Goal: Task Accomplishment & Management: Manage account settings

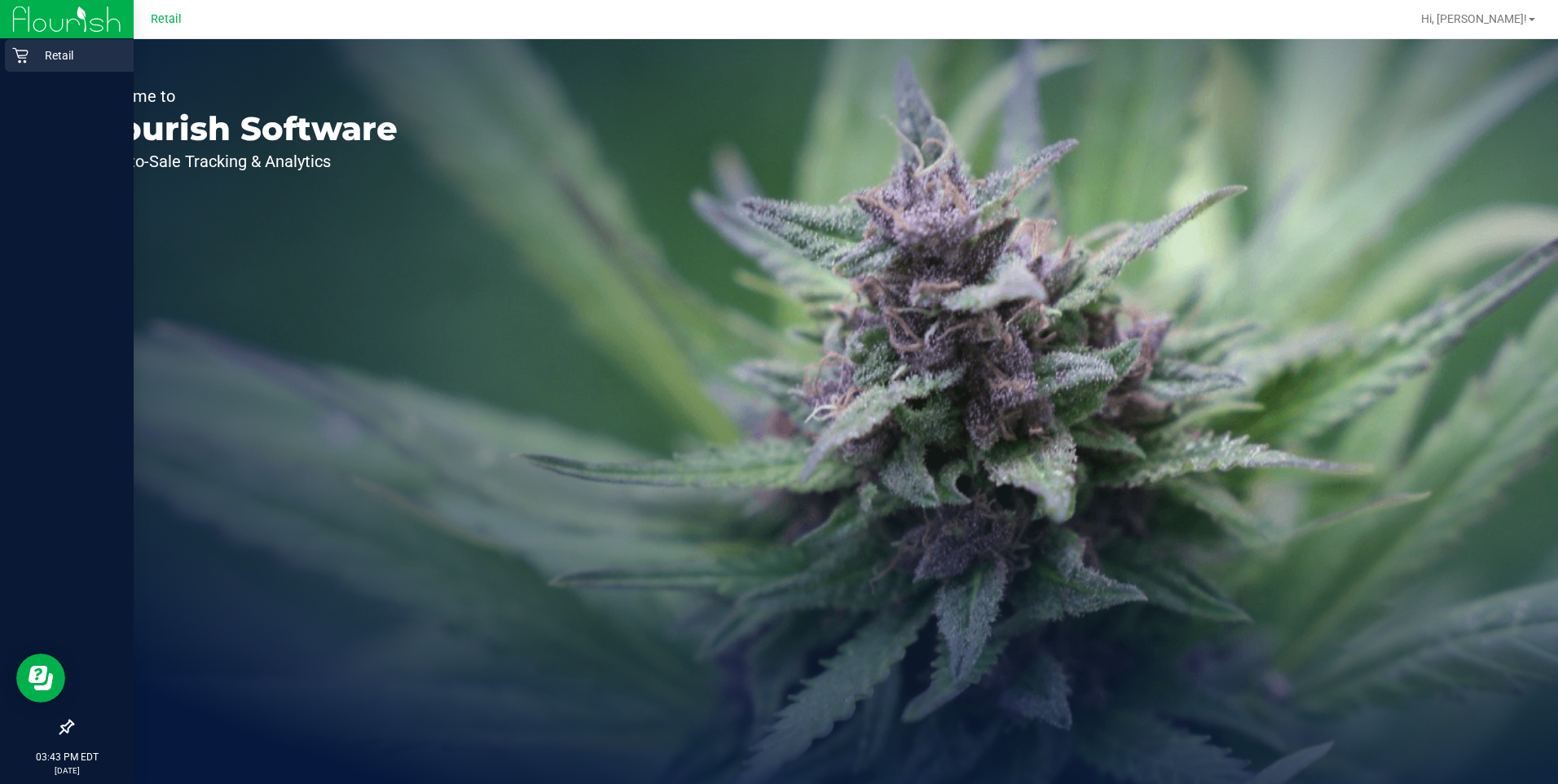
click at [23, 58] on icon at bounding box center [20, 56] width 16 height 16
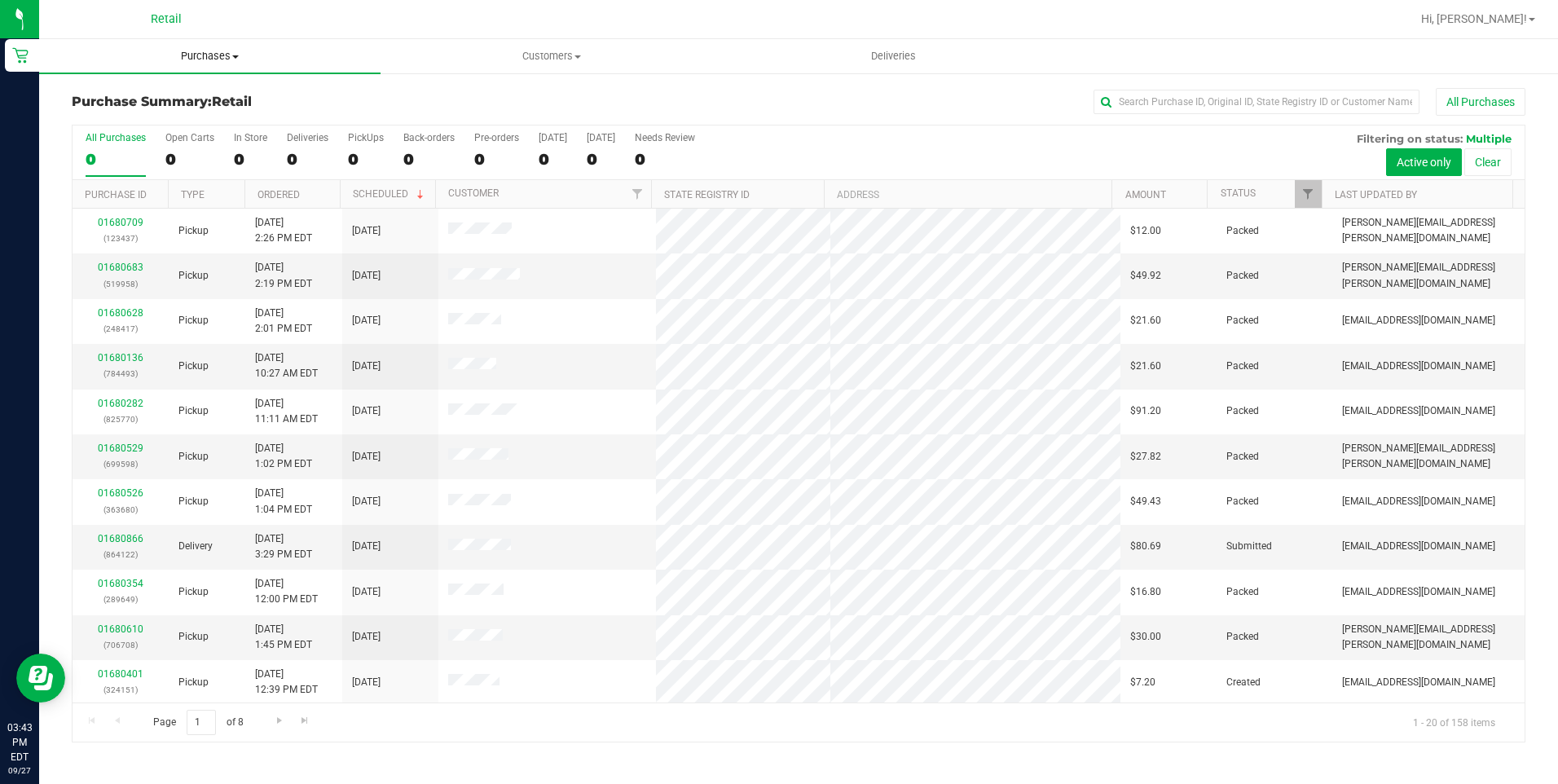
click at [203, 57] on span "Purchases" at bounding box center [209, 56] width 342 height 15
click at [146, 116] on li "Fulfillment" at bounding box center [209, 118] width 342 height 19
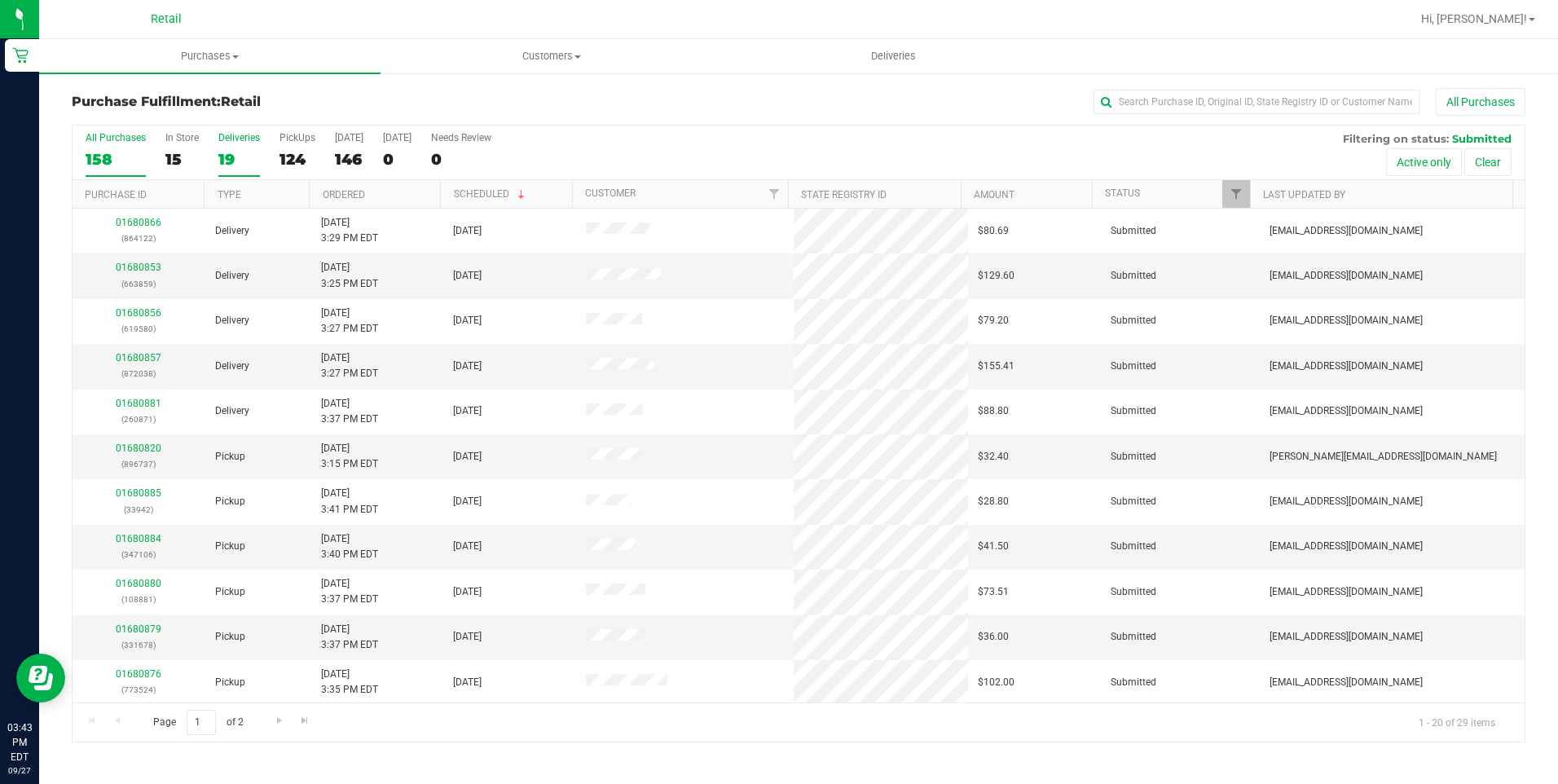
click at [231, 146] on label "Deliveries 19" at bounding box center [239, 154] width 41 height 45
click at [0, 0] on input "Deliveries 19" at bounding box center [0, 0] width 0 height 0
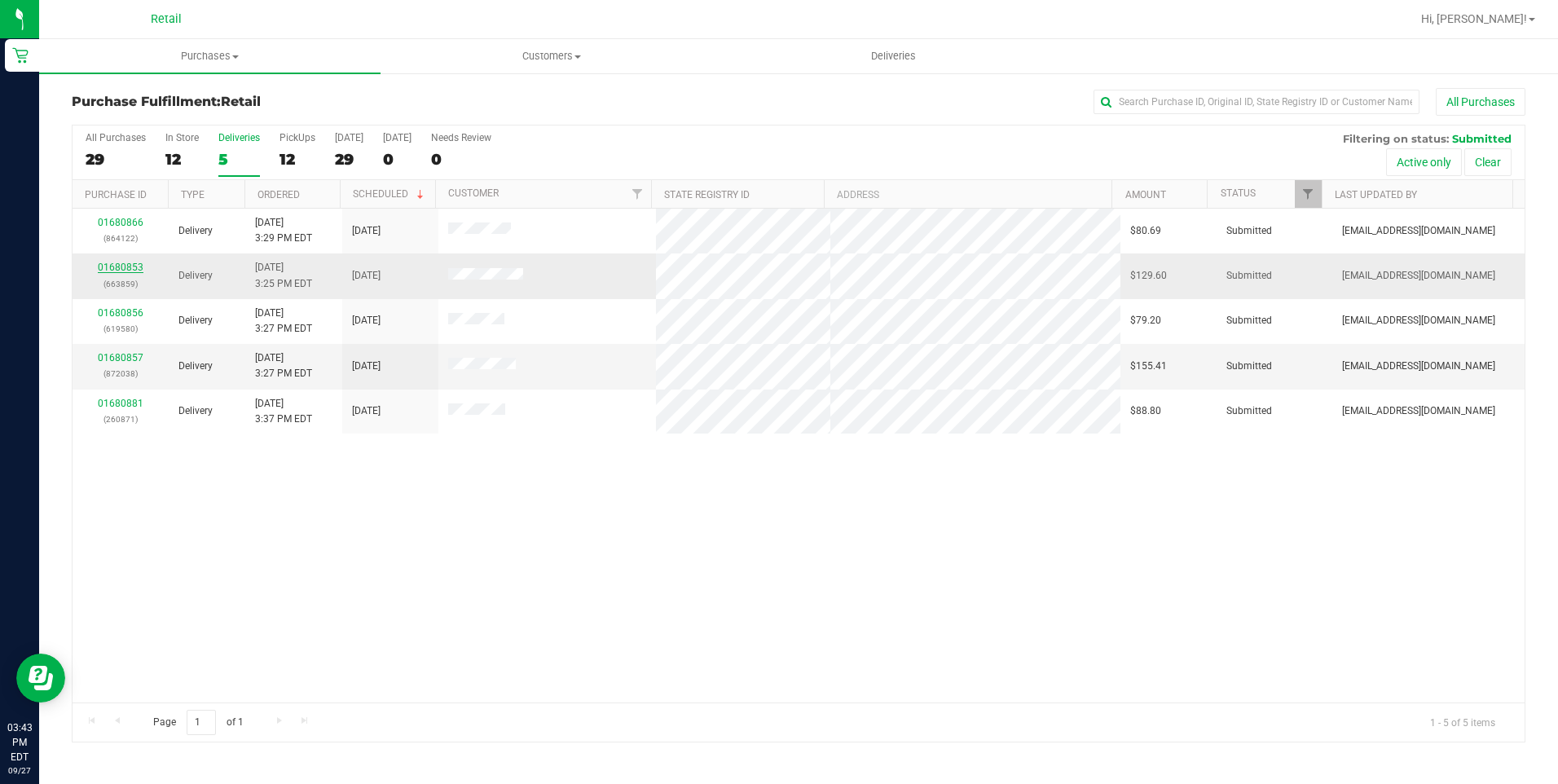
click at [133, 262] on link "01680853" at bounding box center [121, 267] width 46 height 11
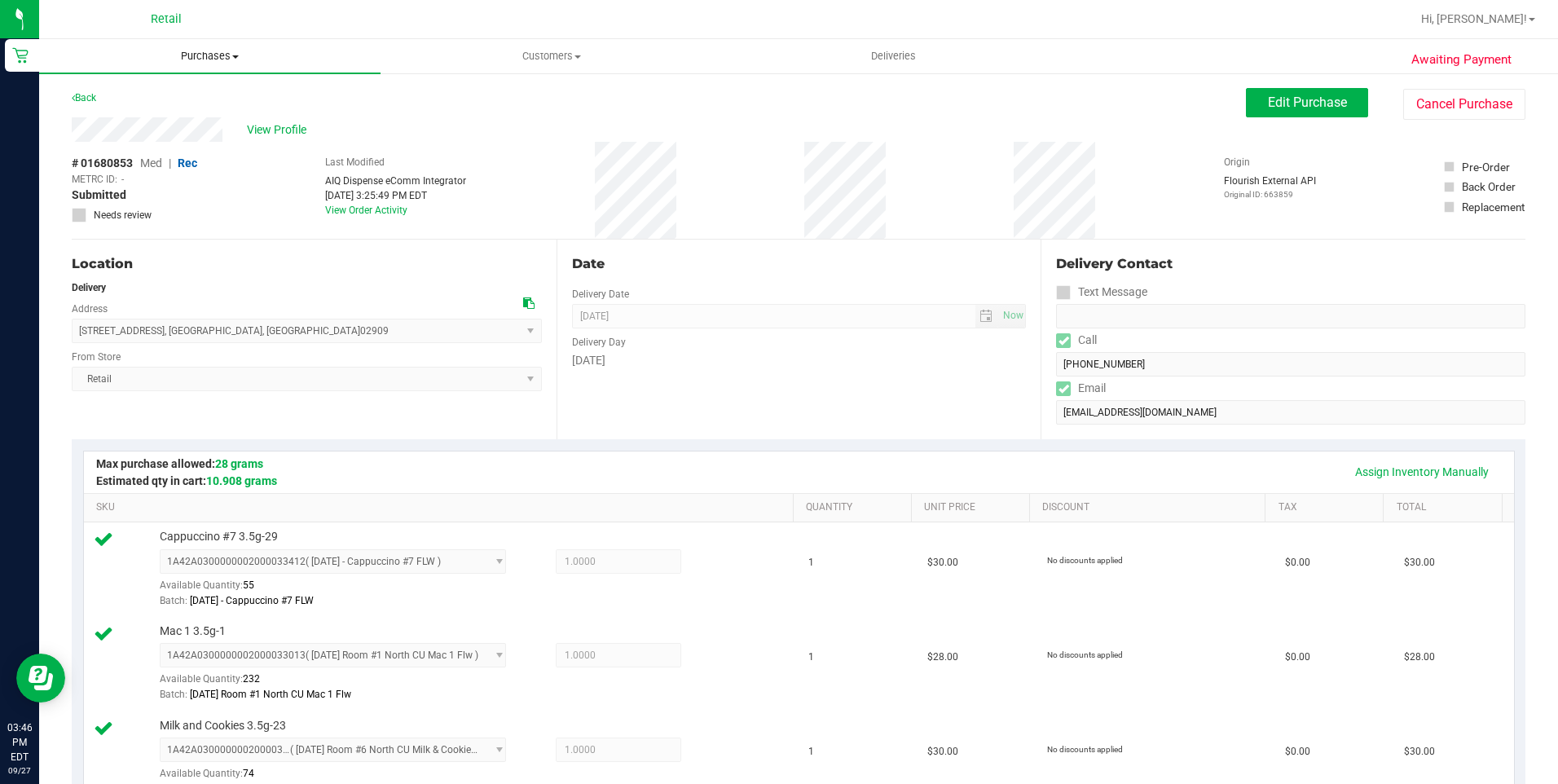
click at [208, 63] on uib-tab-heading "Purchases Summary of purchases Fulfillment All purchases" at bounding box center [209, 55] width 342 height 34
click at [104, 117] on span "Fulfillment" at bounding box center [89, 118] width 101 height 14
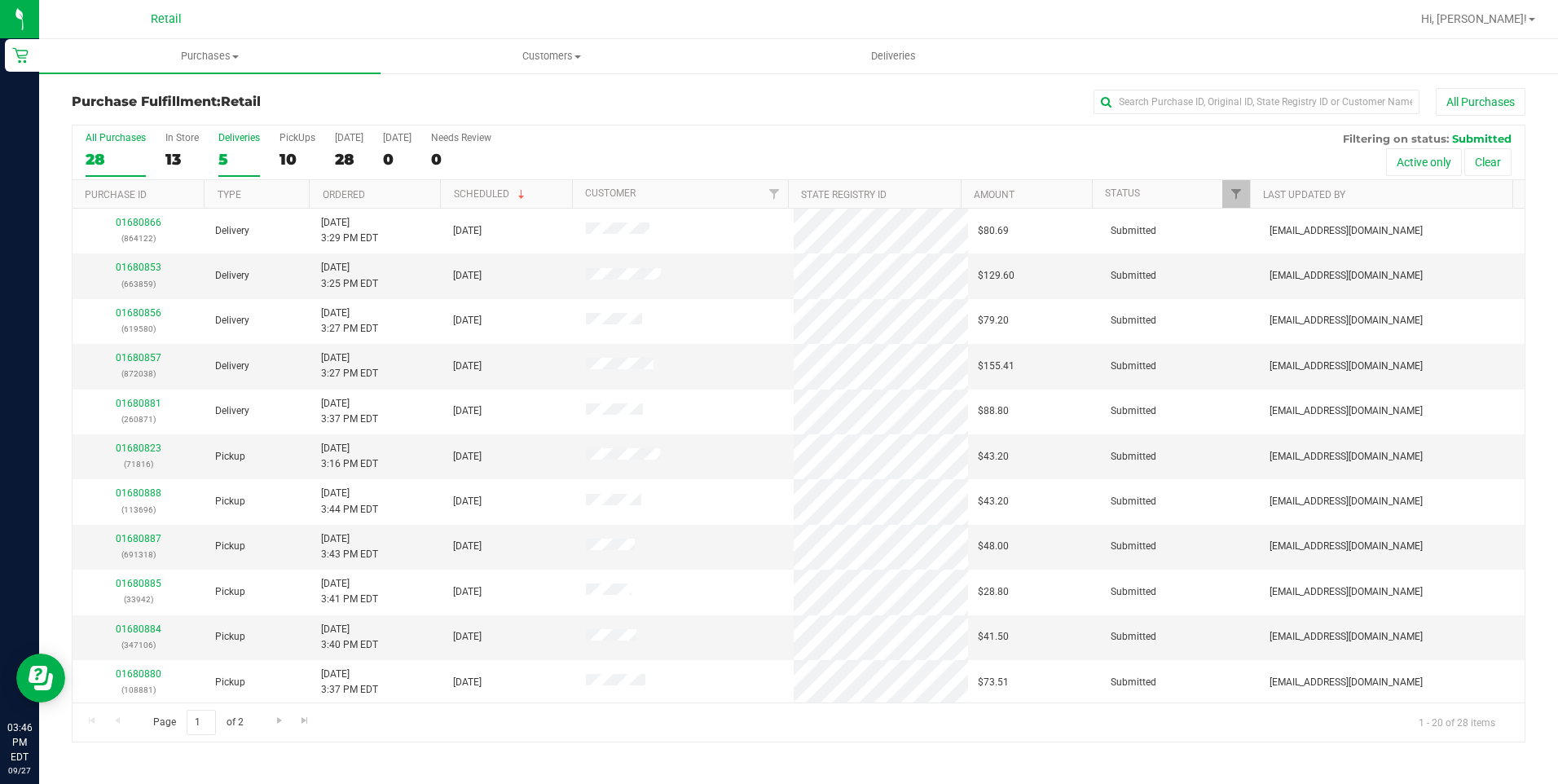
click at [226, 153] on div "5" at bounding box center [239, 158] width 41 height 18
click at [0, 0] on input "Deliveries 5" at bounding box center [0, 0] width 0 height 0
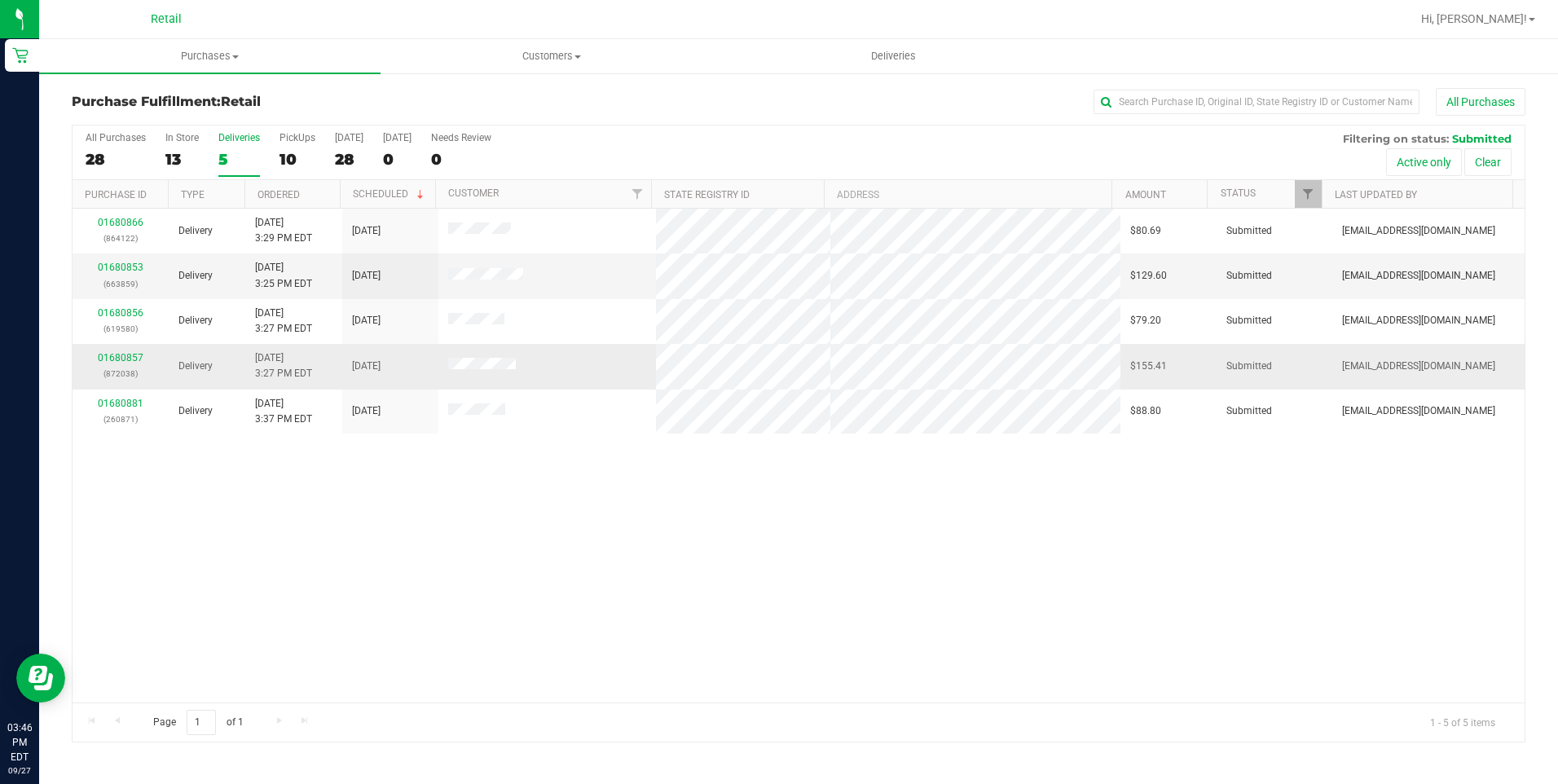
click at [115, 351] on div "01680857 (872038)" at bounding box center [121, 365] width 77 height 31
click at [111, 358] on link "01680857" at bounding box center [121, 357] width 46 height 11
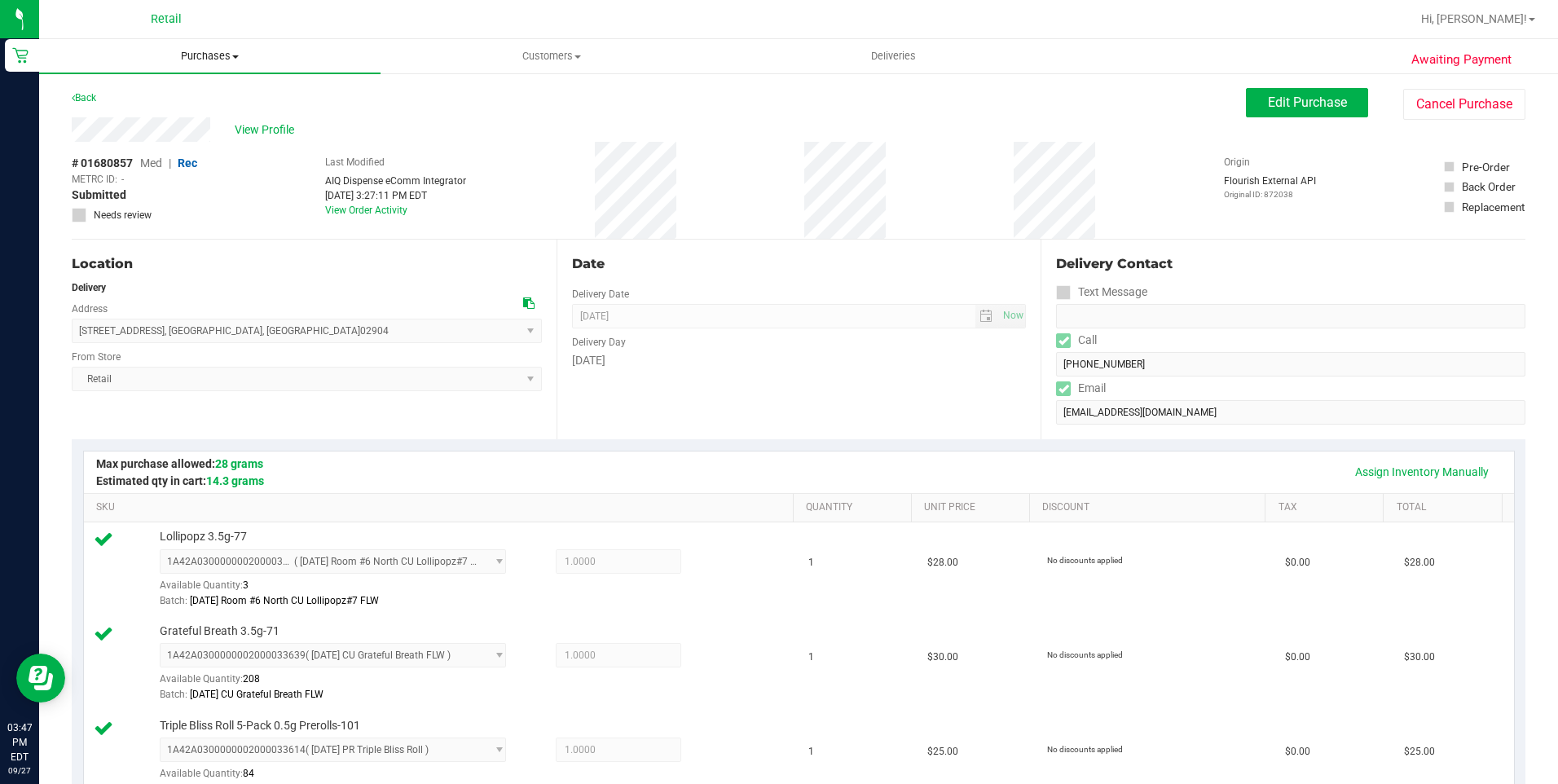
click at [192, 56] on span "Purchases" at bounding box center [209, 56] width 342 height 15
click at [124, 120] on span "Fulfillment" at bounding box center [89, 118] width 101 height 14
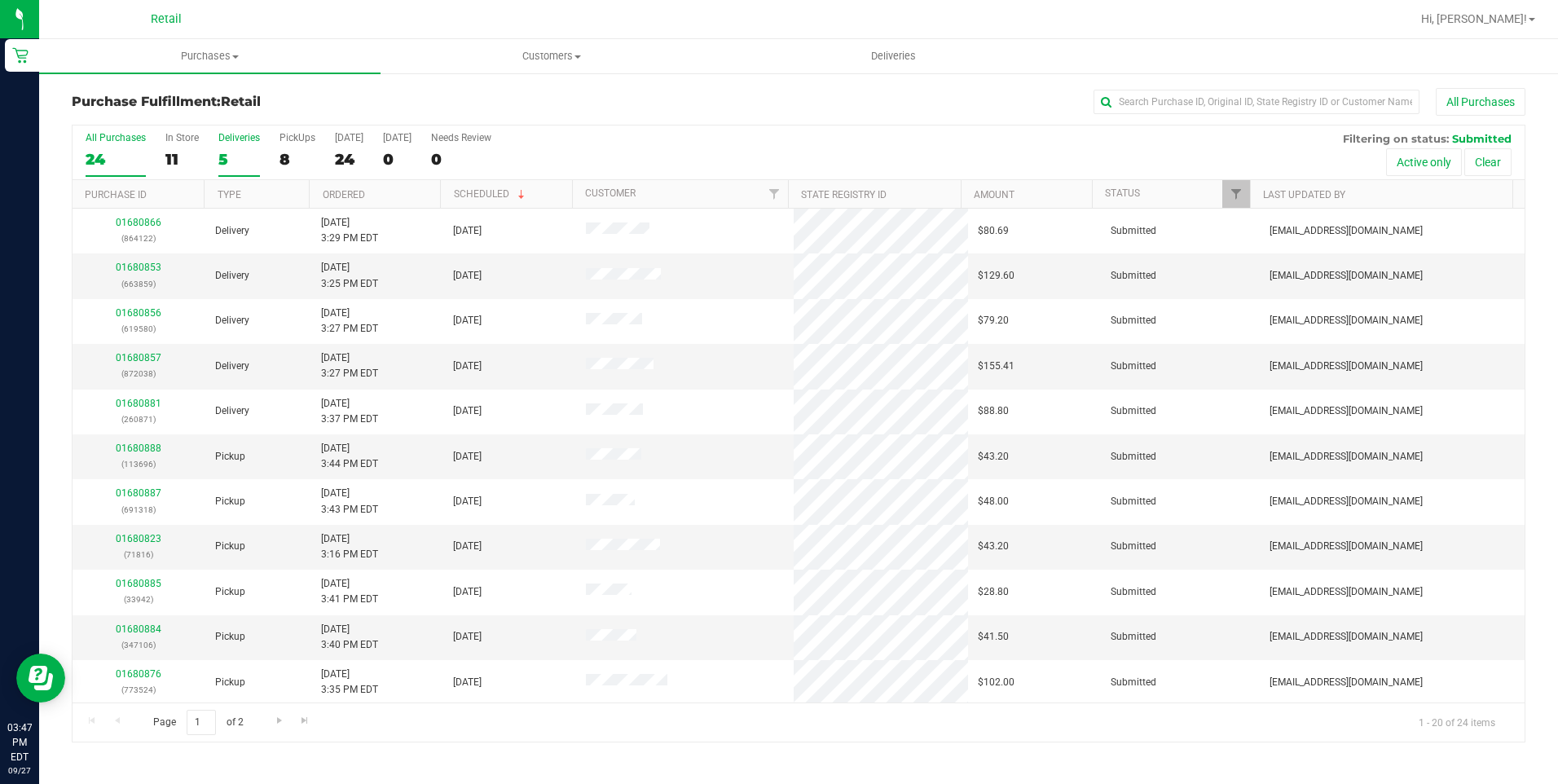
click at [230, 165] on div "5" at bounding box center [239, 158] width 41 height 18
click at [0, 0] on input "Deliveries 5" at bounding box center [0, 0] width 0 height 0
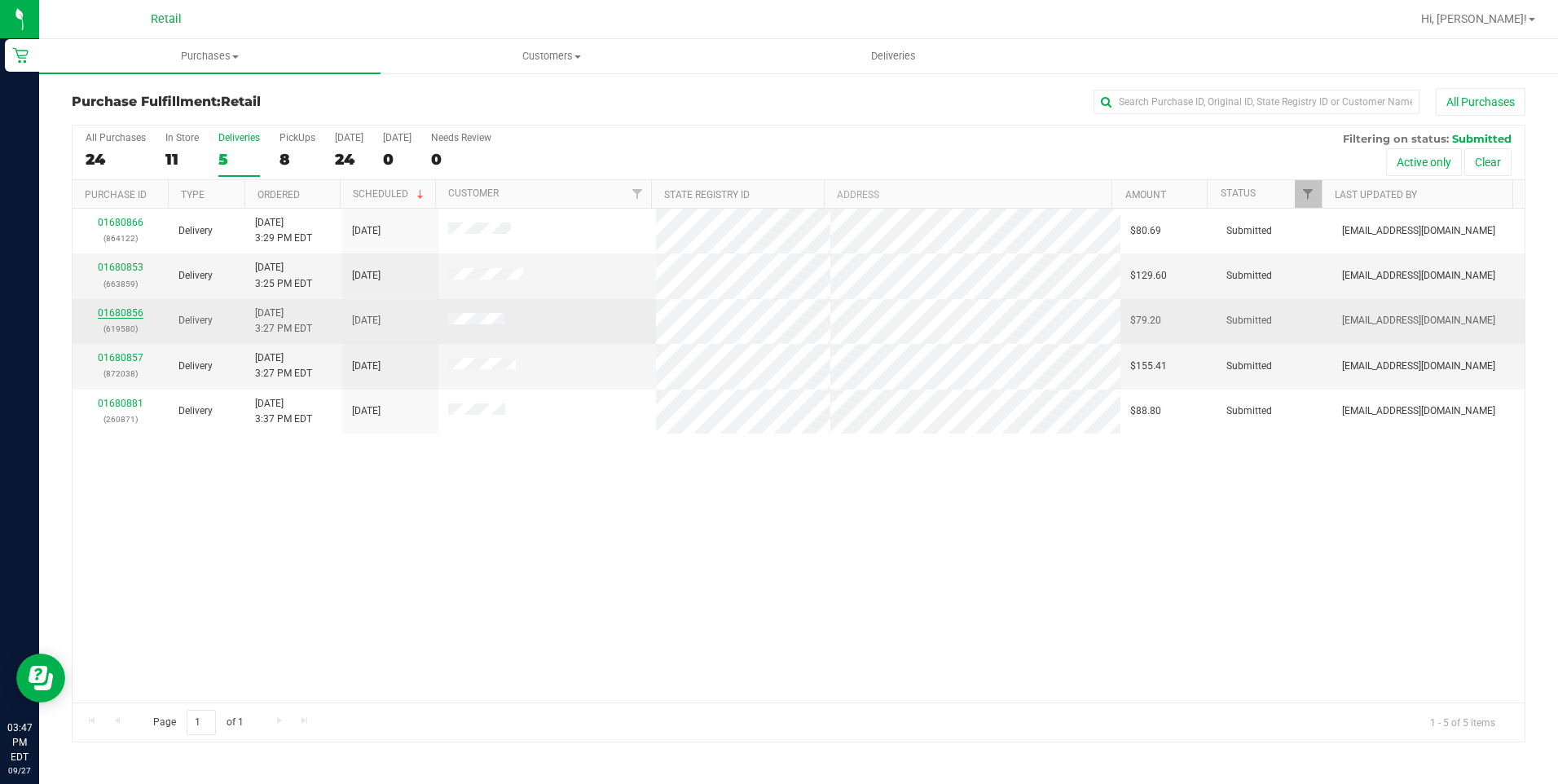
click at [109, 311] on link "01680856" at bounding box center [121, 312] width 46 height 11
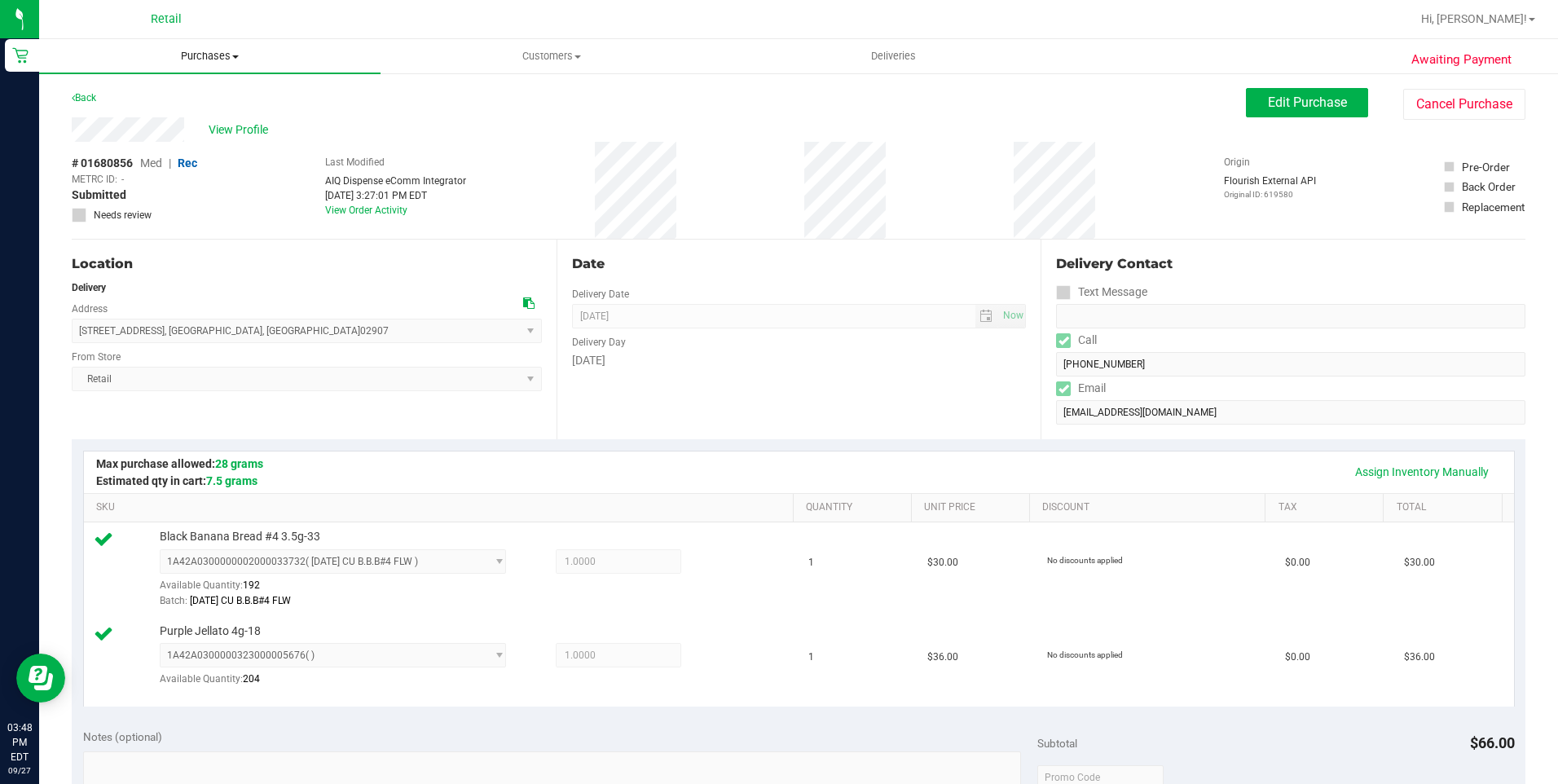
click at [201, 71] on uib-tab-heading "Purchases Summary of purchases Fulfillment All purchases" at bounding box center [209, 55] width 342 height 34
click at [119, 124] on span "Fulfillment" at bounding box center [89, 118] width 101 height 14
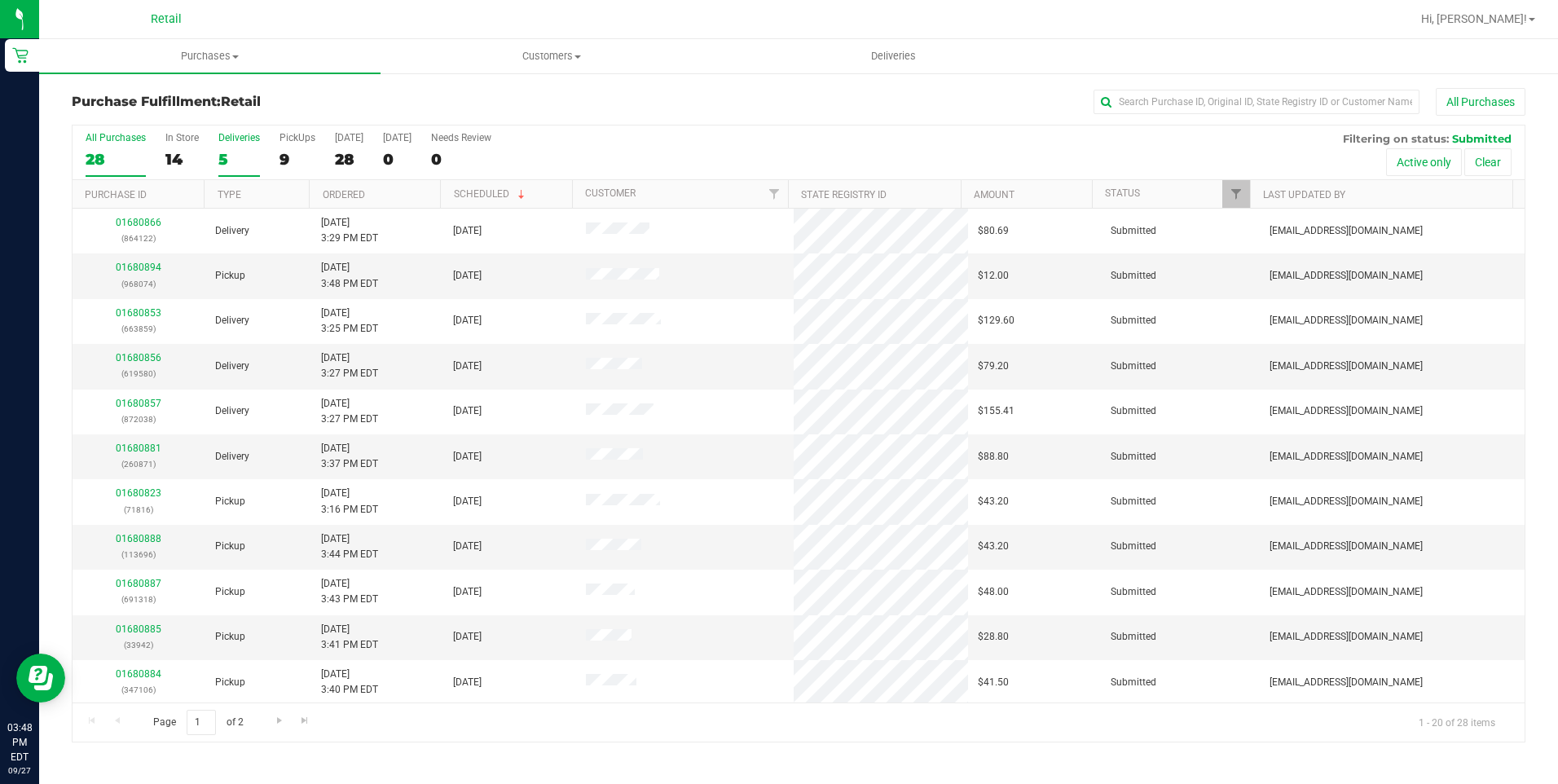
click at [224, 152] on div "5" at bounding box center [239, 158] width 41 height 18
click at [0, 0] on input "Deliveries 5" at bounding box center [0, 0] width 0 height 0
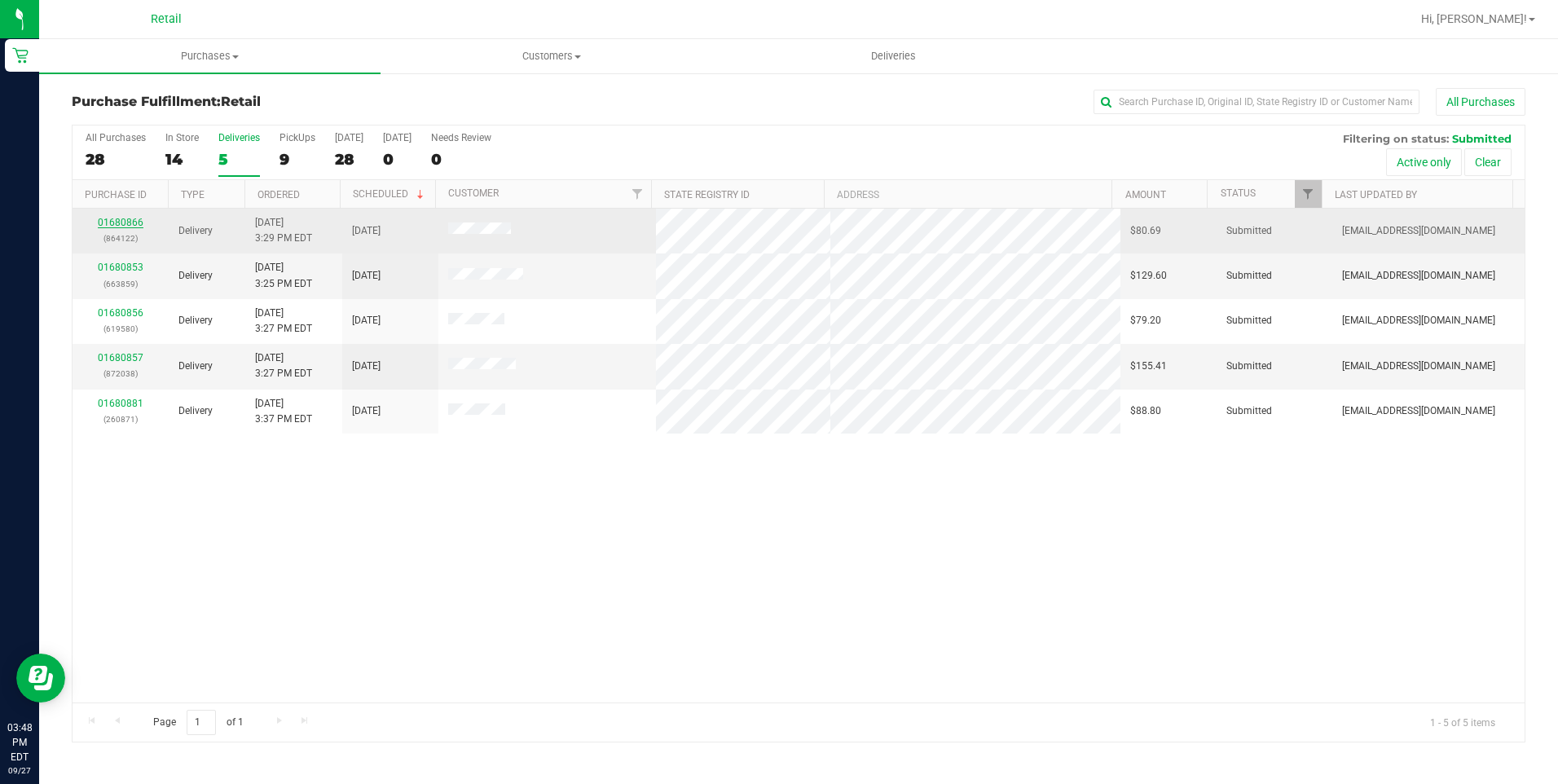
click at [117, 223] on link "01680866" at bounding box center [121, 222] width 46 height 11
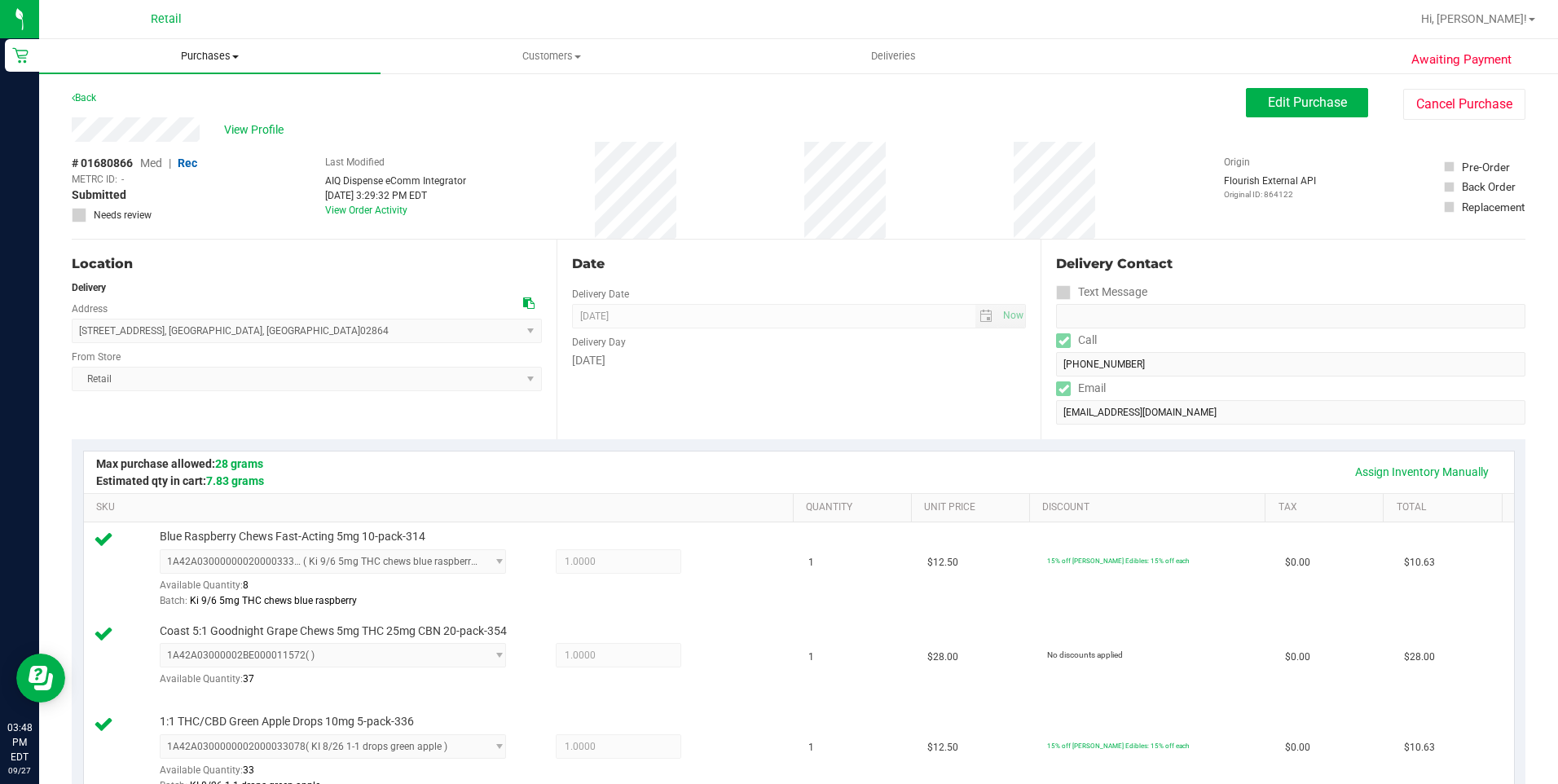
click at [185, 62] on span "Purchases" at bounding box center [209, 56] width 342 height 15
click at [107, 115] on span "Fulfillment" at bounding box center [89, 118] width 101 height 14
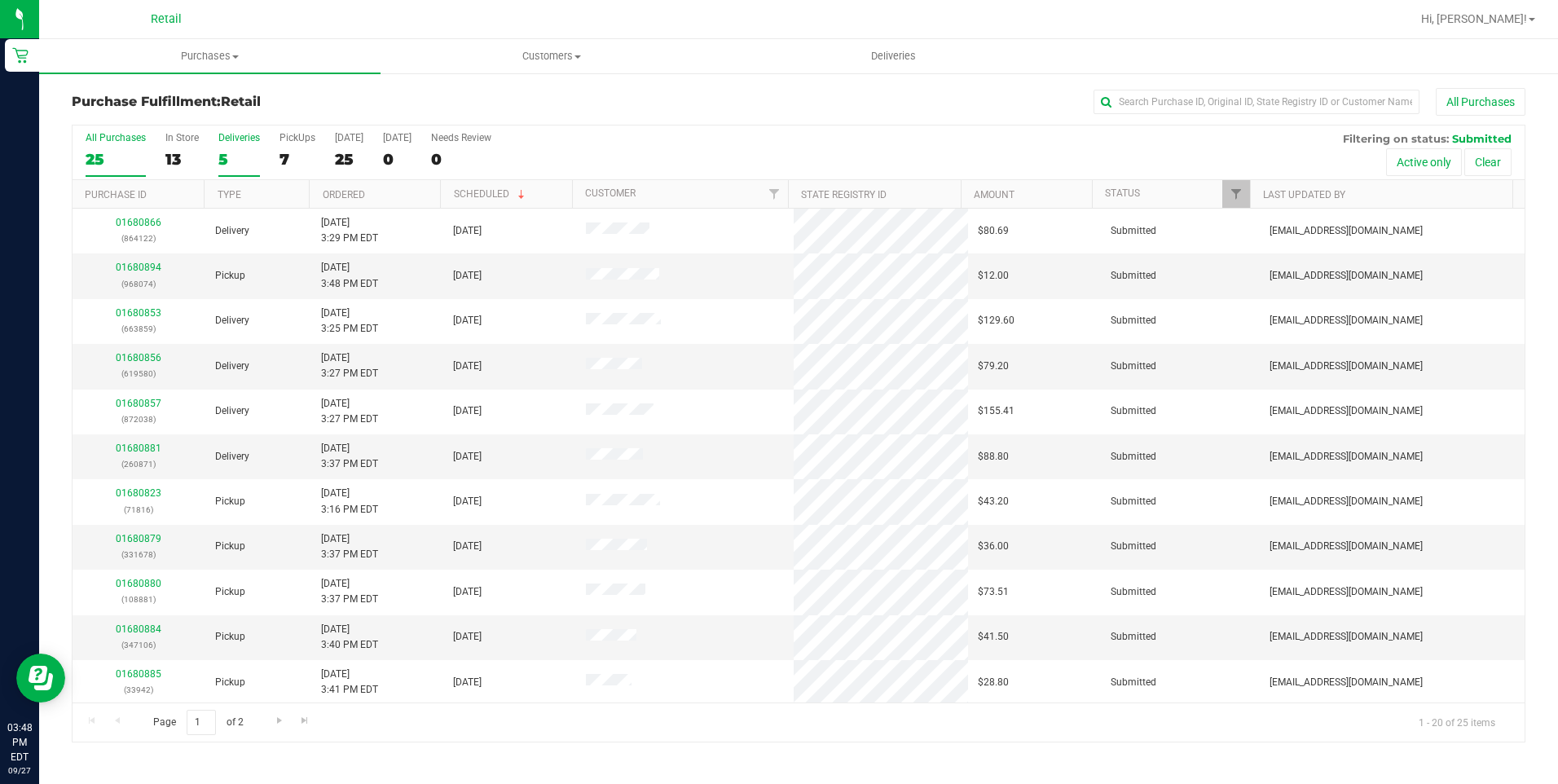
click at [228, 156] on div "5" at bounding box center [239, 158] width 41 height 18
click at [0, 0] on input "Deliveries 5" at bounding box center [0, 0] width 0 height 0
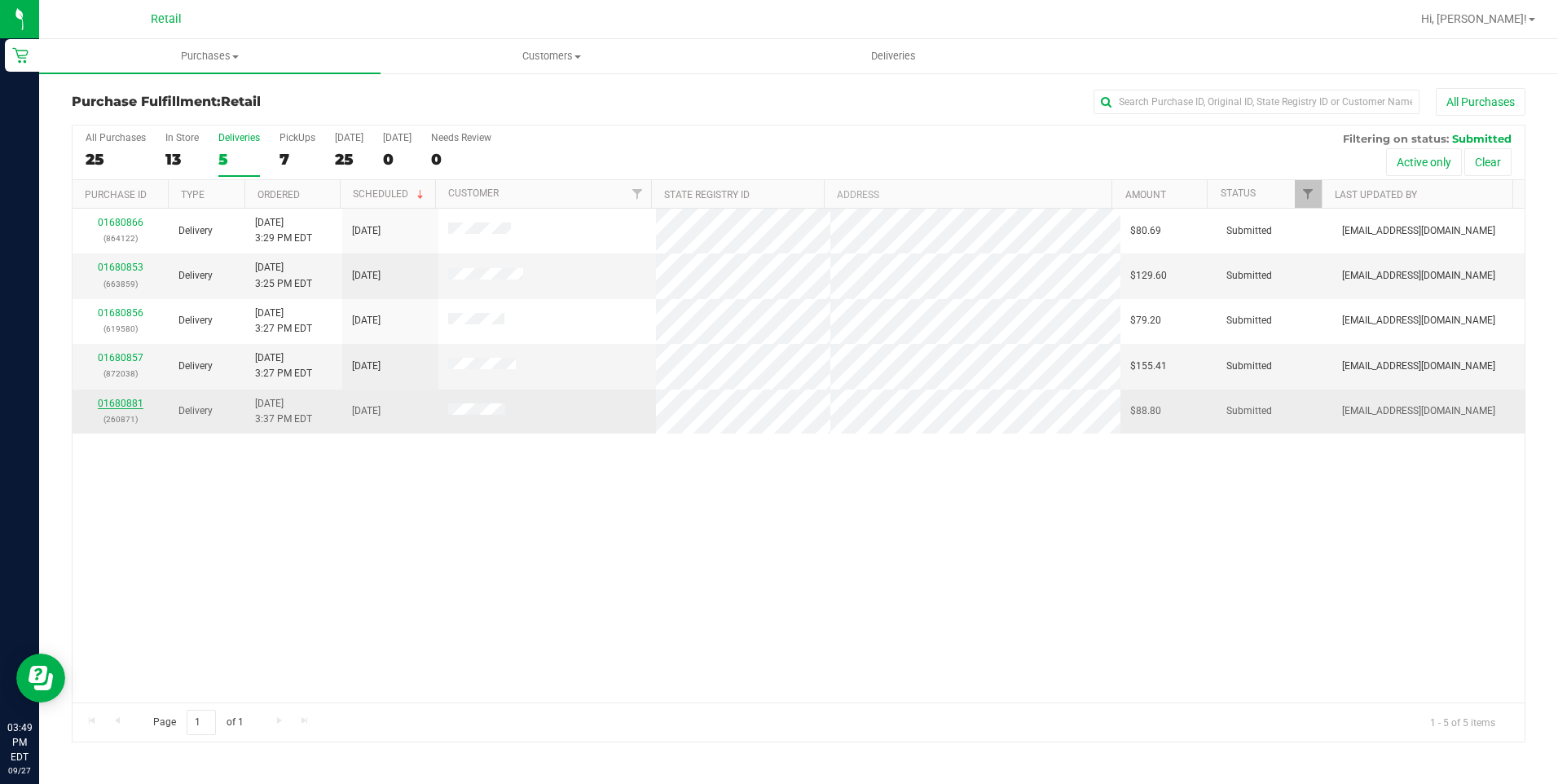
click at [113, 405] on link "01680881" at bounding box center [121, 403] width 46 height 11
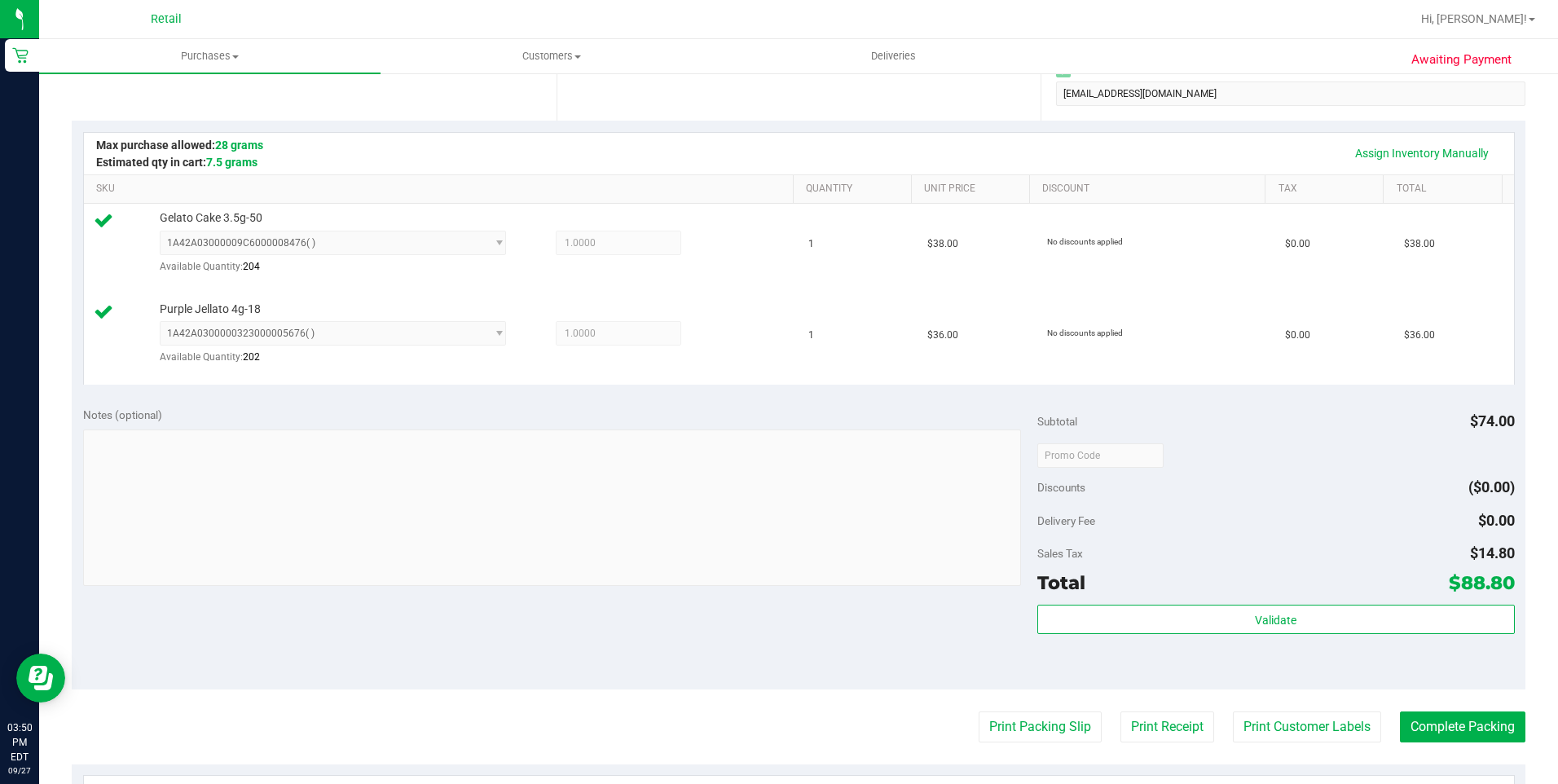
scroll to position [326, 0]
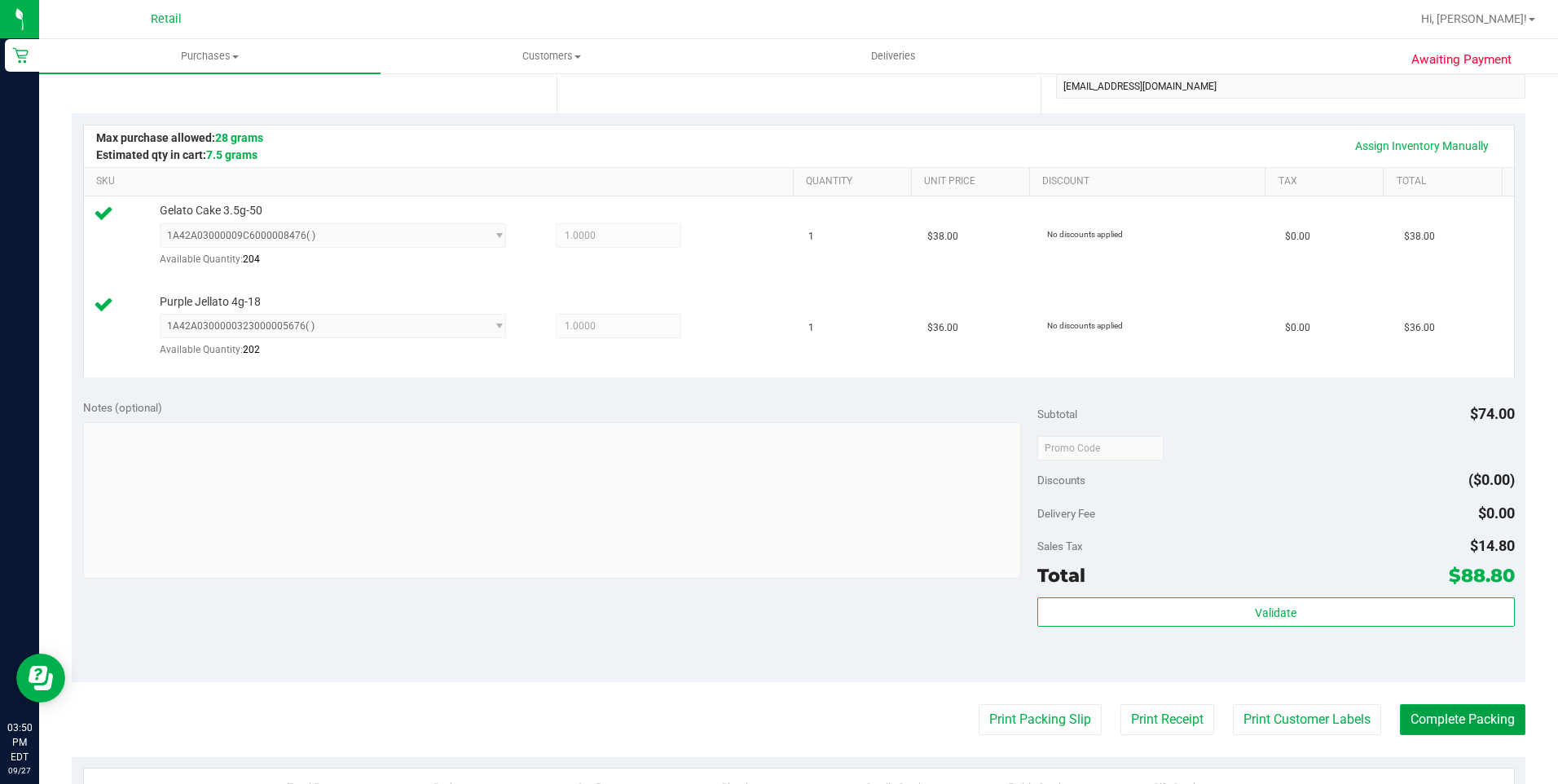
click at [1449, 734] on button "Complete Packing" at bounding box center [1462, 719] width 126 height 31
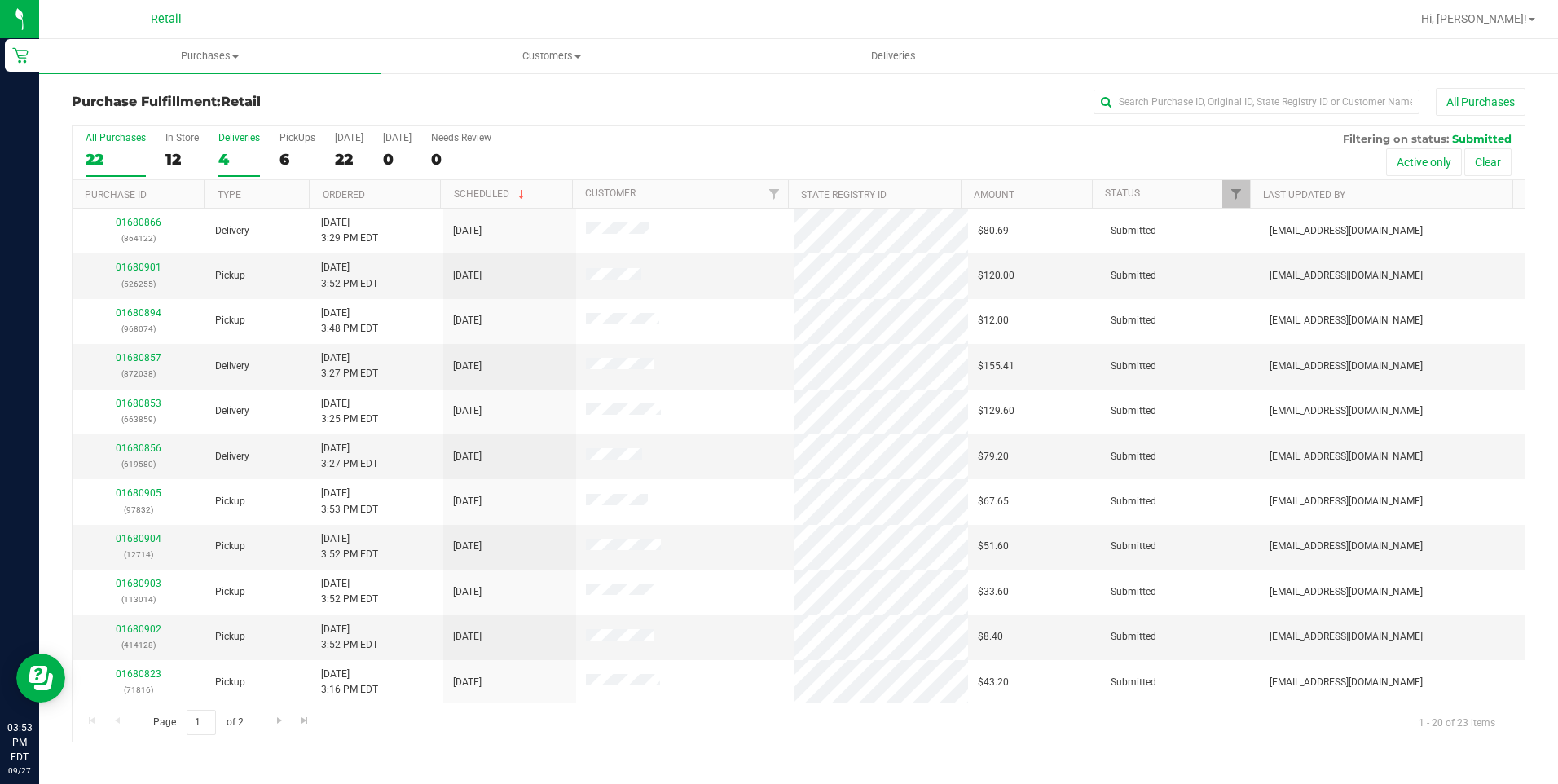
click at [231, 144] on label "Deliveries 4" at bounding box center [239, 154] width 41 height 45
click at [0, 0] on input "Deliveries 4" at bounding box center [0, 0] width 0 height 0
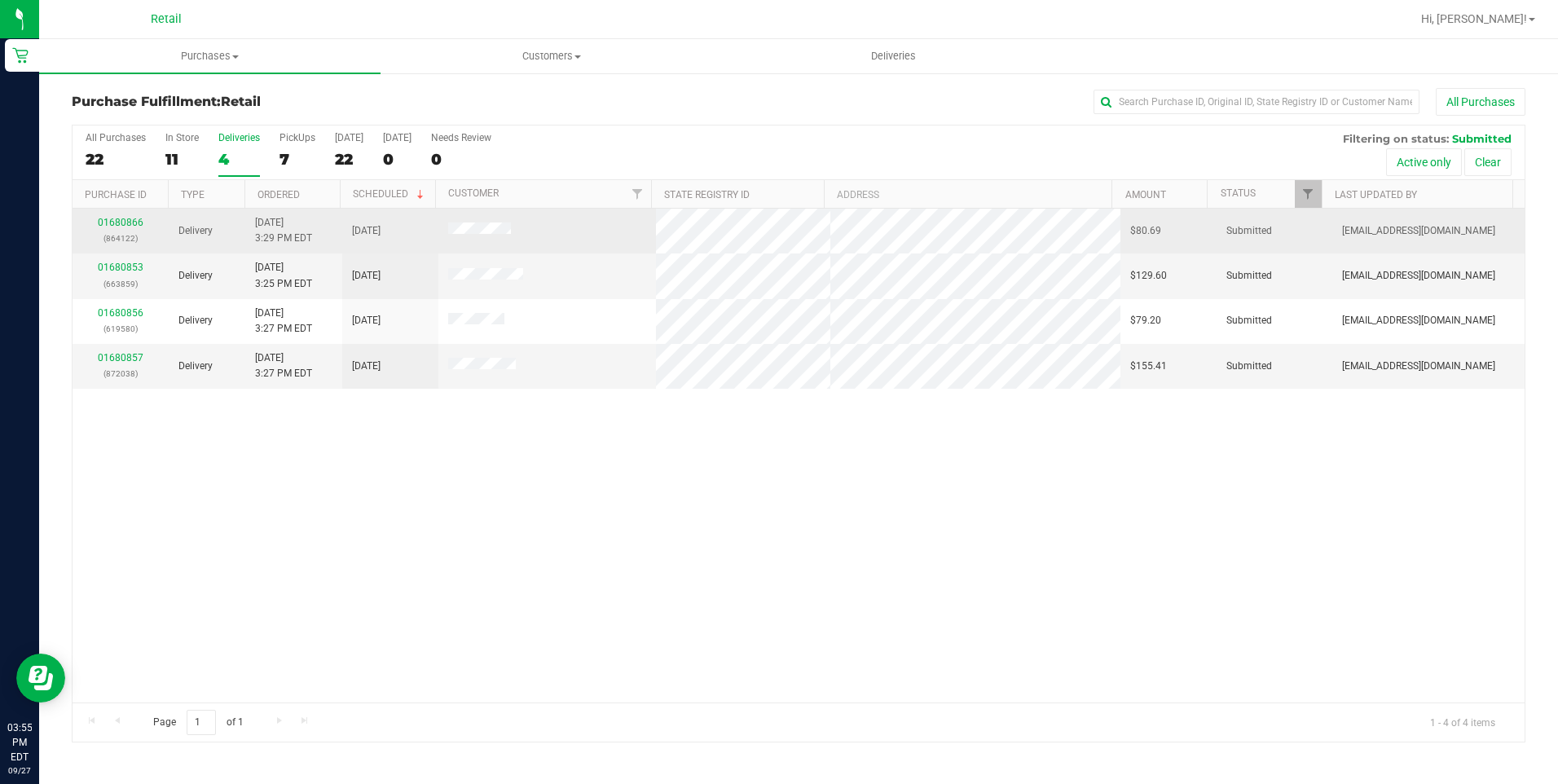
drag, startPoint x: 198, startPoint y: 225, endPoint x: 131, endPoint y: 250, distance: 71.5
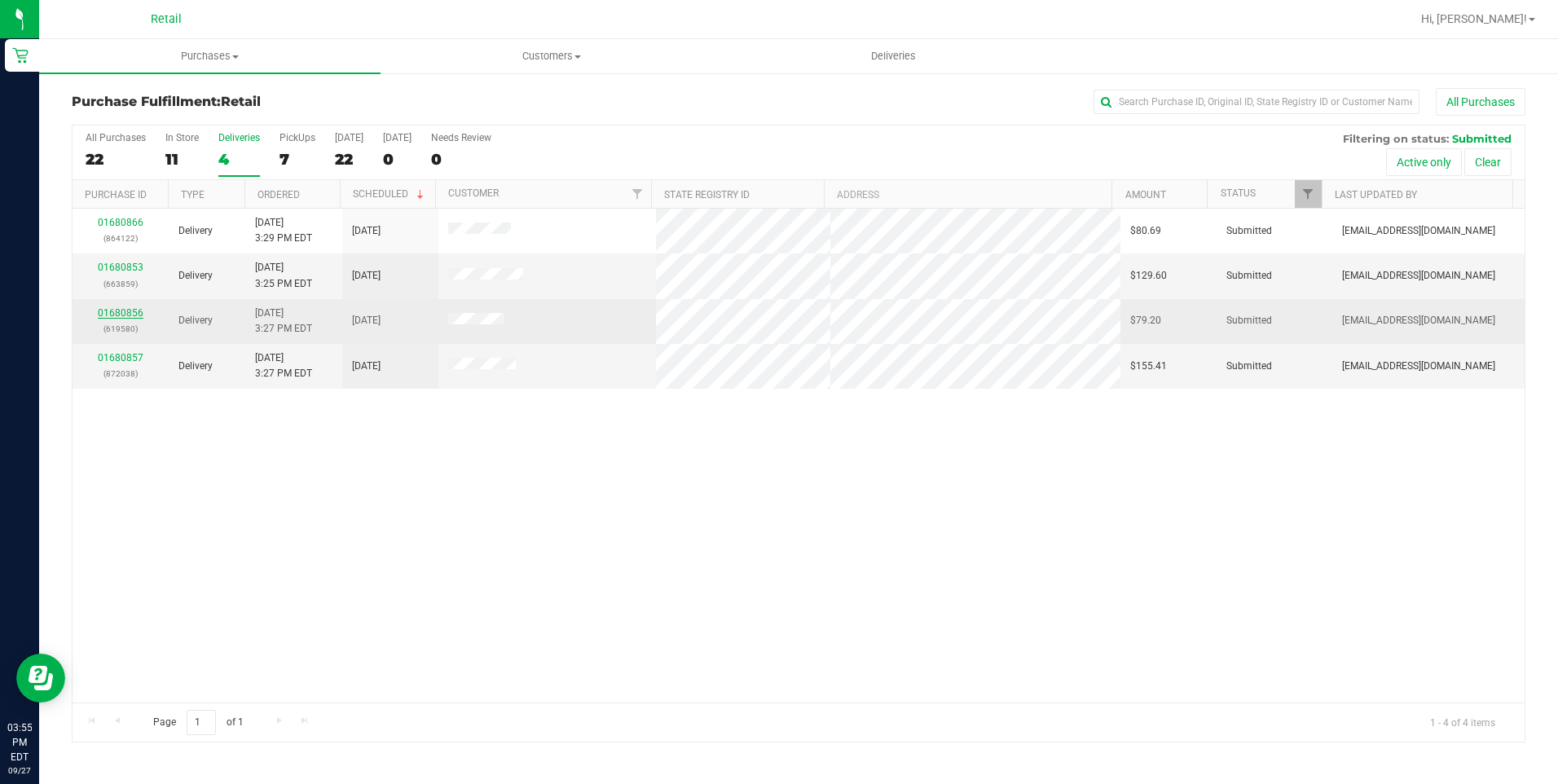
drag, startPoint x: 131, startPoint y: 250, endPoint x: 123, endPoint y: 312, distance: 62.5
click at [123, 312] on link "01680856" at bounding box center [121, 312] width 46 height 11
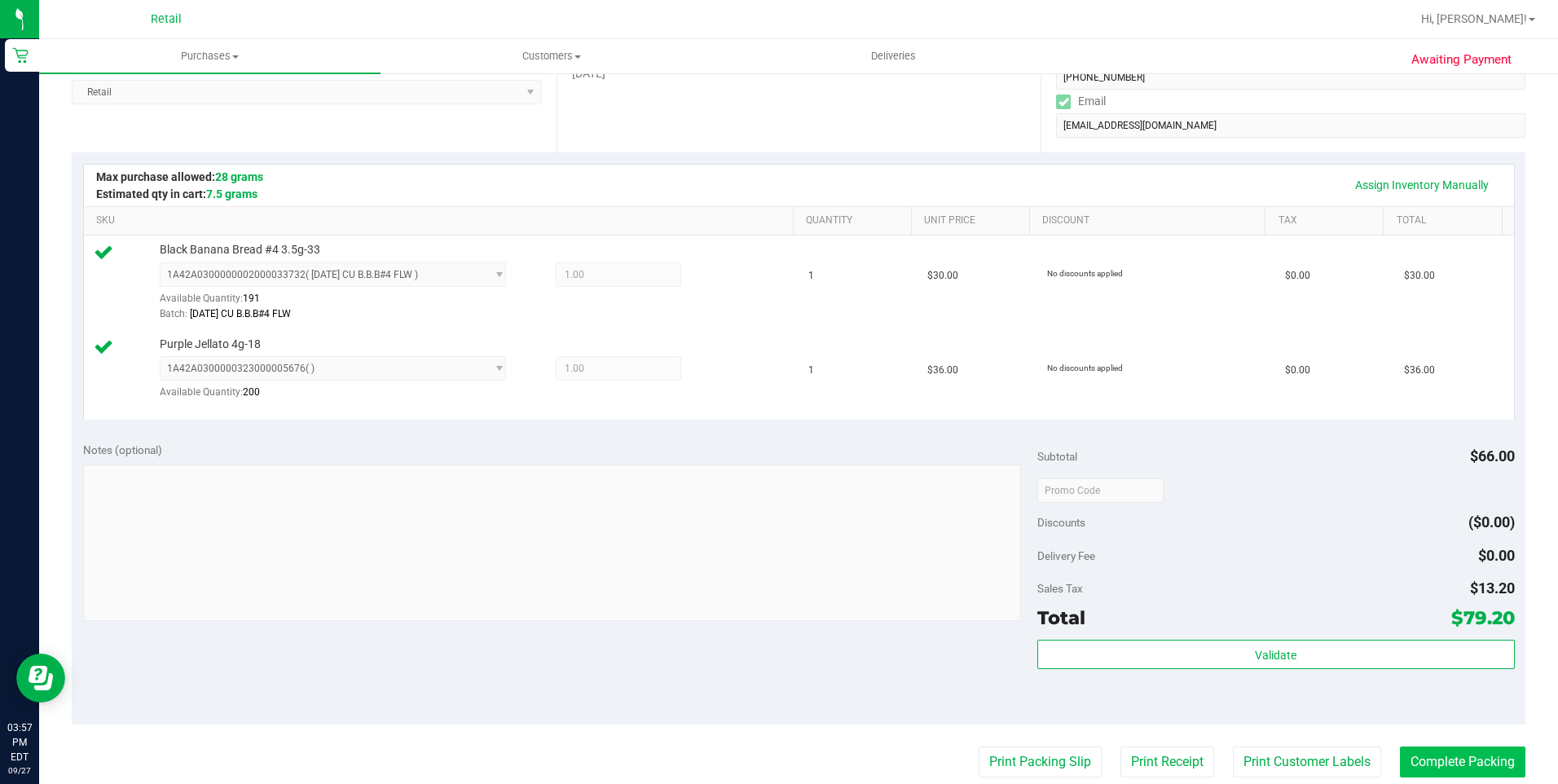
scroll to position [407, 0]
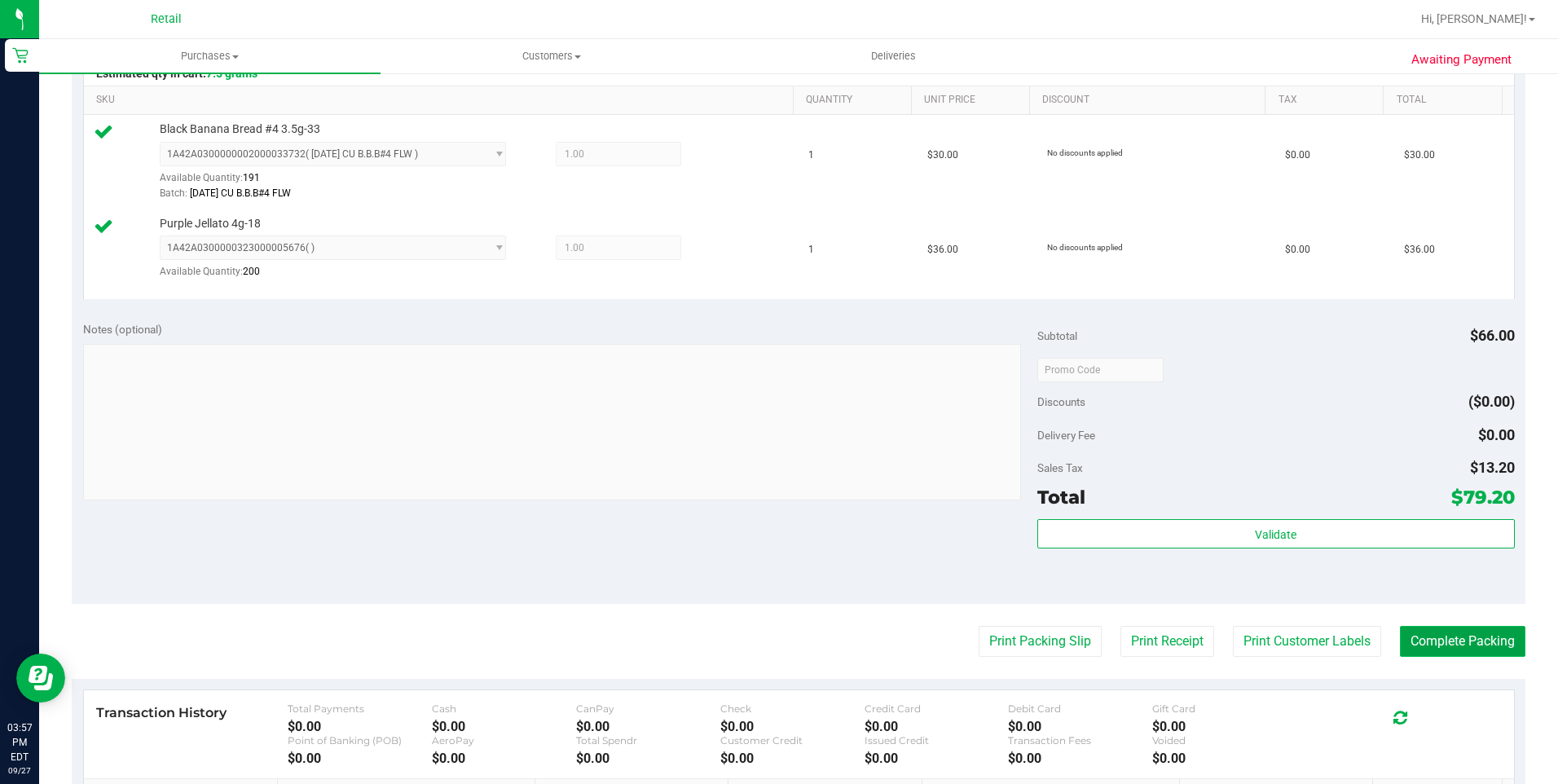
click at [1416, 644] on button "Complete Packing" at bounding box center [1462, 641] width 126 height 31
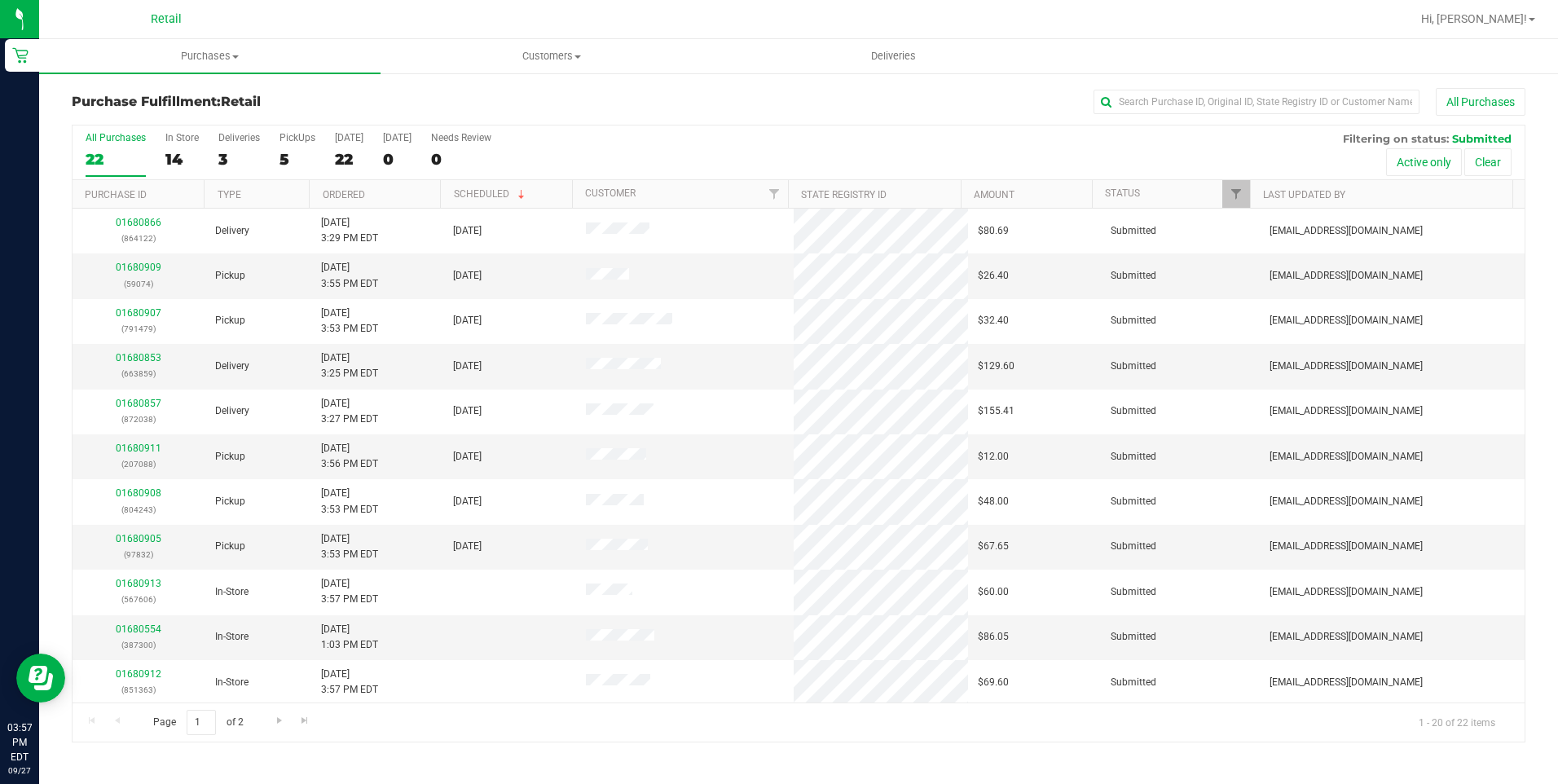
click at [605, 145] on div "All Purchases 22 In Store 14 Deliveries 3 PickUps 5 Today 22 Tomorrow 0 Needs R…" at bounding box center [798, 153] width 1452 height 55
click at [226, 152] on div "3" at bounding box center [239, 158] width 41 height 18
click at [0, 0] on input "Deliveries 3" at bounding box center [0, 0] width 0 height 0
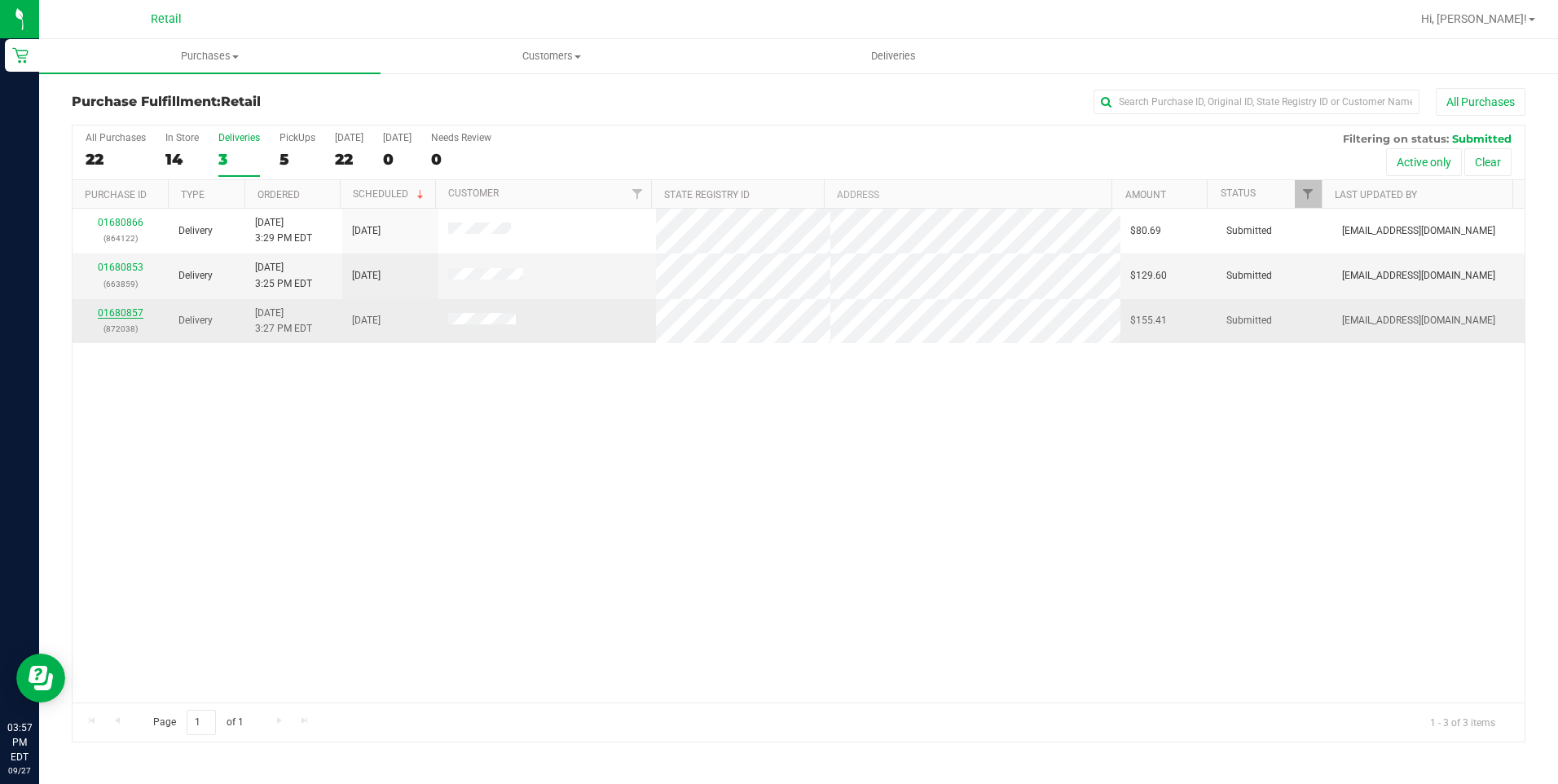
click at [129, 311] on link "01680857" at bounding box center [121, 312] width 46 height 11
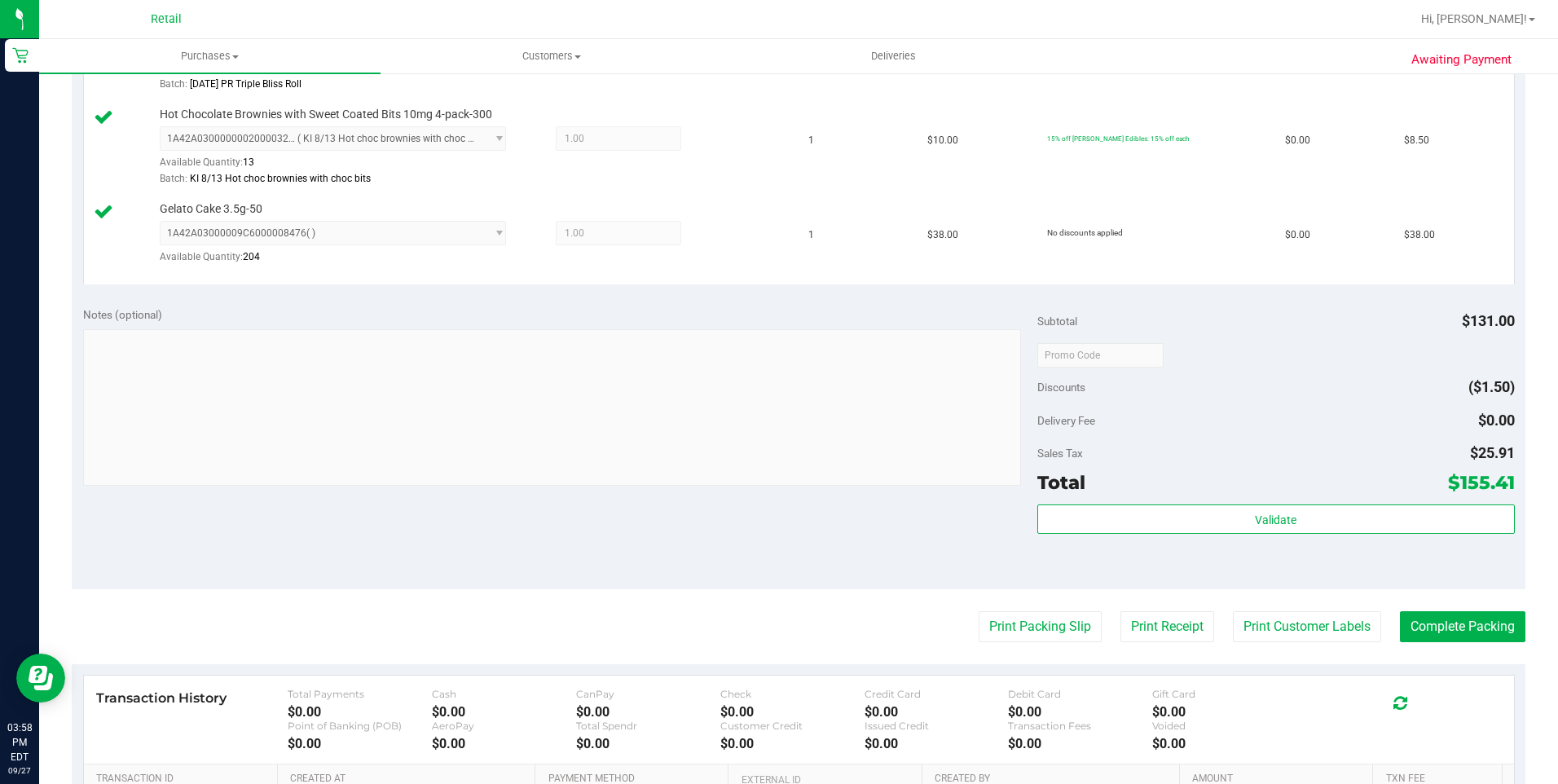
scroll to position [733, 0]
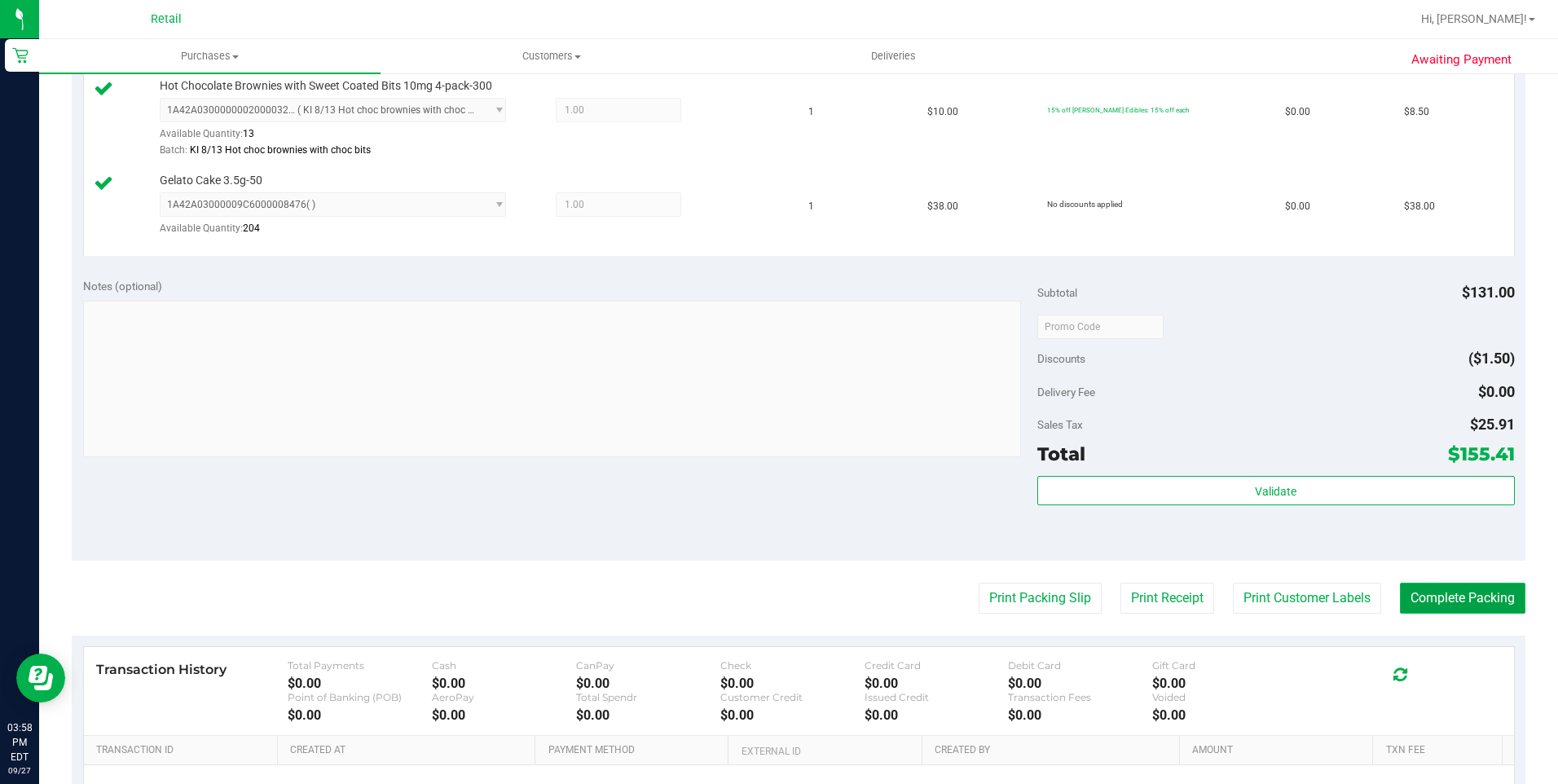
click at [1443, 597] on button "Complete Packing" at bounding box center [1462, 597] width 126 height 31
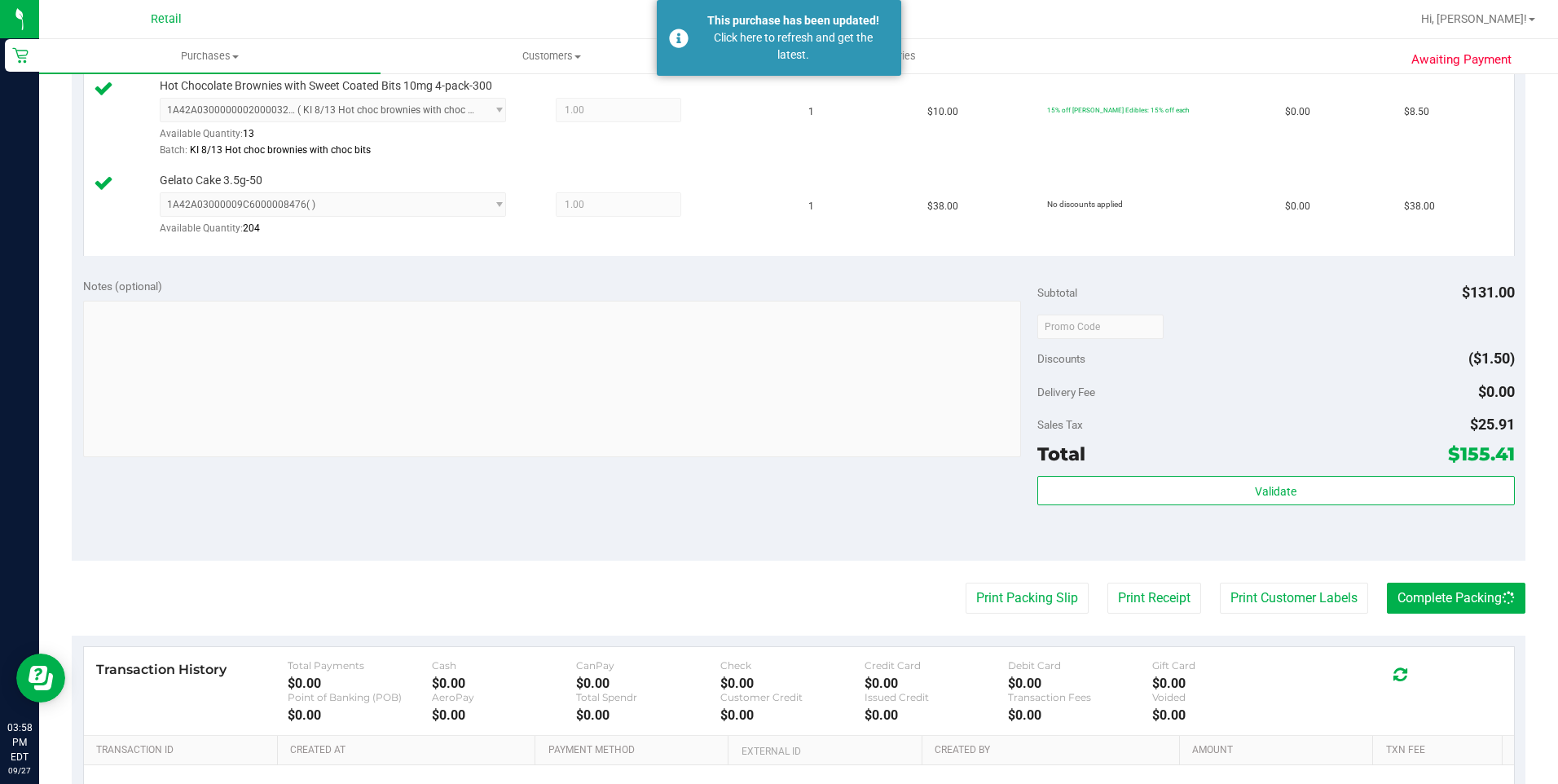
click at [906, 465] on div "Notes (optional) Subtotal $131.00 Discounts ($1.50) Delivery Fee $0.00 Sales Ta…" at bounding box center [798, 414] width 1454 height 293
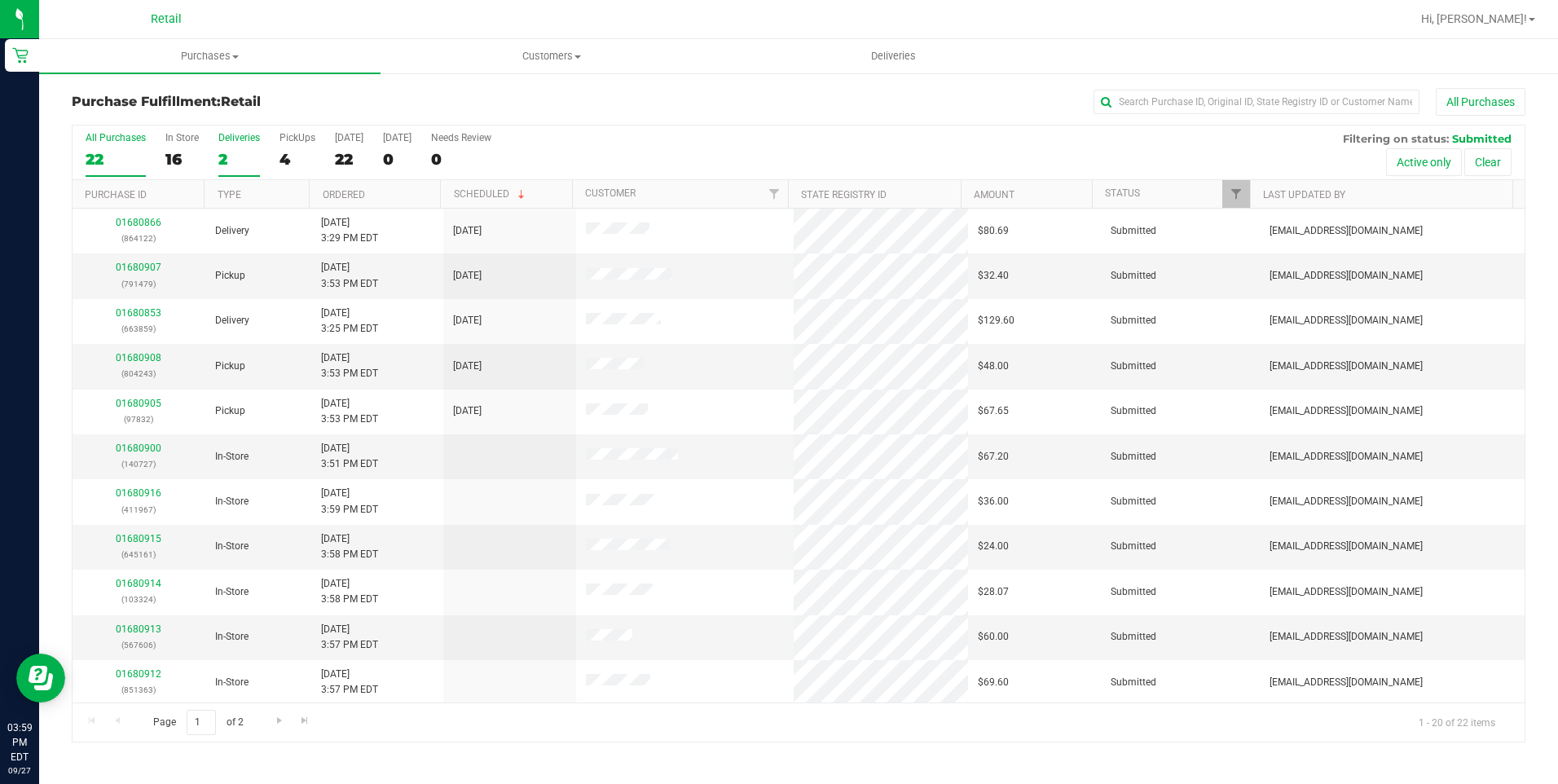
click at [235, 151] on div "2" at bounding box center [239, 158] width 41 height 18
click at [0, 0] on input "Deliveries 2" at bounding box center [0, 0] width 0 height 0
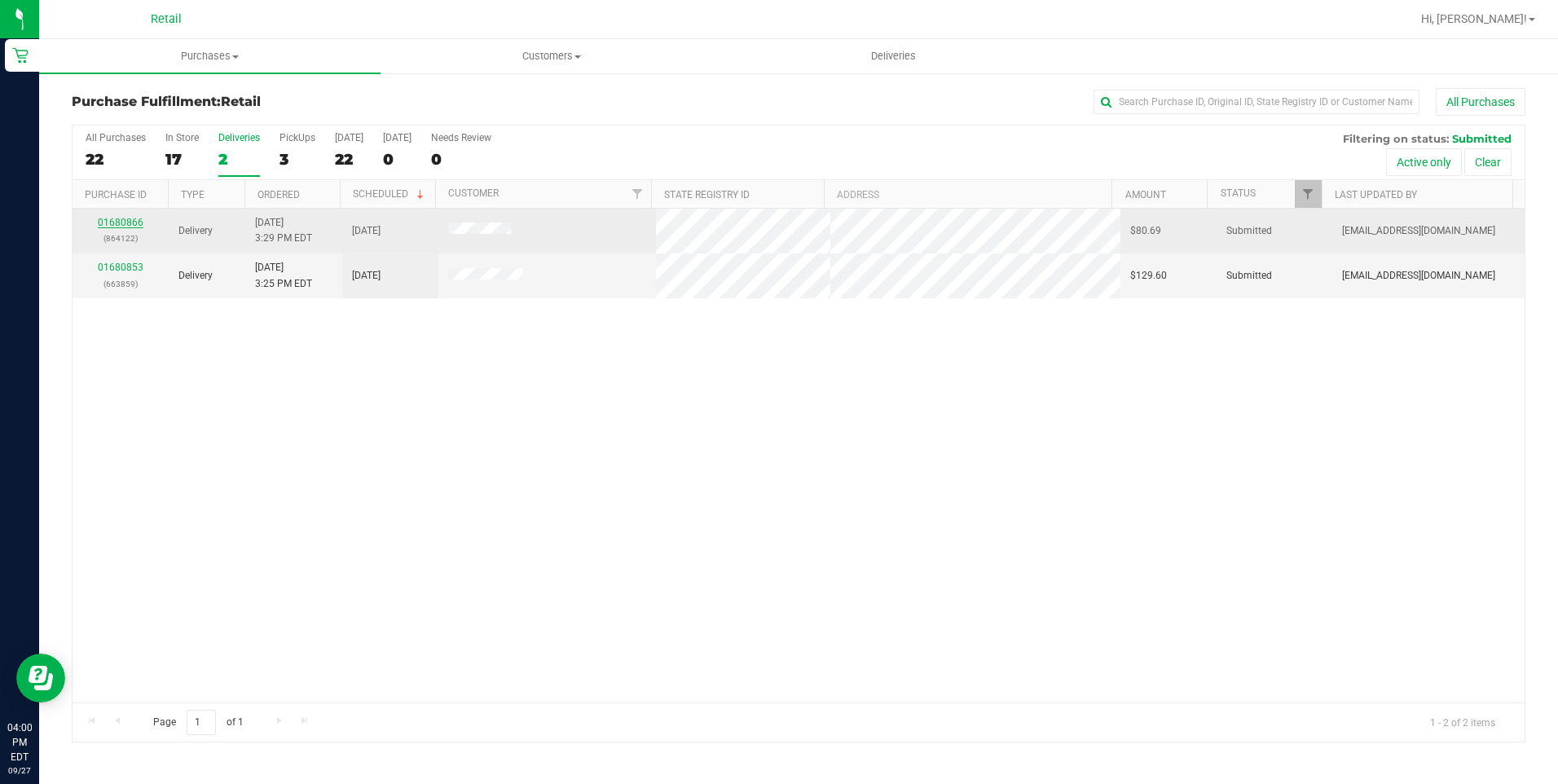
click at [123, 227] on link "01680866" at bounding box center [121, 222] width 46 height 11
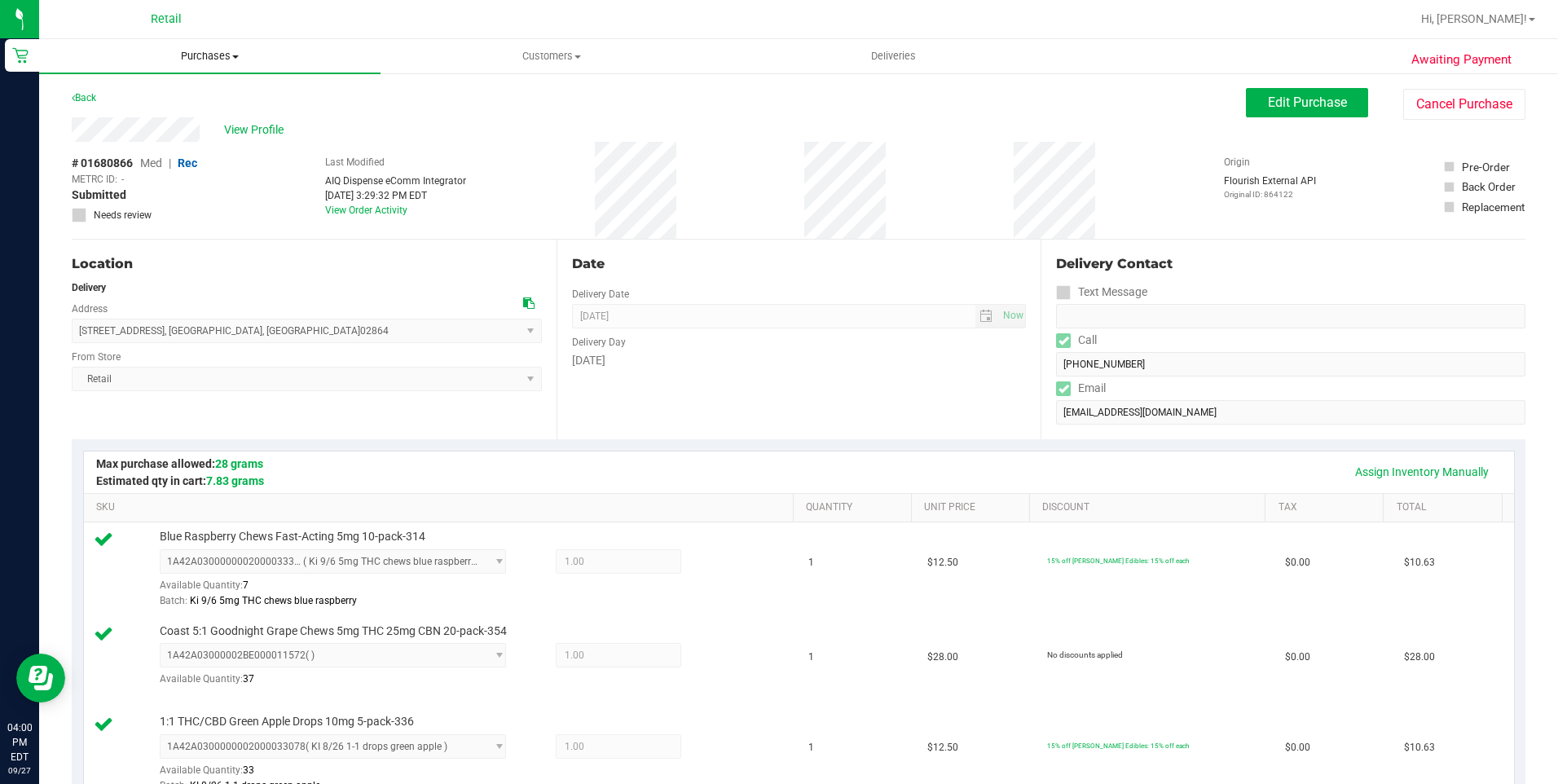
click at [211, 62] on span "Purchases" at bounding box center [209, 56] width 342 height 15
click at [126, 118] on span "Fulfillment" at bounding box center [89, 118] width 101 height 14
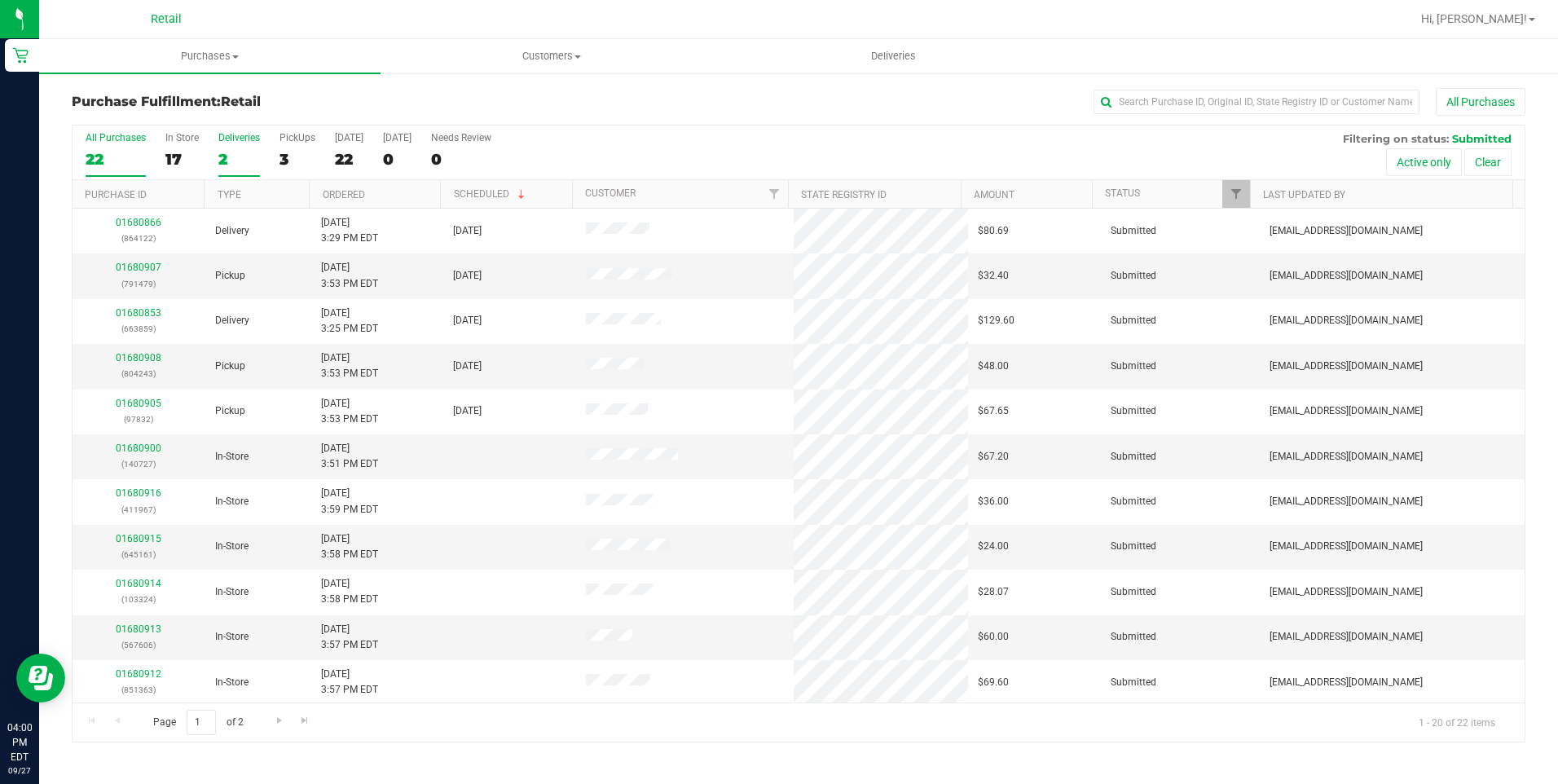
click at [233, 159] on div "2" at bounding box center [239, 158] width 41 height 18
click at [0, 0] on input "Deliveries 2" at bounding box center [0, 0] width 0 height 0
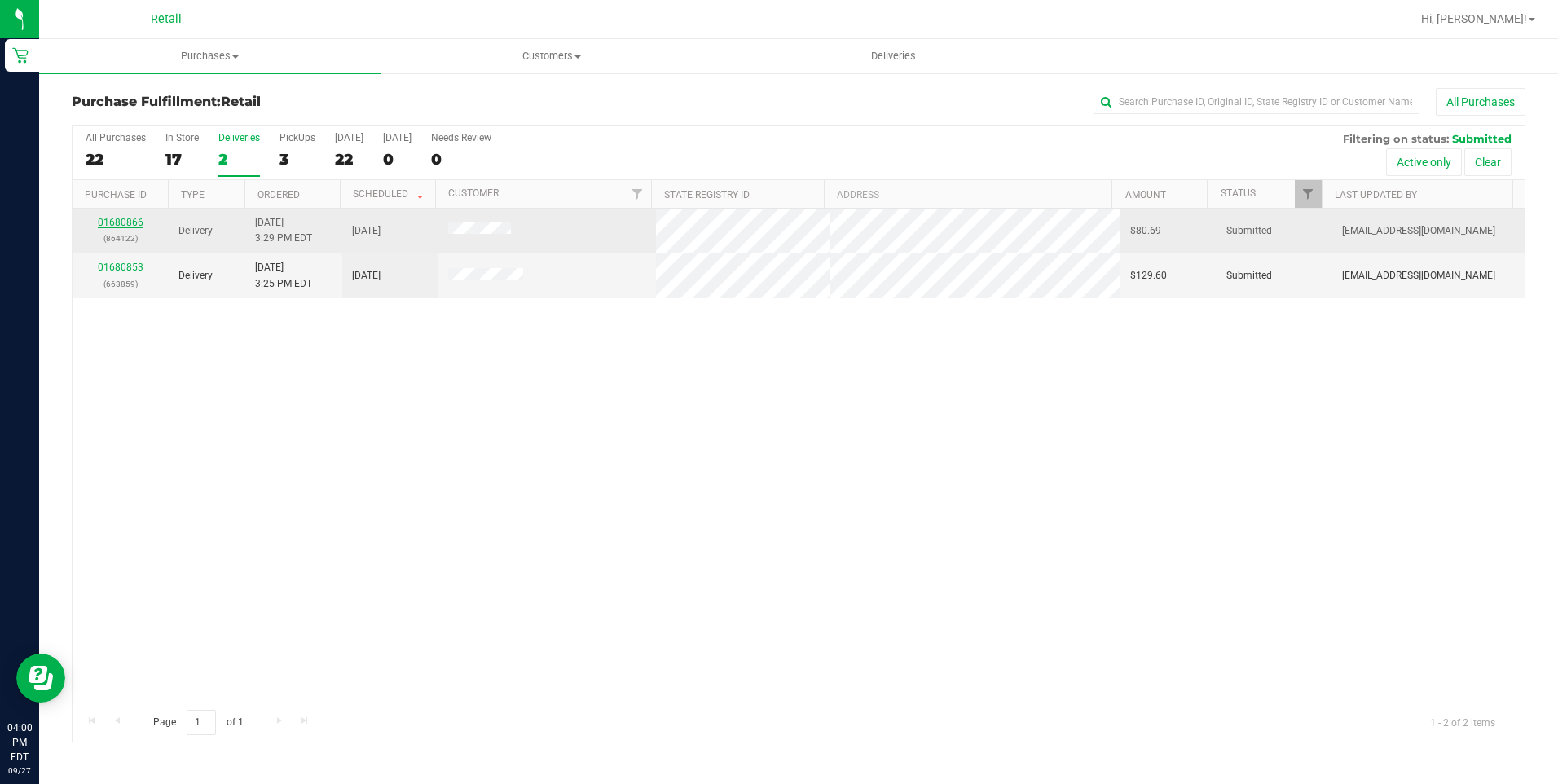
click at [121, 224] on link "01680866" at bounding box center [121, 222] width 46 height 11
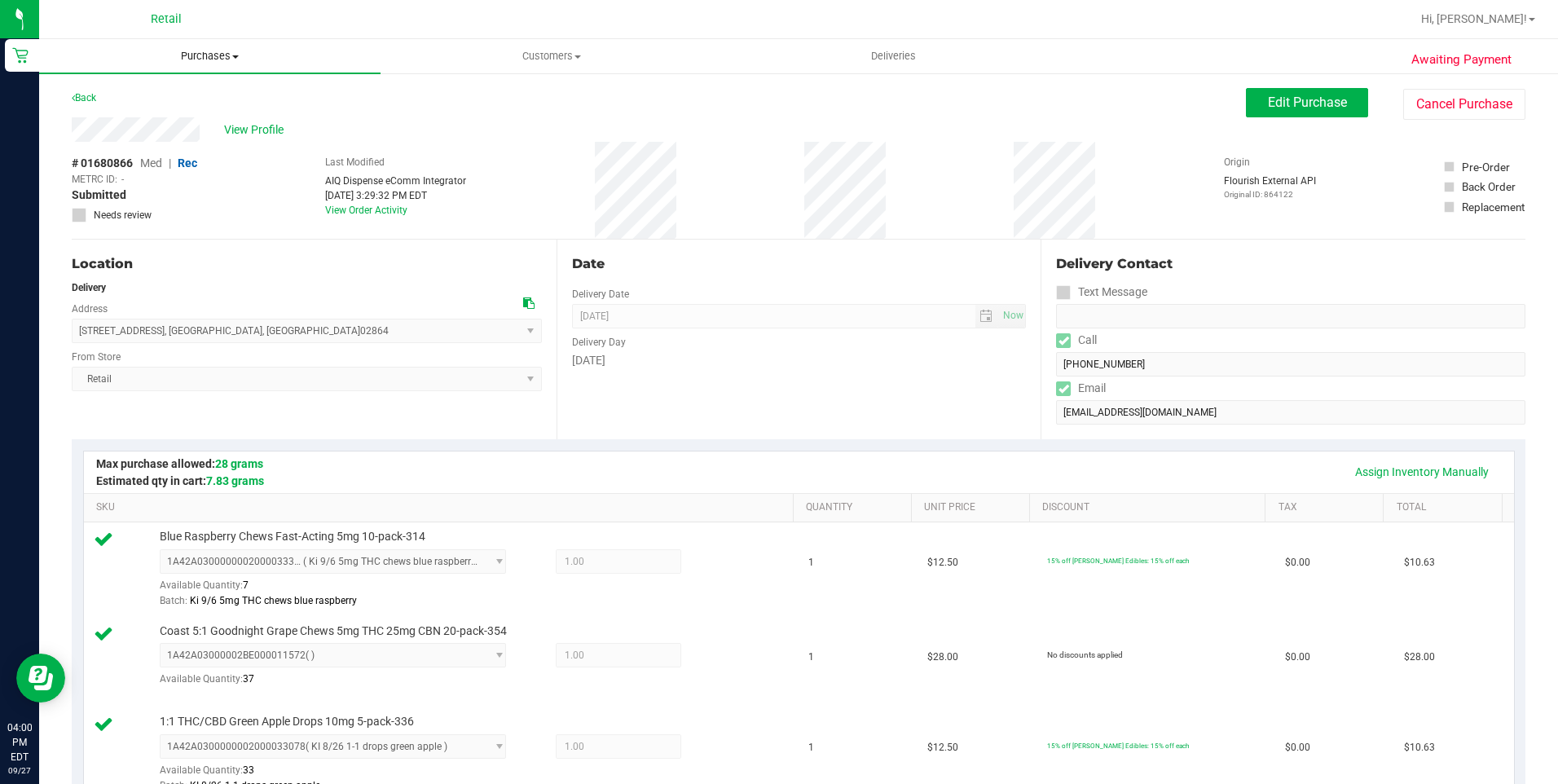
click at [194, 56] on span "Purchases" at bounding box center [209, 56] width 342 height 15
click at [137, 122] on span "Fulfillment" at bounding box center [89, 118] width 101 height 14
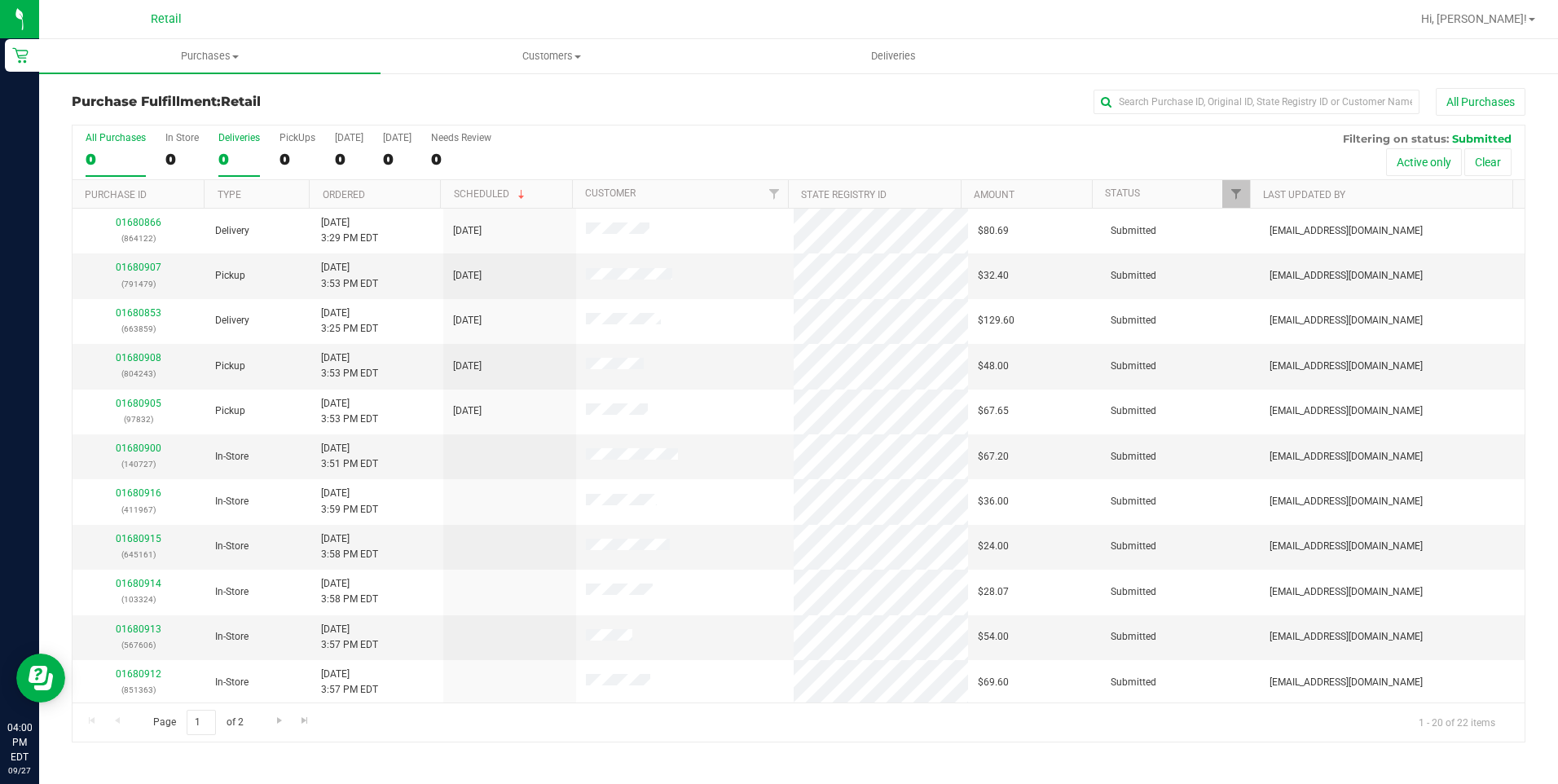
click at [231, 159] on div "0" at bounding box center [239, 158] width 41 height 18
click at [0, 0] on input "Deliveries 0" at bounding box center [0, 0] width 0 height 0
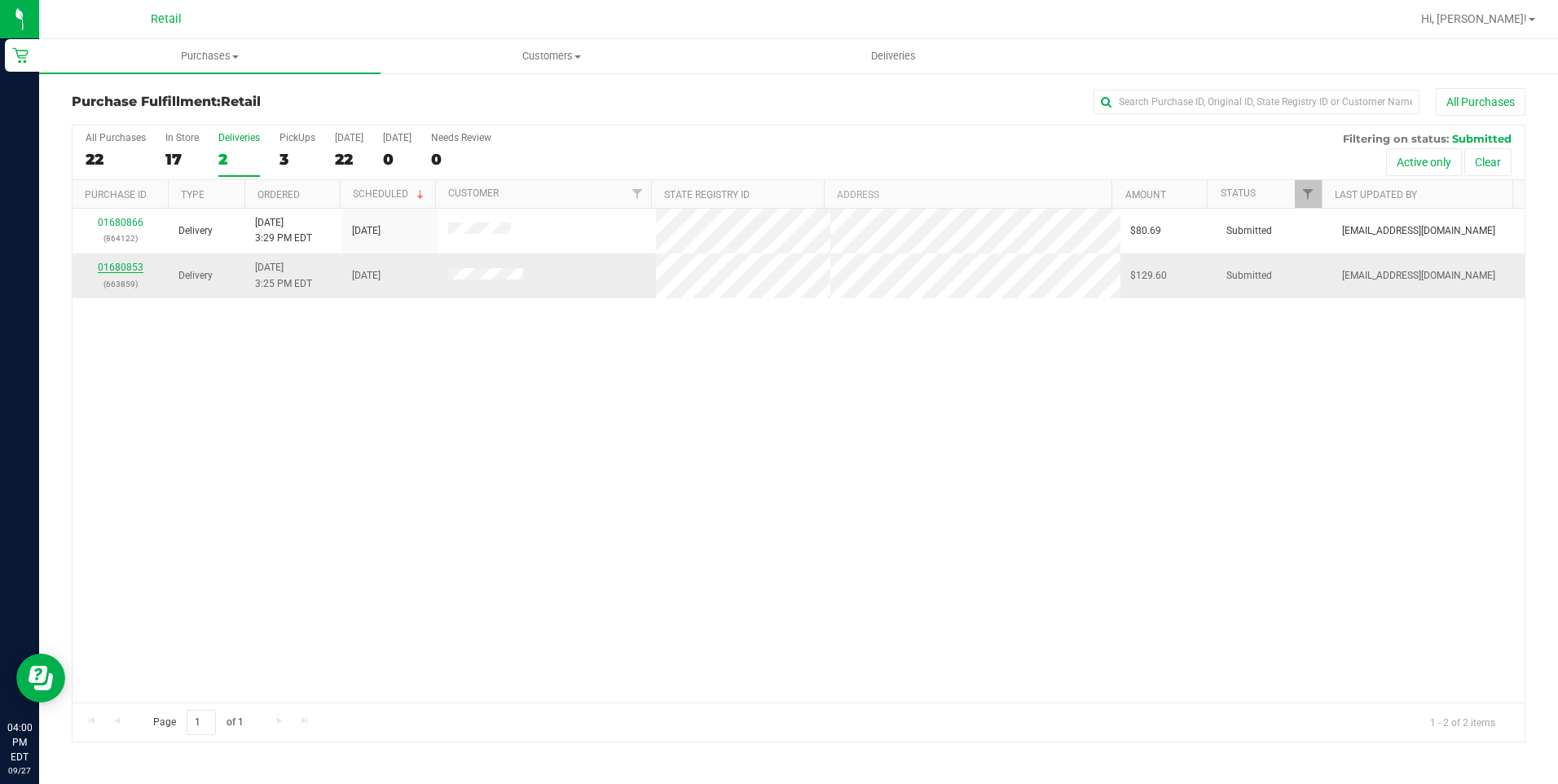
click at [104, 265] on link "01680853" at bounding box center [121, 267] width 46 height 11
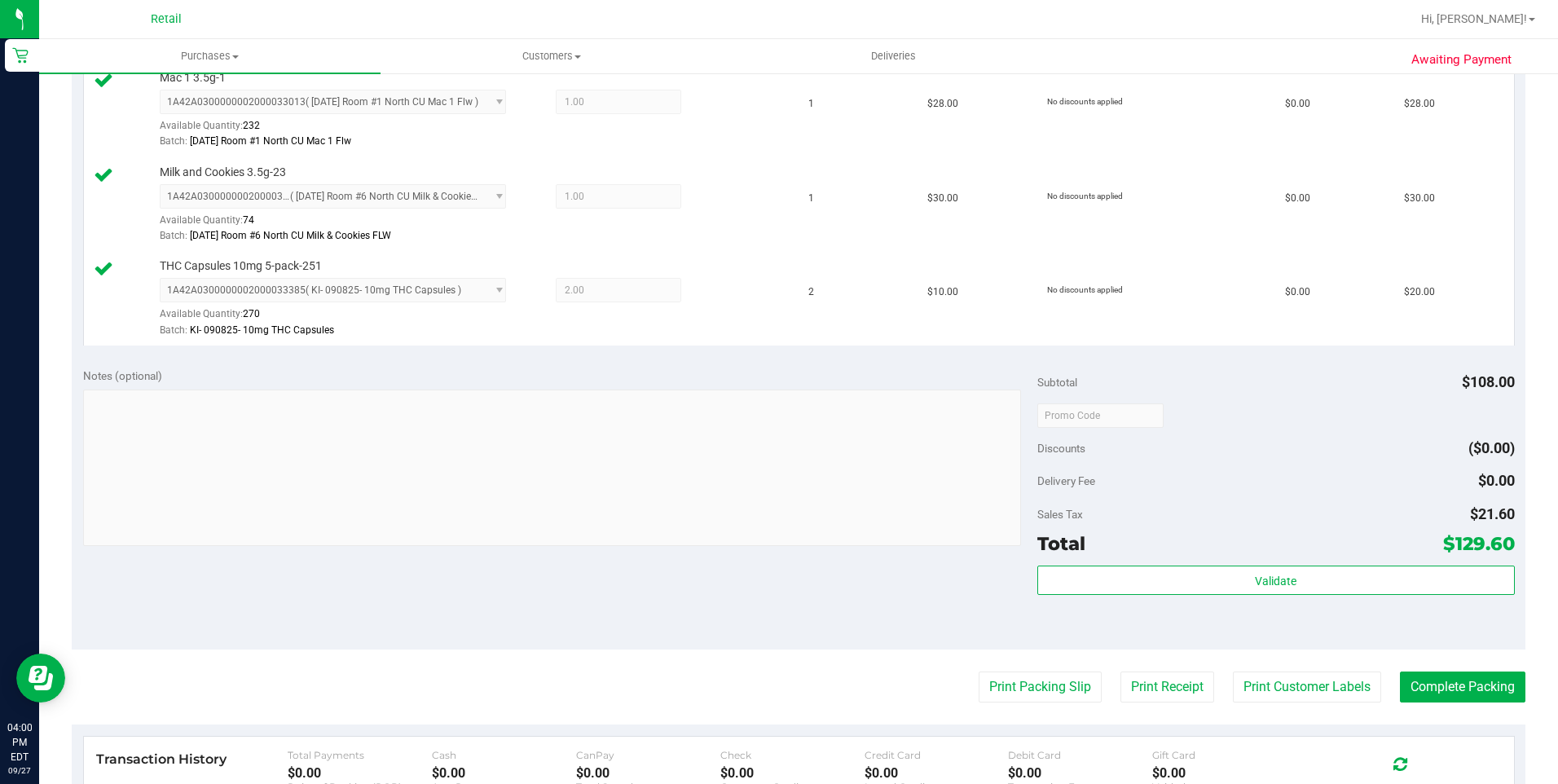
scroll to position [652, 0]
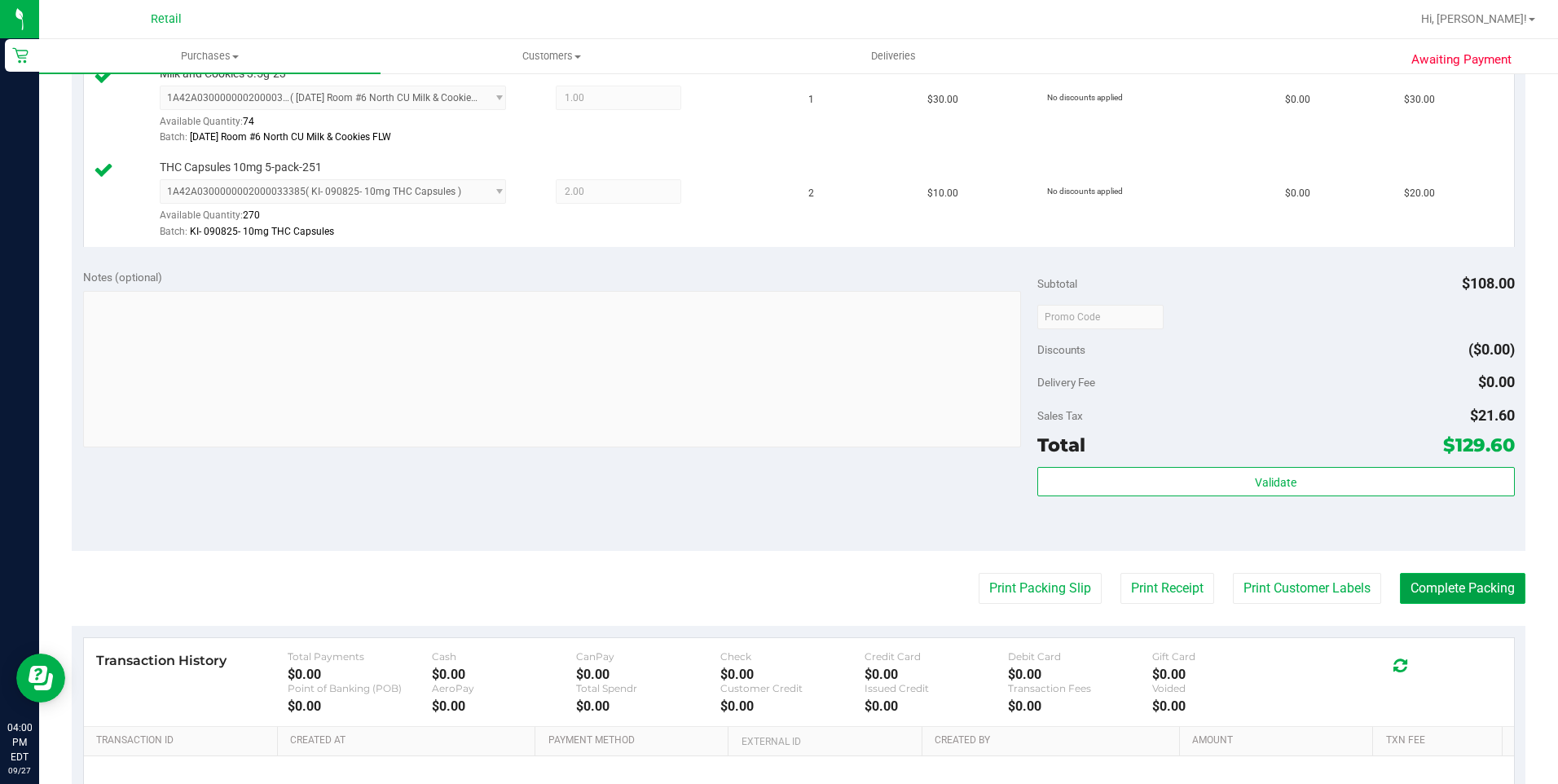
click at [1432, 579] on button "Complete Packing" at bounding box center [1462, 588] width 126 height 31
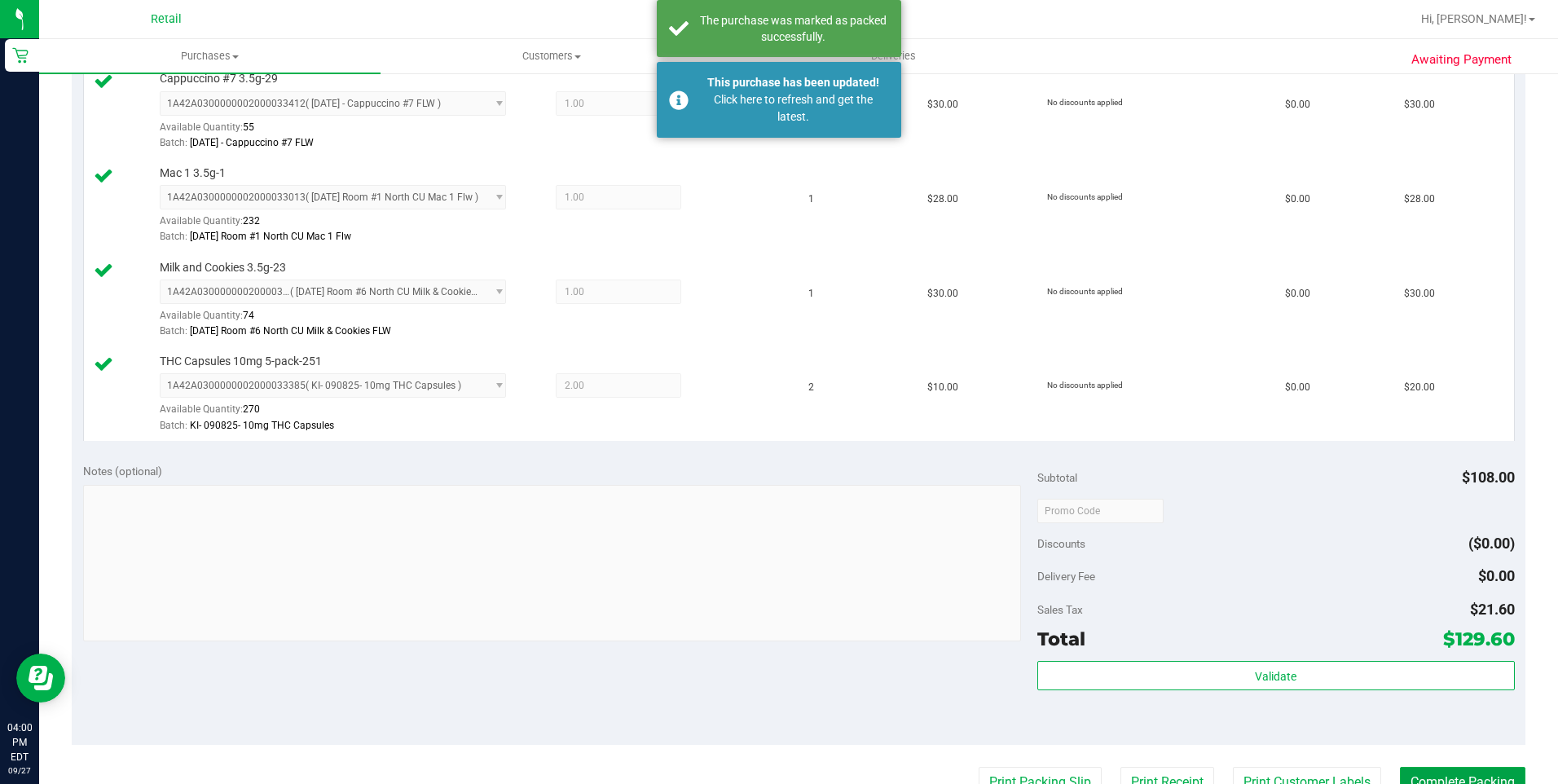
scroll to position [326, 0]
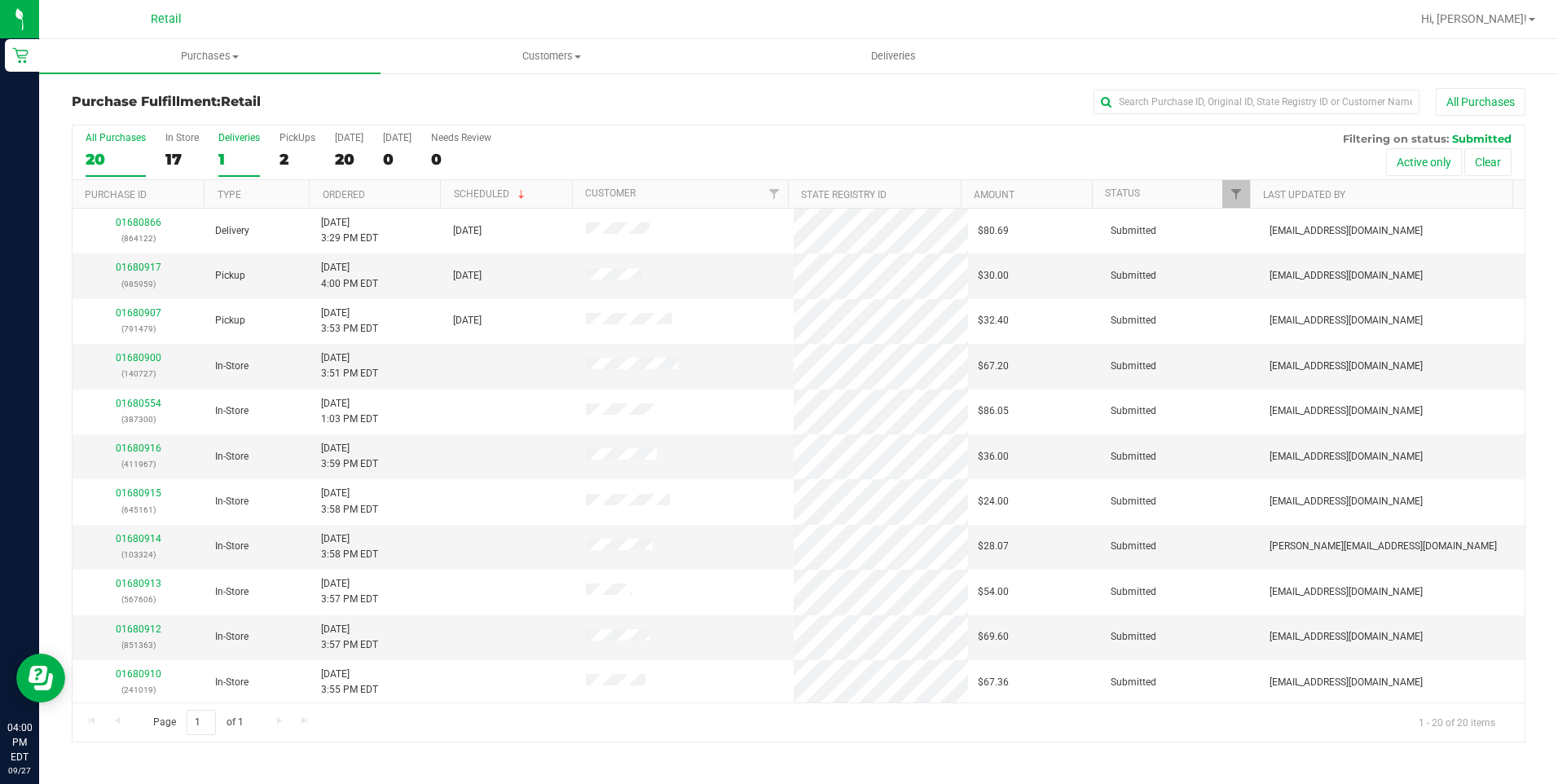
click at [224, 158] on div "1" at bounding box center [239, 158] width 41 height 18
click at [0, 0] on input "Deliveries 1" at bounding box center [0, 0] width 0 height 0
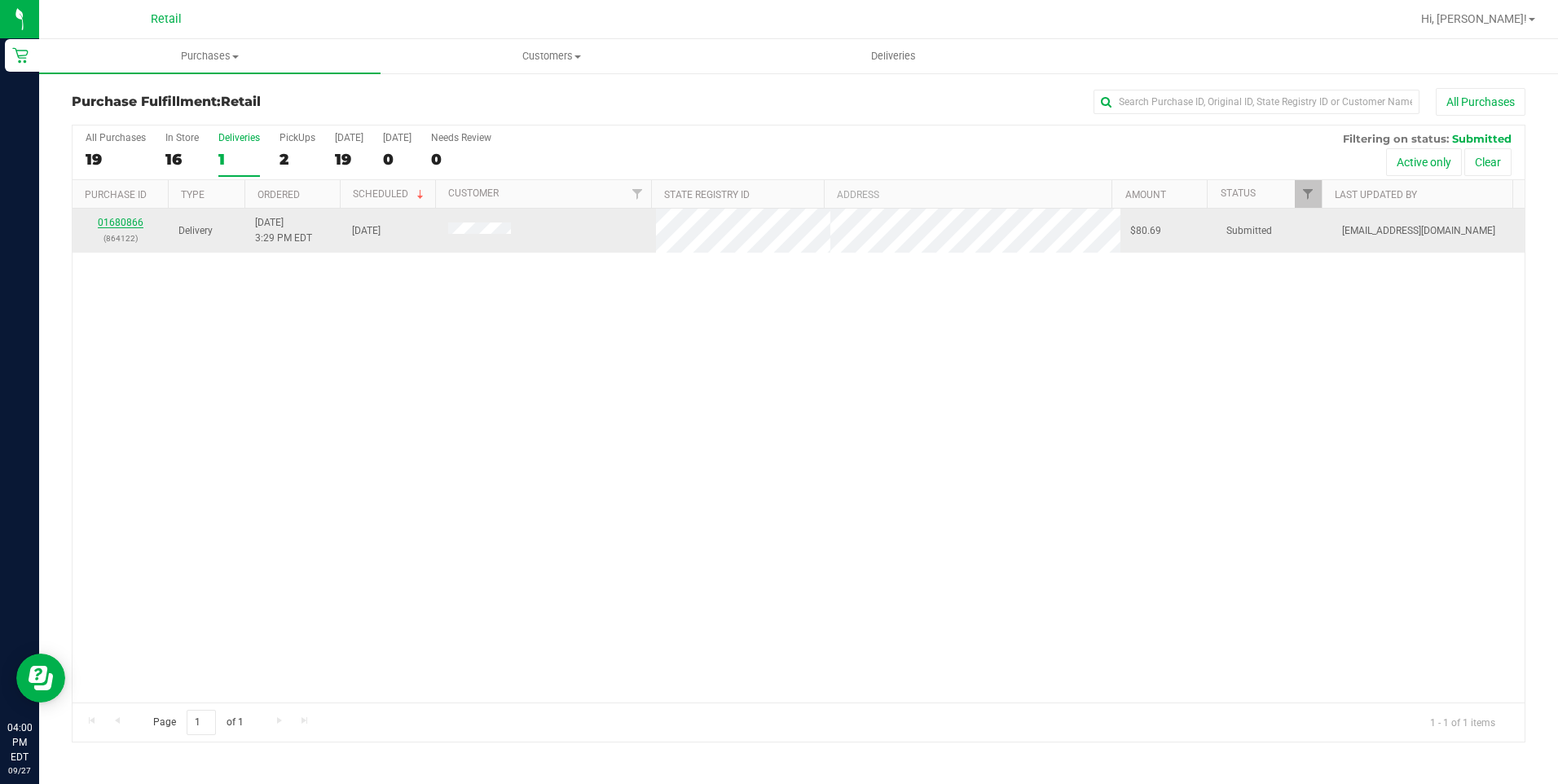
click at [121, 224] on link "01680866" at bounding box center [121, 222] width 46 height 11
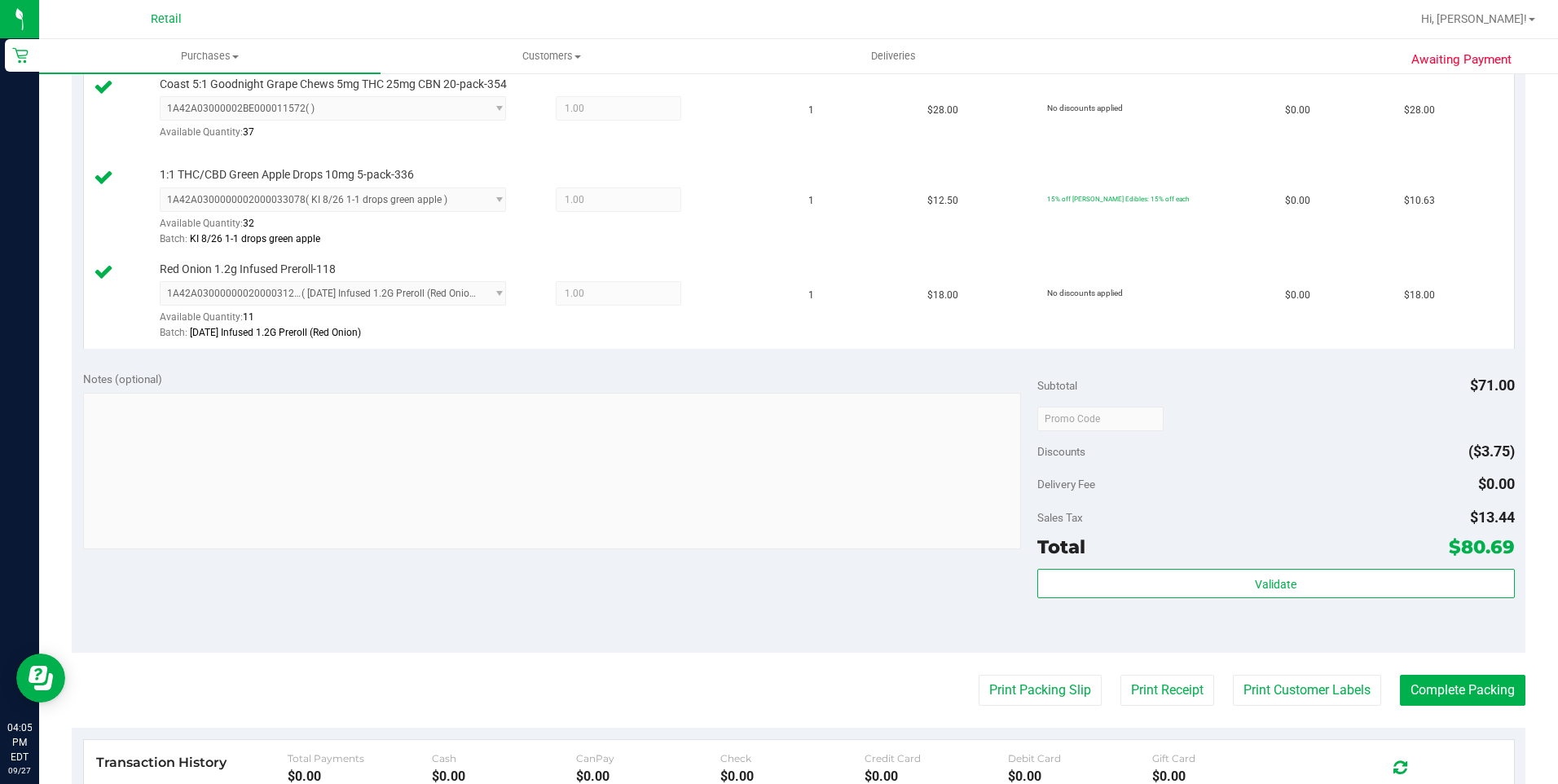
scroll to position [570, 0]
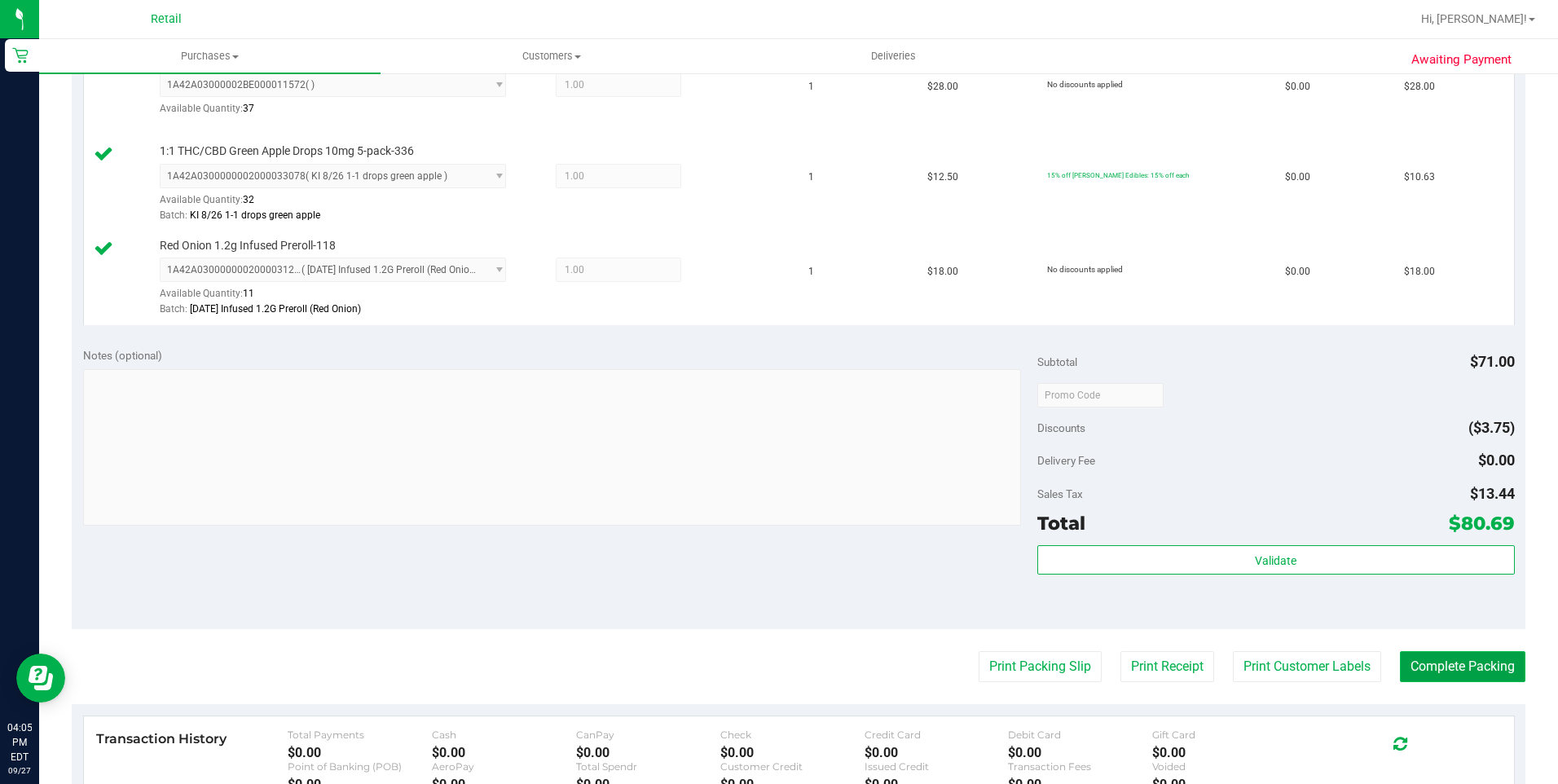
click at [1400, 666] on button "Complete Packing" at bounding box center [1462, 666] width 126 height 31
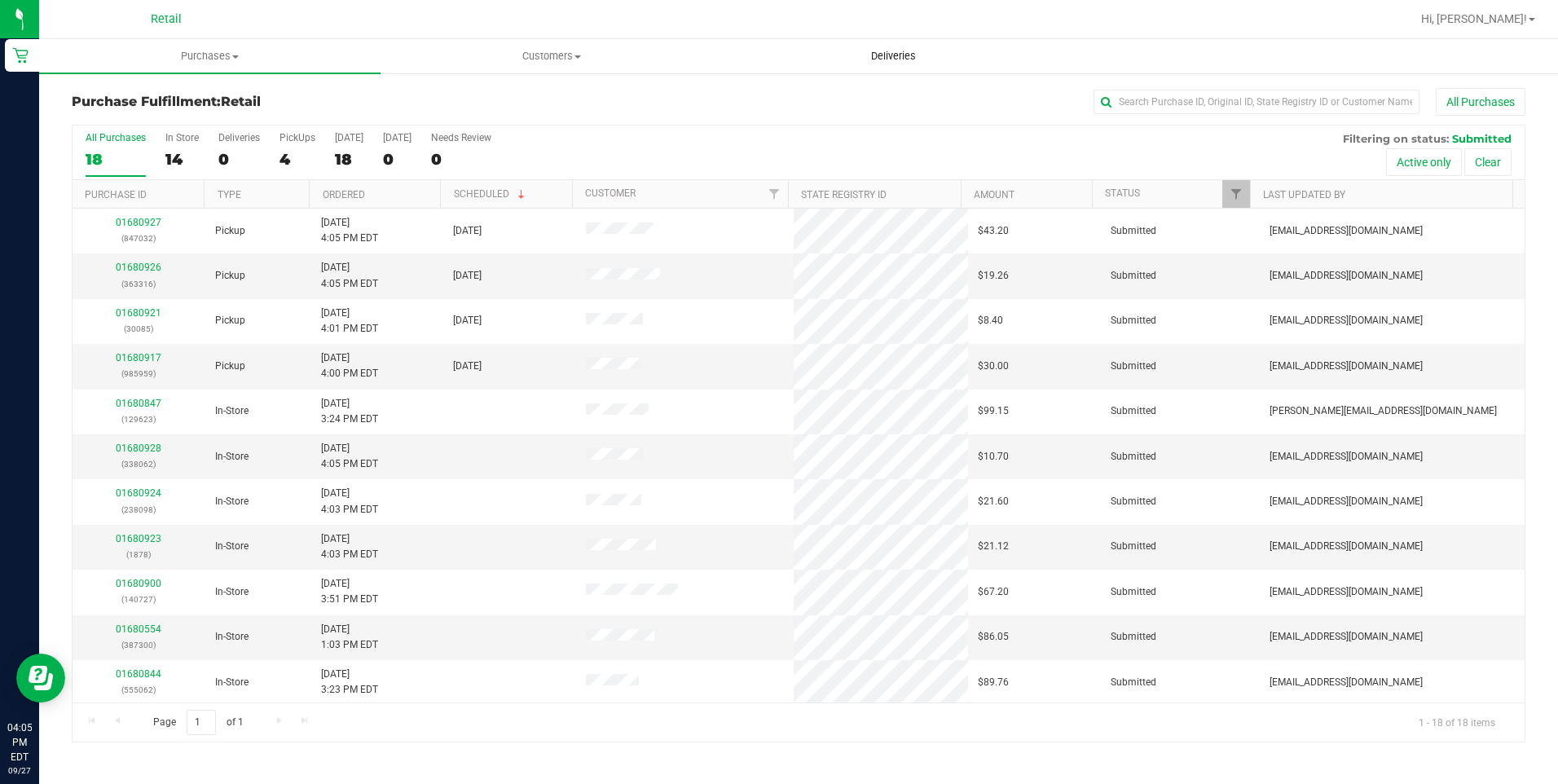
click at [890, 57] on span "Deliveries" at bounding box center [893, 56] width 89 height 15
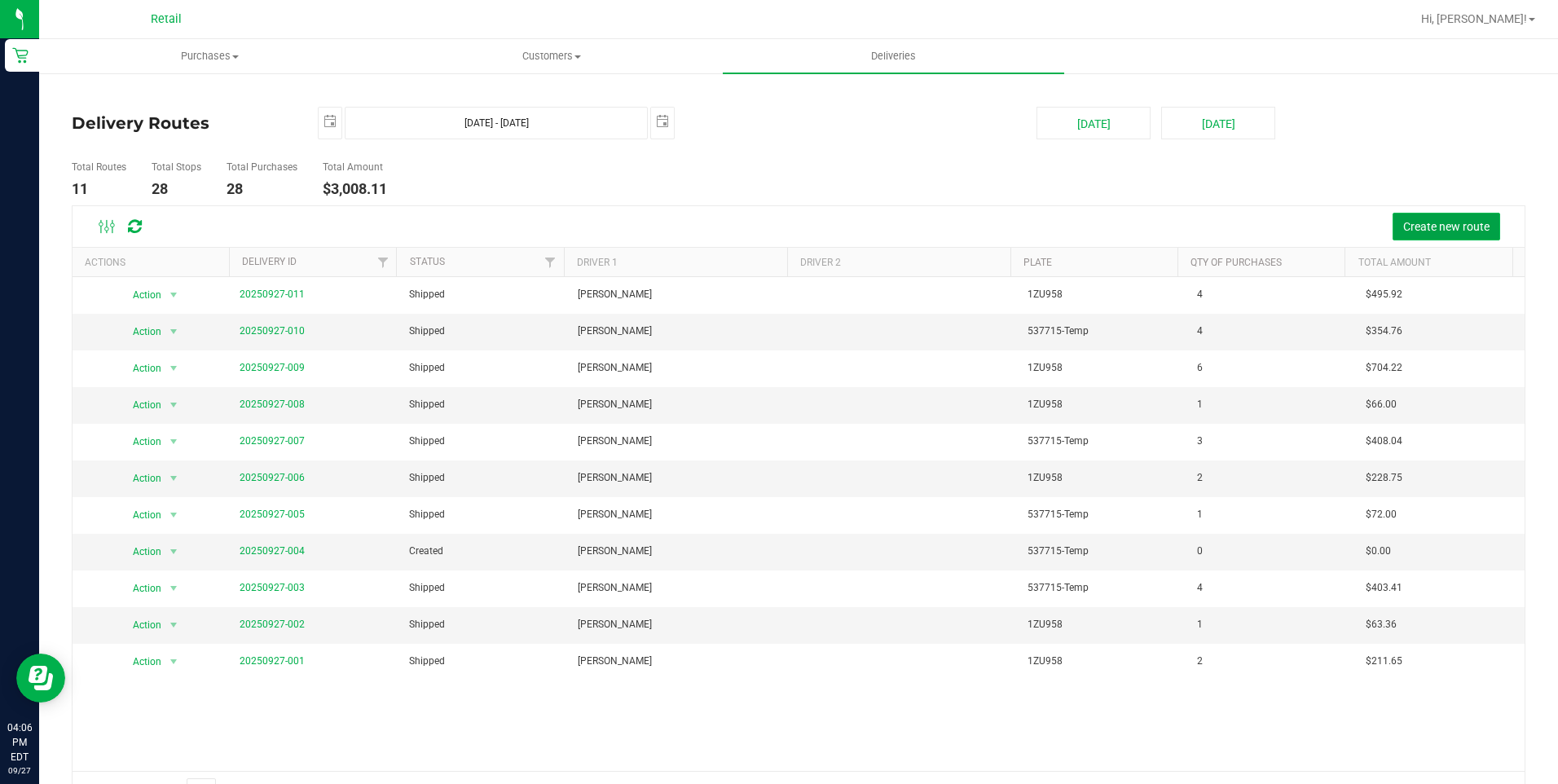
click at [1444, 235] on button "Create new route" at bounding box center [1446, 226] width 107 height 27
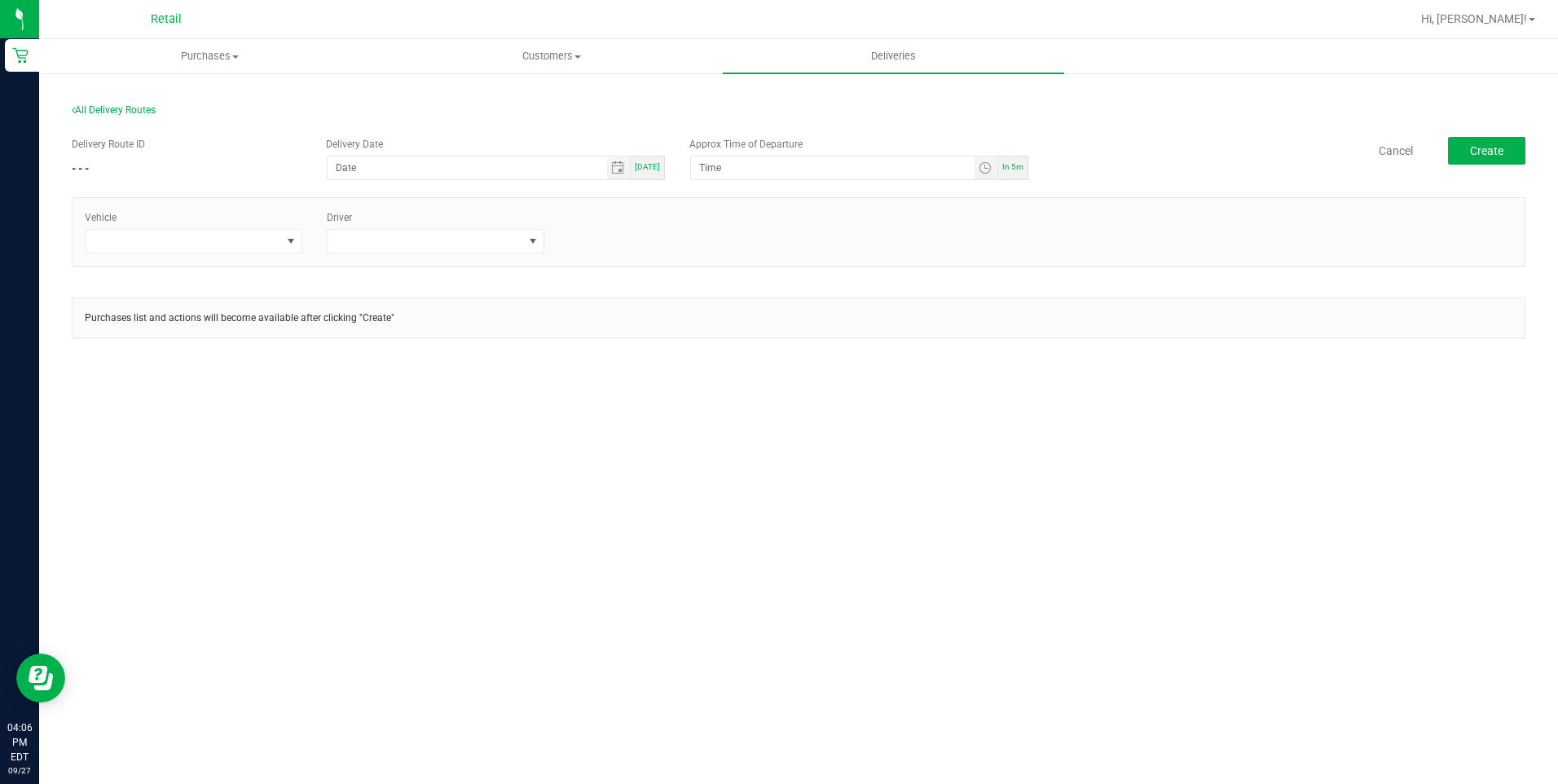
click at [1012, 160] on div "In 5m" at bounding box center [1013, 168] width 30 height 25
type input "09/27/2025"
click at [651, 165] on span "Today" at bounding box center [647, 166] width 26 height 9
click at [531, 238] on span at bounding box center [533, 241] width 13 height 13
click at [374, 389] on li "Freddy Espinal" at bounding box center [435, 393] width 216 height 27
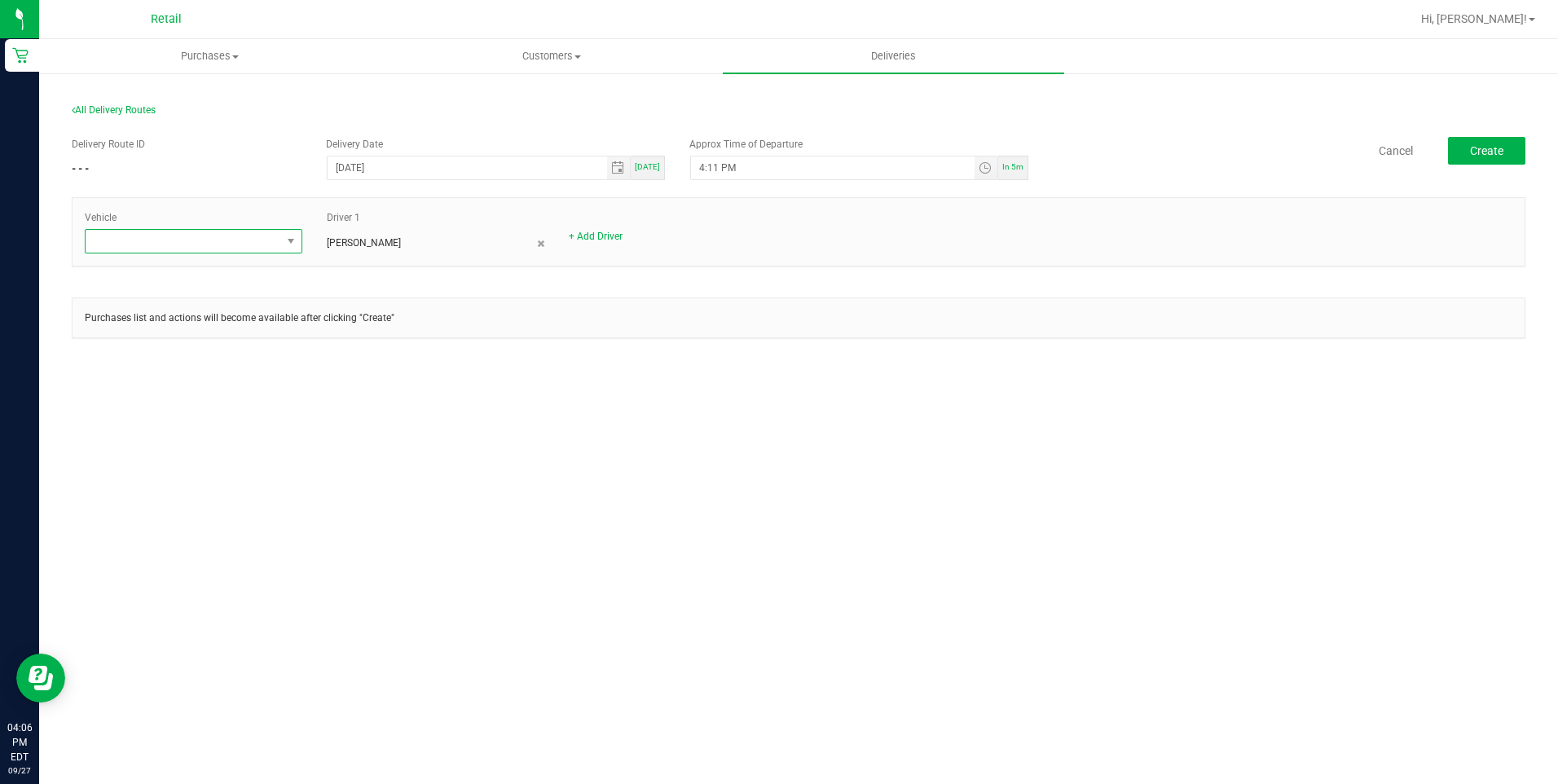
click at [272, 244] on span at bounding box center [183, 241] width 195 height 23
click at [178, 369] on li "Tesla-Silver" at bounding box center [193, 366] width 216 height 27
drag, startPoint x: 1487, startPoint y: 151, endPoint x: 1380, endPoint y: 166, distance: 108.0
drag, startPoint x: 1380, startPoint y: 166, endPoint x: 915, endPoint y: 172, distance: 465.0
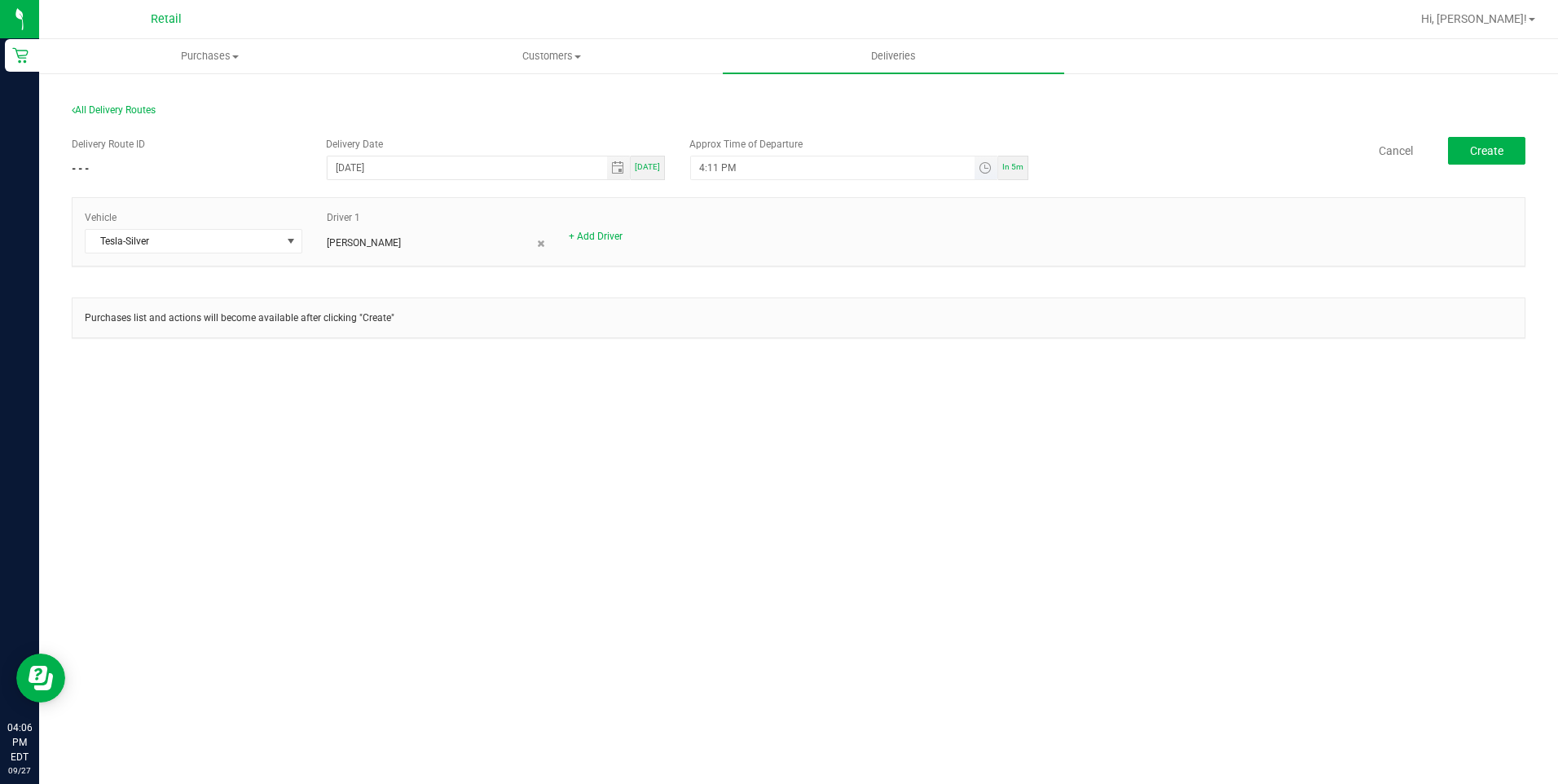
click at [915, 172] on input "4:11 PM" at bounding box center [832, 168] width 283 height 23
click at [981, 165] on span "Toggle time list" at bounding box center [985, 167] width 13 height 13
click at [721, 346] on span "4" at bounding box center [724, 349] width 5 height 11
click at [773, 414] on span "14" at bounding box center [775, 416] width 11 height 11
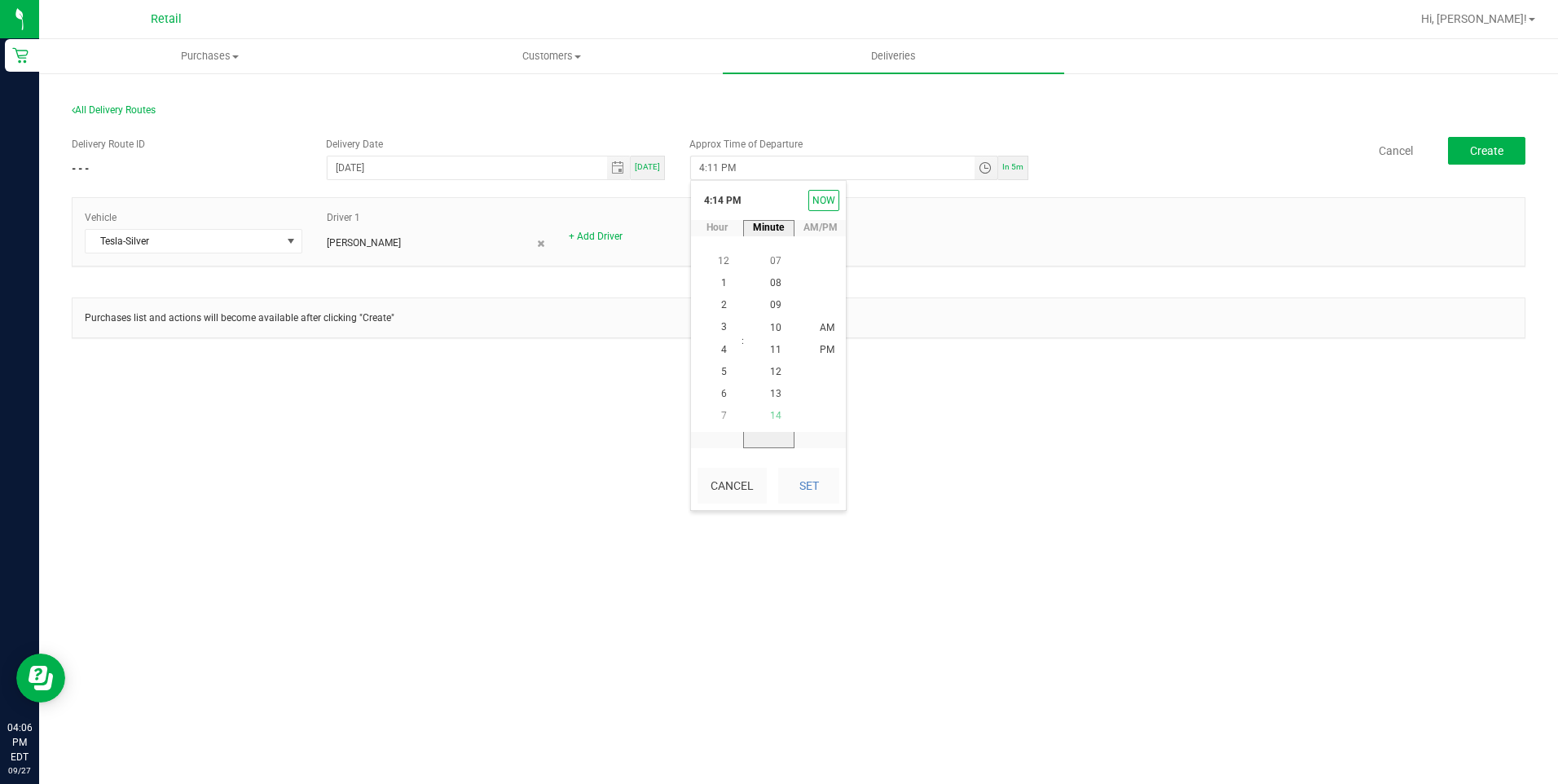
scroll to position [310, 0]
click at [800, 484] on button "Set" at bounding box center [808, 485] width 61 height 36
type input "4:14 PM"
click at [1473, 148] on span "Create" at bounding box center [1487, 150] width 33 height 13
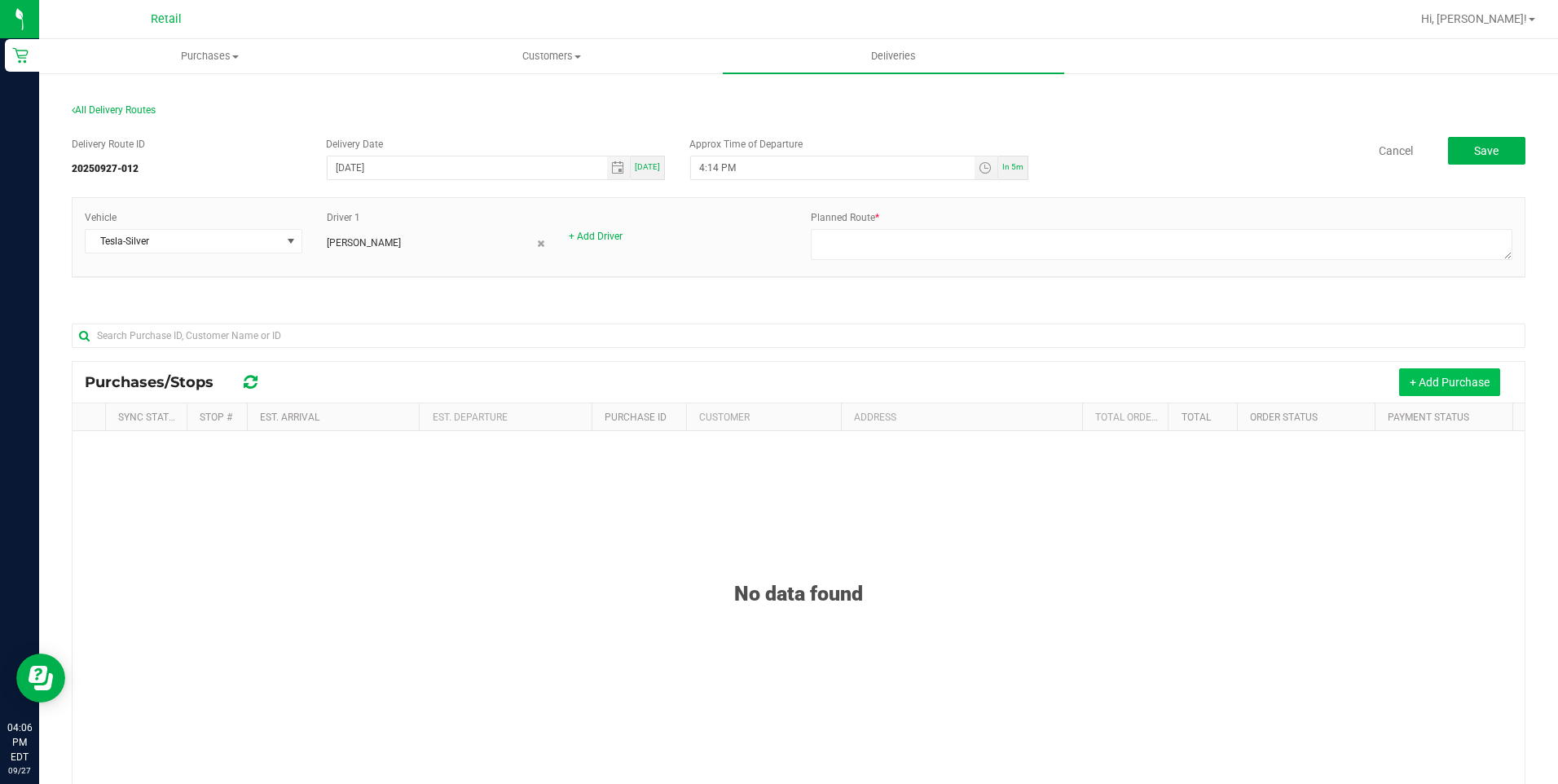
click at [1429, 389] on button "+ Add Purchase" at bounding box center [1450, 381] width 101 height 27
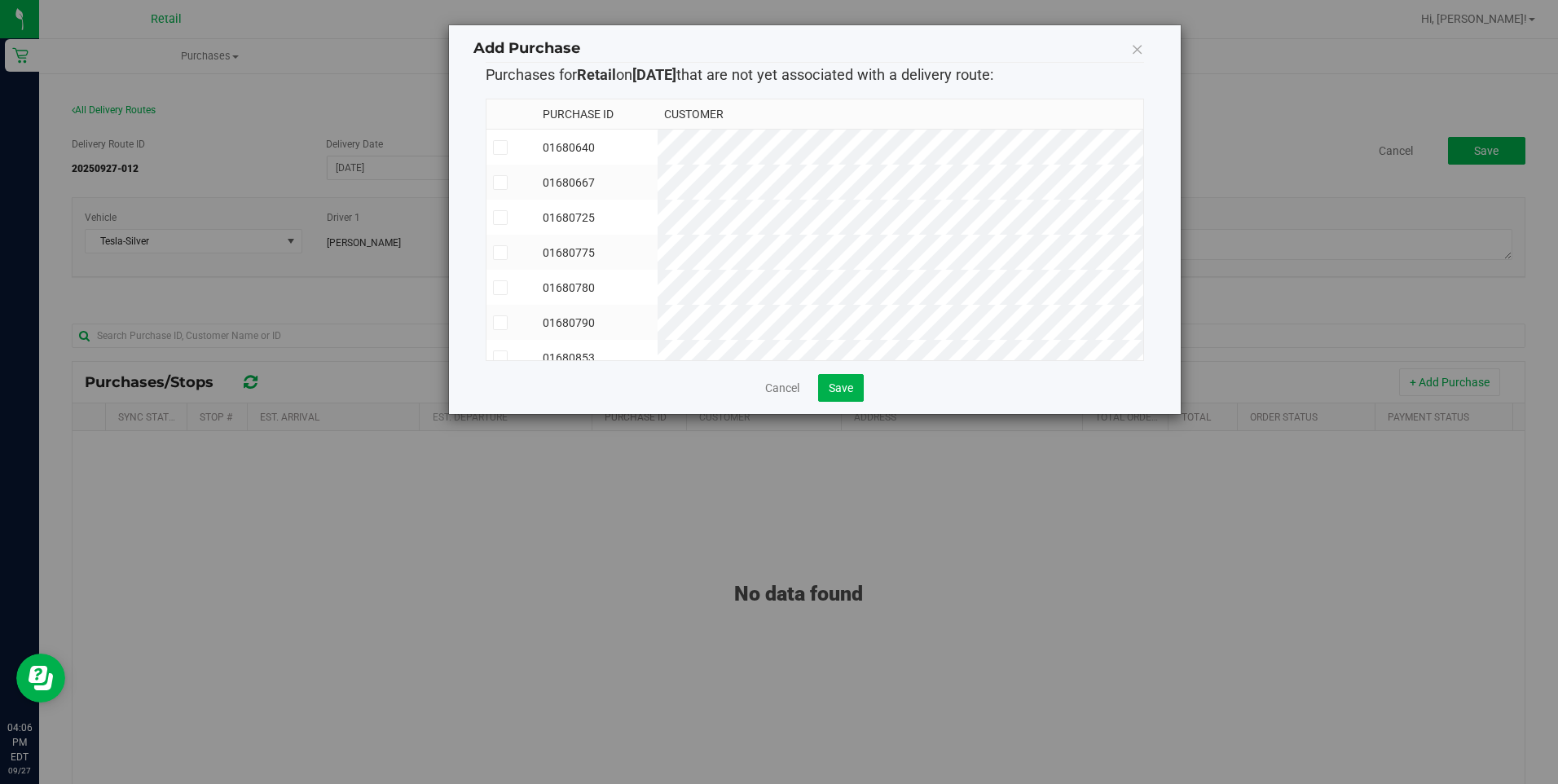
click at [504, 182] on icon at bounding box center [500, 182] width 11 height 0
click at [0, 0] on input "checkbox" at bounding box center [0, 0] width 0 height 0
click at [504, 273] on icon at bounding box center [500, 273] width 11 height 0
click at [0, 0] on input "checkbox" at bounding box center [0, 0] width 0 height 0
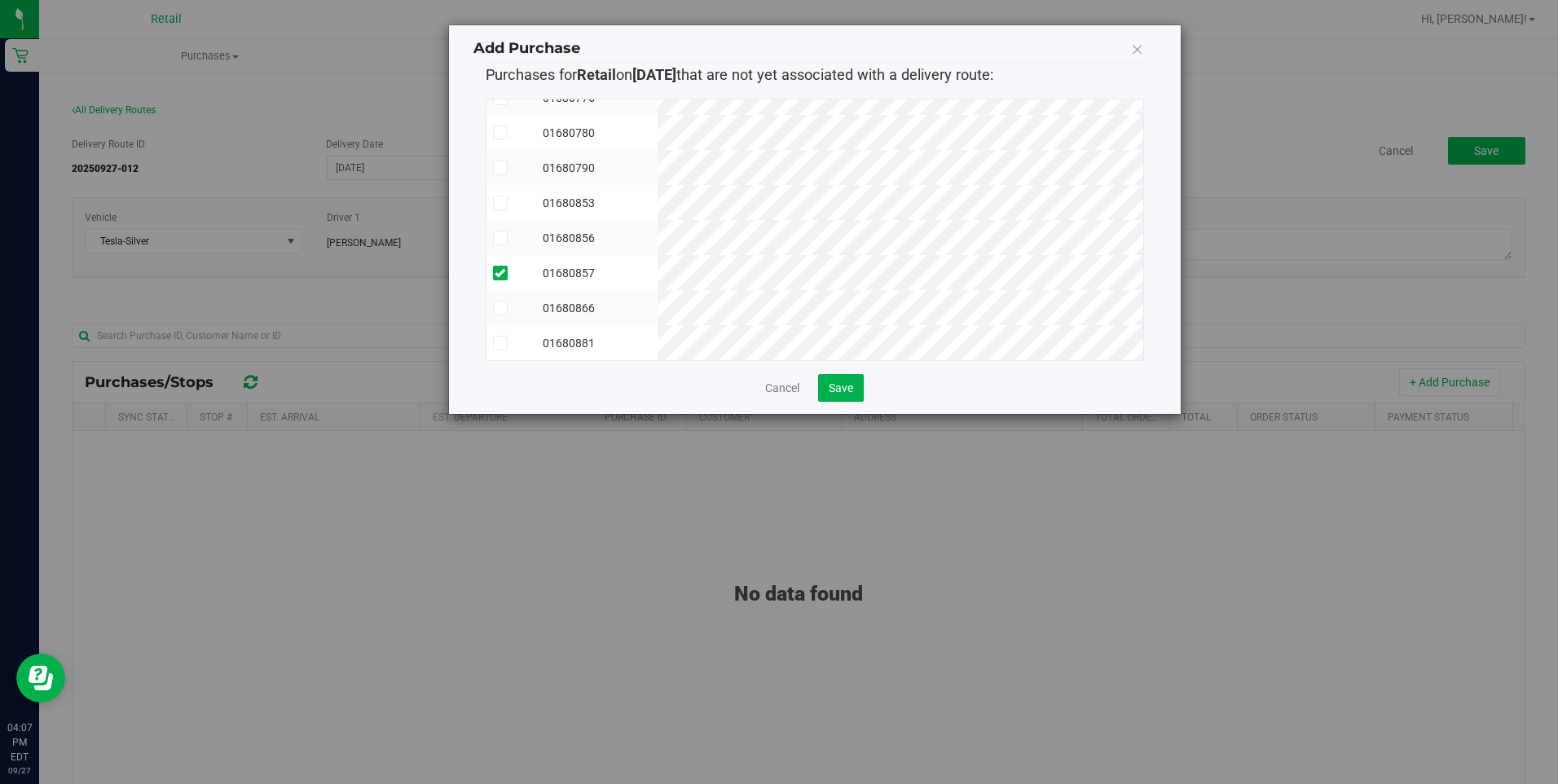
click at [495, 238] on icon at bounding box center [500, 238] width 11 height 0
click at [0, 0] on input "checkbox" at bounding box center [0, 0] width 0 height 0
click at [507, 195] on span at bounding box center [500, 202] width 15 height 15
click at [0, 0] on input "checkbox" at bounding box center [0, 0] width 0 height 0
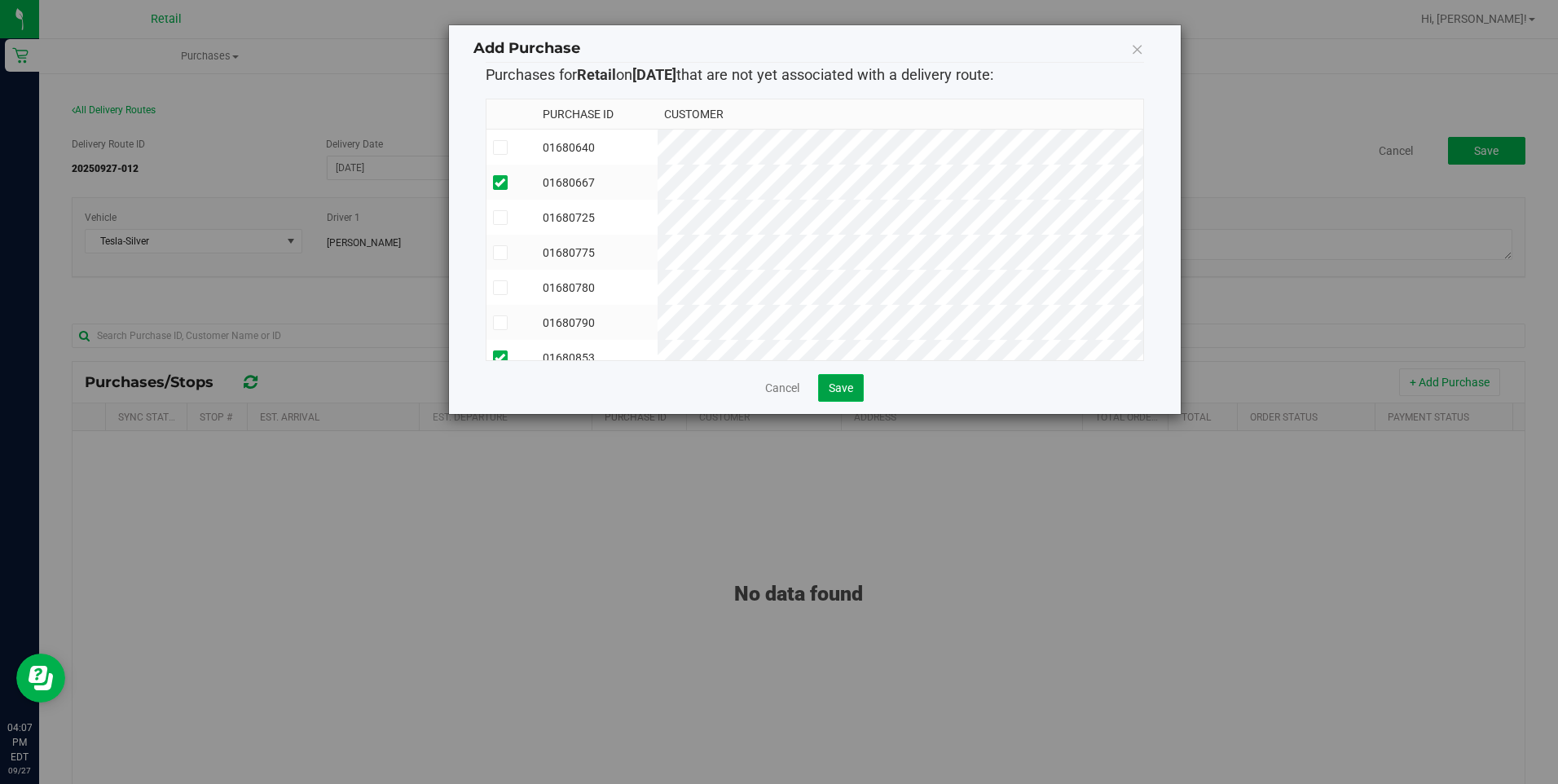
click at [842, 385] on span "Save" at bounding box center [841, 387] width 25 height 13
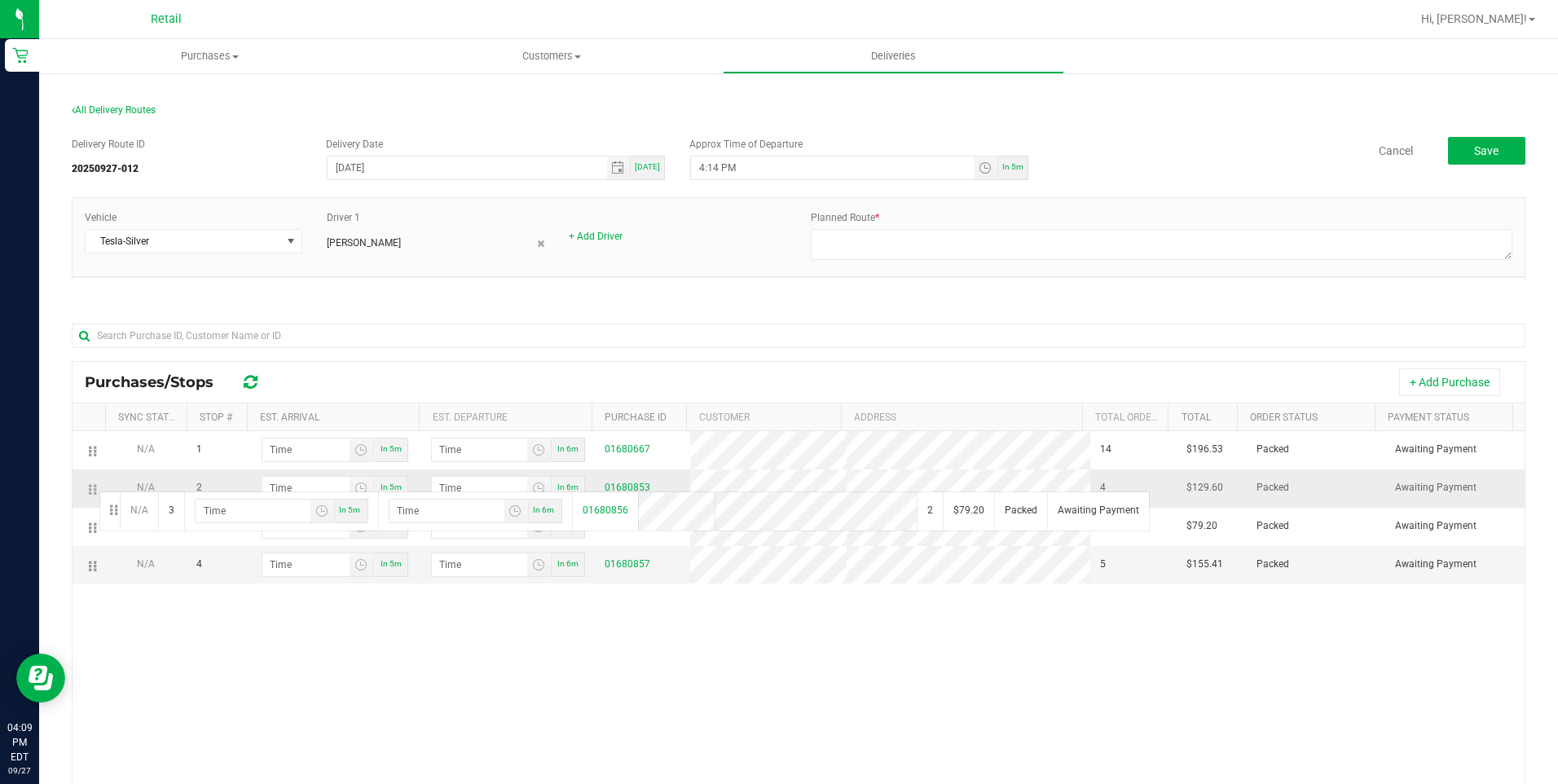
drag, startPoint x: 92, startPoint y: 529, endPoint x: 97, endPoint y: 489, distance: 40.3
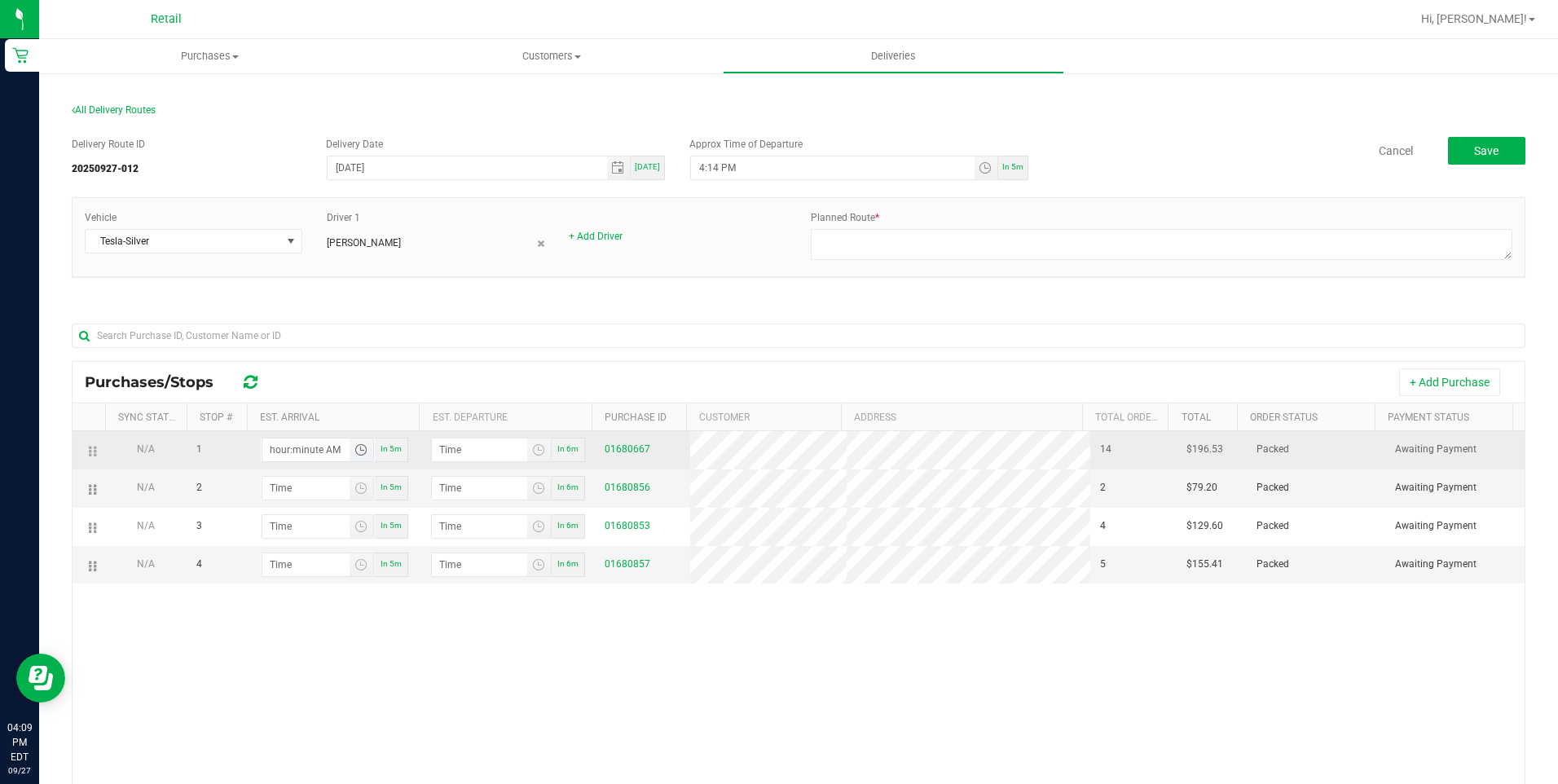
click at [290, 451] on input "hour:minute AM" at bounding box center [305, 450] width 87 height 23
type input "4:02 AM"
type input "4:03 AM"
type input "4:28 AM"
type input "4:29 AM"
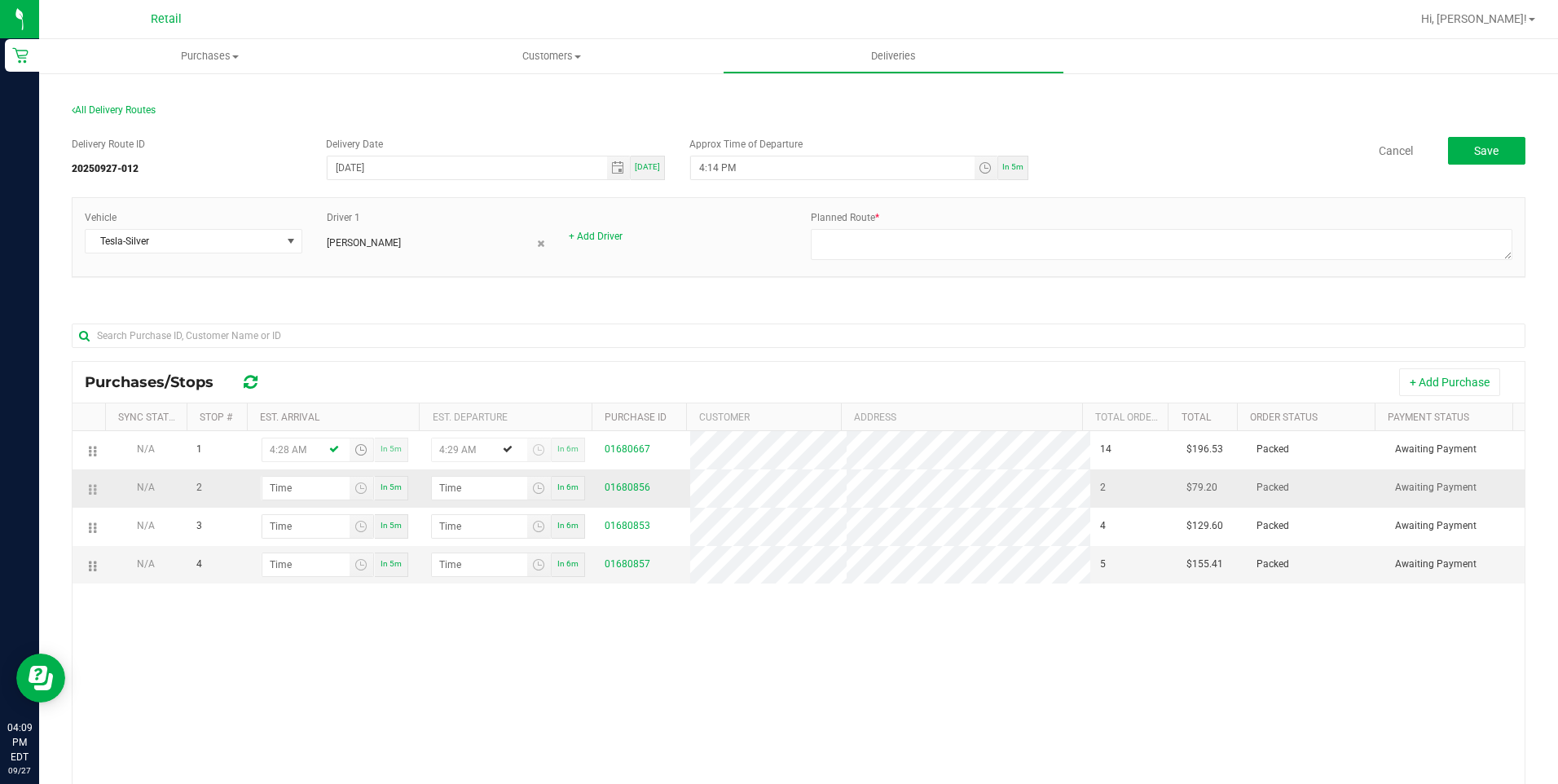
type input "4:28 PM"
type input "4:29 PM"
type input "4:28 PM"
click at [302, 480] on input "hour:minute AM" at bounding box center [305, 488] width 87 height 23
type input "4:03 AM"
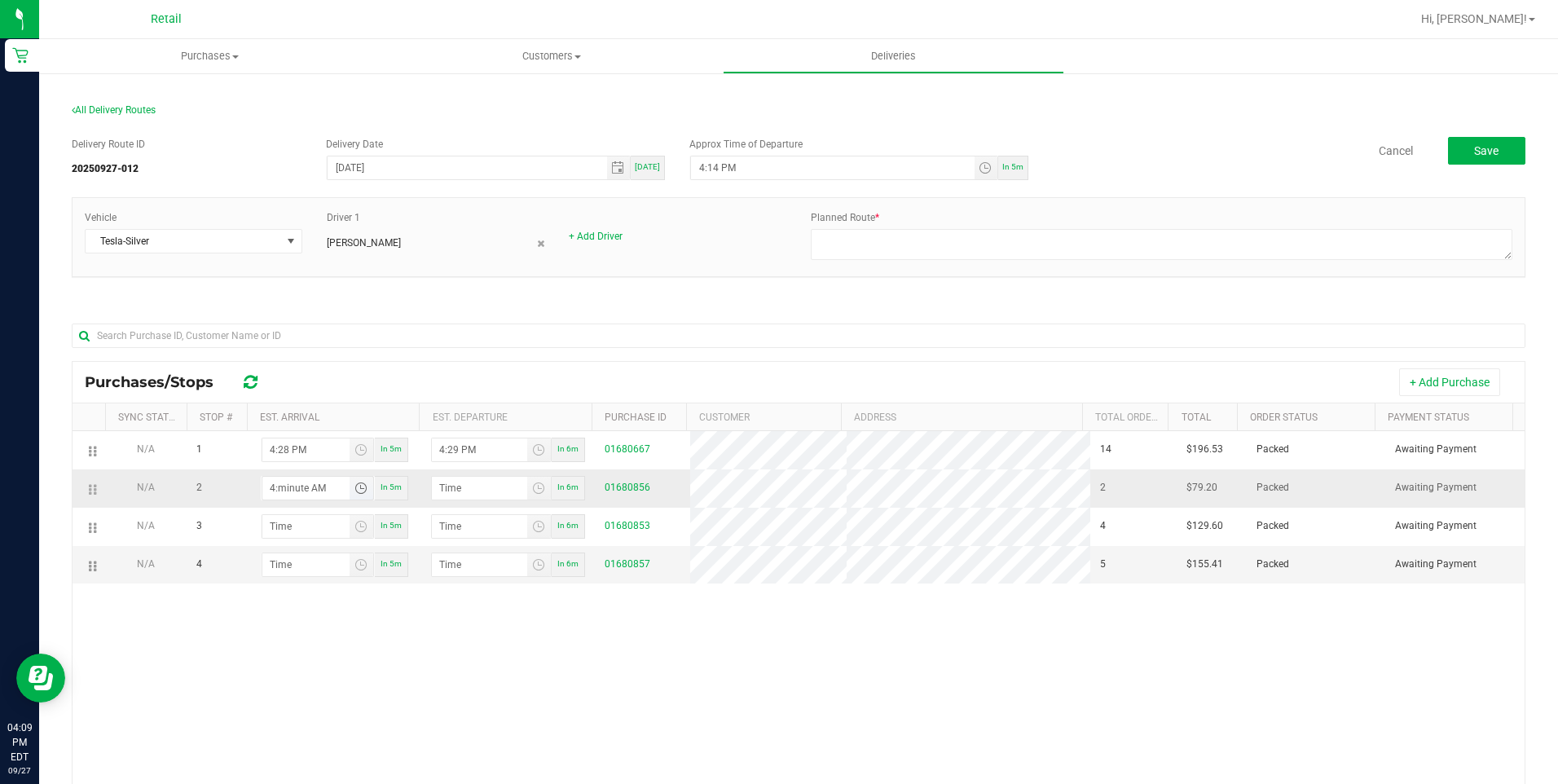
type input "4:04 AM"
type input "4:39 AM"
type input "4:40 AM"
type input "4:39 PM"
type input "4:40 PM"
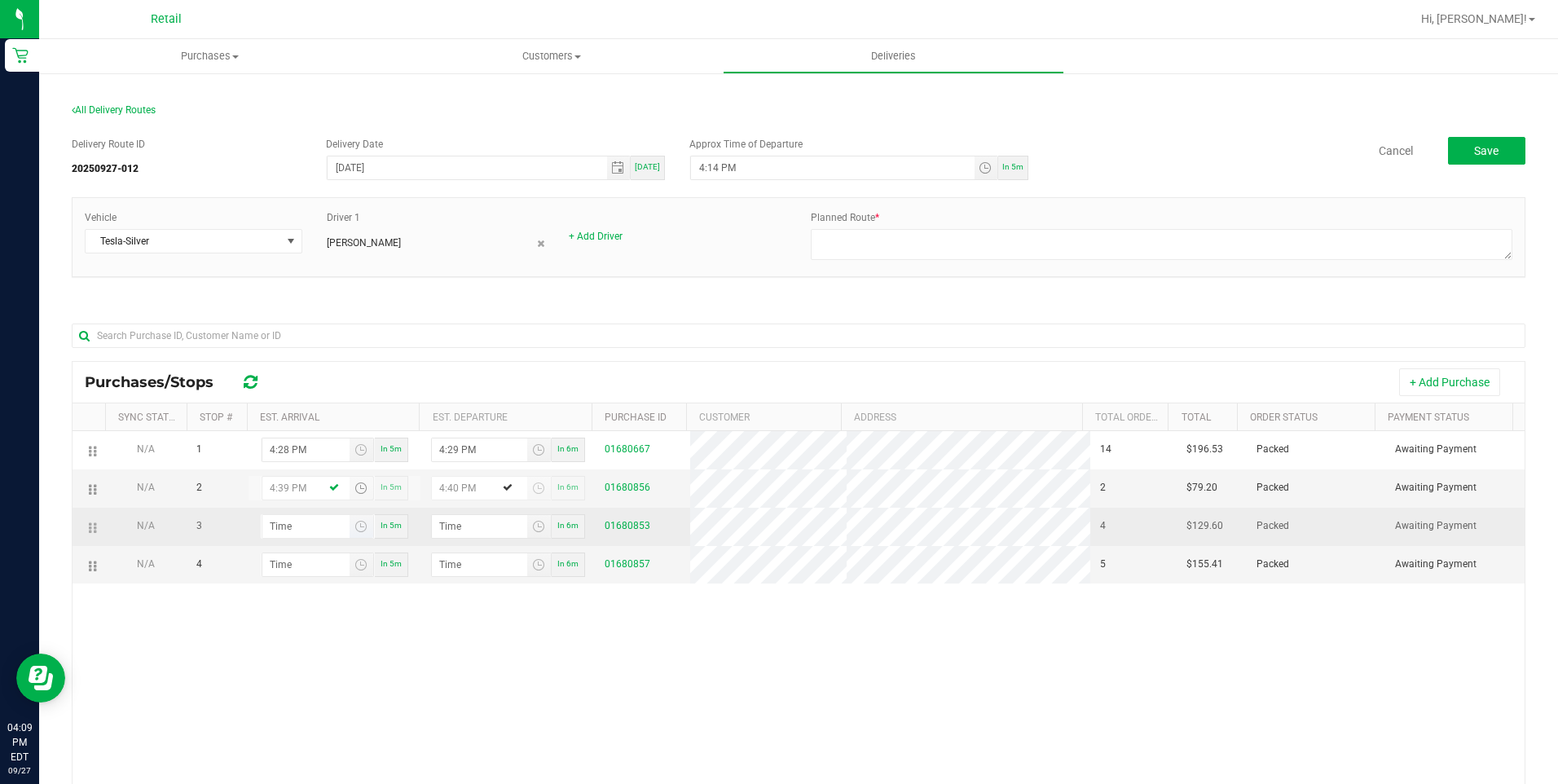
type input "4:39 PM"
click at [289, 535] on input "hour:minute AM" at bounding box center [305, 526] width 87 height 23
type input "4:04 AM"
type input "4:05 AM"
type input "4:45 AM"
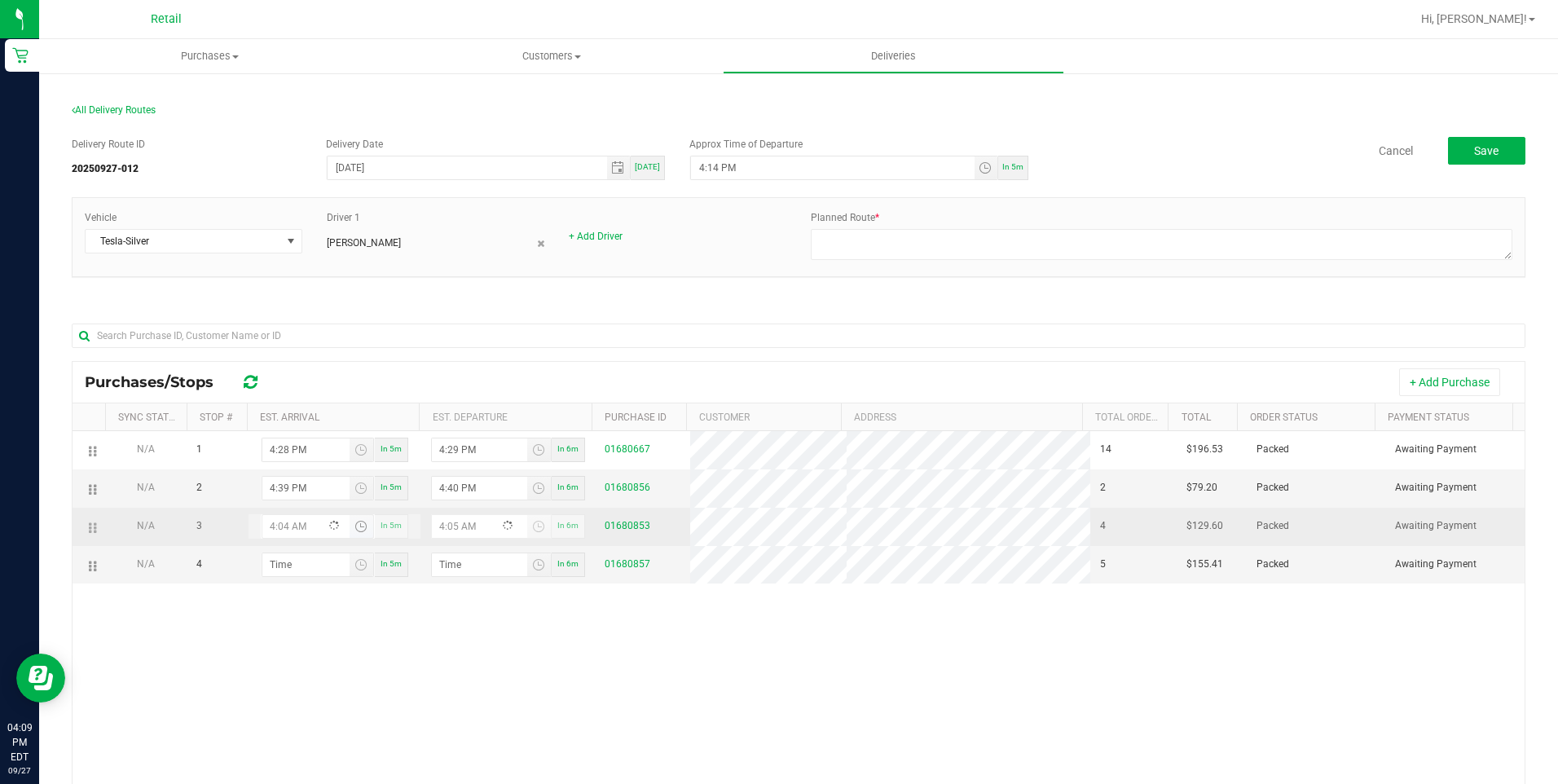
type input "4:46 AM"
type input "4:45 PM"
type input "4:46 PM"
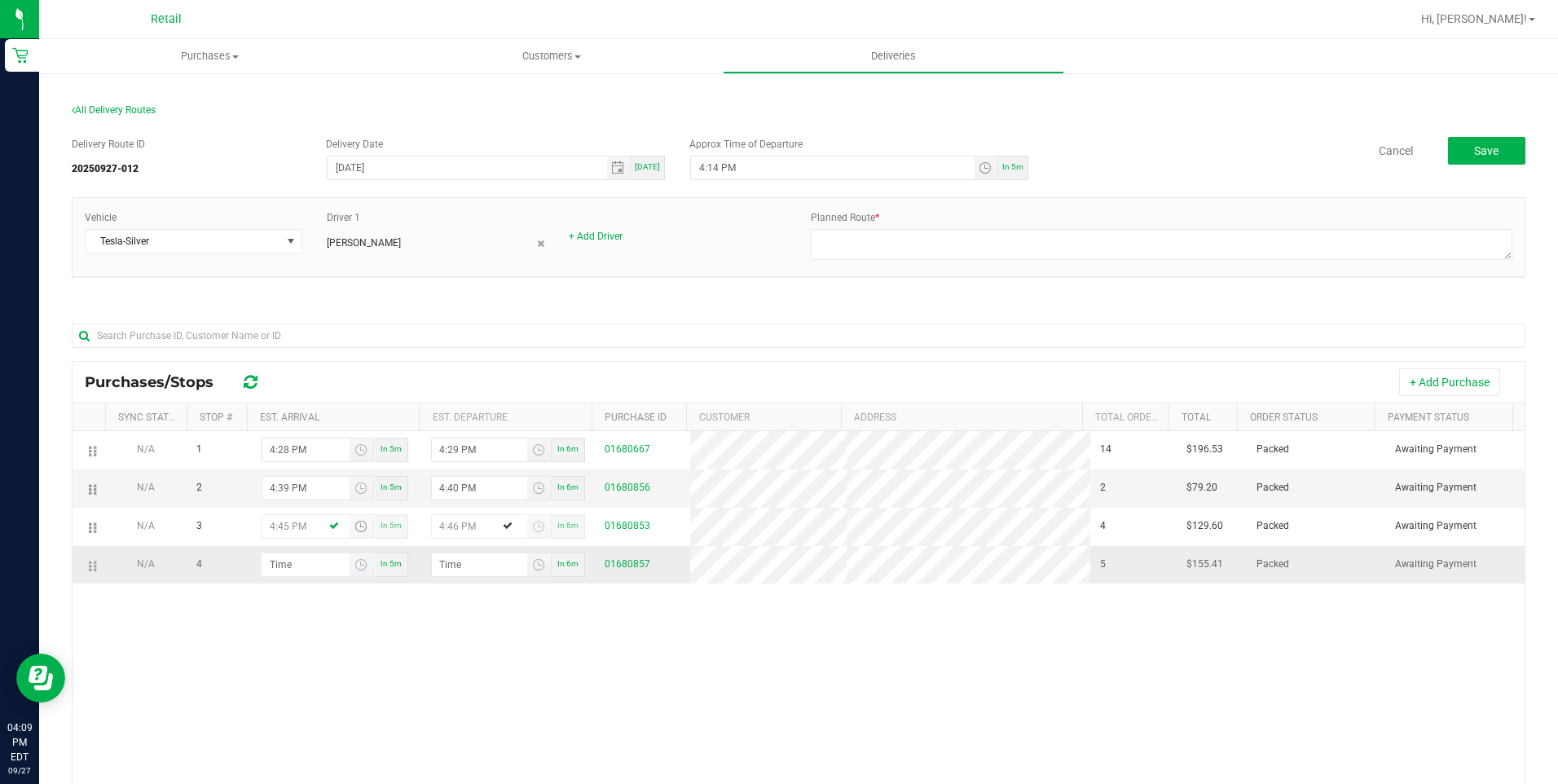
type input "4:45 PM"
click at [310, 561] on input "hour:minute AM" at bounding box center [305, 565] width 87 height 23
type input "5:00 AM"
type input "5:01 AM"
type input "5:05 AM"
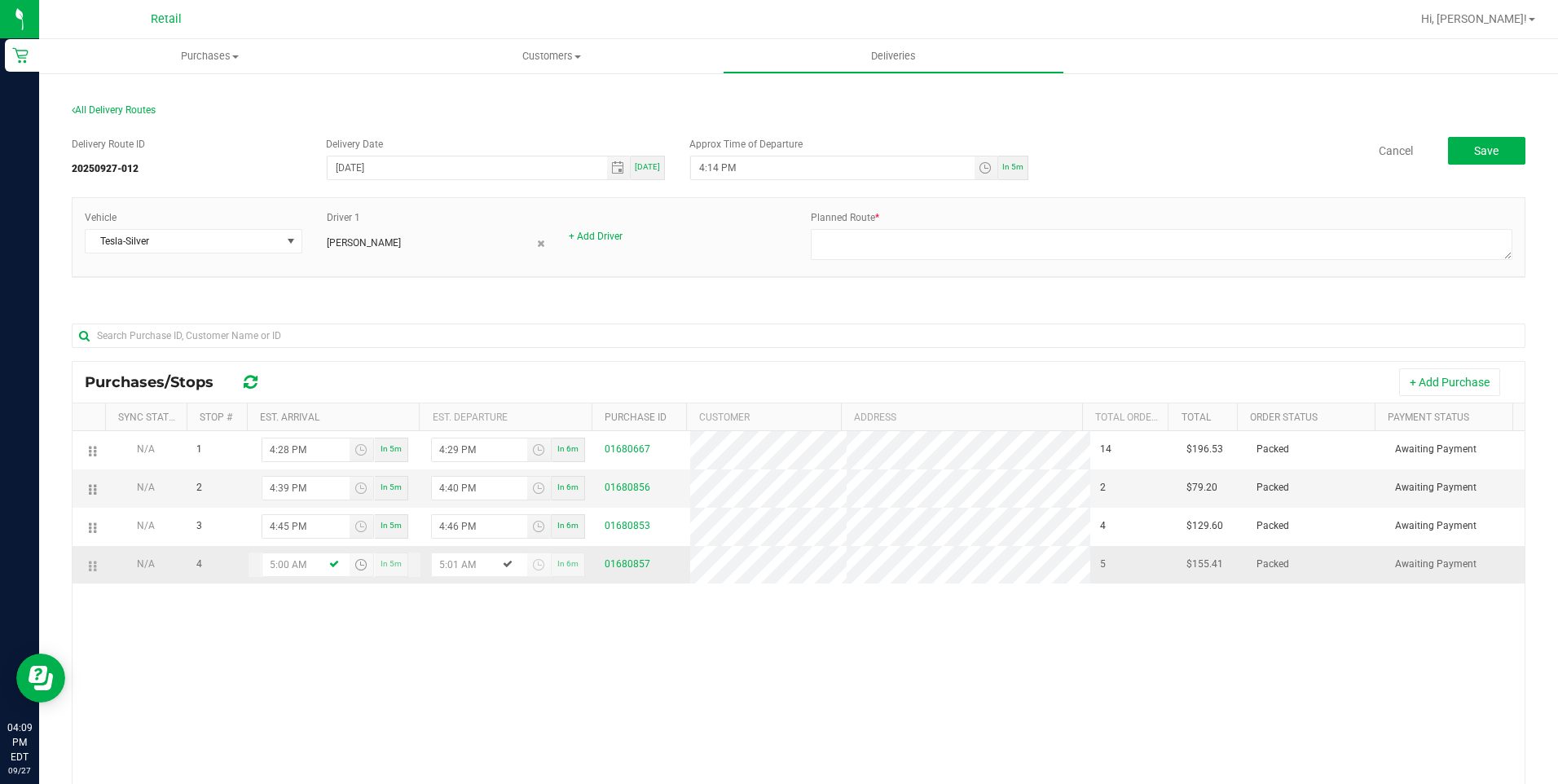
type input "5:06 AM"
type input "5:05 PM"
type input "5:06 PM"
type input "5:05 PM"
click at [378, 644] on div "N/A 1 4:28 PM In 5m 4:29 PM In 6m 01680667 14 $196.53 Packed Awaiting Payment N…" at bounding box center [798, 678] width 1452 height 494
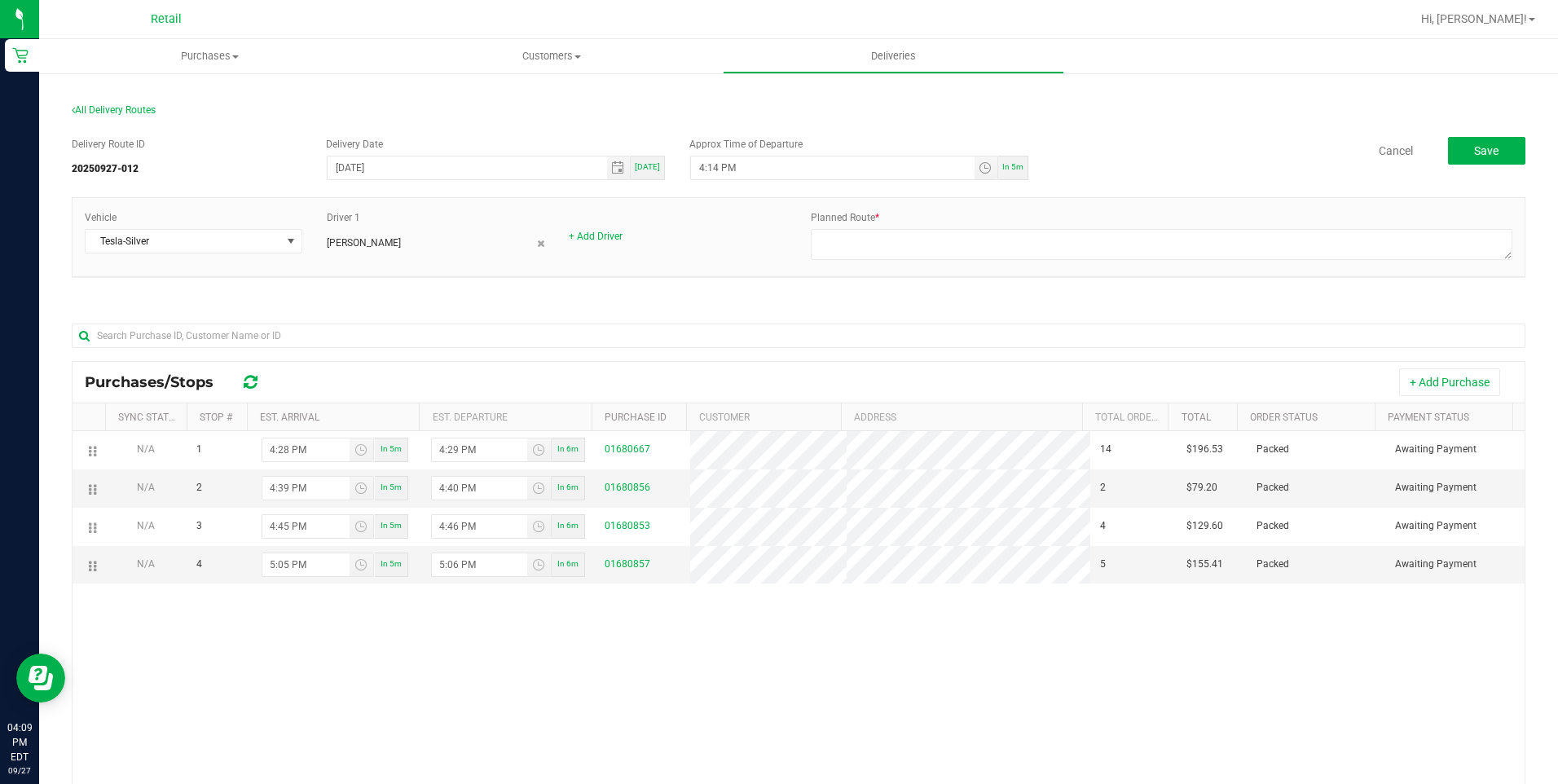
click at [423, 363] on div "Purchases/Stops + Add Purchase" at bounding box center [798, 382] width 1452 height 40
click at [884, 231] on div "Planned Route *" at bounding box center [1161, 237] width 726 height 54
click at [876, 250] on textarea at bounding box center [1161, 244] width 702 height 31
type textarea "freddy driver megan dispatch route 4 9-27-25"
click at [1475, 158] on button "Save" at bounding box center [1487, 150] width 77 height 27
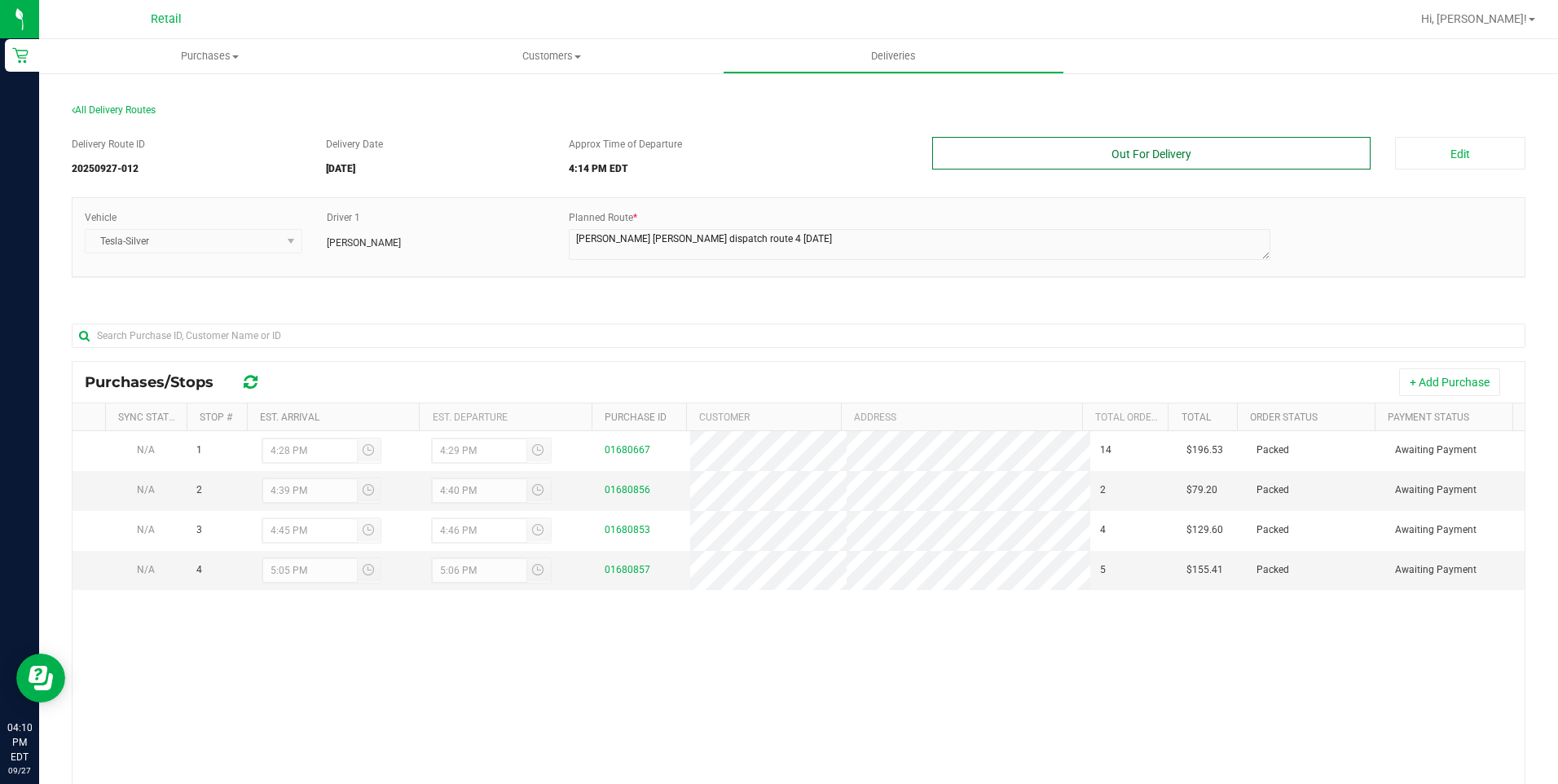
click at [1218, 154] on button "Out For Delivery" at bounding box center [1151, 153] width 439 height 33
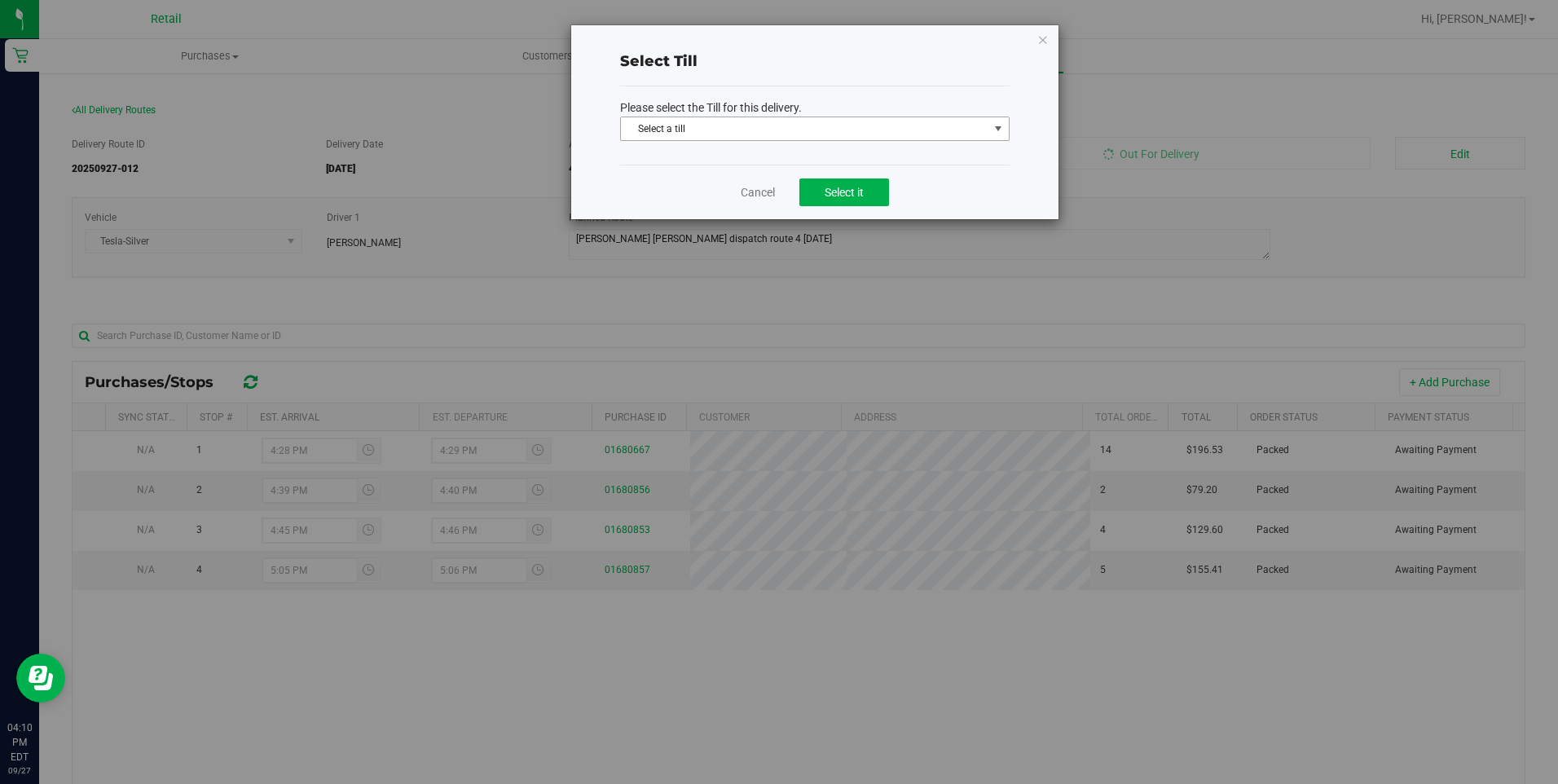
click at [928, 139] on span "Select a till" at bounding box center [805, 128] width 368 height 23
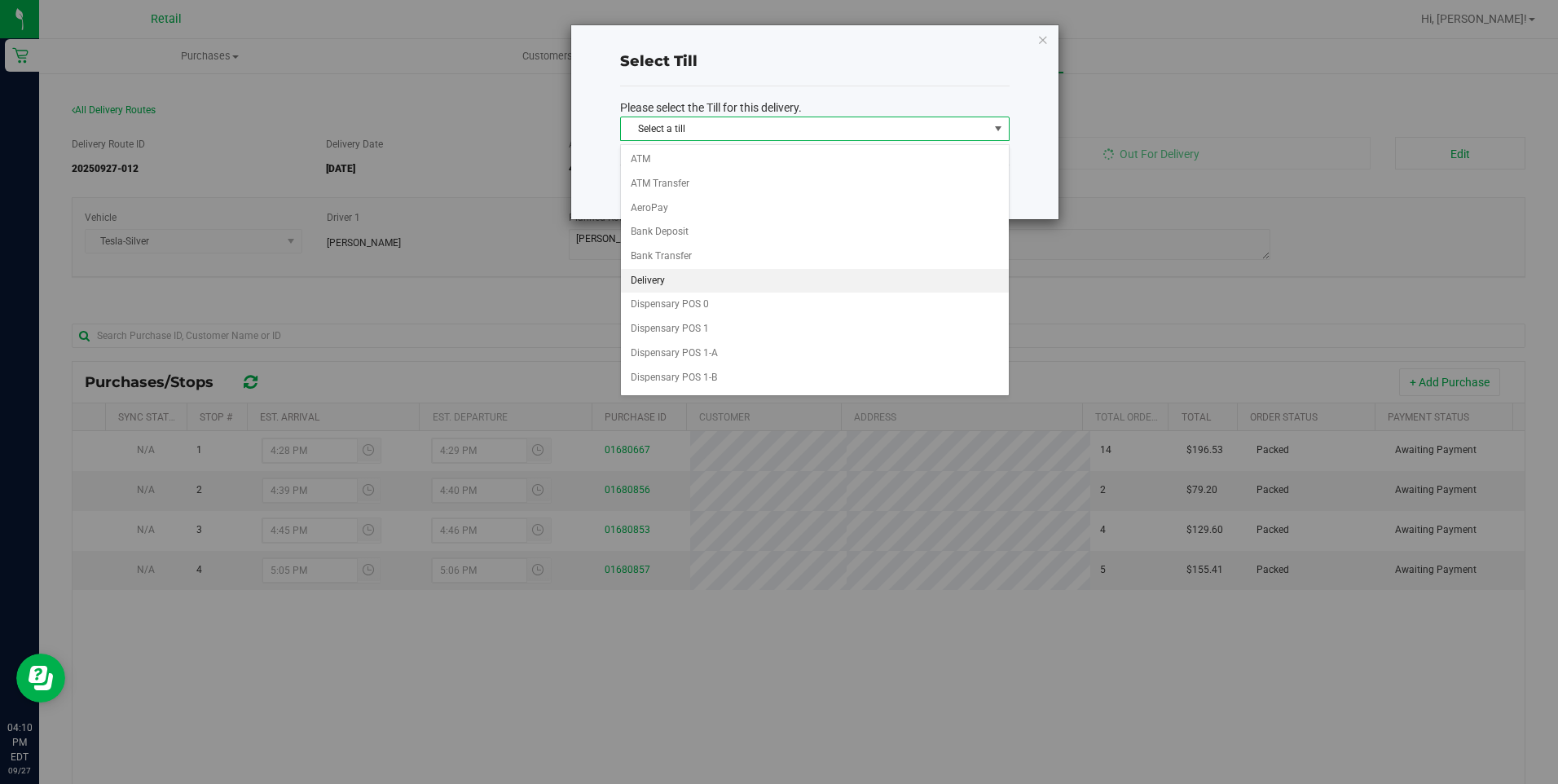
click at [722, 277] on li "Delivery" at bounding box center [814, 281] width 388 height 25
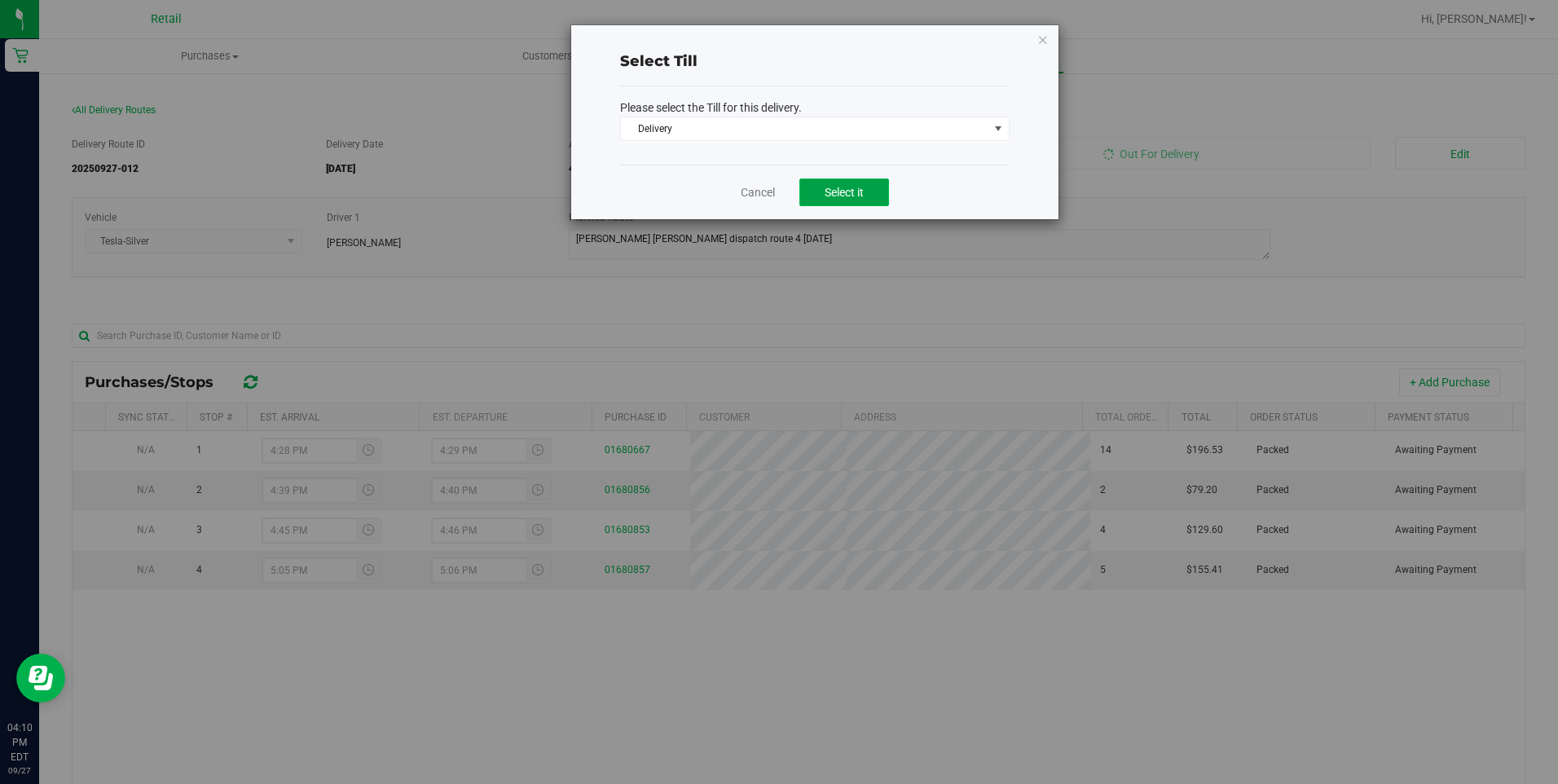
click at [839, 190] on span "Select it" at bounding box center [844, 192] width 39 height 13
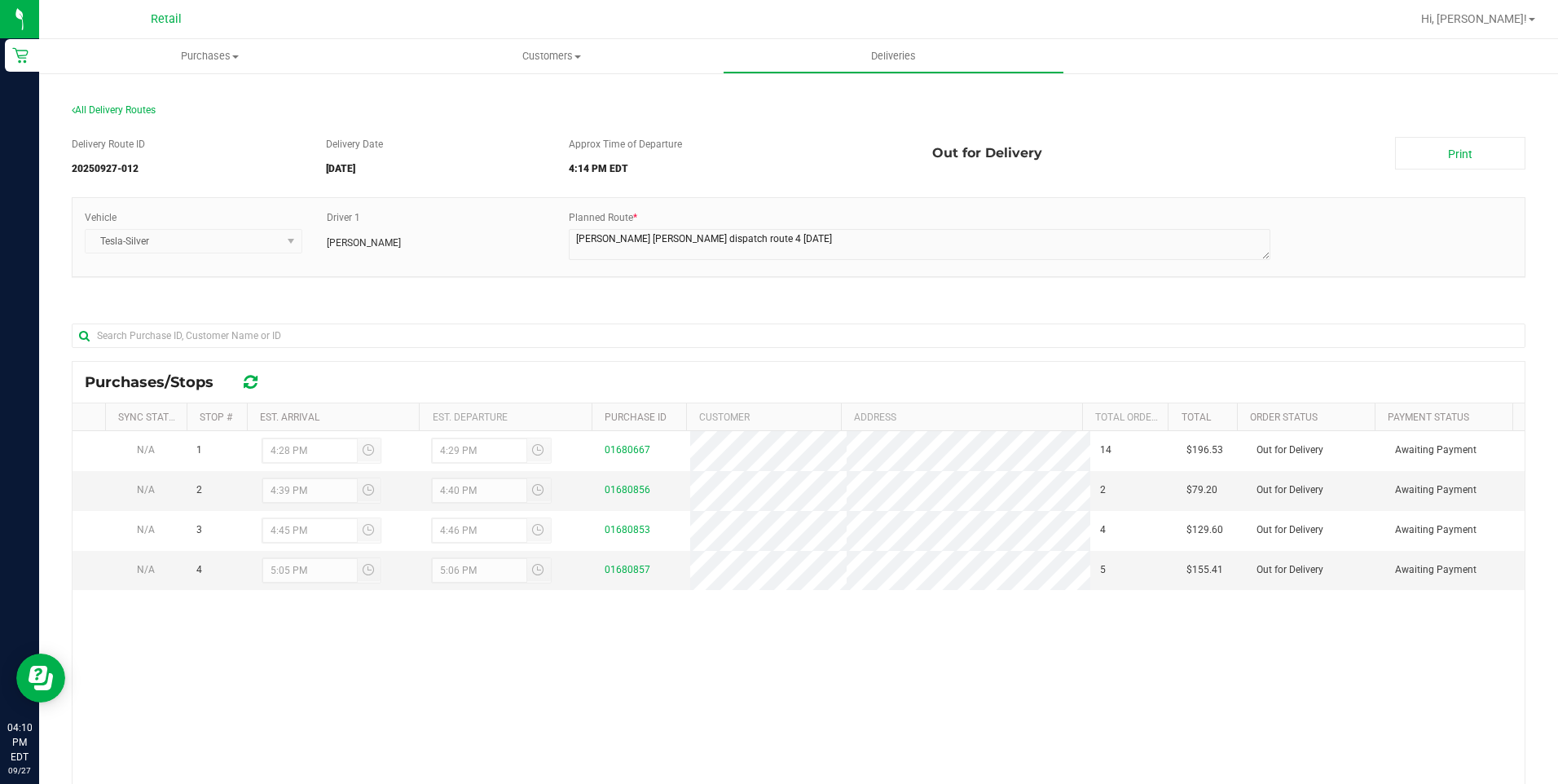
click at [1448, 171] on div "Delivery Route ID 20250927-012 Delivery Date 09/27/2025 Approx Time of Departur…" at bounding box center [798, 160] width 1454 height 46
click at [1449, 151] on link "Print" at bounding box center [1460, 153] width 130 height 33
click at [216, 61] on span "Purchases" at bounding box center [209, 56] width 342 height 15
click at [92, 111] on span "Fulfillment" at bounding box center [89, 118] width 101 height 14
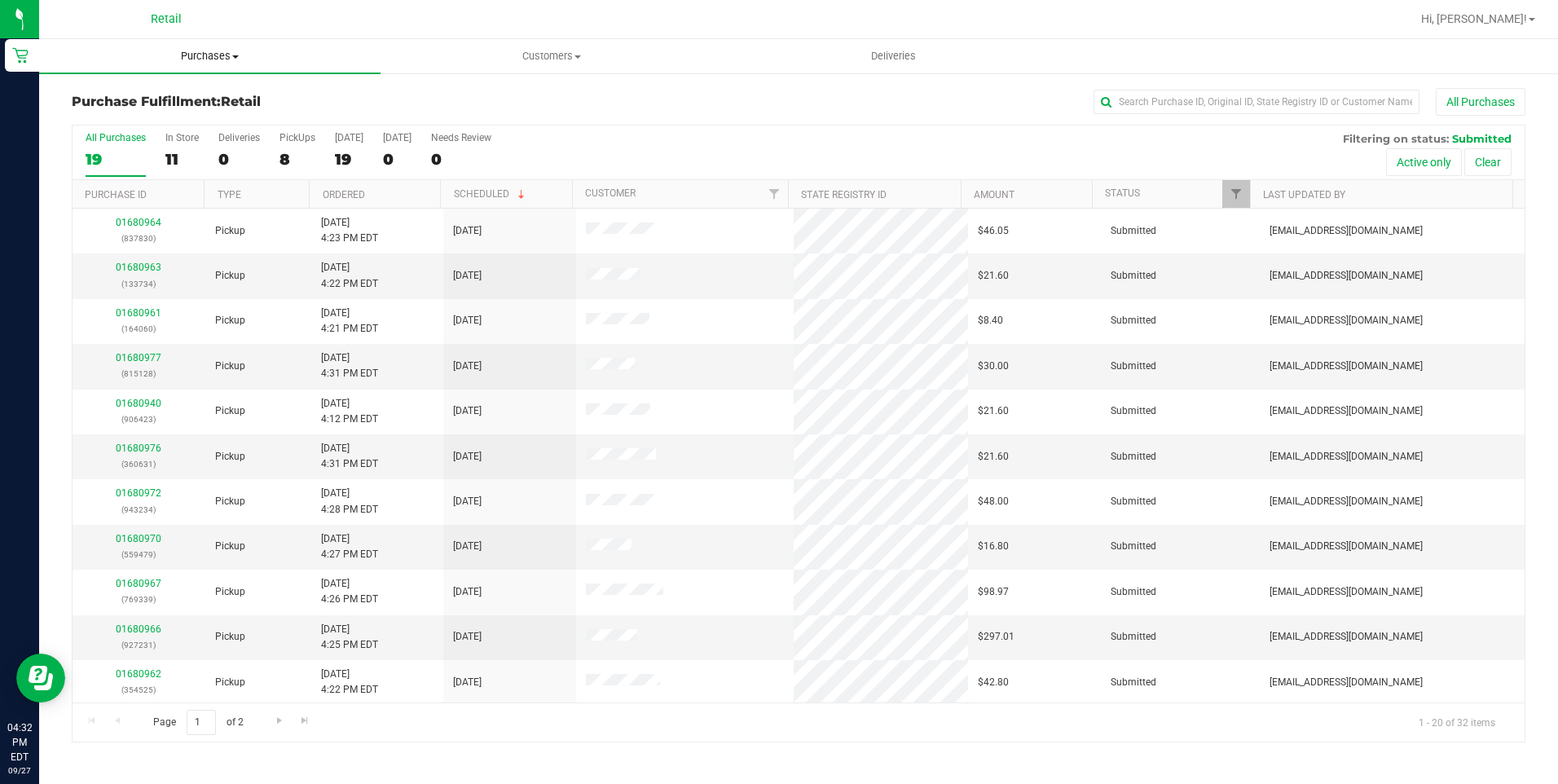
click at [203, 55] on span "Purchases" at bounding box center [209, 56] width 342 height 15
click at [159, 115] on li "Fulfillment" at bounding box center [209, 118] width 342 height 19
click at [228, 151] on div "0" at bounding box center [239, 158] width 41 height 18
click at [0, 0] on input "Deliveries 0" at bounding box center [0, 0] width 0 height 0
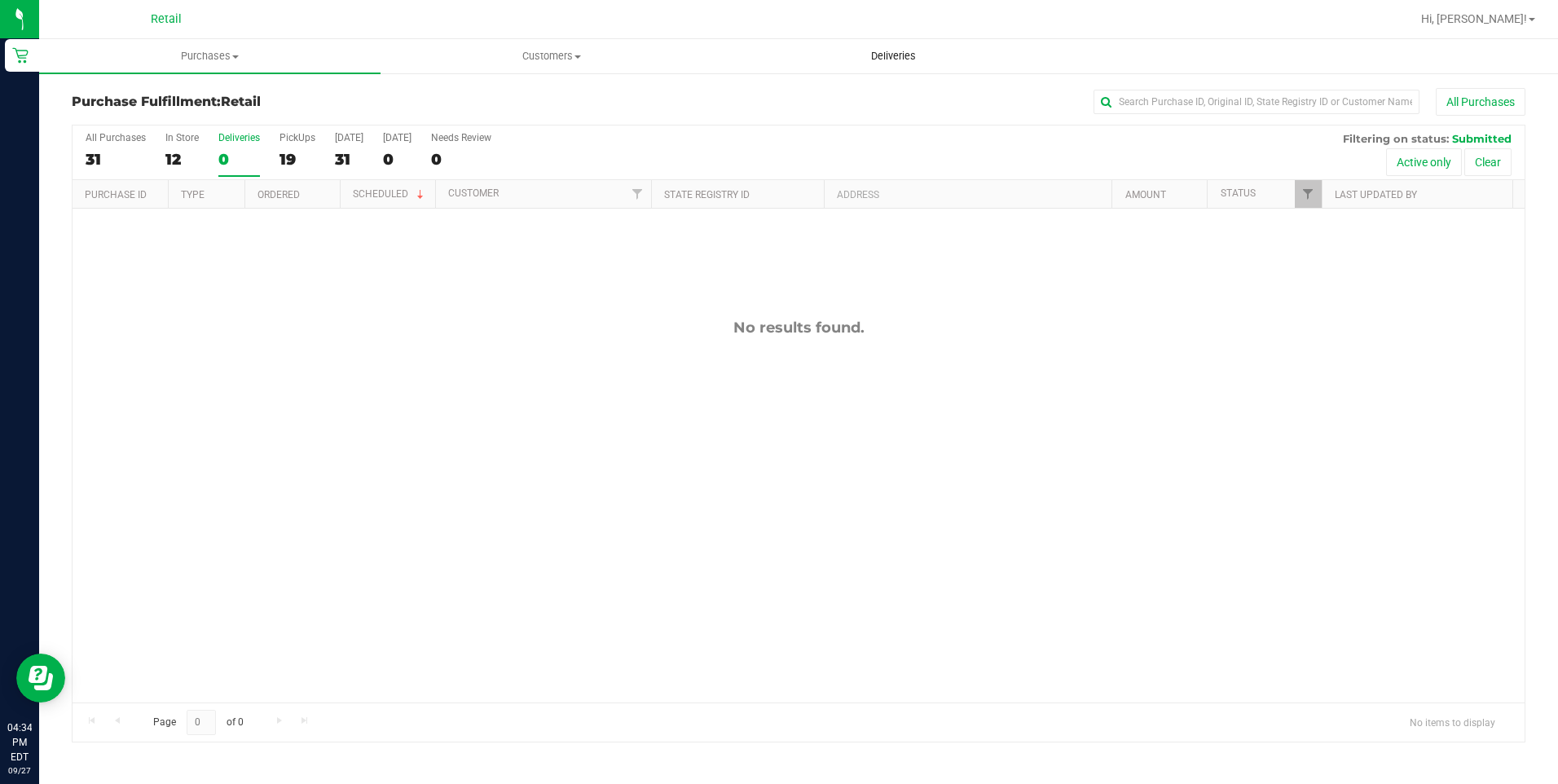
click at [903, 58] on span "Deliveries" at bounding box center [893, 56] width 89 height 15
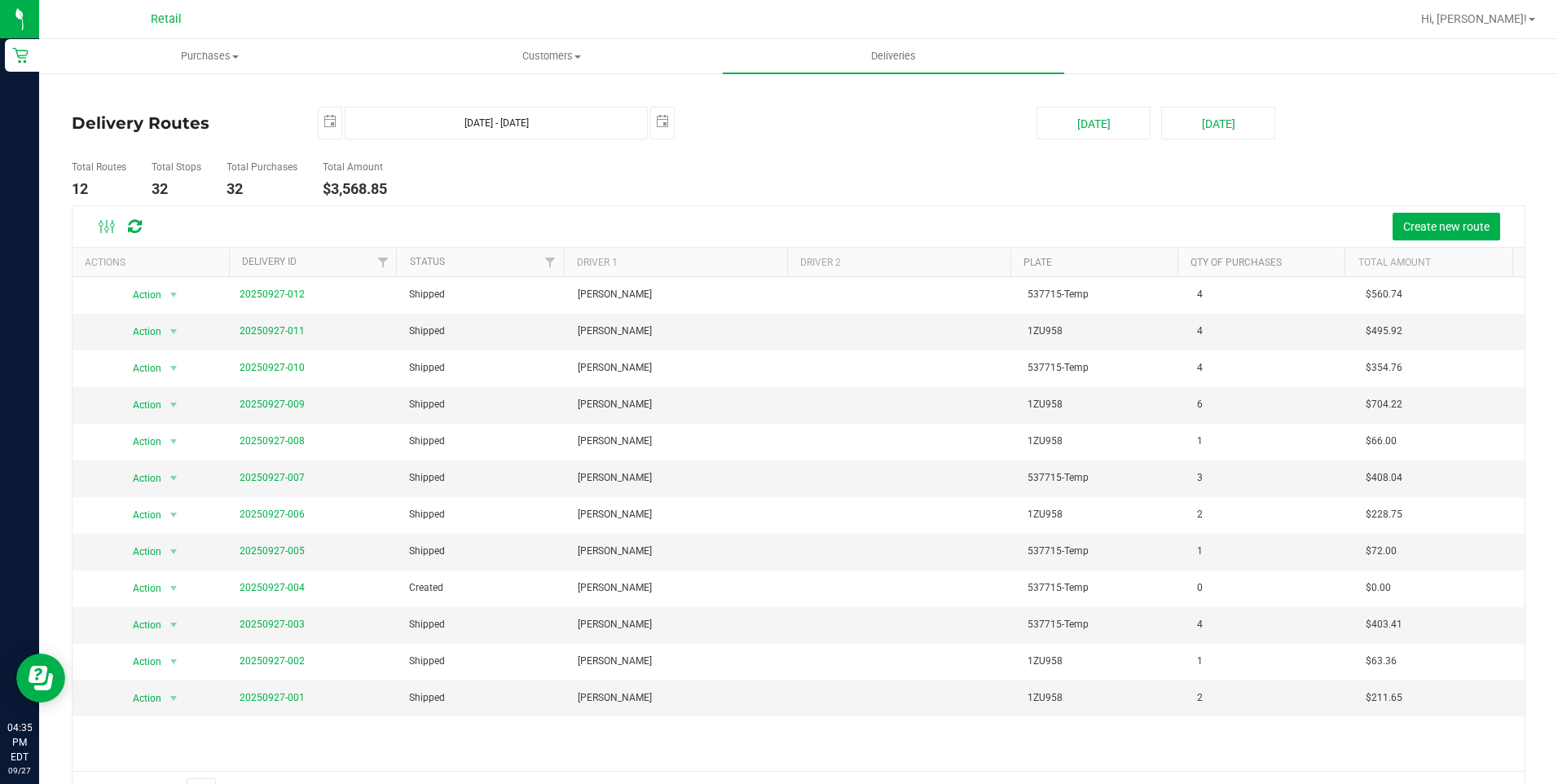
click at [555, 34] on div at bounding box center [850, 19] width 1119 height 32
click at [557, 44] on uib-tab-heading "Customers All customers Add a new customer All physicians" at bounding box center [551, 55] width 340 height 33
click at [478, 99] on span "All customers" at bounding box center [438, 99] width 117 height 14
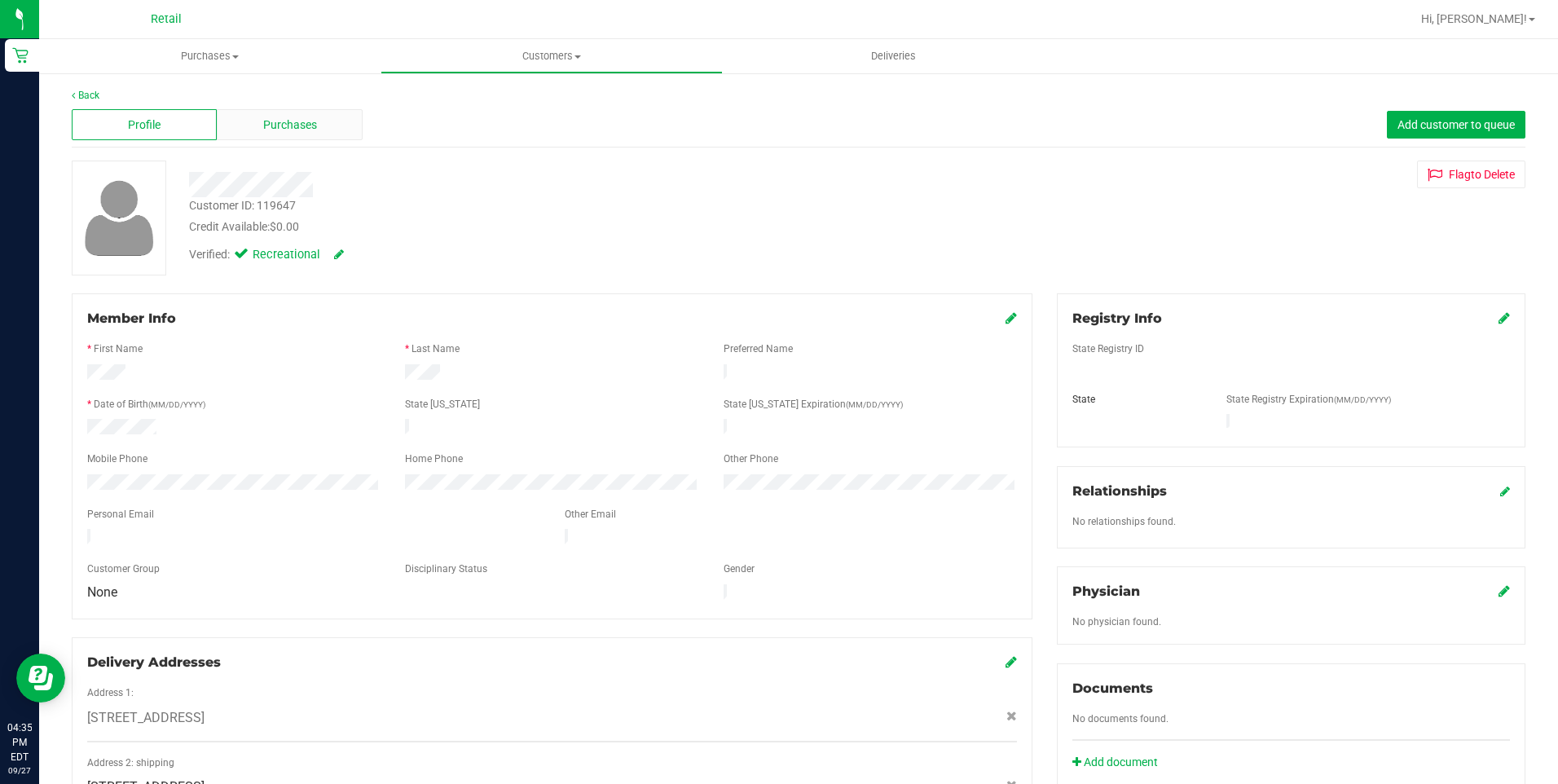
click at [312, 113] on div "Purchases" at bounding box center [289, 124] width 145 height 31
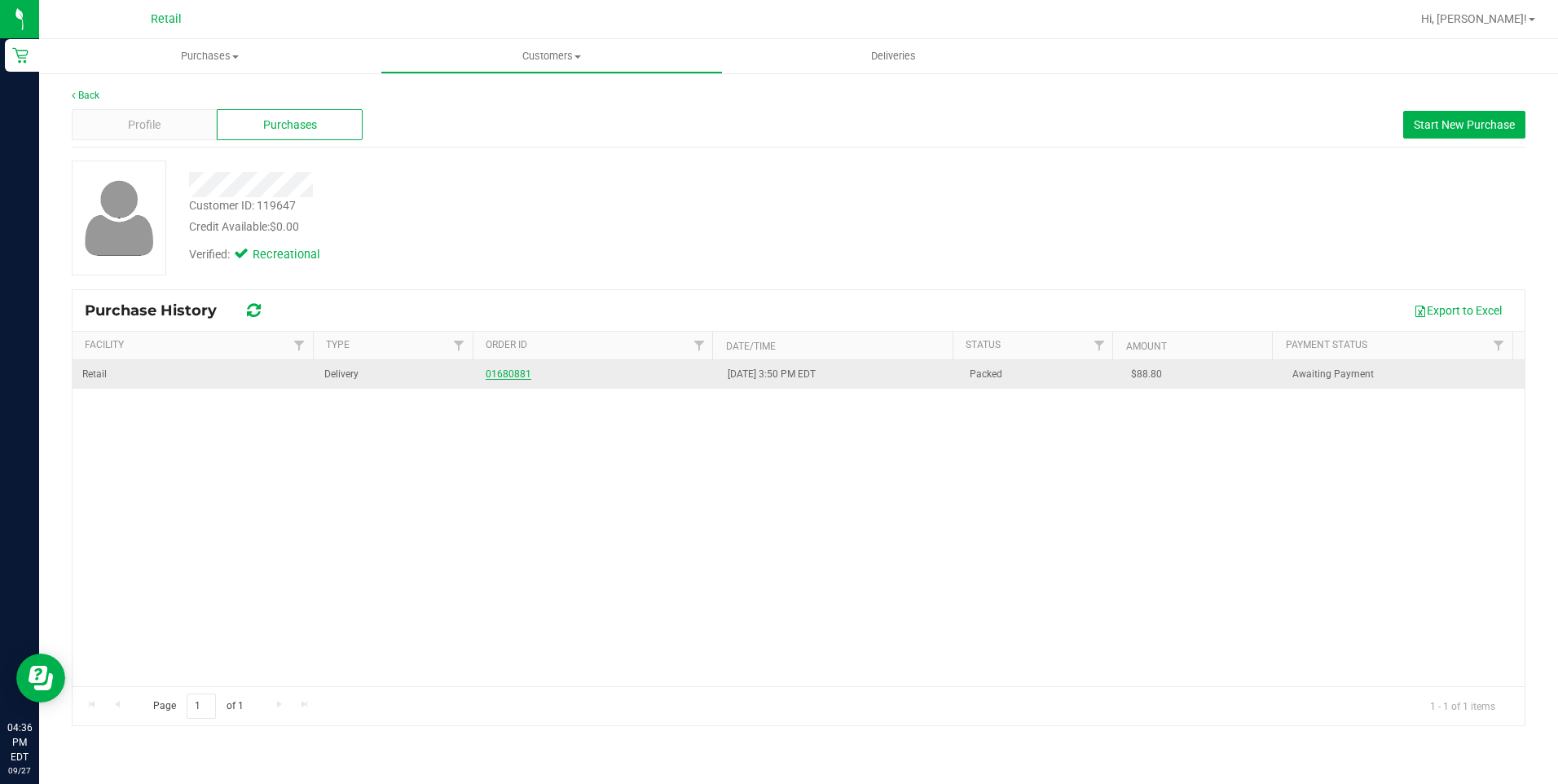
click at [502, 378] on link "01680881" at bounding box center [509, 373] width 46 height 11
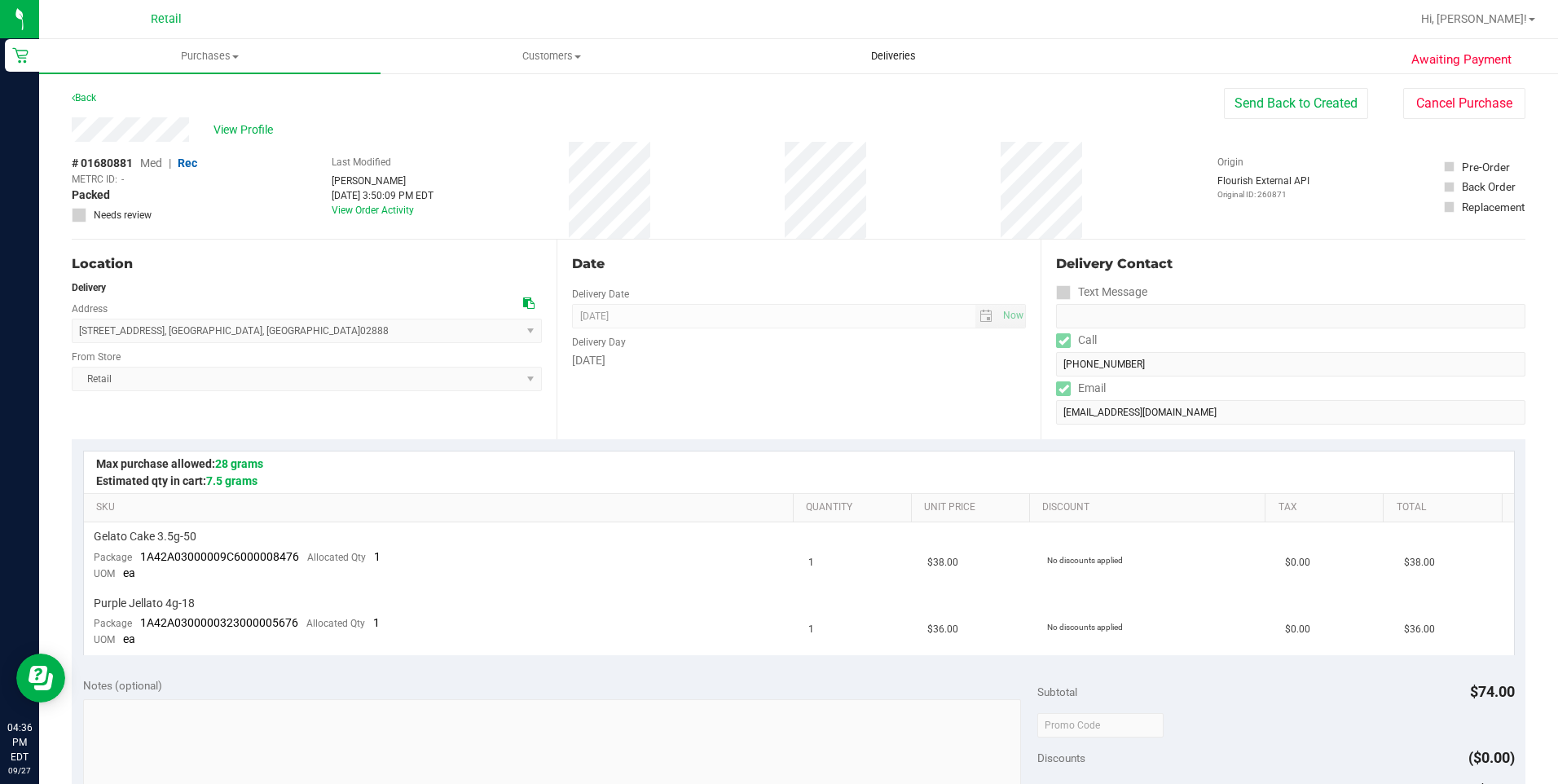
click at [903, 61] on span "Deliveries" at bounding box center [893, 56] width 89 height 15
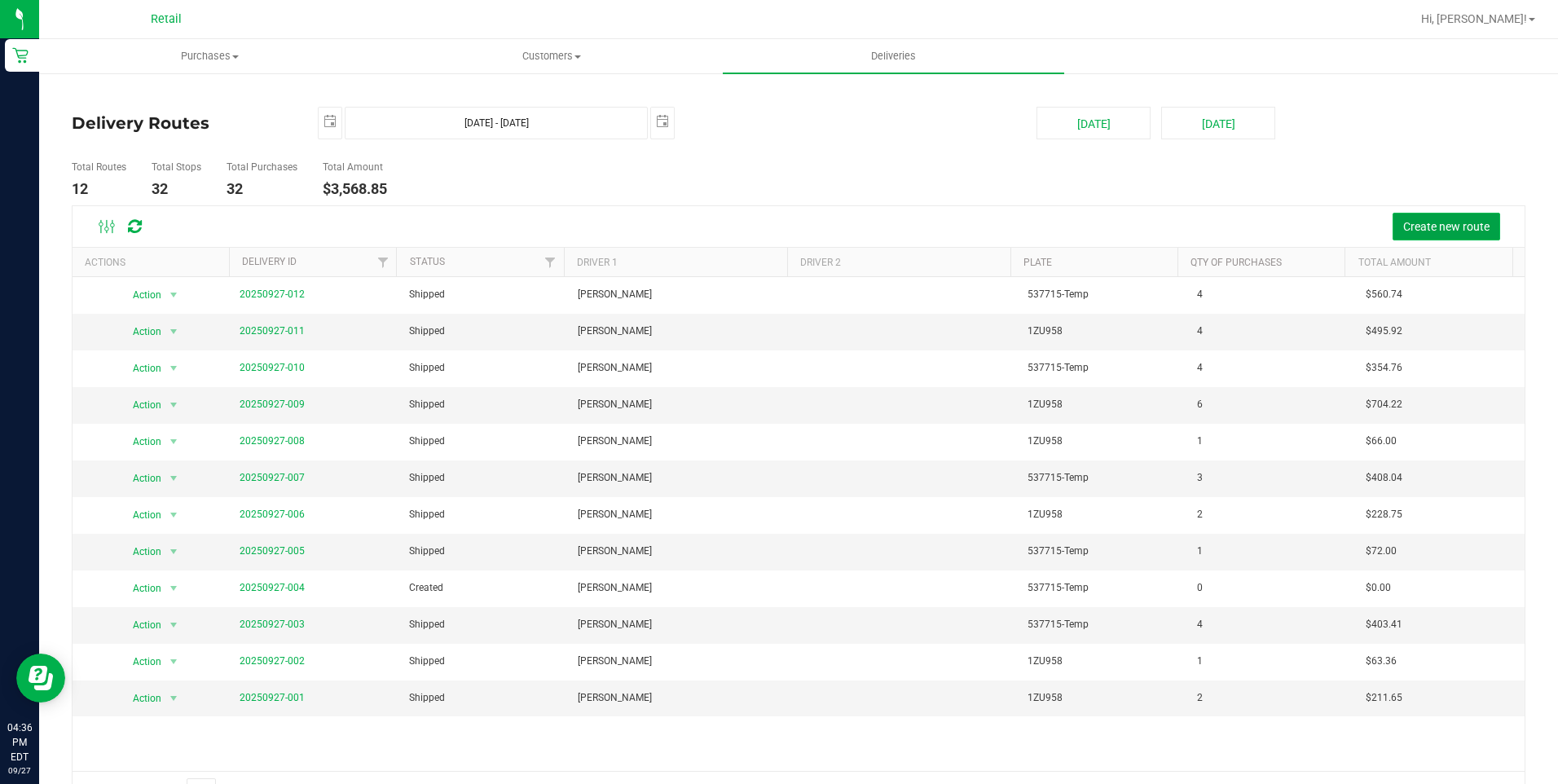
click at [1423, 228] on span "Create new route" at bounding box center [1446, 226] width 86 height 13
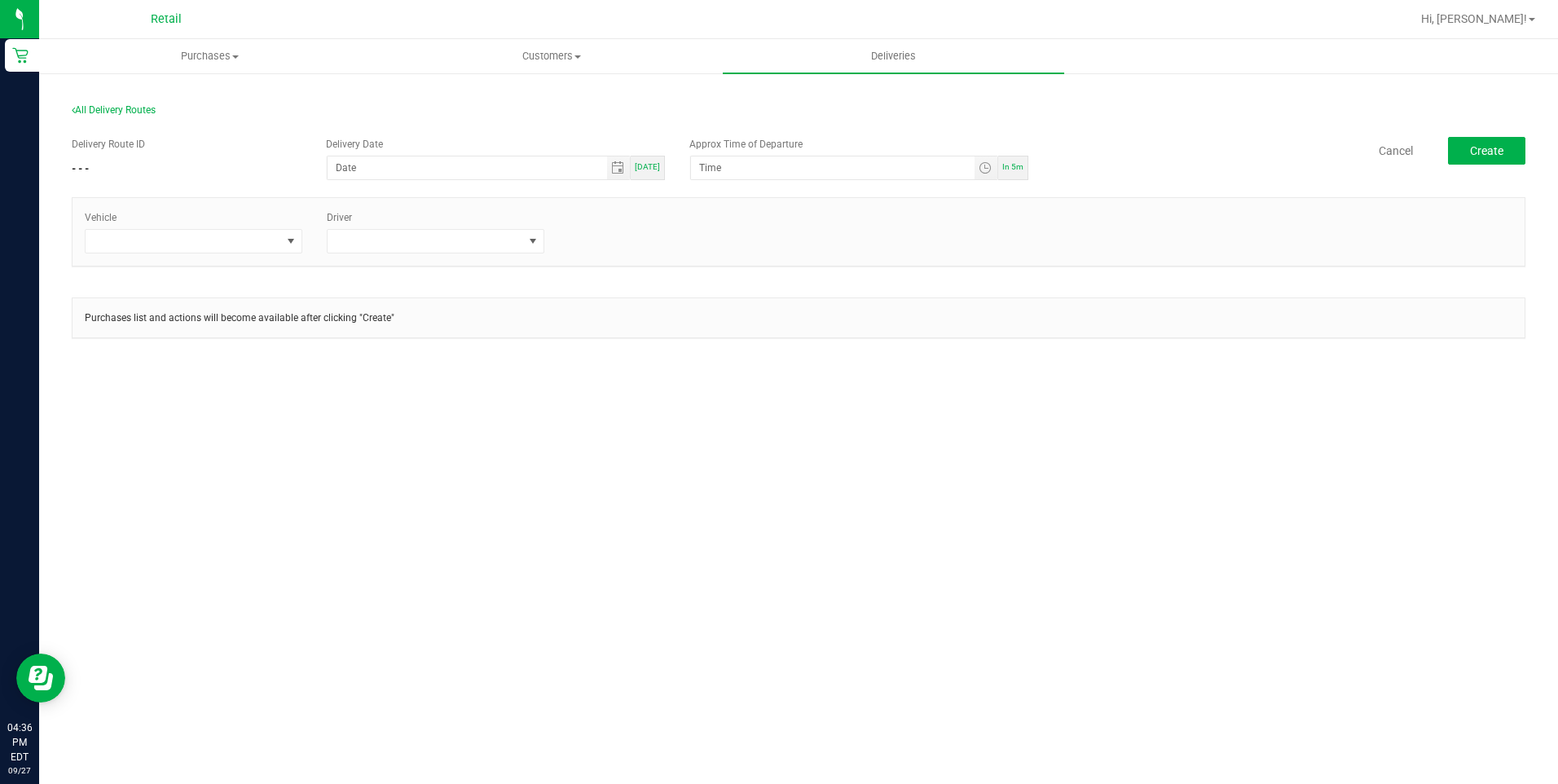
click at [643, 162] on span "Today" at bounding box center [647, 166] width 26 height 9
type input "09/27/2025"
click at [1020, 168] on span "In 5m" at bounding box center [1013, 166] width 21 height 9
click at [982, 166] on span "Toggle time list" at bounding box center [985, 167] width 13 height 13
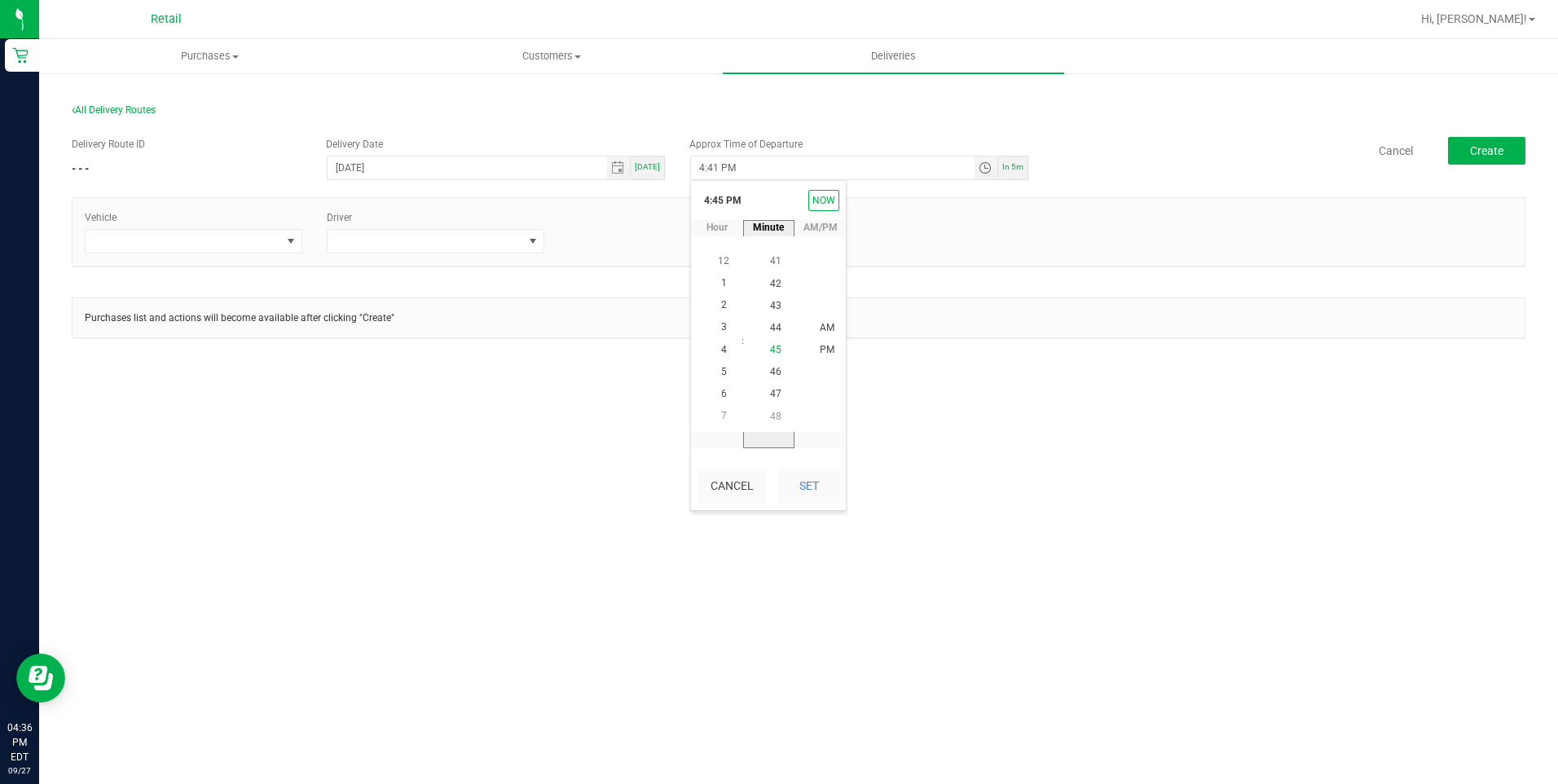
click at [771, 349] on span "45" at bounding box center [775, 349] width 11 height 11
click at [824, 342] on li "PM" at bounding box center [827, 350] width 39 height 22
click at [820, 480] on button "Set" at bounding box center [808, 485] width 61 height 36
type input "4:45 PM"
click at [946, 473] on div "Purchases Summary of purchases Fulfillment All purchases Customers All customer…" at bounding box center [798, 411] width 1519 height 744
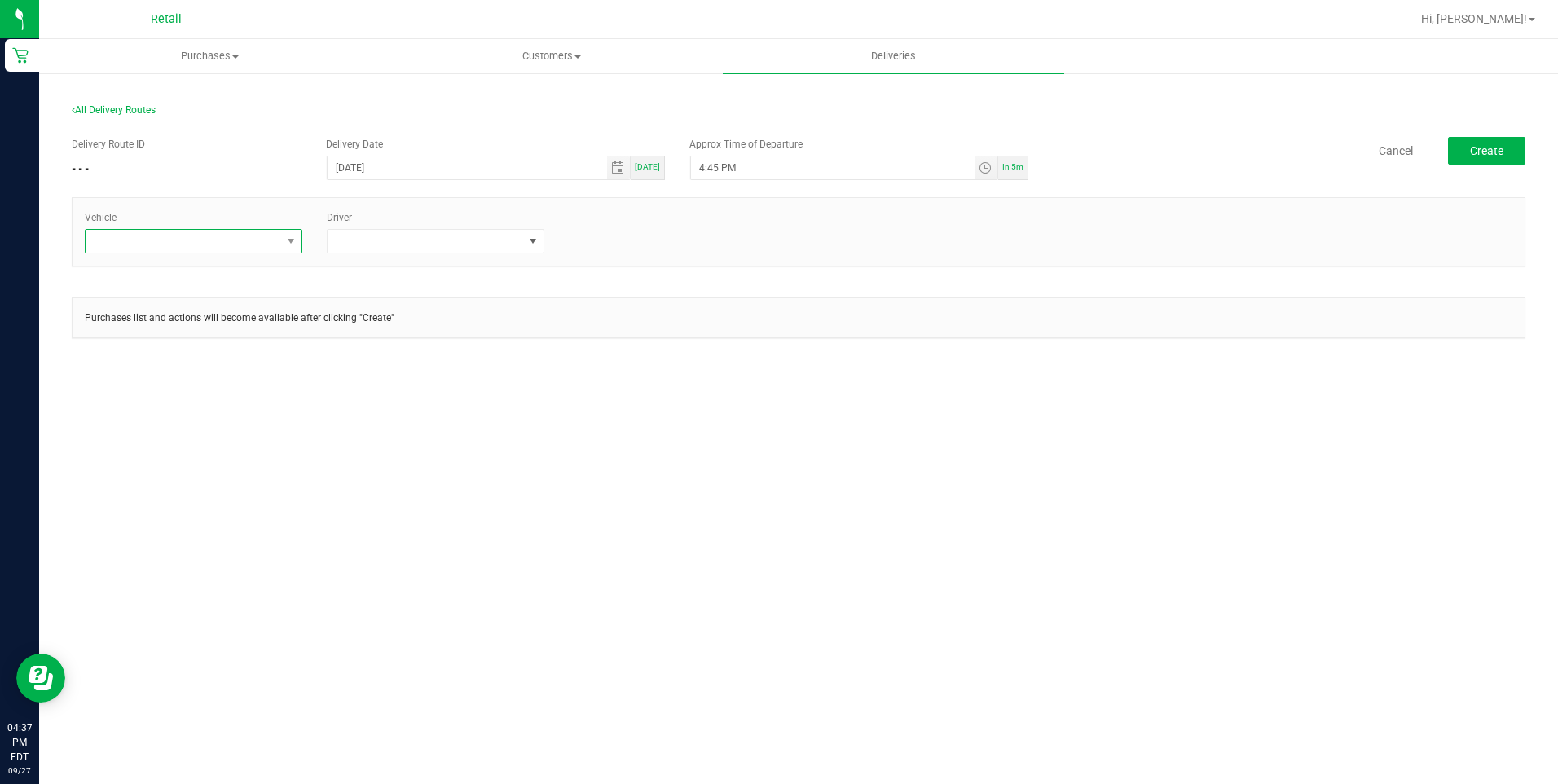
click at [260, 236] on span at bounding box center [183, 241] width 195 height 23
click at [157, 342] on li "Tesla-Gray" at bounding box center [193, 338] width 216 height 27
click at [375, 250] on span at bounding box center [425, 241] width 195 height 23
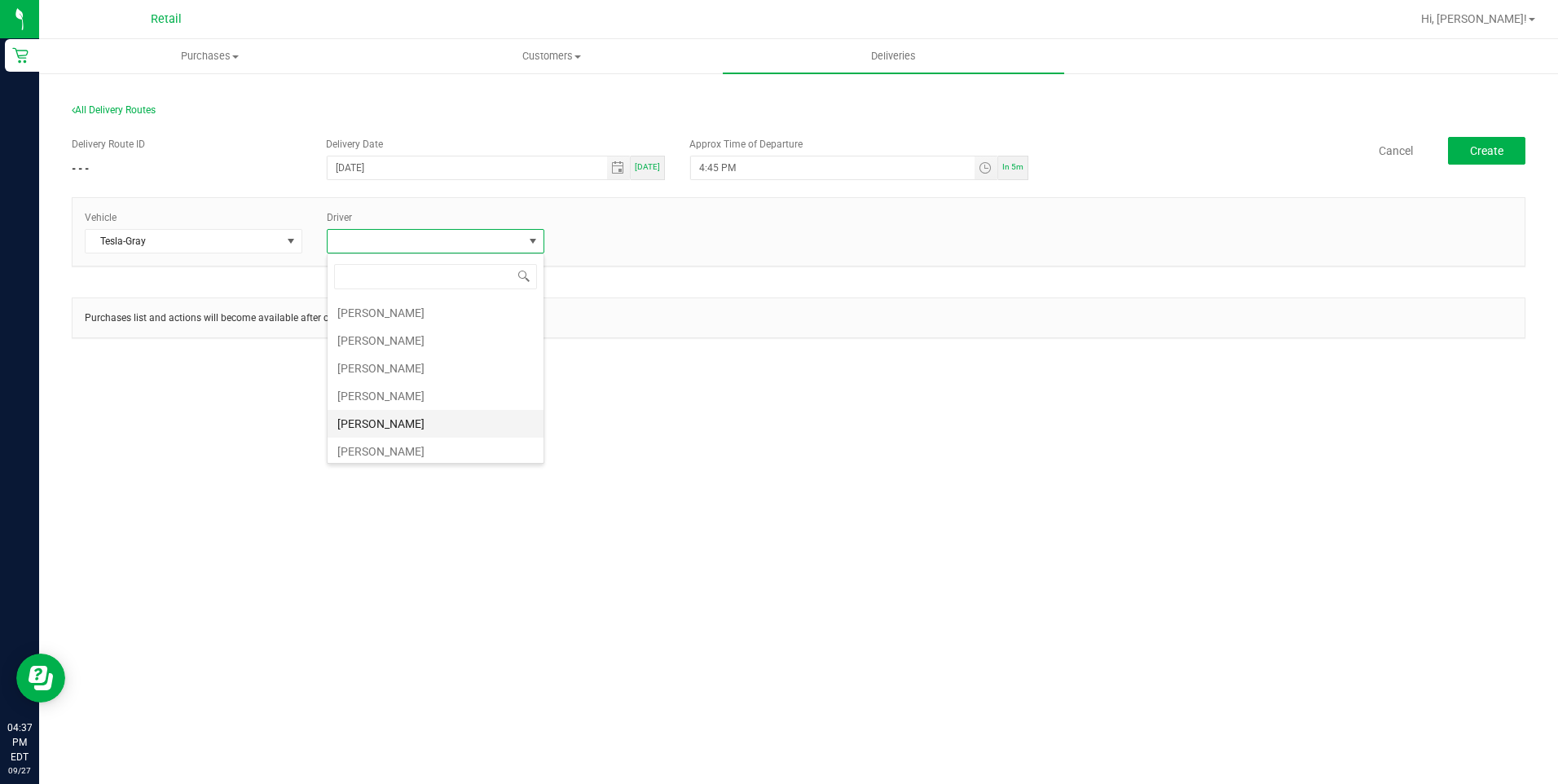
click at [412, 427] on li "Kevin Garcia" at bounding box center [435, 423] width 216 height 27
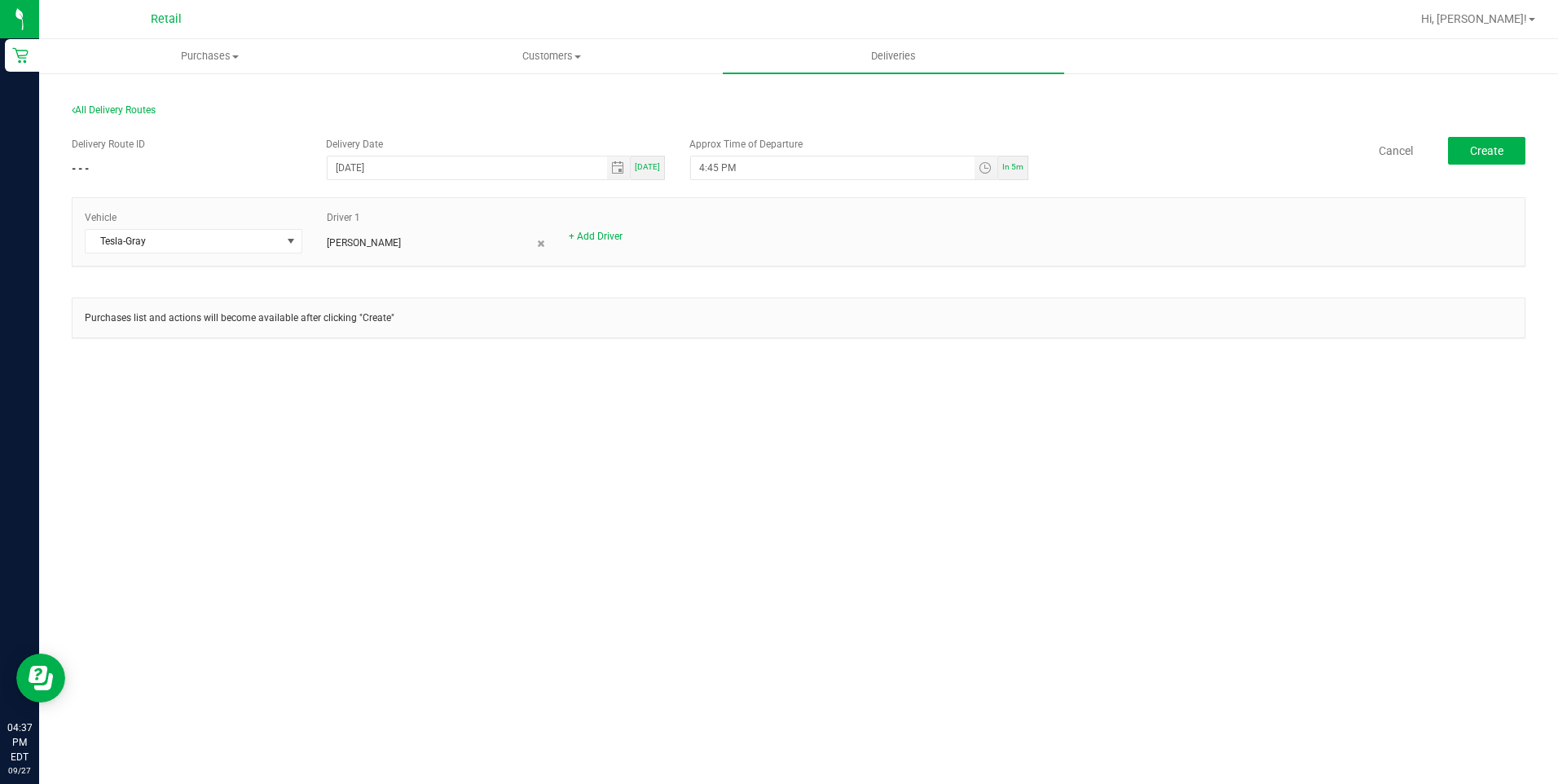
drag, startPoint x: 1203, startPoint y: 392, endPoint x: 1209, endPoint y: 381, distance: 12.5
click at [1205, 390] on div "All Delivery Routes Delivery Route ID - - - Delivery Date 09/27/2025 Today Appr…" at bounding box center [798, 234] width 1519 height 326
click at [1498, 149] on span "Create" at bounding box center [1487, 150] width 33 height 13
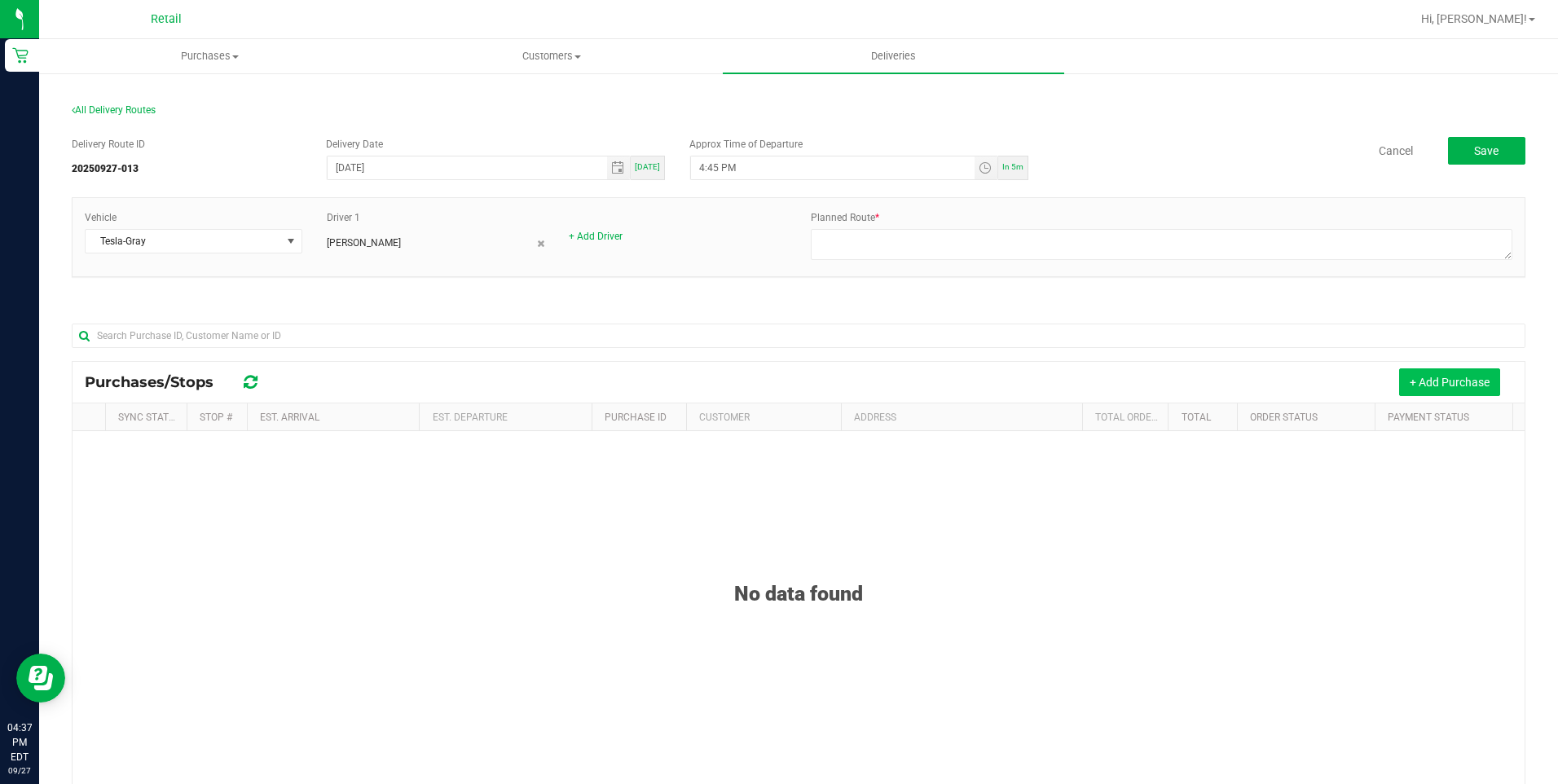
click at [1429, 391] on button "+ Add Purchase" at bounding box center [1450, 381] width 101 height 27
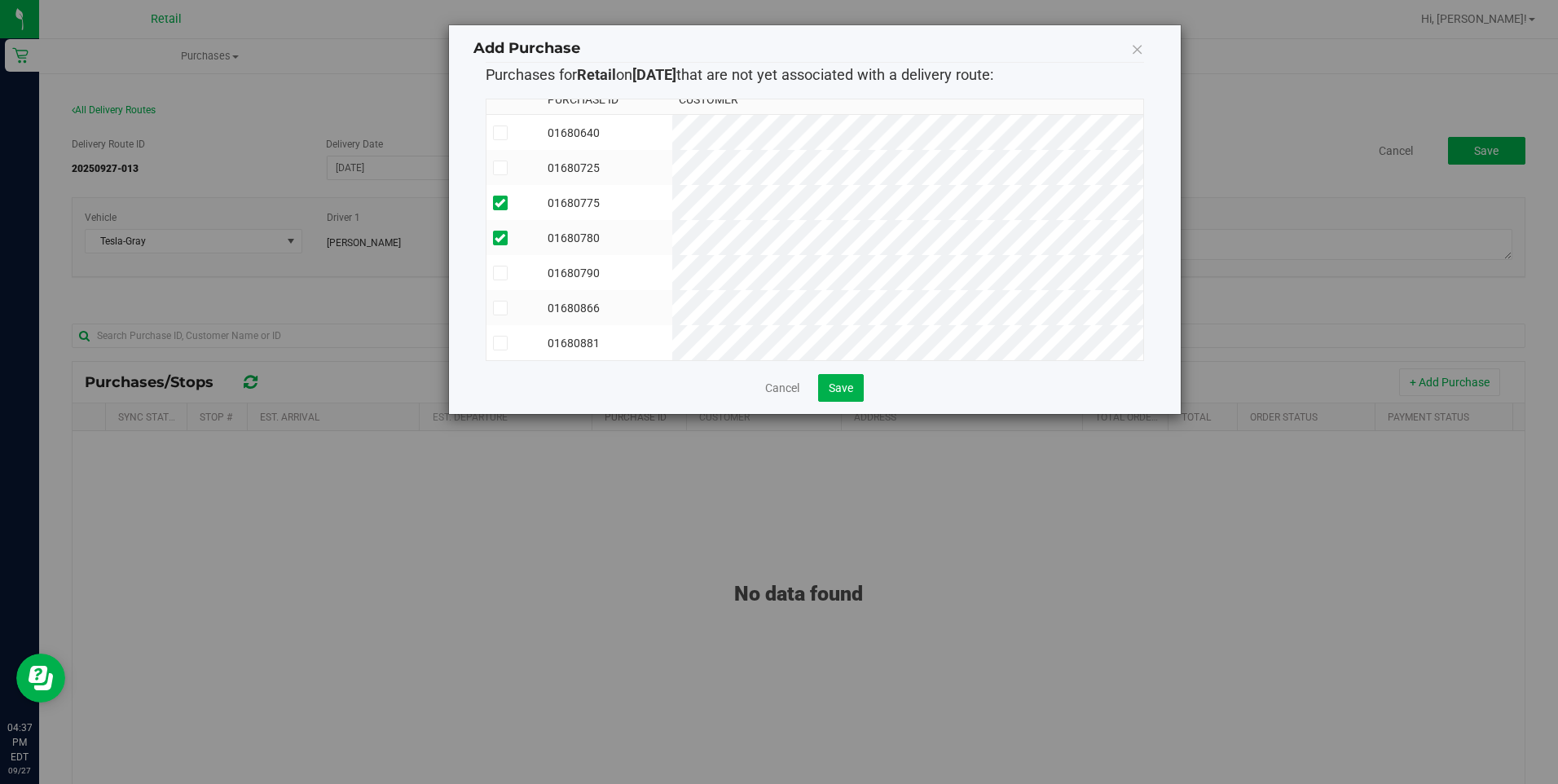
scroll to position [27, 0]
click at [860, 390] on button "Save" at bounding box center [841, 387] width 46 height 27
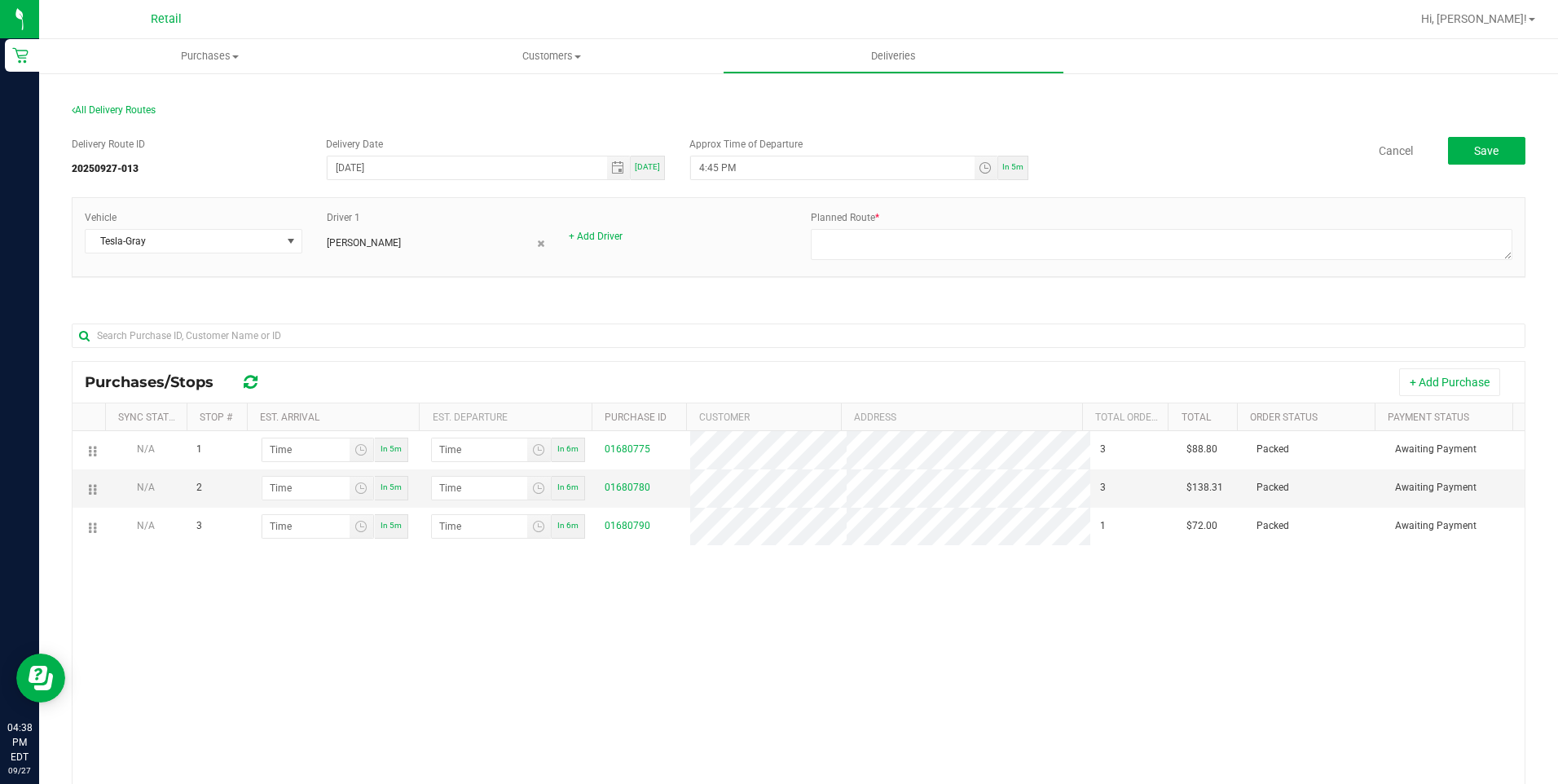
click at [639, 602] on div "N/A 1 In 5m In 6m 01680775 3 $88.80 Packed Awaiting Payment N/A 2 In 5m In 6m 0…" at bounding box center [798, 678] width 1452 height 494
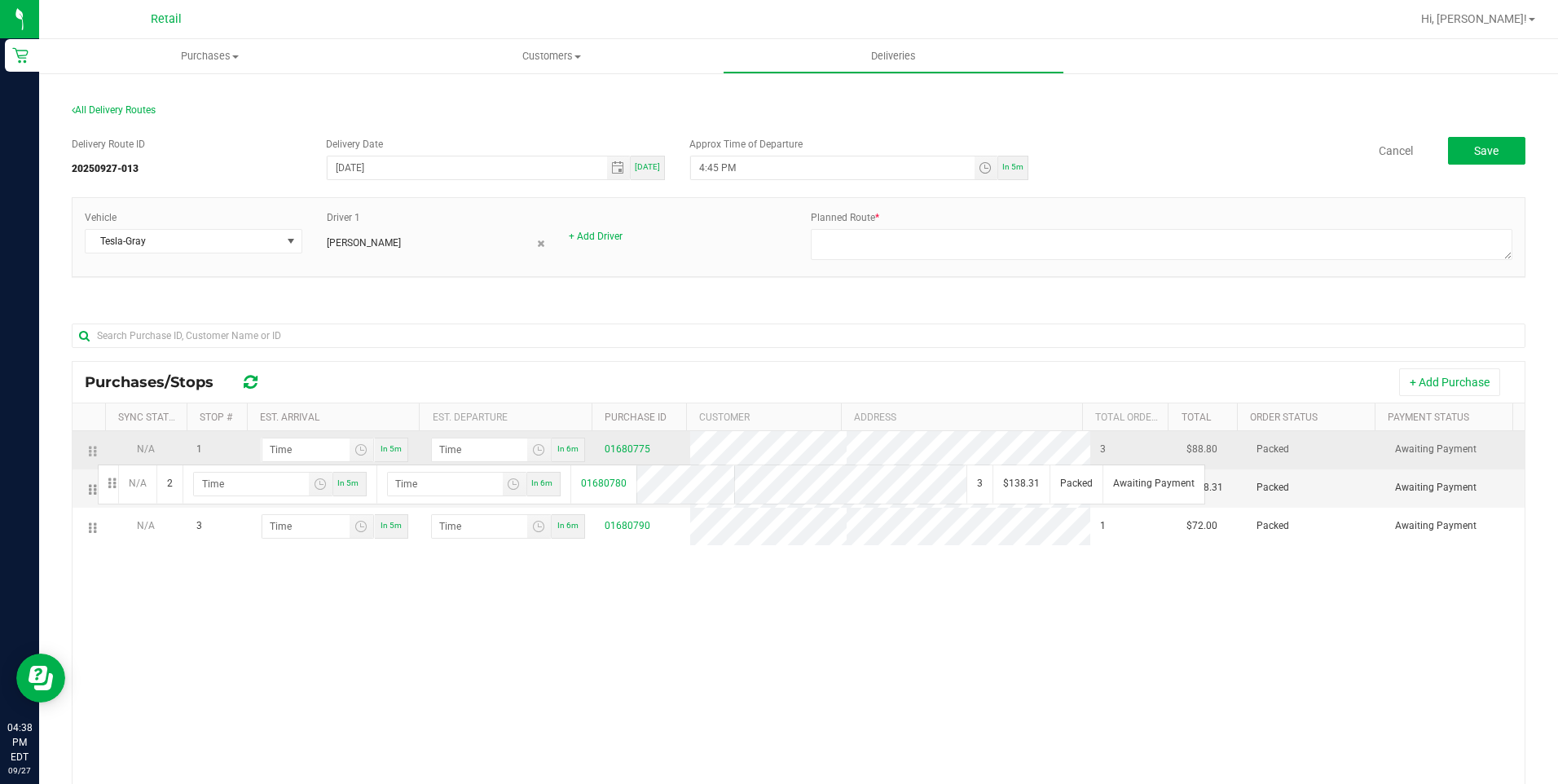
drag, startPoint x: 96, startPoint y: 487, endPoint x: 95, endPoint y: 463, distance: 24.0
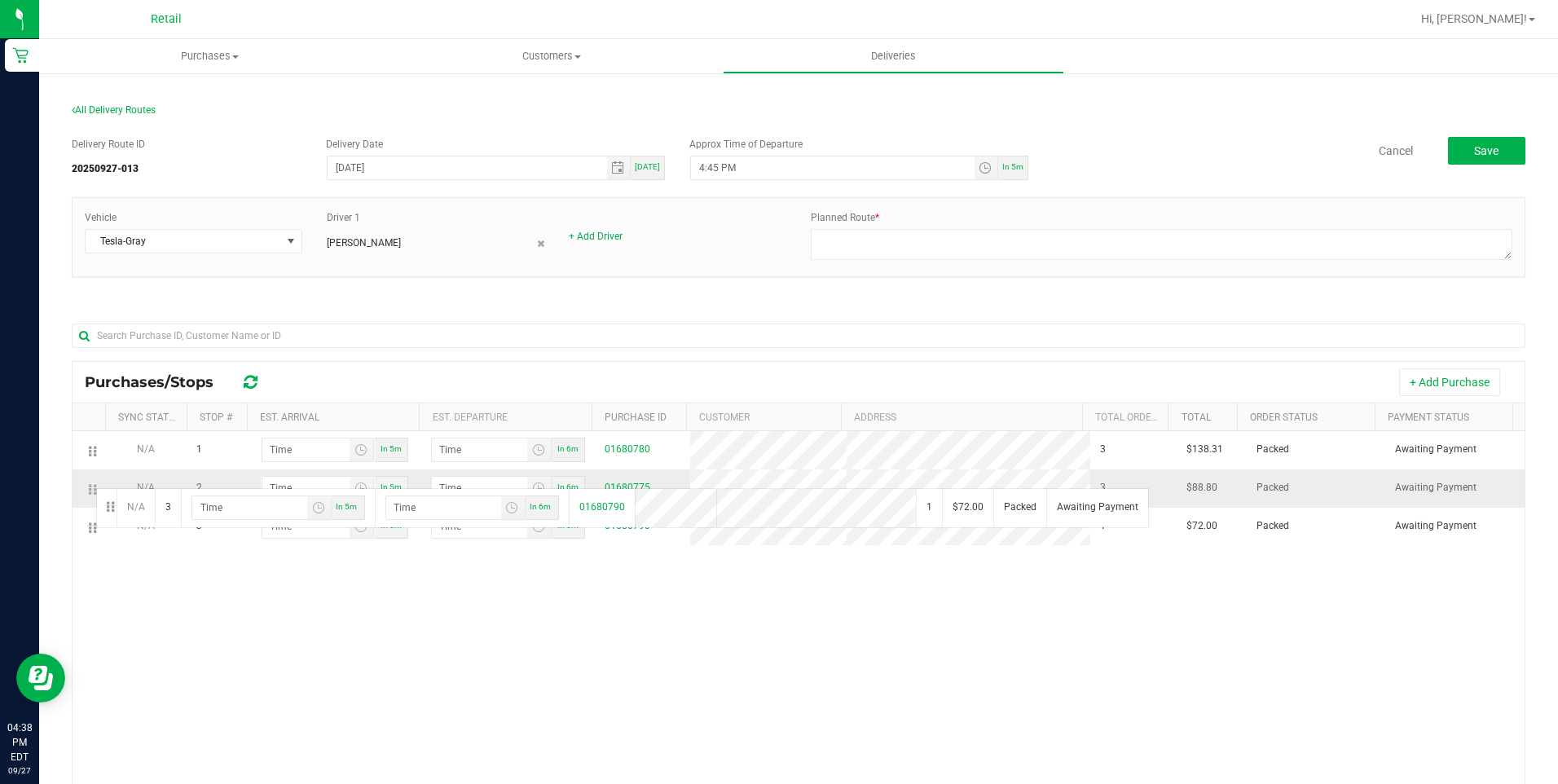
drag, startPoint x: 95, startPoint y: 530, endPoint x: 93, endPoint y: 487, distance: 43.0
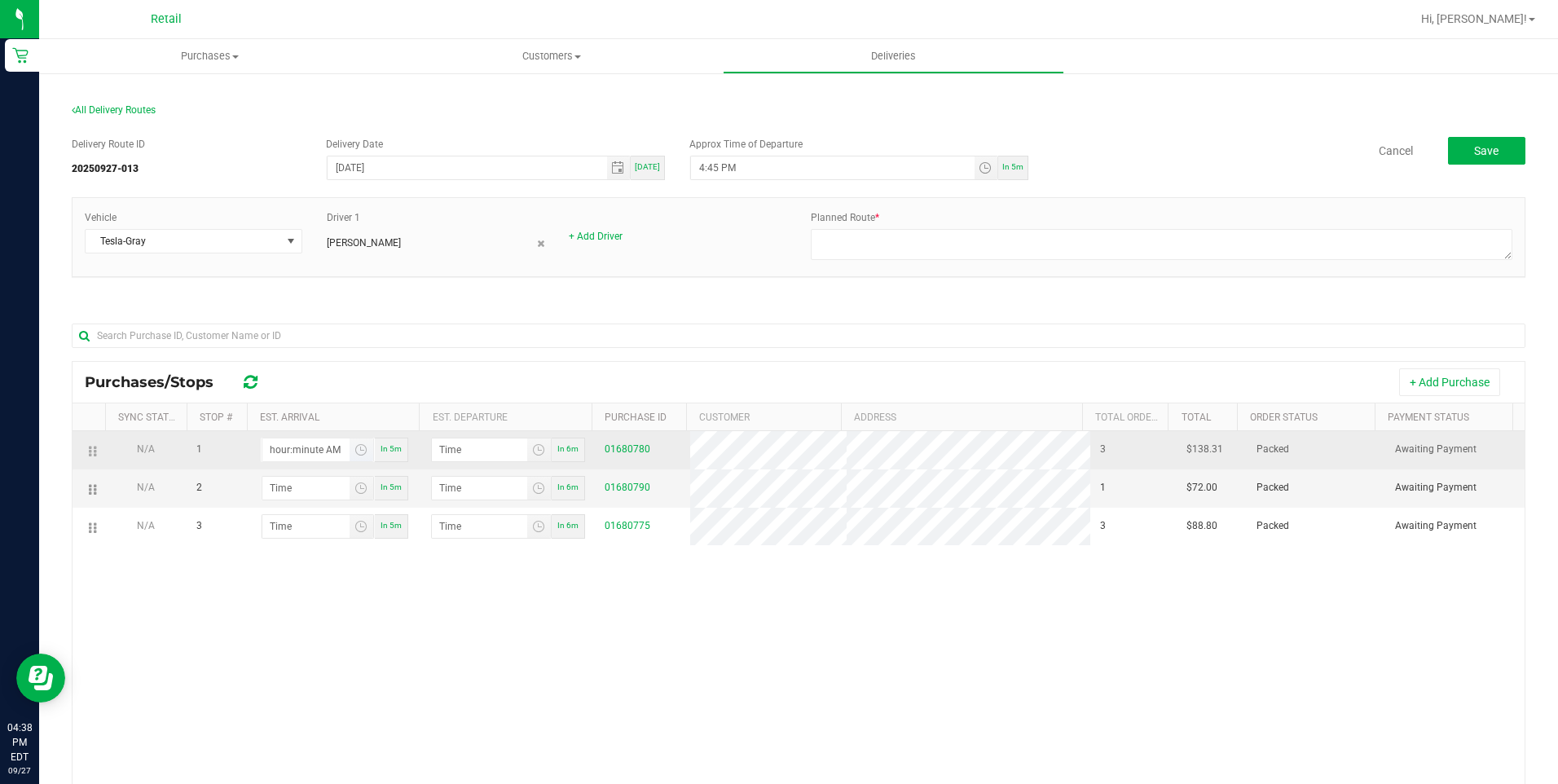
click at [306, 451] on input "hour:minute AM" at bounding box center [305, 450] width 87 height 23
type input "4:05 AM"
type input "4:06 AM"
type input "4:53 AM"
type input "4:54 AM"
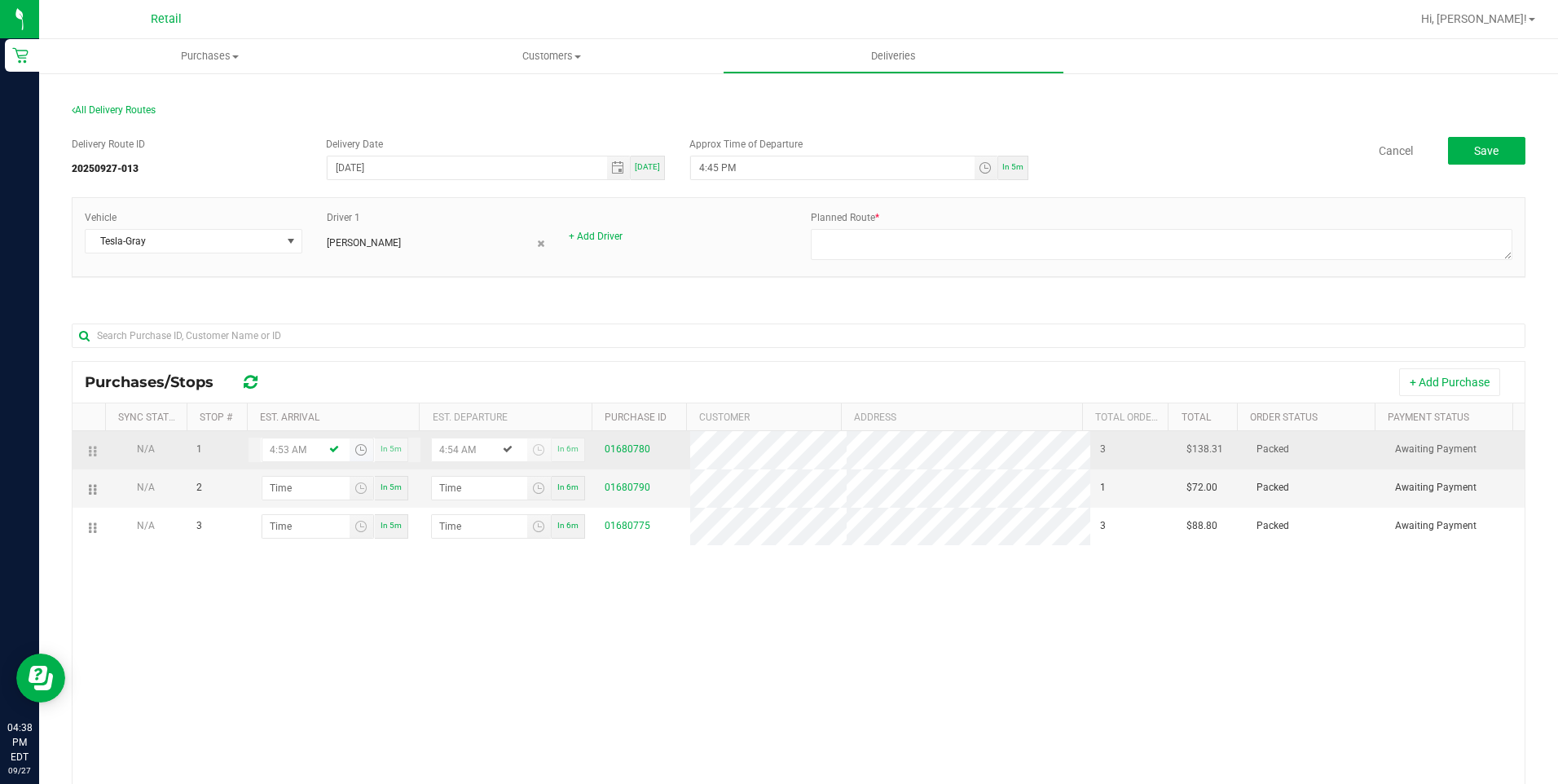
type input "4:53 PM"
type input "4:54 PM"
type input "4:53 PM"
type input "5:01 AM"
type input "5:02 AM"
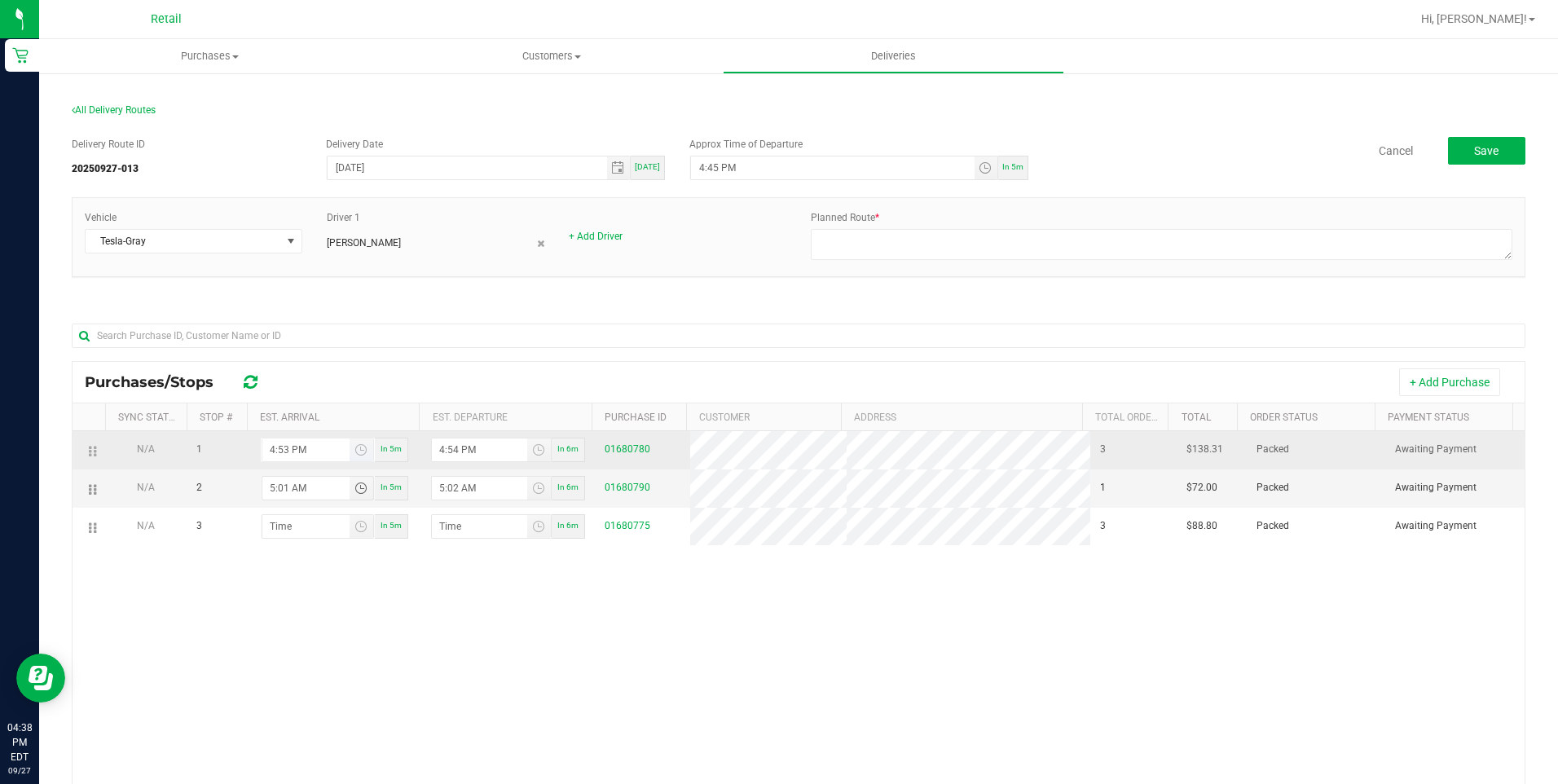
type input "5:16 AM"
type input "5:17 AM"
type input "5:16 PM"
type input "5:17 PM"
type input "5:16 PM"
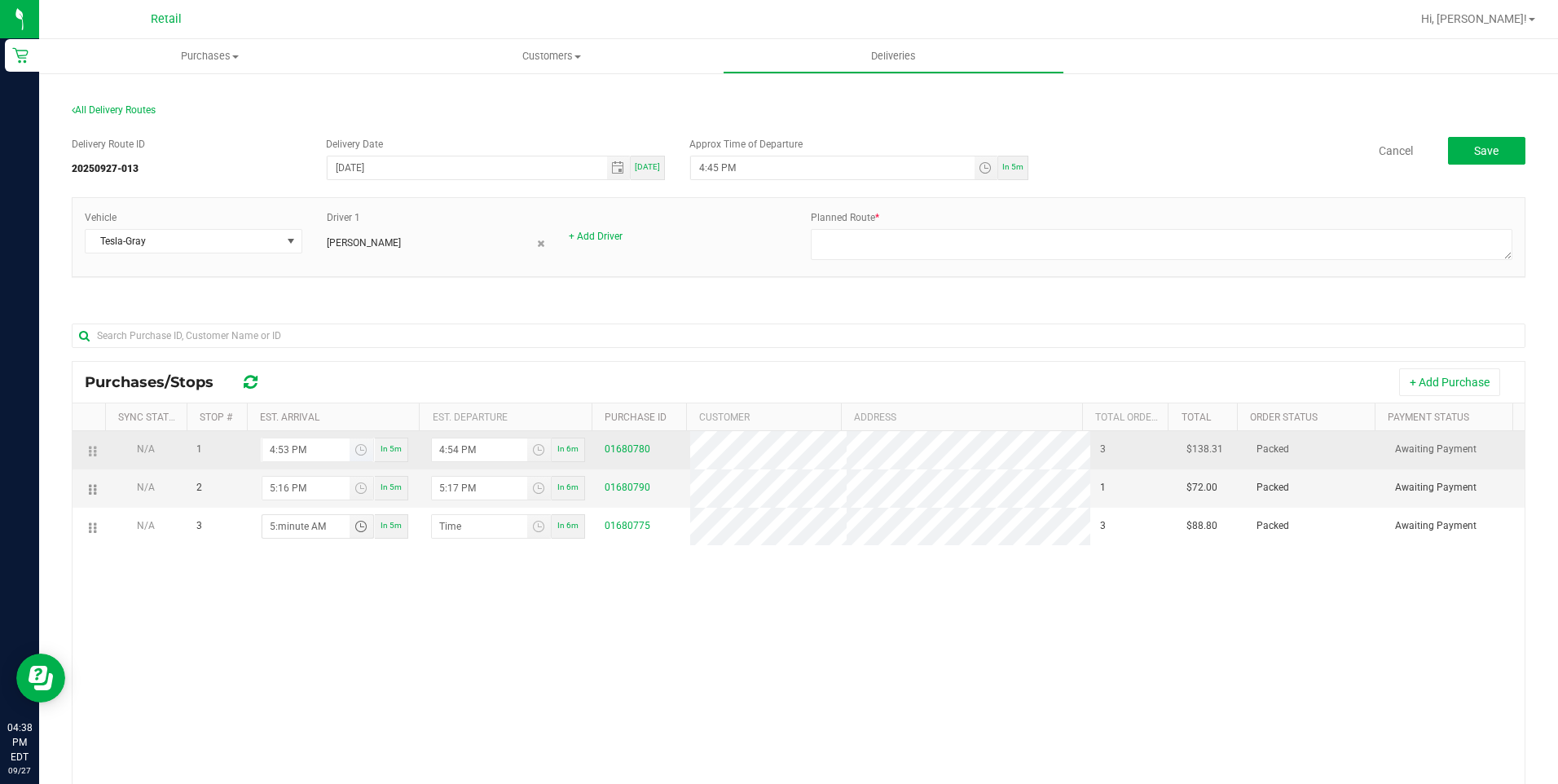
type input "5:03 AM"
type input "5:04 AM"
type input "5:32 AM"
type input "5:33 AM"
type input "5:32 PM"
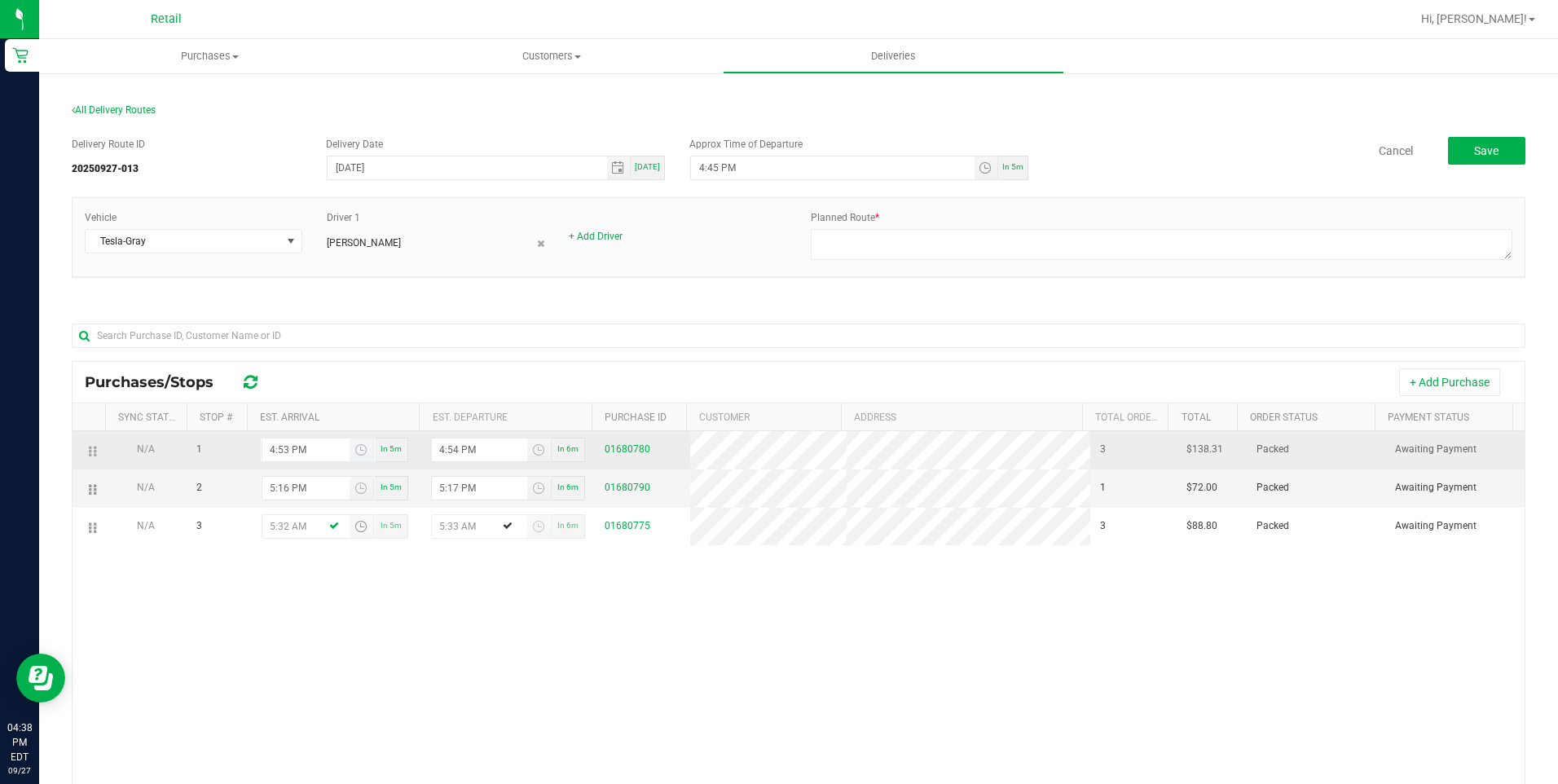
type input "5:33 PM"
type input "5:32 PM"
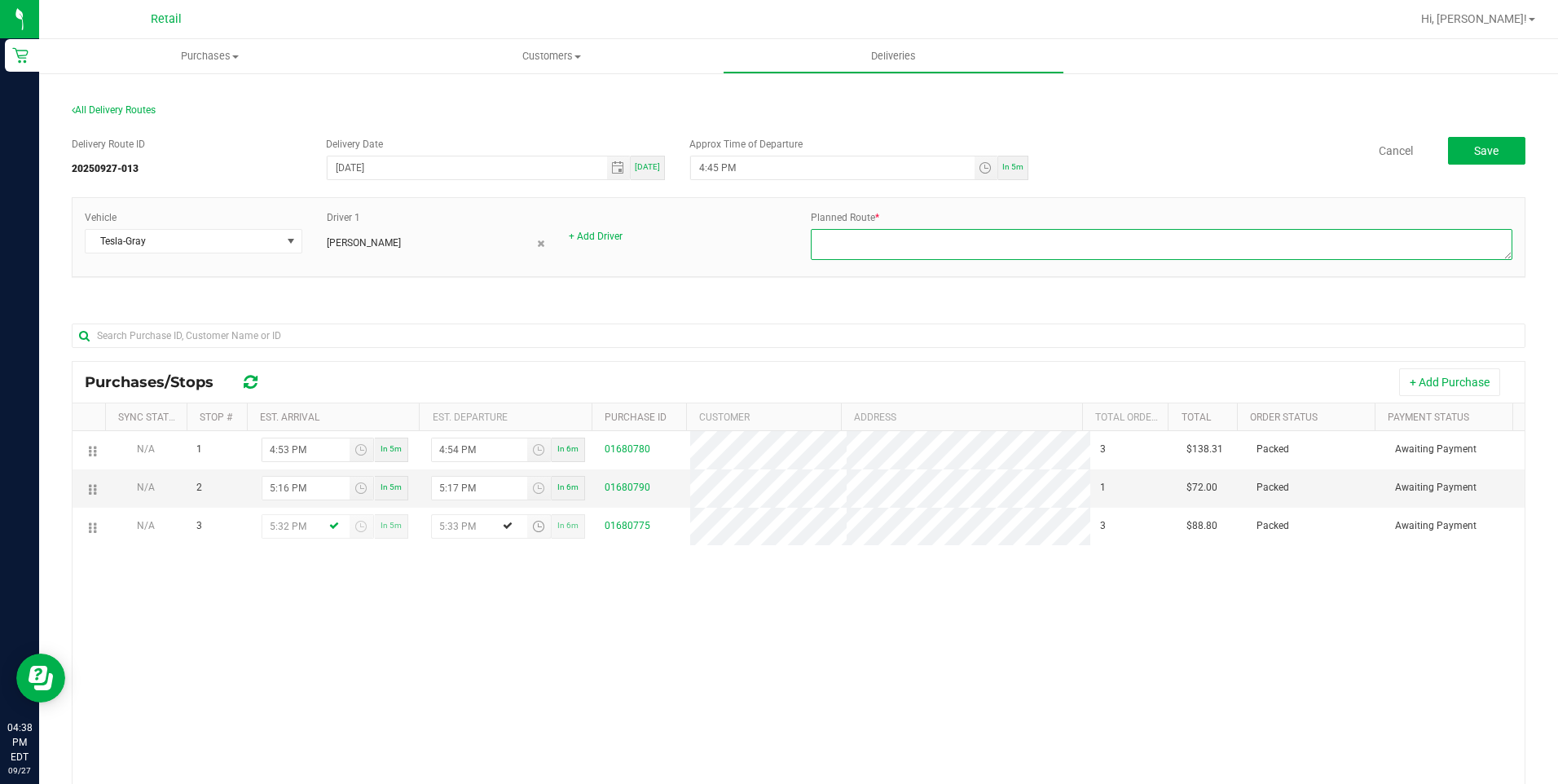
click at [842, 238] on textarea at bounding box center [1161, 244] width 702 height 31
type textarea "9"
type textarea "927013 - Kevin G. - Dispatch Megan B. - Gray Tesla"
click at [1480, 145] on span "Save" at bounding box center [1487, 150] width 25 height 13
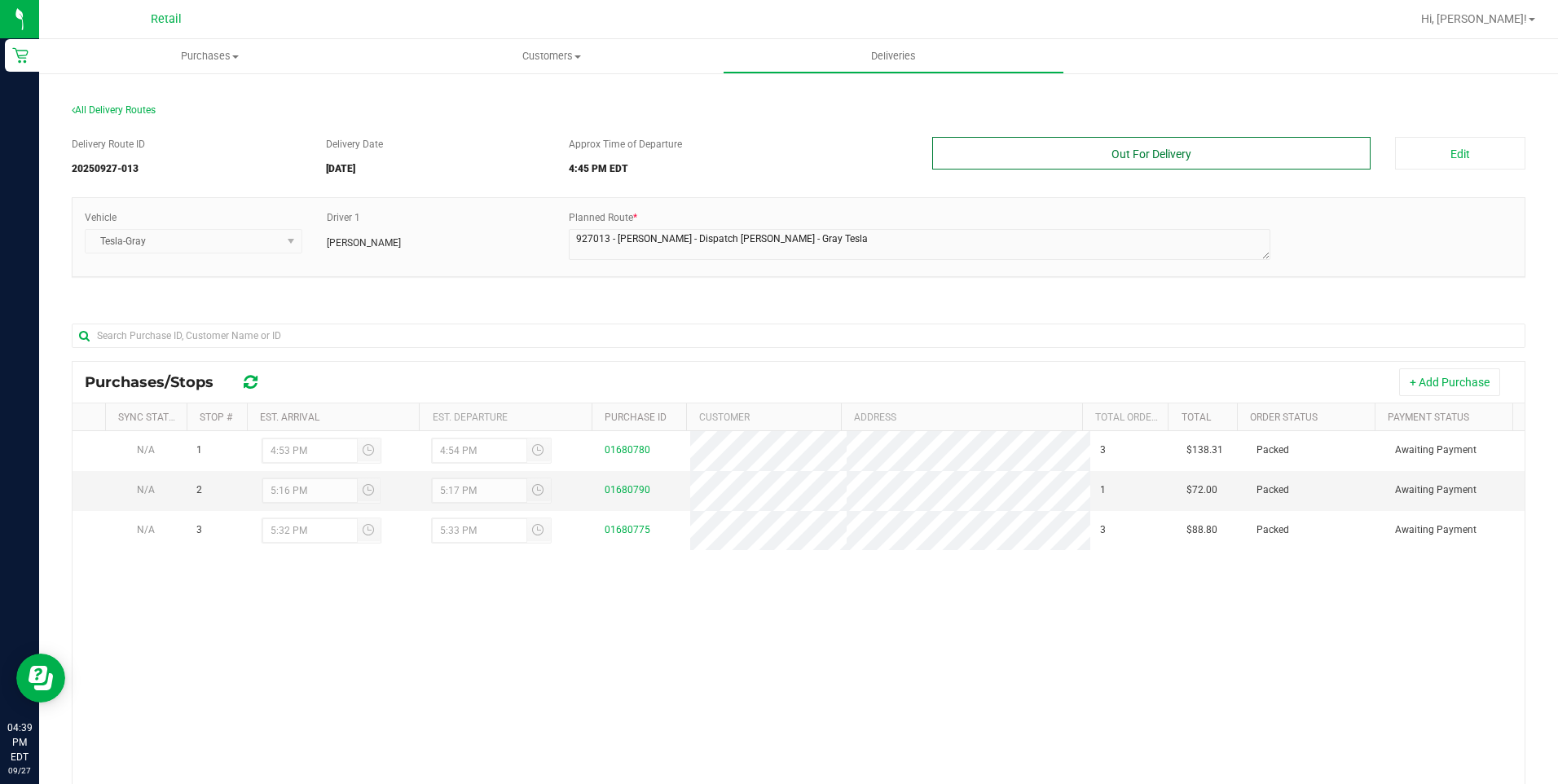
drag, startPoint x: 1157, startPoint y: 134, endPoint x: 1157, endPoint y: 155, distance: 21.0
click at [1157, 136] on div "Delivery Route ID 20250927-013 Delivery Date 09/27/2025 Approx Time of Departur…" at bounding box center [798, 551] width 1454 height 852
click at [1156, 158] on button "Out For Delivery" at bounding box center [1151, 153] width 439 height 33
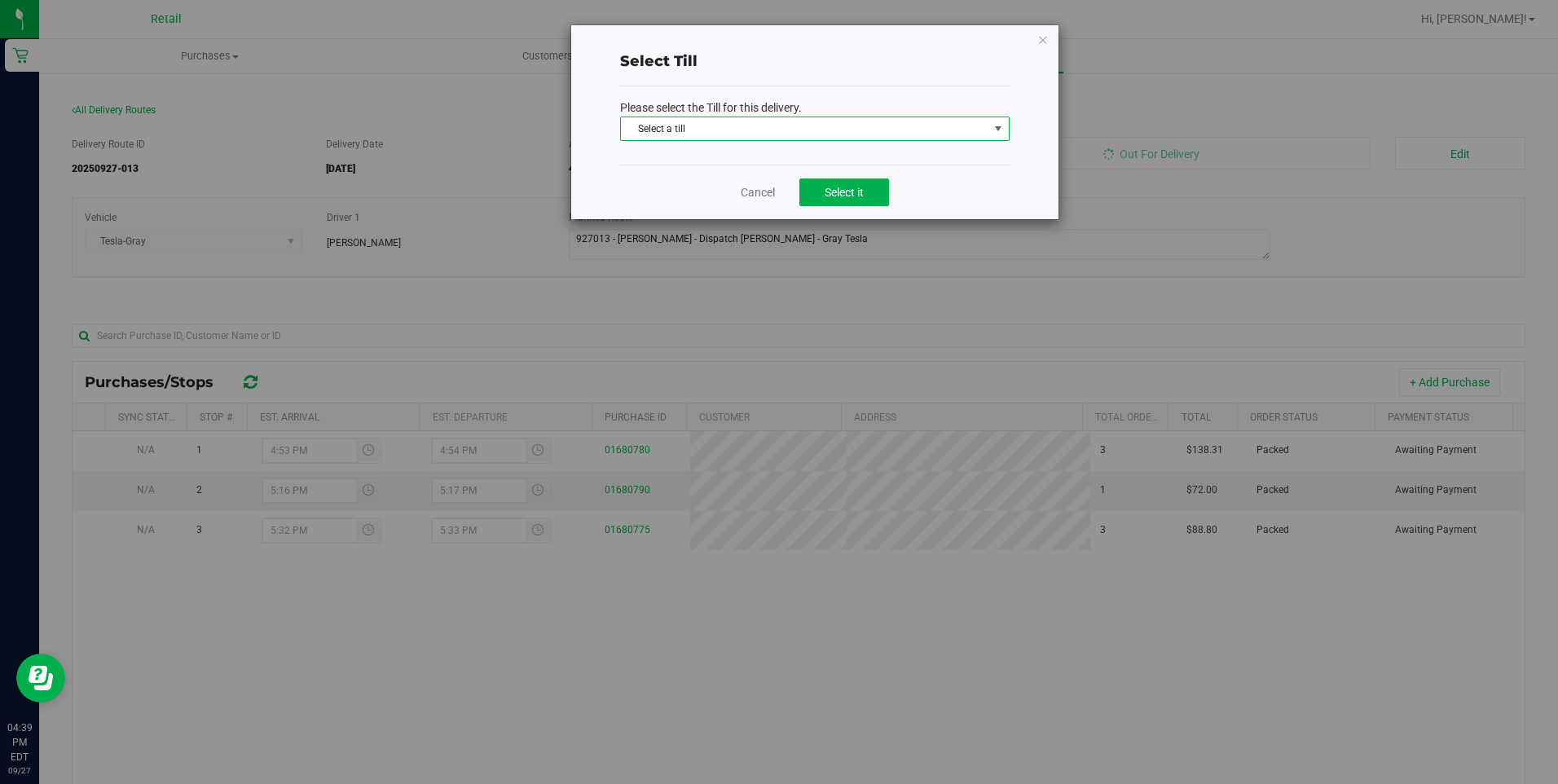
click at [911, 126] on span "Select a till" at bounding box center [805, 128] width 368 height 23
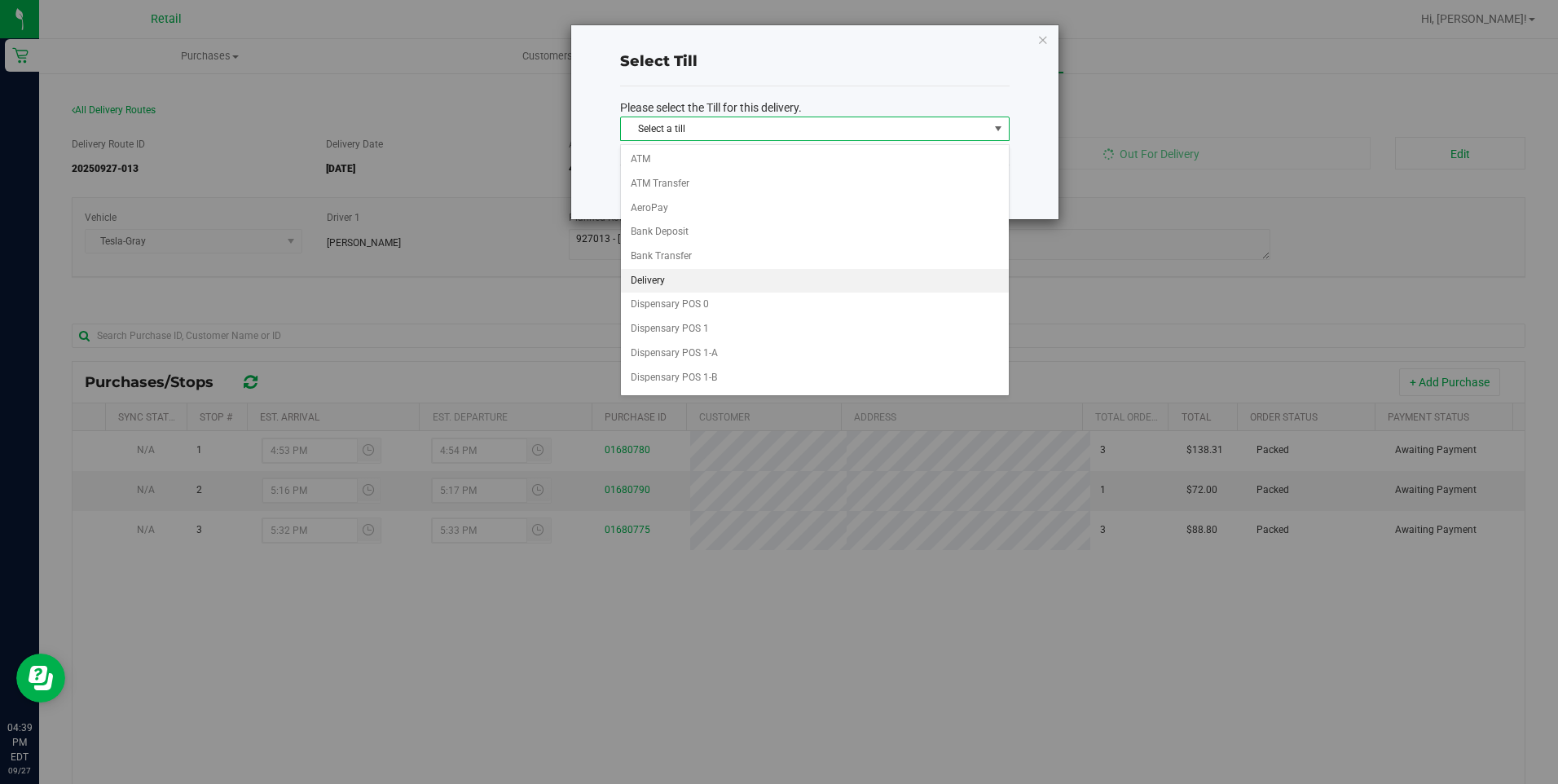
click at [687, 284] on li "Delivery" at bounding box center [814, 281] width 388 height 25
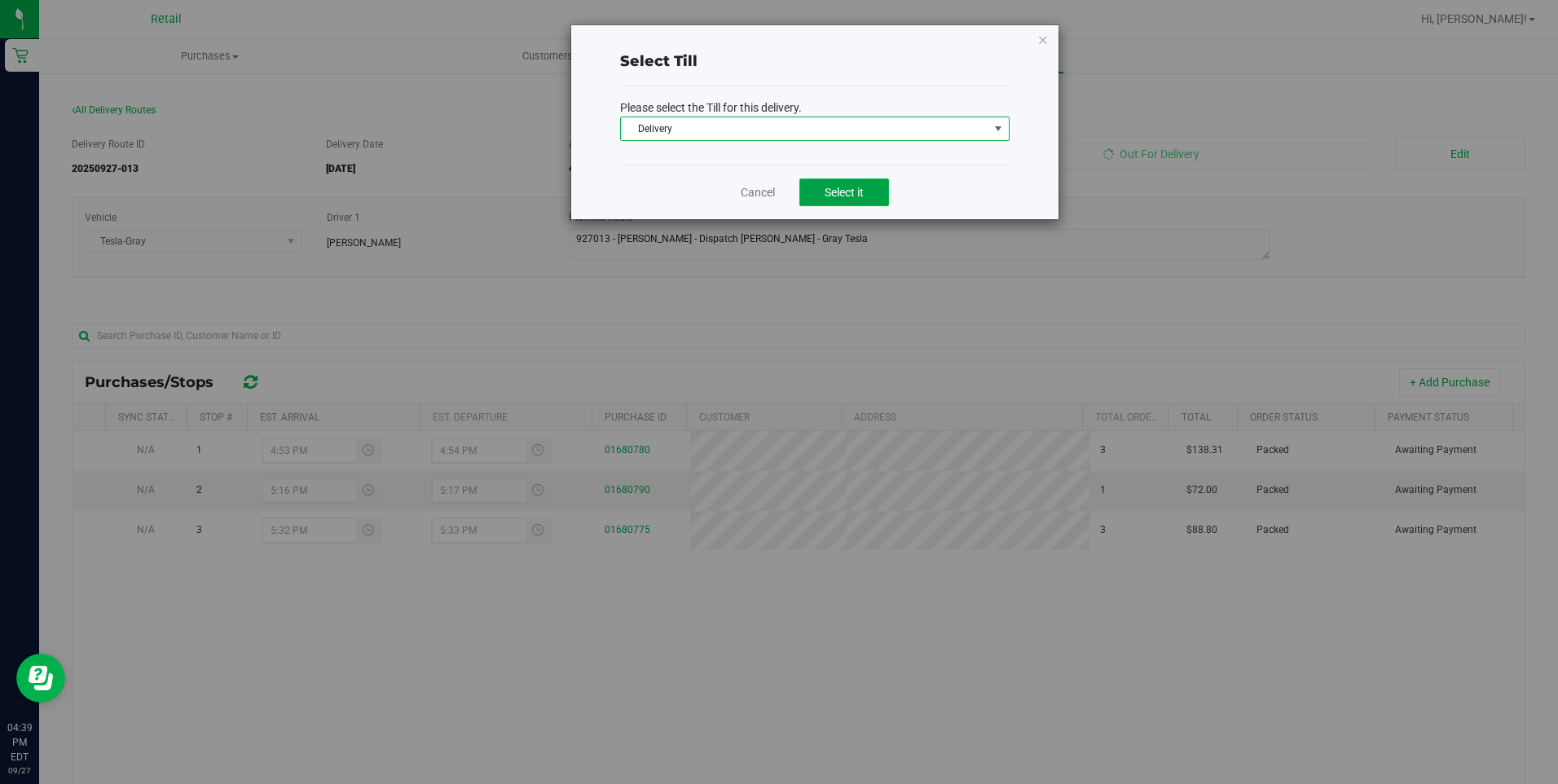
click at [857, 193] on span "Select it" at bounding box center [844, 192] width 39 height 13
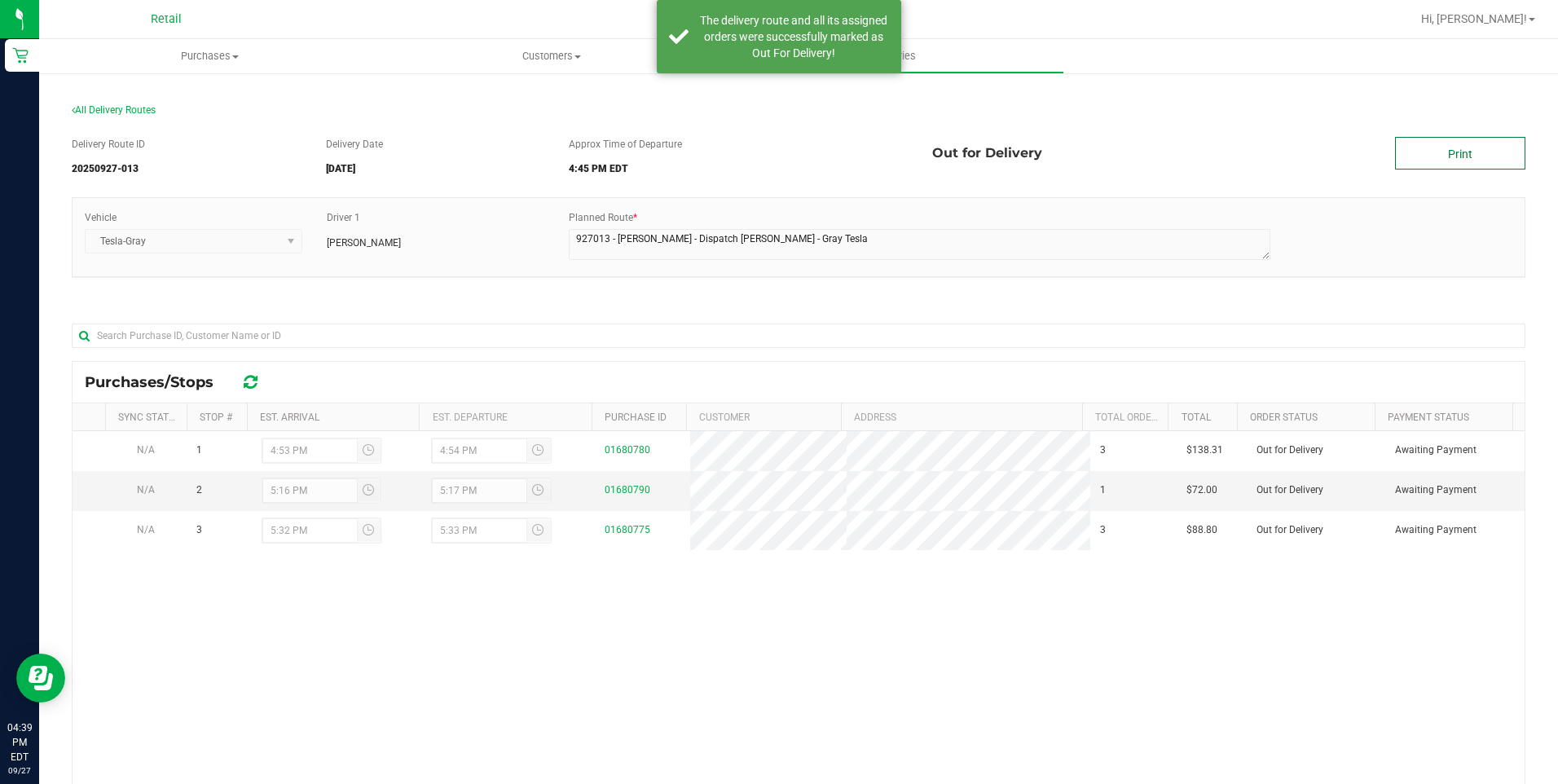
click at [1461, 157] on link "Print" at bounding box center [1460, 153] width 130 height 33
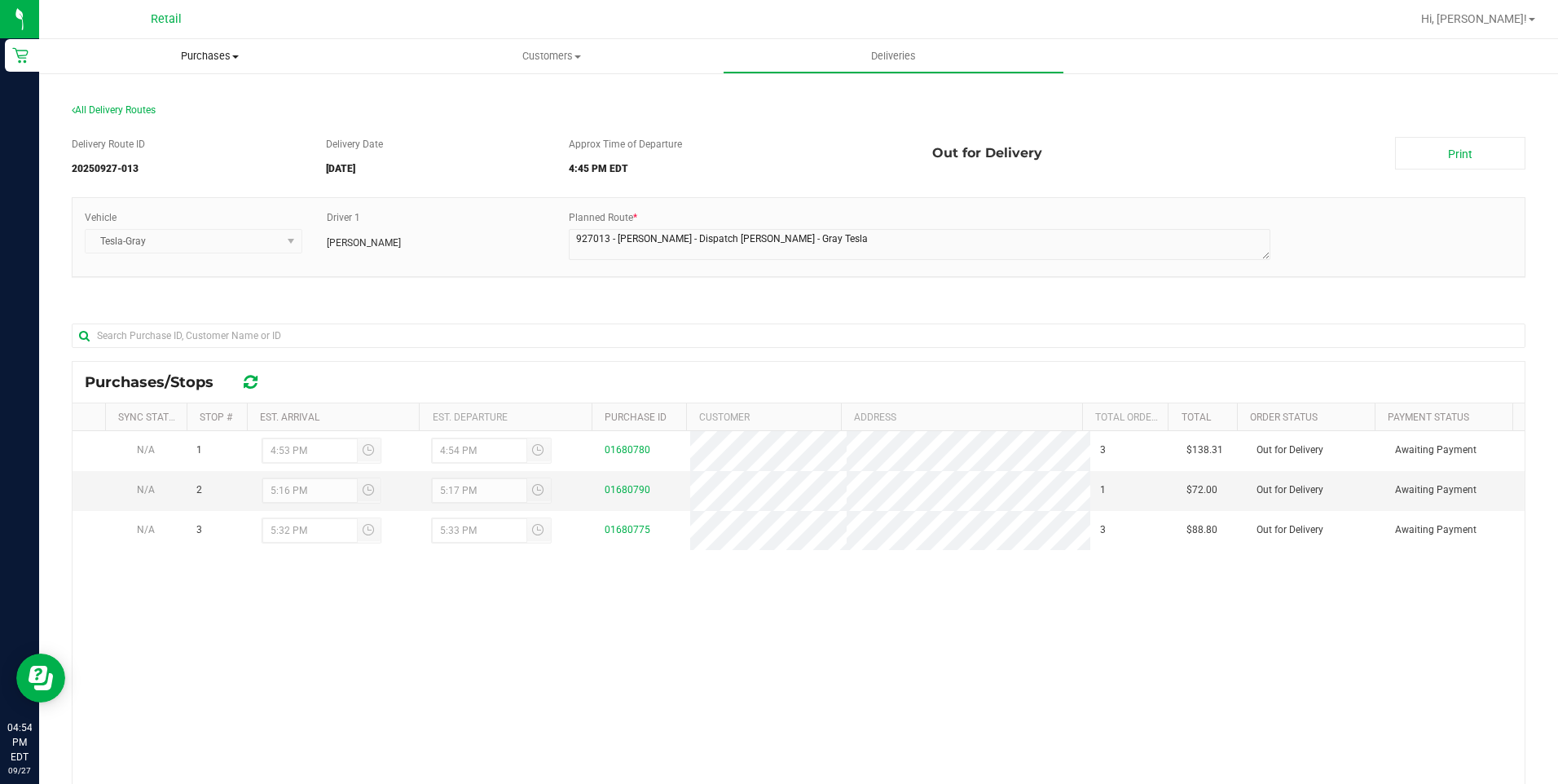
click at [187, 54] on span "Purchases" at bounding box center [209, 56] width 342 height 15
click at [107, 114] on span "Fulfillment" at bounding box center [89, 118] width 101 height 14
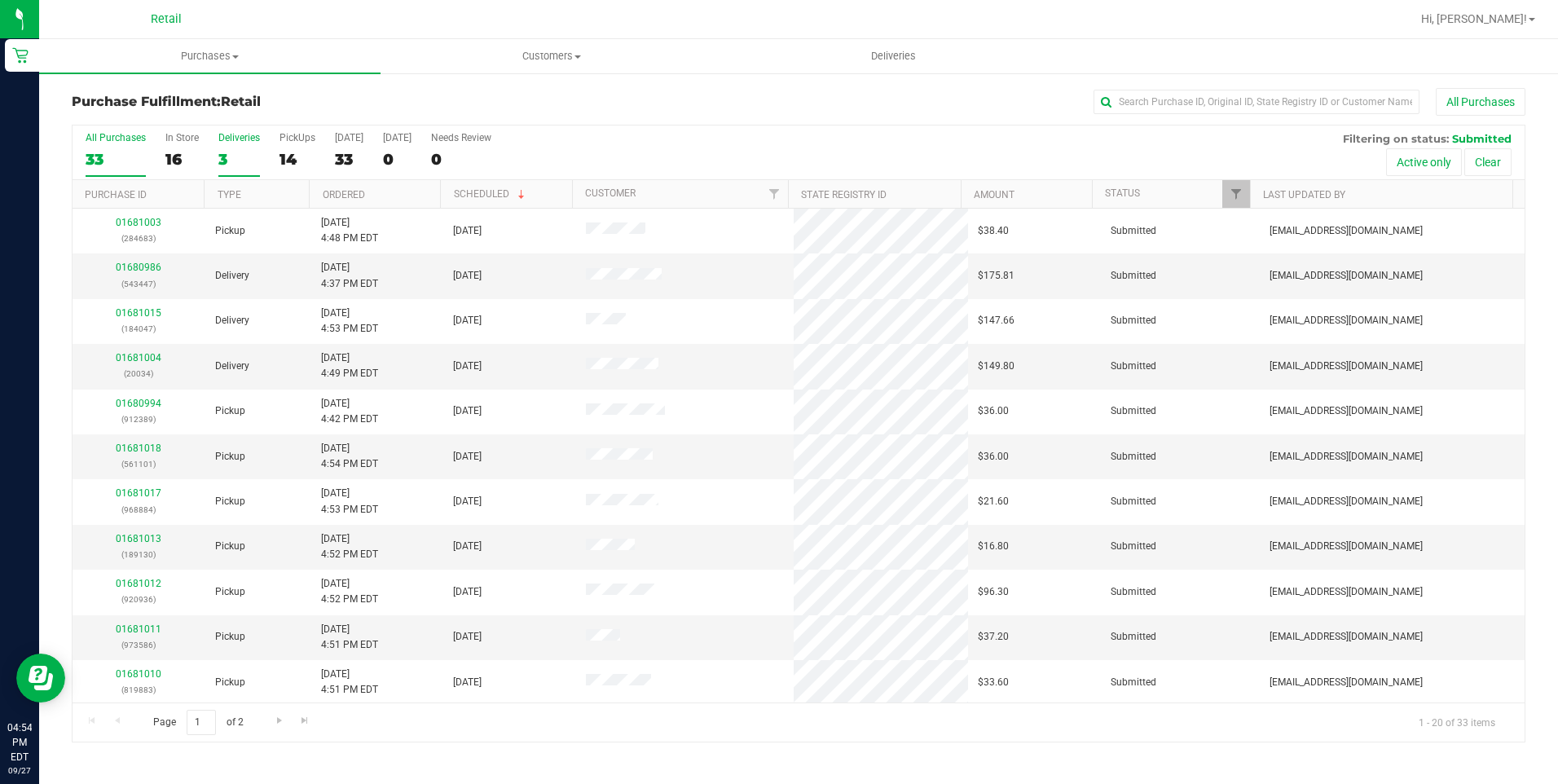
click at [221, 155] on div "3" at bounding box center [239, 158] width 41 height 18
click at [0, 0] on input "Deliveries 3" at bounding box center [0, 0] width 0 height 0
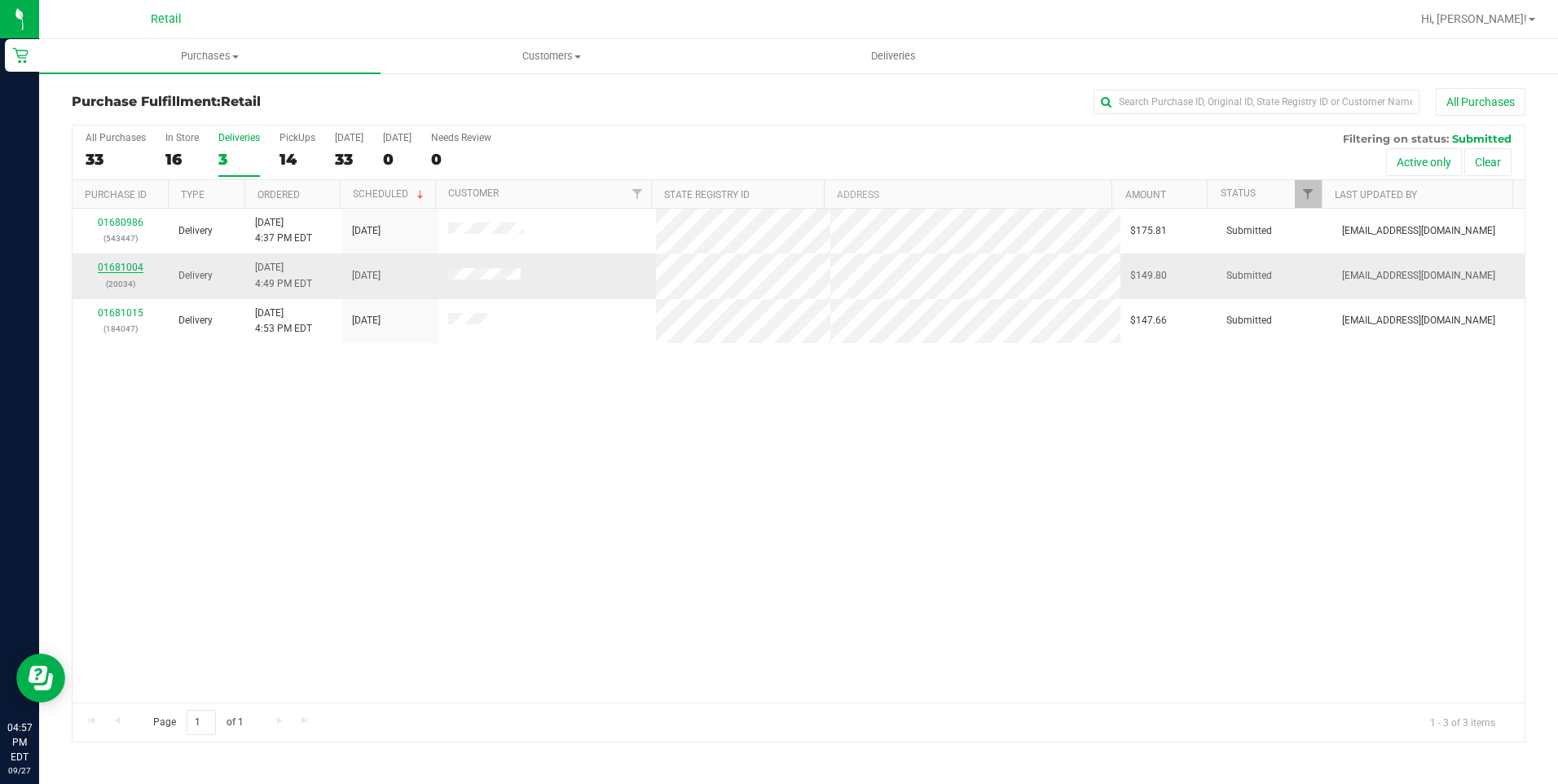
click at [130, 265] on link "01681004" at bounding box center [121, 267] width 46 height 11
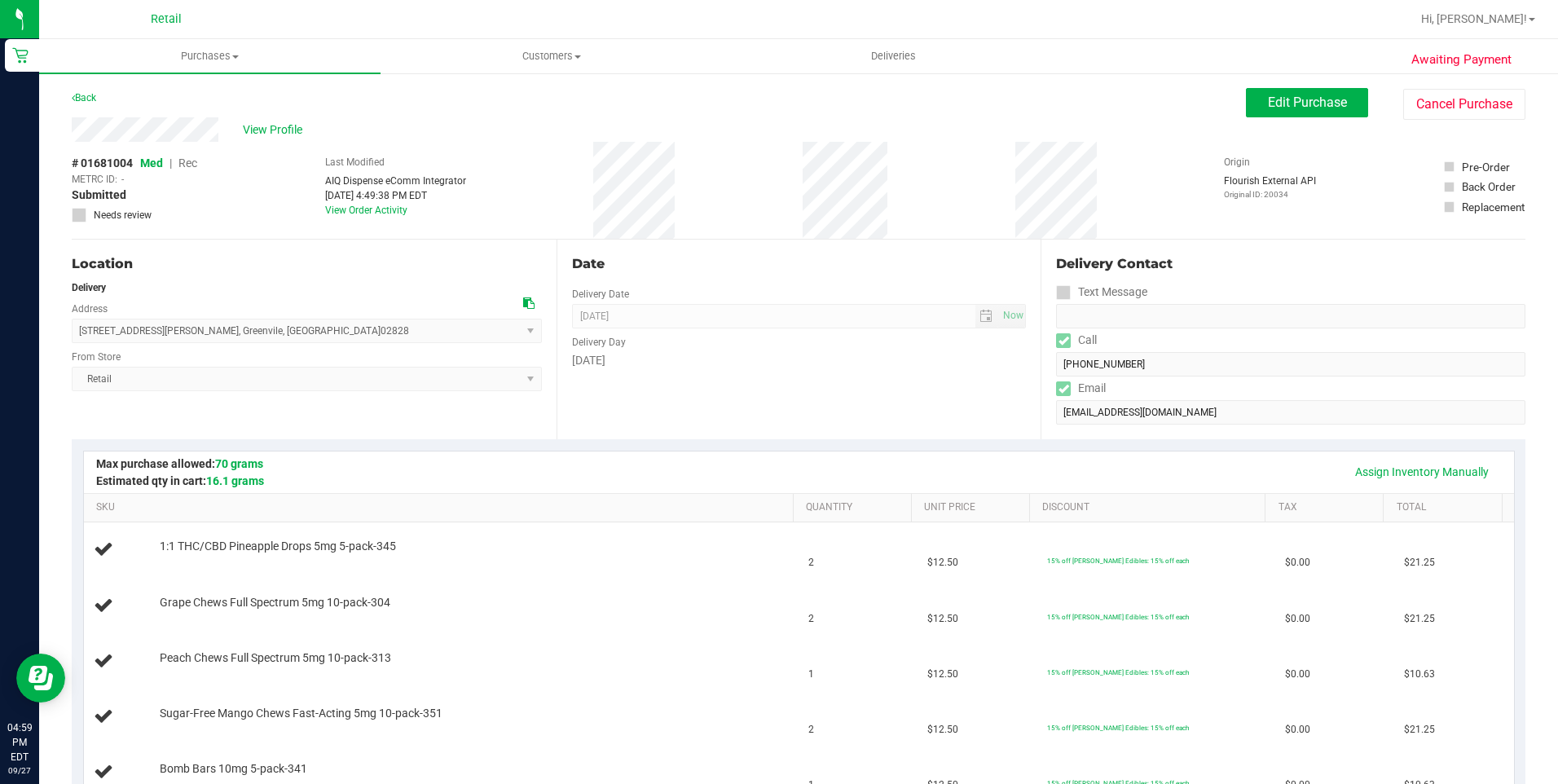
click at [612, 365] on div "Saturday" at bounding box center [799, 360] width 455 height 17
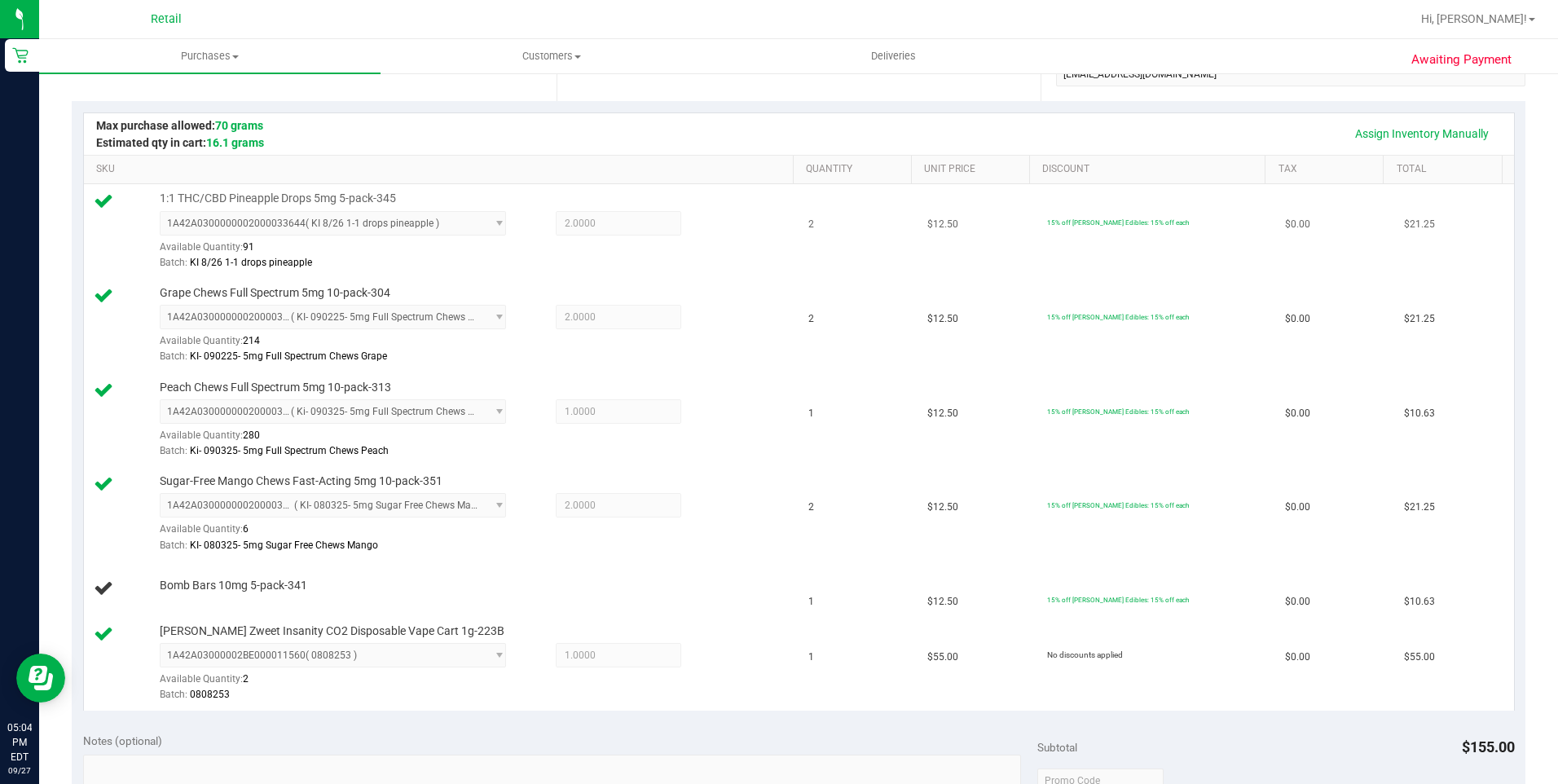
scroll to position [245, 0]
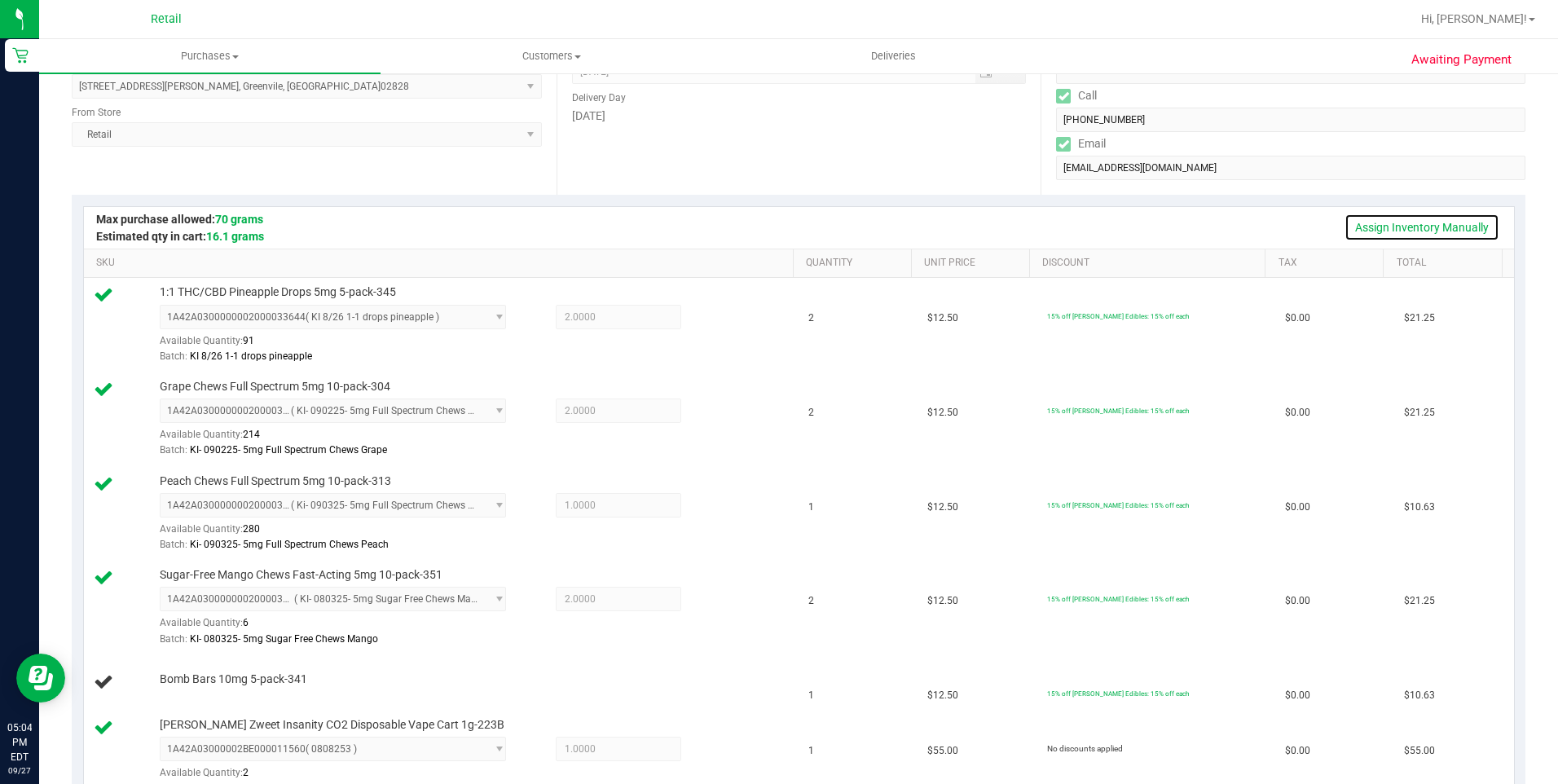
click at [1384, 231] on link "Assign Inventory Manually" at bounding box center [1422, 227] width 155 height 27
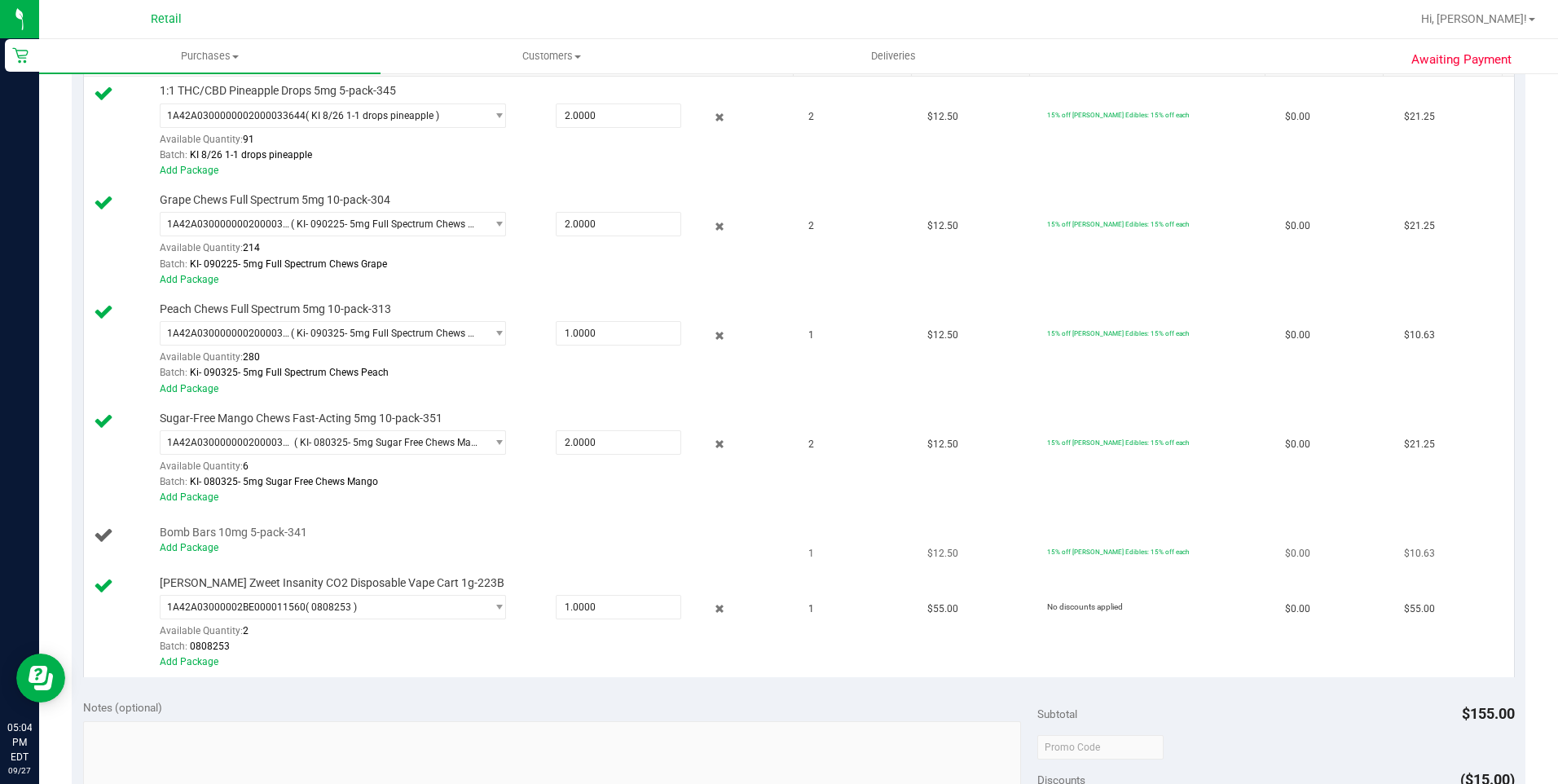
scroll to position [488, 0]
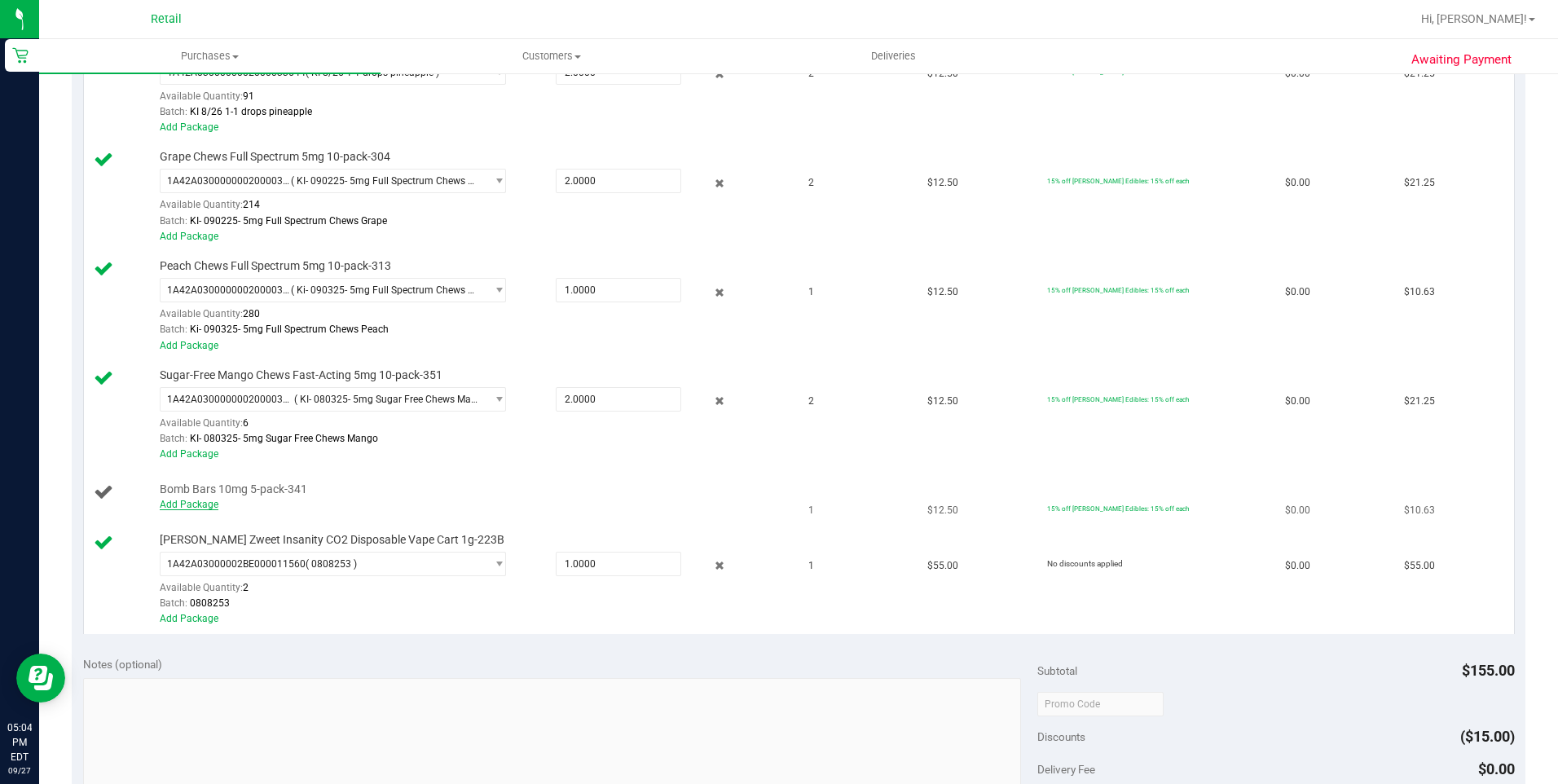
click at [191, 509] on link "Add Package" at bounding box center [188, 504] width 59 height 11
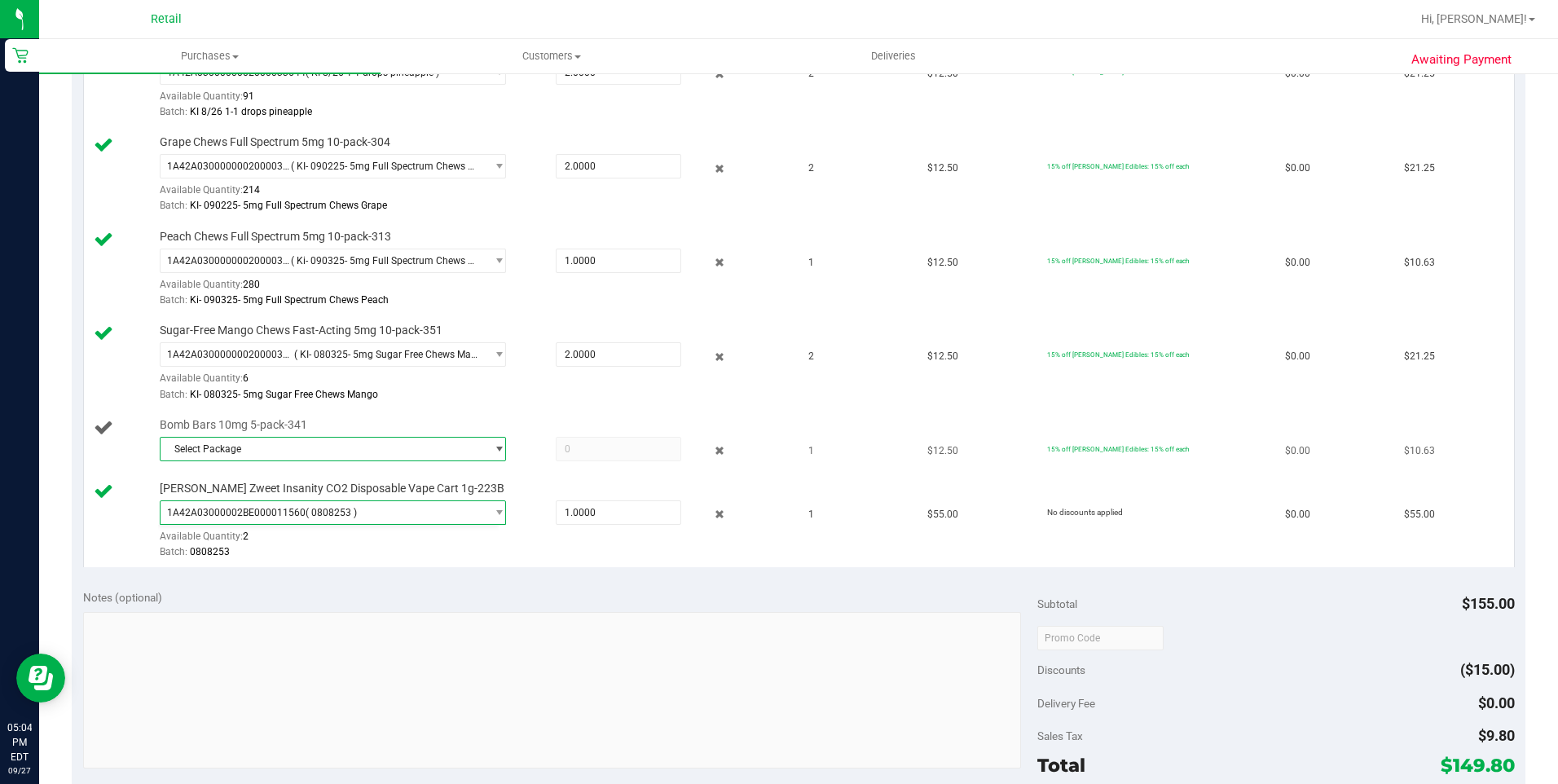
click at [306, 436] on span "Select Package" at bounding box center [333, 449] width 347 height 25
click at [672, 404] on td "Sugar-Free Mango Chews Fast-Acting 5mg 10-pack-351 1A42A0300000002000032397 ( K…" at bounding box center [441, 363] width 716 height 94
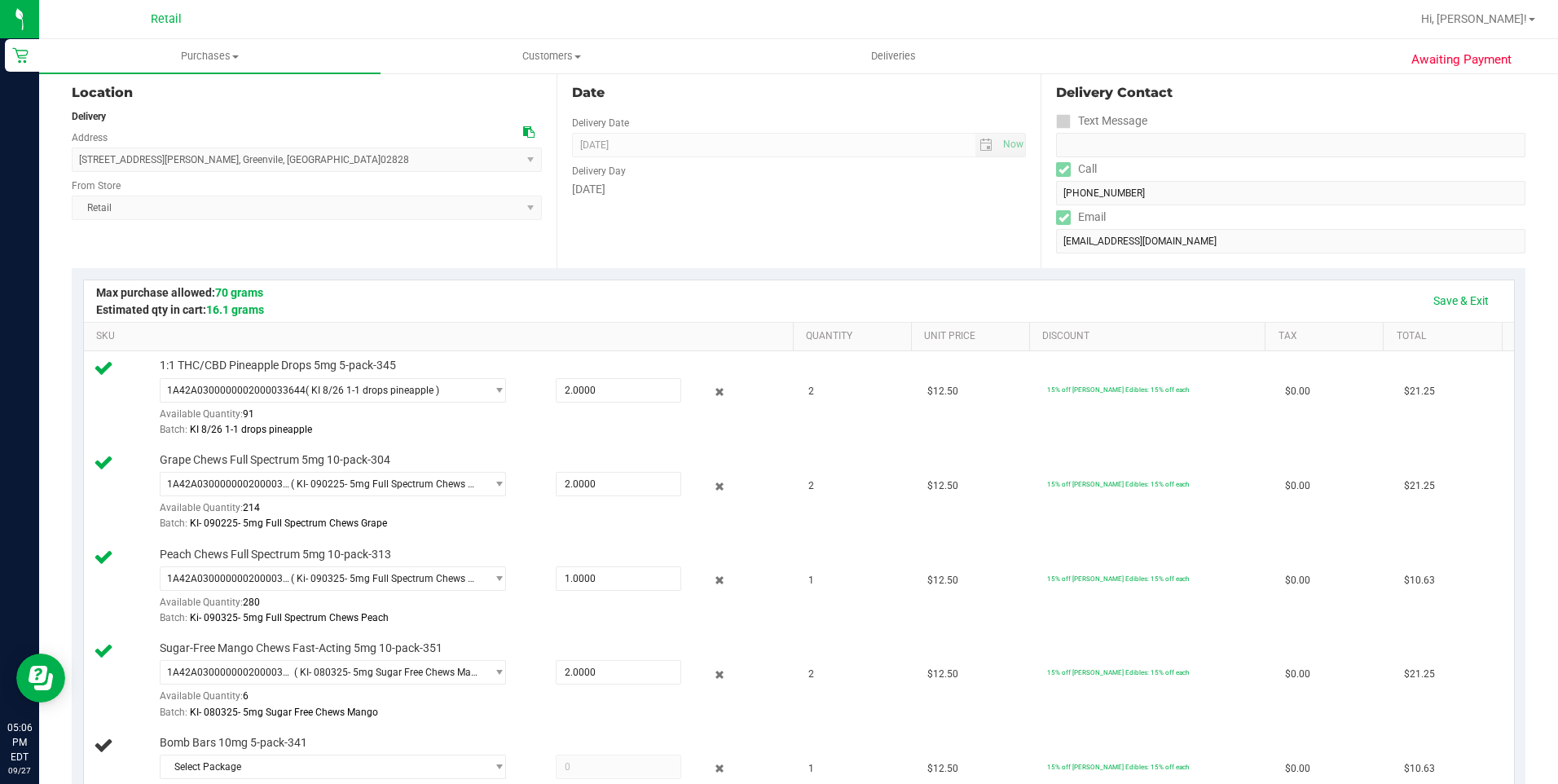
scroll to position [82, 0]
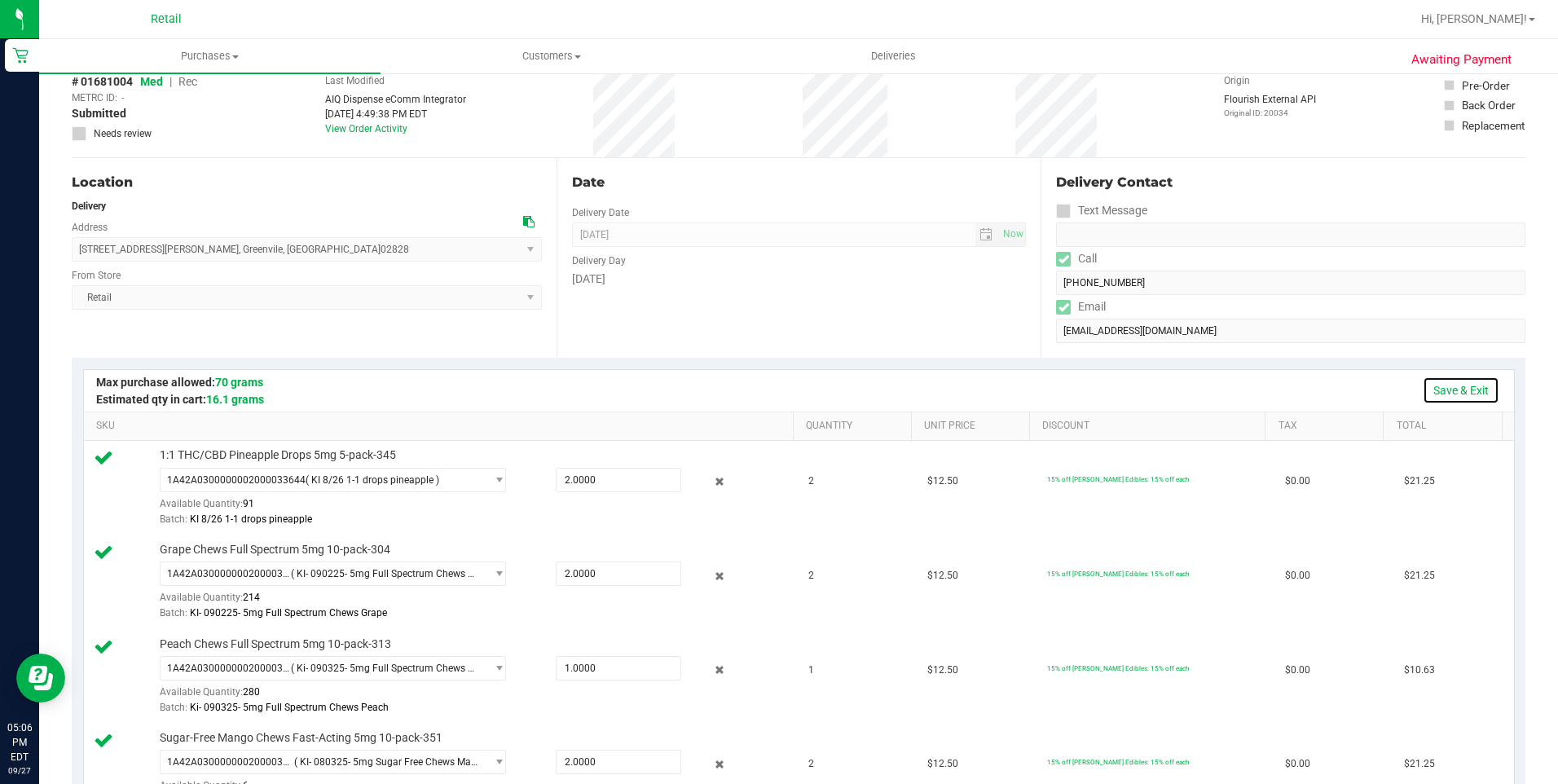
click at [1422, 385] on link "Save & Exit" at bounding box center [1460, 390] width 77 height 27
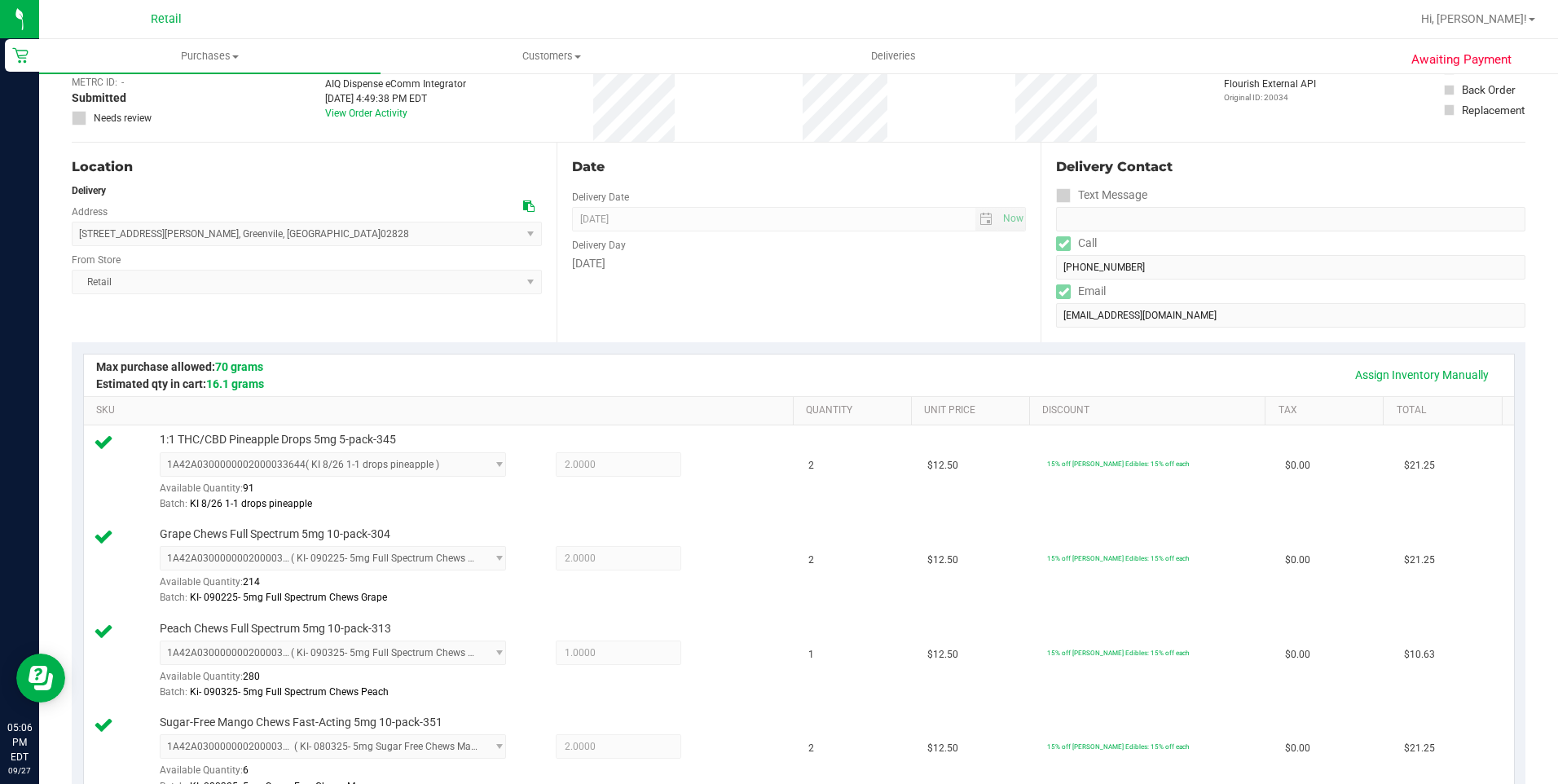
scroll to position [0, 0]
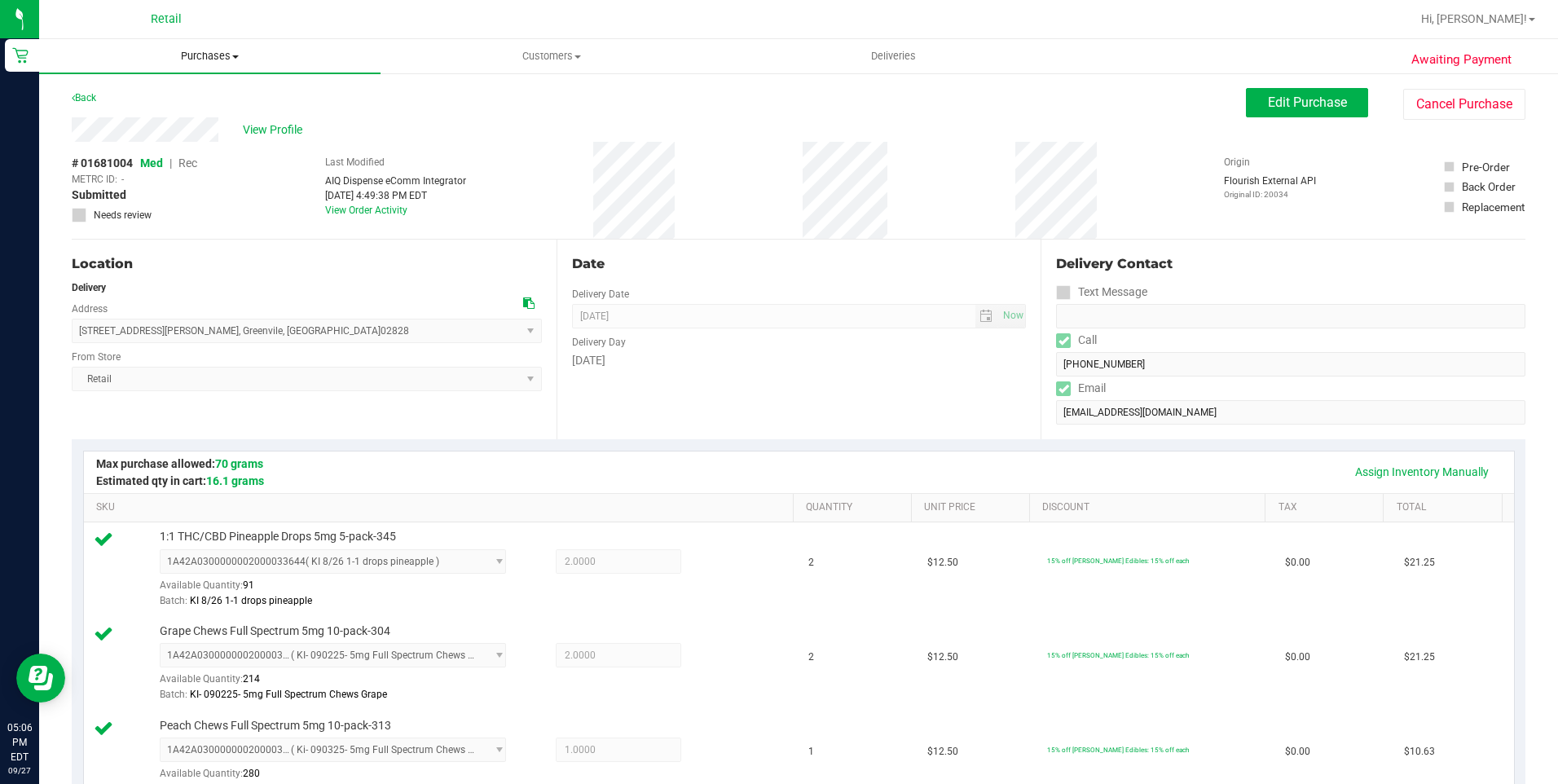
click at [220, 61] on span "Purchases" at bounding box center [209, 56] width 342 height 15
click at [72, 121] on span "Fulfillment" at bounding box center [89, 118] width 101 height 14
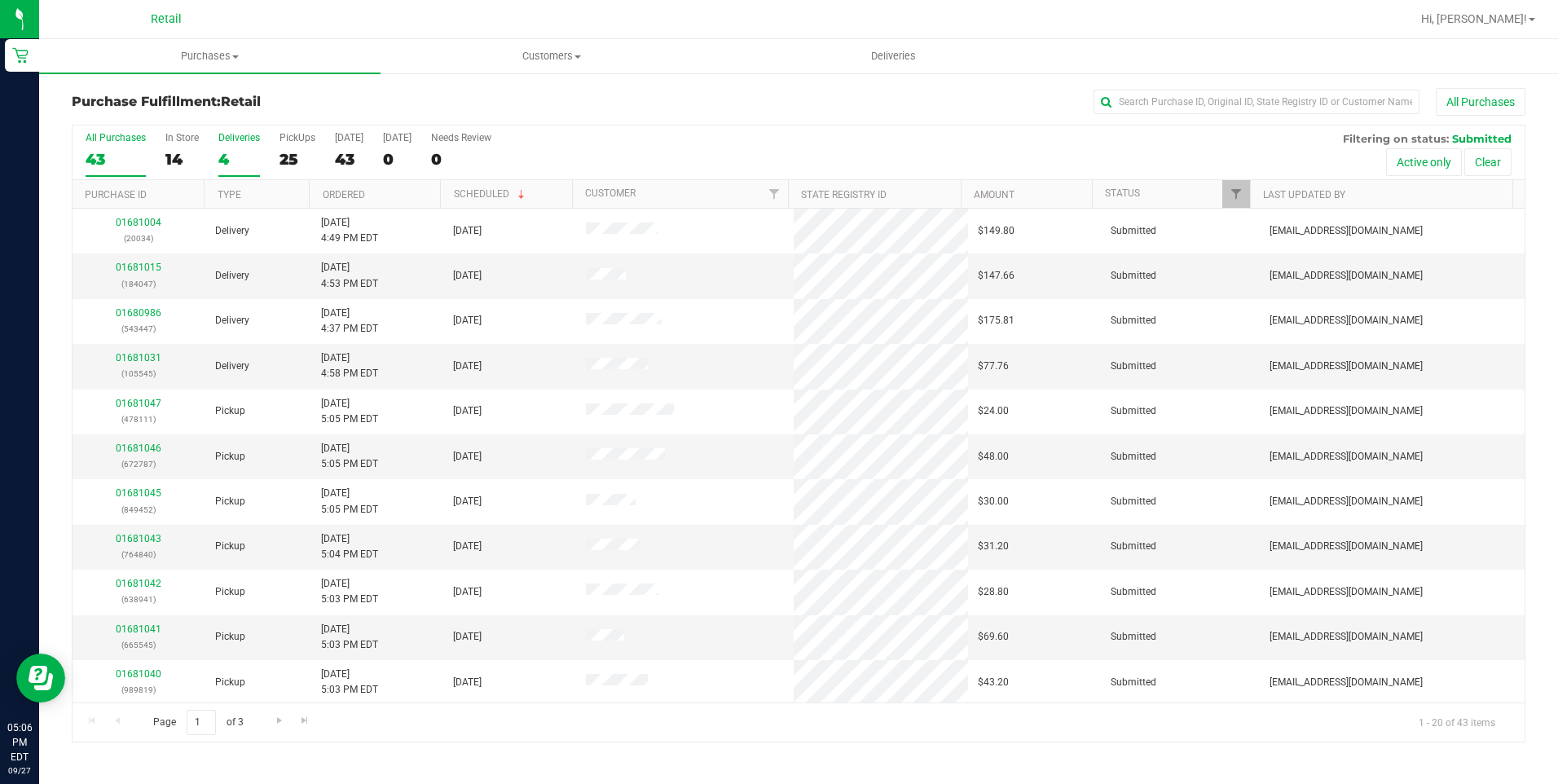
click at [227, 162] on div "4" at bounding box center [239, 158] width 41 height 18
click at [0, 0] on input "Deliveries 4" at bounding box center [0, 0] width 0 height 0
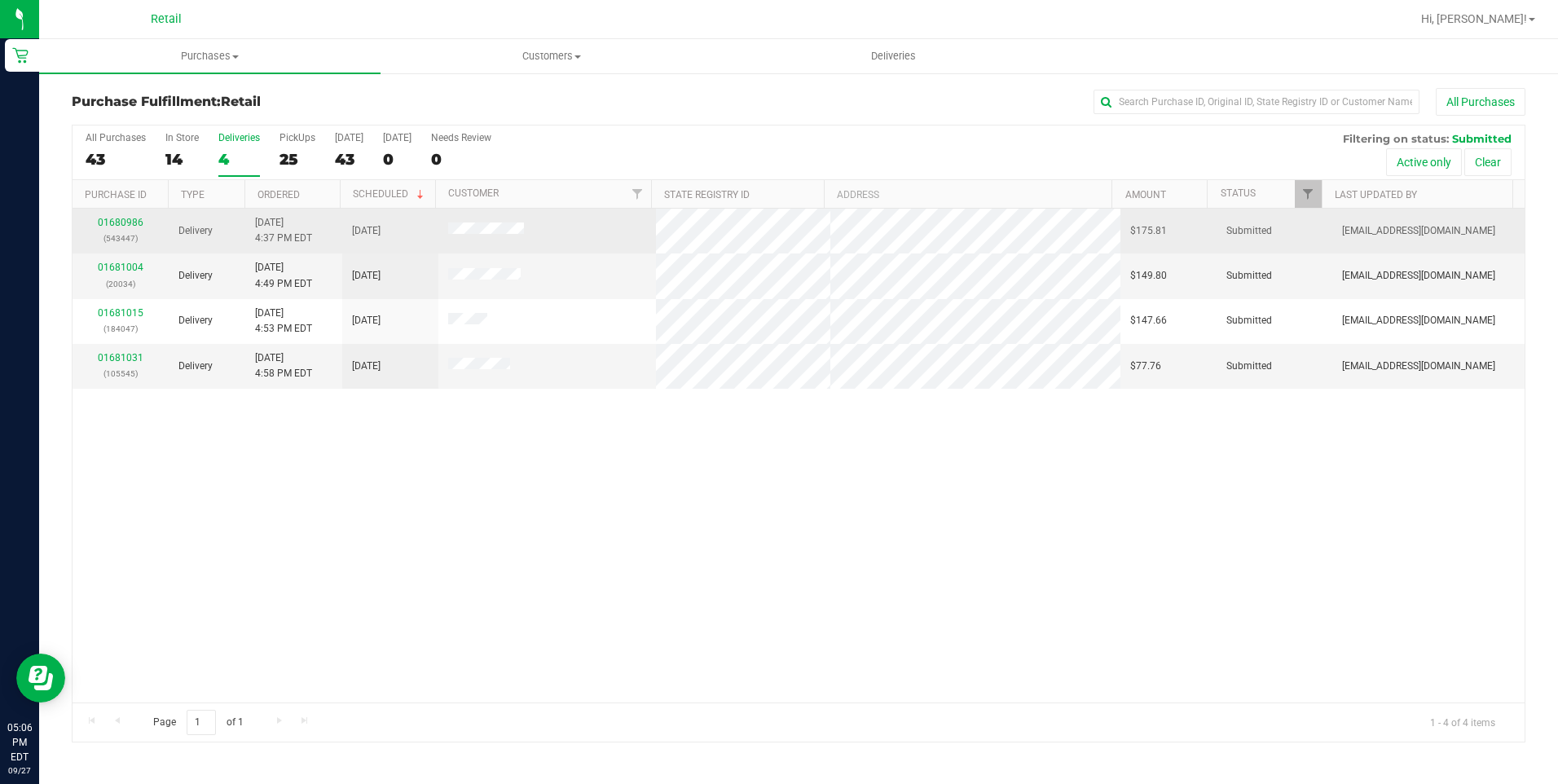
click at [121, 231] on p "(543447)" at bounding box center [121, 238] width 77 height 16
click at [119, 222] on link "01680986" at bounding box center [121, 222] width 46 height 11
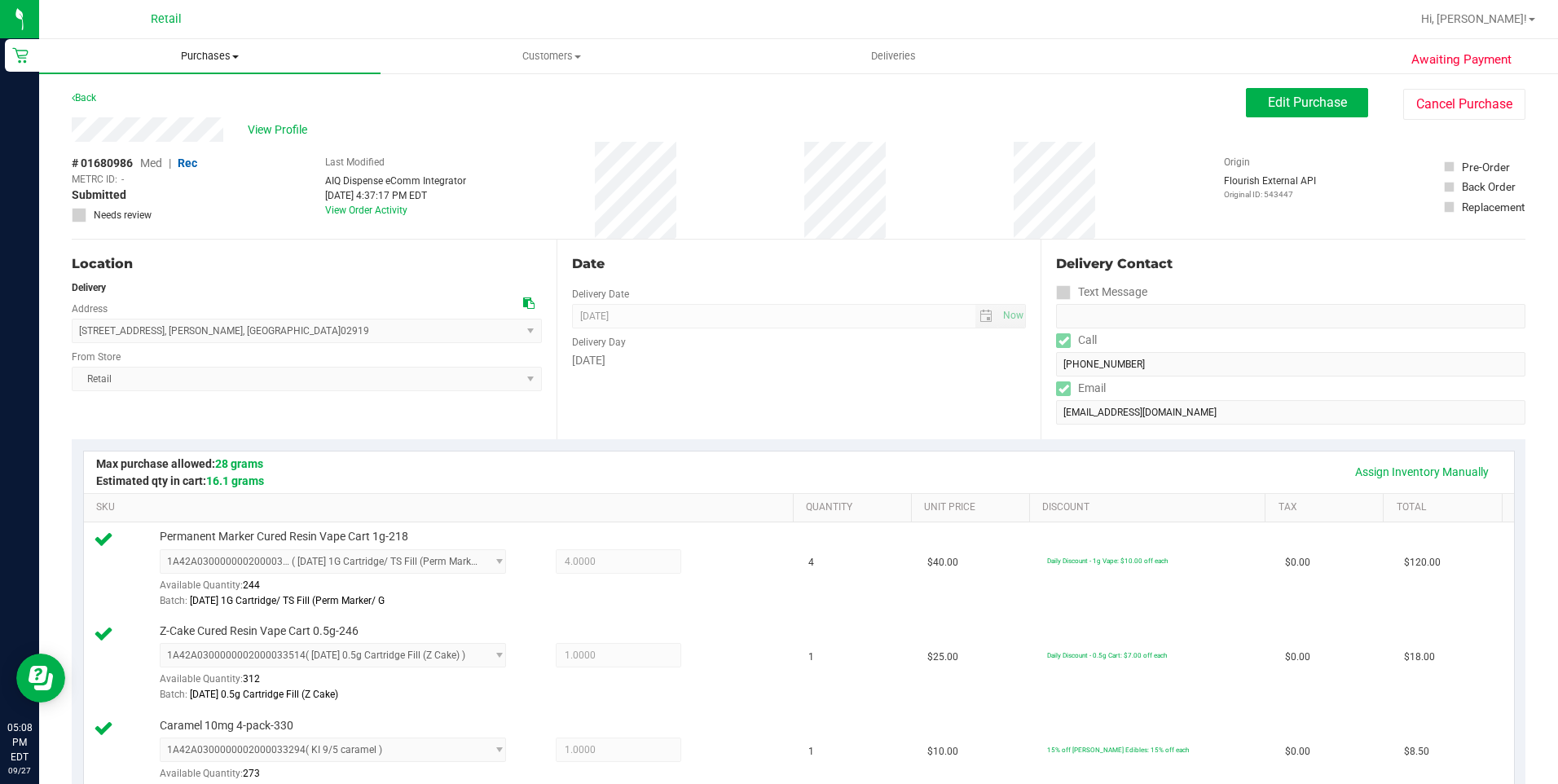
click at [206, 56] on span "Purchases" at bounding box center [209, 56] width 342 height 15
click at [109, 121] on span "Fulfillment" at bounding box center [89, 118] width 101 height 14
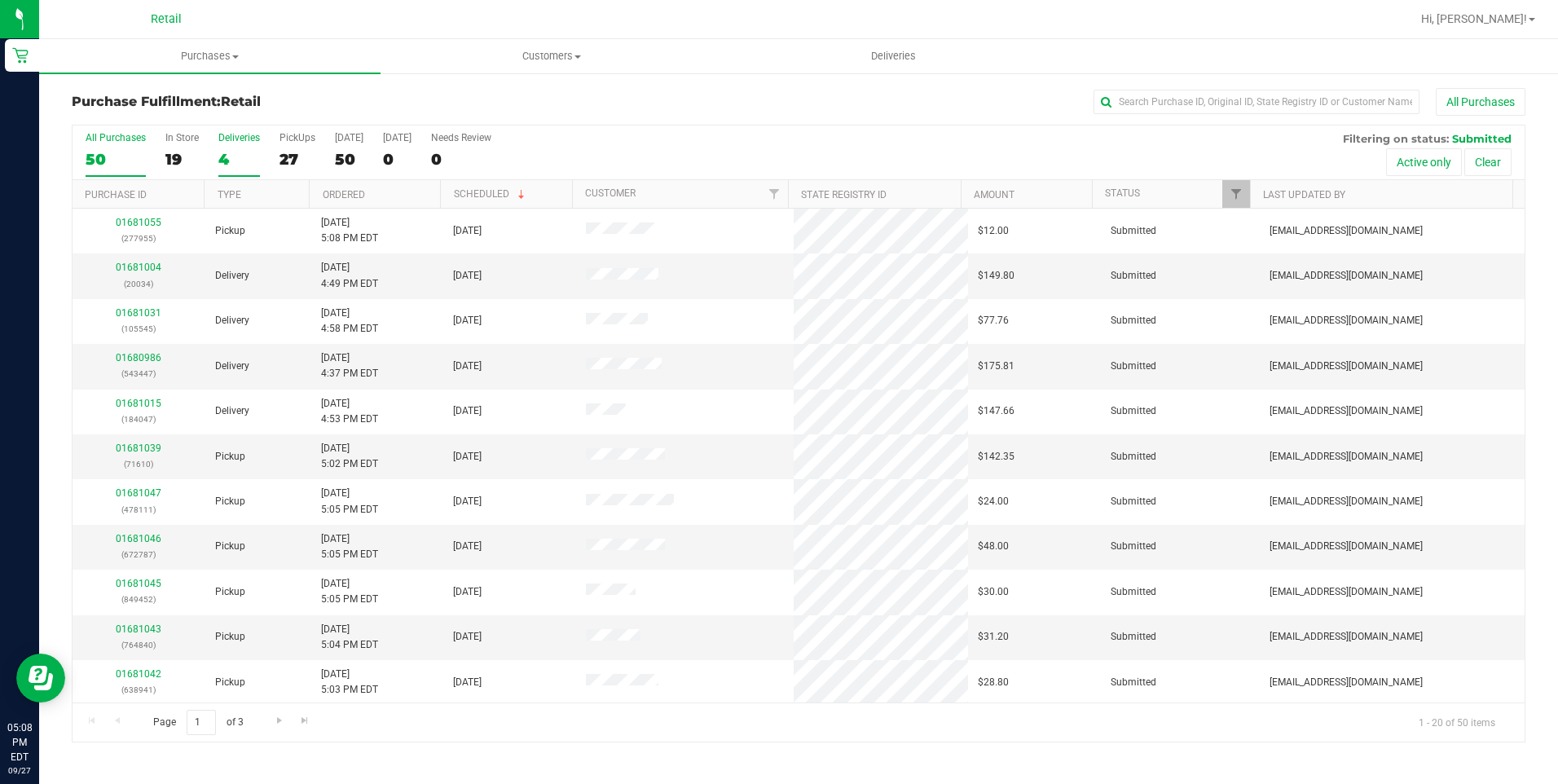
click at [234, 147] on label "Deliveries 4" at bounding box center [239, 154] width 41 height 45
click at [0, 0] on input "Deliveries 4" at bounding box center [0, 0] width 0 height 0
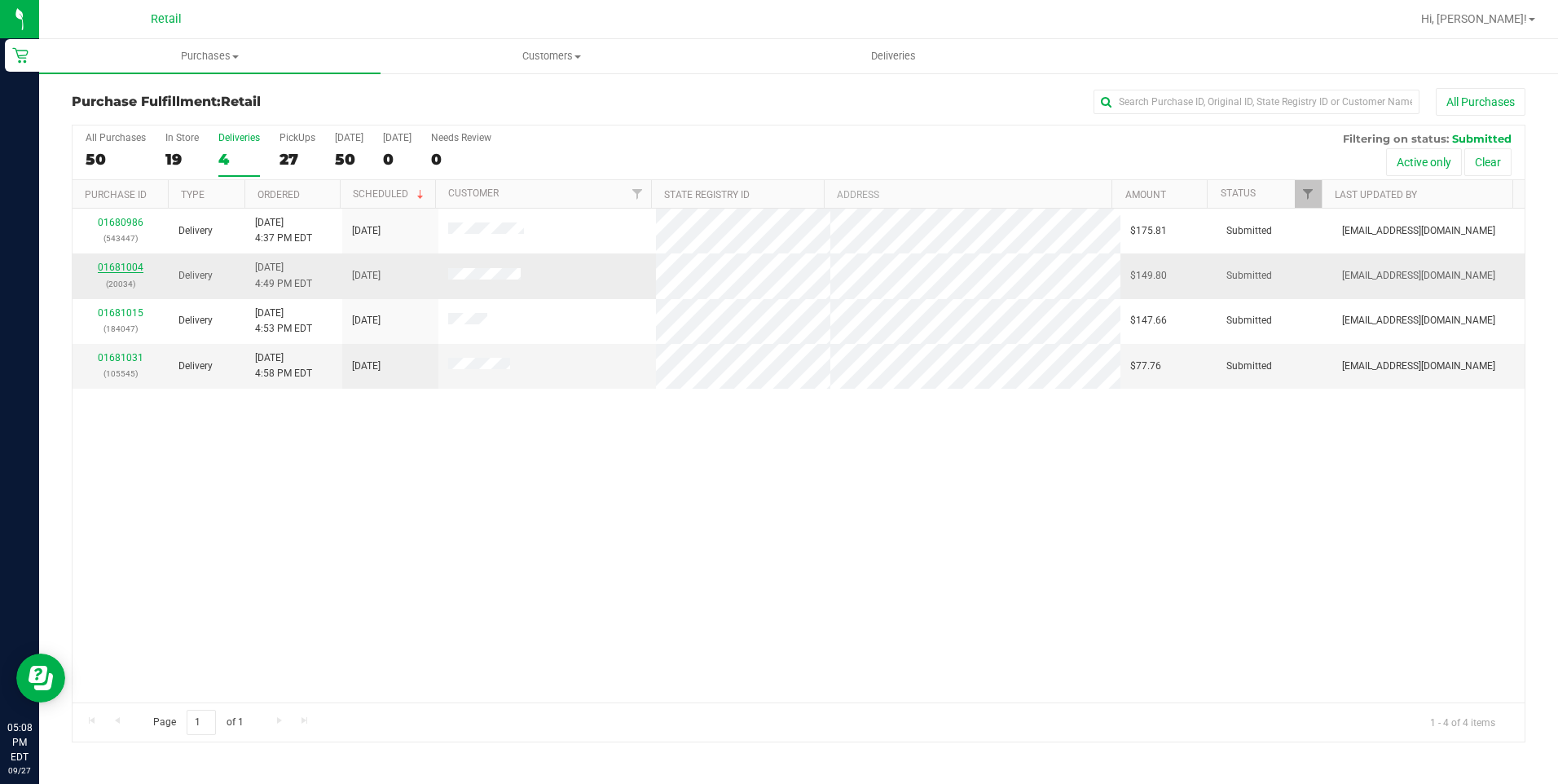
click at [119, 267] on link "01681004" at bounding box center [121, 267] width 46 height 11
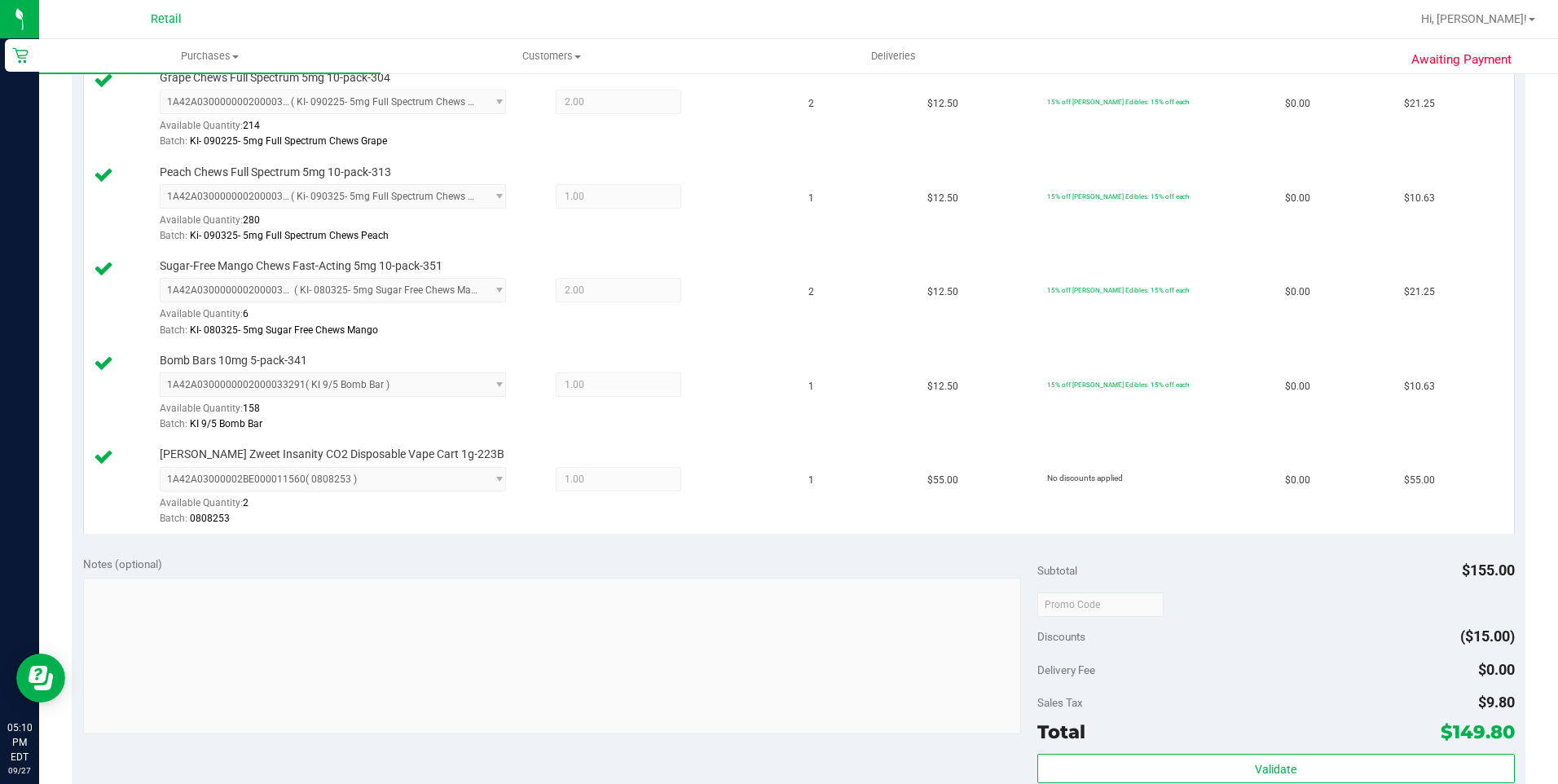
scroll to position [652, 0]
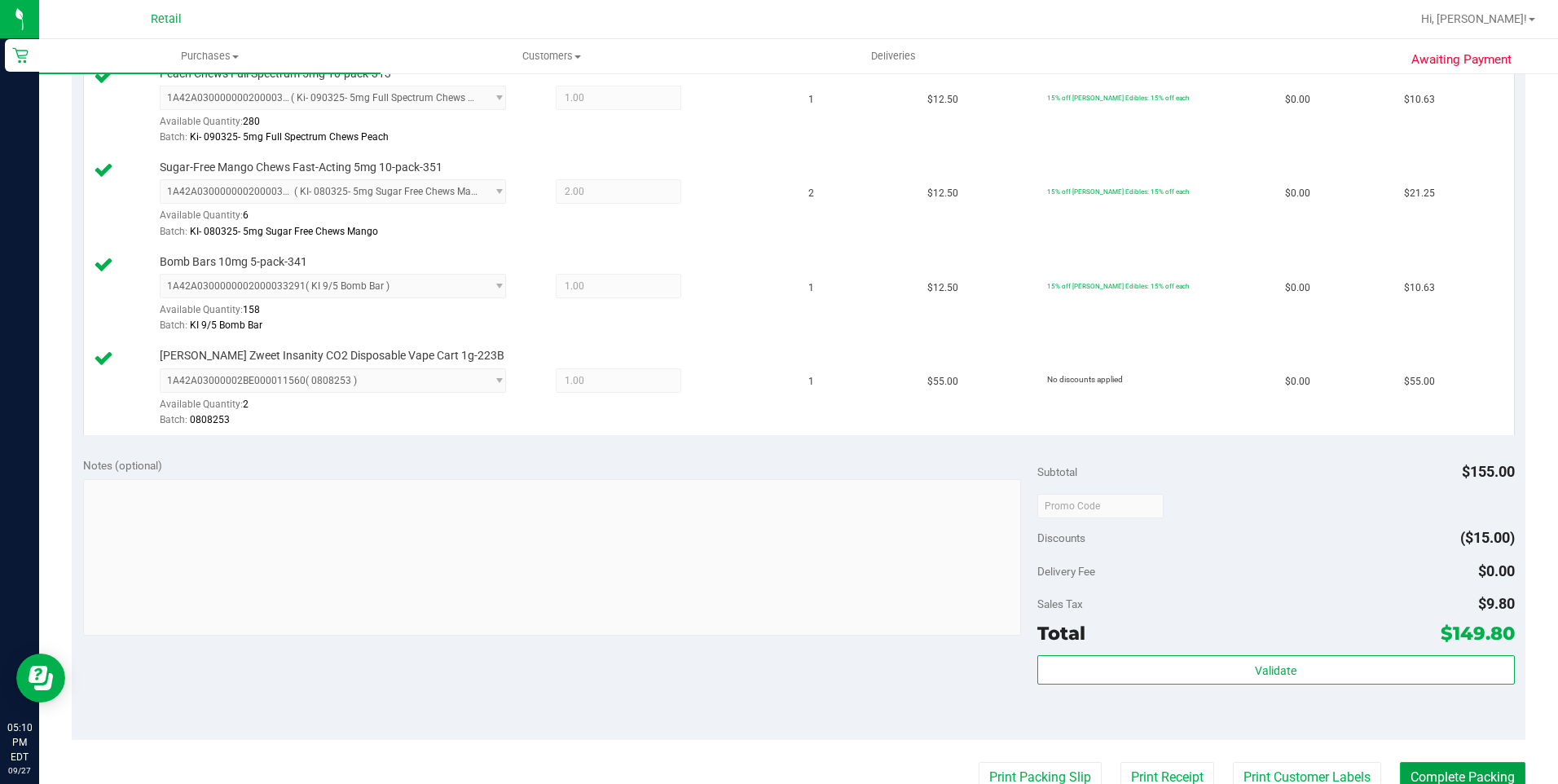
click at [1438, 774] on button "Complete Packing" at bounding box center [1462, 777] width 126 height 31
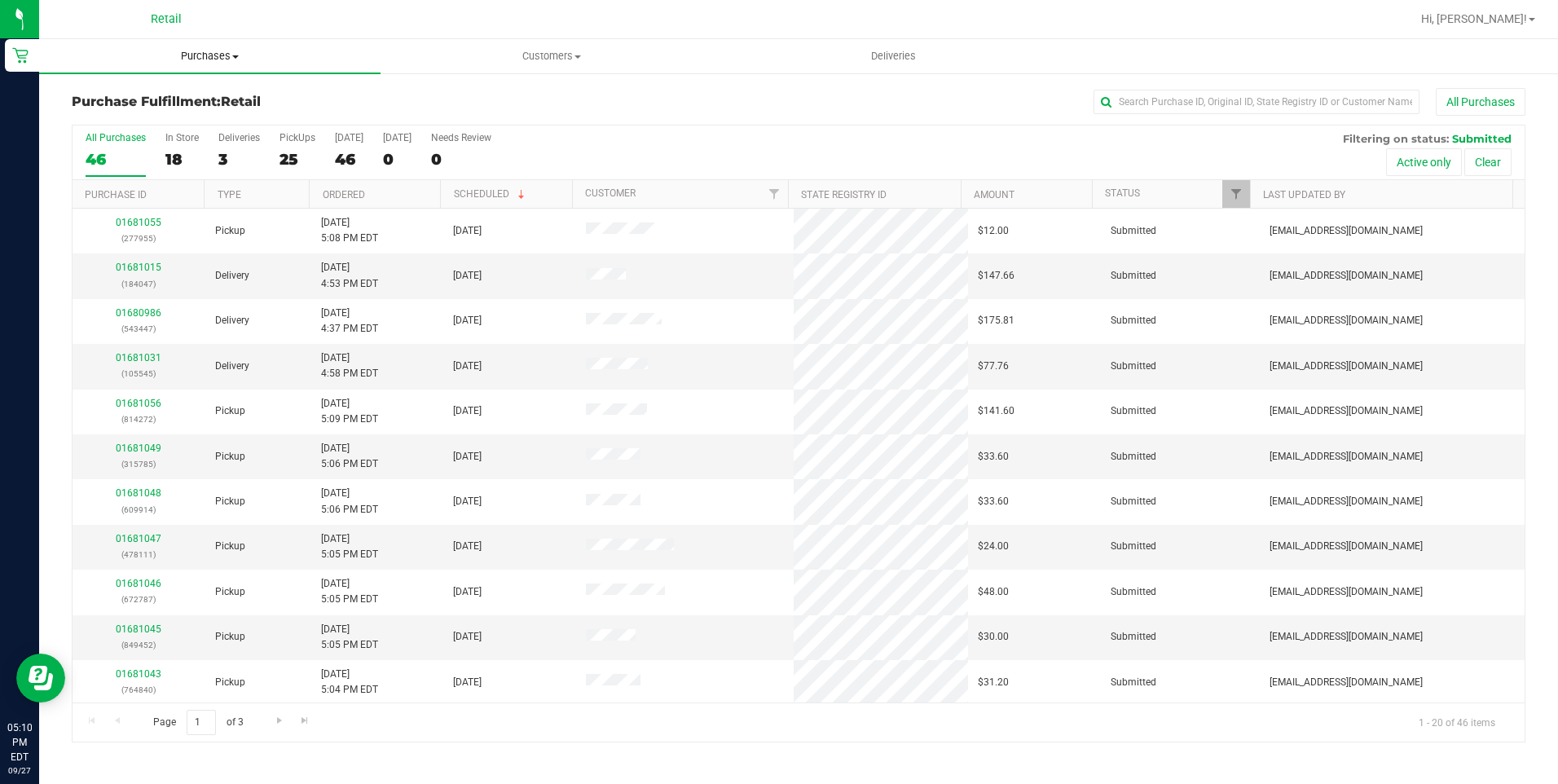
click at [213, 48] on uib-tab-heading "Purchases Summary of purchases Fulfillment All purchases" at bounding box center [209, 55] width 342 height 34
click at [127, 118] on span "Fulfillment" at bounding box center [89, 118] width 101 height 14
click at [231, 150] on div "3" at bounding box center [239, 158] width 41 height 18
click at [0, 0] on input "Deliveries 3" at bounding box center [0, 0] width 0 height 0
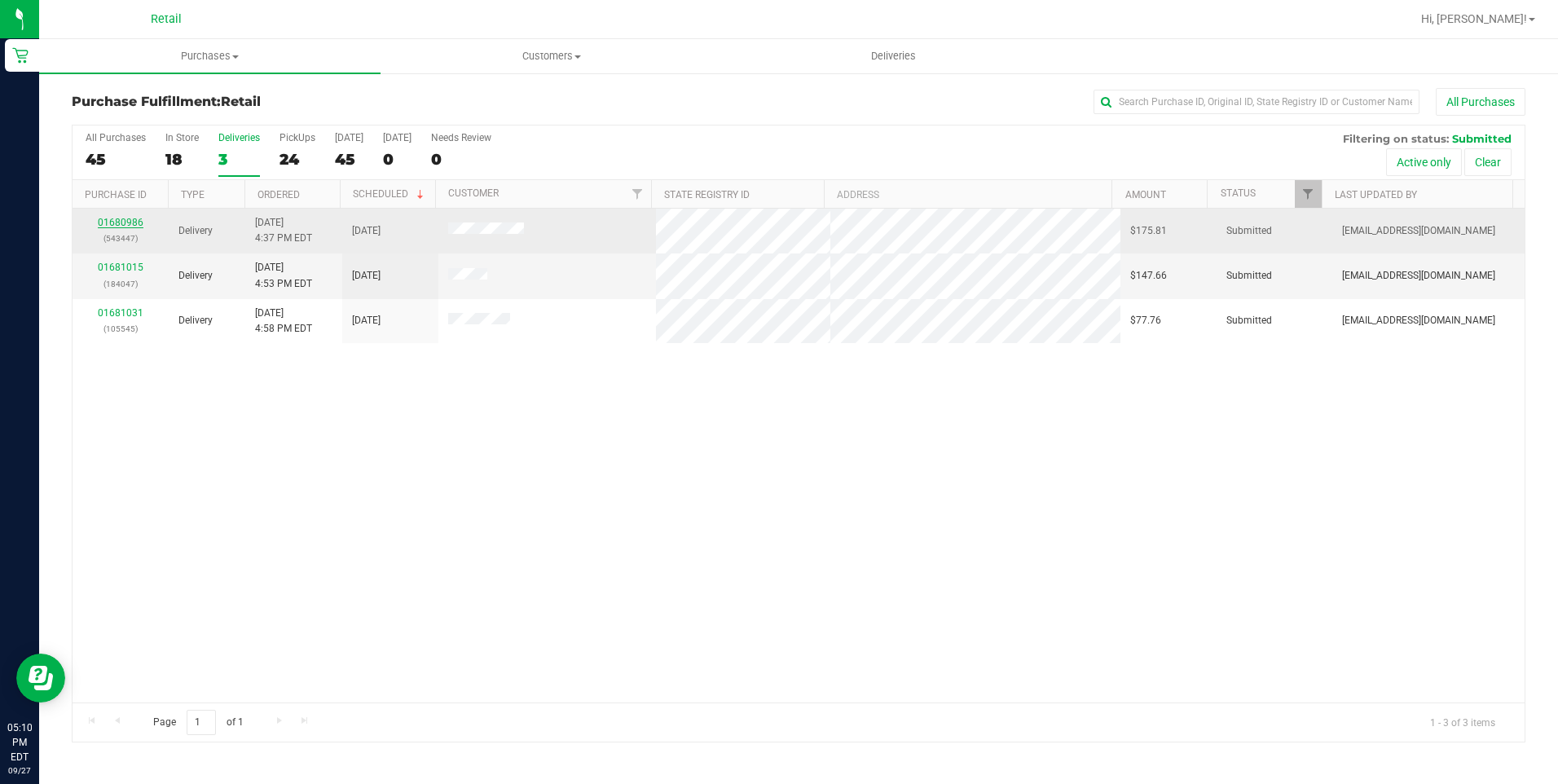
click at [123, 217] on link "01680986" at bounding box center [121, 222] width 46 height 11
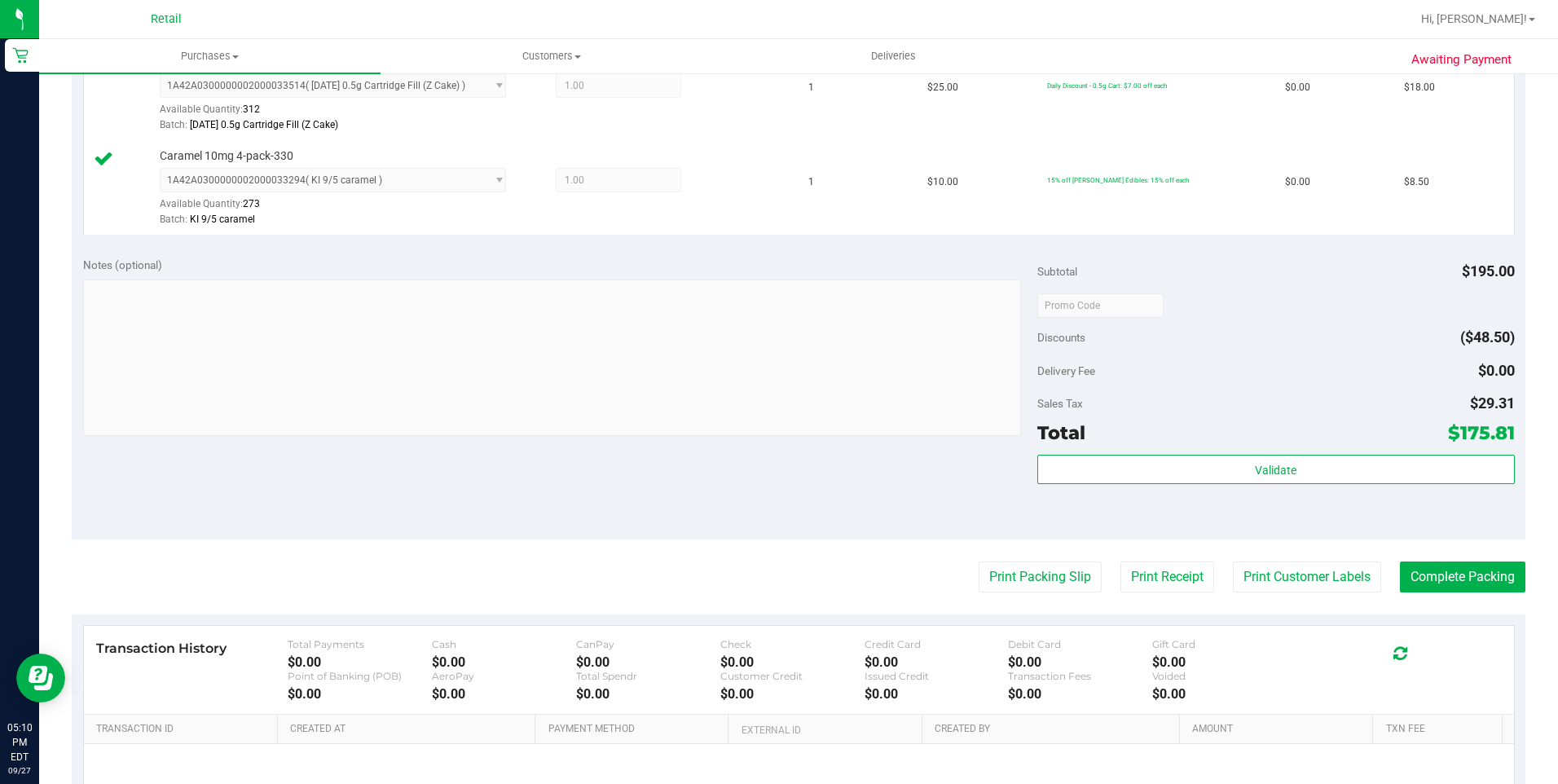
scroll to position [570, 0]
click at [1451, 572] on button "Complete Packing" at bounding box center [1462, 575] width 126 height 31
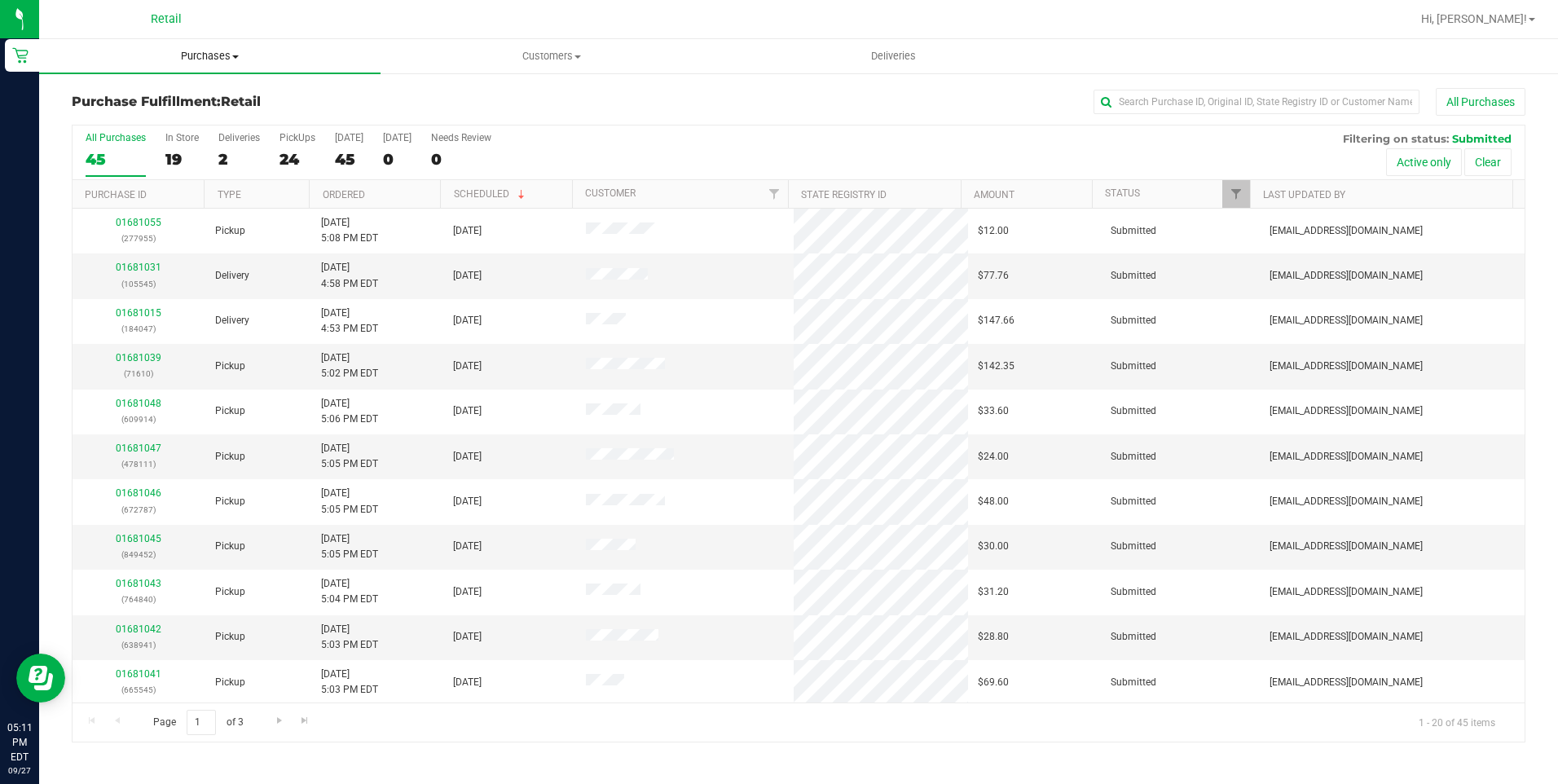
click at [209, 62] on span "Purchases" at bounding box center [209, 56] width 342 height 15
click at [184, 105] on span "Summary of purchases" at bounding box center [122, 99] width 167 height 14
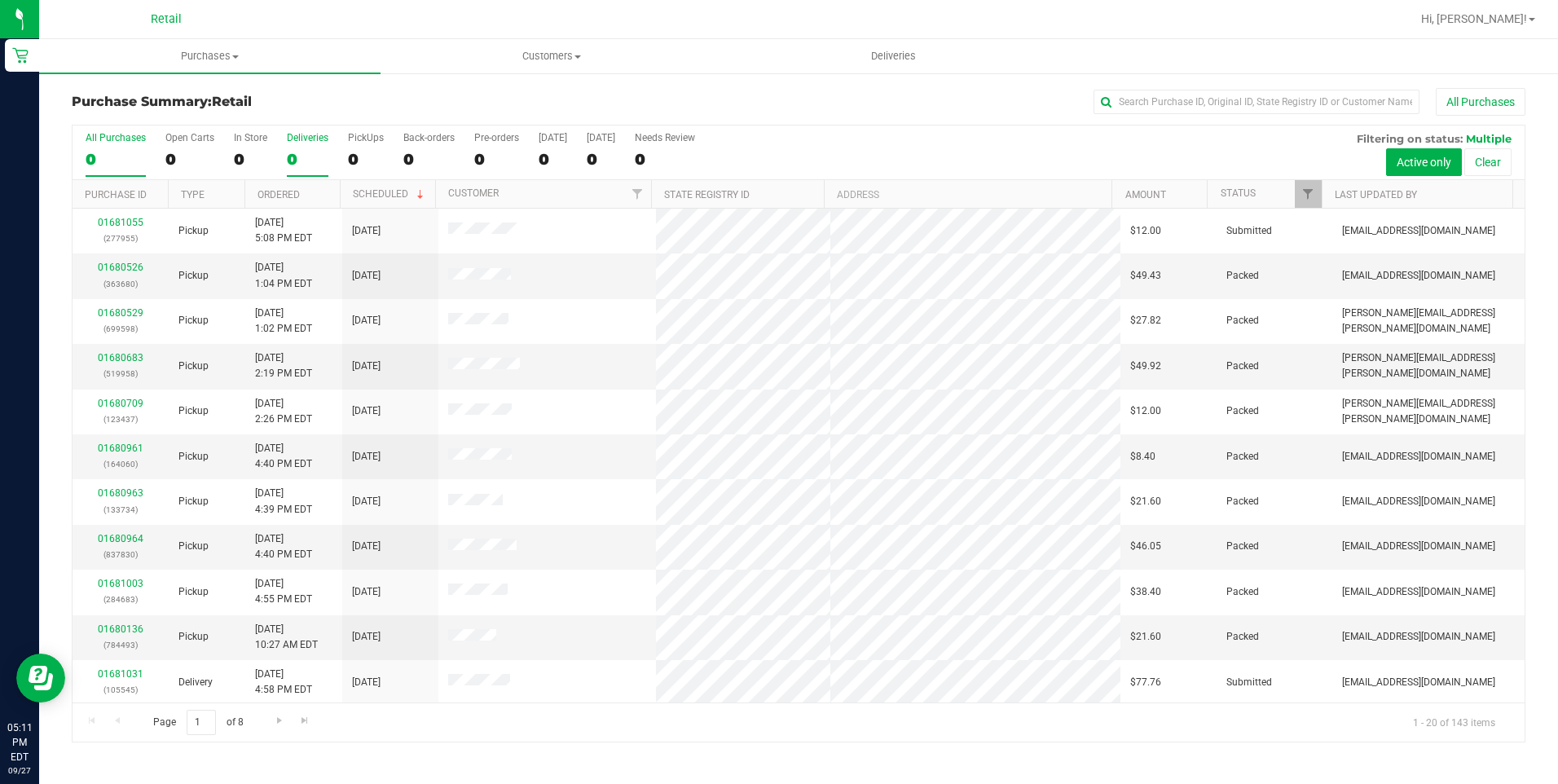
click at [308, 150] on div "0" at bounding box center [307, 158] width 41 height 18
click at [0, 0] on input "Deliveries 0" at bounding box center [0, 0] width 0 height 0
click at [137, 359] on link "01681004" at bounding box center [121, 357] width 46 height 11
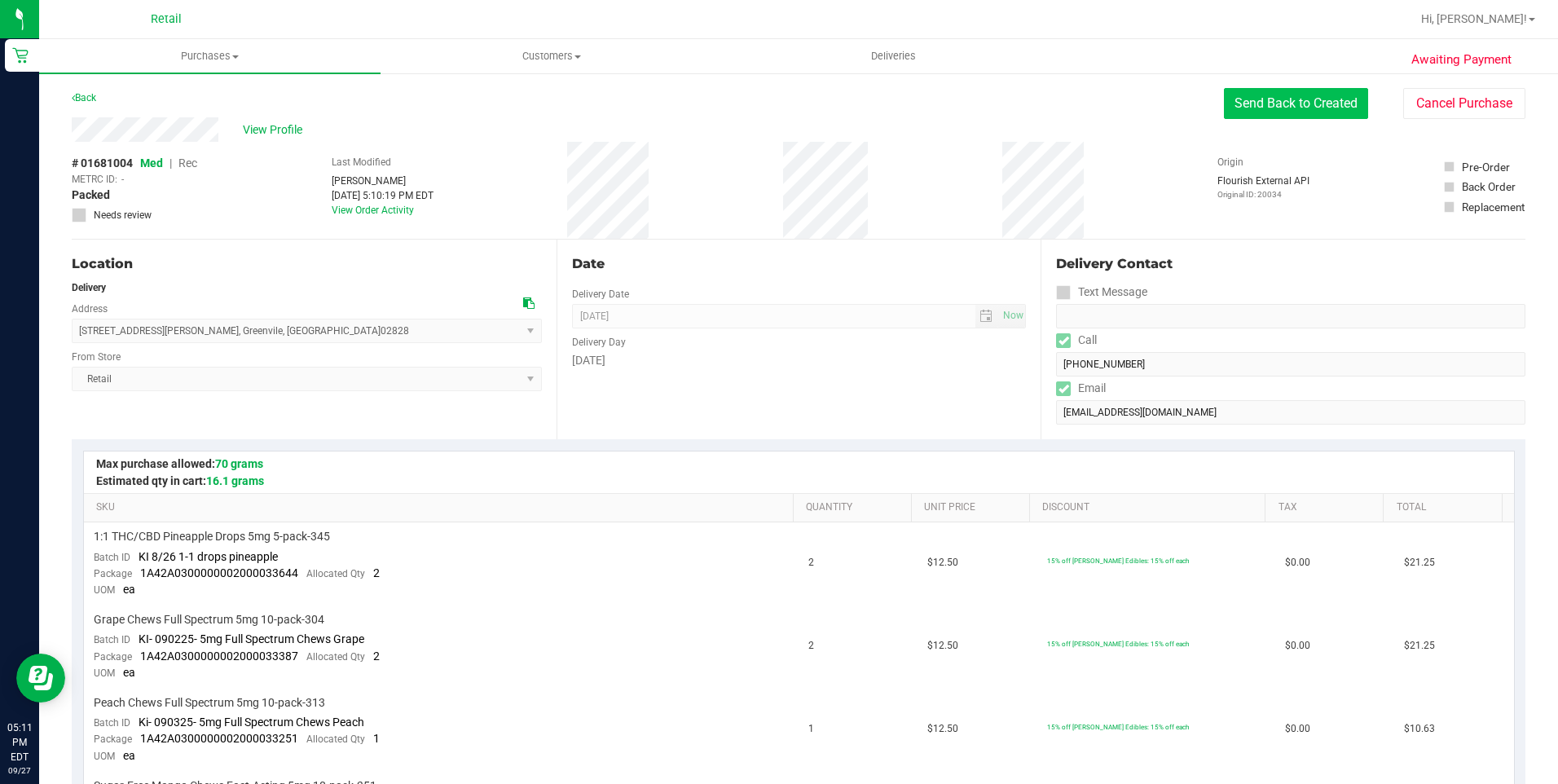
click at [1268, 95] on button "Send Back to Created" at bounding box center [1296, 103] width 144 height 31
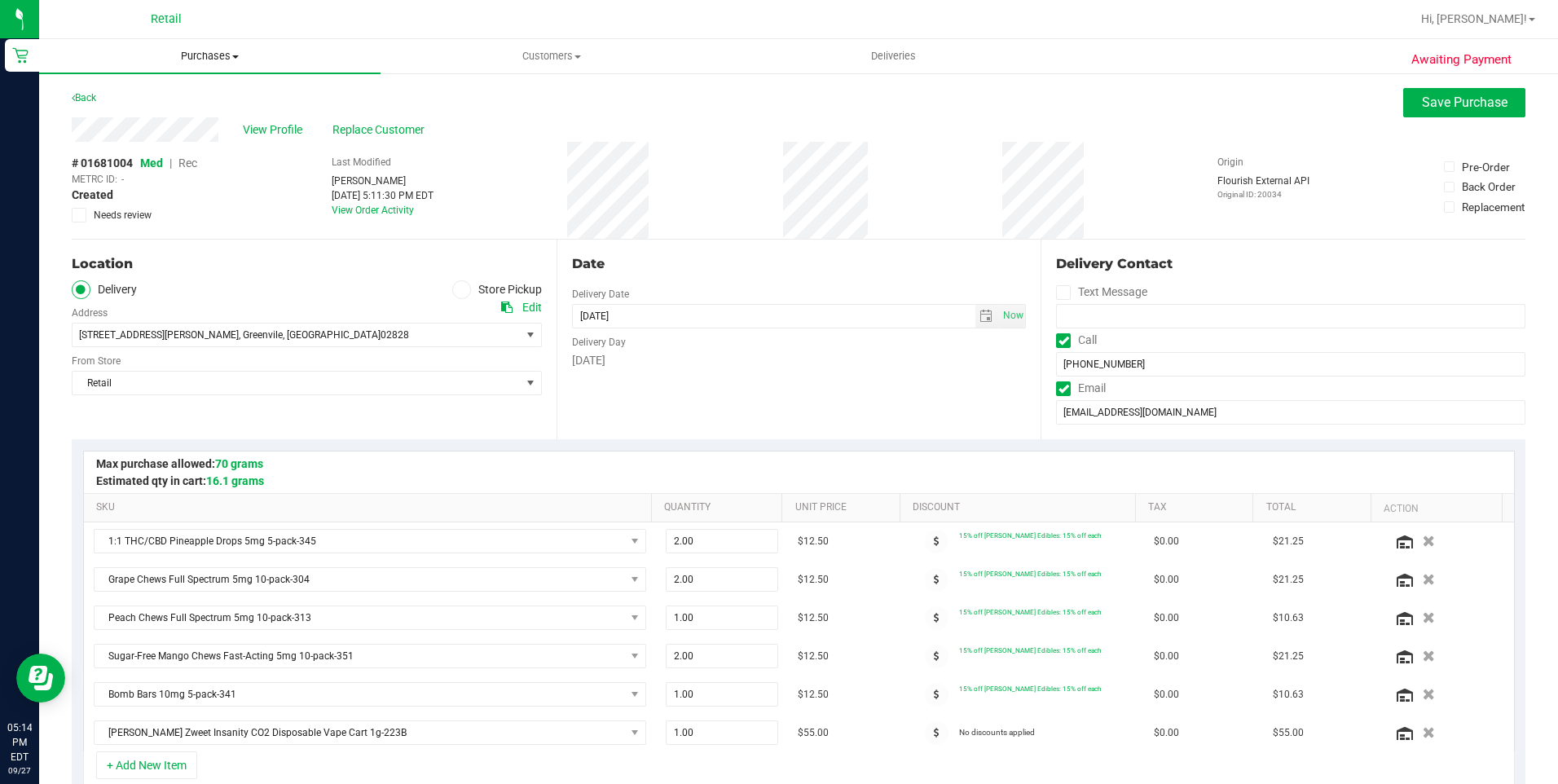
click at [190, 49] on span "Purchases" at bounding box center [209, 56] width 342 height 15
click at [455, 101] on div "Back Save Purchase" at bounding box center [798, 102] width 1454 height 29
click at [1412, 92] on button "Save Purchase" at bounding box center [1464, 102] width 122 height 29
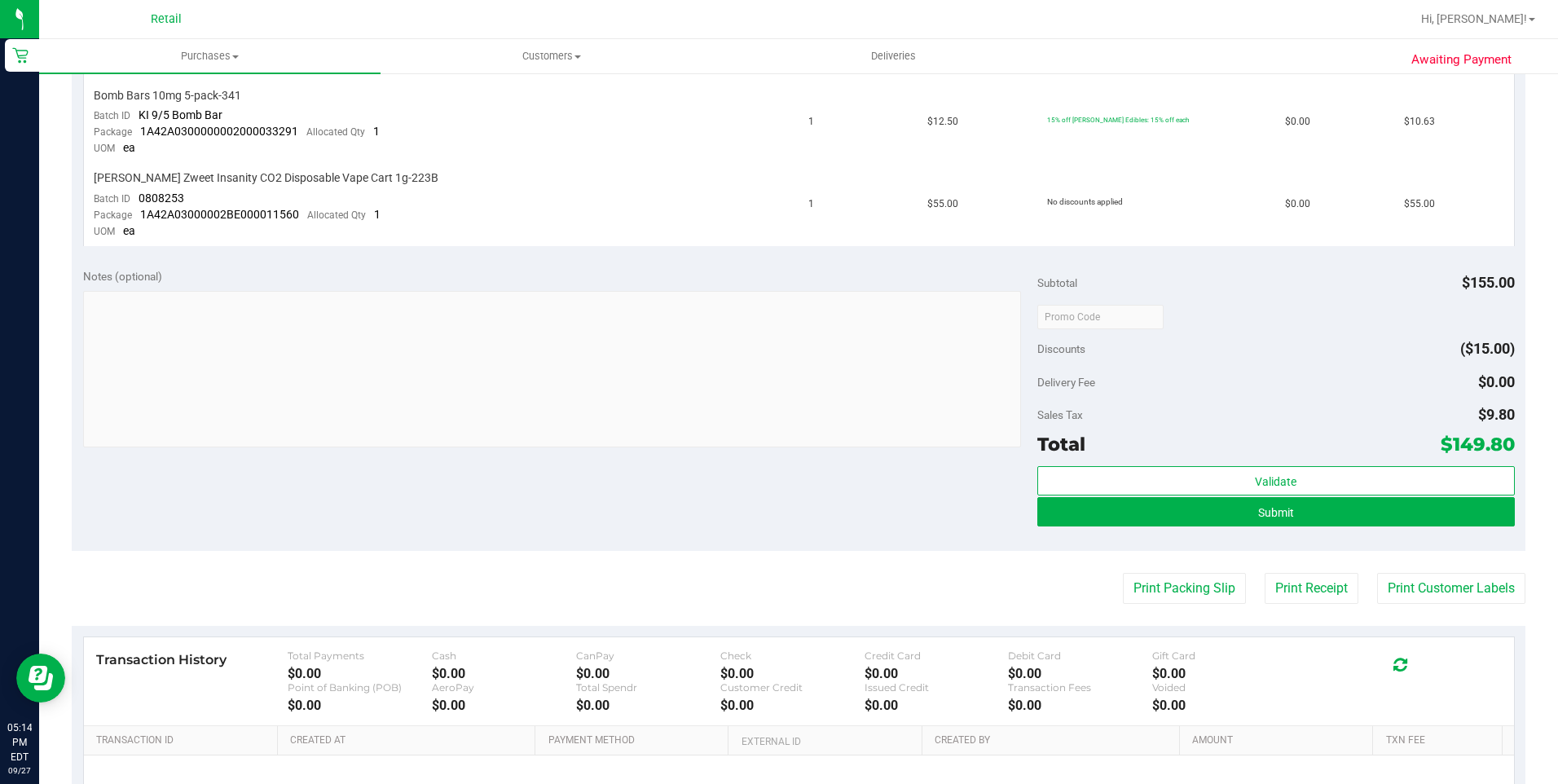
scroll to position [815, 0]
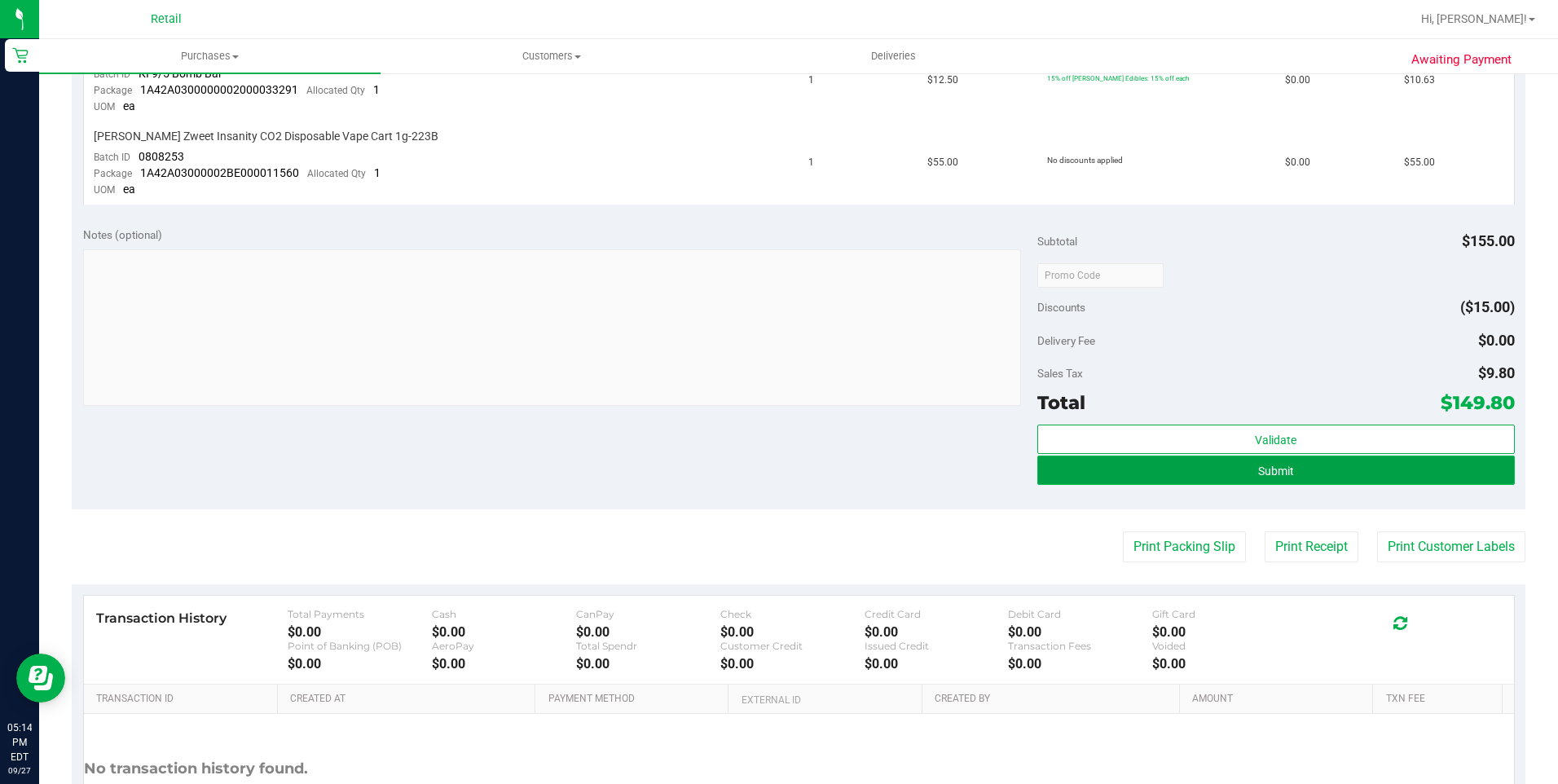
click at [1228, 466] on button "Submit" at bounding box center [1275, 469] width 477 height 29
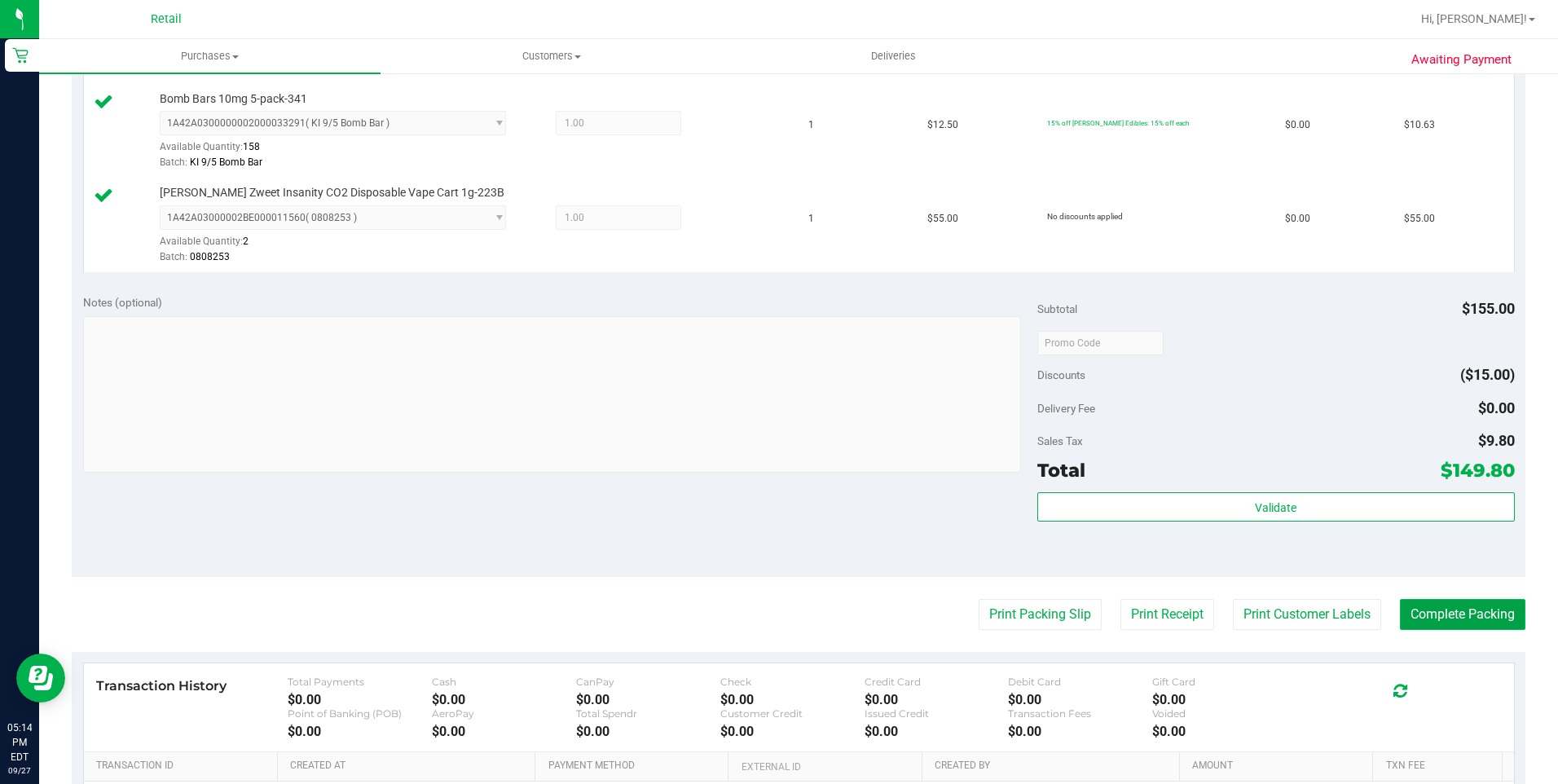
click at [1444, 616] on button "Complete Packing" at bounding box center [1462, 613] width 126 height 31
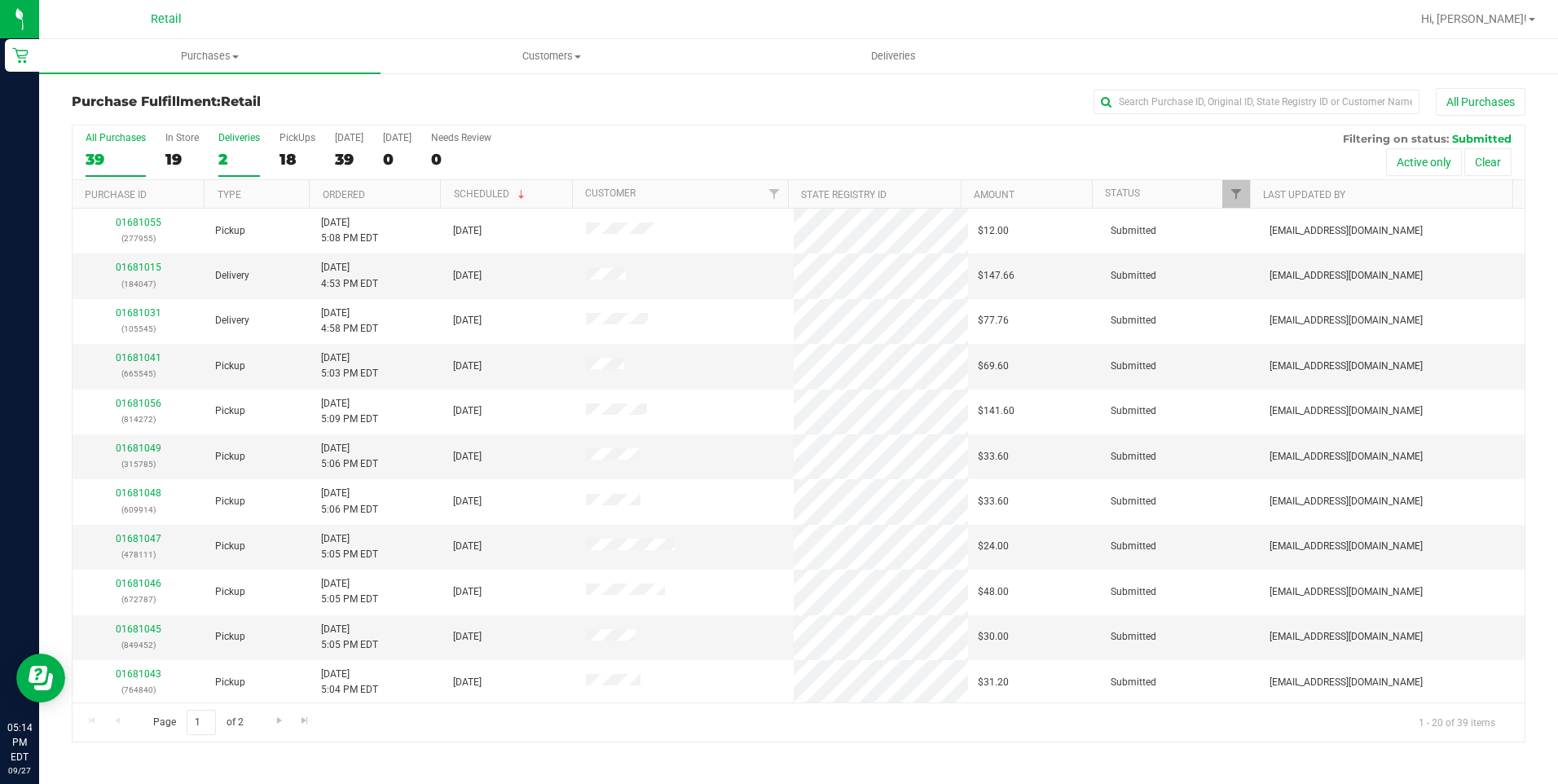
click at [232, 156] on div "2" at bounding box center [239, 158] width 41 height 18
click at [0, 0] on input "Deliveries 2" at bounding box center [0, 0] width 0 height 0
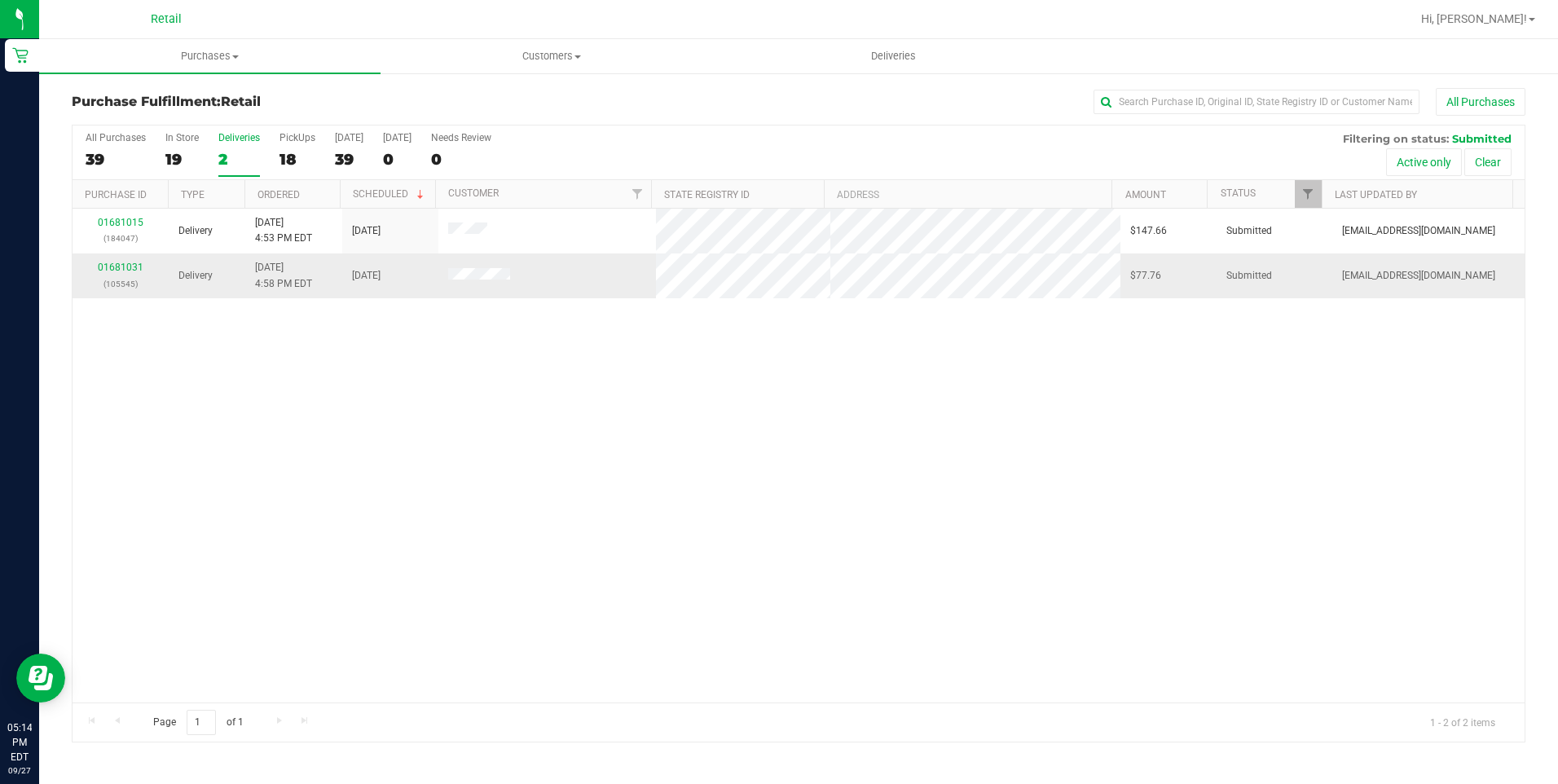
click at [118, 259] on td "01681031 (105545)" at bounding box center [120, 275] width 96 height 44
click at [118, 261] on link "01681031" at bounding box center [121, 267] width 46 height 11
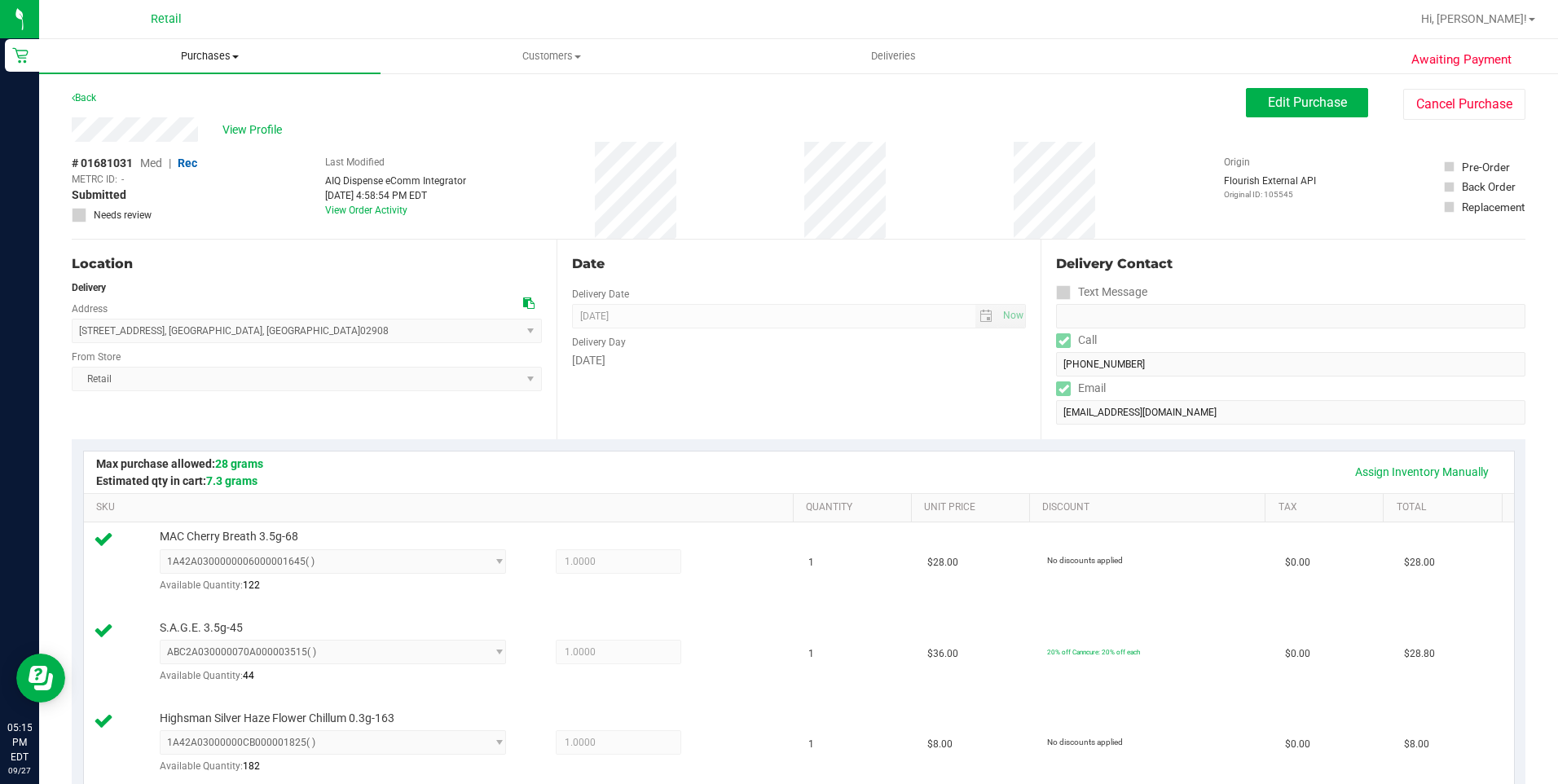
click at [202, 50] on span "Purchases" at bounding box center [209, 56] width 342 height 15
click at [132, 121] on span "Fulfillment" at bounding box center [89, 118] width 101 height 14
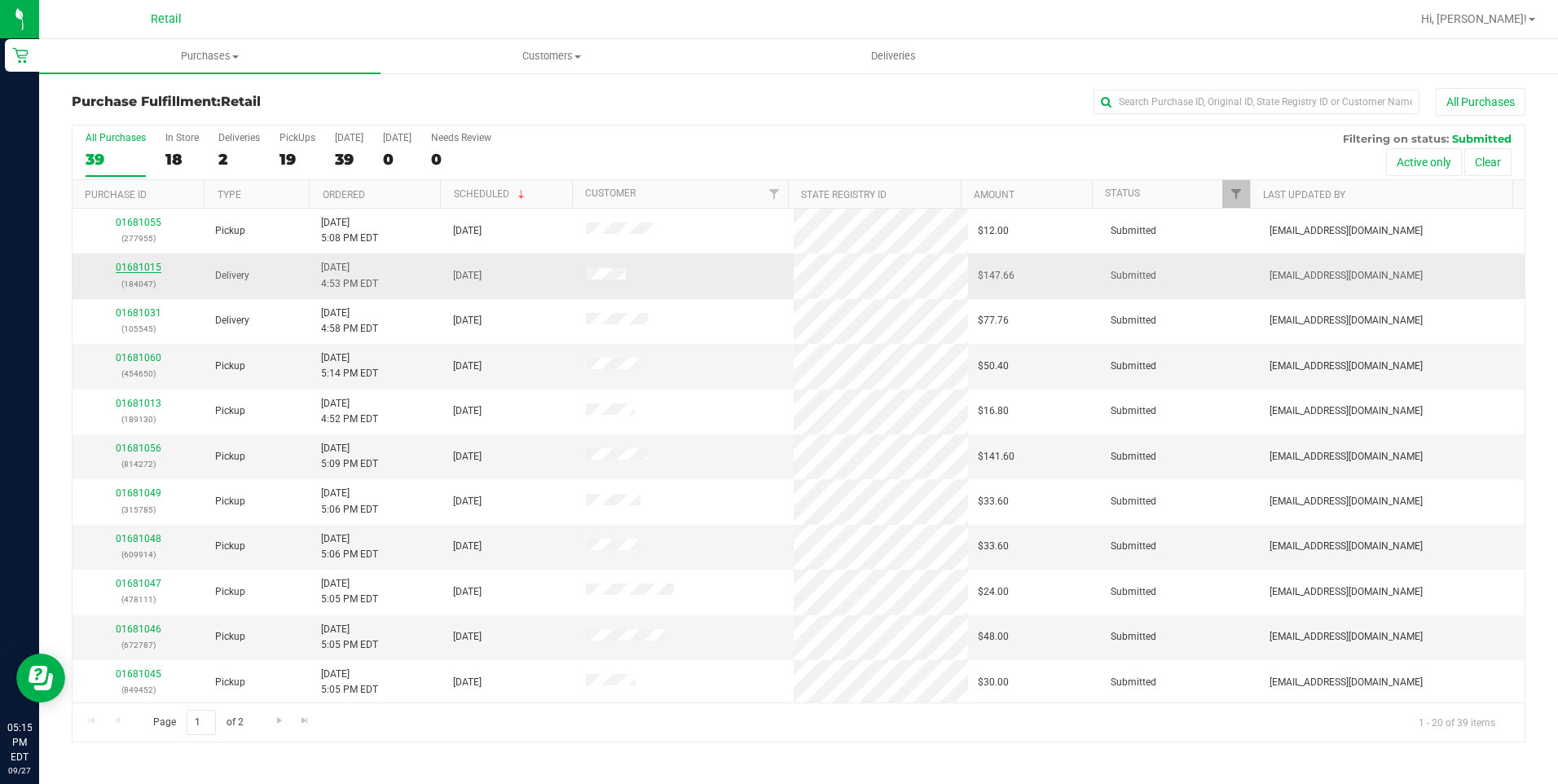
click at [142, 268] on link "01681015" at bounding box center [138, 267] width 46 height 11
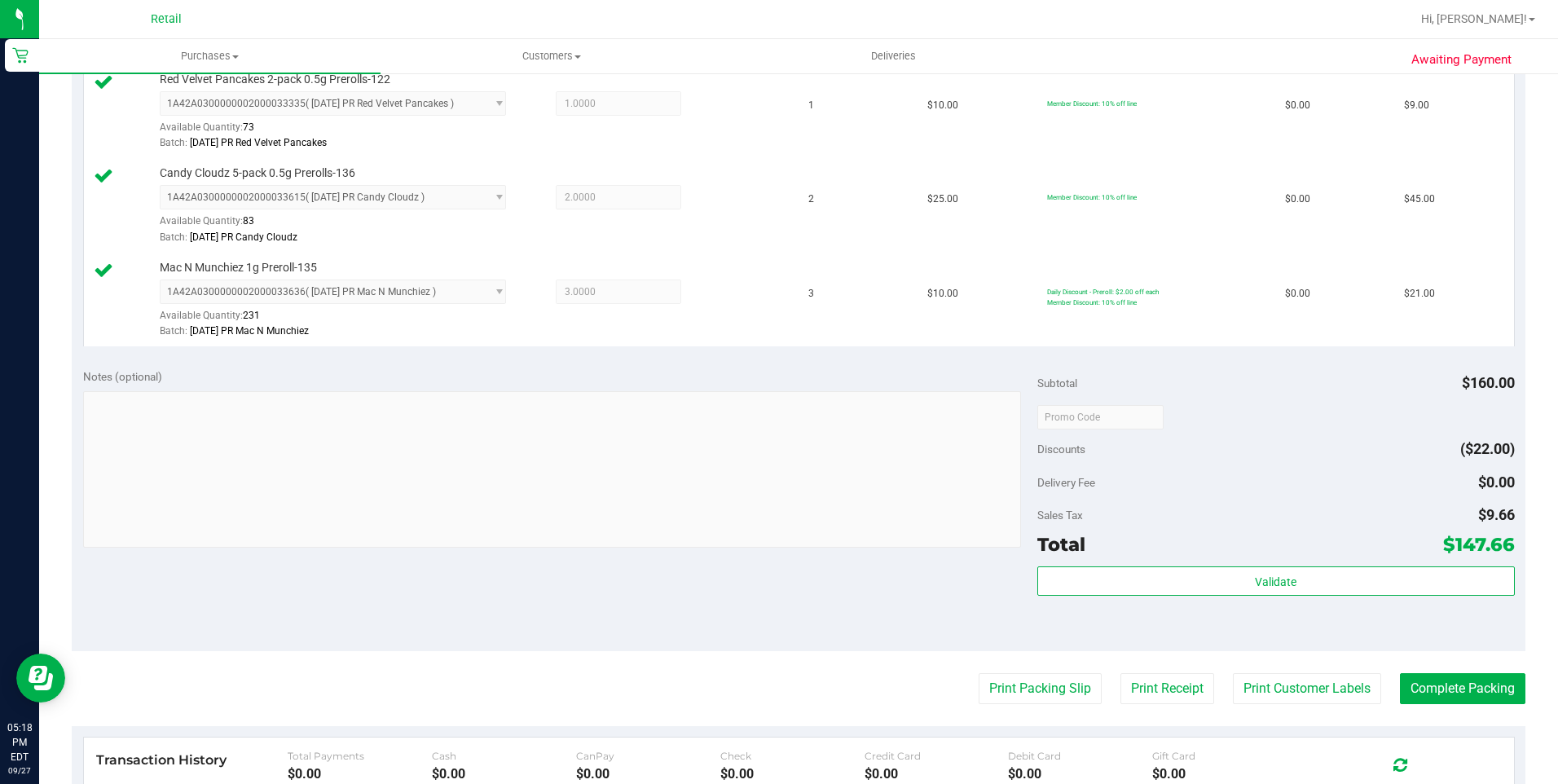
scroll to position [733, 0]
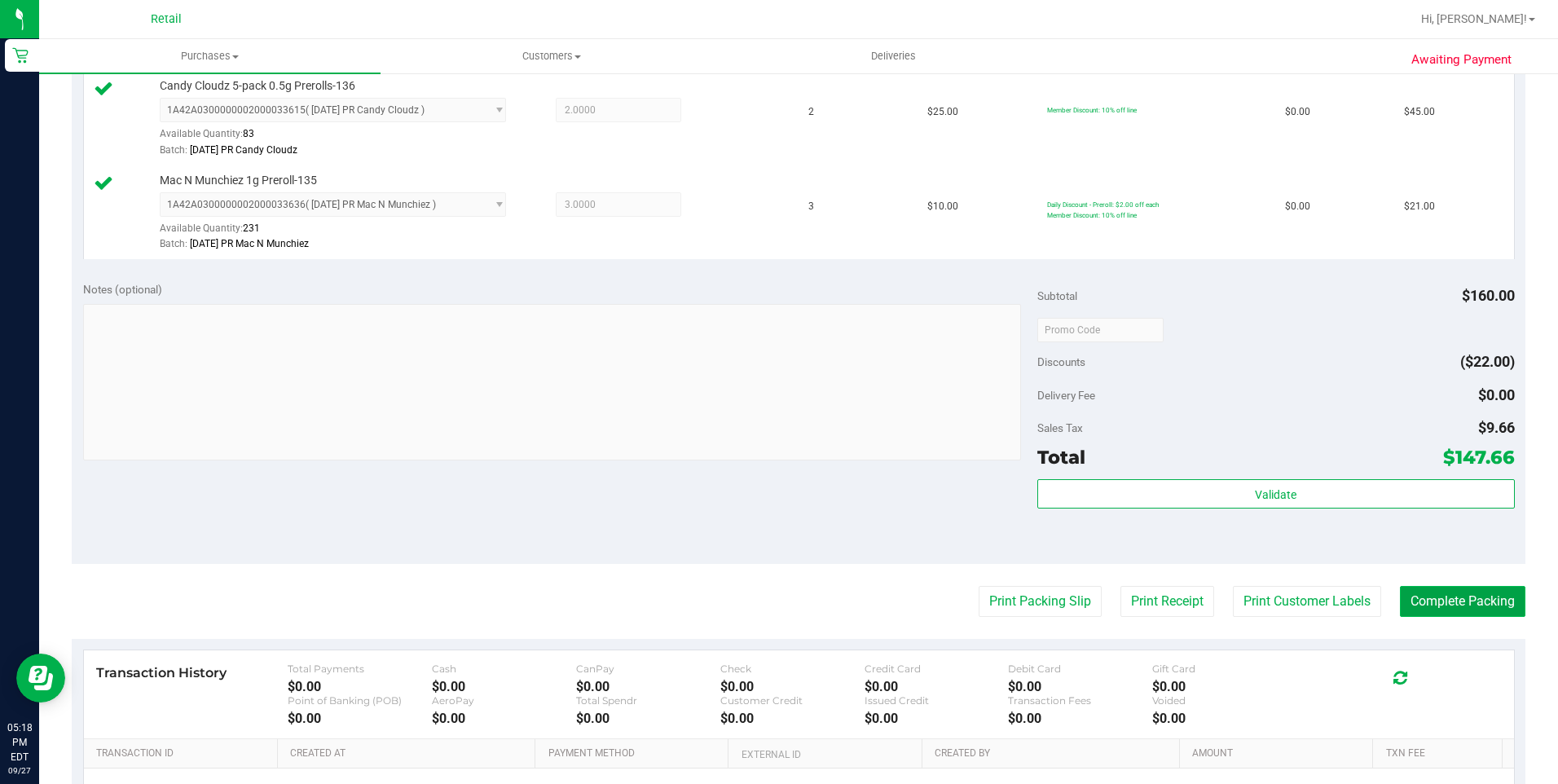
click at [1473, 606] on button "Complete Packing" at bounding box center [1462, 601] width 126 height 31
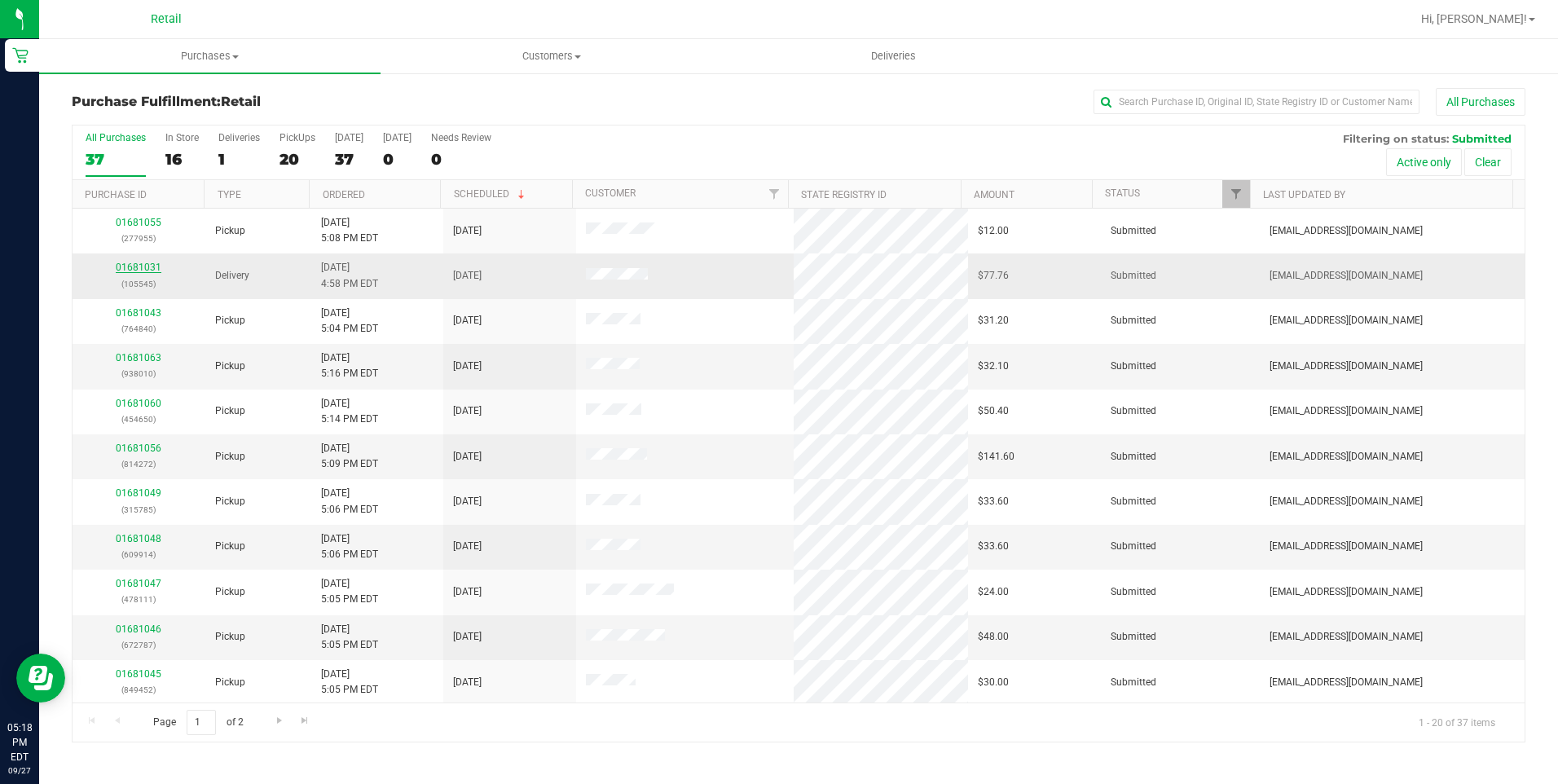
click at [150, 265] on link "01681031" at bounding box center [138, 267] width 46 height 11
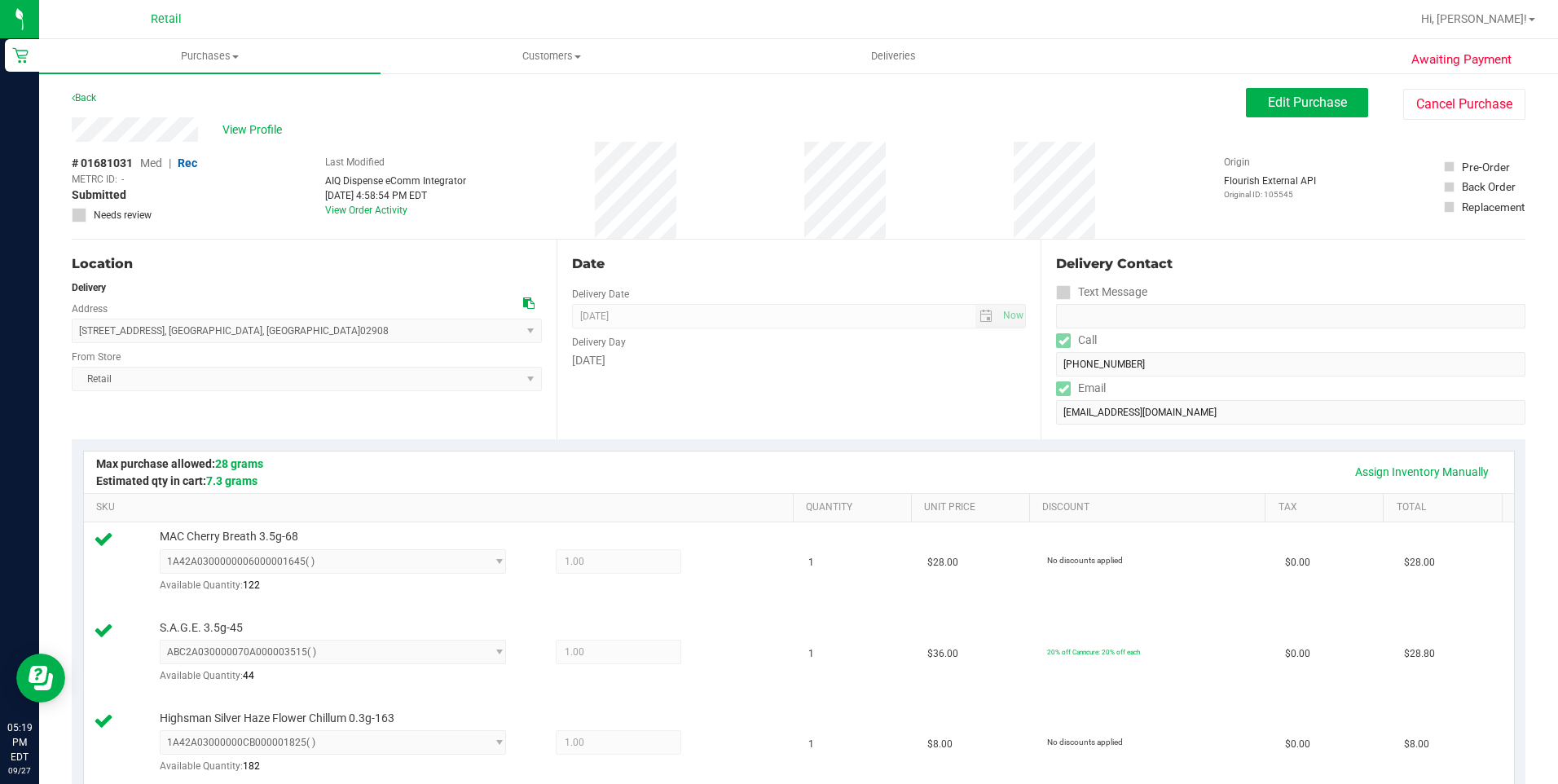
click at [502, 154] on div "# 01681031 Med | Rec METRC ID: - Submitted Needs review Last Modified AIQ Dispe…" at bounding box center [798, 190] width 1454 height 97
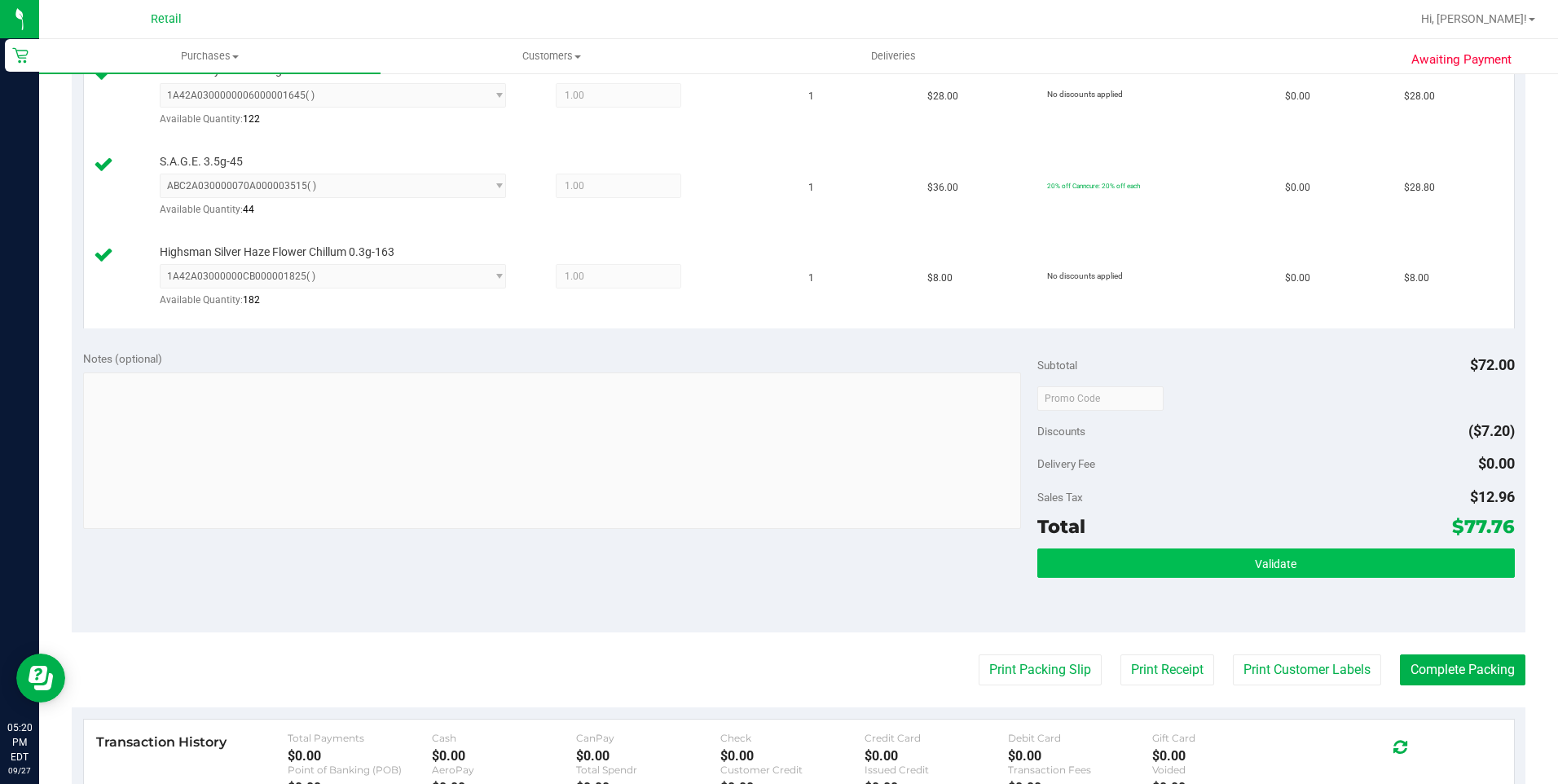
scroll to position [488, 0]
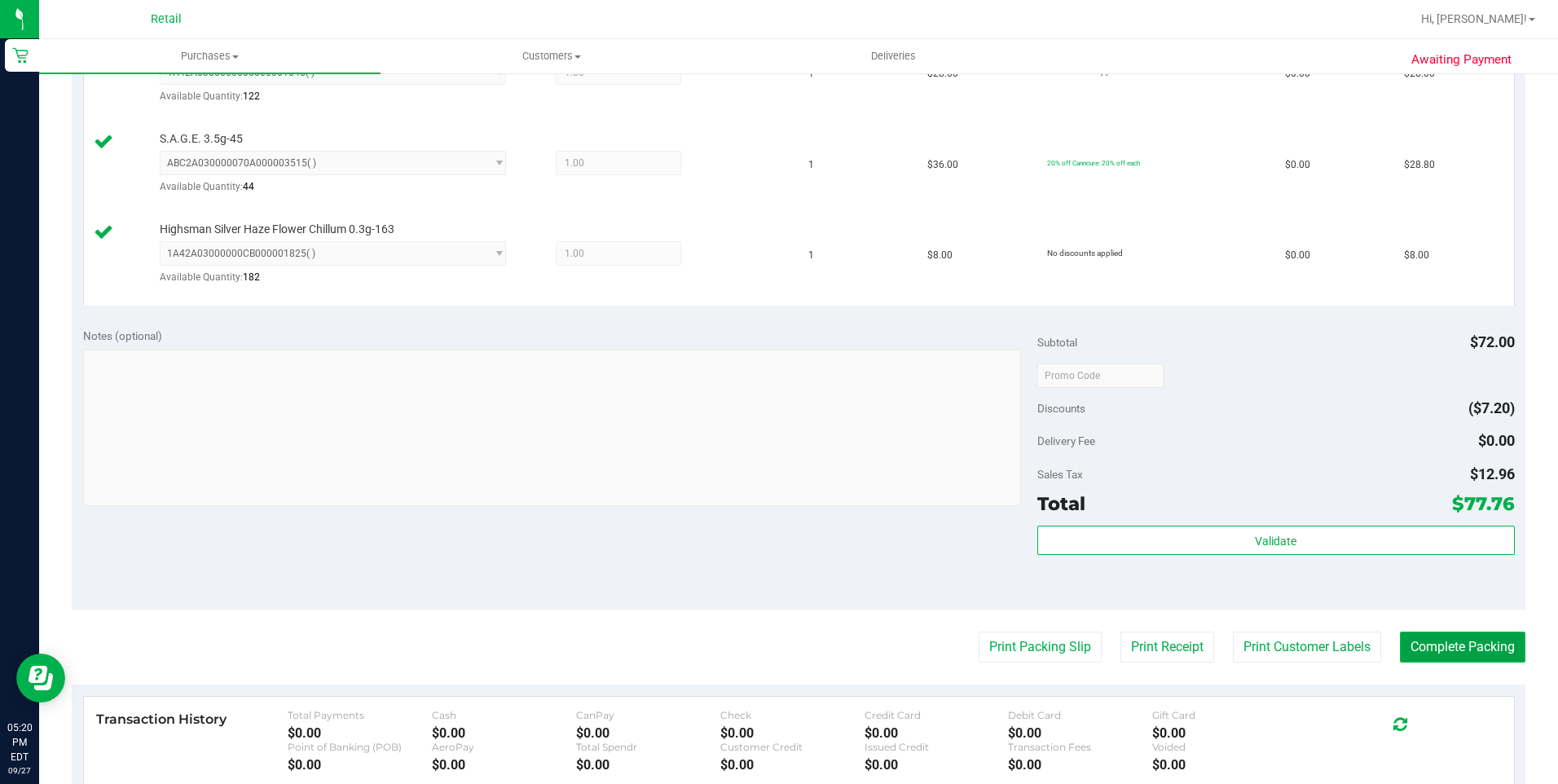
click at [1451, 643] on button "Complete Packing" at bounding box center [1462, 646] width 126 height 31
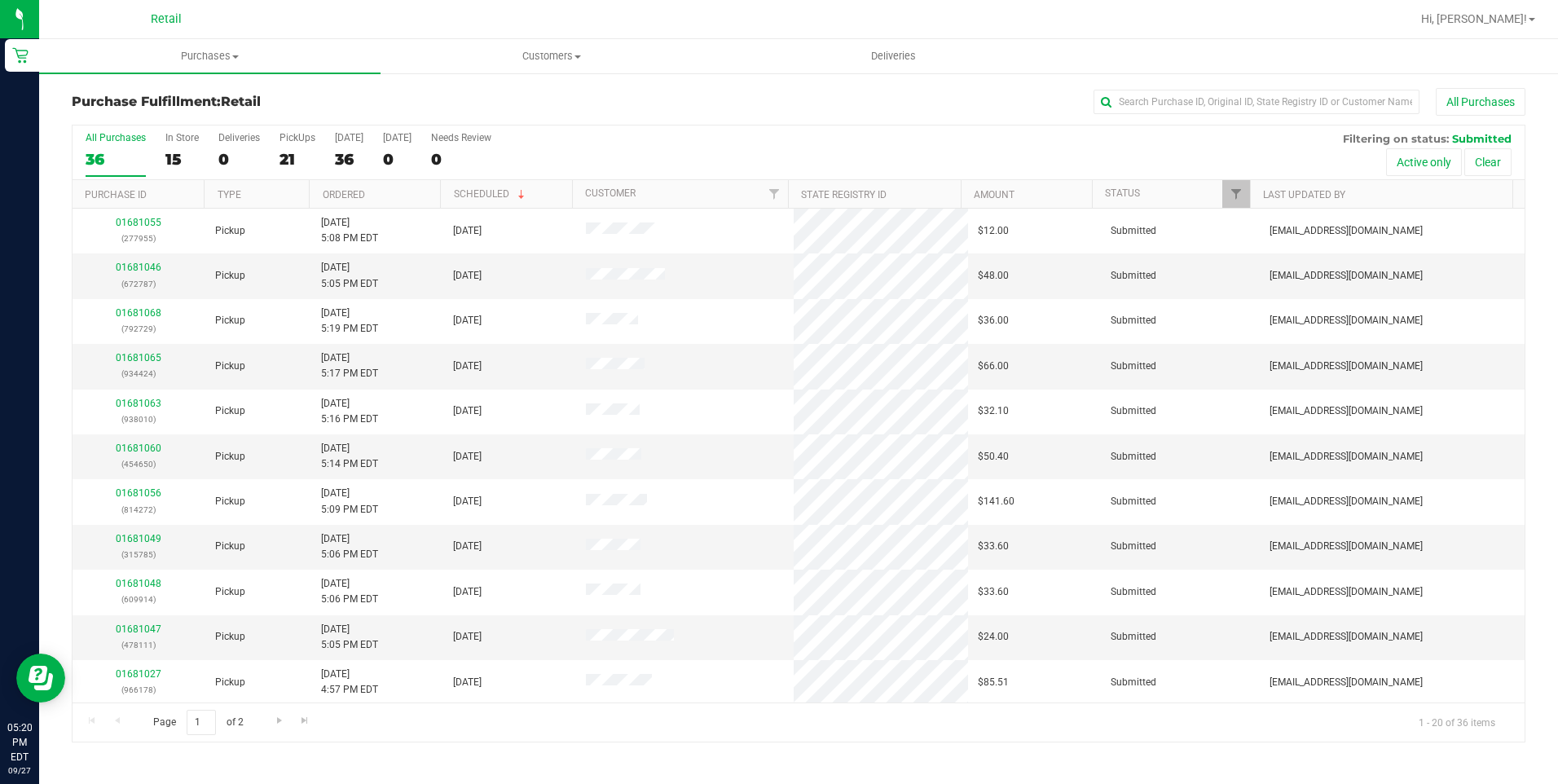
click at [621, 153] on div "All Purchases 36 In Store 15 Deliveries 0 PickUps 21 Today 36 Tomorrow 0 Needs …" at bounding box center [798, 153] width 1452 height 55
click at [662, 126] on div "All Purchases 36 In Store 15 Deliveries 0 PickUps 21 Today 36 Tomorrow 0 Needs …" at bounding box center [798, 132] width 1452 height 13
click at [181, 55] on span "Purchases" at bounding box center [209, 56] width 342 height 15
click at [136, 124] on span "Fulfillment" at bounding box center [89, 118] width 101 height 14
click at [237, 160] on div "1" at bounding box center [239, 158] width 41 height 18
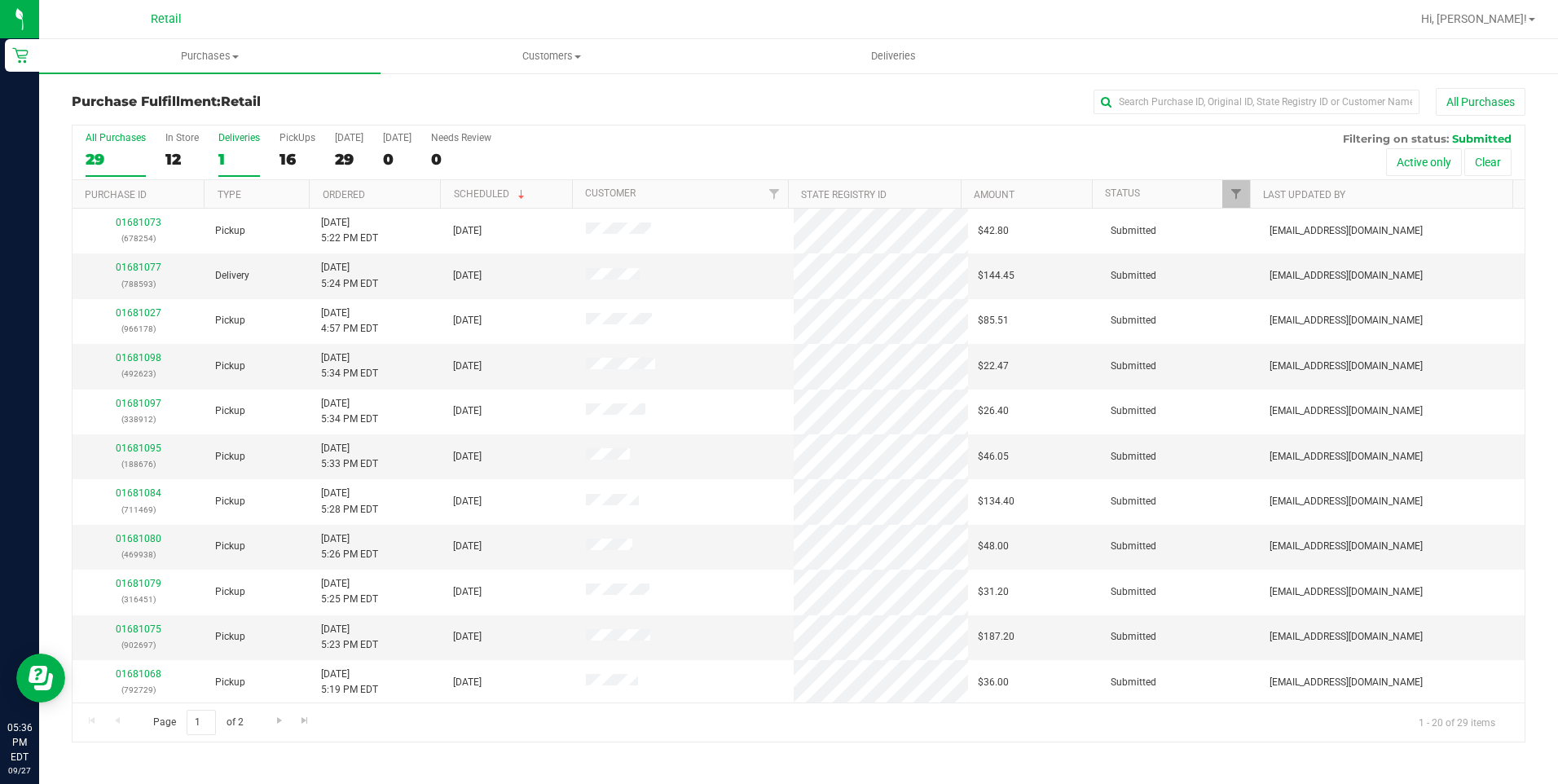
click at [0, 0] on input "Deliveries 1" at bounding box center [0, 0] width 0 height 0
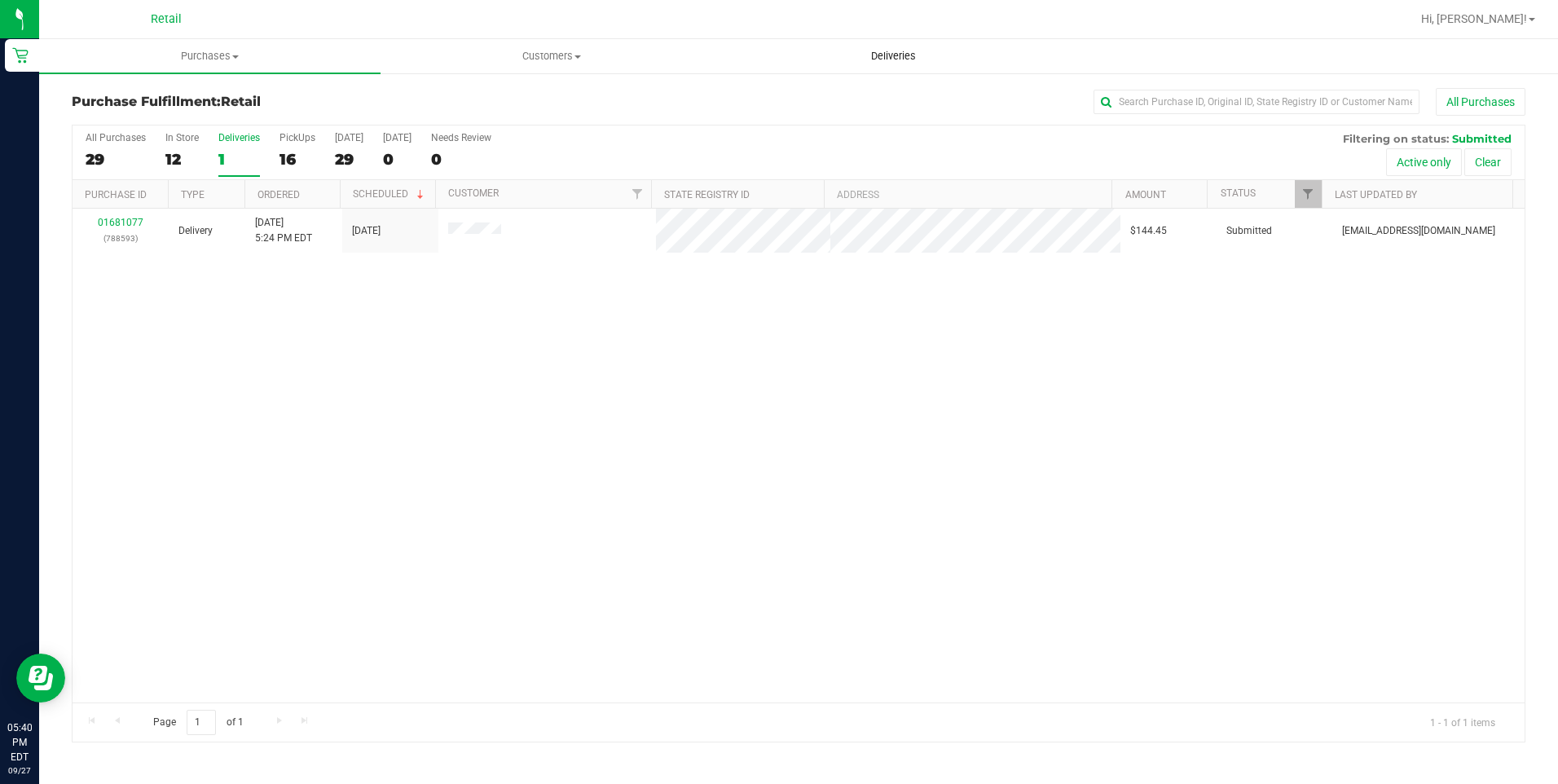
click at [897, 63] on uib-tab-heading "Deliveries" at bounding box center [893, 55] width 340 height 33
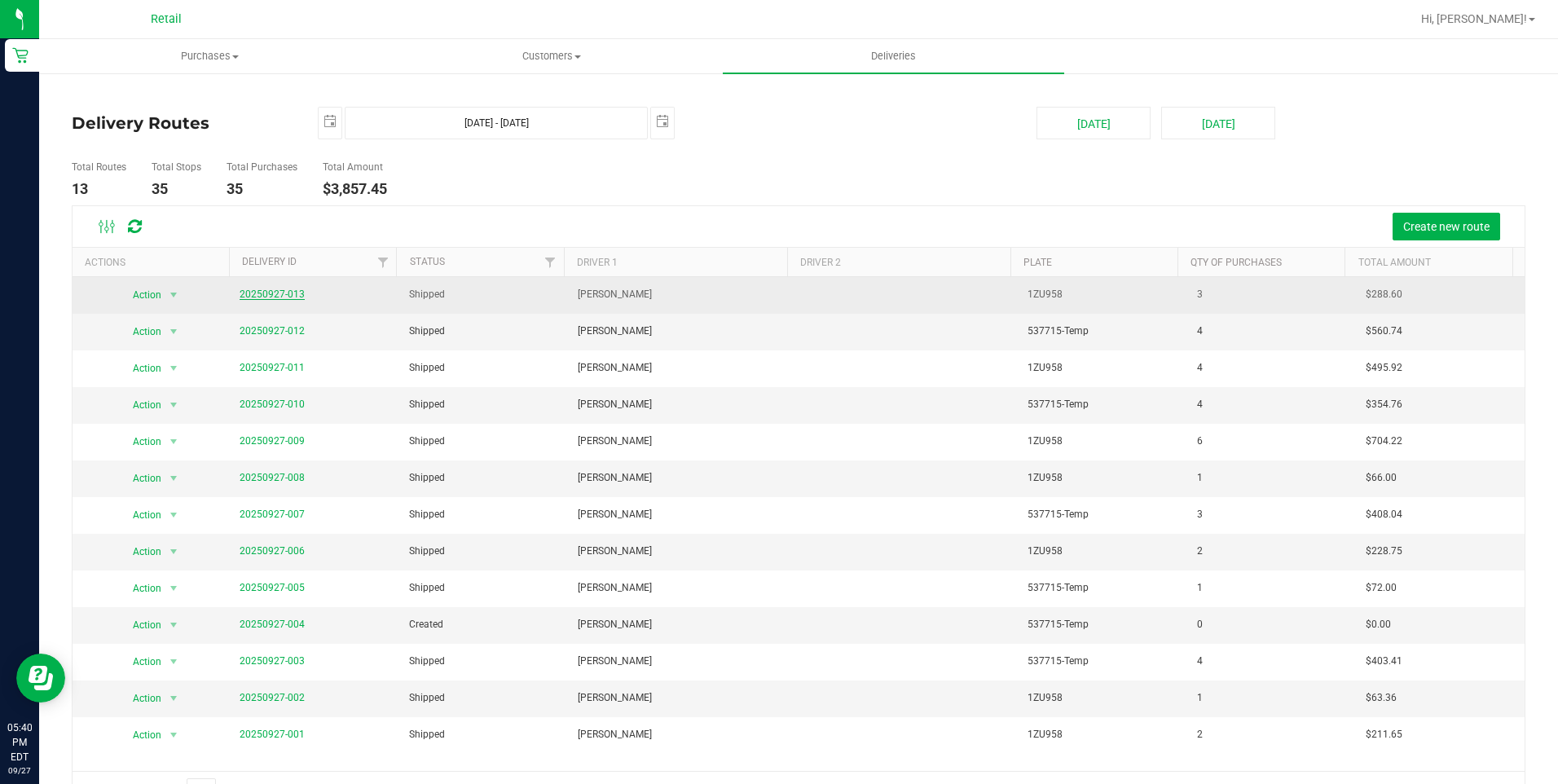
click at [280, 299] on link "20250927-013" at bounding box center [272, 294] width 65 height 11
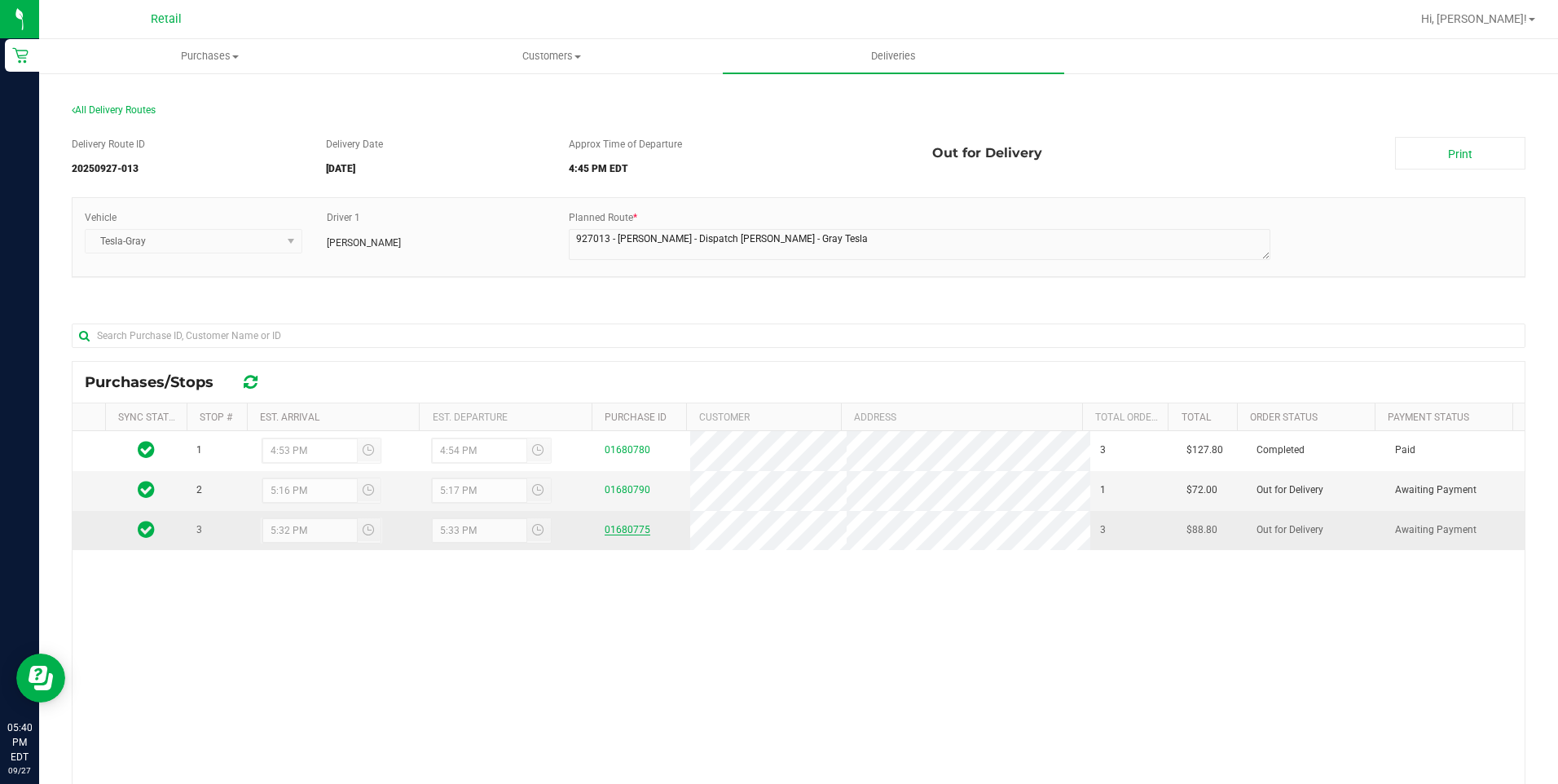
click at [610, 531] on link "01680775" at bounding box center [628, 529] width 46 height 11
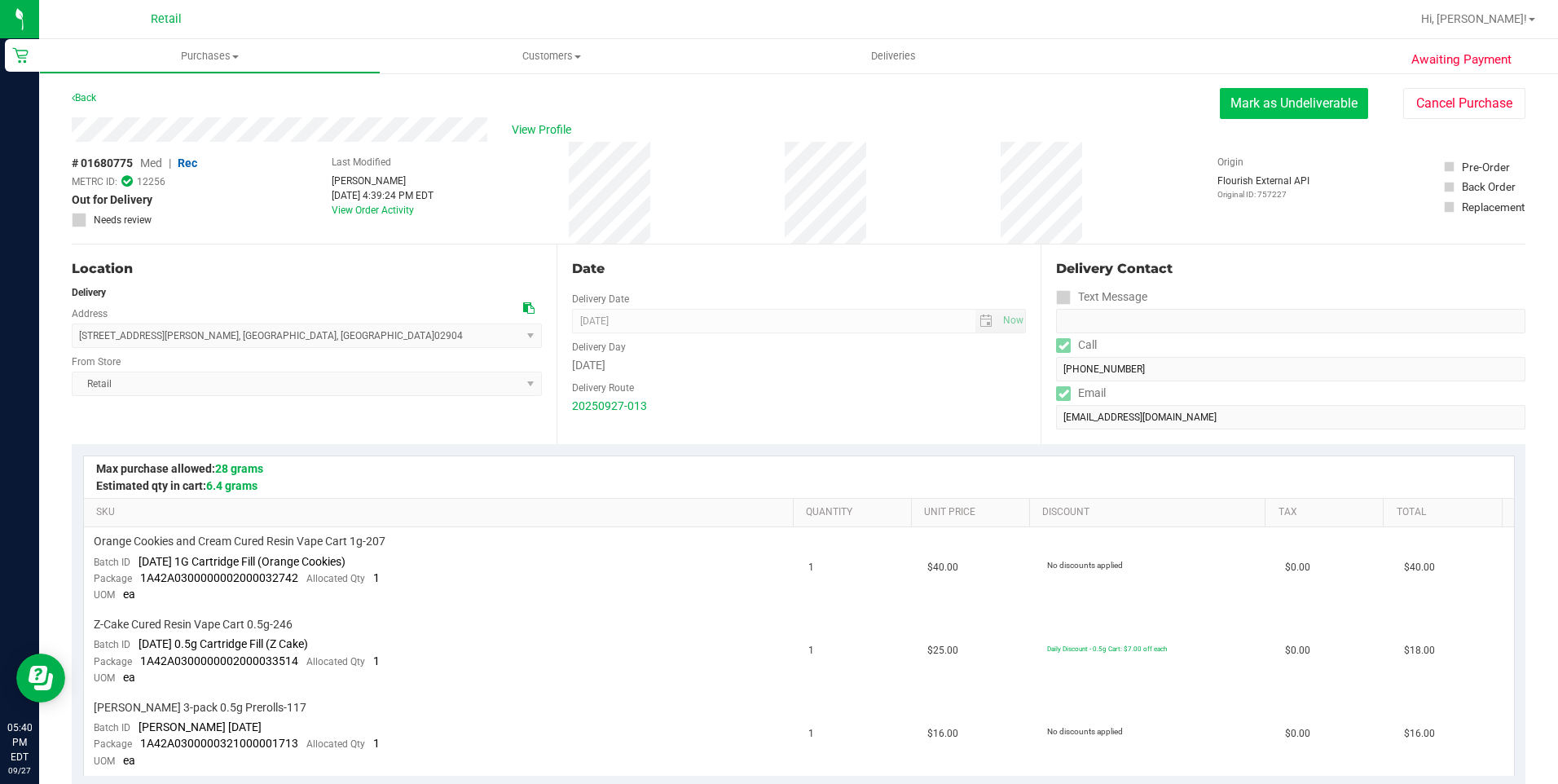
click at [1276, 104] on button "Mark as Undeliverable" at bounding box center [1294, 103] width 148 height 31
click at [191, 54] on span "Purchases" at bounding box center [209, 56] width 340 height 15
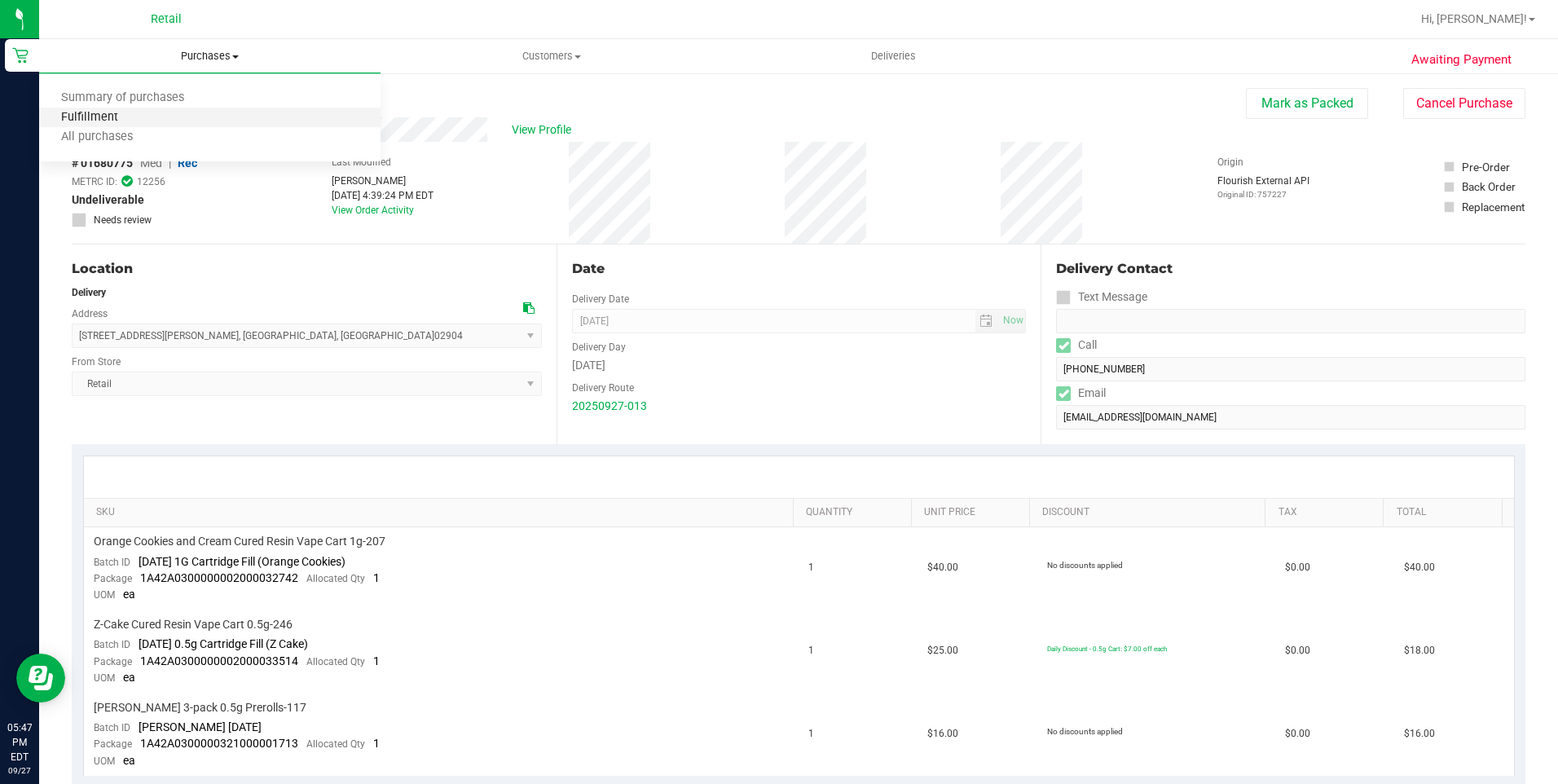
click at [135, 115] on span "Fulfillment" at bounding box center [89, 118] width 101 height 14
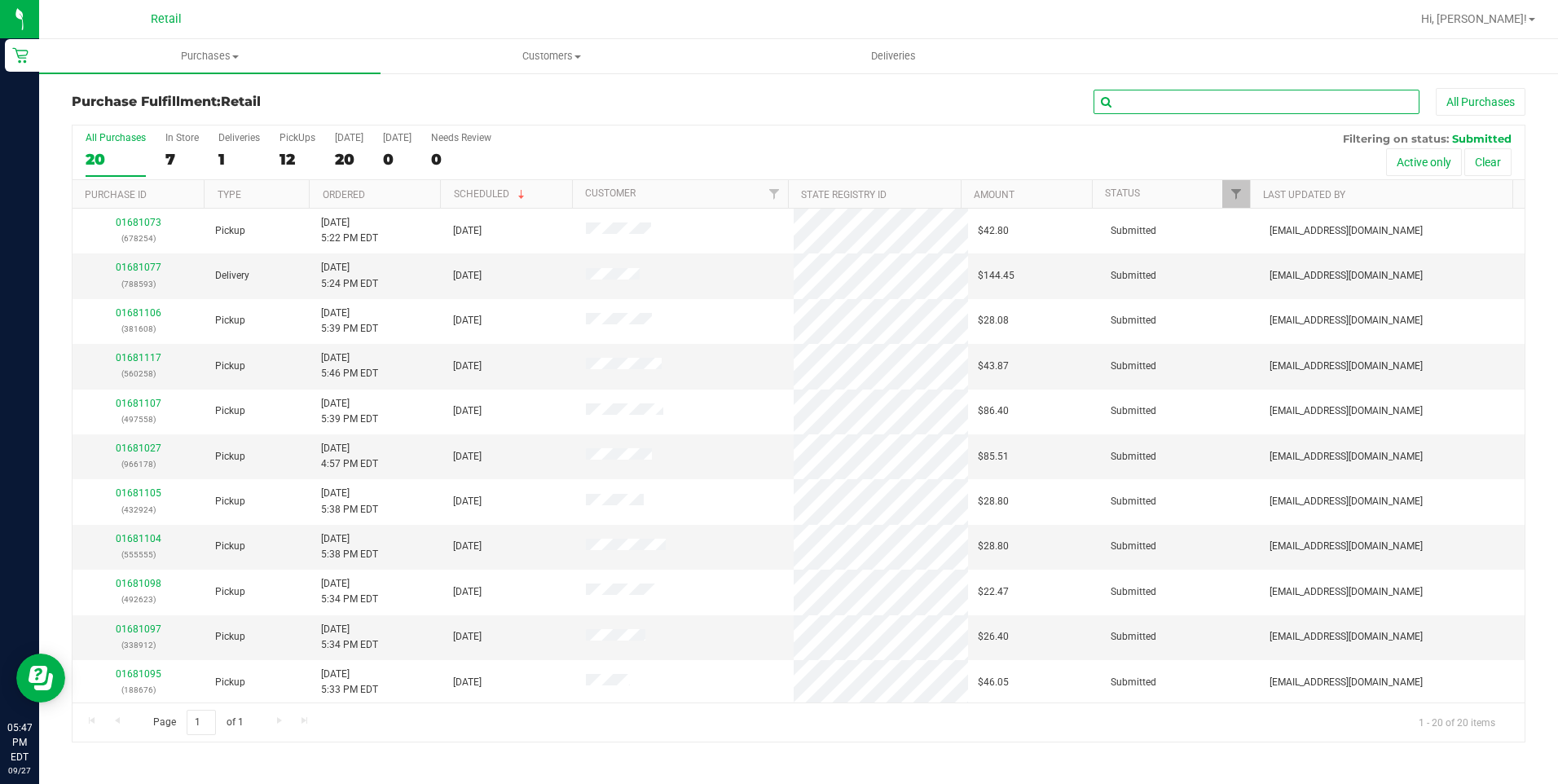
click at [1139, 104] on input "text" at bounding box center [1256, 102] width 326 height 25
click at [128, 268] on link "01681077" at bounding box center [138, 267] width 46 height 11
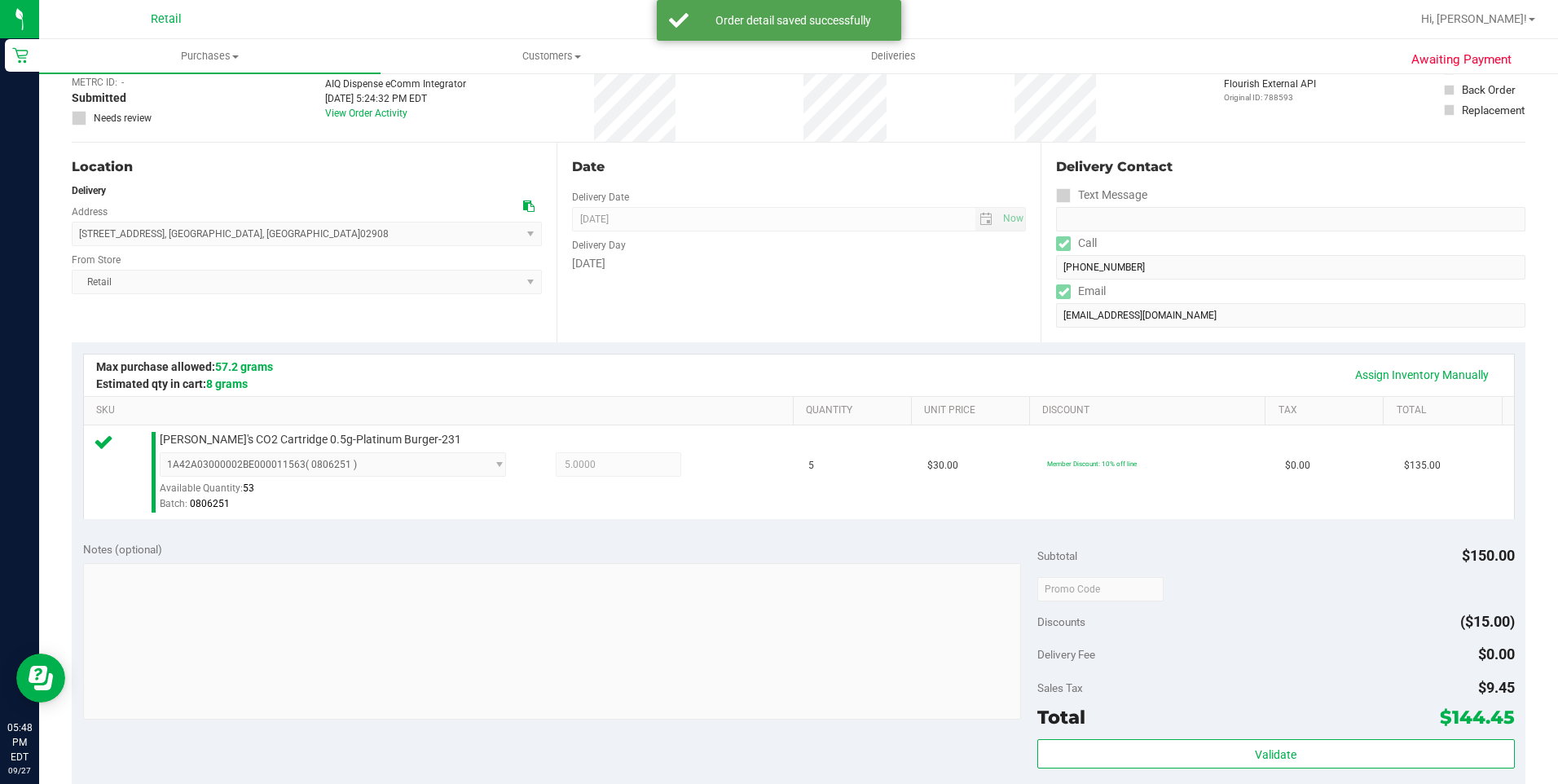
scroll to position [245, 0]
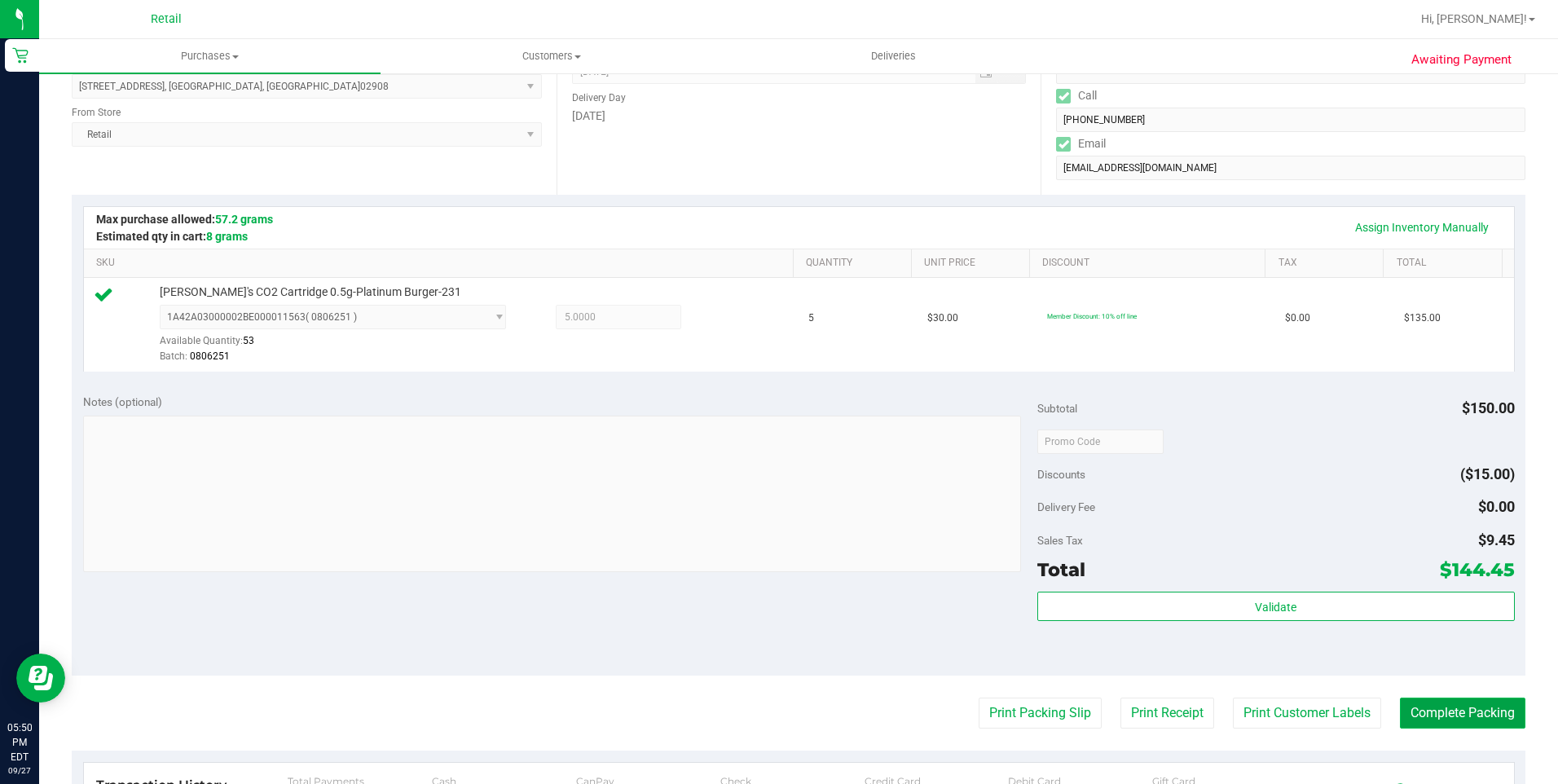
click at [1417, 701] on button "Complete Packing" at bounding box center [1462, 712] width 126 height 31
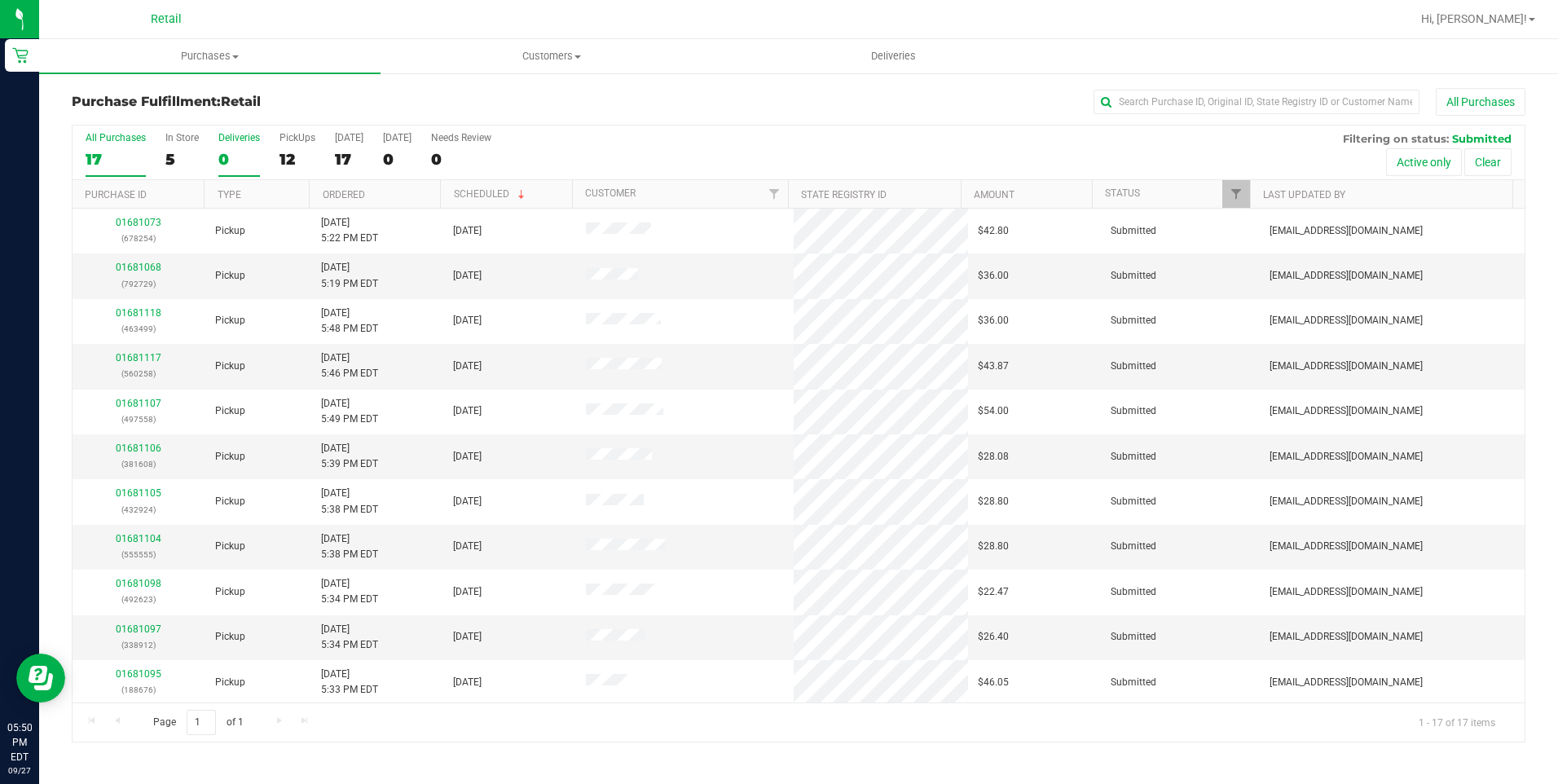
click at [241, 156] on div "0" at bounding box center [239, 158] width 41 height 18
click at [0, 0] on input "Deliveries 0" at bounding box center [0, 0] width 0 height 0
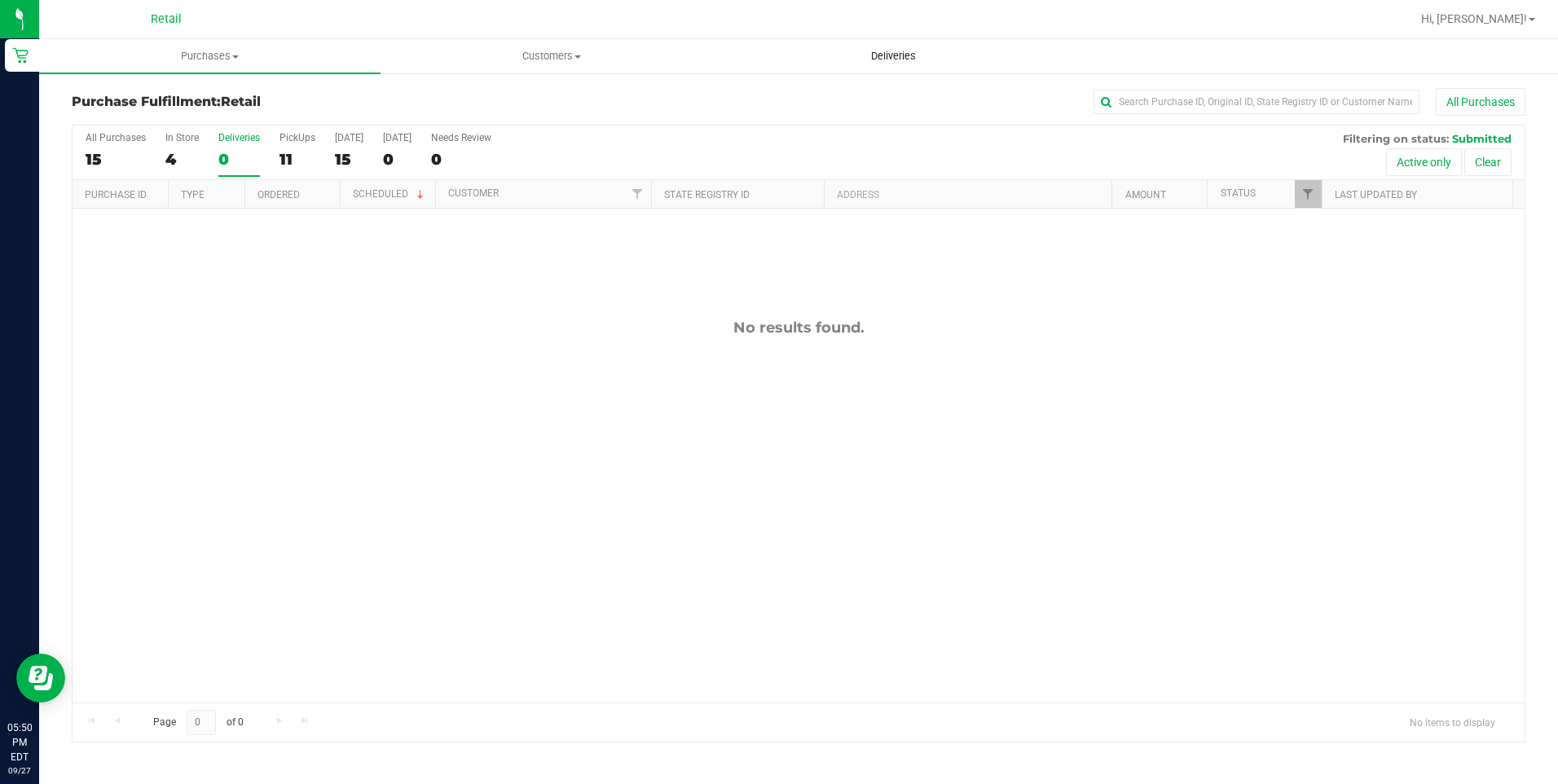
drag, startPoint x: 903, startPoint y: 55, endPoint x: 907, endPoint y: 71, distance: 16.5
click at [903, 55] on span "Deliveries" at bounding box center [893, 56] width 89 height 15
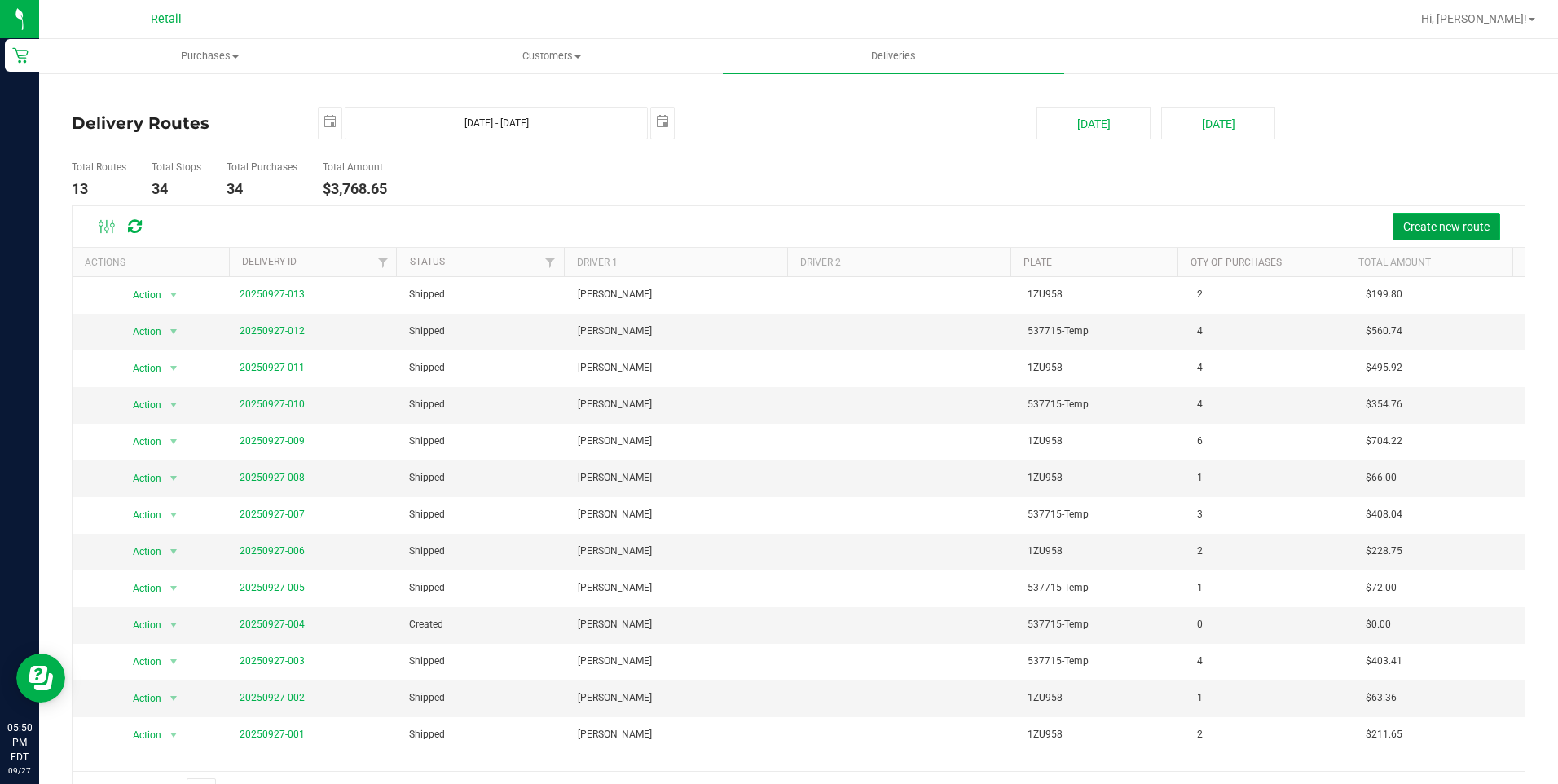
click at [1414, 214] on button "Create new route" at bounding box center [1446, 226] width 107 height 27
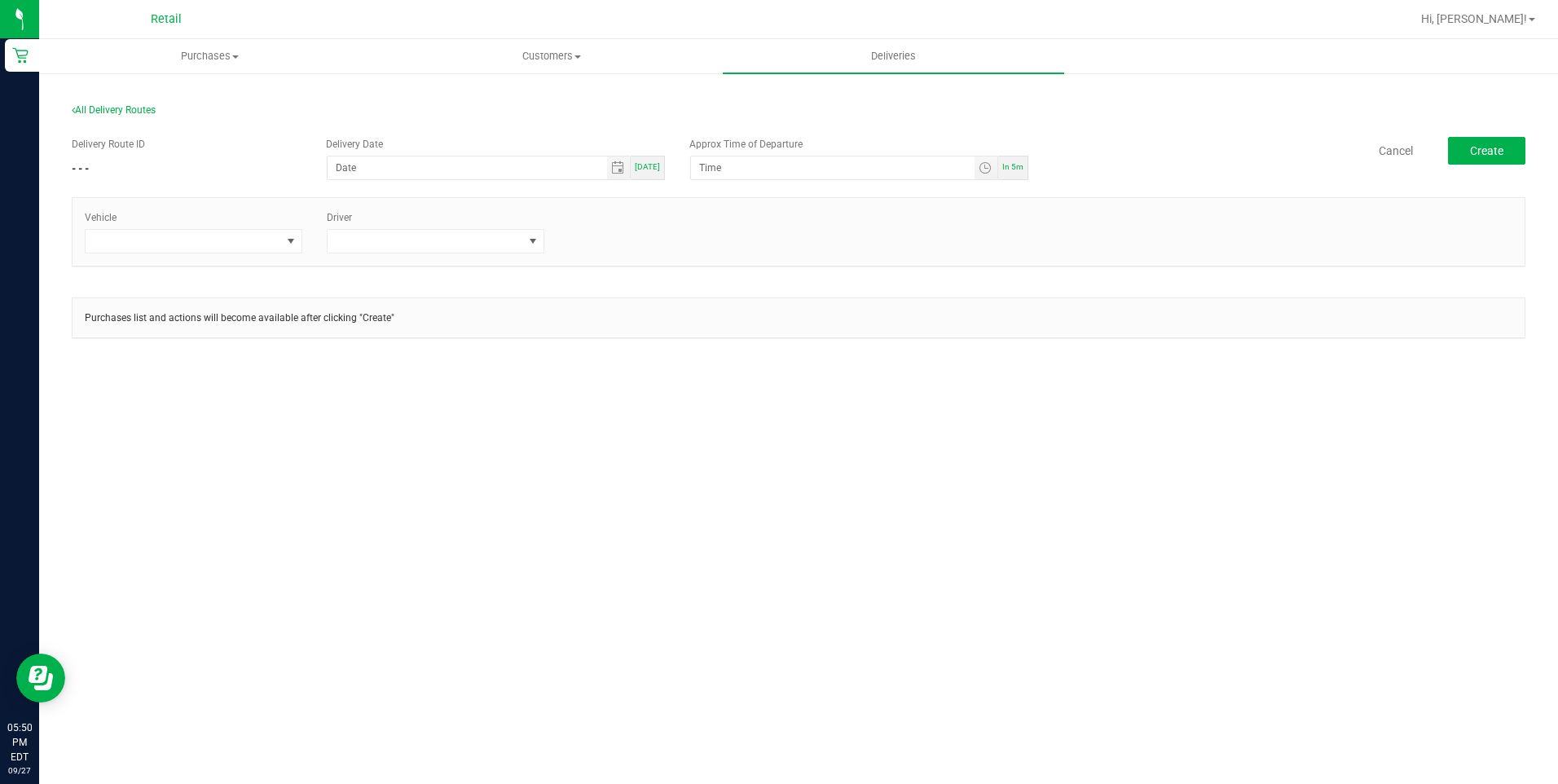
click at [645, 173] on div "Today" at bounding box center [648, 168] width 34 height 25
type input "09/27/2025"
click at [1024, 168] on span "In 5m" at bounding box center [1013, 166] width 21 height 9
click at [990, 170] on span "Toggle time list" at bounding box center [985, 167] width 13 height 13
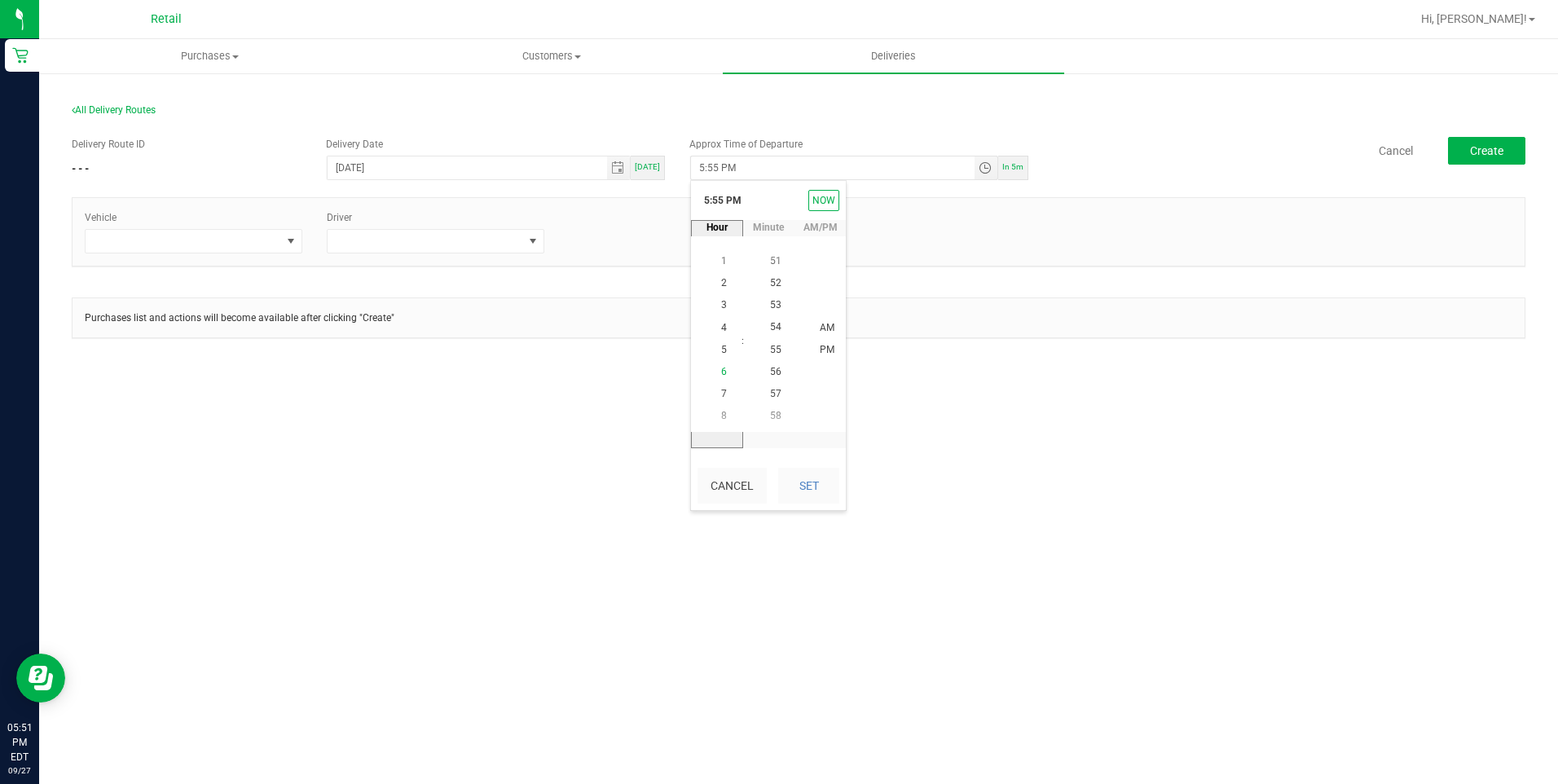
click at [721, 368] on span "6" at bounding box center [724, 371] width 5 height 11
click at [721, 347] on span "6" at bounding box center [724, 349] width 5 height 11
click at [770, 345] on span "05" at bounding box center [775, 349] width 11 height 11
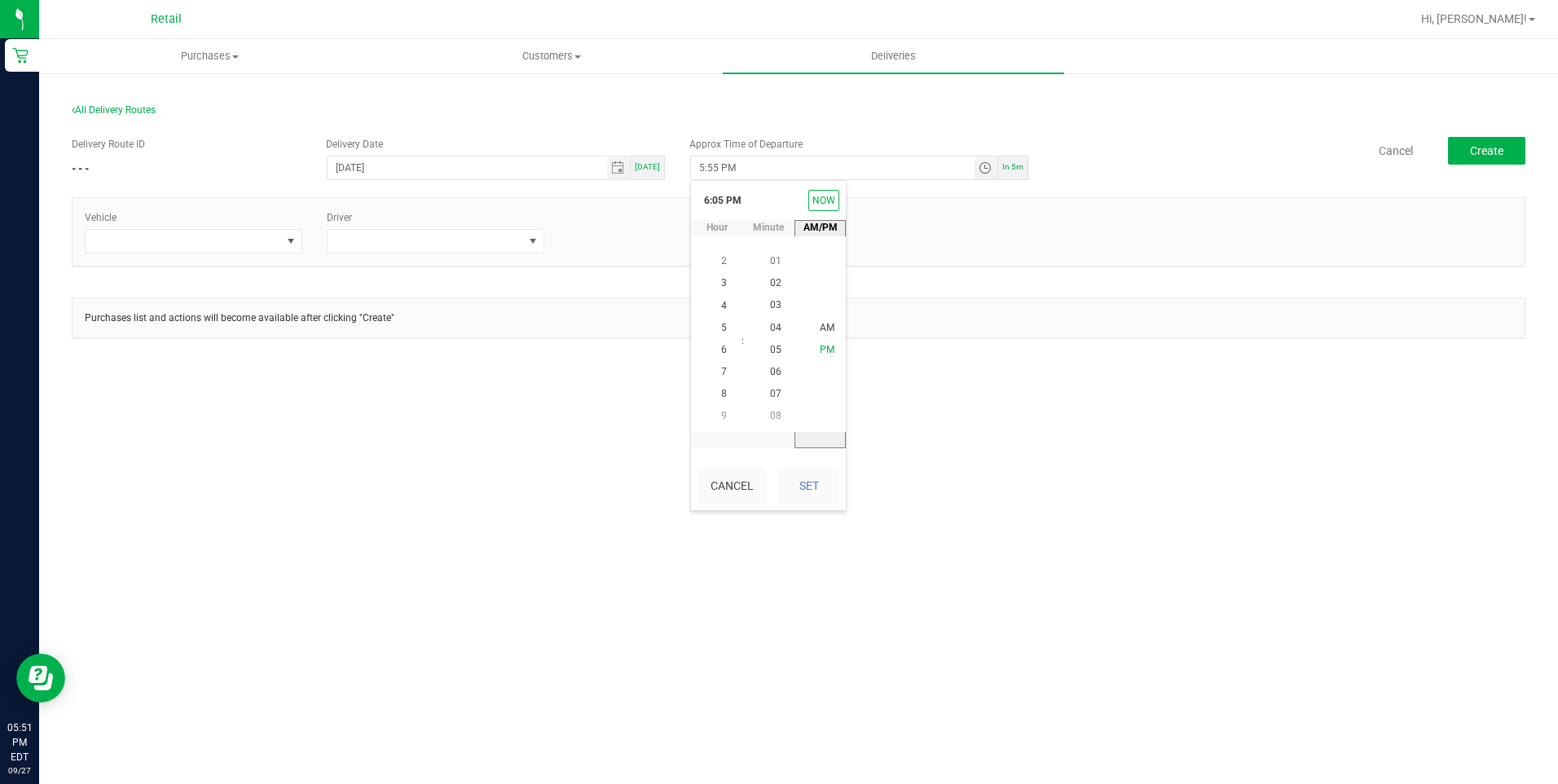
click at [819, 345] on span "PM" at bounding box center [827, 350] width 15 height 11
click at [793, 493] on button "Set" at bounding box center [808, 485] width 61 height 36
type input "6:05 PM"
click at [413, 244] on span at bounding box center [425, 241] width 195 height 23
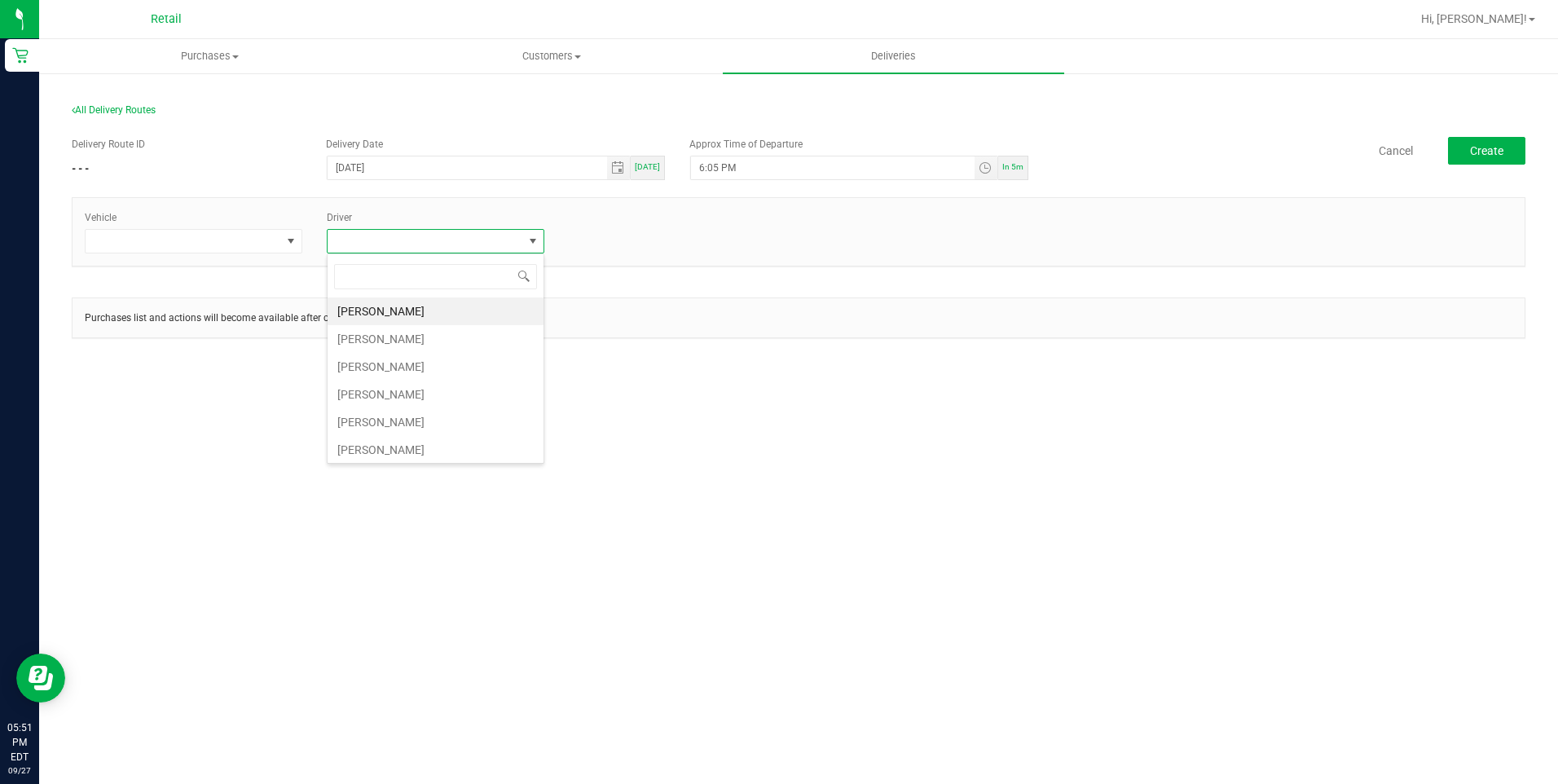
scroll to position [25, 217]
click at [360, 392] on li "Freddy Espinal" at bounding box center [435, 393] width 216 height 27
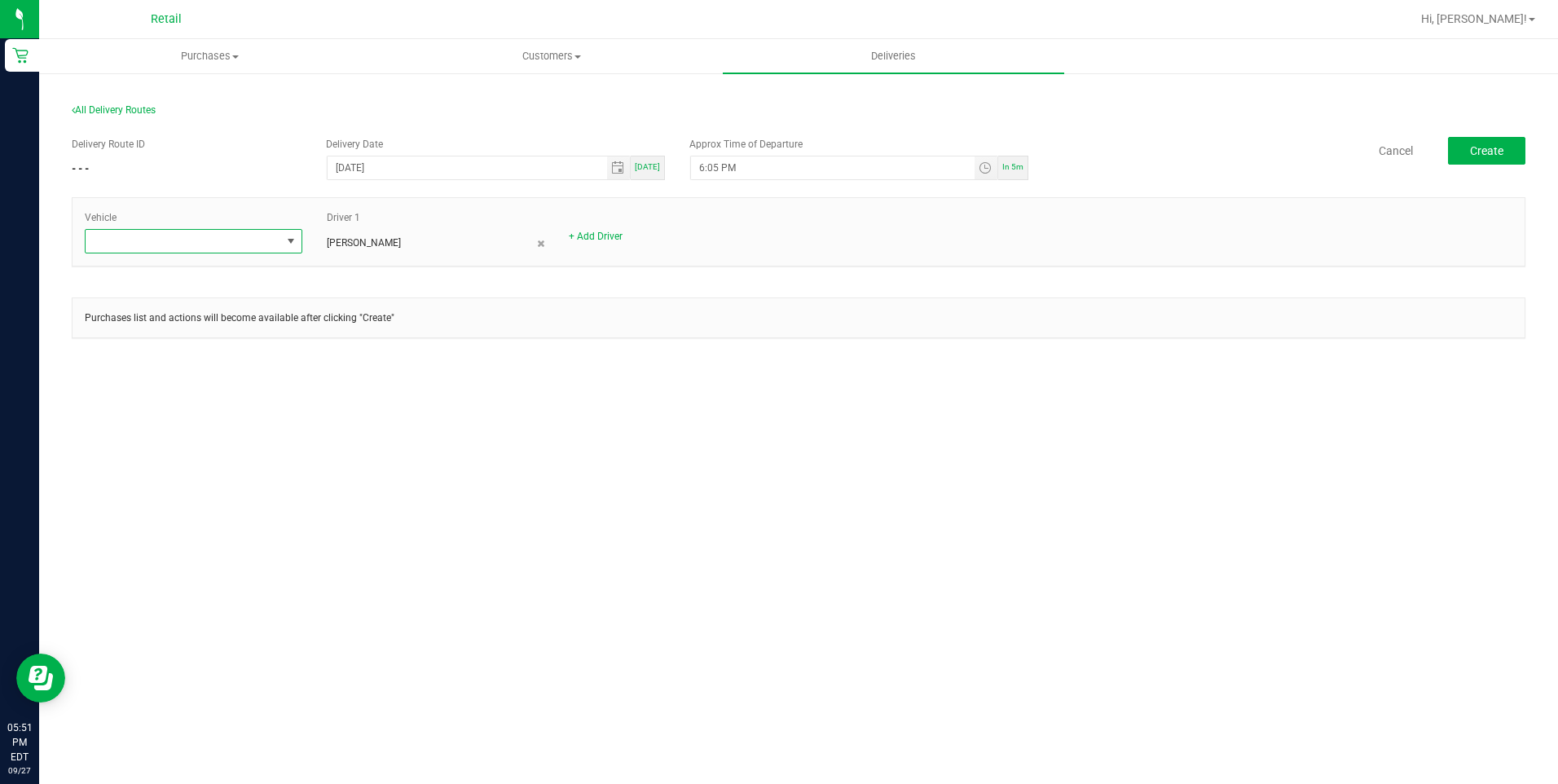
click at [290, 241] on span at bounding box center [290, 241] width 13 height 13
click at [137, 365] on li "Tesla-Silver" at bounding box center [193, 366] width 216 height 27
click at [1477, 146] on span "Create" at bounding box center [1487, 150] width 33 height 13
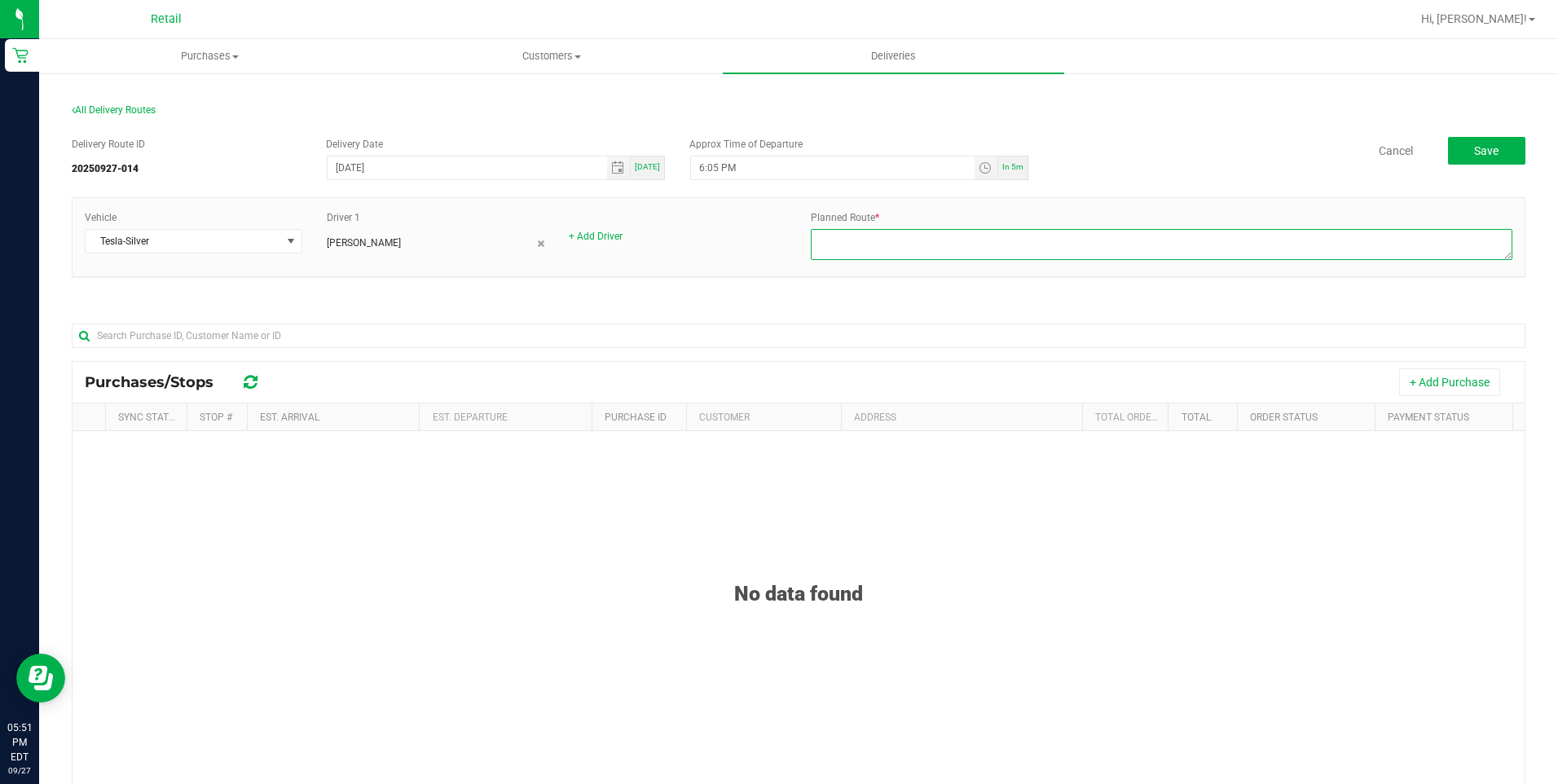
click at [836, 246] on textarea at bounding box center [1161, 244] width 702 height 31
type textarea "FREDDY DRIVER ROUTE 5 MEGAN DISPATCH 9-27-25"
click at [1478, 148] on span "Save" at bounding box center [1487, 150] width 25 height 13
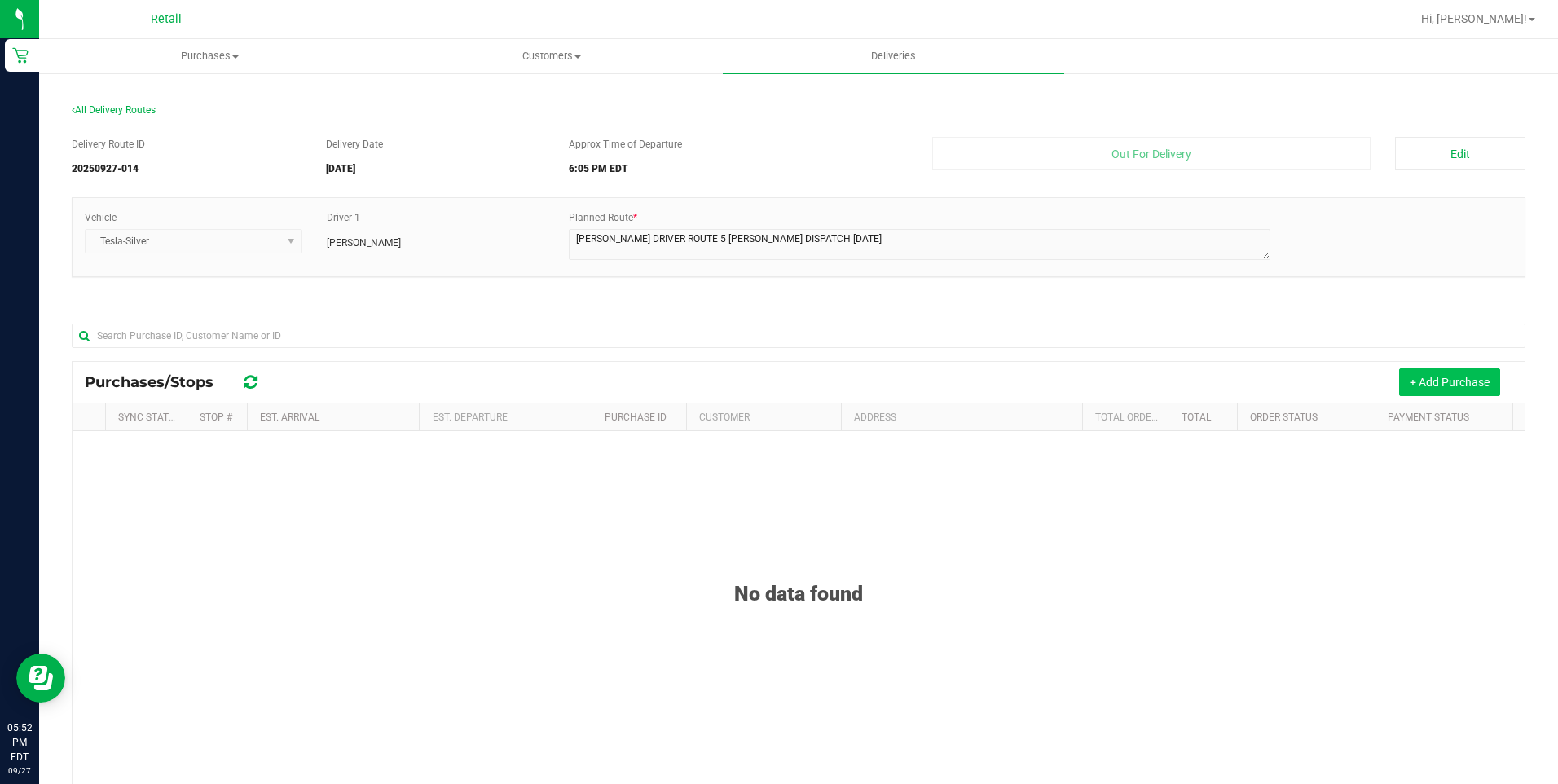
click at [1432, 378] on button "+ Add Purchase" at bounding box center [1450, 381] width 101 height 27
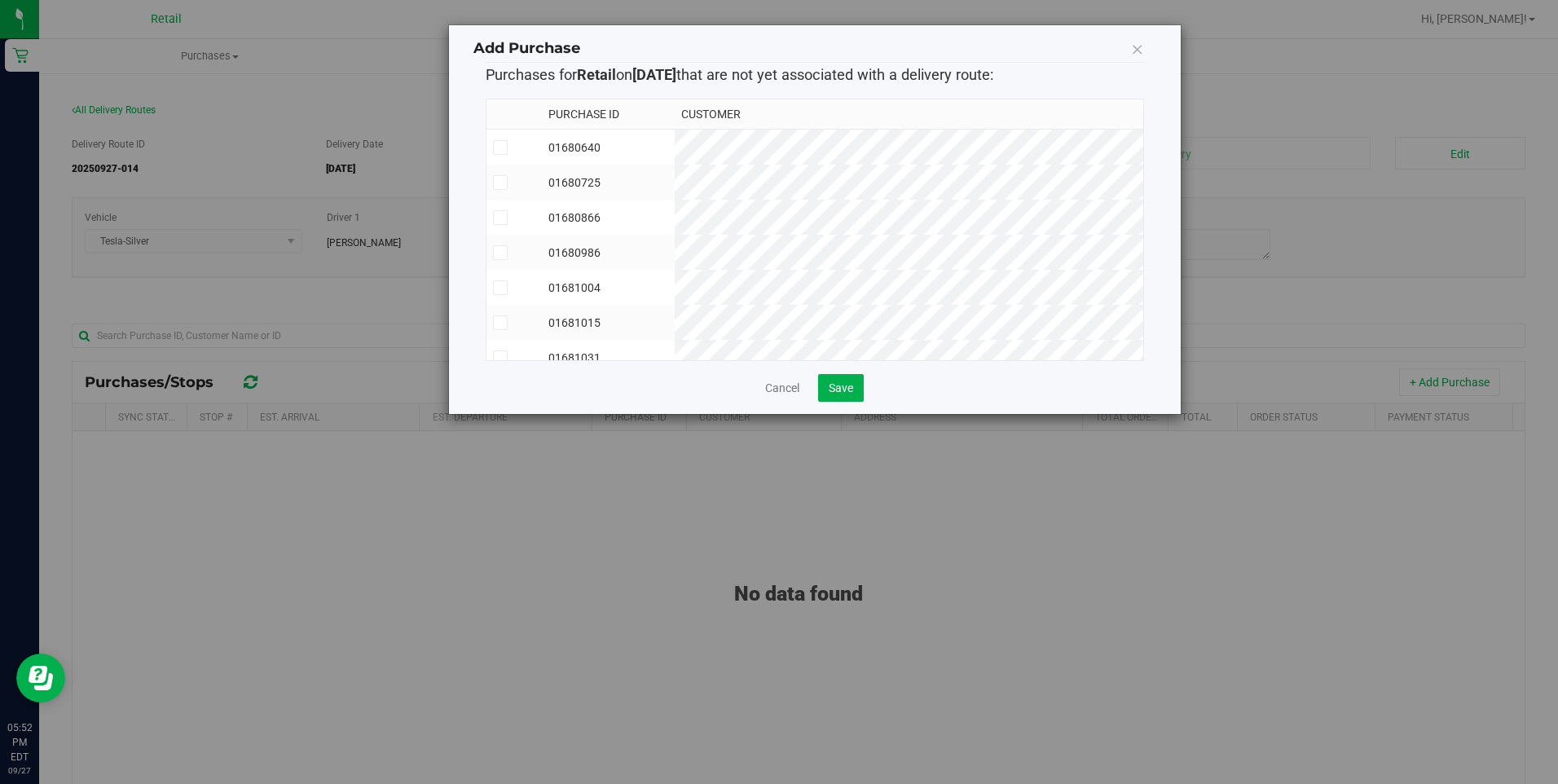
click at [508, 220] on label at bounding box center [514, 217] width 42 height 15
click at [0, 0] on input "checkbox" at bounding box center [0, 0] width 0 height 0
click at [502, 288] on icon at bounding box center [500, 288] width 11 height 0
click at [0, 0] on input "checkbox" at bounding box center [0, 0] width 0 height 0
click at [498, 148] on icon at bounding box center [500, 148] width 11 height 0
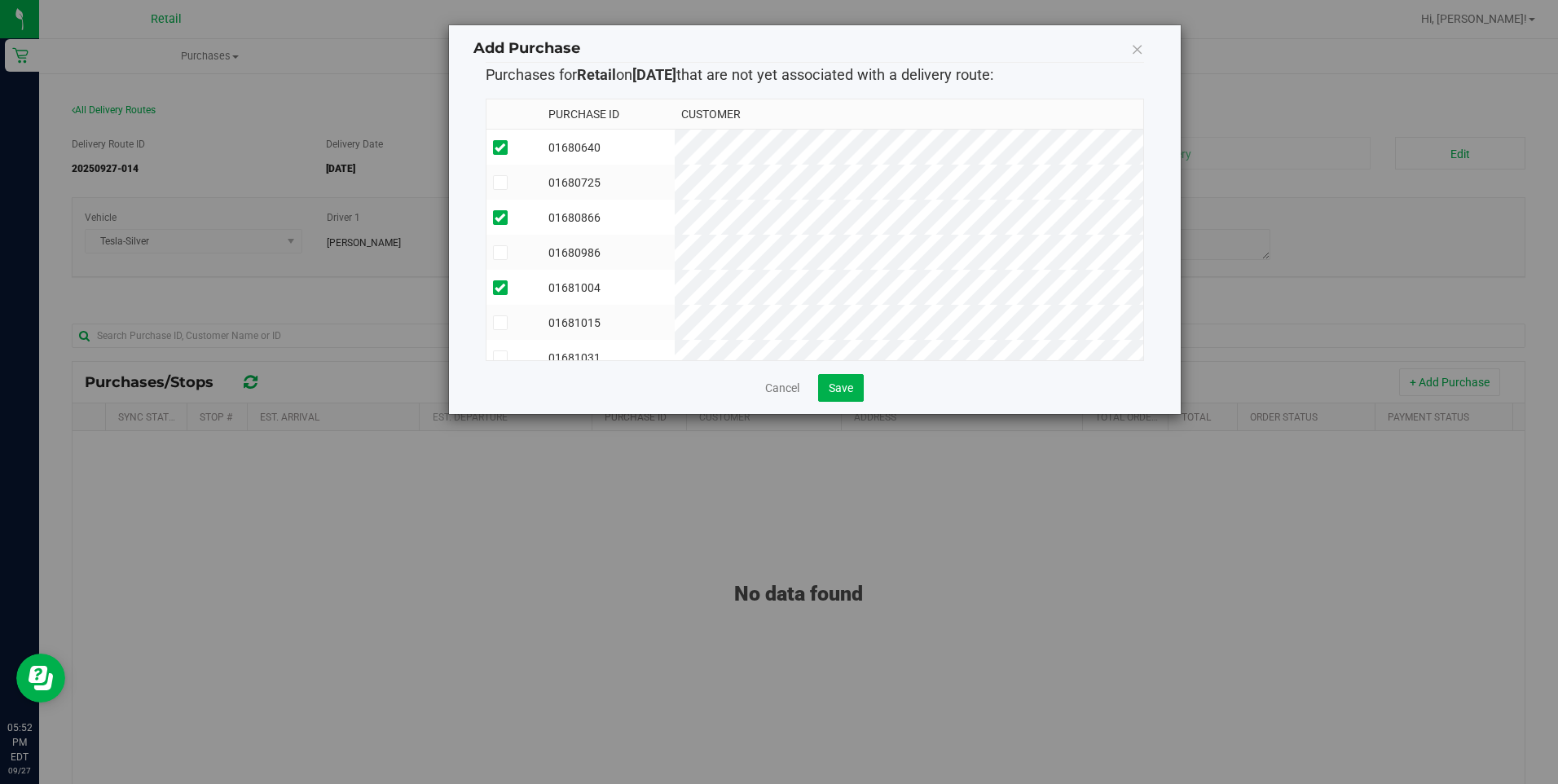
click at [0, 0] on input "checkbox" at bounding box center [0, 0] width 0 height 0
click at [845, 393] on span "Save" at bounding box center [841, 387] width 25 height 13
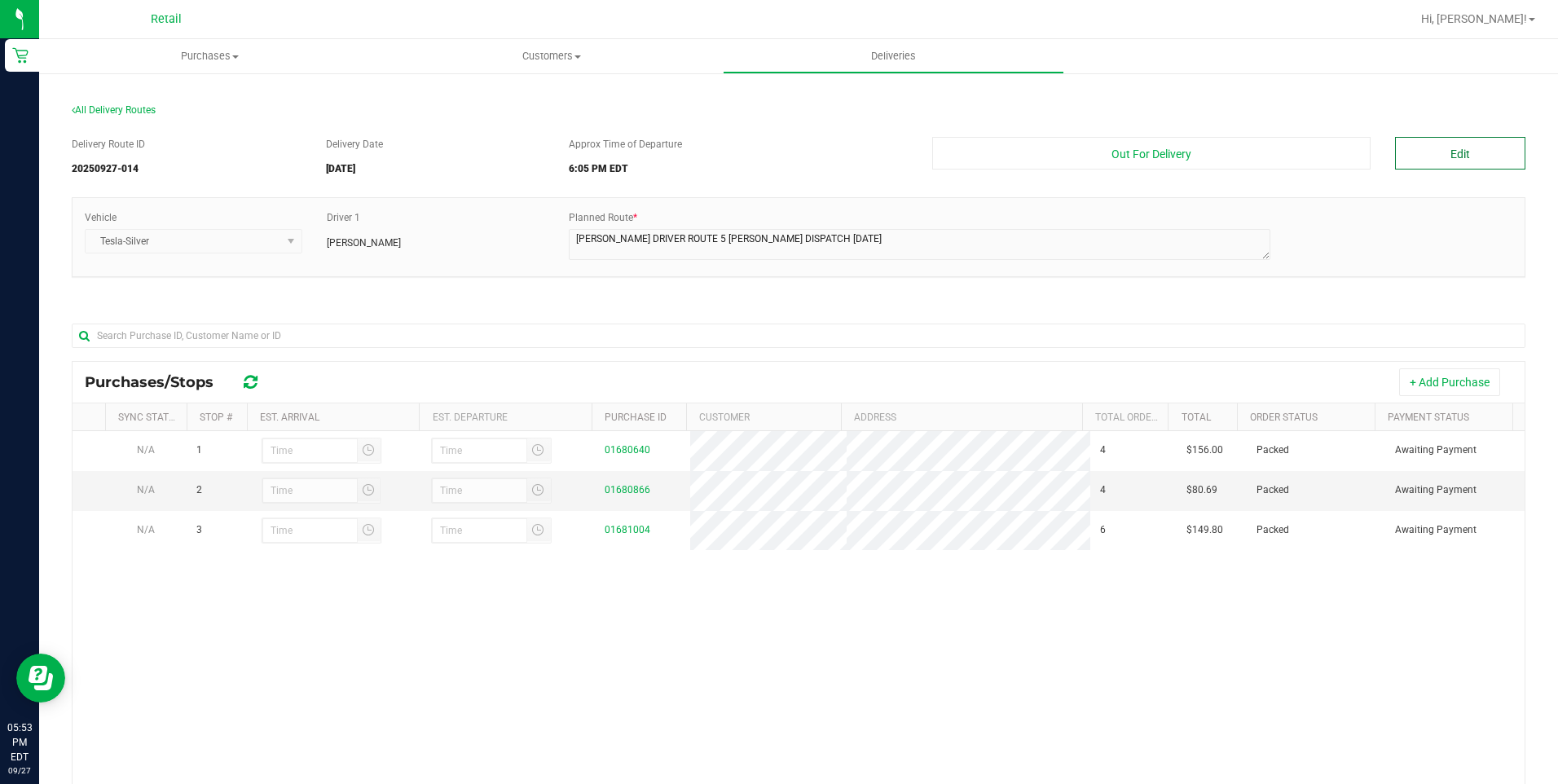
click at [1455, 158] on button "Edit" at bounding box center [1460, 153] width 130 height 33
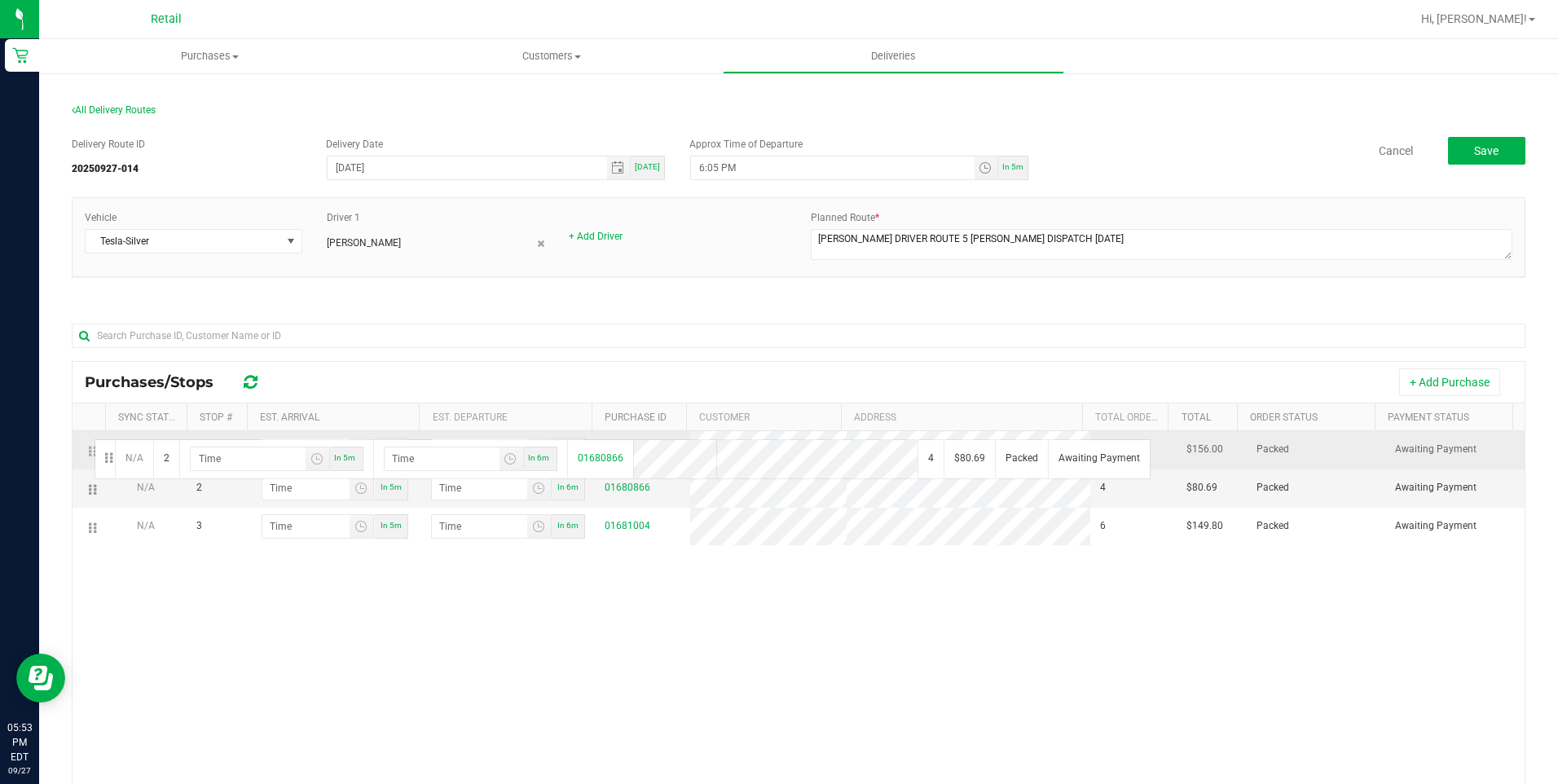
drag, startPoint x: 92, startPoint y: 485, endPoint x: 92, endPoint y: 437, distance: 48.0
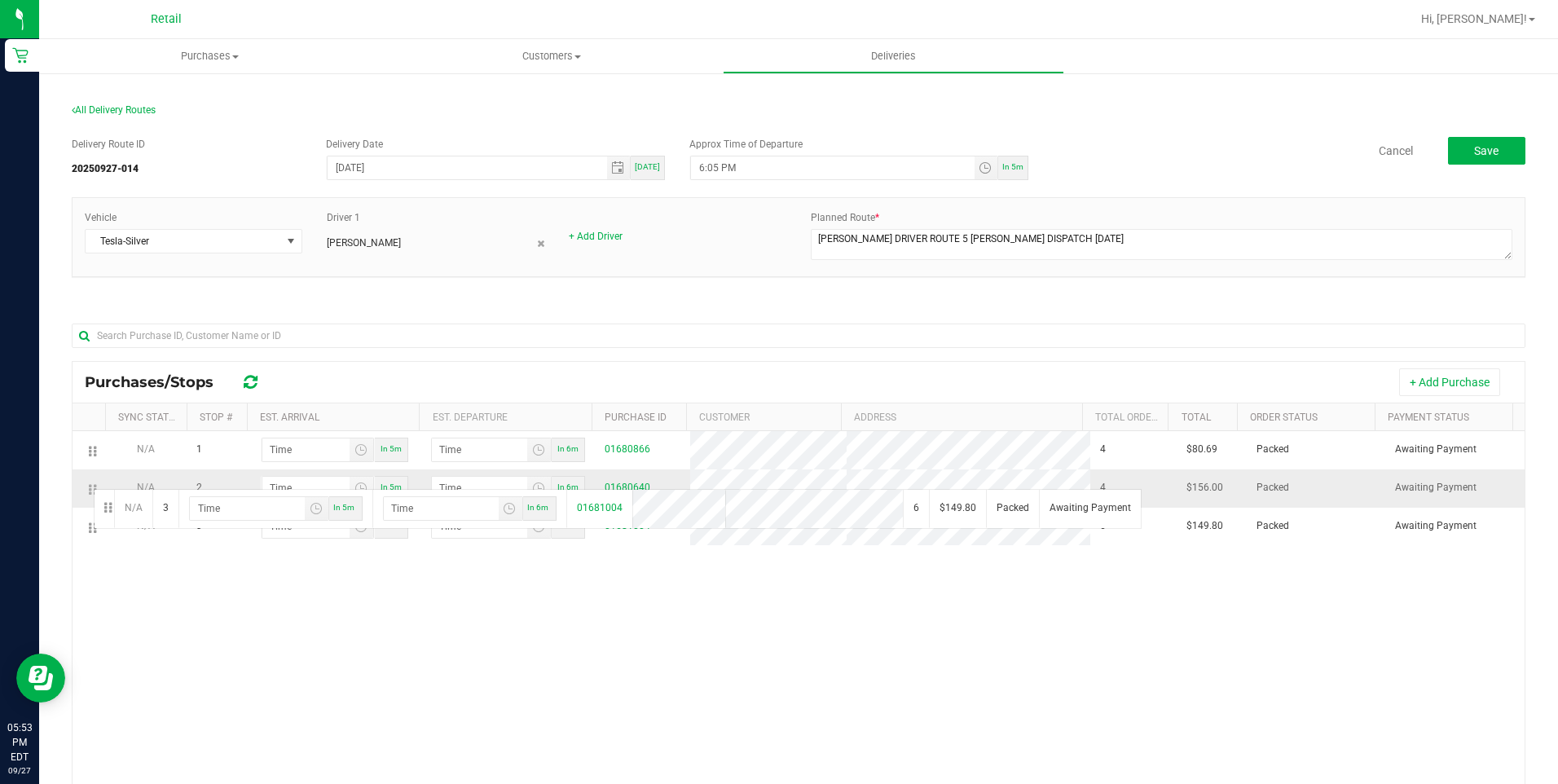
drag, startPoint x: 86, startPoint y: 522, endPoint x: 92, endPoint y: 487, distance: 35.5
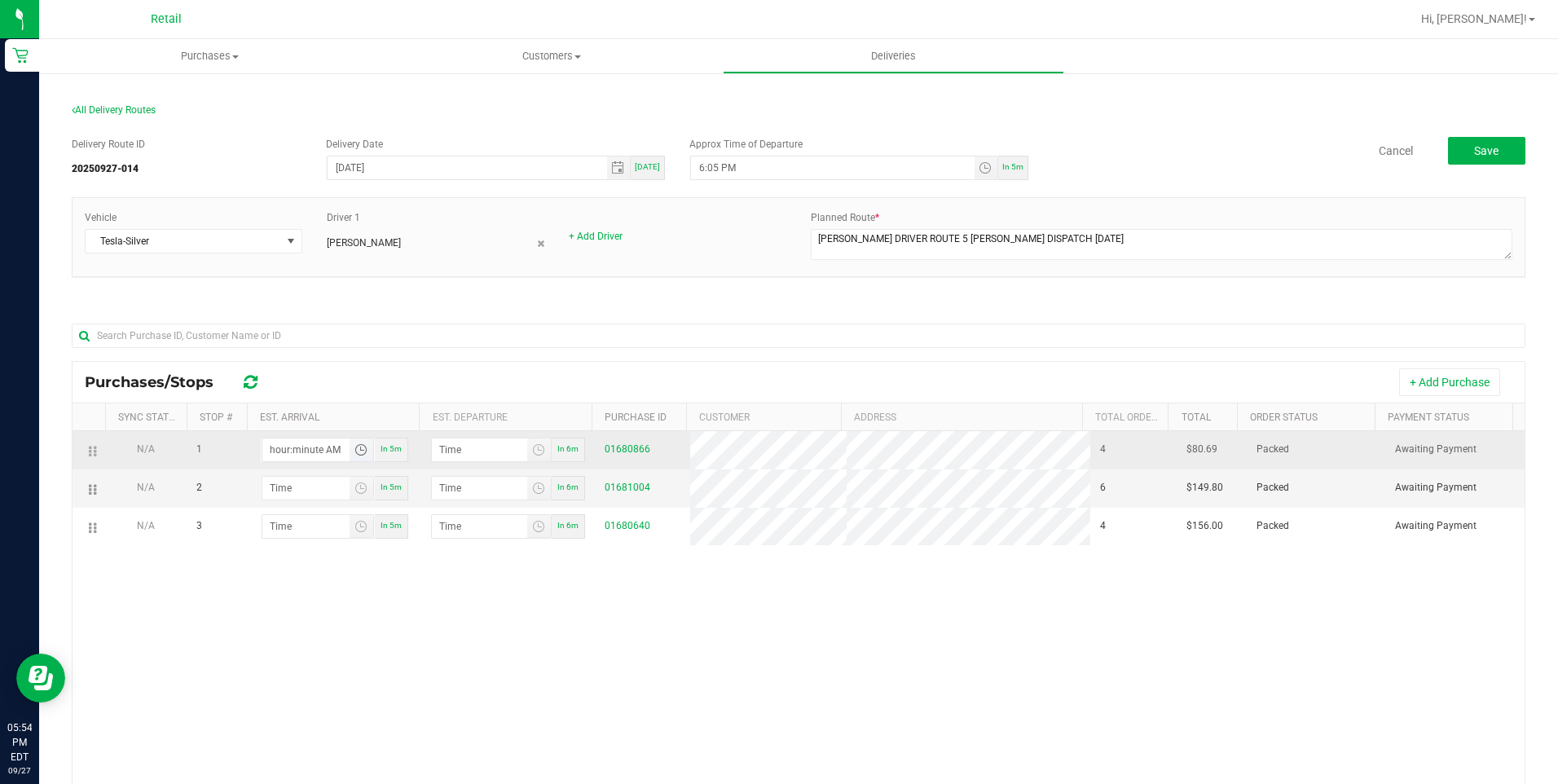
click at [323, 452] on input "hour:minute AM" at bounding box center [305, 450] width 87 height 23
type input "6:01 AM"
type input "6:02 AM"
type input "6:17 AM"
type input "6:18 AM"
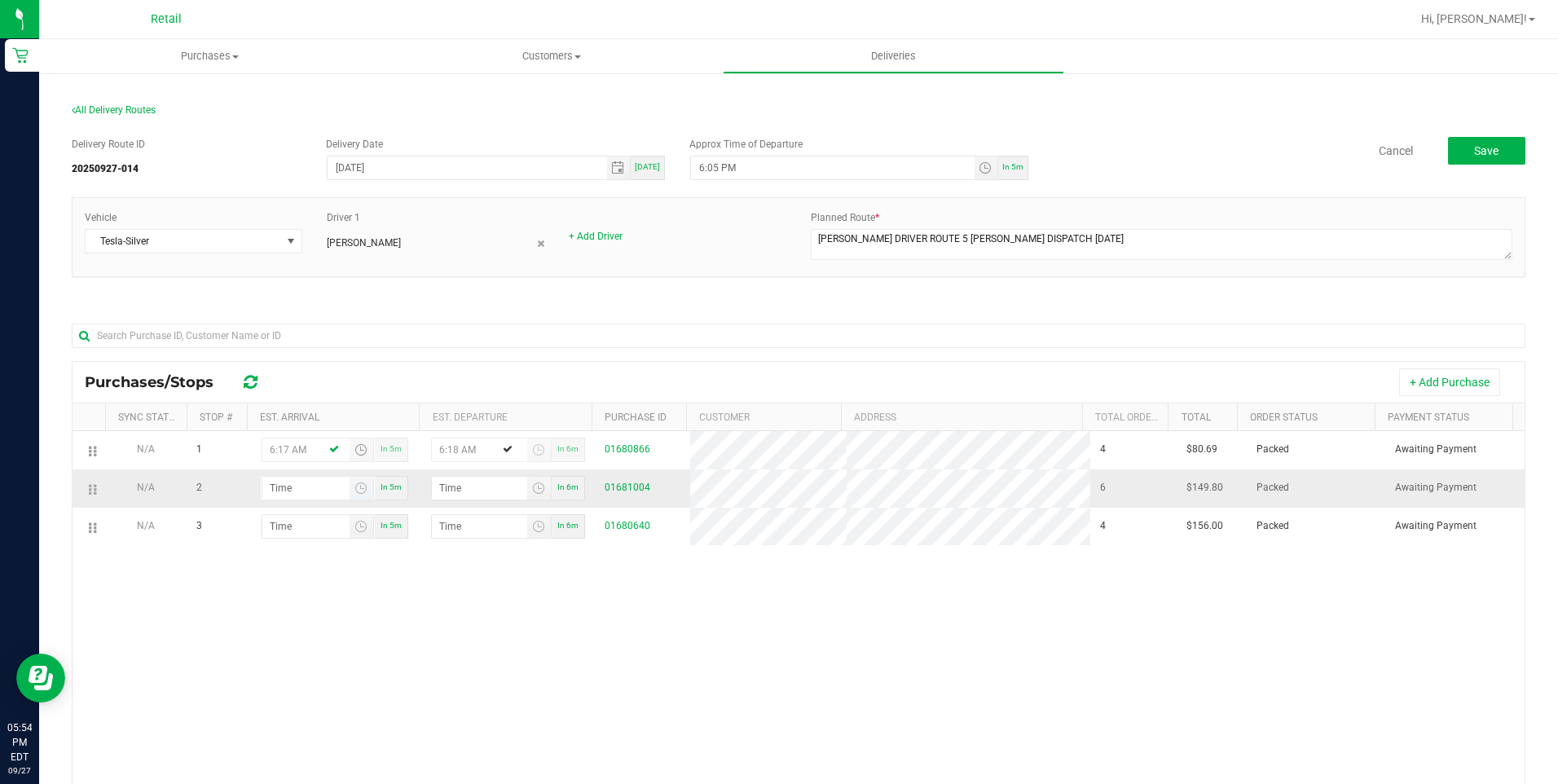
type input "6:17 PM"
type input "6:18 PM"
type input "6:17 PM"
click at [309, 496] on input "hour:minute AM" at bounding box center [305, 488] width 87 height 23
type input "6:04 AM"
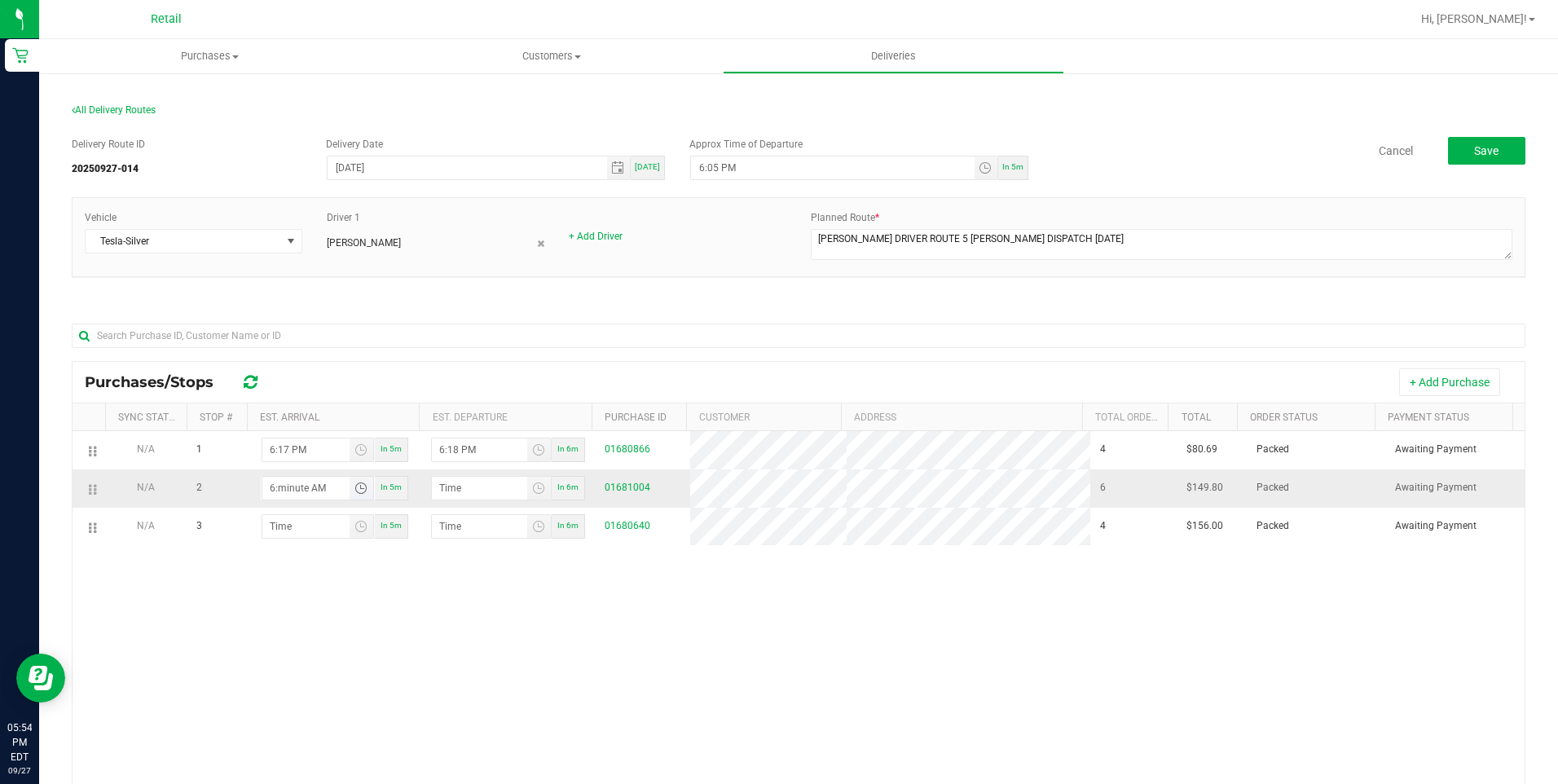
type input "6:05 AM"
type input "6:42 AM"
type input "6:43 AM"
type input "6:42 PM"
type input "6:43 PM"
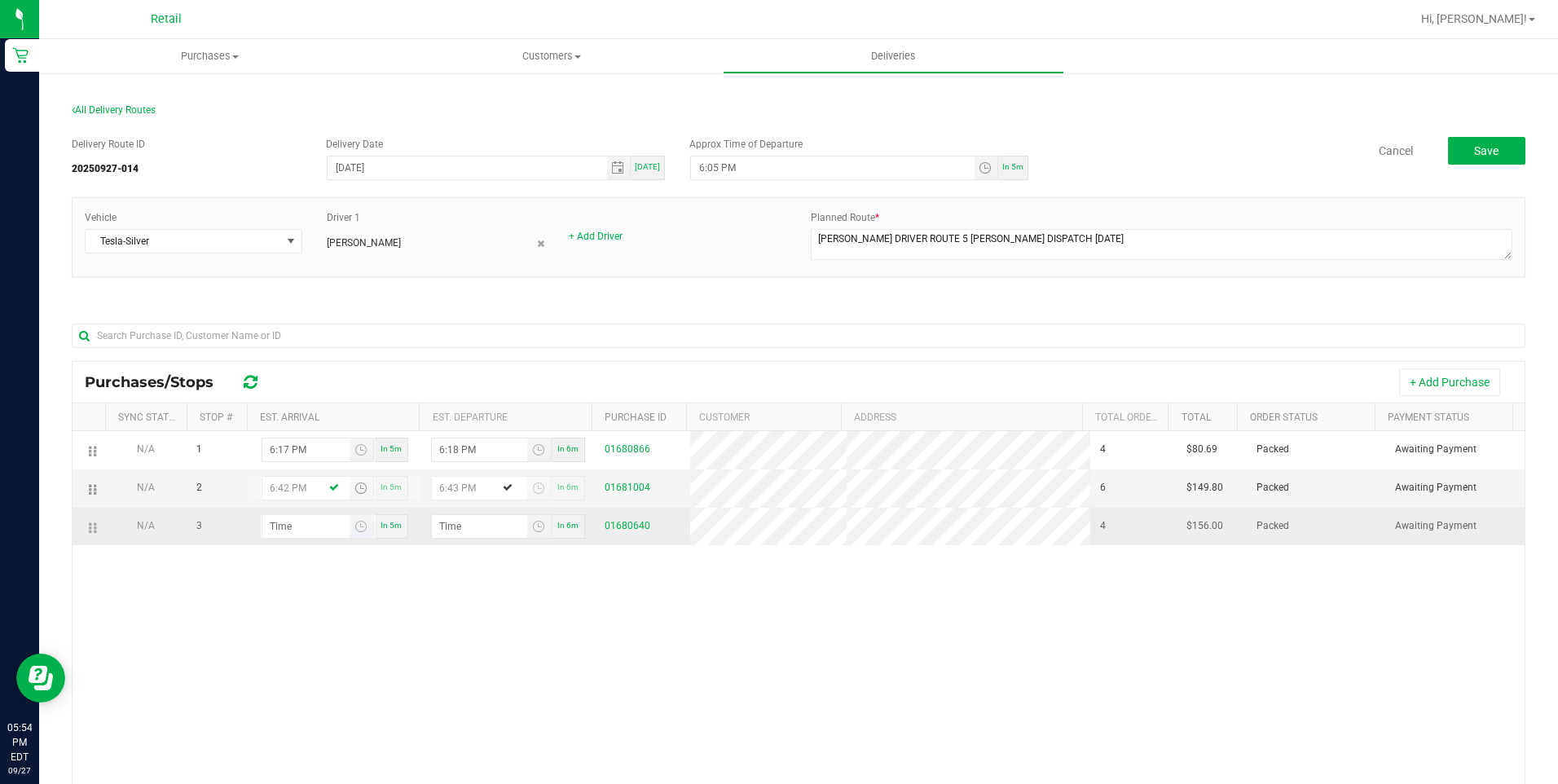
type input "6:42 PM"
click at [293, 520] on input "hour:minute AM" at bounding box center [305, 526] width 87 height 23
type input "7:00 AM"
type input "7:01 AM"
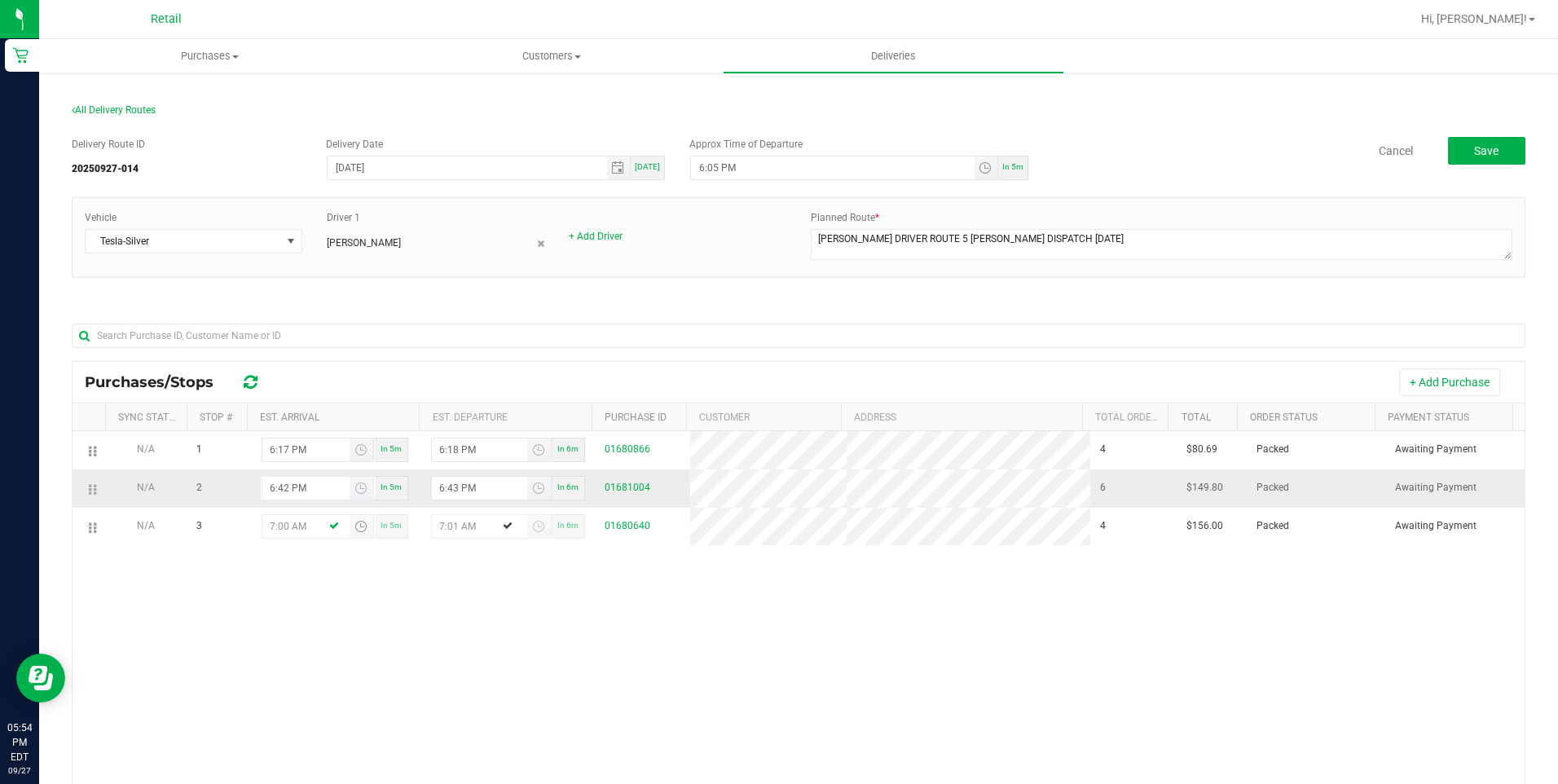
type input "7:09 AM"
type input "7:10 AM"
type input "7:09 PM"
type input "7:10 PM"
type input "7:09 PM"
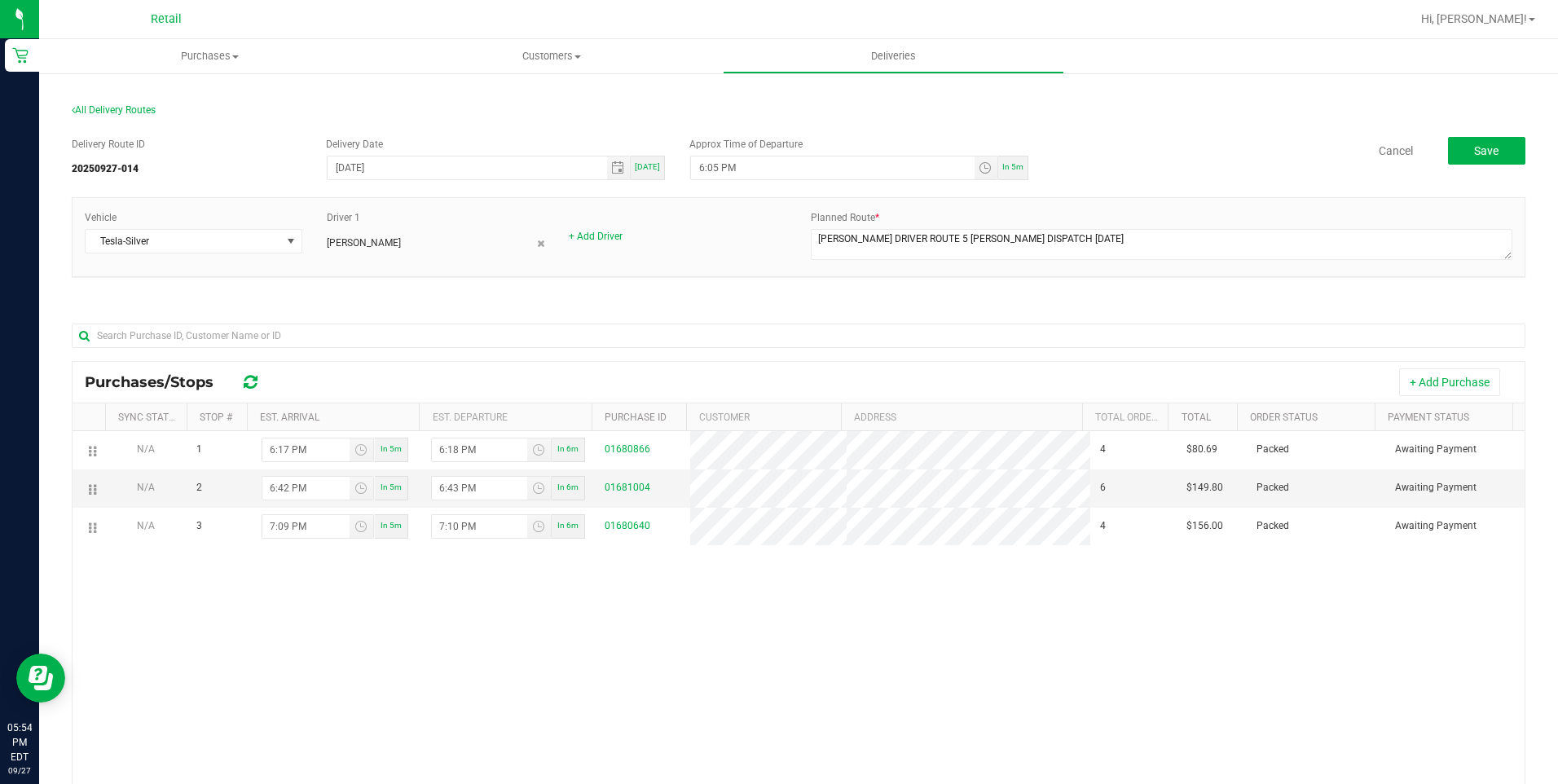
click at [390, 558] on div "N/A 1 6:17 PM In 5m 6:18 PM In 6m 01680866 4 $80.69 Packed Awaiting Payment N/A…" at bounding box center [798, 678] width 1452 height 494
click at [1490, 148] on button "Save" at bounding box center [1487, 150] width 77 height 27
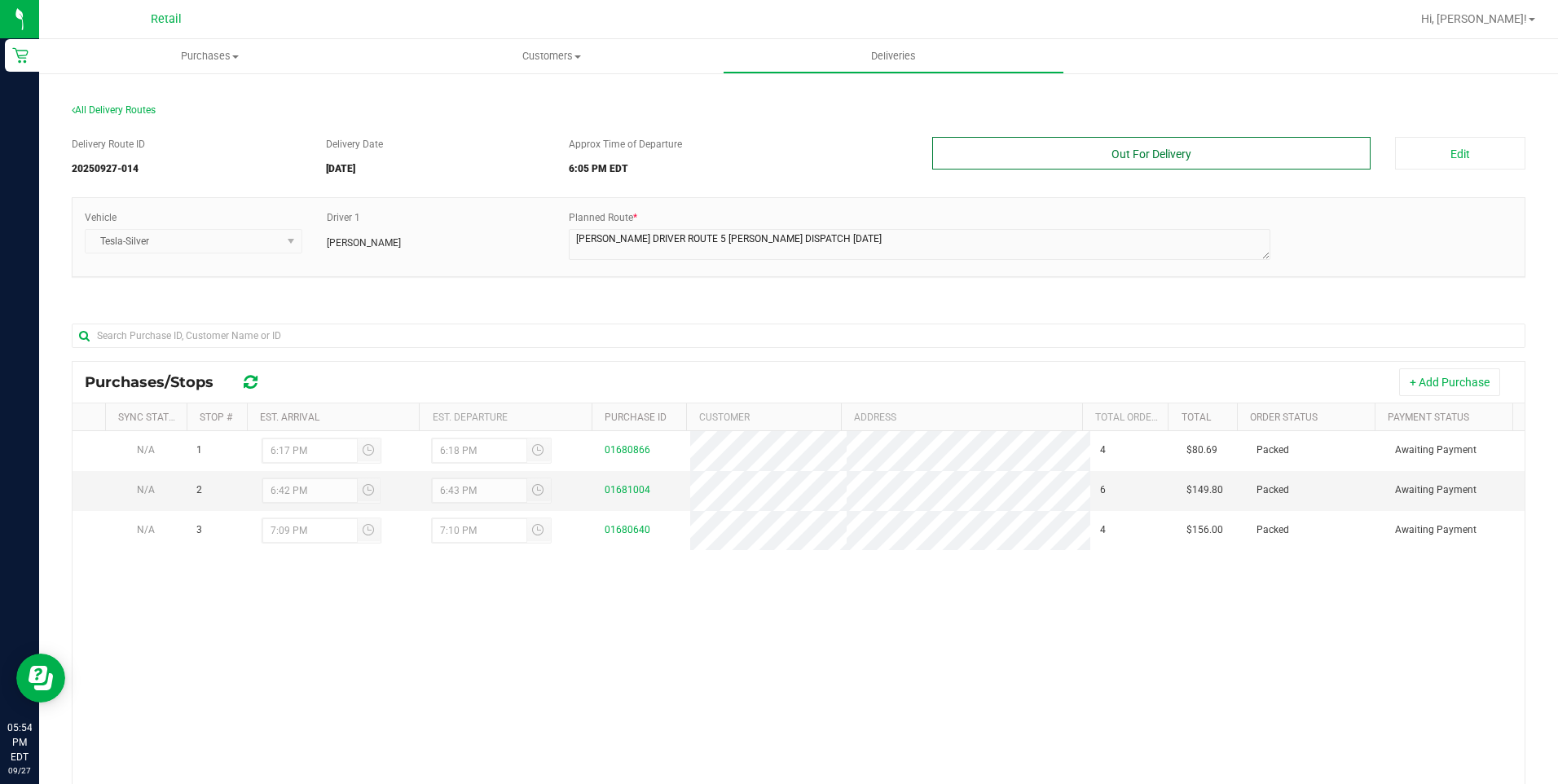
click at [1152, 161] on button "Out For Delivery" at bounding box center [1151, 153] width 439 height 33
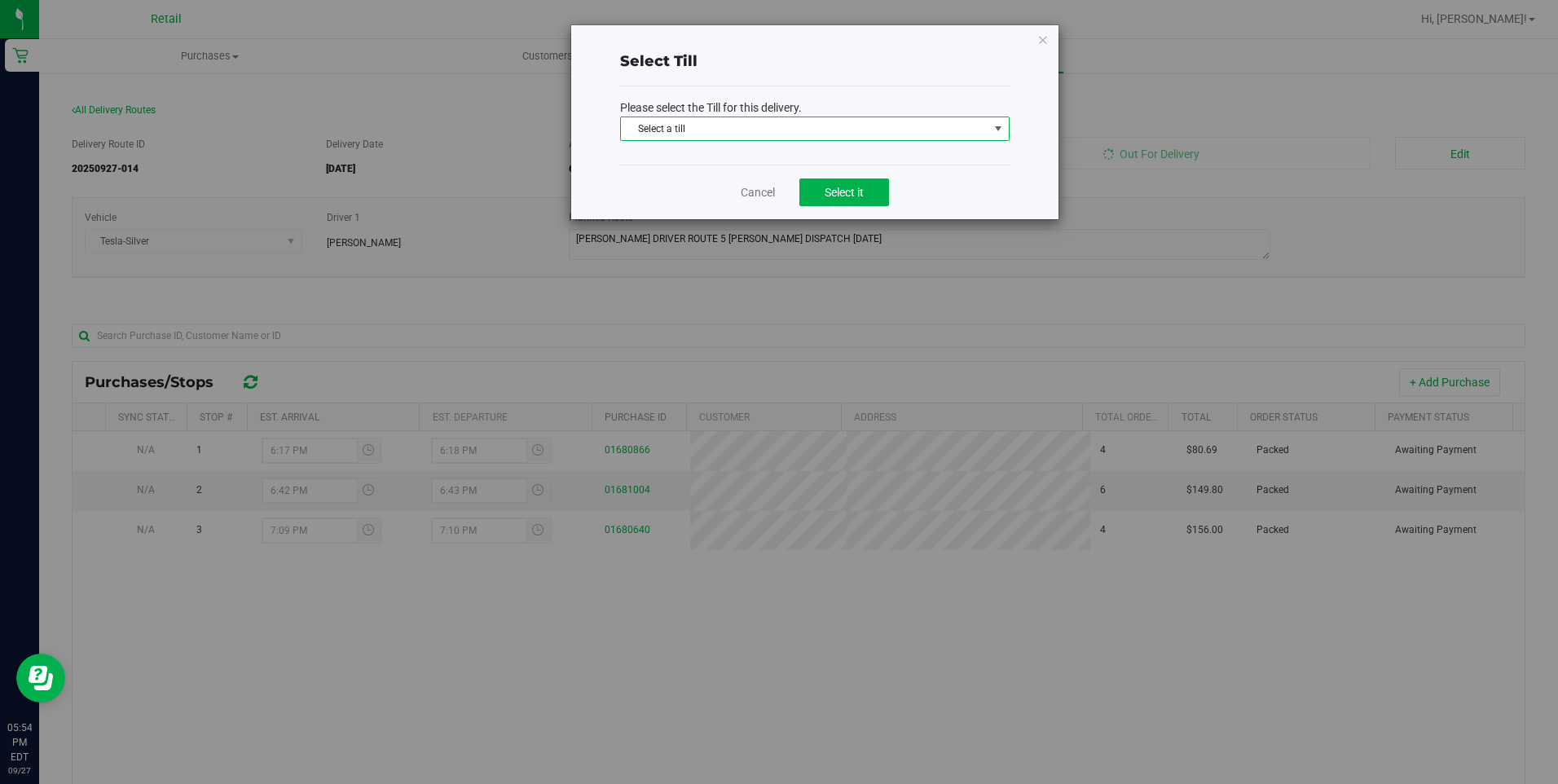
click at [873, 135] on span "Select a till" at bounding box center [805, 128] width 368 height 23
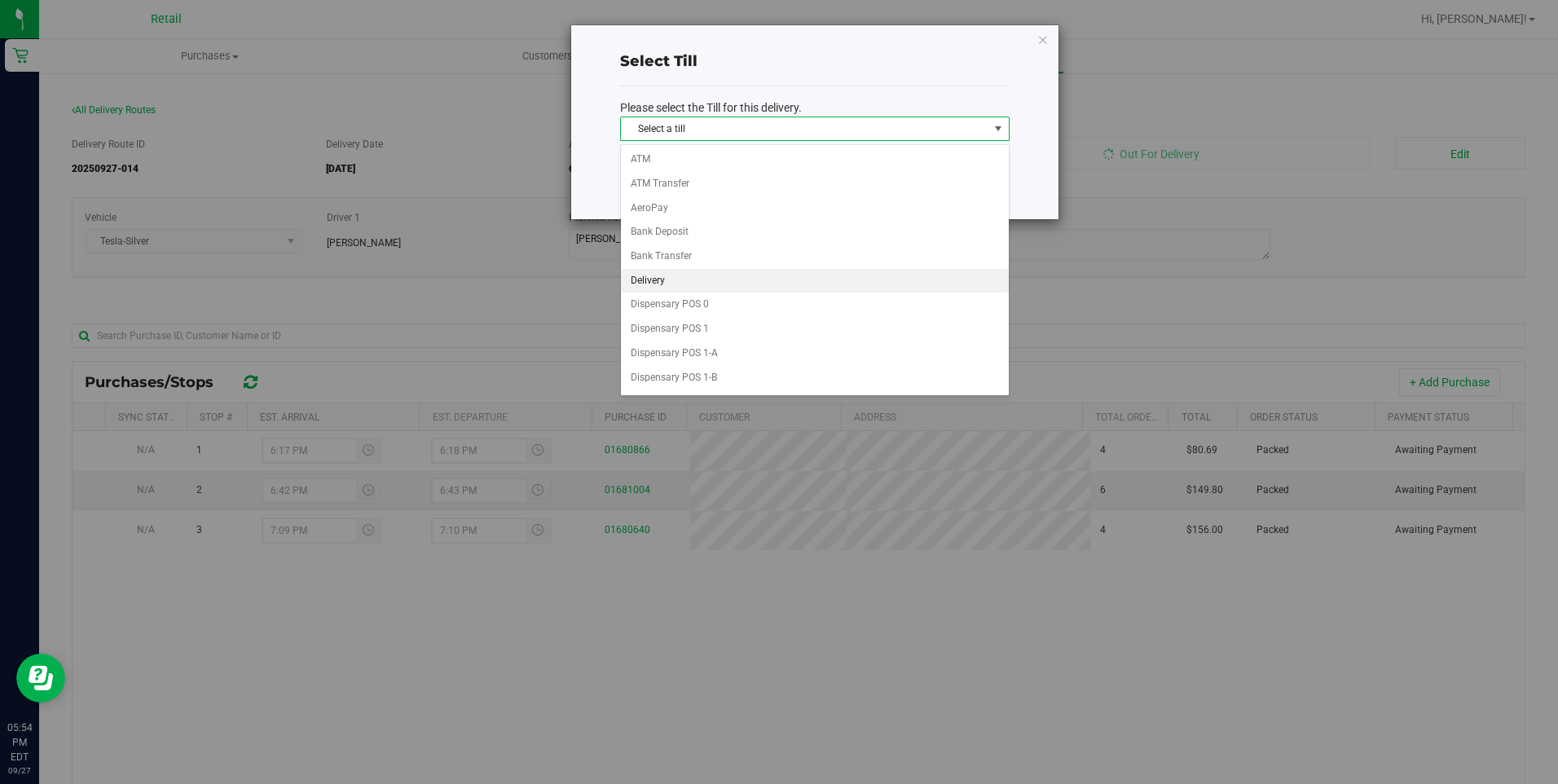
click at [667, 277] on li "Delivery" at bounding box center [814, 281] width 388 height 25
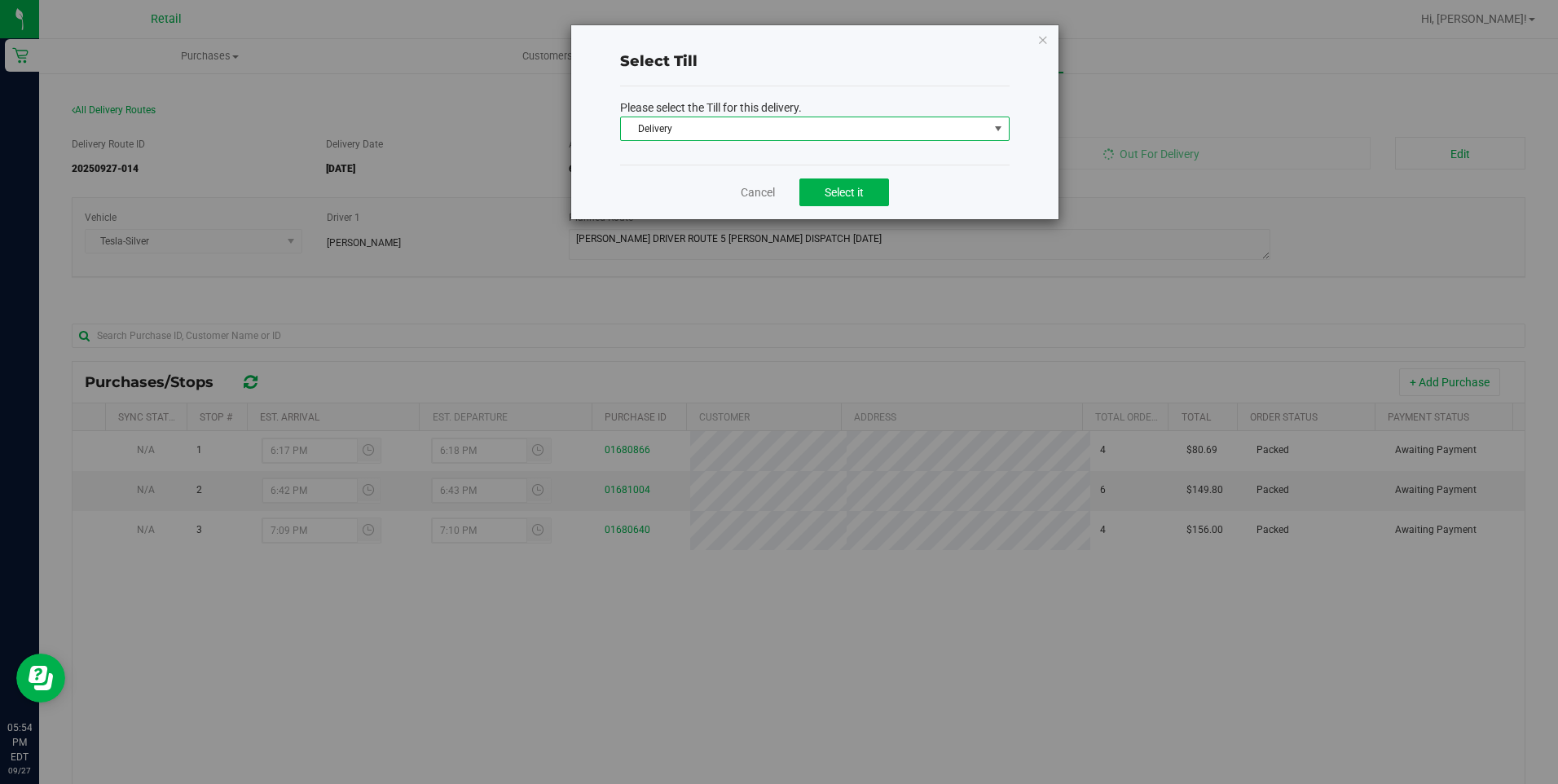
click at [893, 187] on div "Cancel Select it" at bounding box center [814, 192] width 390 height 55
click at [856, 194] on span "Select it" at bounding box center [844, 192] width 39 height 13
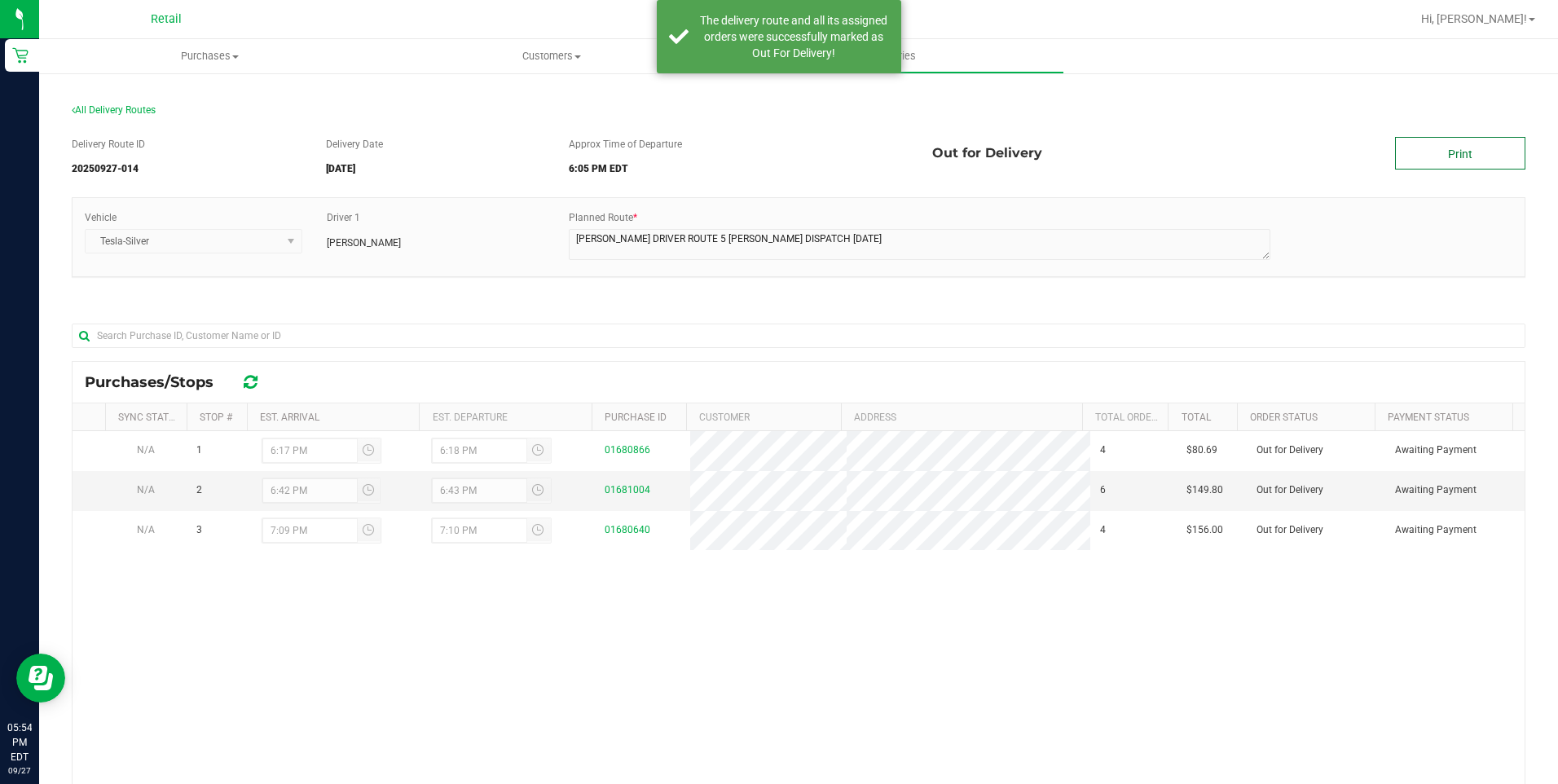
click at [1465, 156] on link "Print" at bounding box center [1460, 153] width 130 height 33
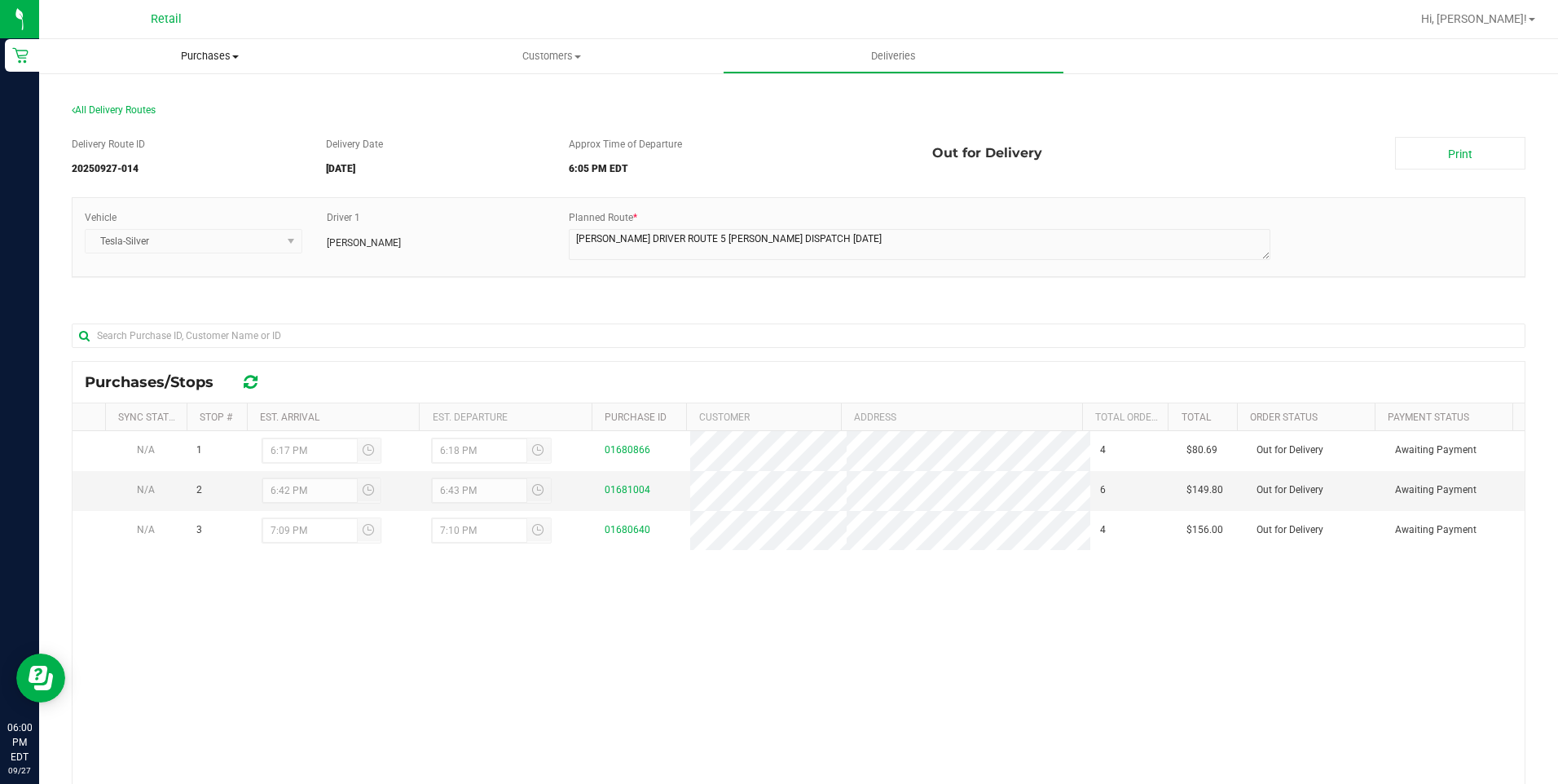
click at [209, 56] on span "Purchases" at bounding box center [209, 56] width 342 height 15
click at [121, 115] on span "Fulfillment" at bounding box center [89, 118] width 101 height 14
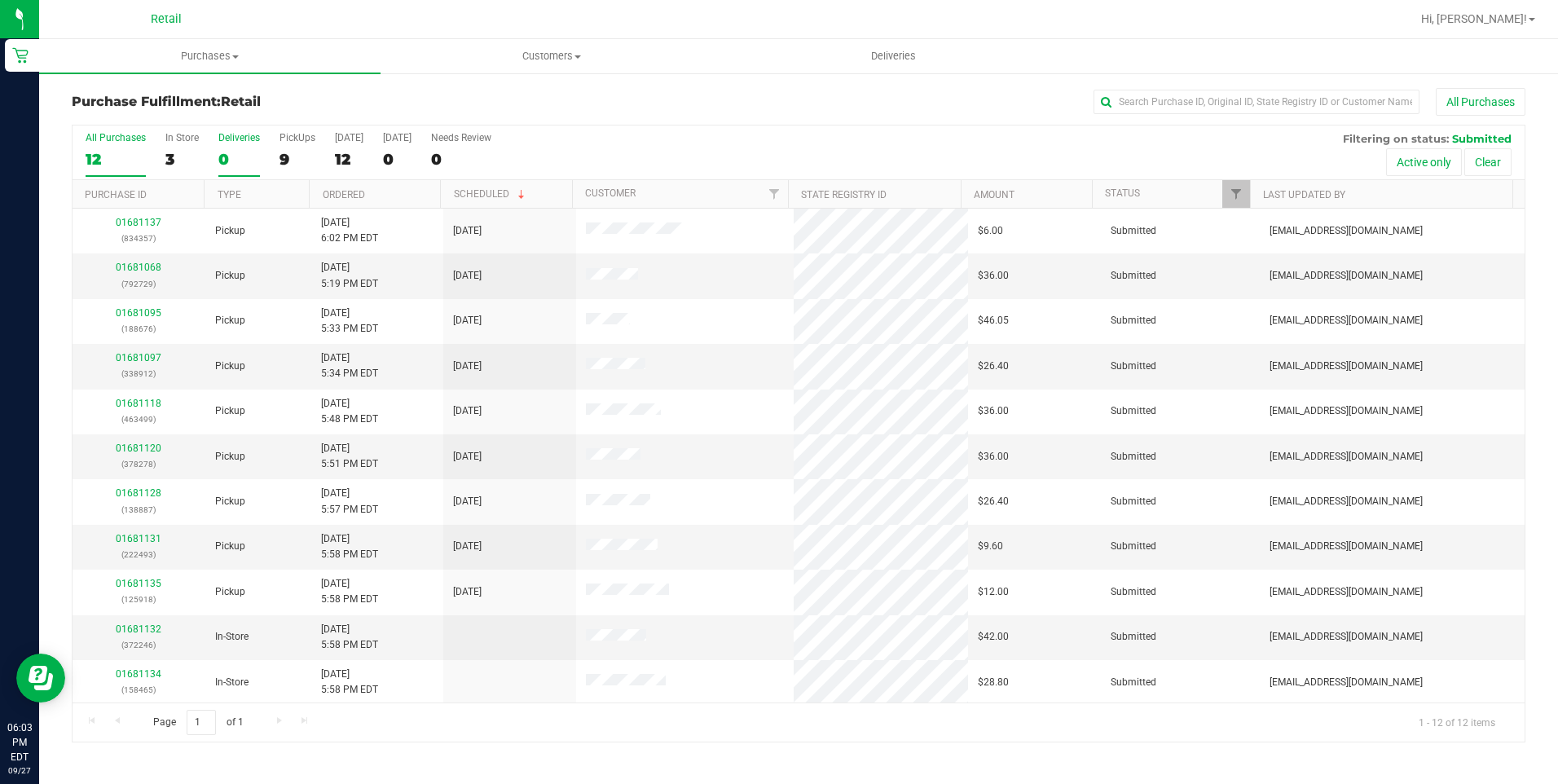
click at [235, 160] on div "0" at bounding box center [239, 158] width 41 height 18
click at [0, 0] on input "Deliveries 0" at bounding box center [0, 0] width 0 height 0
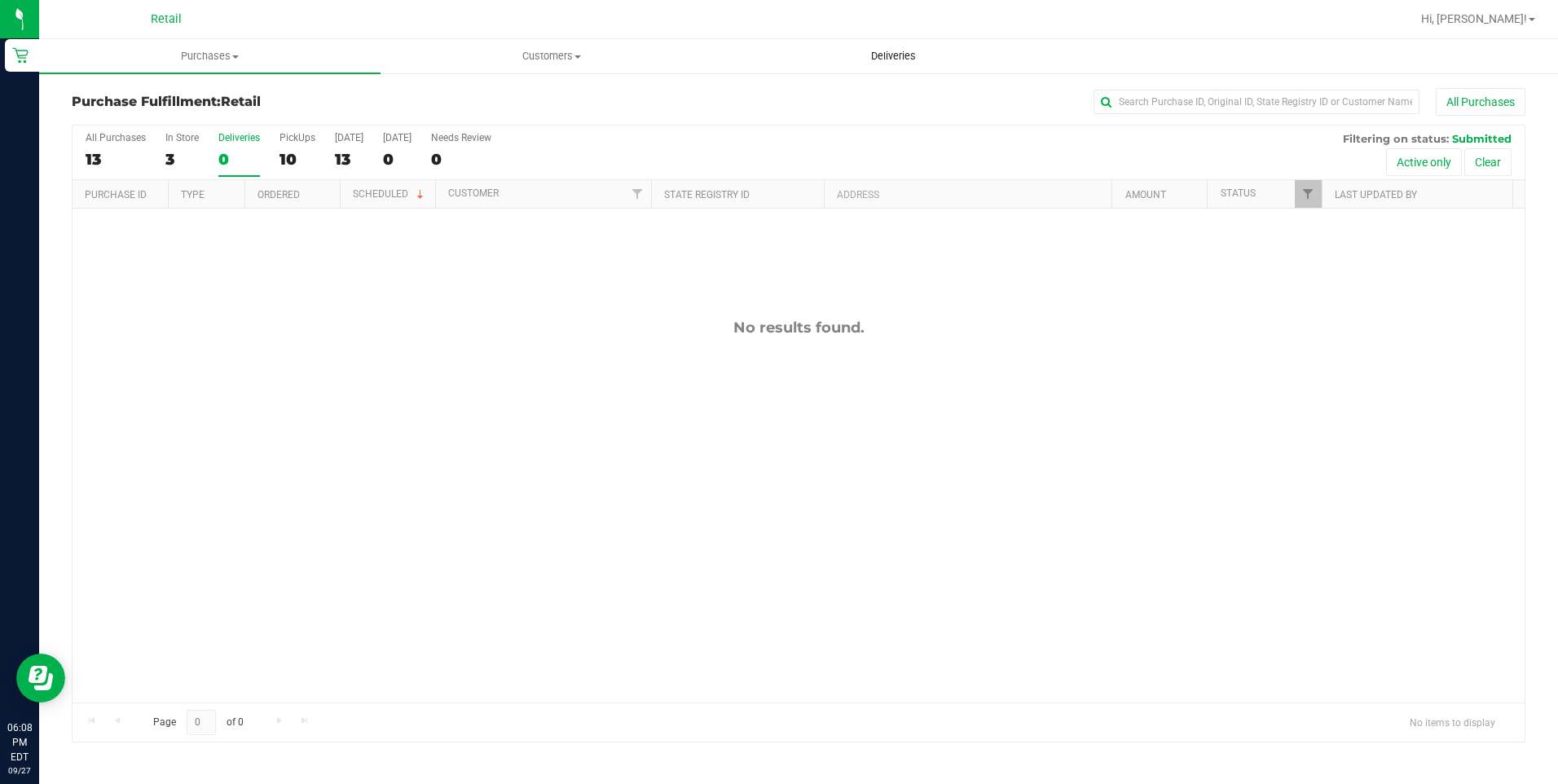
click at [900, 53] on span "Deliveries" at bounding box center [893, 56] width 89 height 15
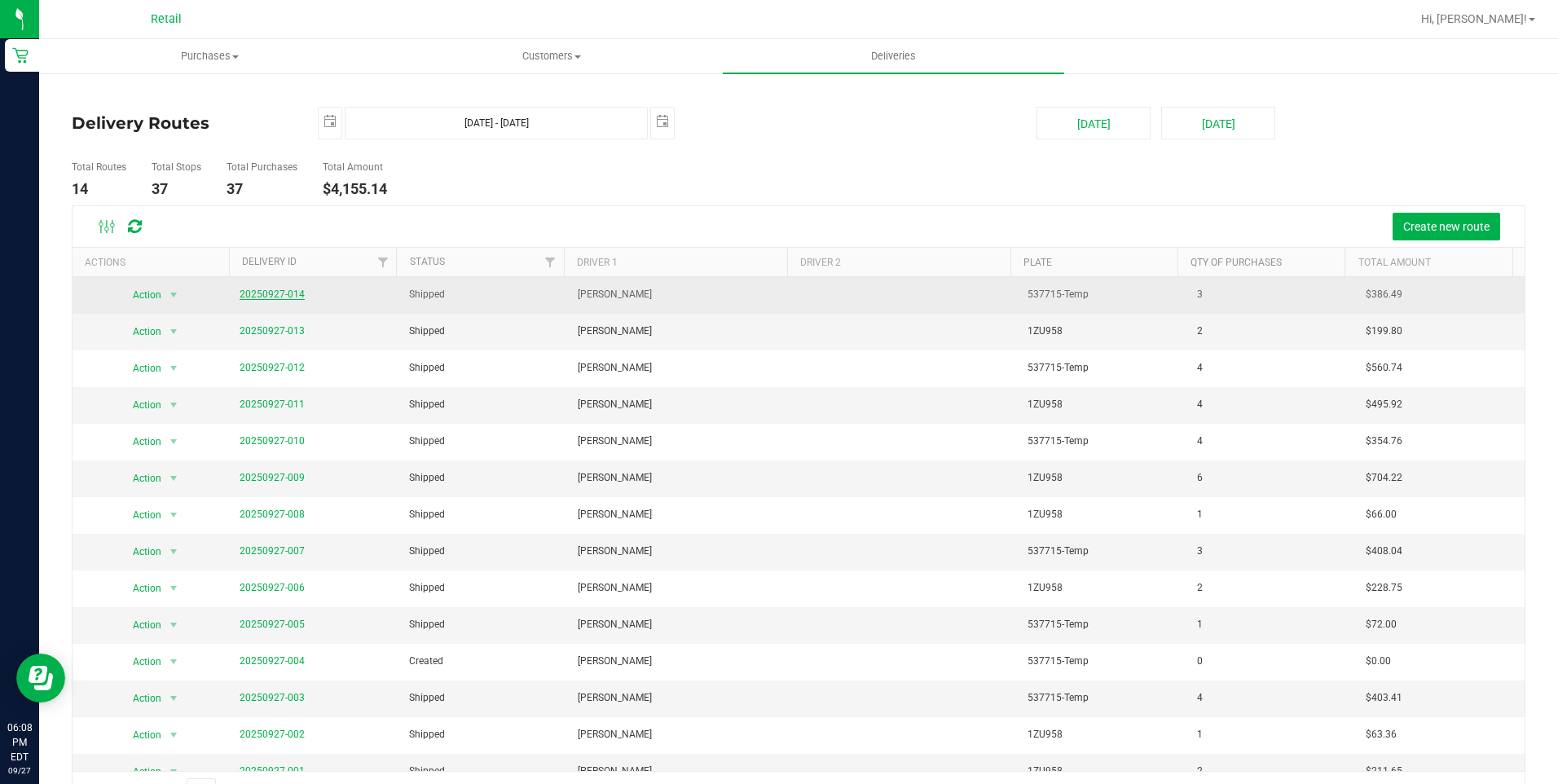
click at [276, 292] on link "20250927-014" at bounding box center [272, 294] width 65 height 11
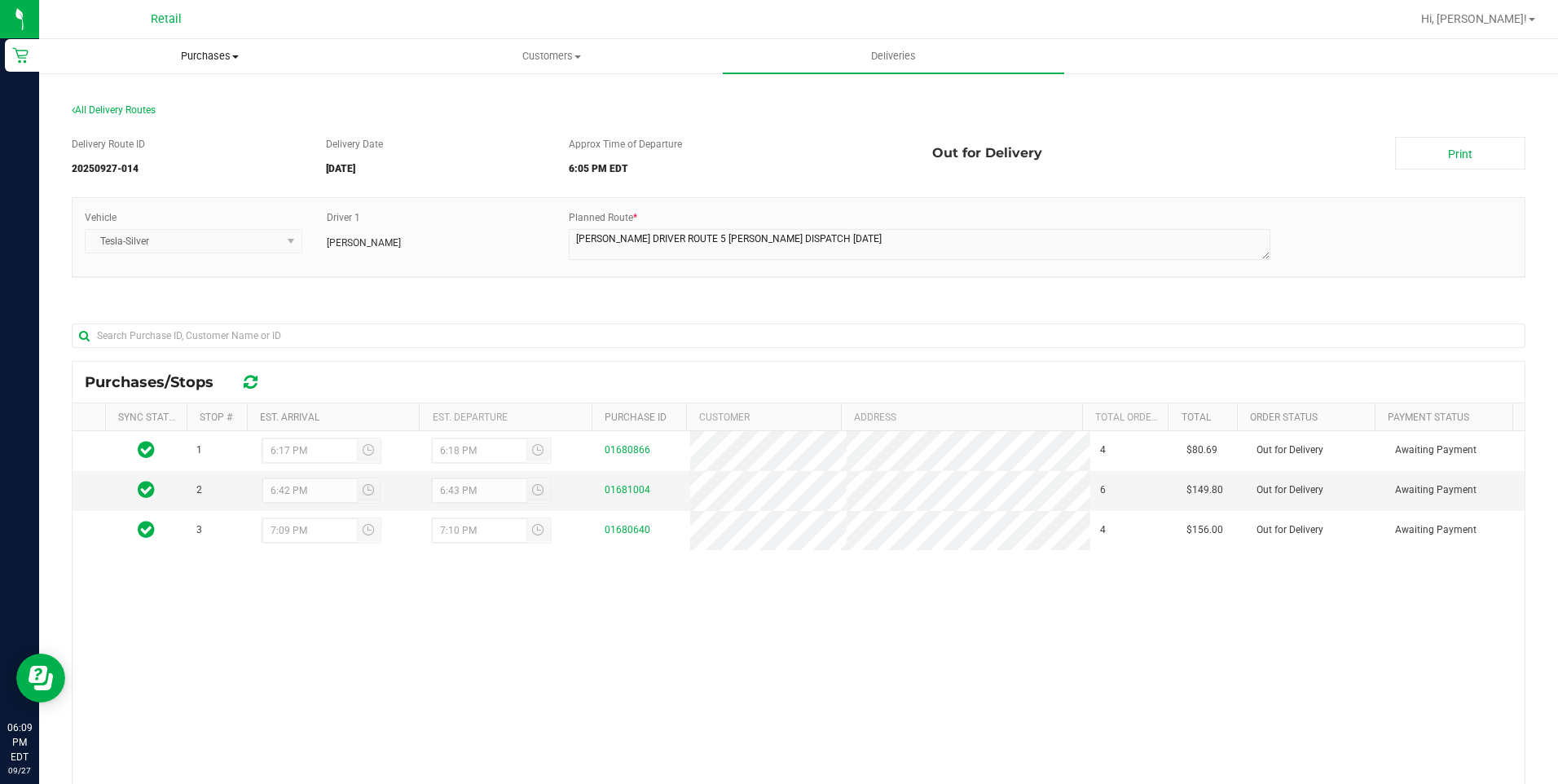
click at [202, 54] on span "Purchases" at bounding box center [209, 56] width 340 height 15
click at [109, 112] on span "Fulfillment" at bounding box center [89, 118] width 101 height 14
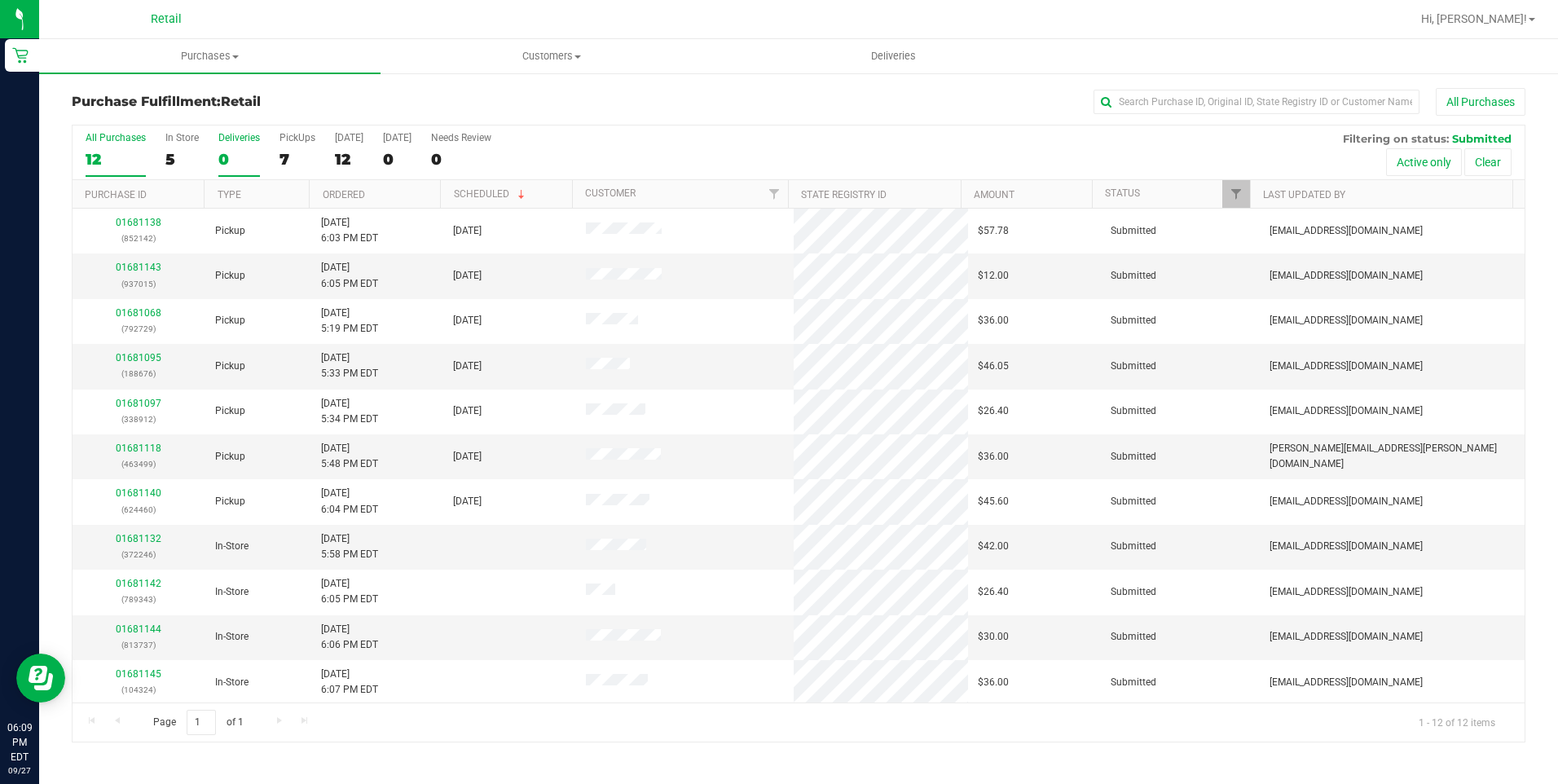
click at [224, 150] on div "0" at bounding box center [239, 158] width 41 height 18
click at [0, 0] on input "Deliveries 0" at bounding box center [0, 0] width 0 height 0
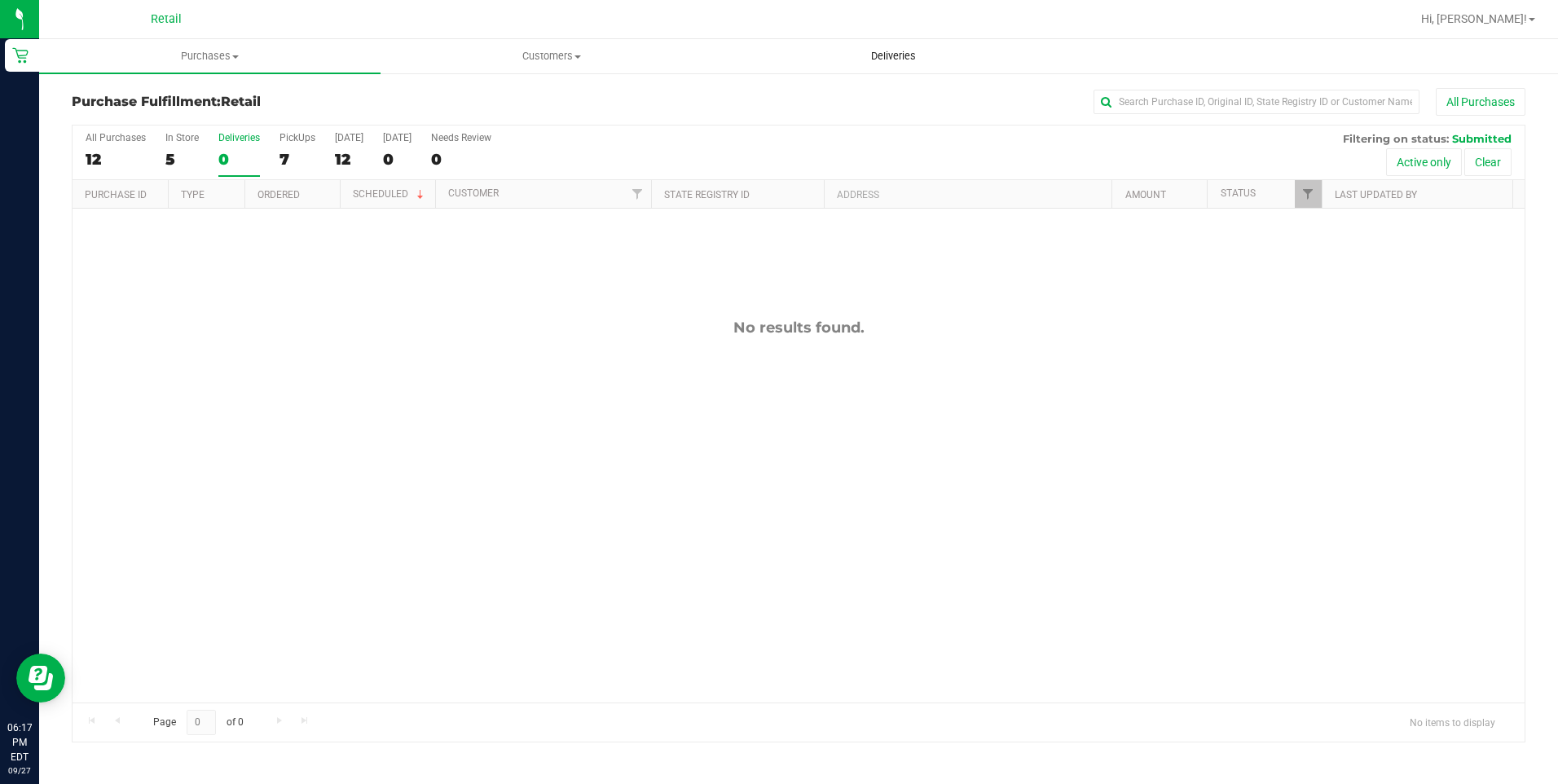
click at [906, 61] on span "Deliveries" at bounding box center [893, 56] width 89 height 15
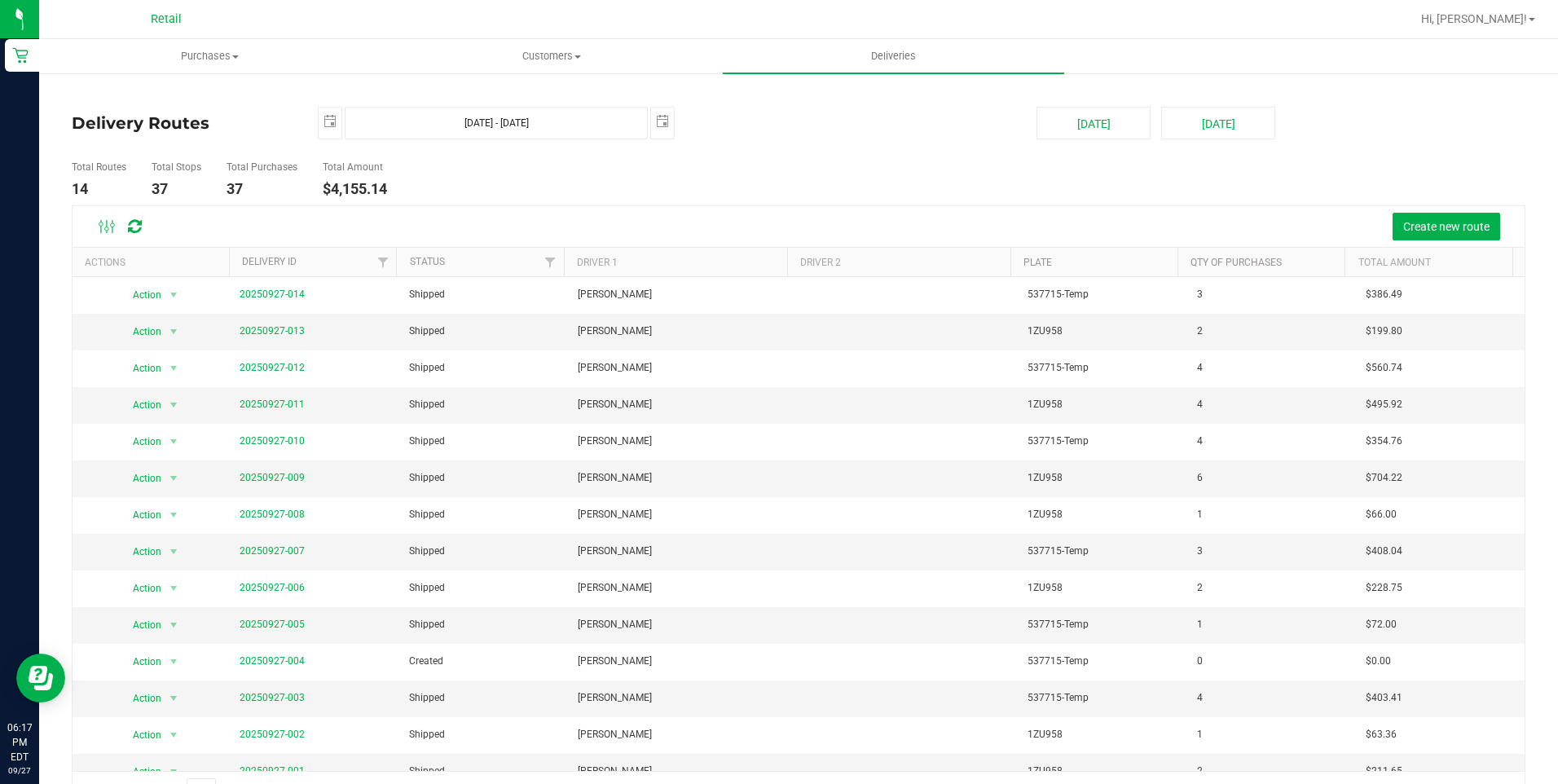
drag, startPoint x: 1044, startPoint y: 188, endPoint x: 1066, endPoint y: 201, distance: 25.6
click at [1044, 189] on div "Total Routes 14 Total Stops 37 Total Purchases 37 Total Amount $4,155.14" at bounding box center [798, 180] width 1478 height 51
click at [225, 49] on span "Purchases" at bounding box center [209, 56] width 340 height 15
click at [121, 124] on span "Fulfillment" at bounding box center [89, 118] width 101 height 14
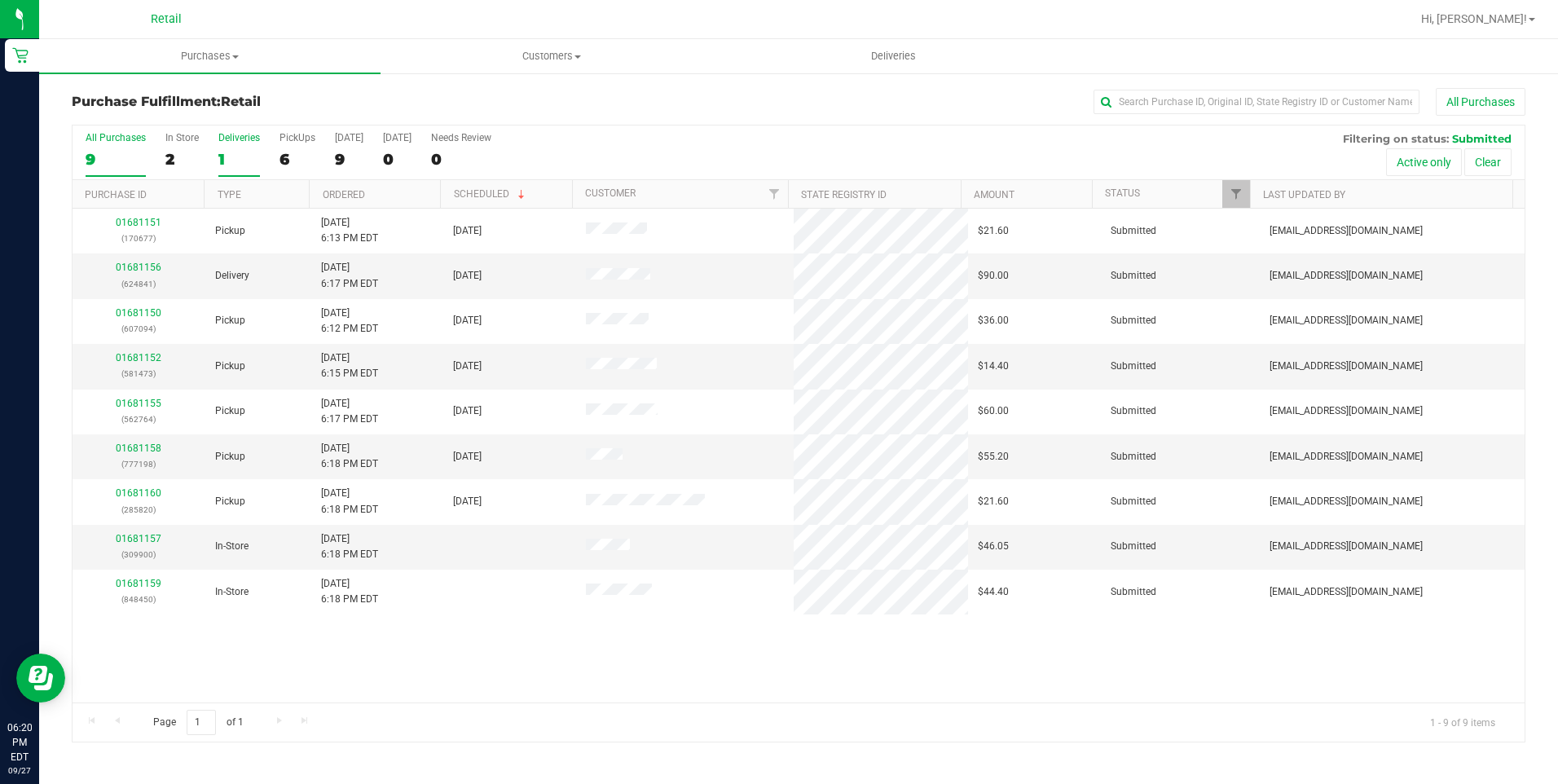
click at [247, 158] on div "1" at bounding box center [239, 158] width 41 height 18
click at [0, 0] on input "Deliveries 1" at bounding box center [0, 0] width 0 height 0
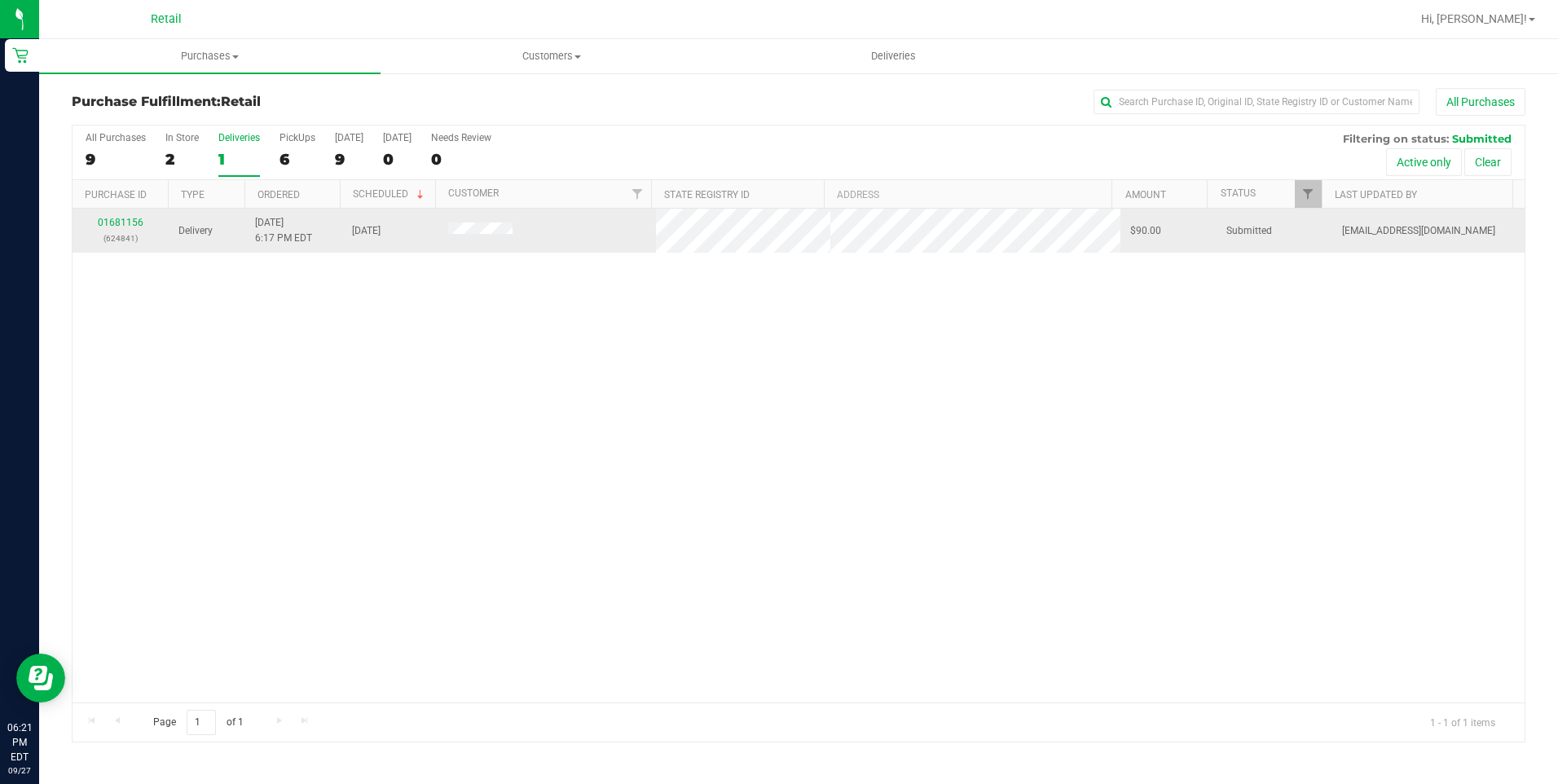
click at [124, 214] on td "01681156 (624841)" at bounding box center [120, 231] width 96 height 44
click at [125, 221] on link "01681156" at bounding box center [121, 222] width 46 height 11
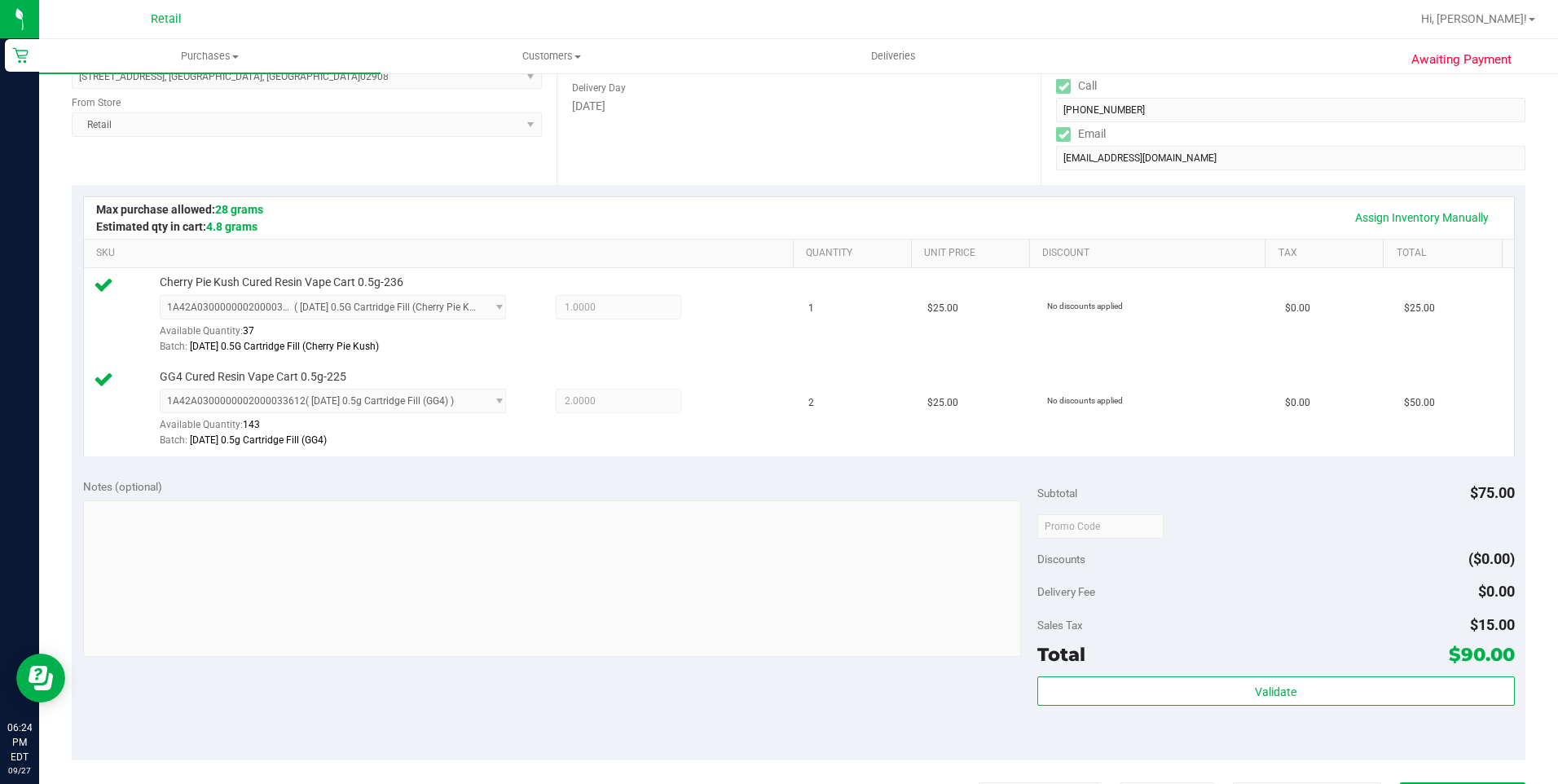
scroll to position [488, 0]
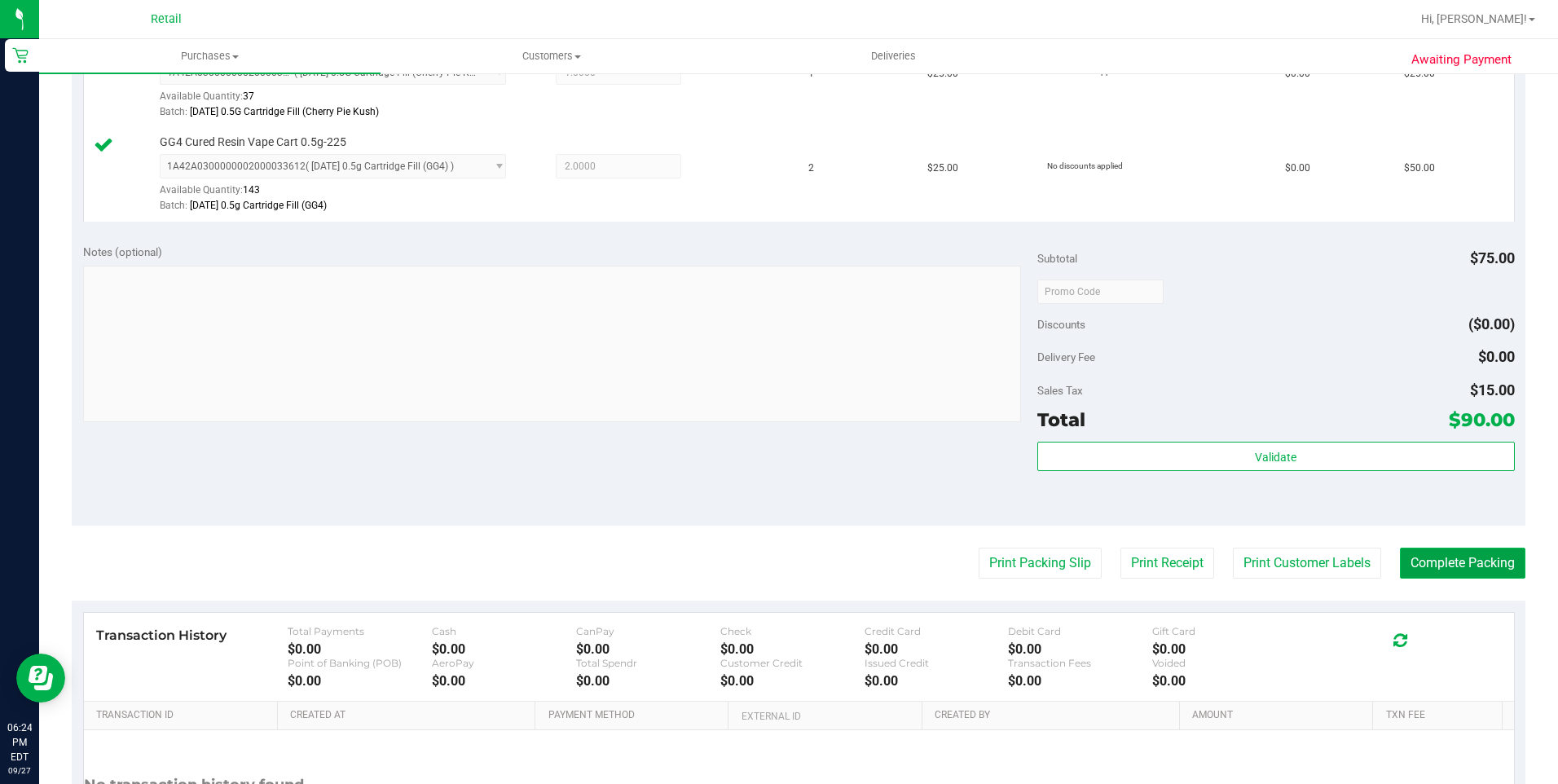
click at [1439, 570] on button "Complete Packing" at bounding box center [1462, 562] width 126 height 31
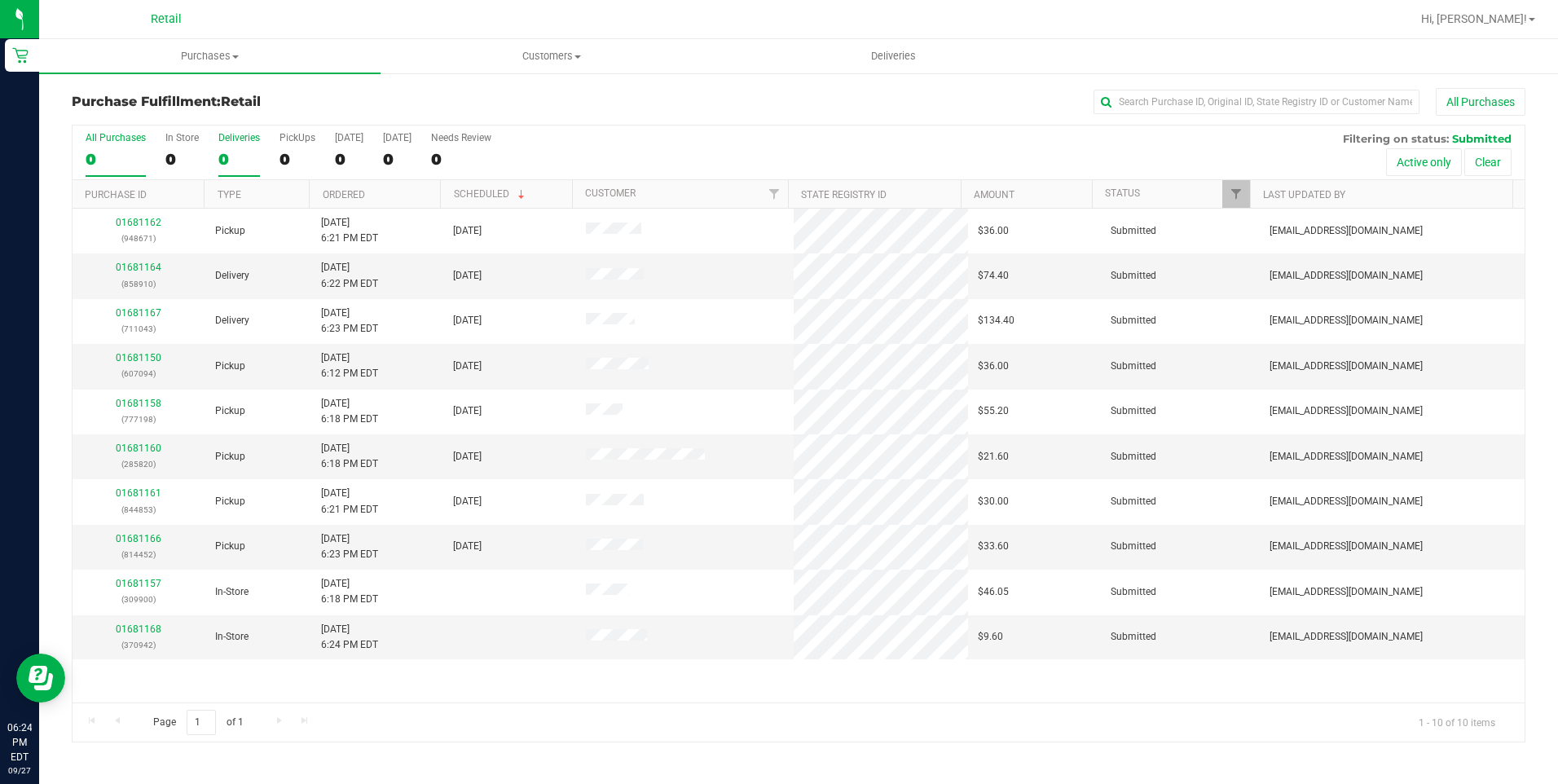
click at [254, 143] on label "Deliveries 0" at bounding box center [239, 154] width 41 height 45
click at [0, 0] on input "Deliveries 0" at bounding box center [0, 0] width 0 height 0
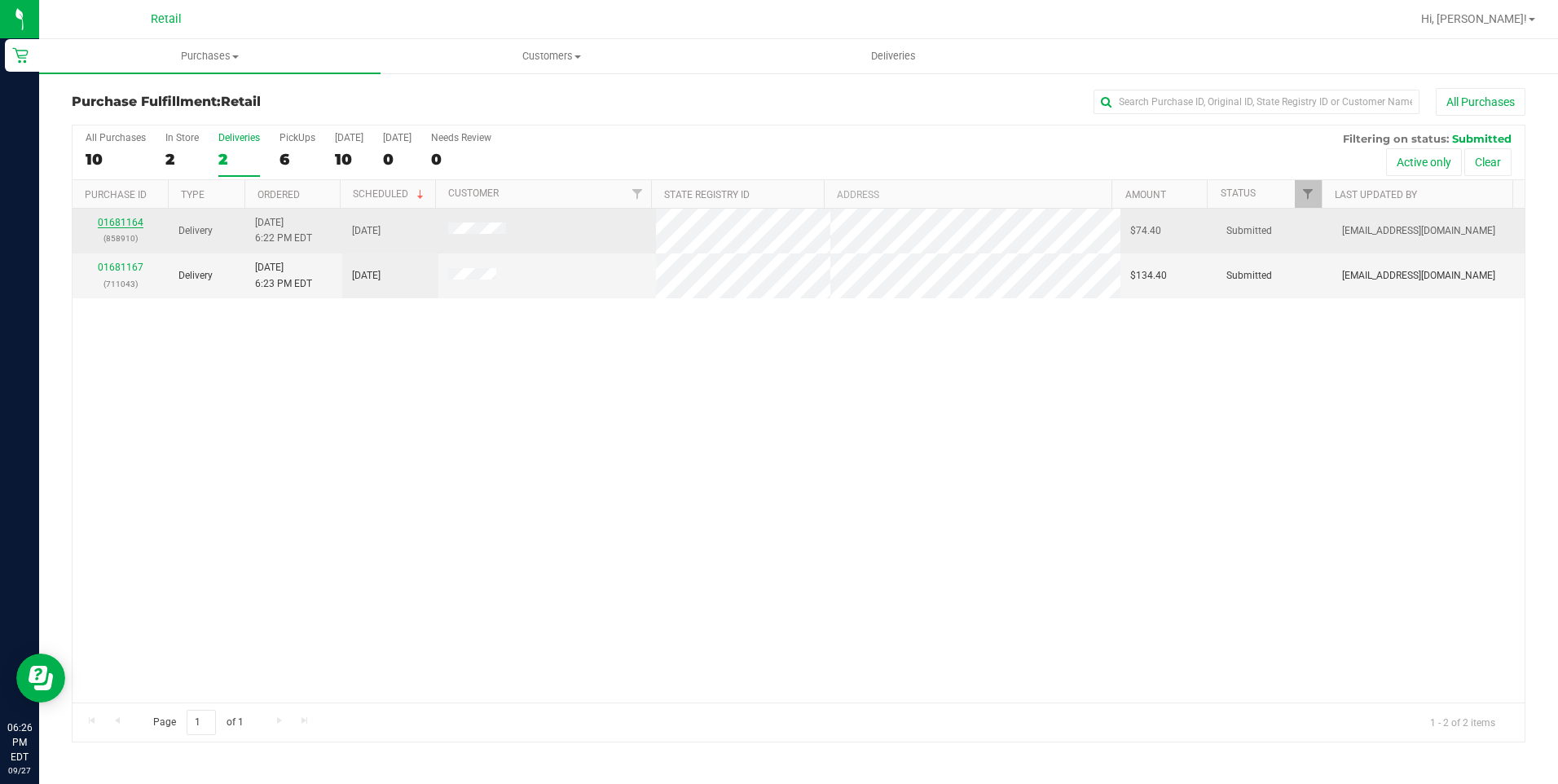
click at [117, 223] on link "01681164" at bounding box center [121, 222] width 46 height 11
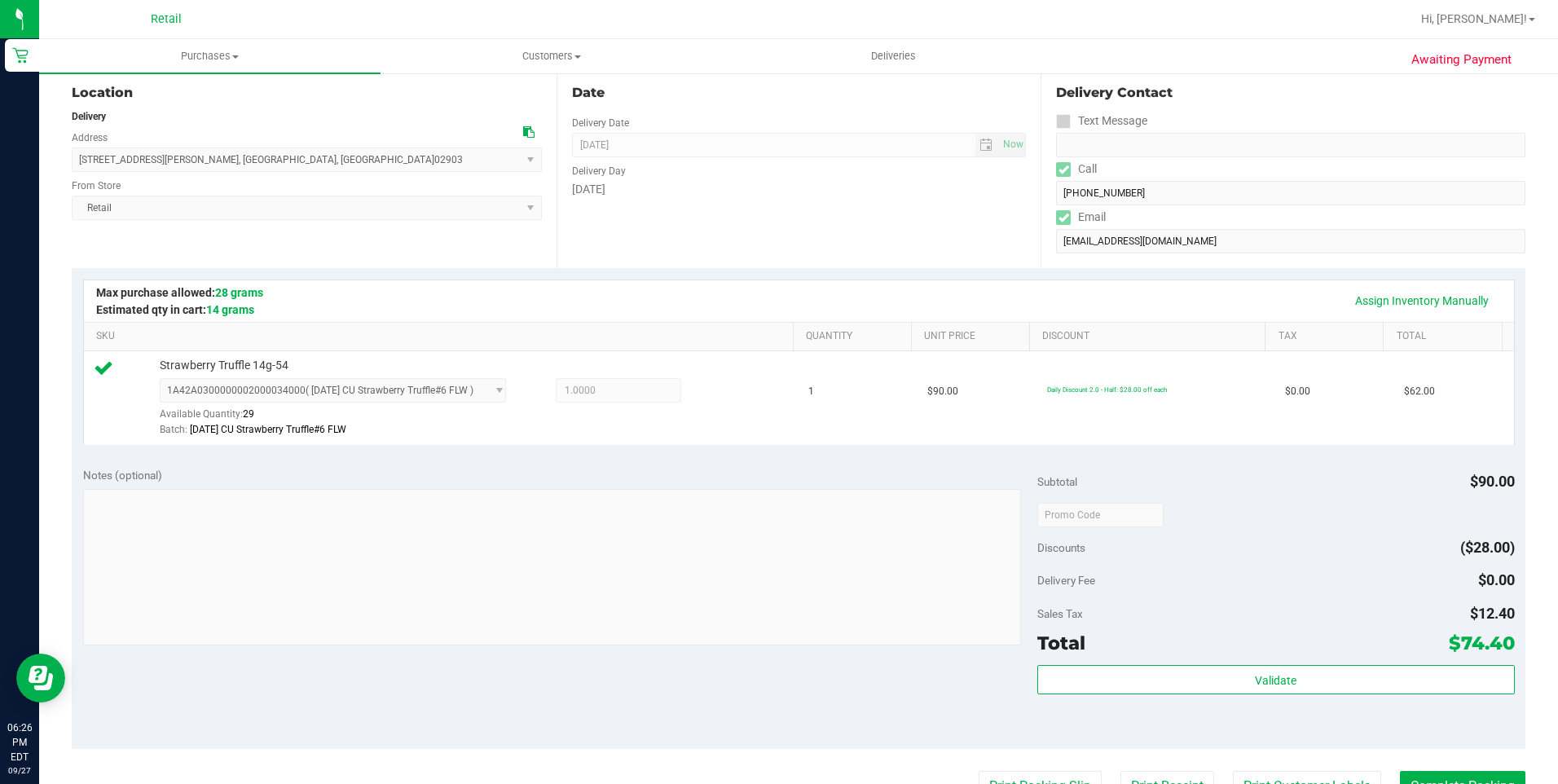
scroll to position [407, 0]
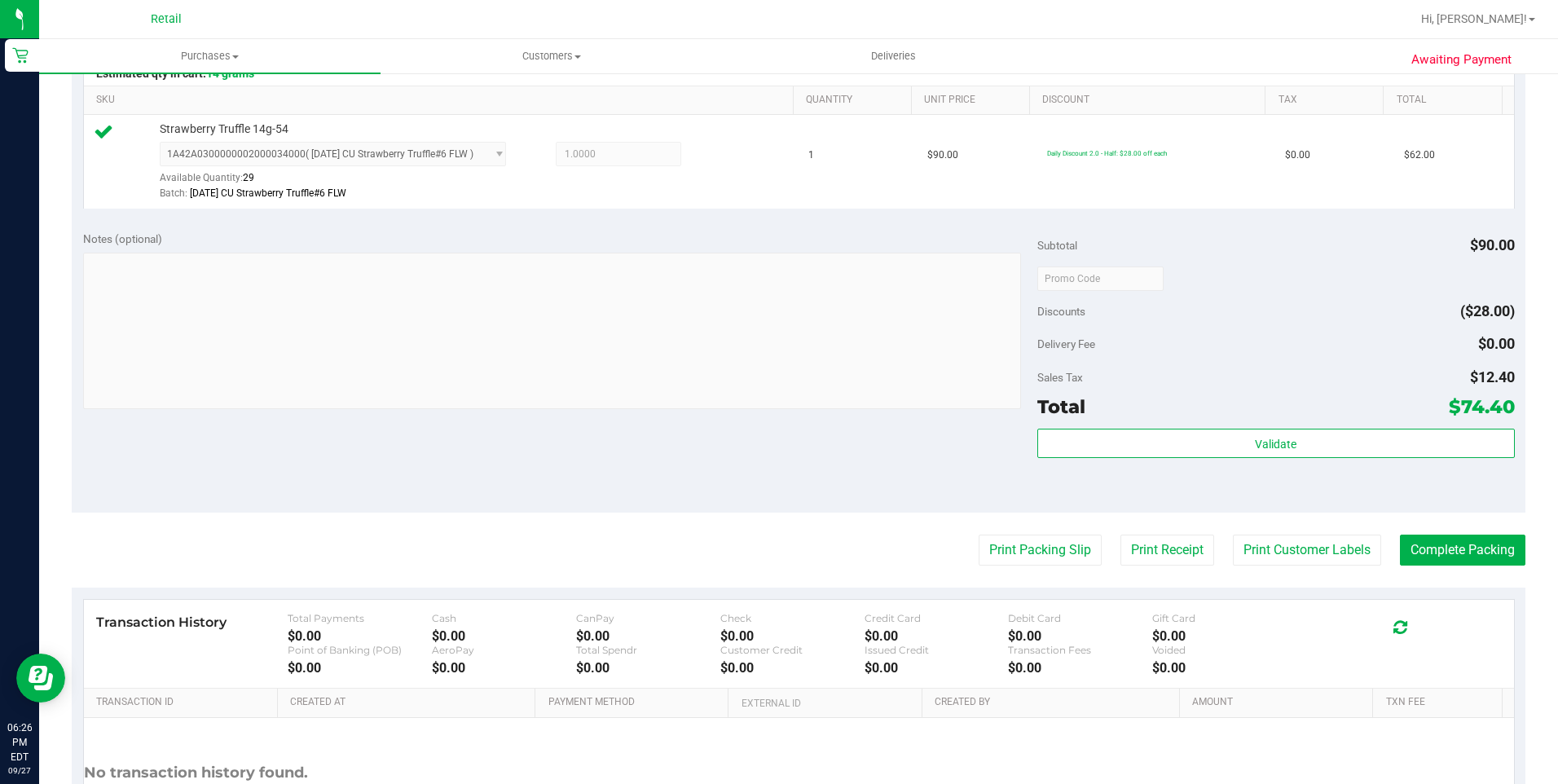
click at [1461, 531] on purchase-details "Back Edit Purchase Cancel Purchase View Profile # 01681164 Med | Rec METRC ID: …" at bounding box center [798, 286] width 1454 height 1212
click at [1457, 543] on button "Complete Packing" at bounding box center [1462, 549] width 126 height 31
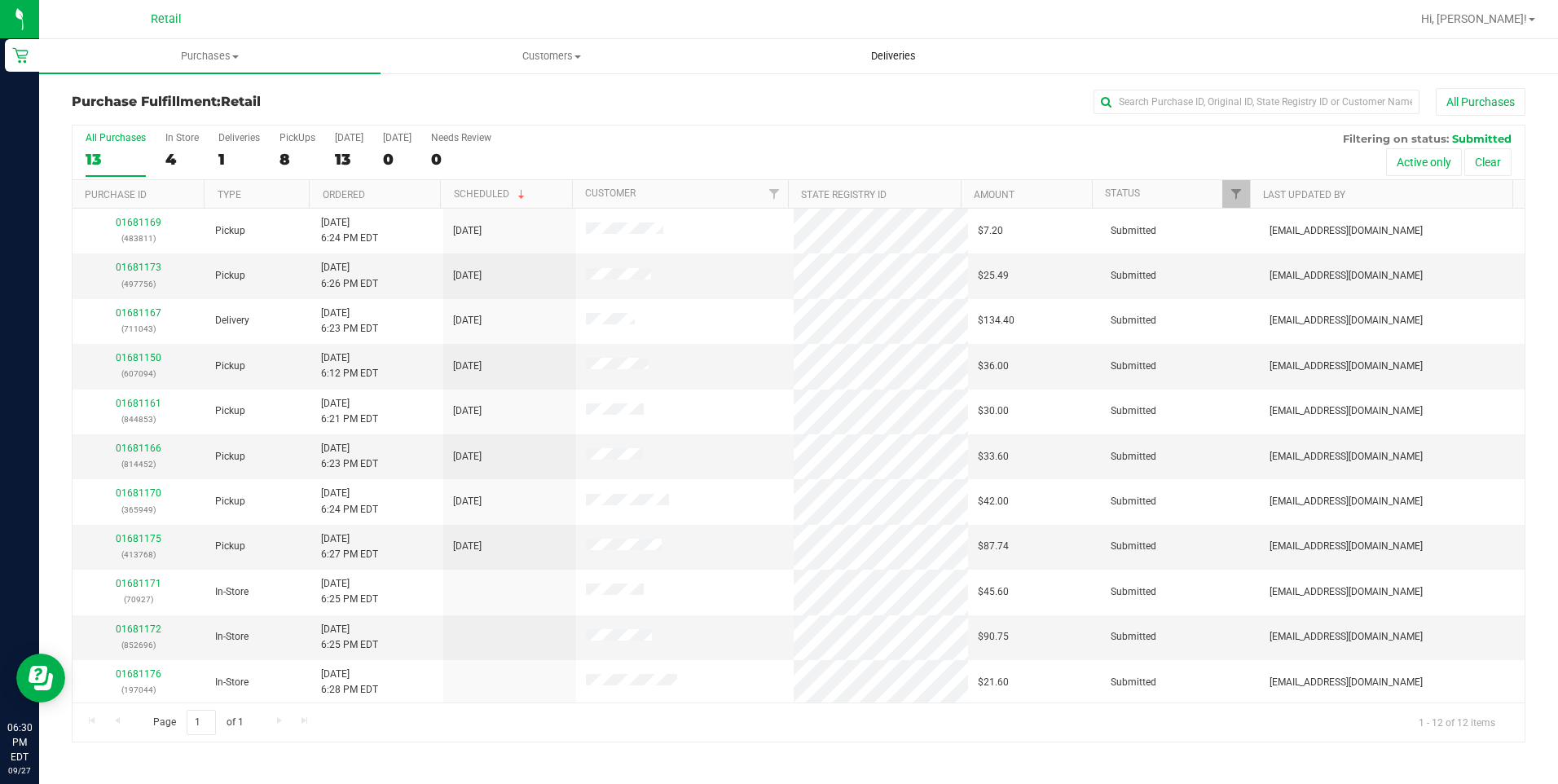
click at [861, 63] on uib-tab-heading "Deliveries" at bounding box center [893, 55] width 340 height 33
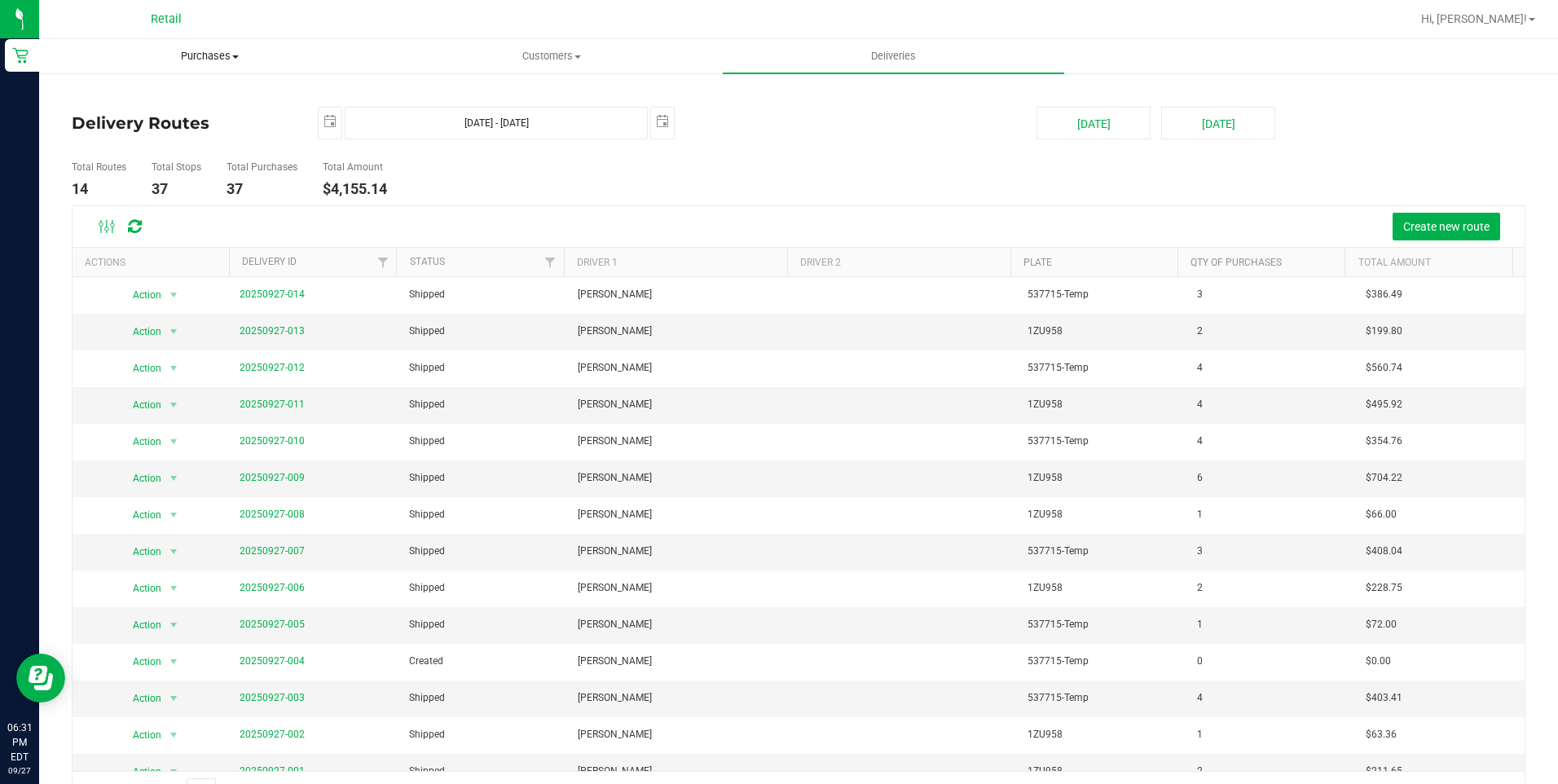
drag, startPoint x: 229, startPoint y: 47, endPoint x: 228, endPoint y: 65, distance: 18.0
click at [229, 47] on uib-tab-heading "Purchases Summary of purchases Fulfillment All purchases" at bounding box center [209, 55] width 340 height 33
click at [128, 130] on span "All purchases" at bounding box center [96, 137] width 115 height 14
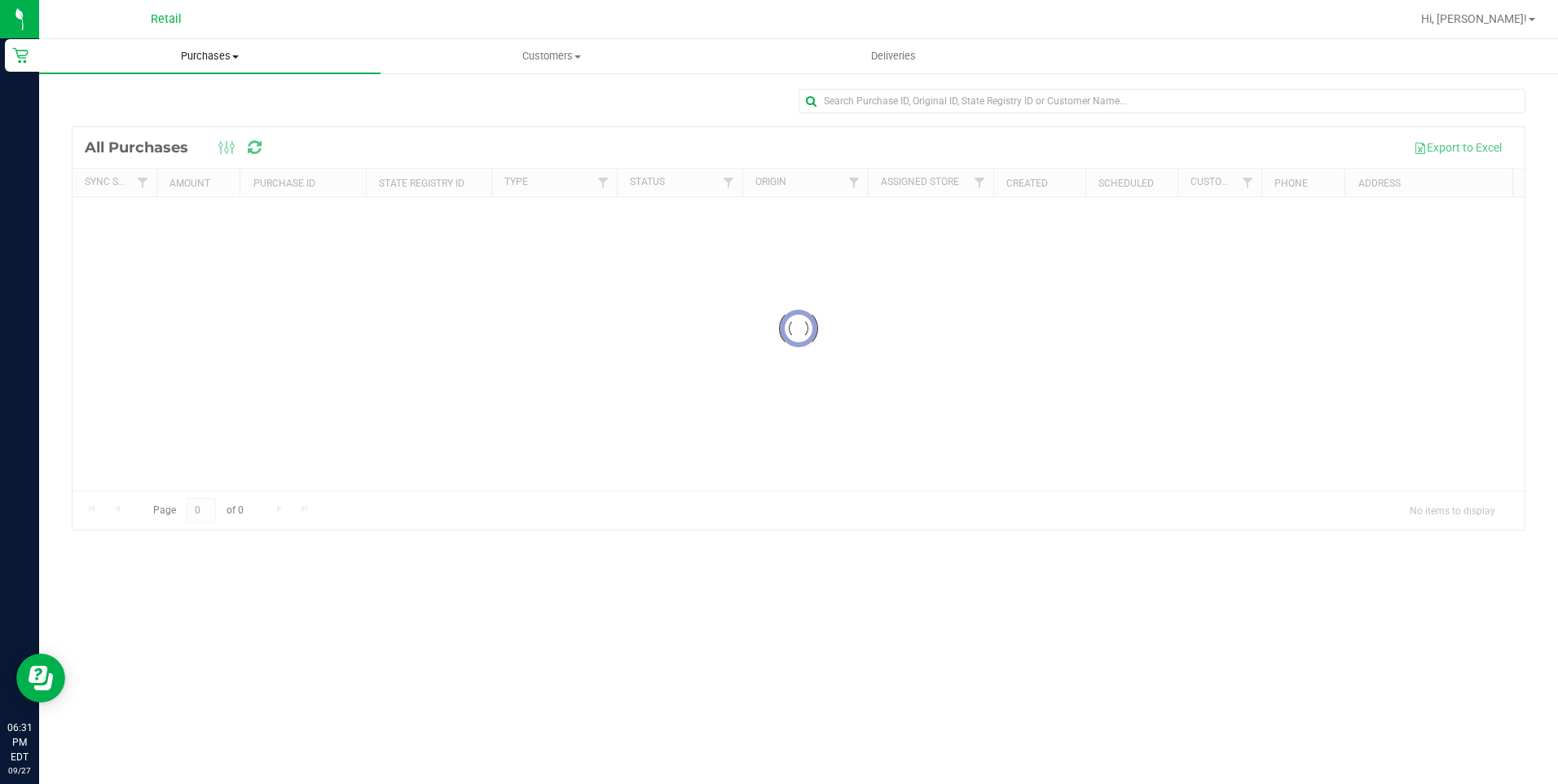
click at [225, 49] on span "Purchases" at bounding box center [209, 56] width 342 height 15
click at [130, 112] on span "Fulfillment" at bounding box center [89, 118] width 101 height 14
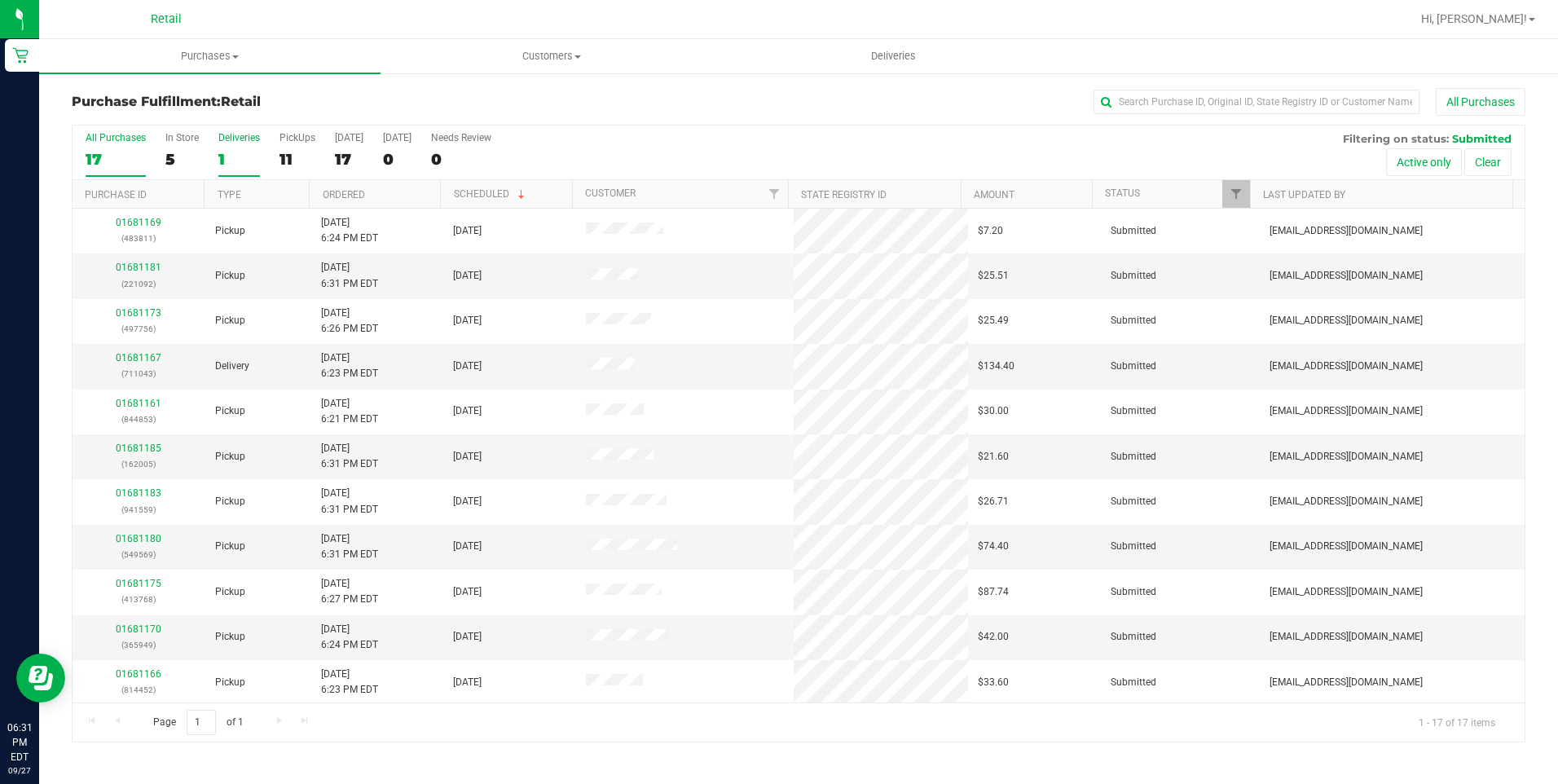
click at [236, 139] on div "Deliveries" at bounding box center [239, 137] width 41 height 11
click at [0, 0] on input "Deliveries 1" at bounding box center [0, 0] width 0 height 0
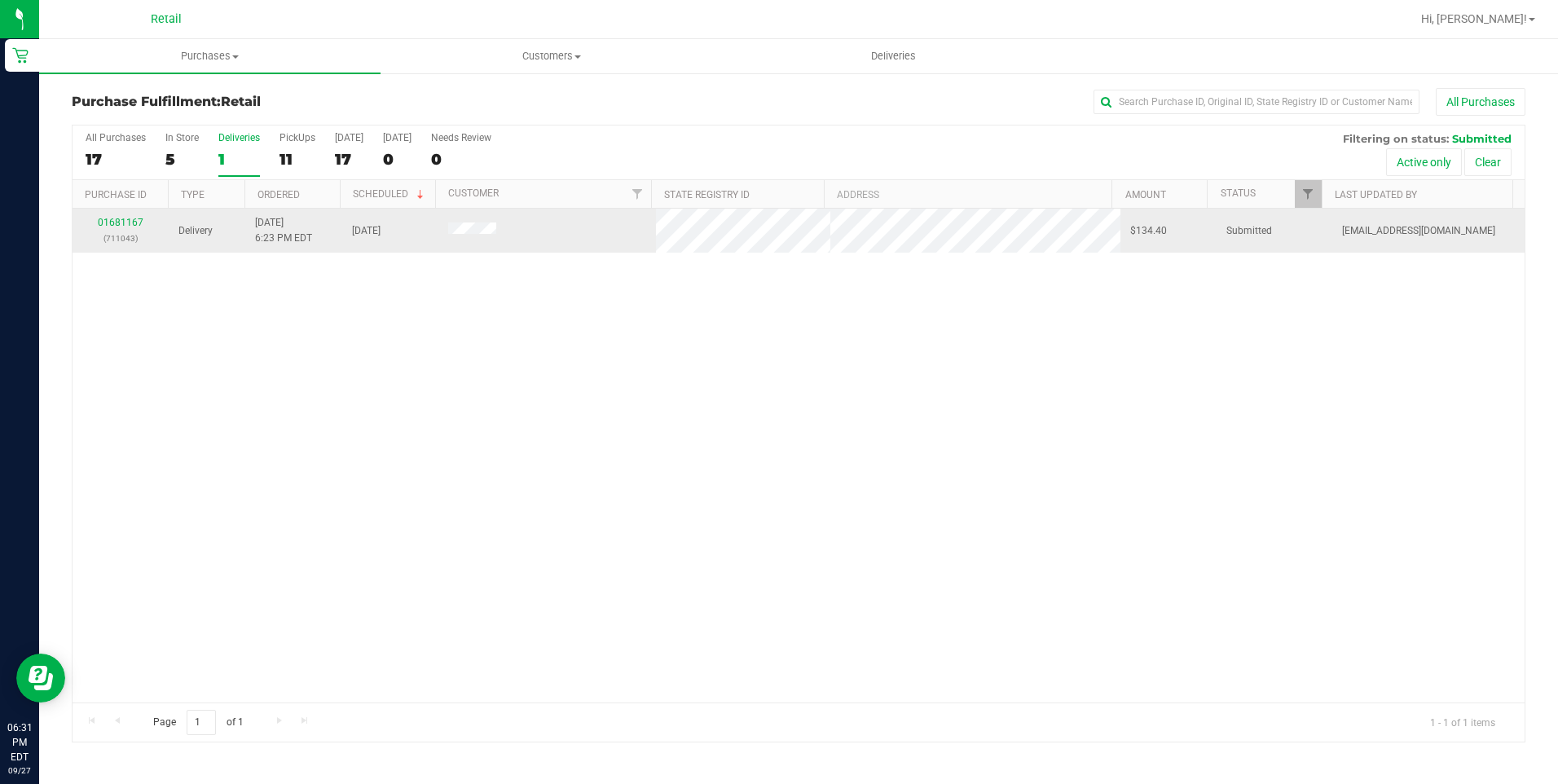
click at [130, 216] on div "01681167 (711043)" at bounding box center [121, 230] width 77 height 31
click at [129, 222] on link "01681167" at bounding box center [121, 222] width 46 height 11
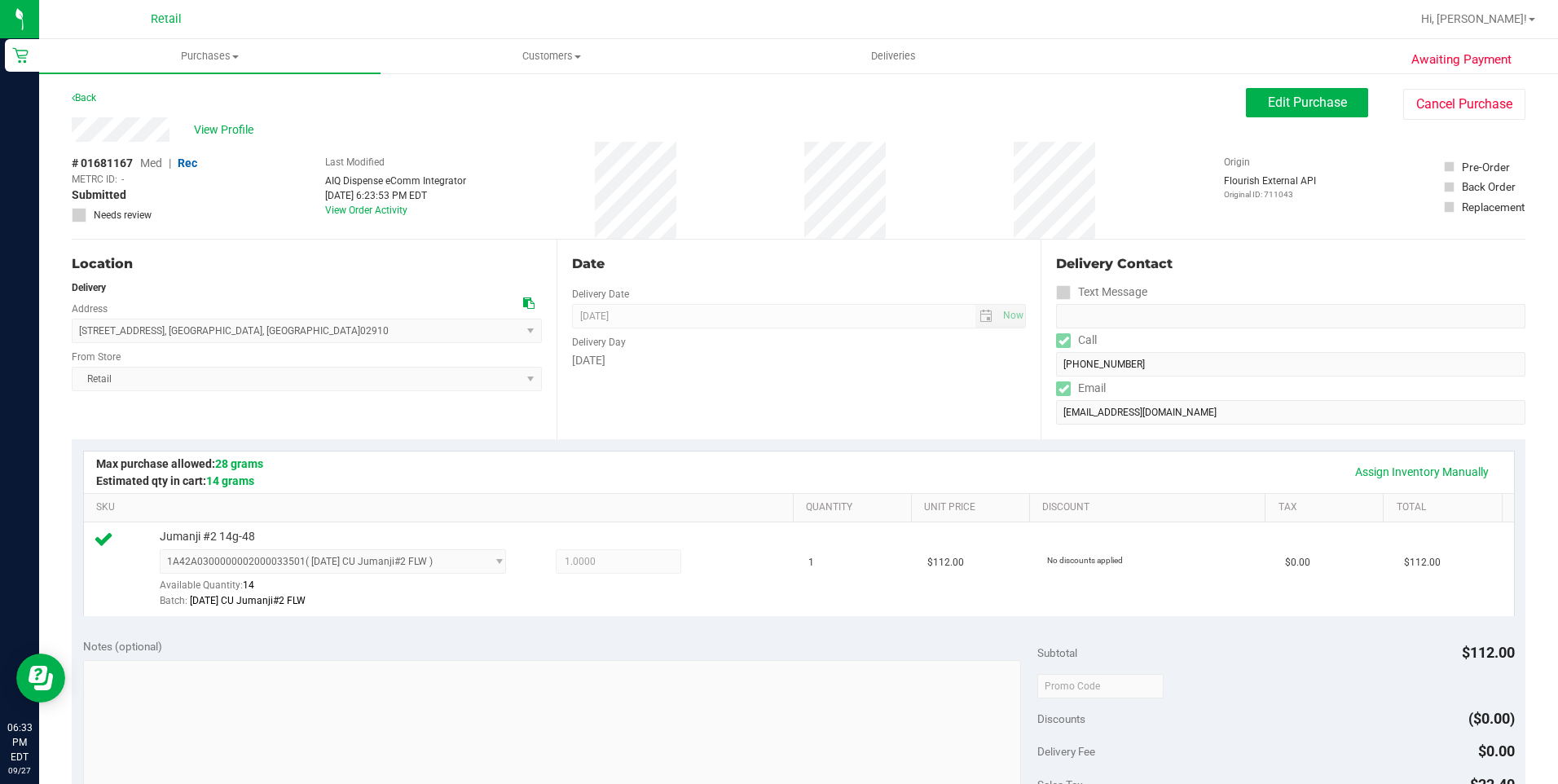
scroll to position [407, 0]
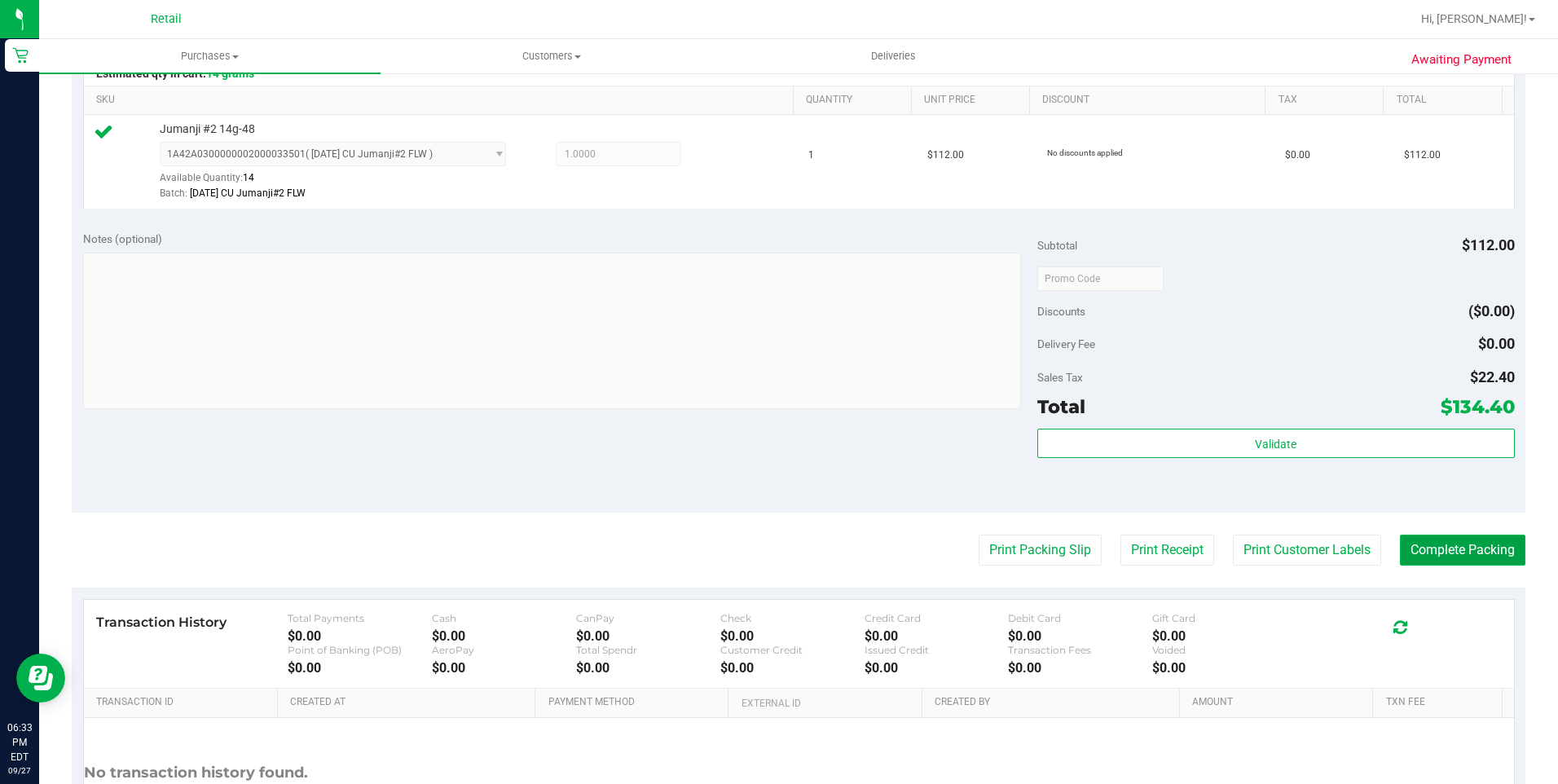
click at [1434, 554] on button "Complete Packing" at bounding box center [1462, 549] width 126 height 31
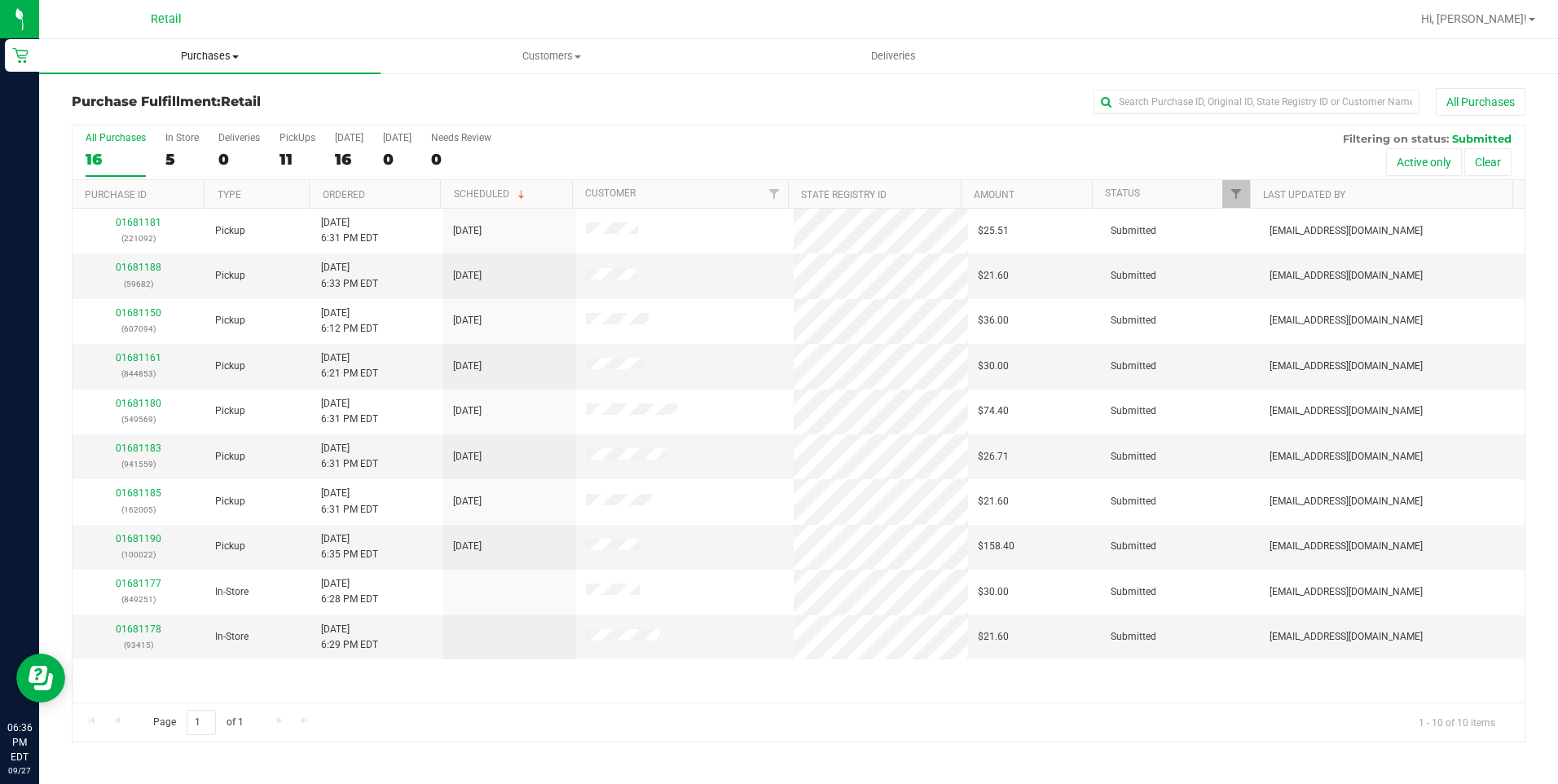
click at [225, 69] on uib-tab-heading "Purchases Summary of purchases Fulfillment All purchases" at bounding box center [209, 55] width 342 height 34
click at [135, 121] on span "Fulfillment" at bounding box center [89, 118] width 101 height 14
click at [205, 165] on div "All Purchases 10 In Store 2 Deliveries 0 PickUps 8 Today 10 Tomorrow 0 Needs Re…" at bounding box center [798, 153] width 1452 height 55
click at [224, 159] on div "0" at bounding box center [239, 158] width 41 height 18
click at [0, 0] on input "Deliveries 0" at bounding box center [0, 0] width 0 height 0
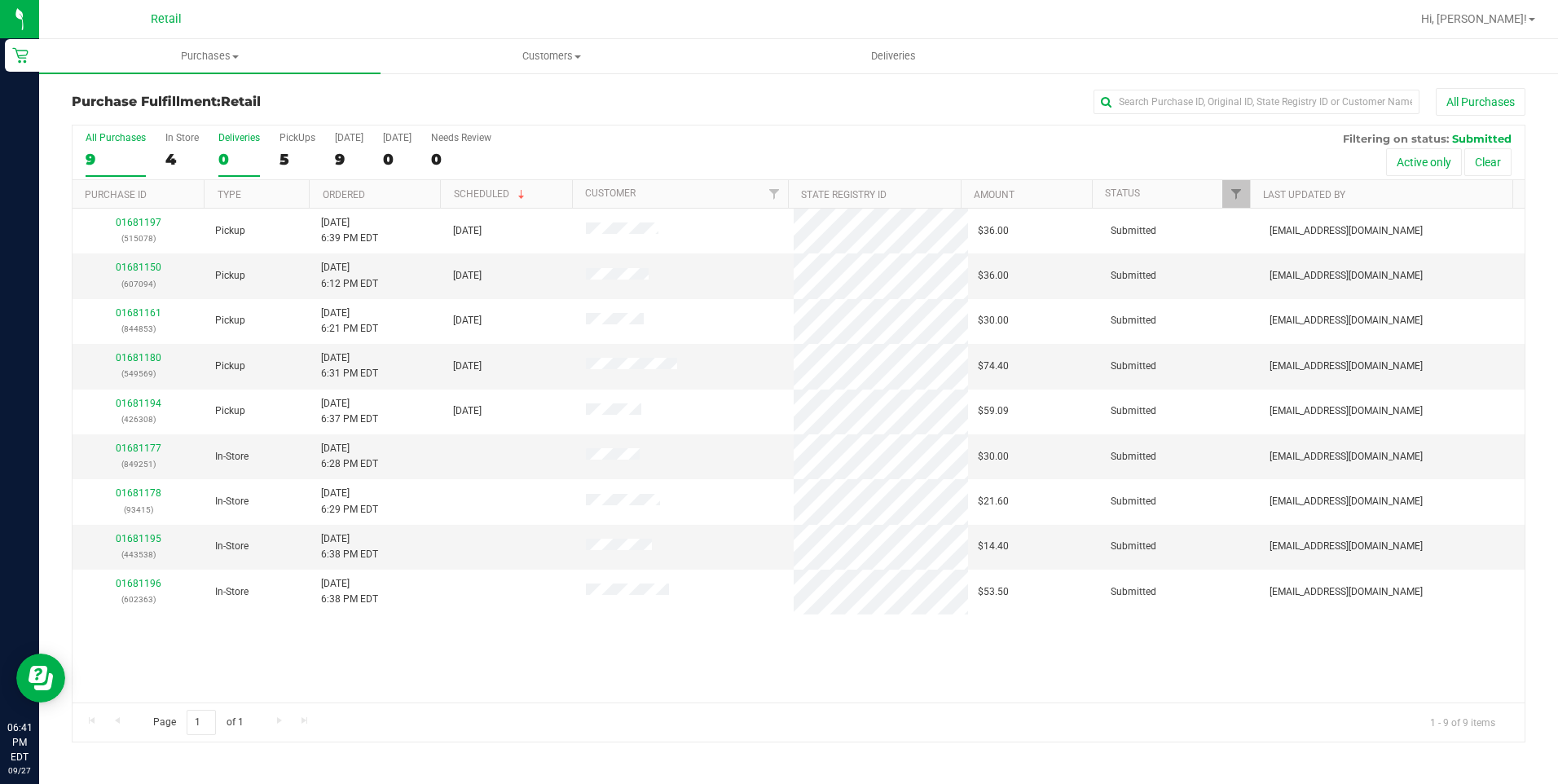
click at [231, 137] on div "Deliveries" at bounding box center [239, 137] width 41 height 11
click at [0, 0] on input "Deliveries 0" at bounding box center [0, 0] width 0 height 0
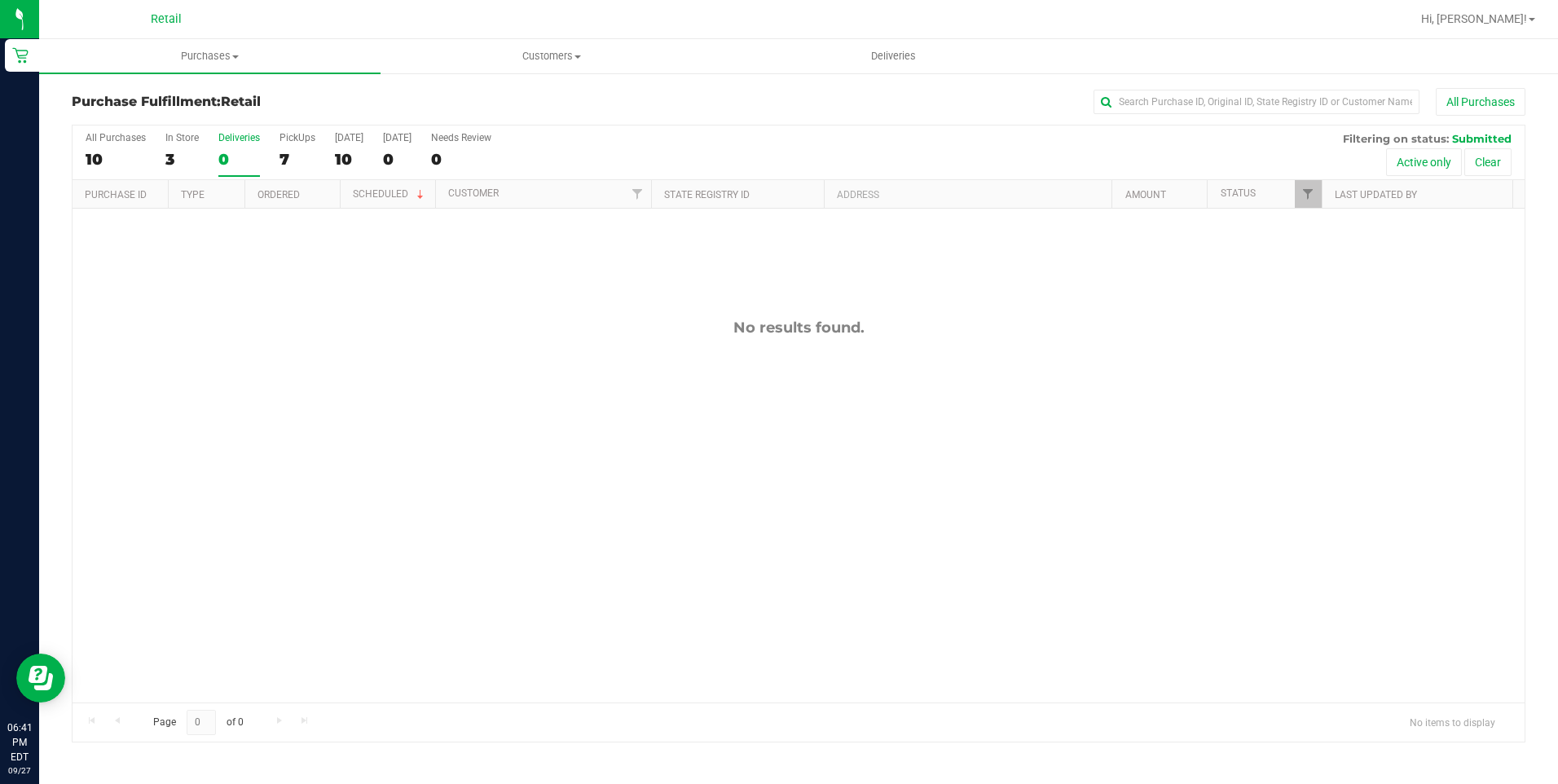
click at [260, 144] on div "All Purchases 10 In Store 3 Deliveries 0 PickUps 7 Today 10 Tomorrow 0 Needs Re…" at bounding box center [798, 153] width 1452 height 55
click at [225, 144] on label "Deliveries 0" at bounding box center [239, 154] width 41 height 45
click at [0, 0] on input "Deliveries 0" at bounding box center [0, 0] width 0 height 0
click at [183, 150] on div "5" at bounding box center [182, 158] width 33 height 18
click at [0, 0] on input "In Store 5" at bounding box center [0, 0] width 0 height 0
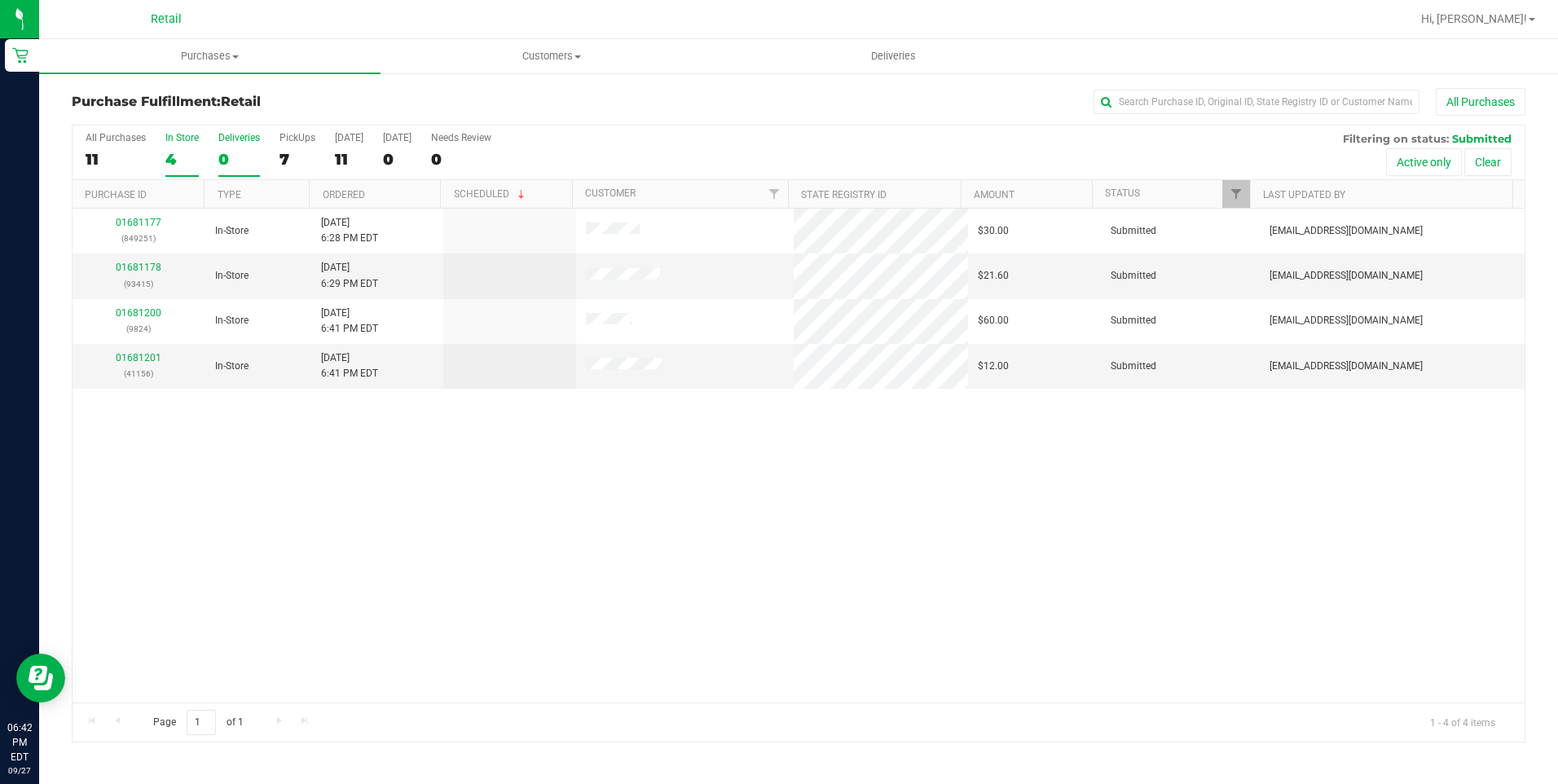
click at [225, 148] on label "Deliveries 0" at bounding box center [239, 154] width 41 height 45
click at [0, 0] on input "Deliveries 0" at bounding box center [0, 0] width 0 height 0
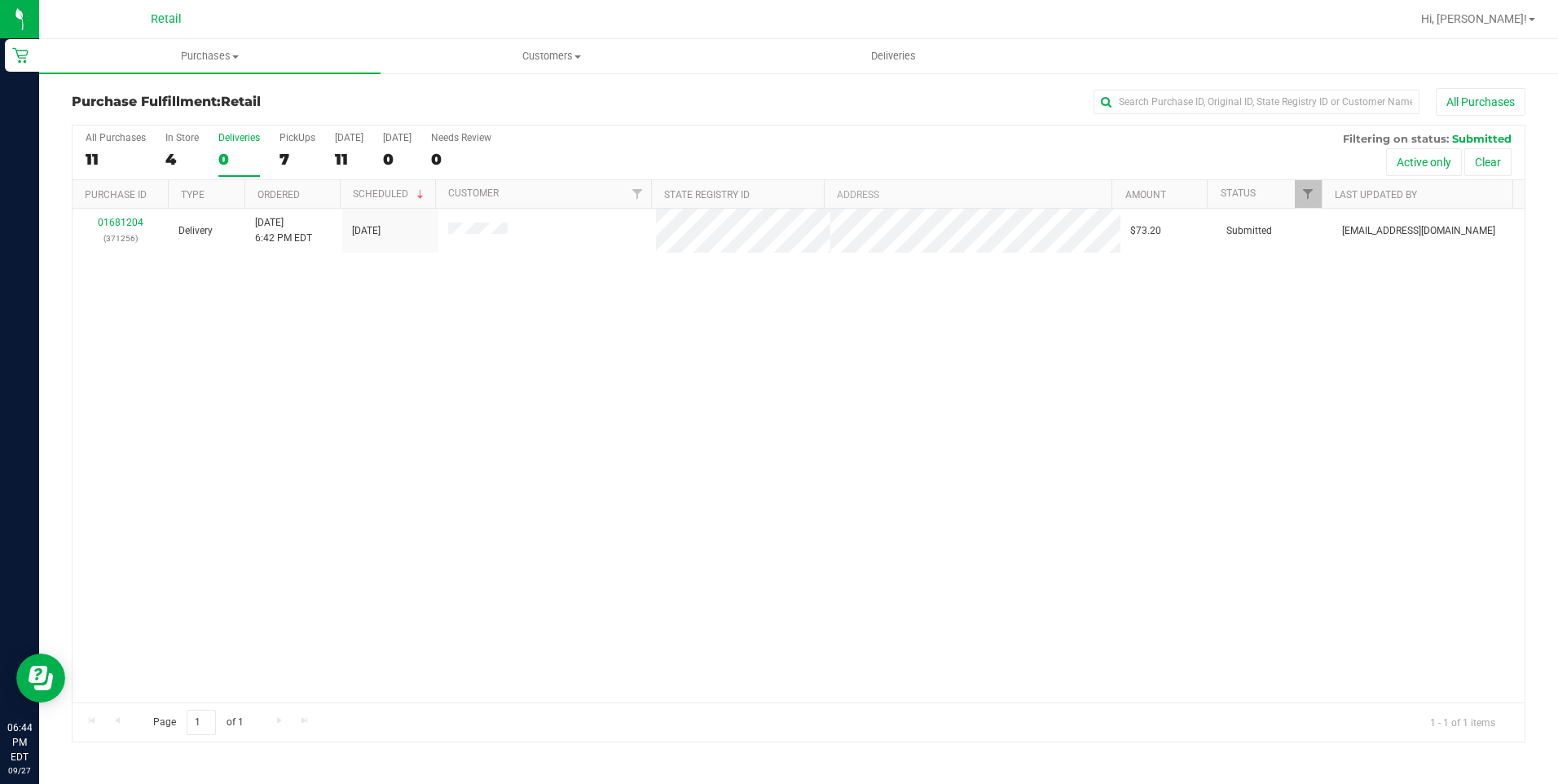
click at [435, 517] on div "01681204 (371256) Delivery 9/27/2025 6:42 PM EDT 9/27/2025 $73.20 Submitted aiq…" at bounding box center [798, 455] width 1452 height 494
click at [170, 153] on div "4" at bounding box center [182, 158] width 33 height 18
click at [0, 0] on input "In Store 4" at bounding box center [0, 0] width 0 height 0
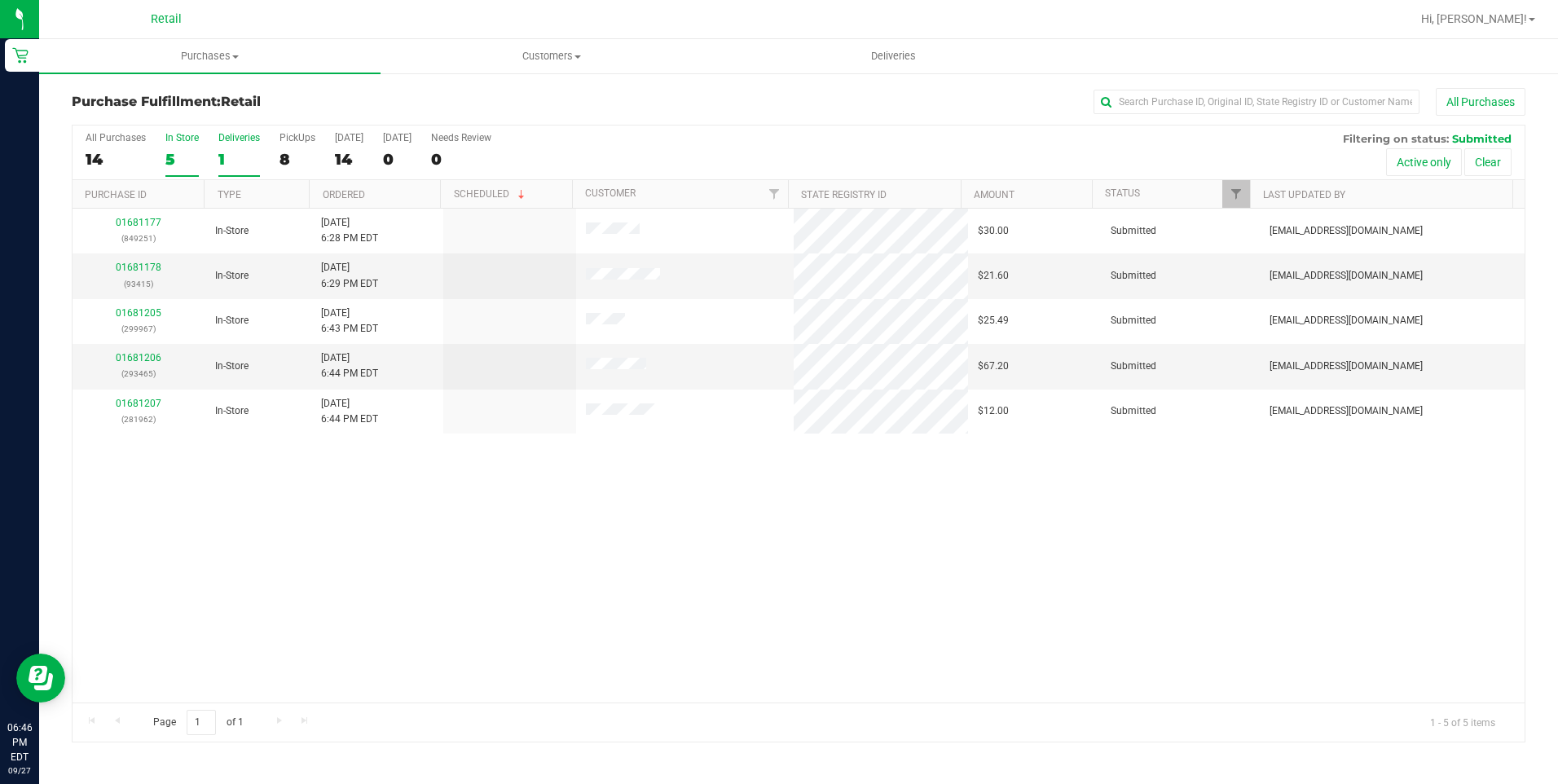
click at [220, 142] on div "Deliveries" at bounding box center [239, 137] width 41 height 11
click at [0, 0] on input "Deliveries 1" at bounding box center [0, 0] width 0 height 0
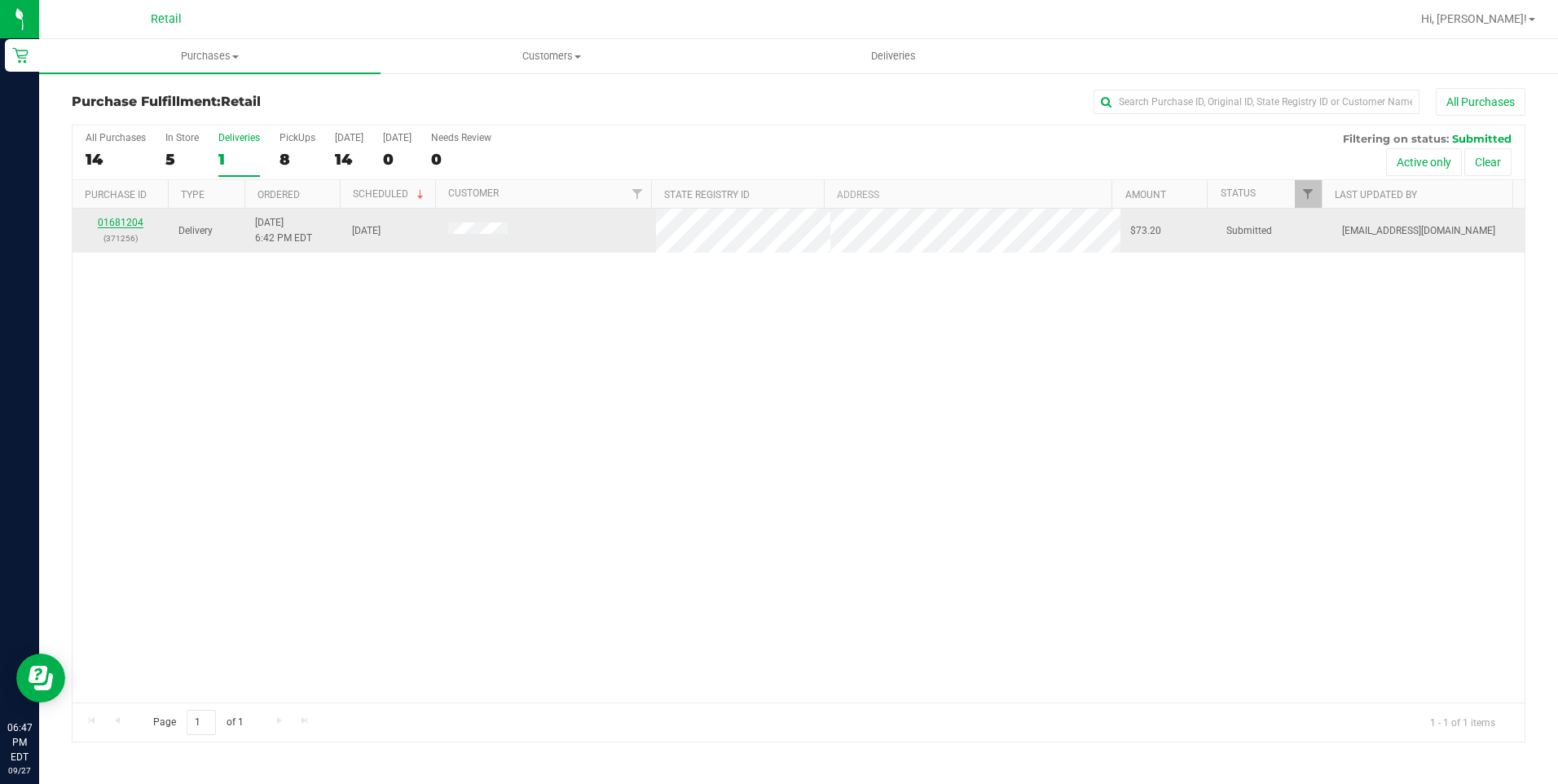
click at [122, 225] on link "01681204" at bounding box center [121, 222] width 46 height 11
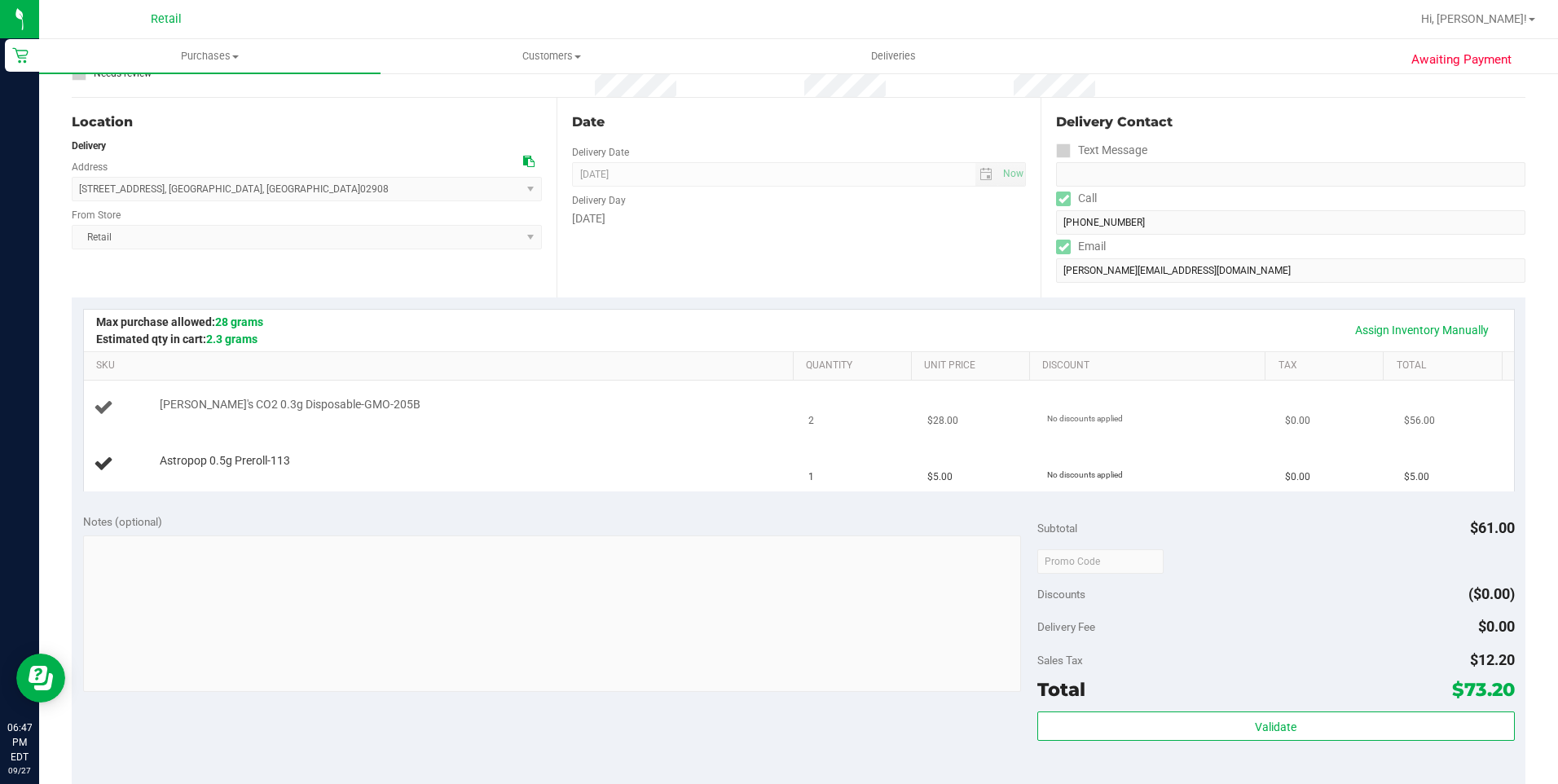
scroll to position [163, 0]
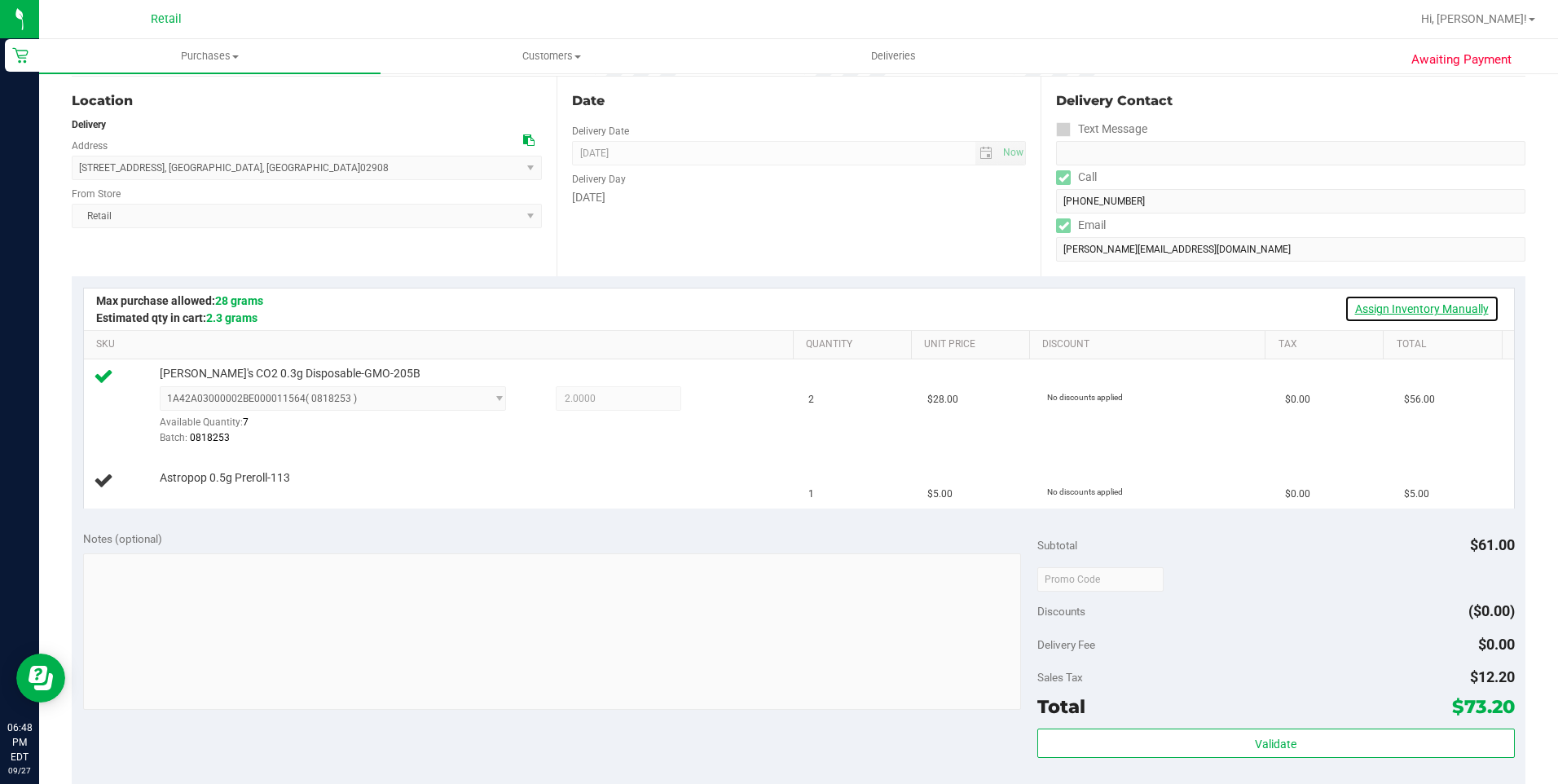
click at [1370, 317] on link "Assign Inventory Manually" at bounding box center [1422, 308] width 155 height 27
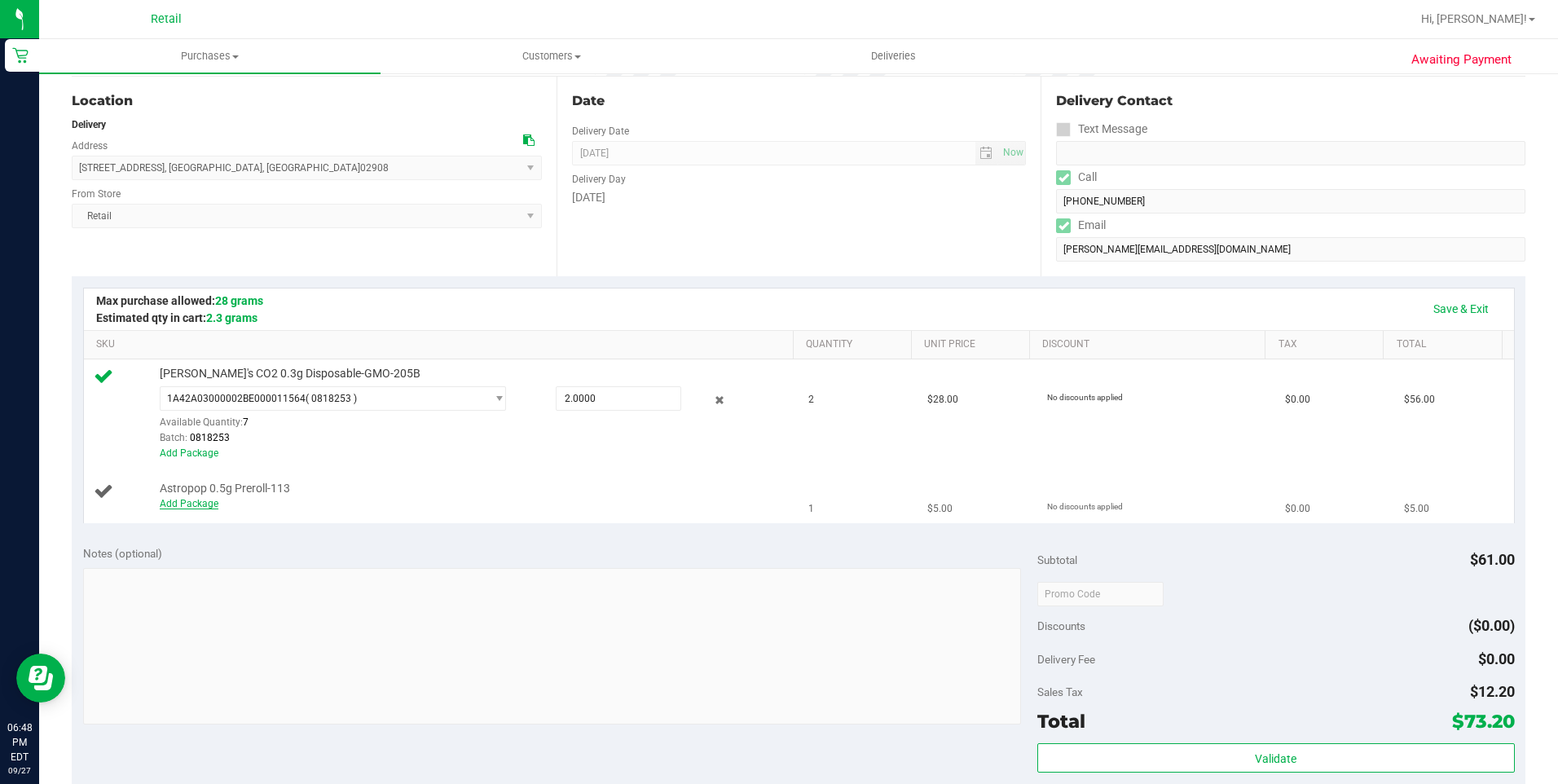
click at [199, 505] on link "Add Package" at bounding box center [188, 503] width 59 height 11
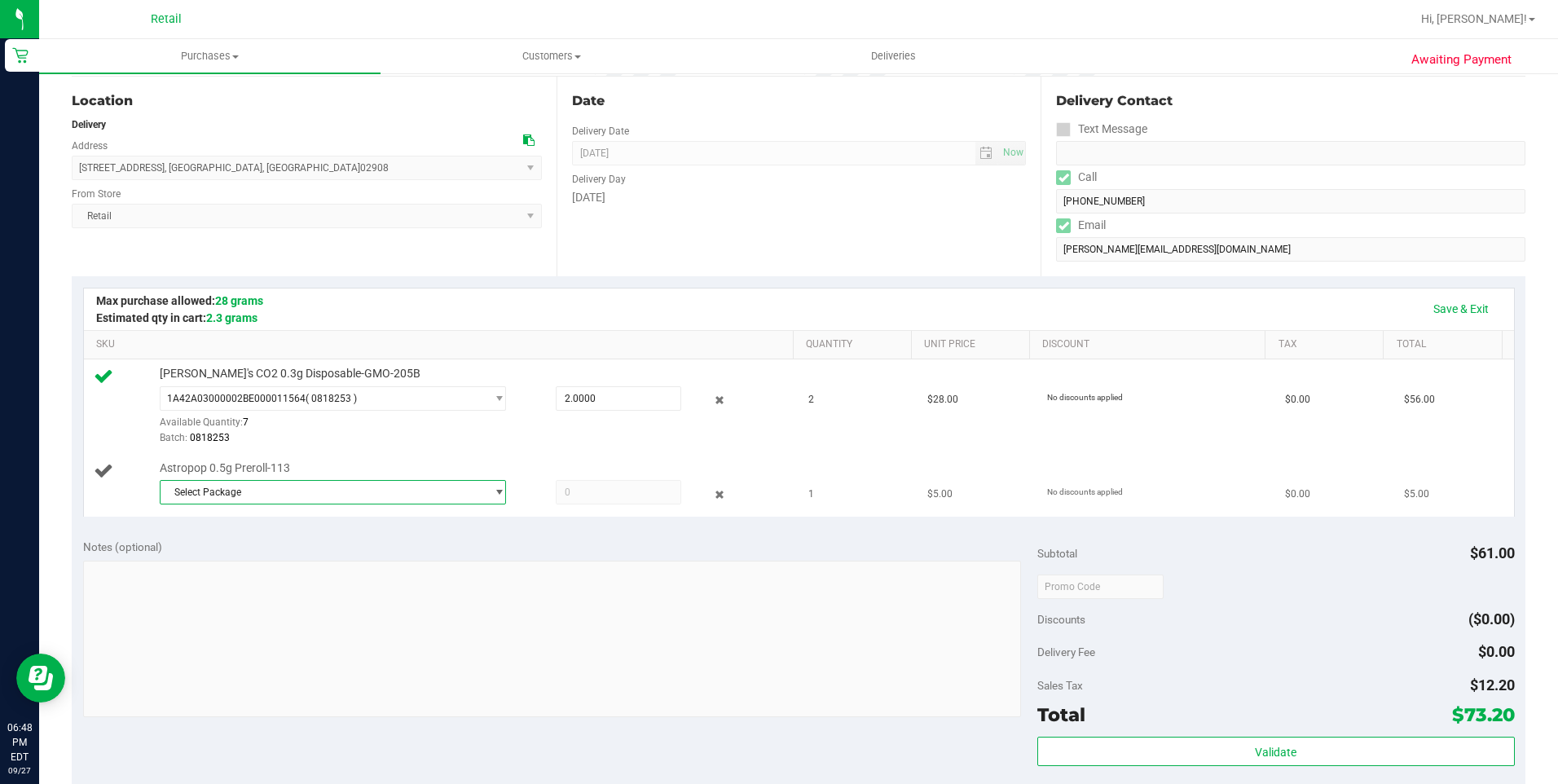
click at [317, 488] on span "Select Package" at bounding box center [322, 492] width 325 height 23
click at [394, 562] on span "( 8.28.25 PR Astropop )" at bounding box center [358, 560] width 98 height 11
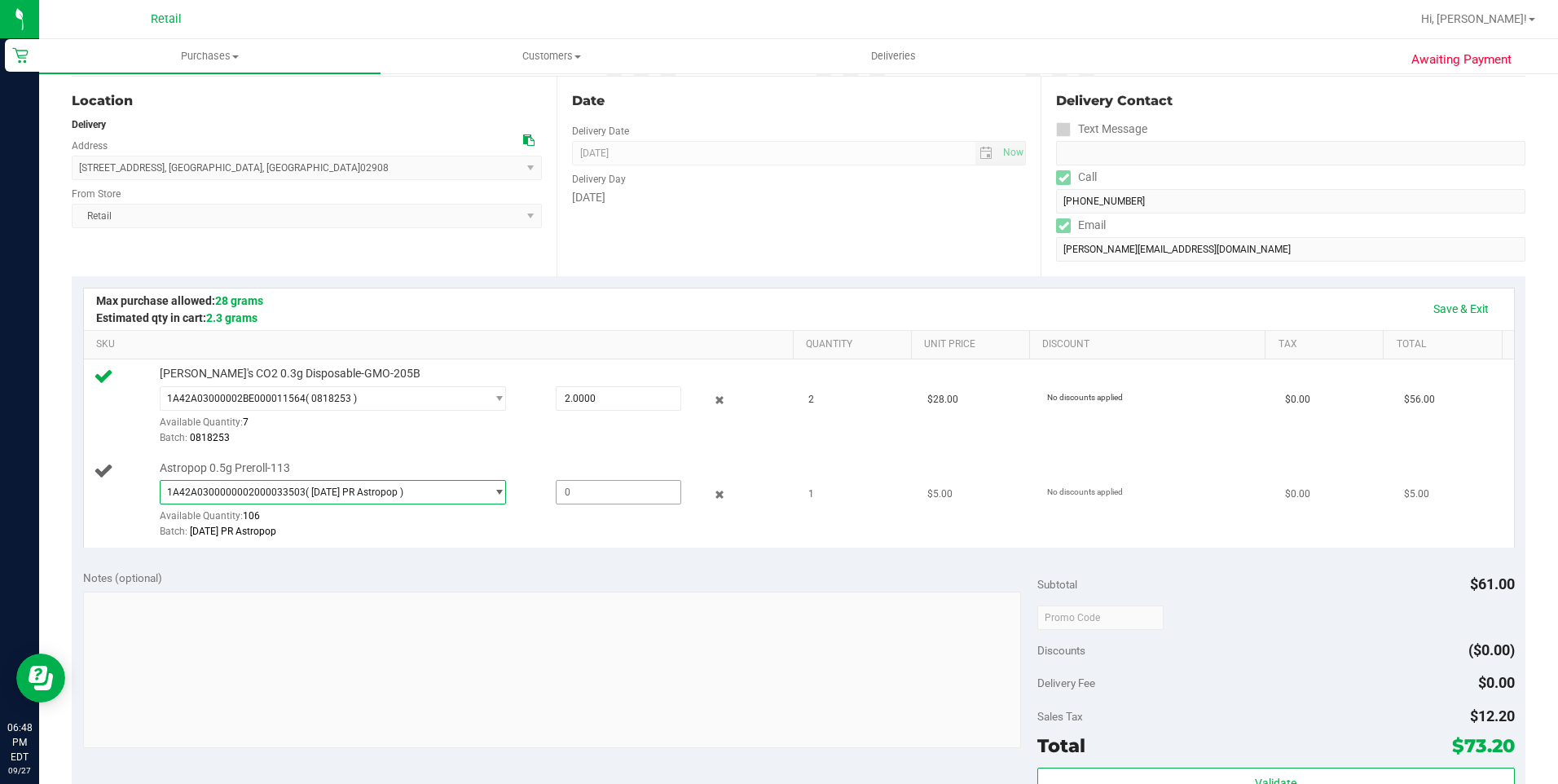
click at [570, 492] on span at bounding box center [618, 492] width 126 height 25
type input "1"
type input "1.0000"
click at [1434, 305] on link "Save & Exit" at bounding box center [1460, 308] width 77 height 27
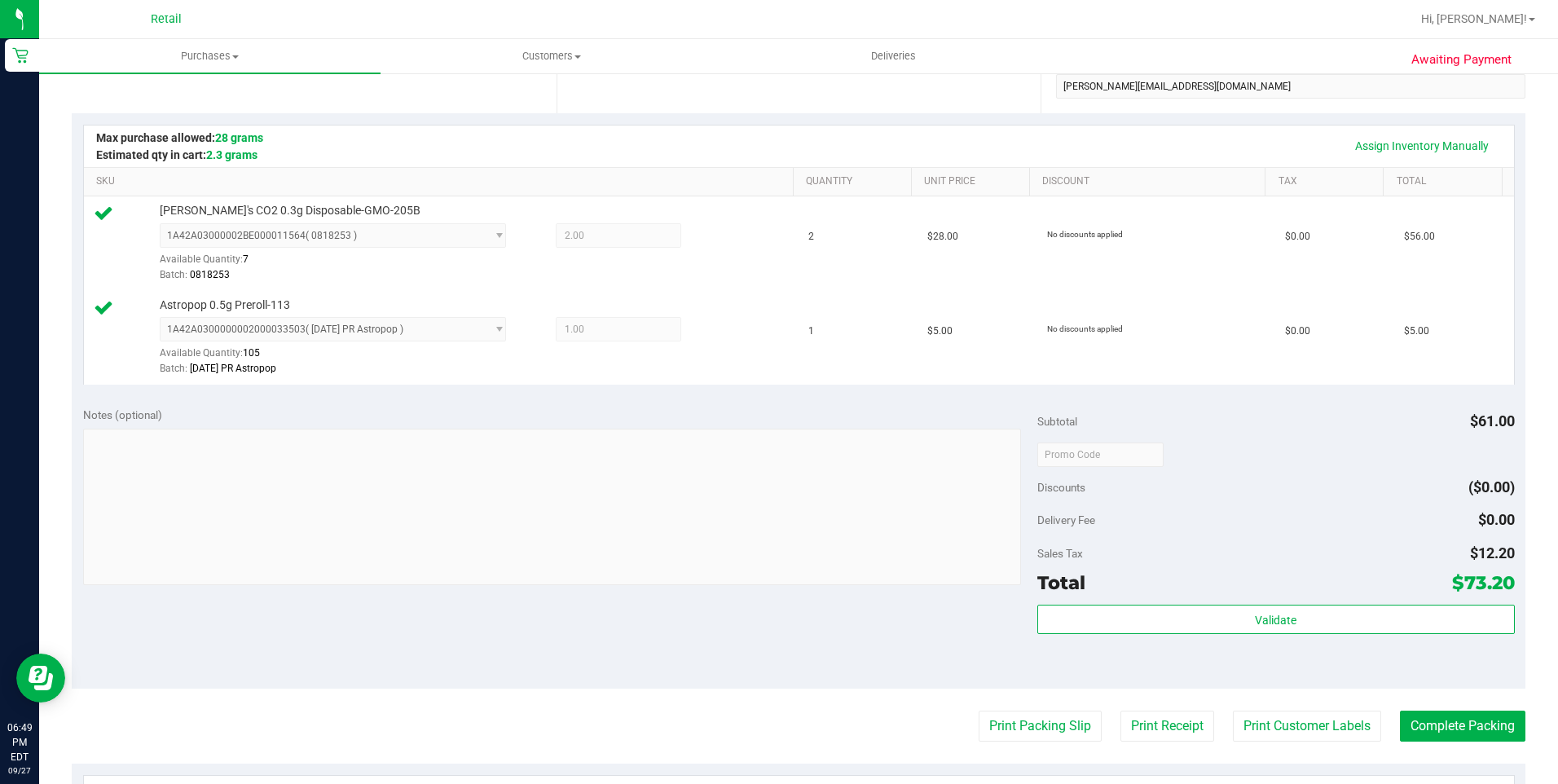
scroll to position [407, 0]
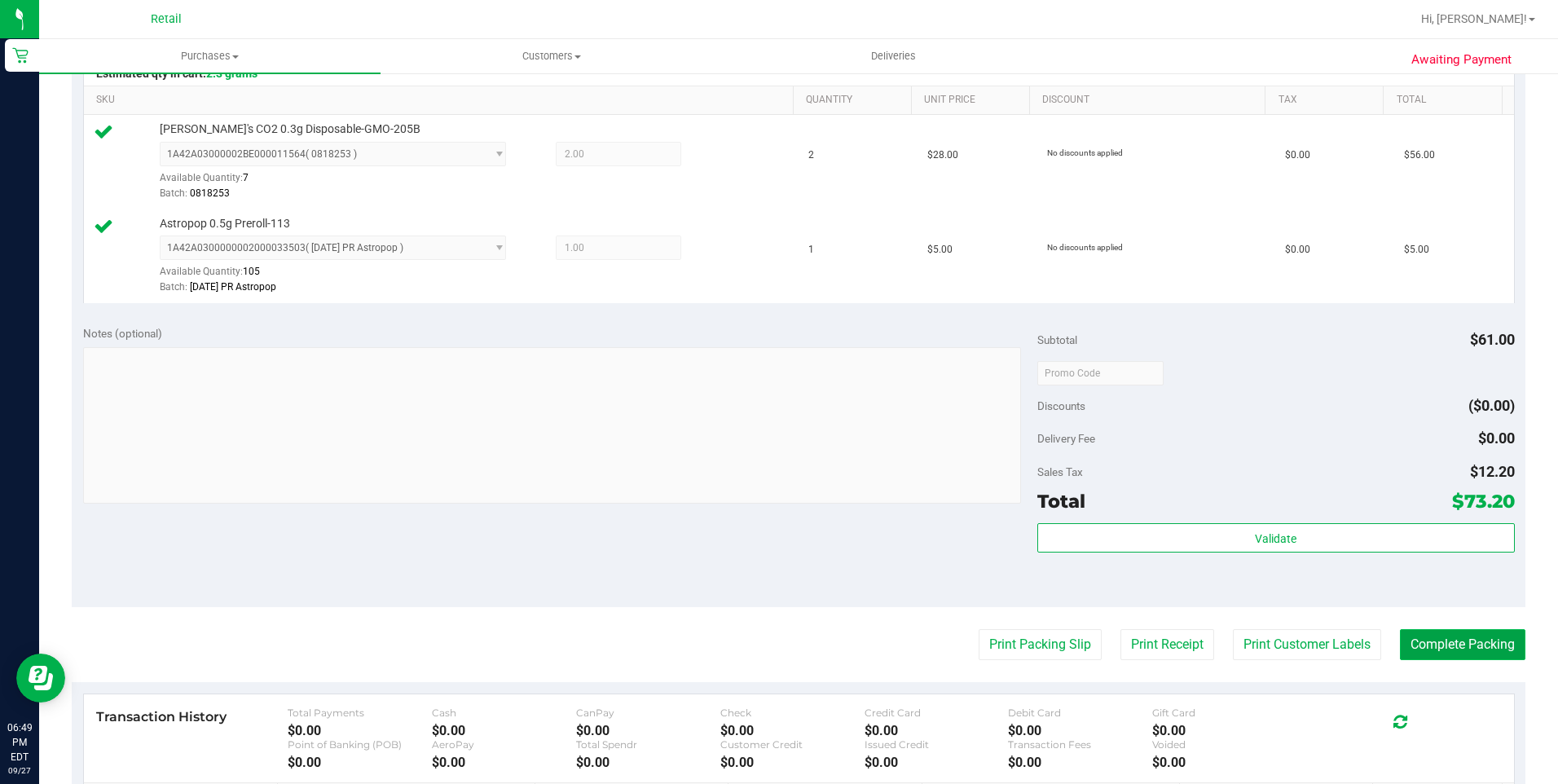
click at [1407, 645] on button "Complete Packing" at bounding box center [1462, 644] width 126 height 31
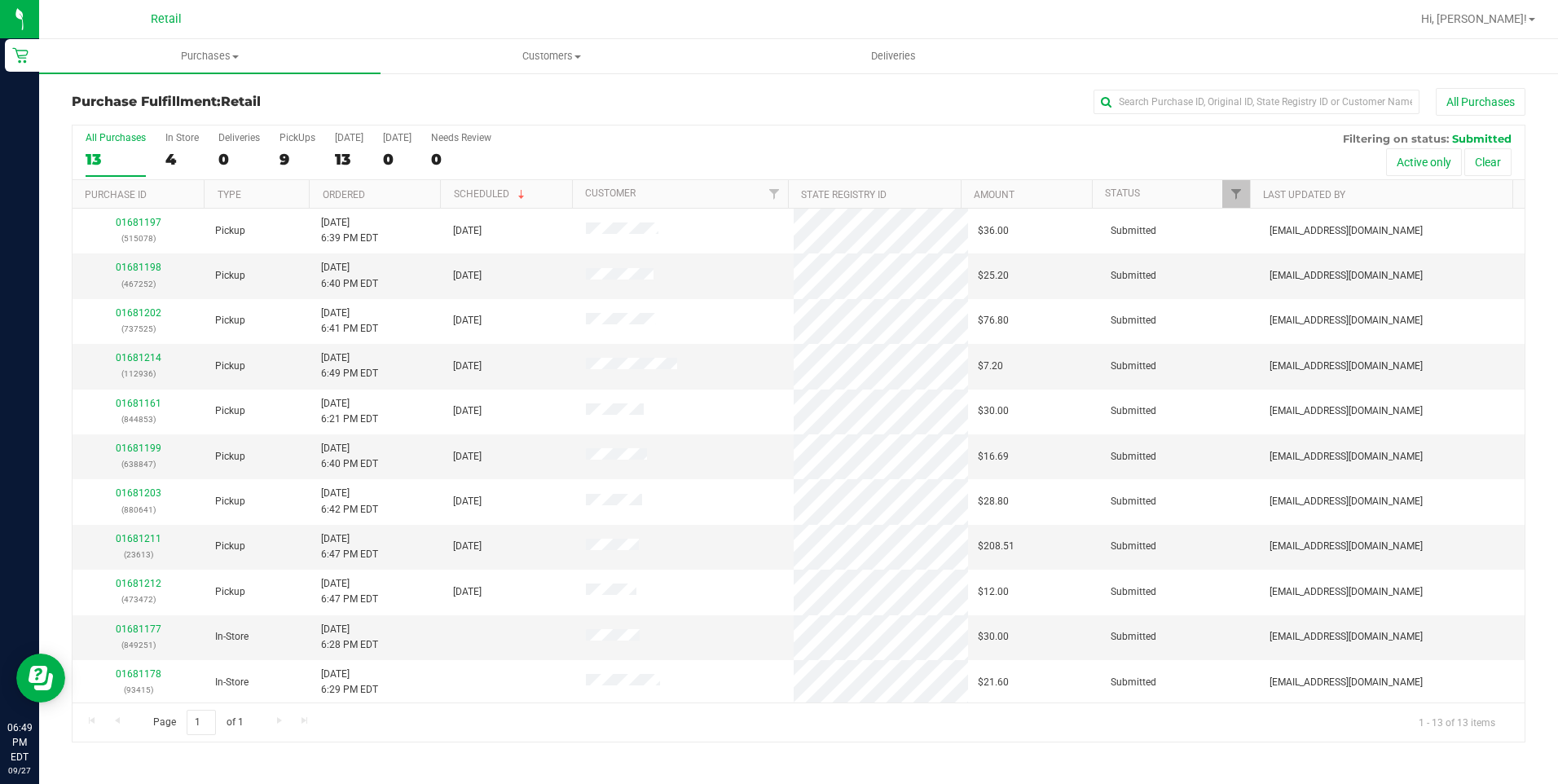
click at [876, 141] on div "All Purchases 13 In Store 4 Deliveries 0 PickUps 9 Today 13 Tomorrow 0 Needs Re…" at bounding box center [798, 153] width 1452 height 55
click at [897, 60] on span "Deliveries" at bounding box center [893, 56] width 89 height 15
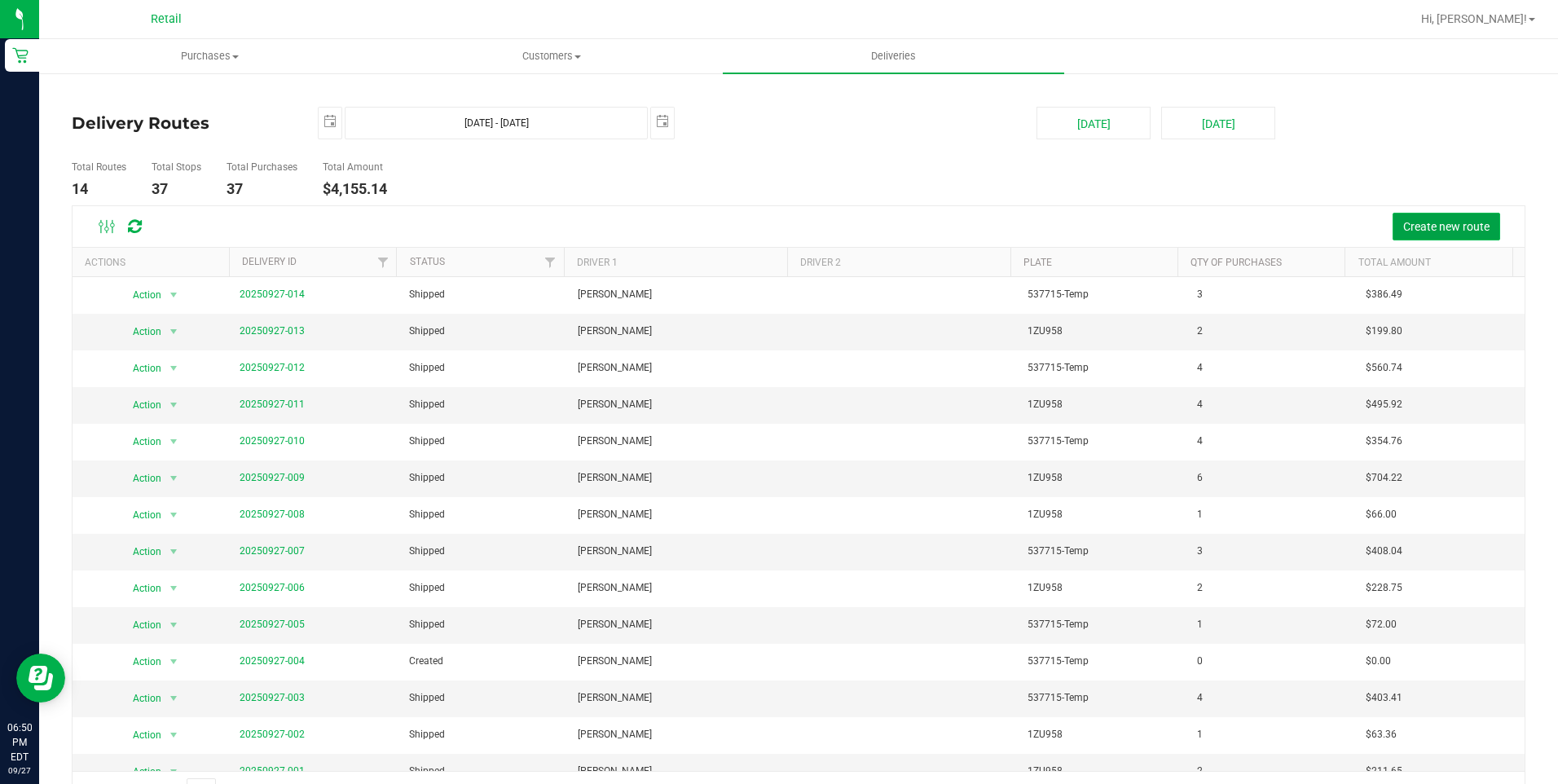
click at [1445, 227] on span "Create new route" at bounding box center [1446, 226] width 86 height 13
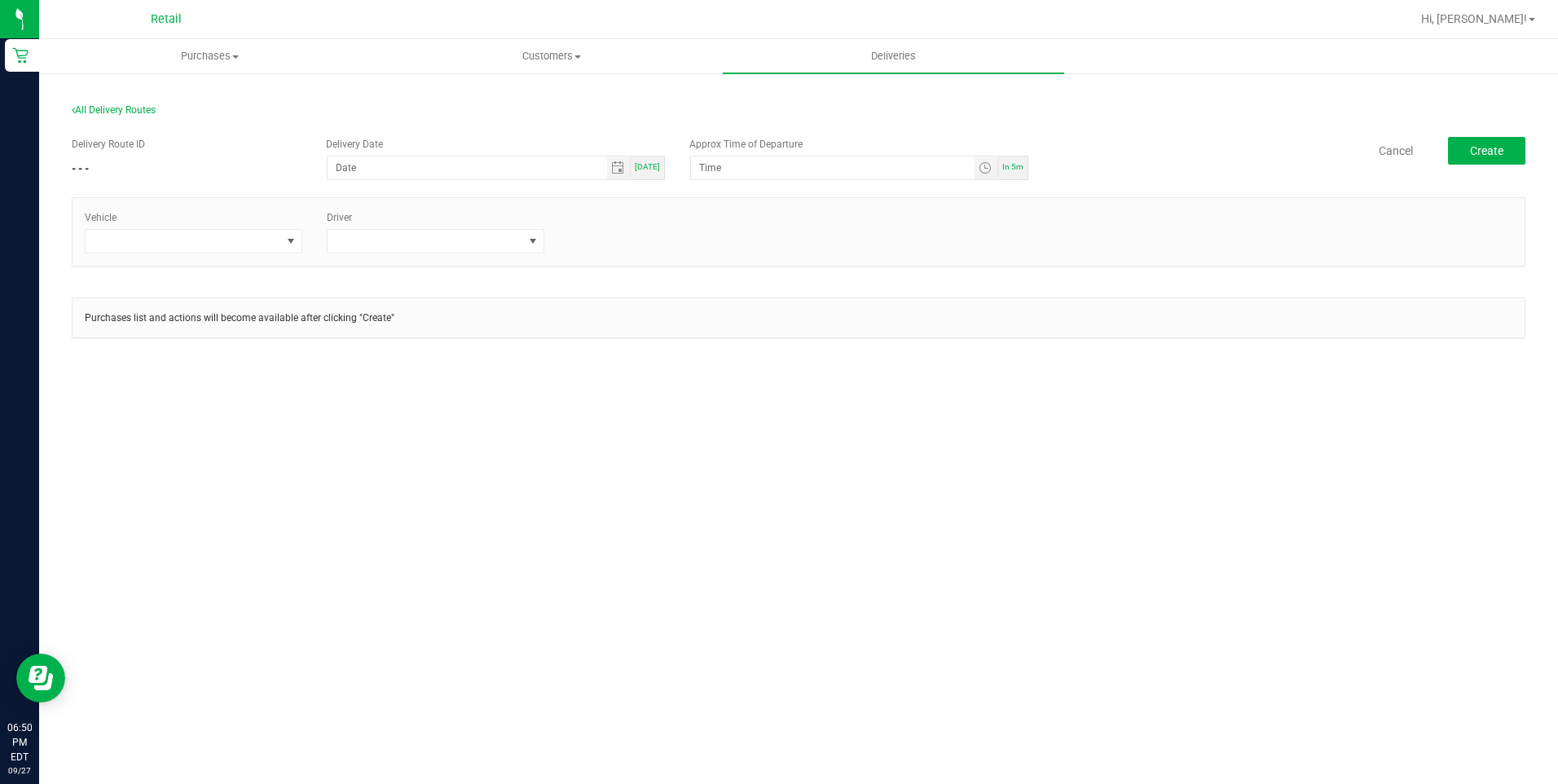
click at [650, 173] on div "Today" at bounding box center [648, 168] width 34 height 25
type input "09/27/2025"
click at [1018, 172] on div "In 5m" at bounding box center [1013, 168] width 30 height 25
click at [239, 236] on span at bounding box center [183, 241] width 195 height 23
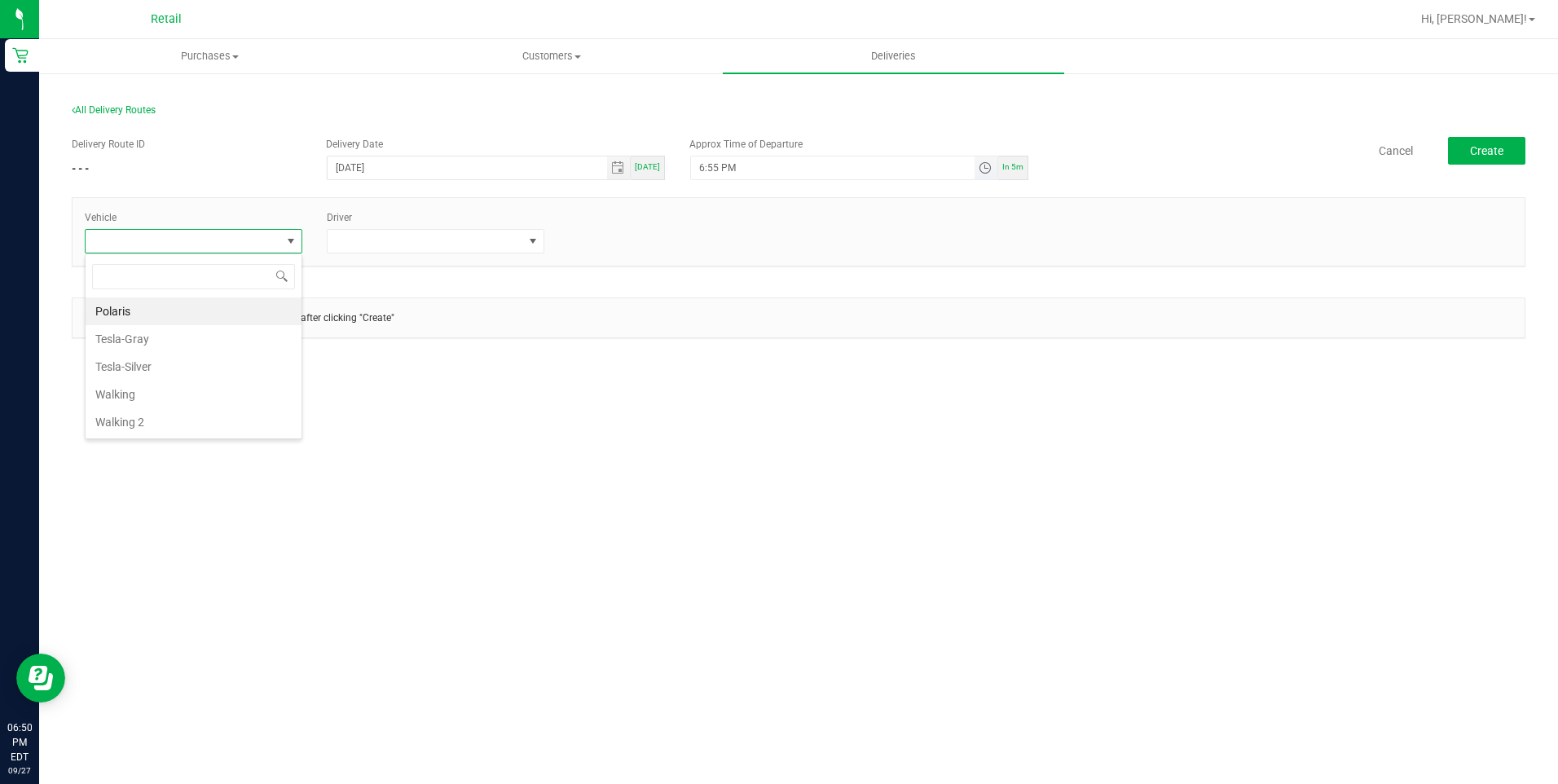
click at [988, 170] on span "Toggle time list" at bounding box center [985, 167] width 13 height 13
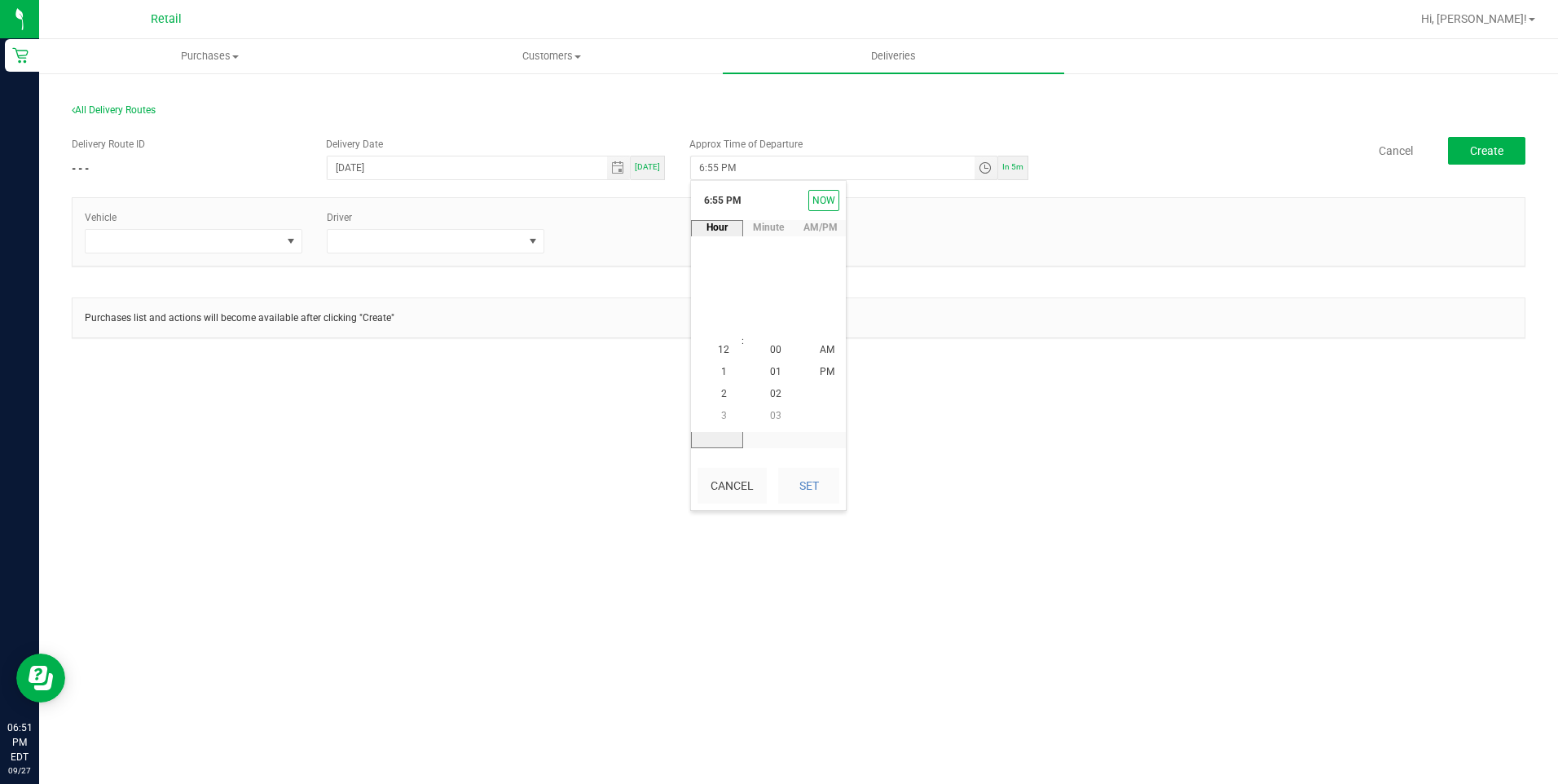
scroll to position [22, 0]
click at [724, 372] on li "7" at bounding box center [724, 371] width 39 height 22
click at [773, 333] on span "35" at bounding box center [775, 327] width 11 height 11
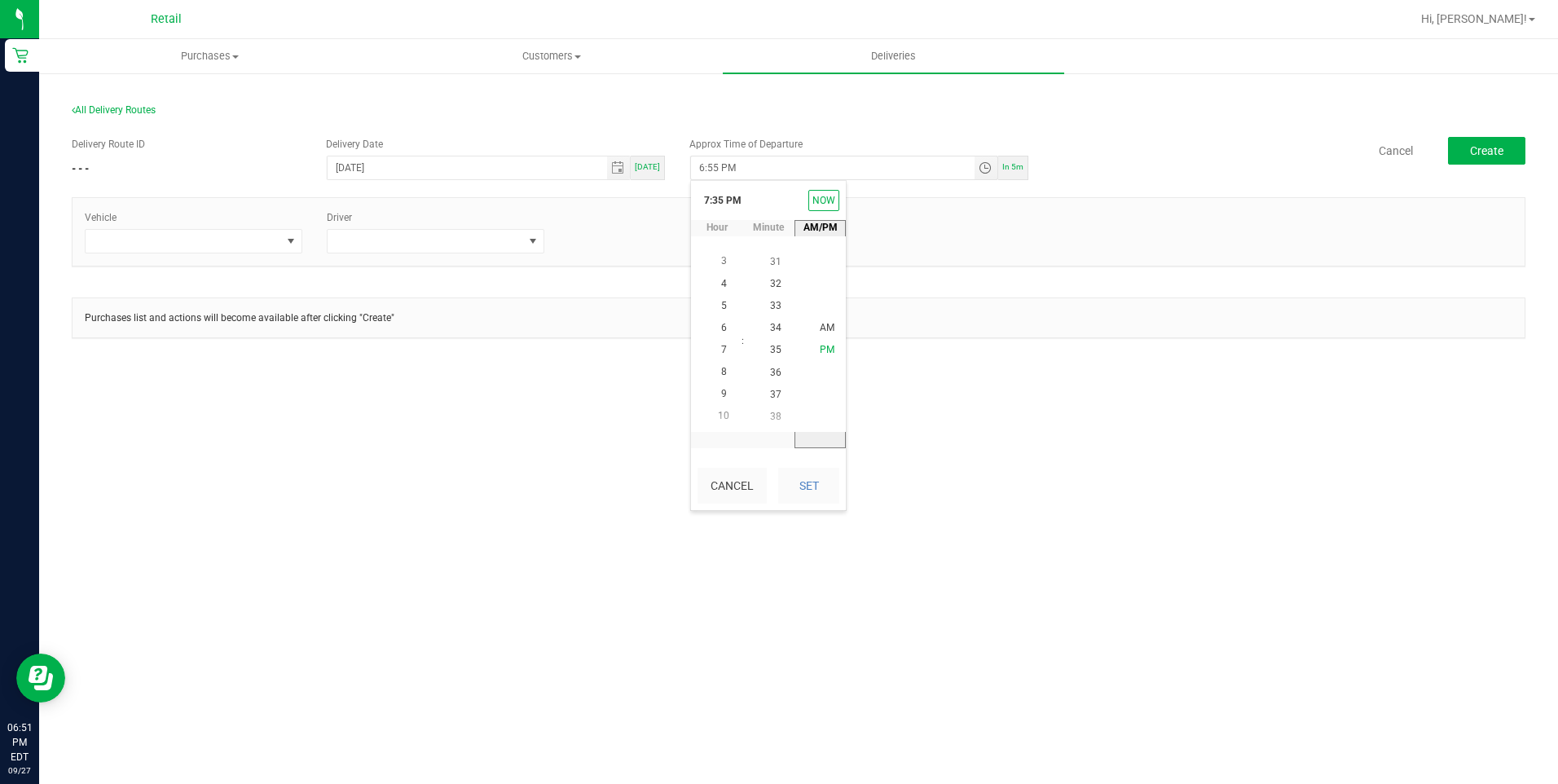
click at [819, 349] on span "PM" at bounding box center [827, 350] width 15 height 11
click at [826, 497] on button "Set" at bounding box center [808, 485] width 61 height 36
type input "7:35 PM"
click at [928, 505] on div "Purchases Summary of purchases Fulfillment All purchases Customers All customer…" at bounding box center [798, 411] width 1519 height 744
click at [238, 253] on span at bounding box center [193, 241] width 217 height 25
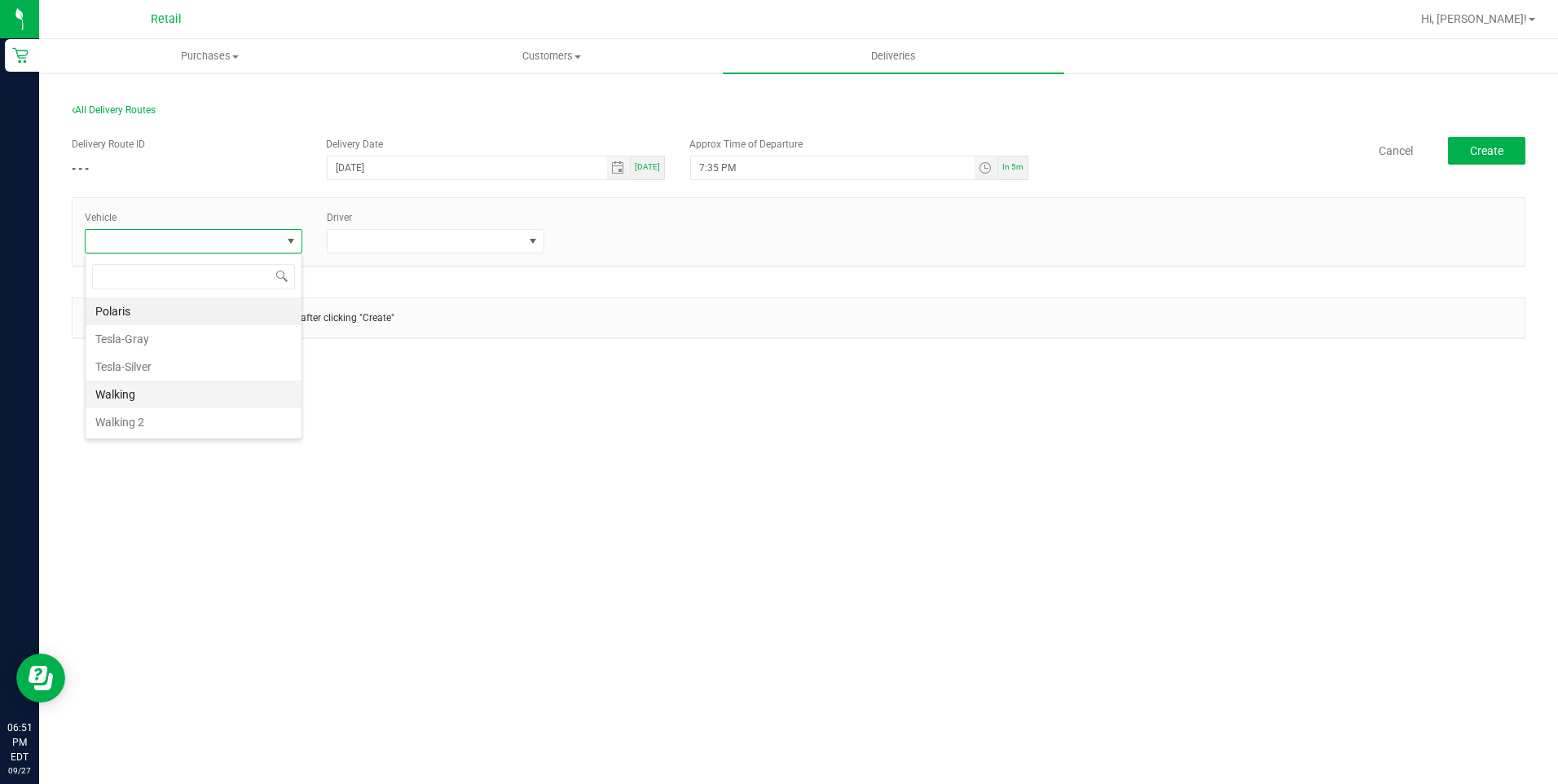
scroll to position [25, 217]
click at [170, 356] on li "Tesla-Silver" at bounding box center [193, 366] width 216 height 27
click at [496, 235] on span at bounding box center [425, 241] width 195 height 23
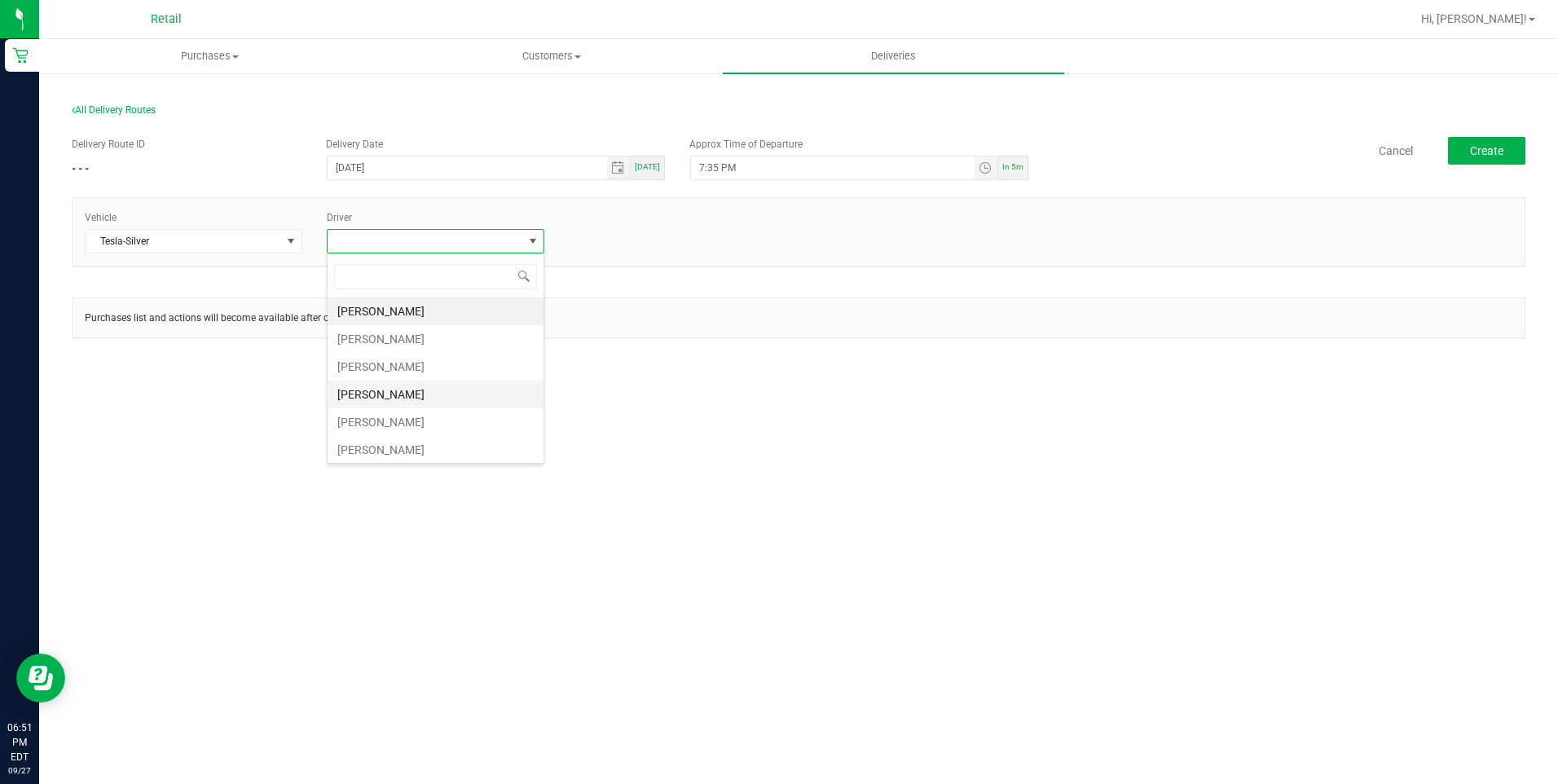
click at [437, 390] on li "Freddy Espinal" at bounding box center [435, 393] width 216 height 27
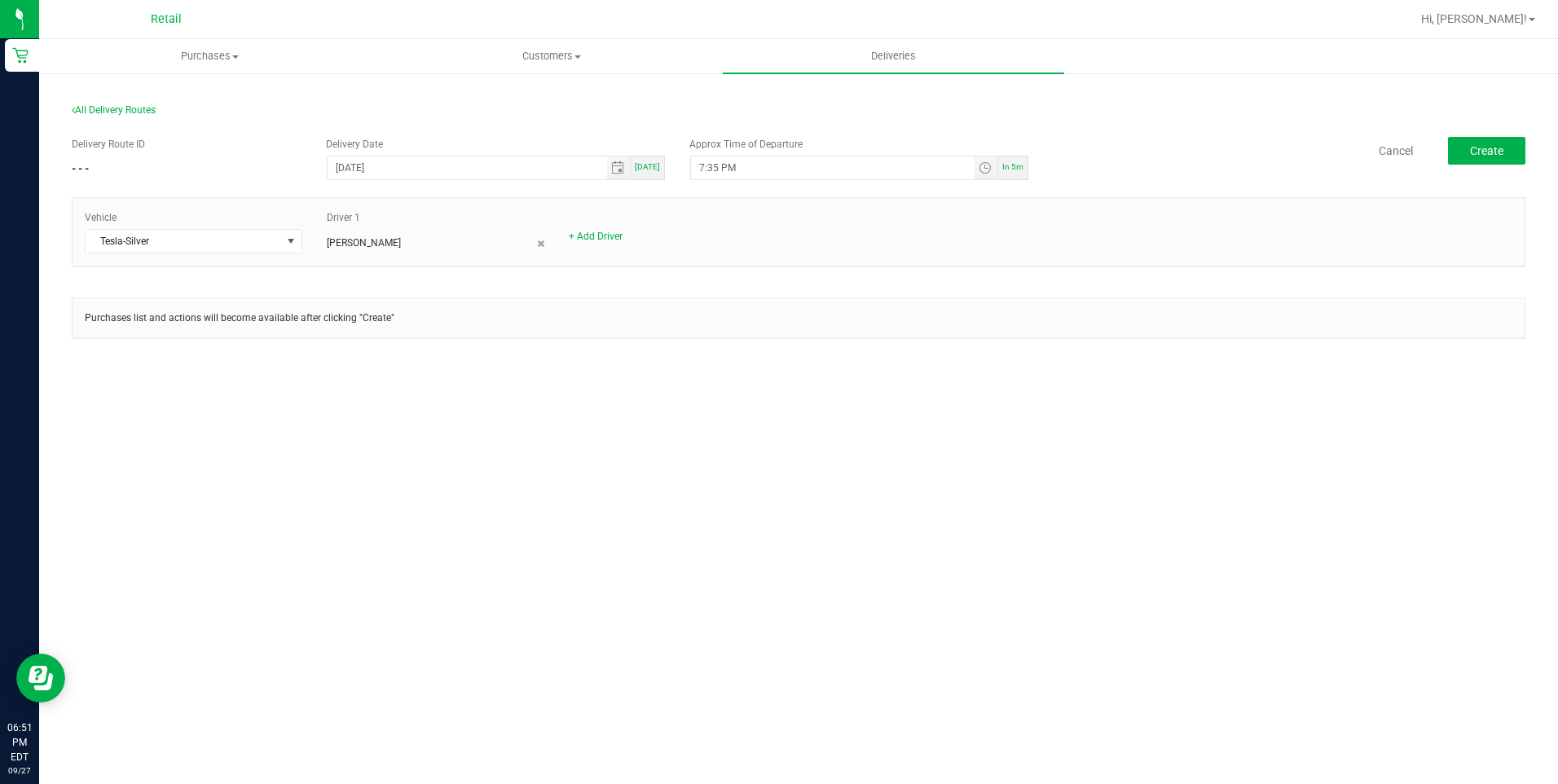
click at [876, 425] on div "Purchases Summary of purchases Fulfillment All purchases Customers All customer…" at bounding box center [798, 411] width 1519 height 744
click at [1485, 154] on span "Create" at bounding box center [1487, 150] width 33 height 13
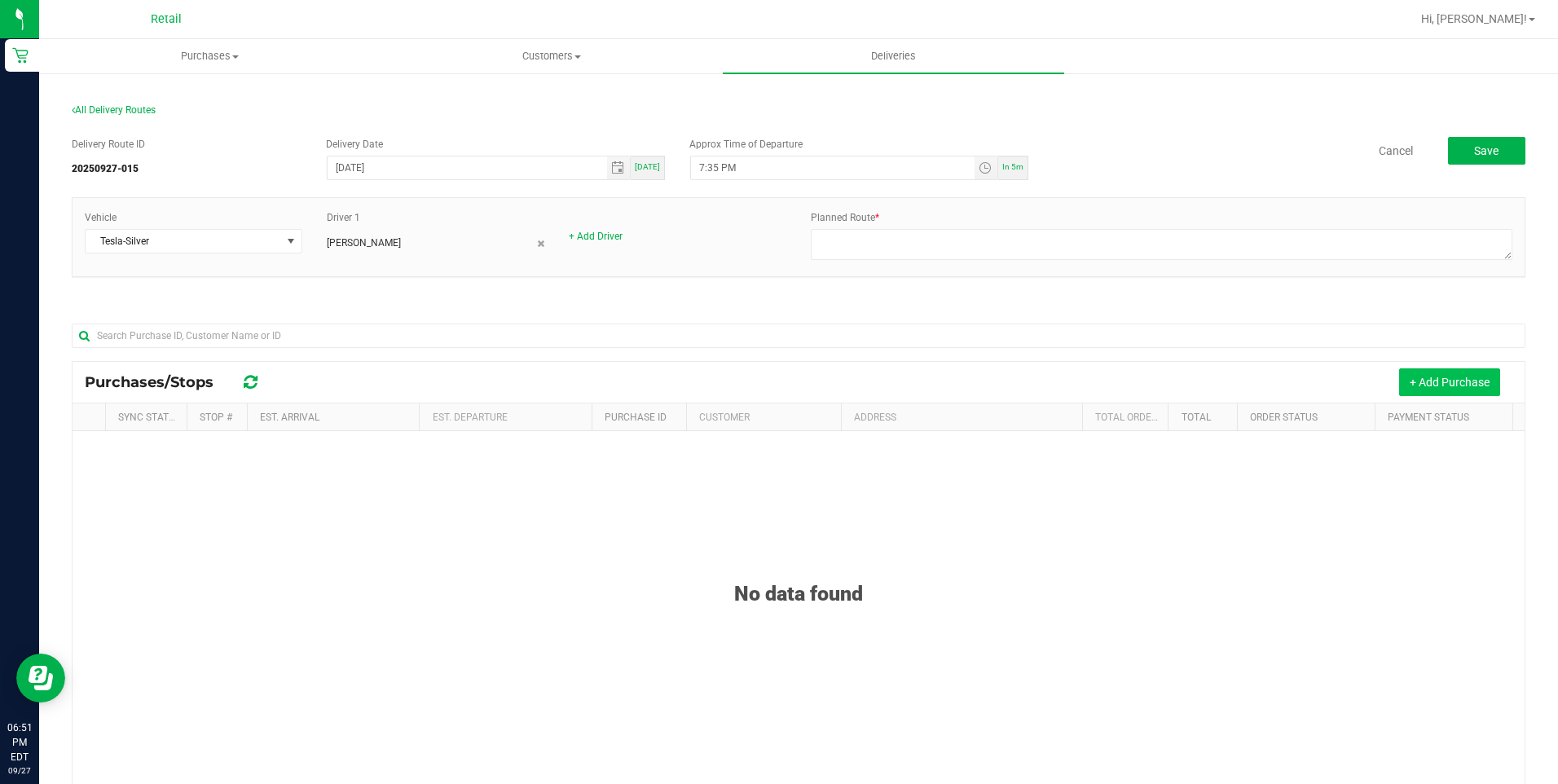
click at [1424, 390] on button "+ Add Purchase" at bounding box center [1450, 381] width 101 height 27
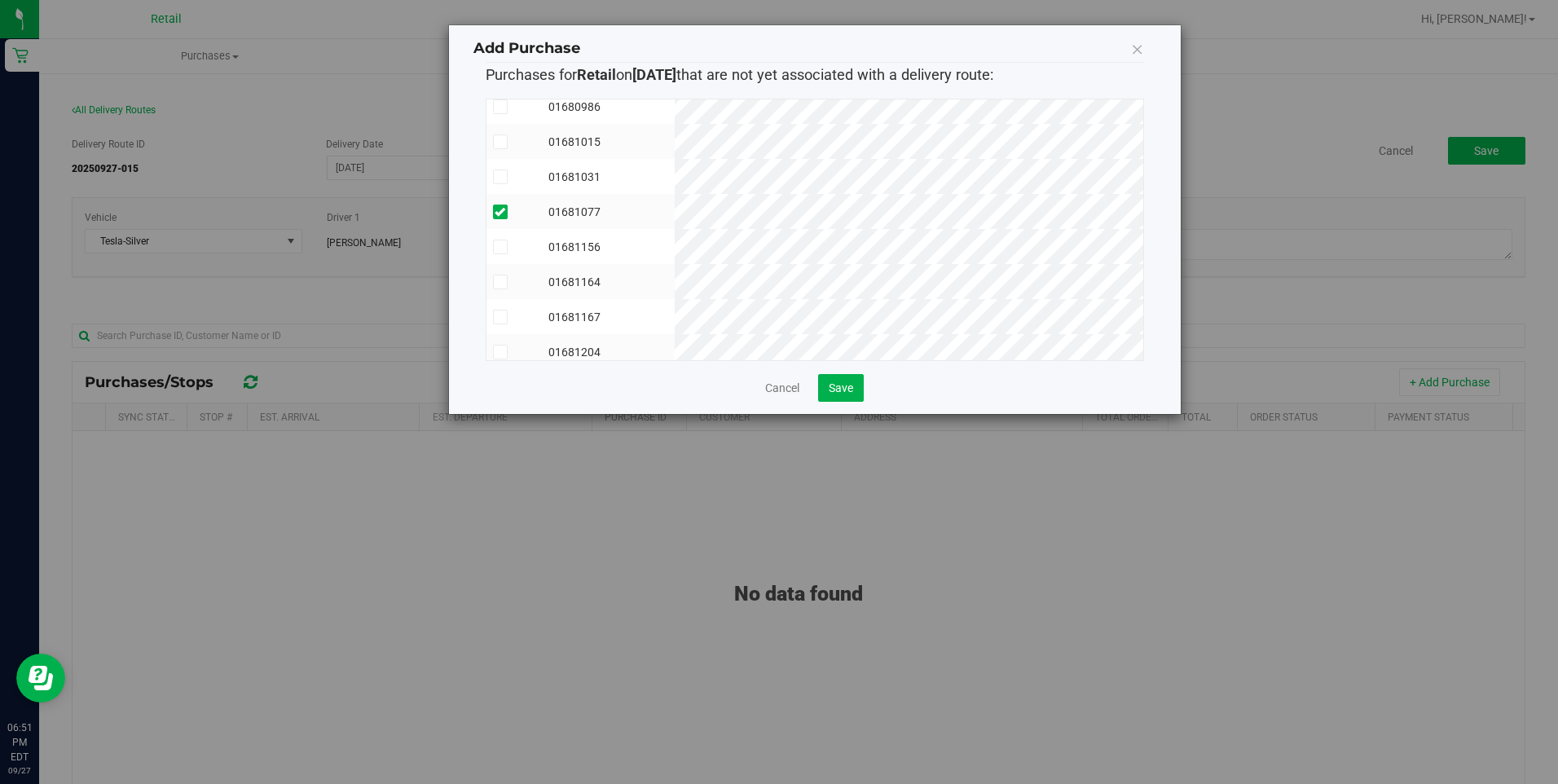
scroll to position [62, 0]
click at [837, 390] on span "Save" at bounding box center [841, 387] width 25 height 13
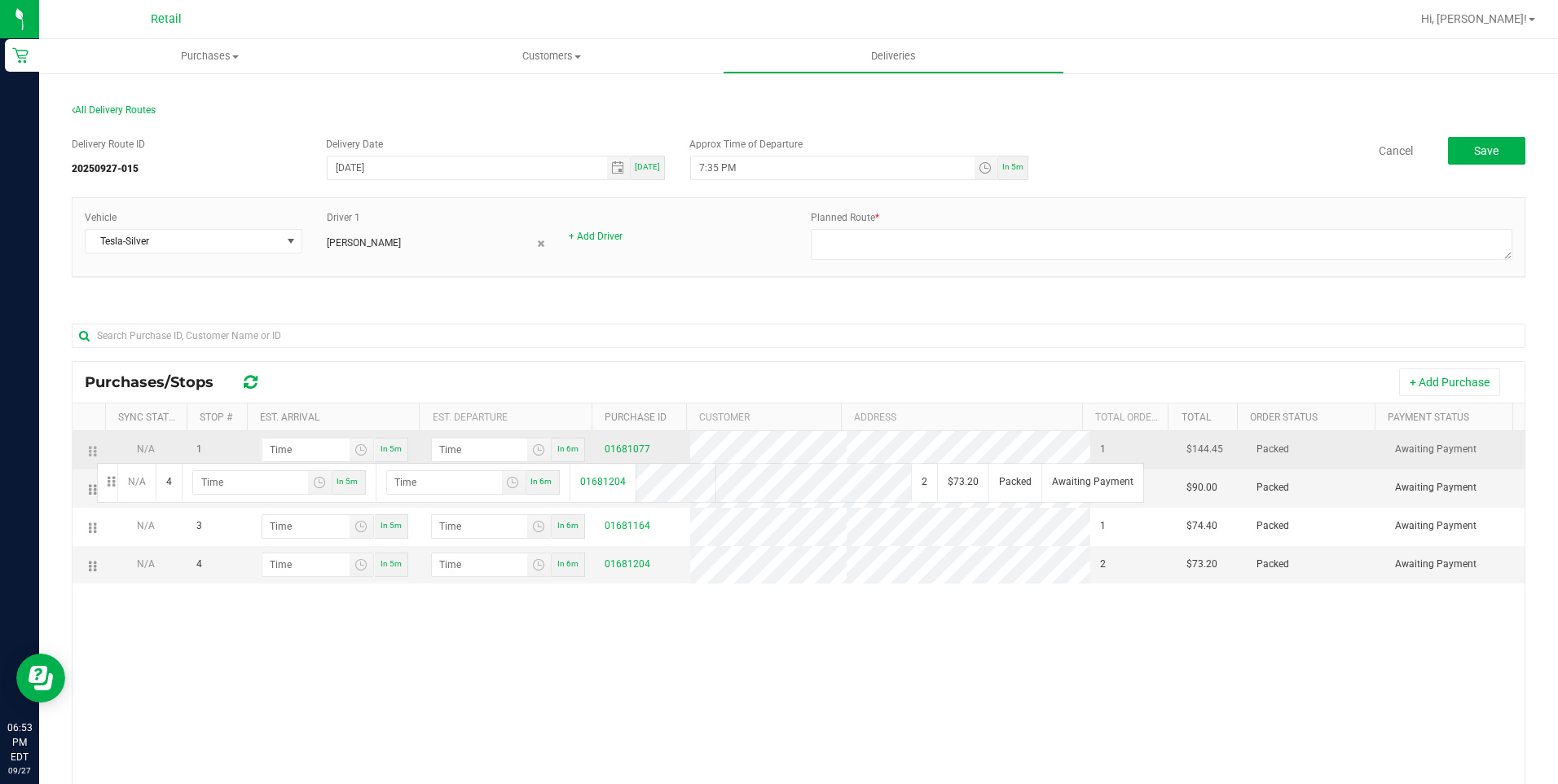
drag, startPoint x: 93, startPoint y: 555, endPoint x: 93, endPoint y: 459, distance: 96.0
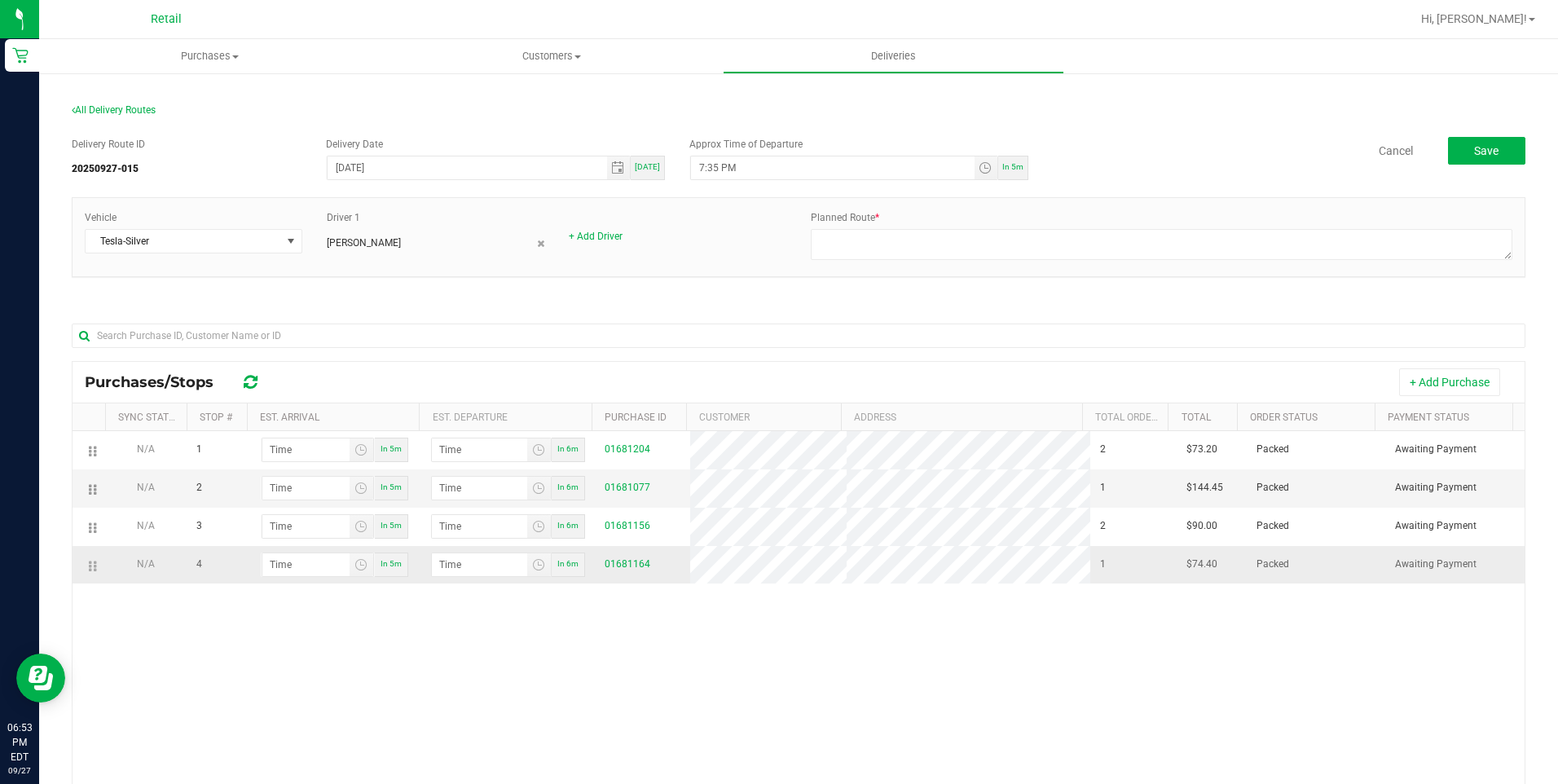
click at [92, 565] on td at bounding box center [88, 564] width 33 height 38
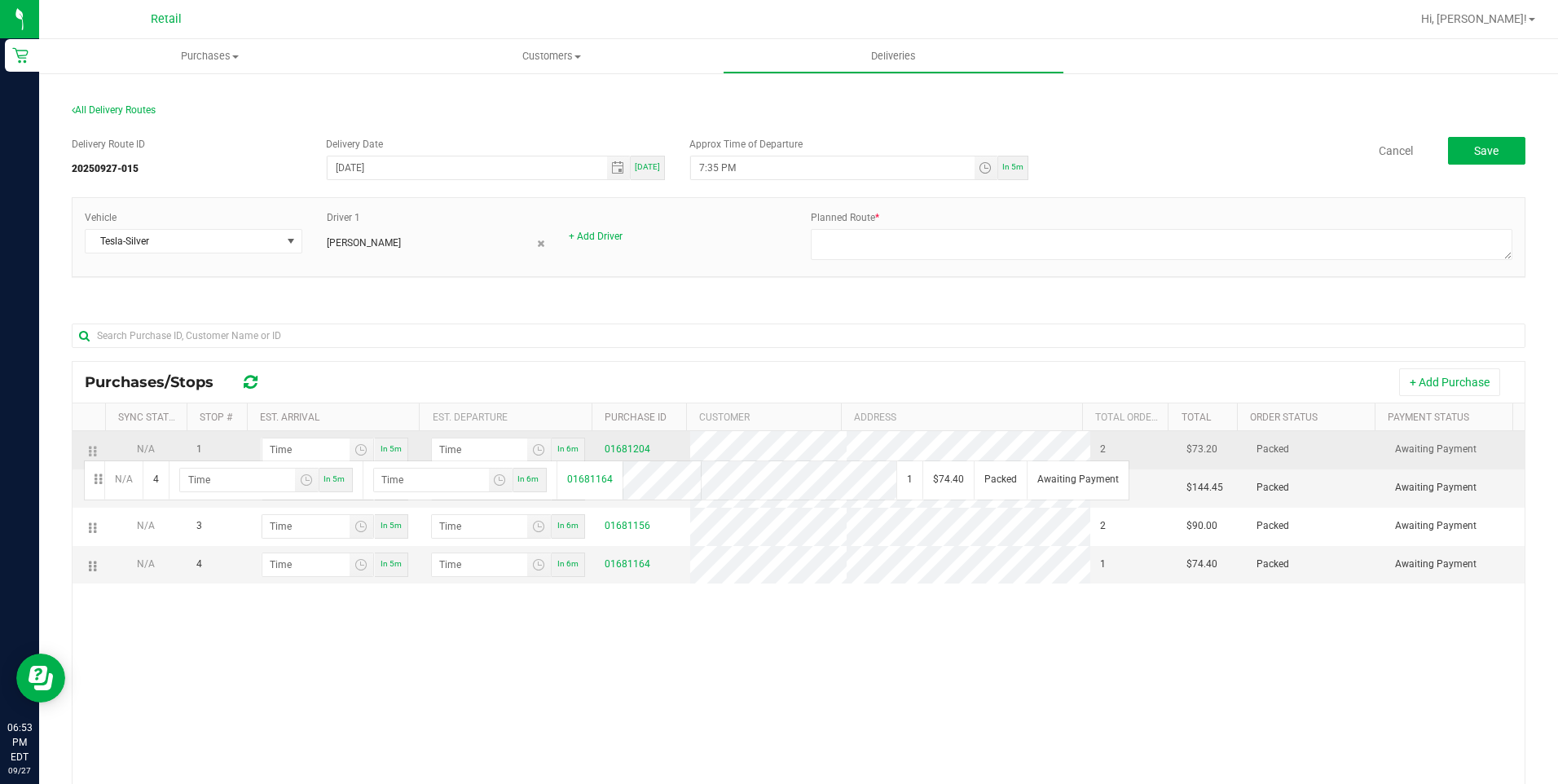
drag, startPoint x: 91, startPoint y: 568, endPoint x: 82, endPoint y: 458, distance: 110.4
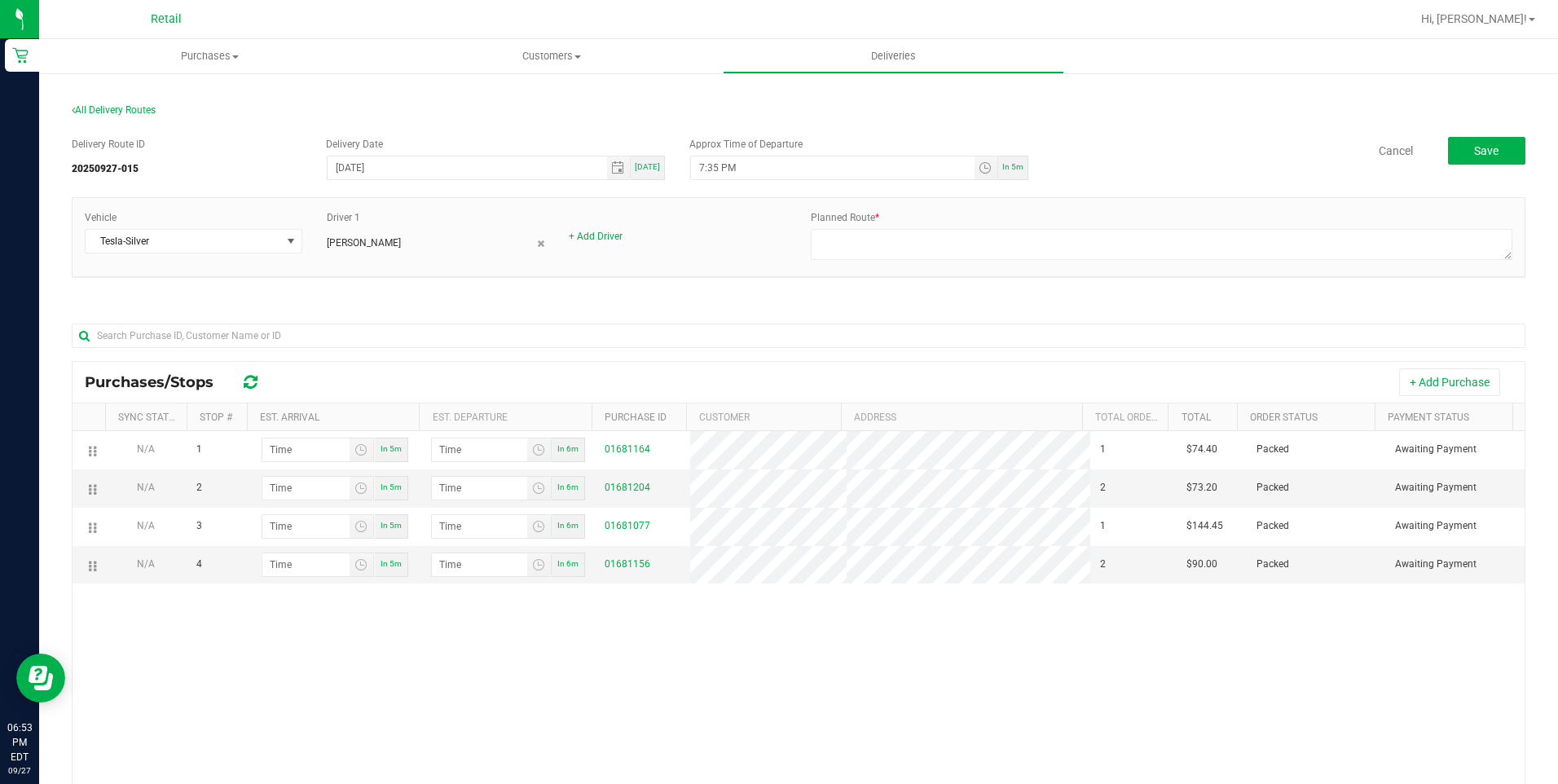
click at [482, 754] on div "N/A 1 In 5m In 6m 01681164 1 $74.40 Packed Awaiting Payment N/A 2 In 5m In 6m 0…" at bounding box center [798, 678] width 1452 height 494
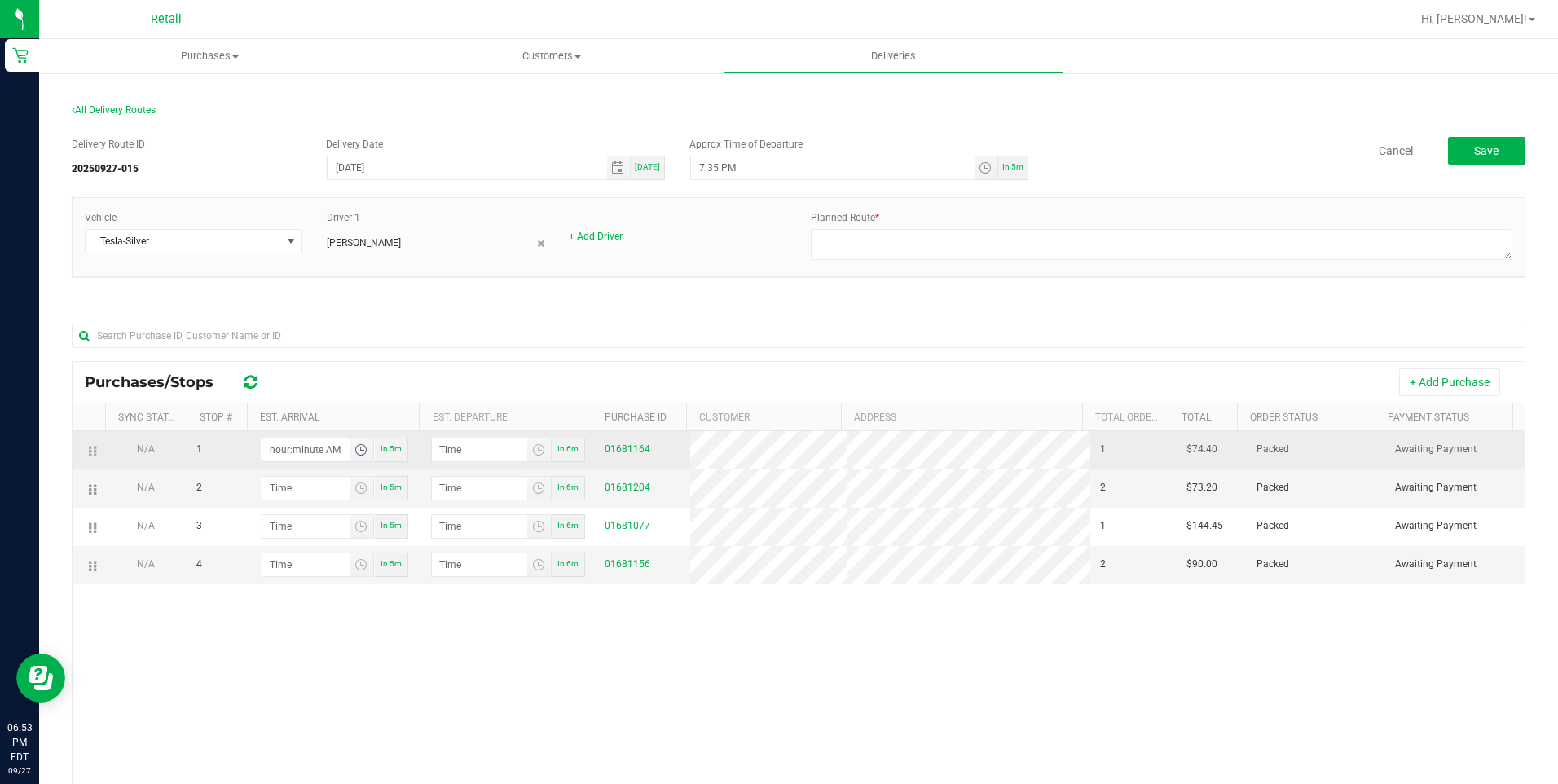
click at [290, 455] on input "hour:minute AM" at bounding box center [305, 450] width 87 height 23
type input "7:04 AM"
type input "7:05 AM"
type input "7:43 AM"
type input "7:44 AM"
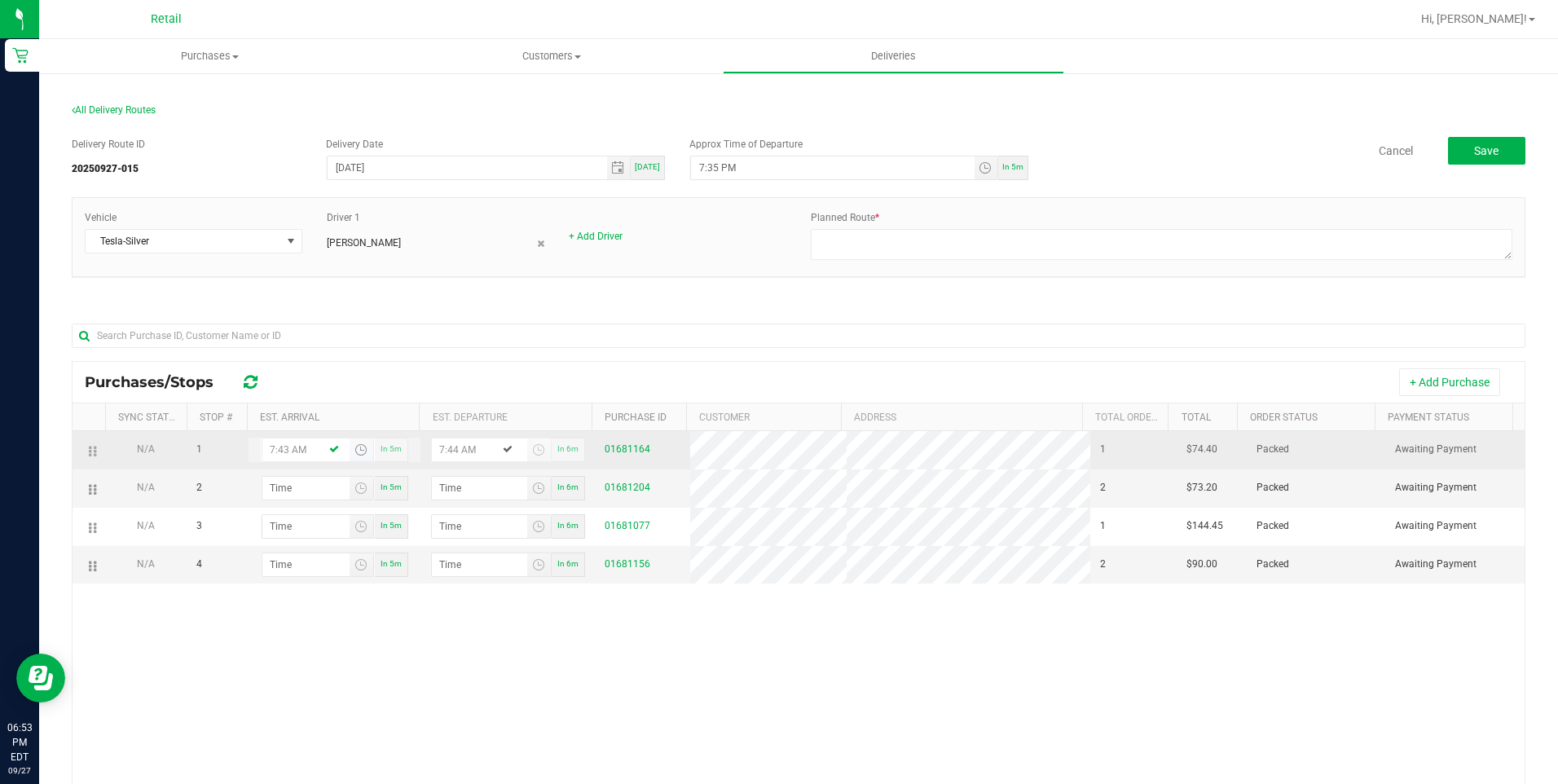
type input "7:43 PM"
type input "7:44 PM"
type input "7:43 PM"
type input "7:05 AM"
type input "7:06 AM"
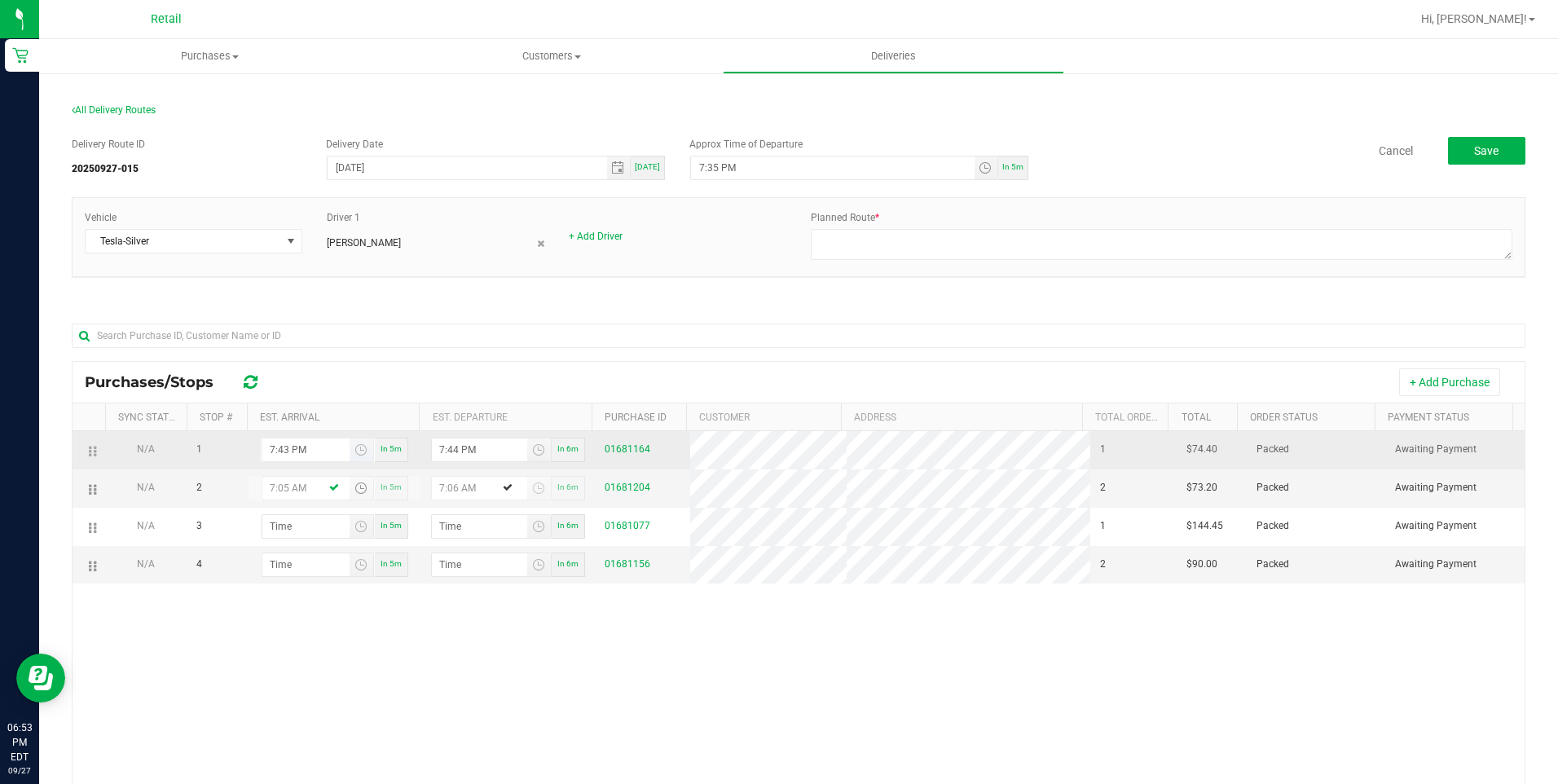
type input "7:58 AM"
type input "7:59 AM"
type input "7:58 PM"
type input "7:59 PM"
type input "7:58 PM"
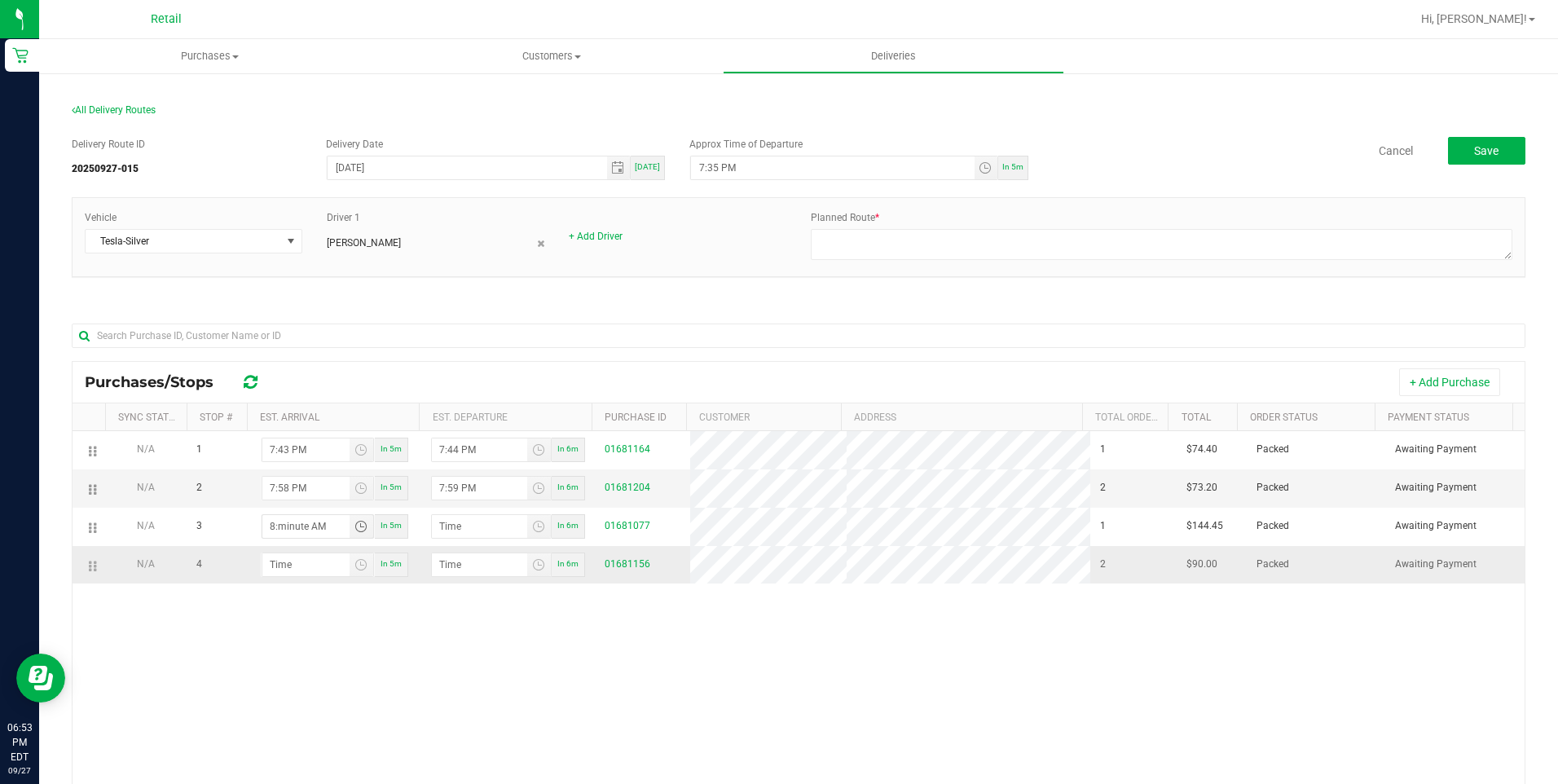
type input "8:00 AM"
type input "8:01 AM"
type input "8:06 AM"
type input "8:07 AM"
type input "8:06 PM"
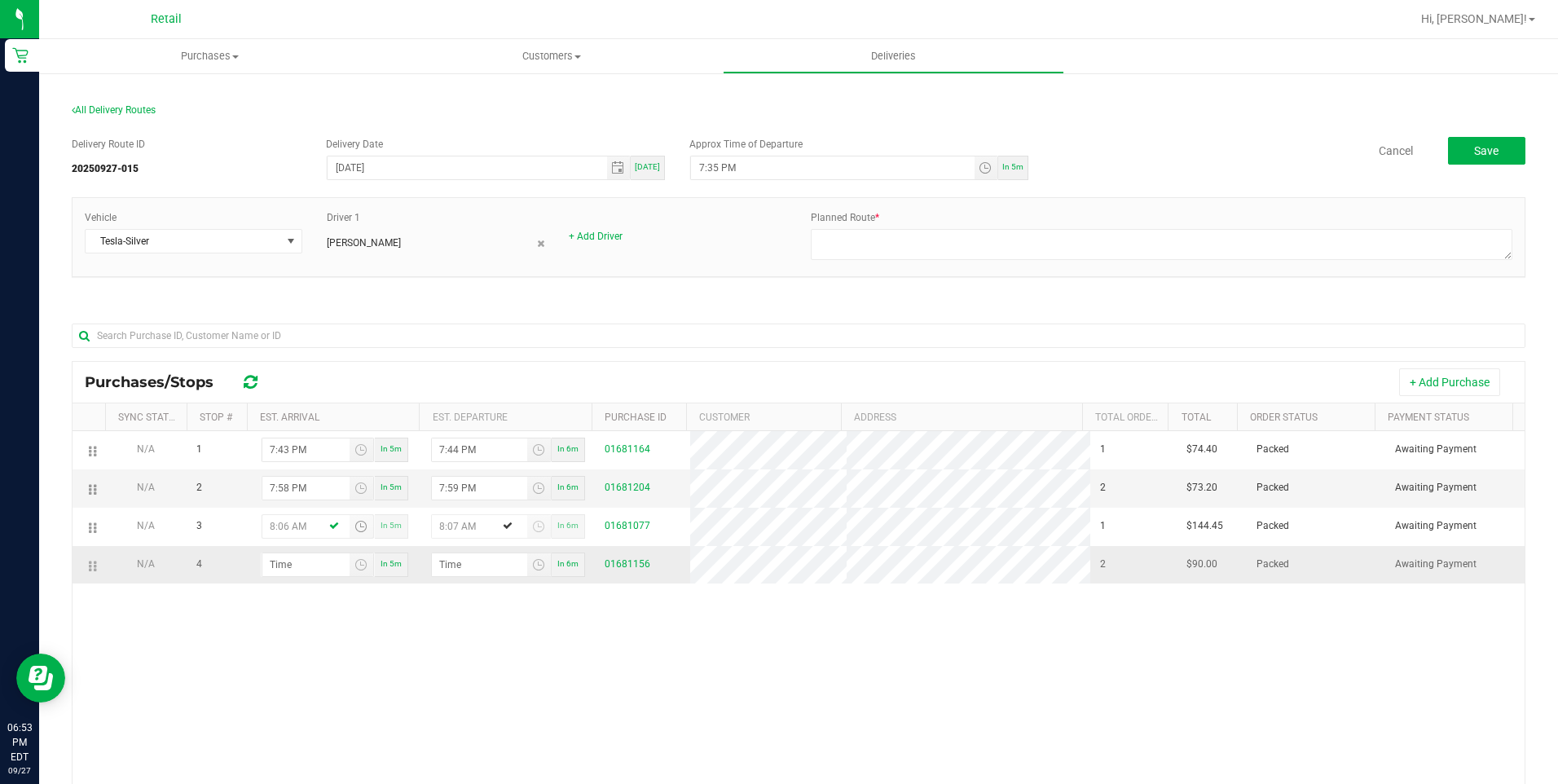
type input "8:07 PM"
type input "8:06 PM"
type input "8:01 AM"
type input "8:02 AM"
type input "8:12 AM"
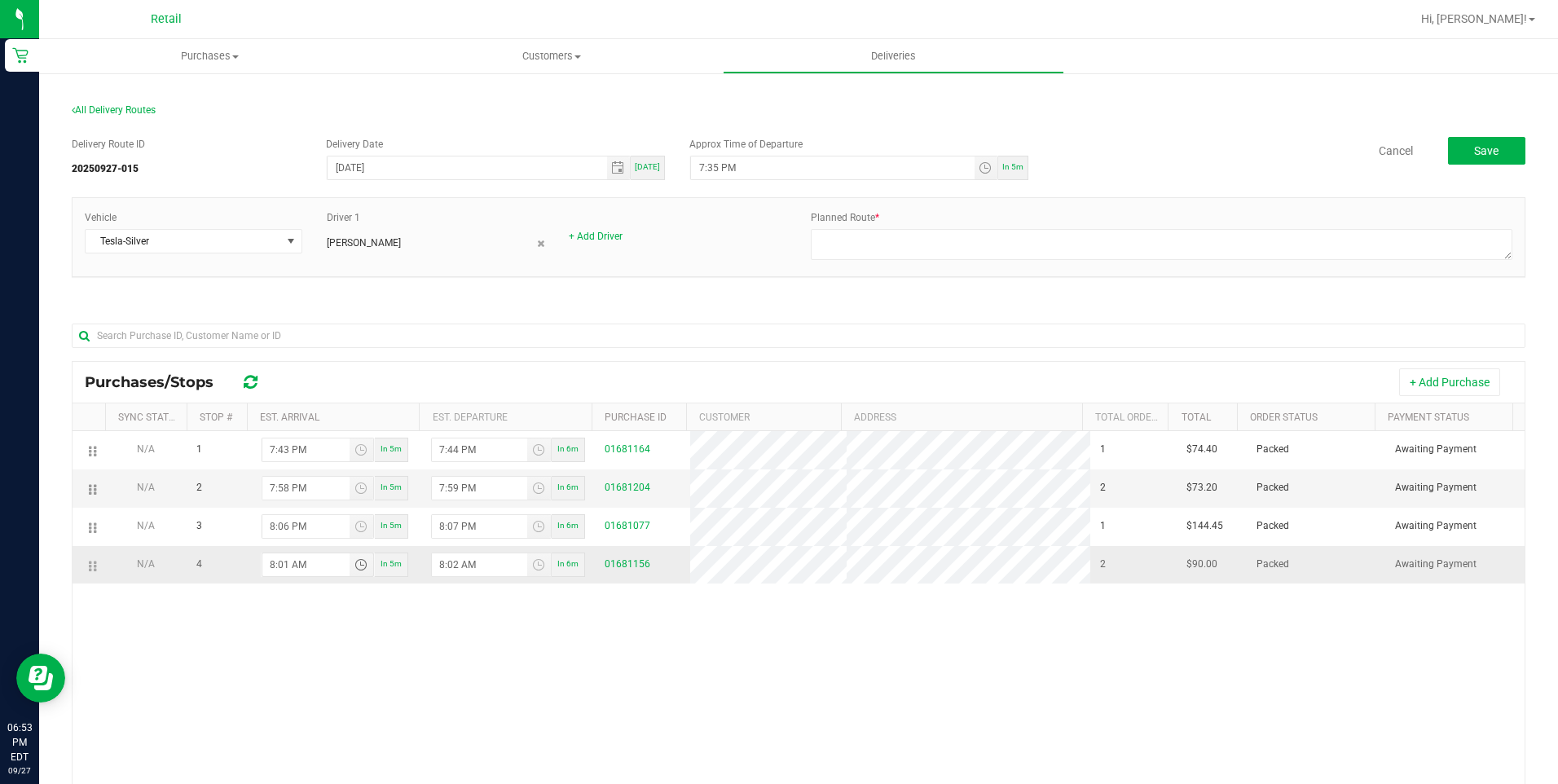
type input "8:13 AM"
type input "8:12 PM"
type input "8:13 PM"
type input "8:12 PM"
click at [798, 730] on div "N/A 1 7:43 PM In 5m 7:44 PM In 6m 01681164 1 $74.40 Packed Awaiting Payment N/A…" at bounding box center [798, 678] width 1452 height 494
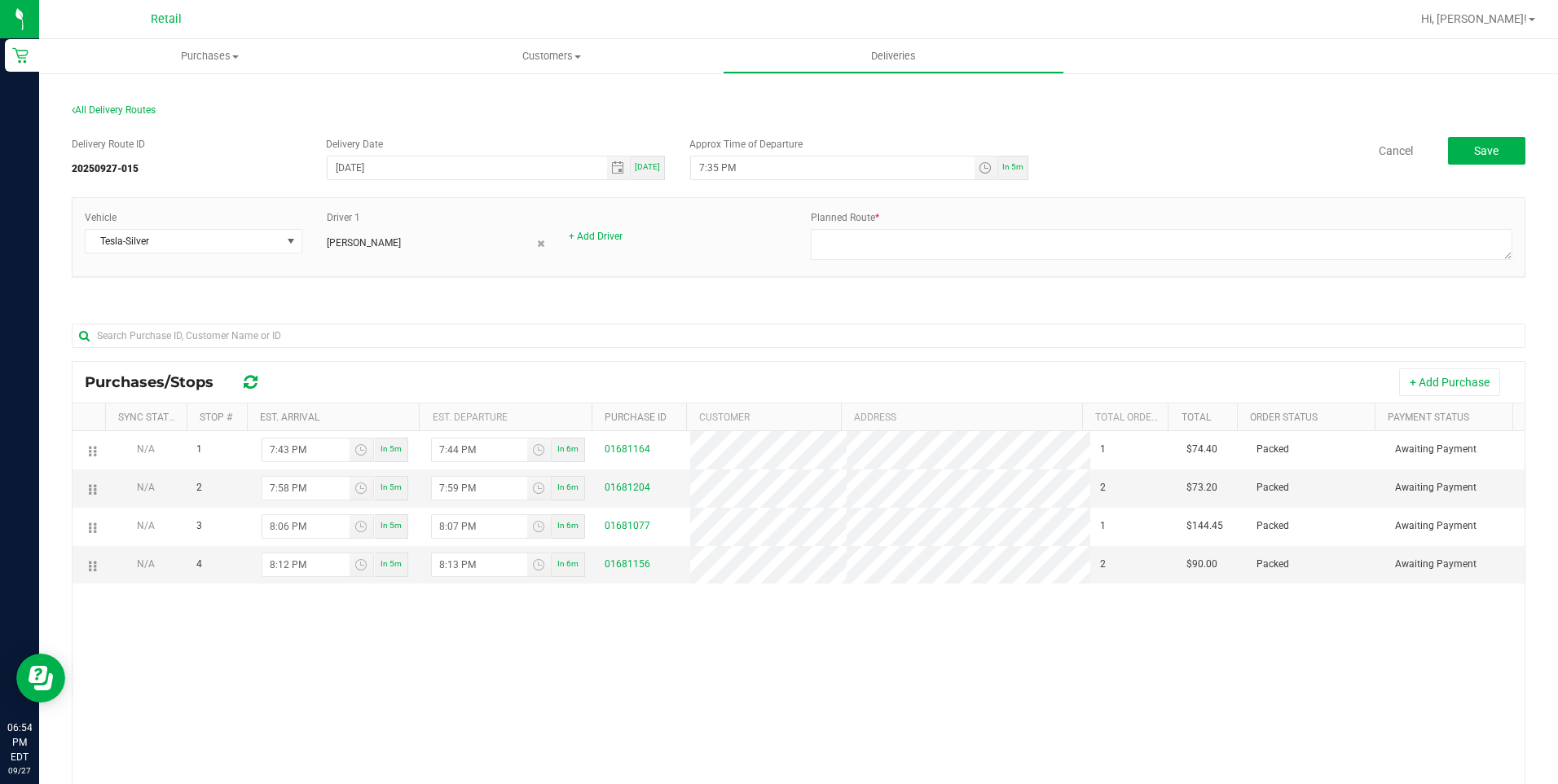
click at [894, 274] on div "Vehicle Tesla-Silver Driver 1 Freddy Espinal + Add Driver Planned Route *" at bounding box center [798, 237] width 1452 height 78
click at [894, 255] on textarea at bounding box center [1161, 244] width 702 height 31
type textarea "Onfleet 9217015 - Freddy Espinal - Kevin G - Silver Tesla"
click at [1472, 158] on button "Save" at bounding box center [1487, 150] width 77 height 27
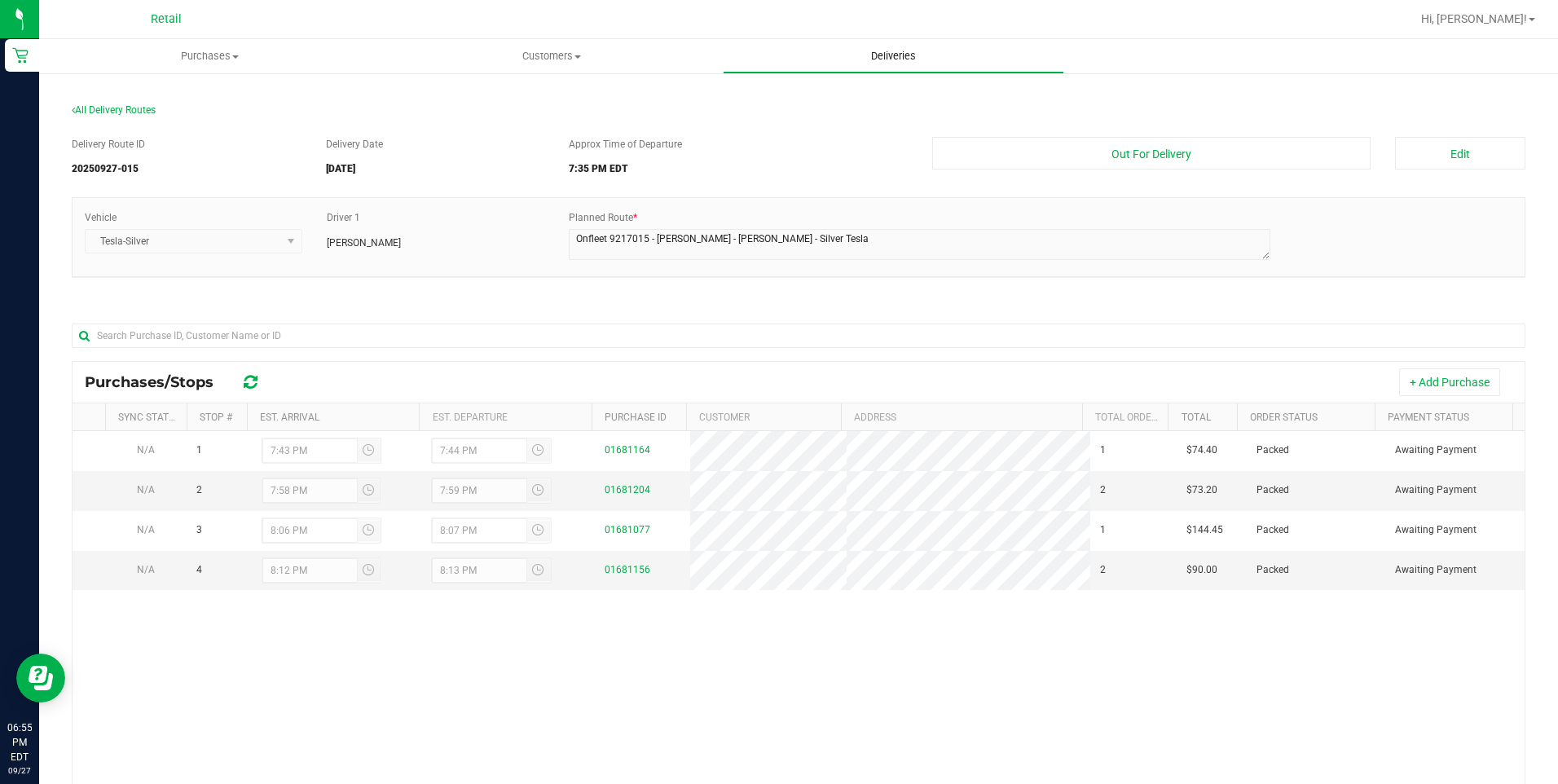
click at [885, 62] on span "Deliveries" at bounding box center [893, 56] width 89 height 15
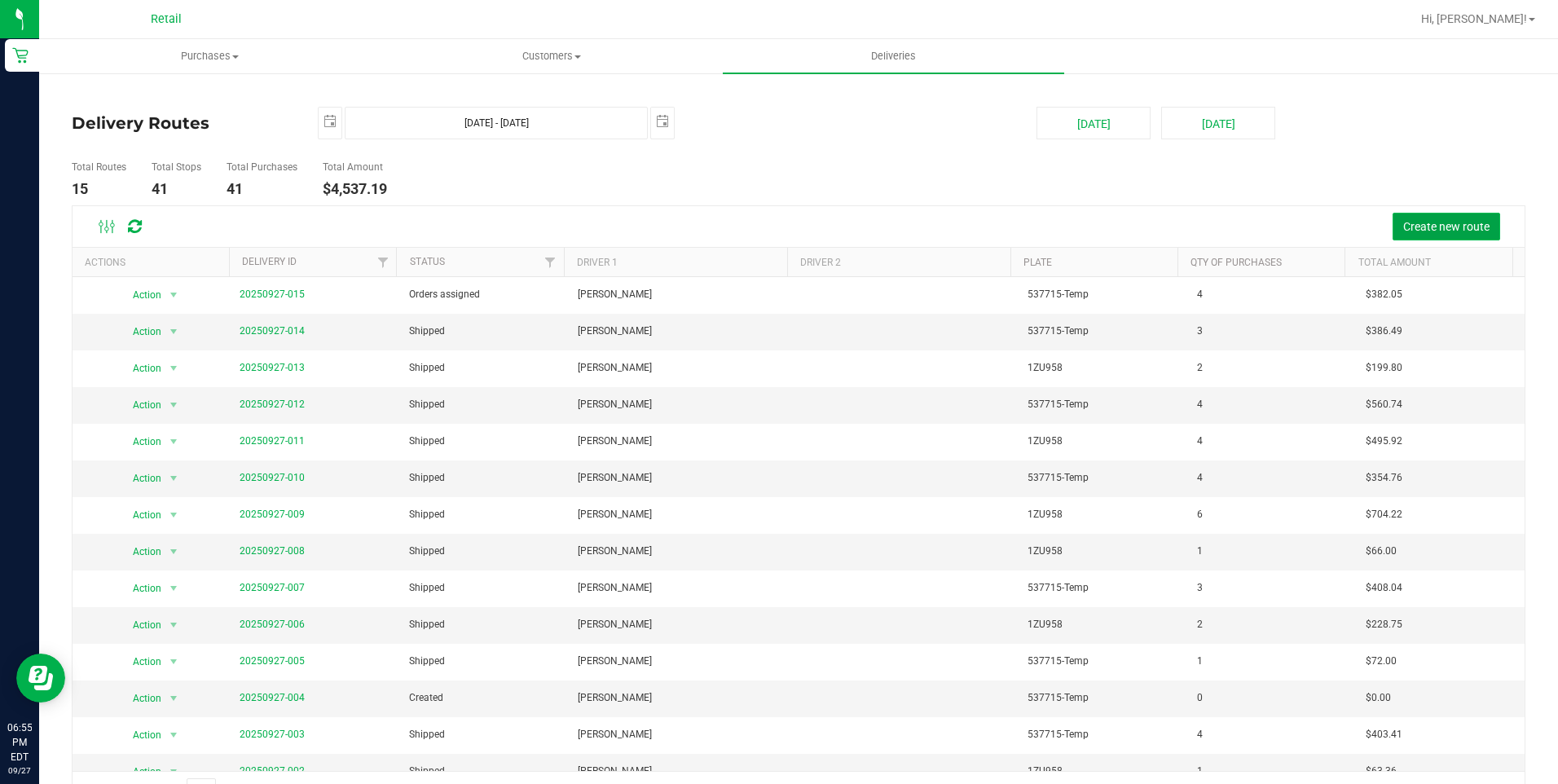
click at [1433, 223] on span "Create new route" at bounding box center [1446, 226] width 86 height 13
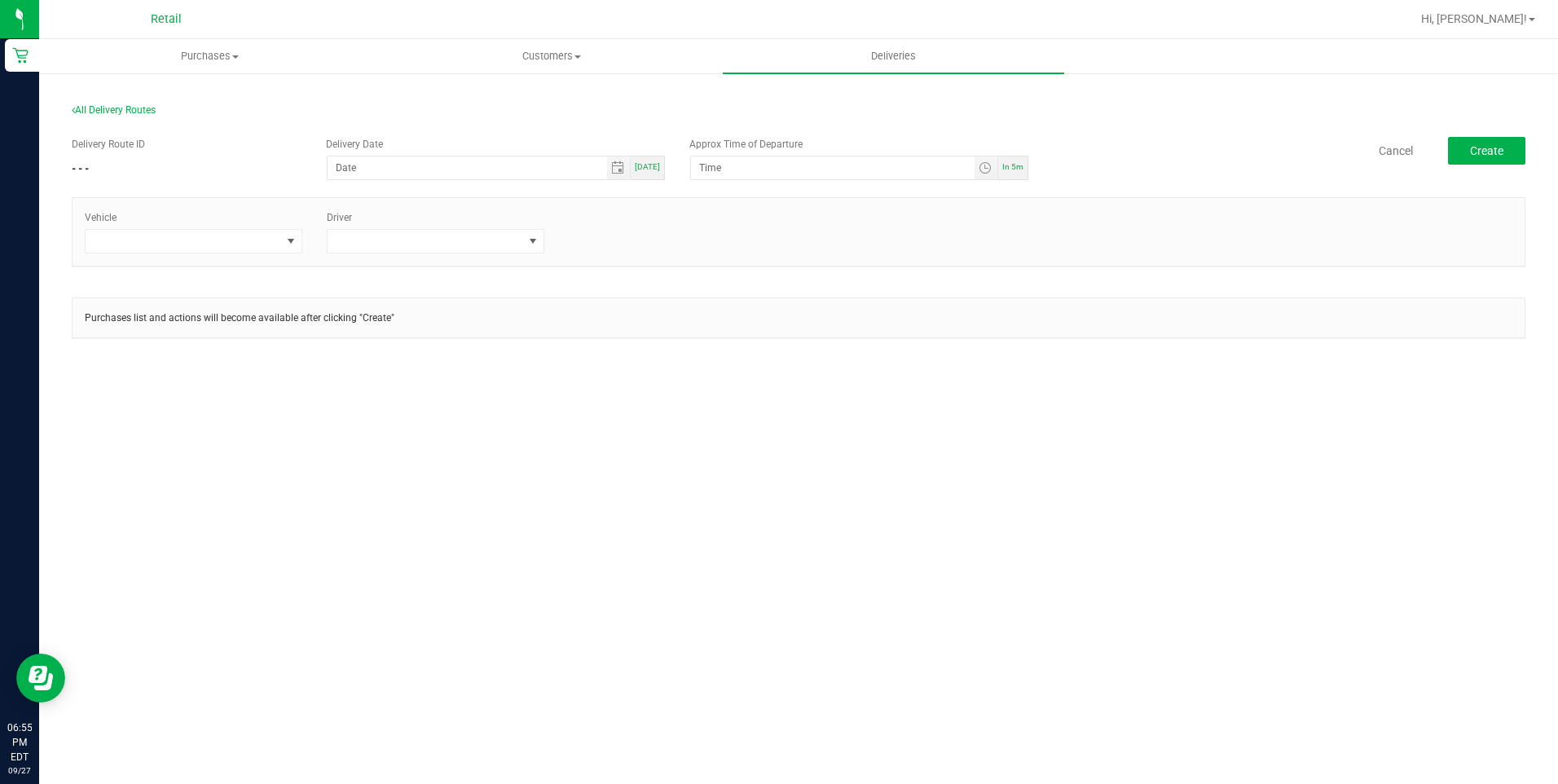
click at [656, 164] on span "Today" at bounding box center [647, 166] width 26 height 9
type input "09/27/2025"
click at [1006, 171] on span "In 5m" at bounding box center [1013, 166] width 21 height 9
type input "7:00 PM"
click at [233, 247] on span at bounding box center [183, 241] width 195 height 23
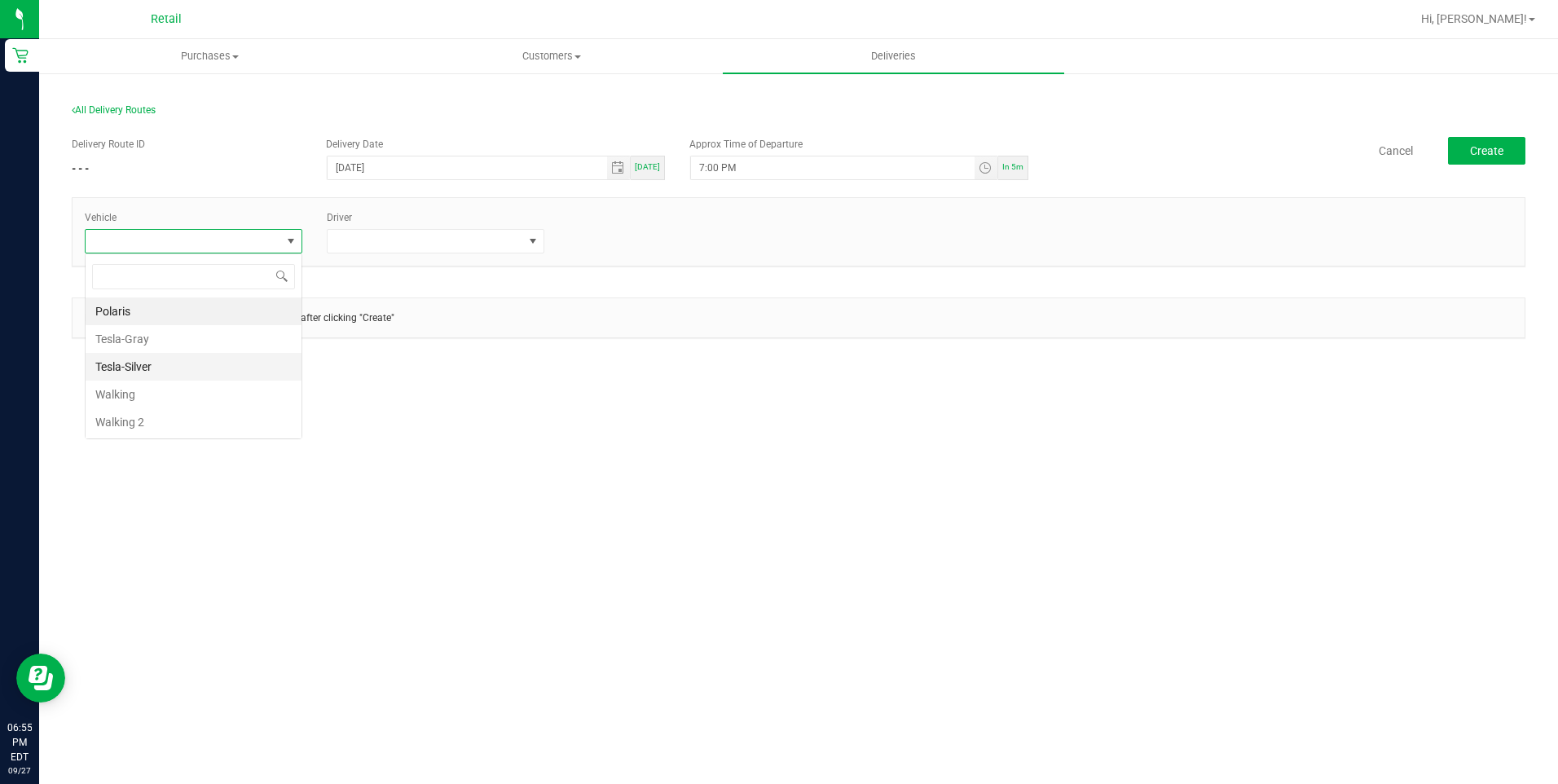
scroll to position [25, 217]
click at [148, 363] on li "Tesla-Silver" at bounding box center [193, 366] width 216 height 27
click at [181, 245] on span "Tesla-Silver" at bounding box center [183, 241] width 195 height 23
drag, startPoint x: 143, startPoint y: 334, endPoint x: 353, endPoint y: 247, distance: 227.3
click at [145, 334] on li "Tesla-Gray" at bounding box center [193, 338] width 216 height 27
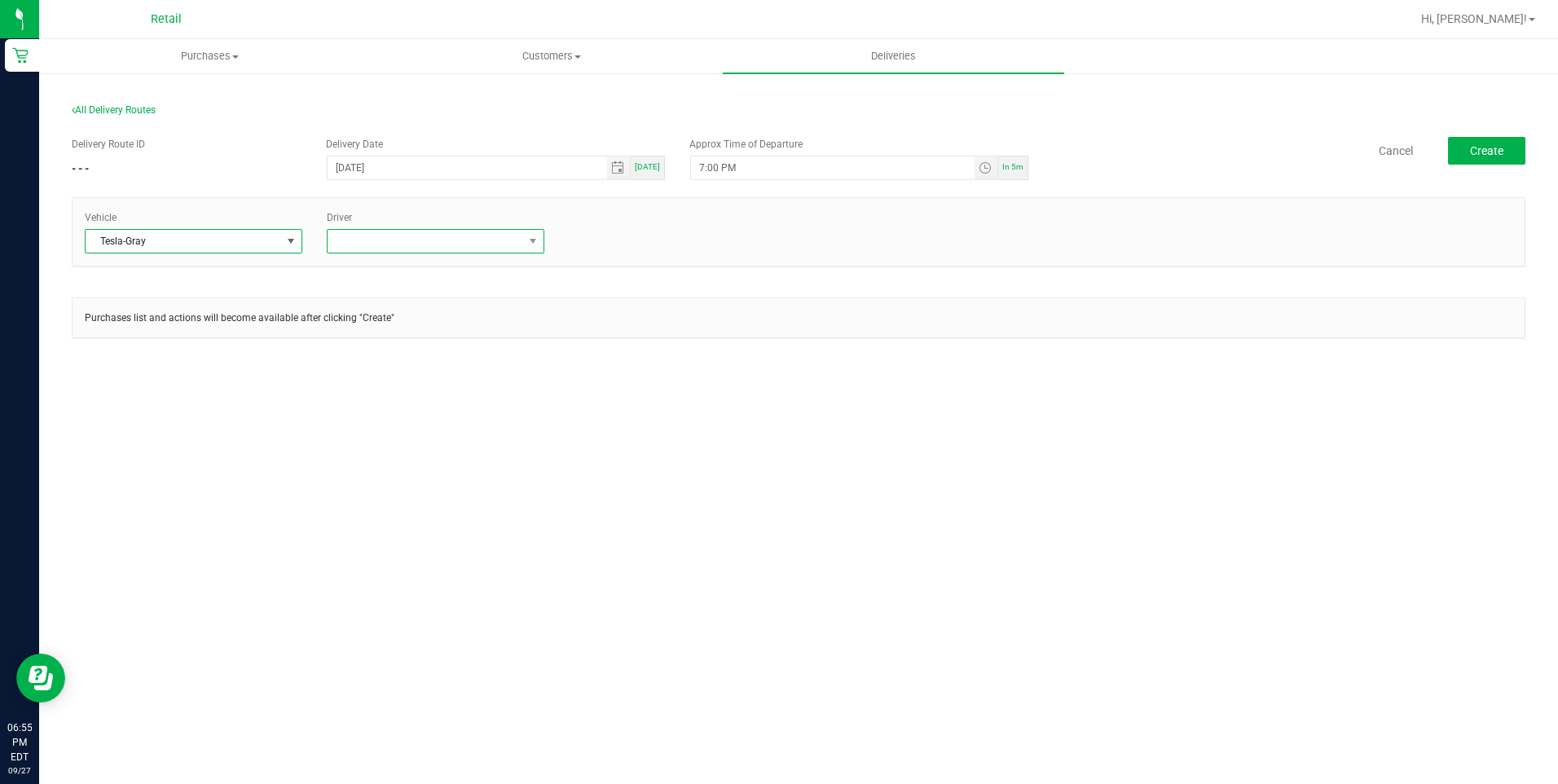
click at [368, 242] on span at bounding box center [425, 241] width 195 height 23
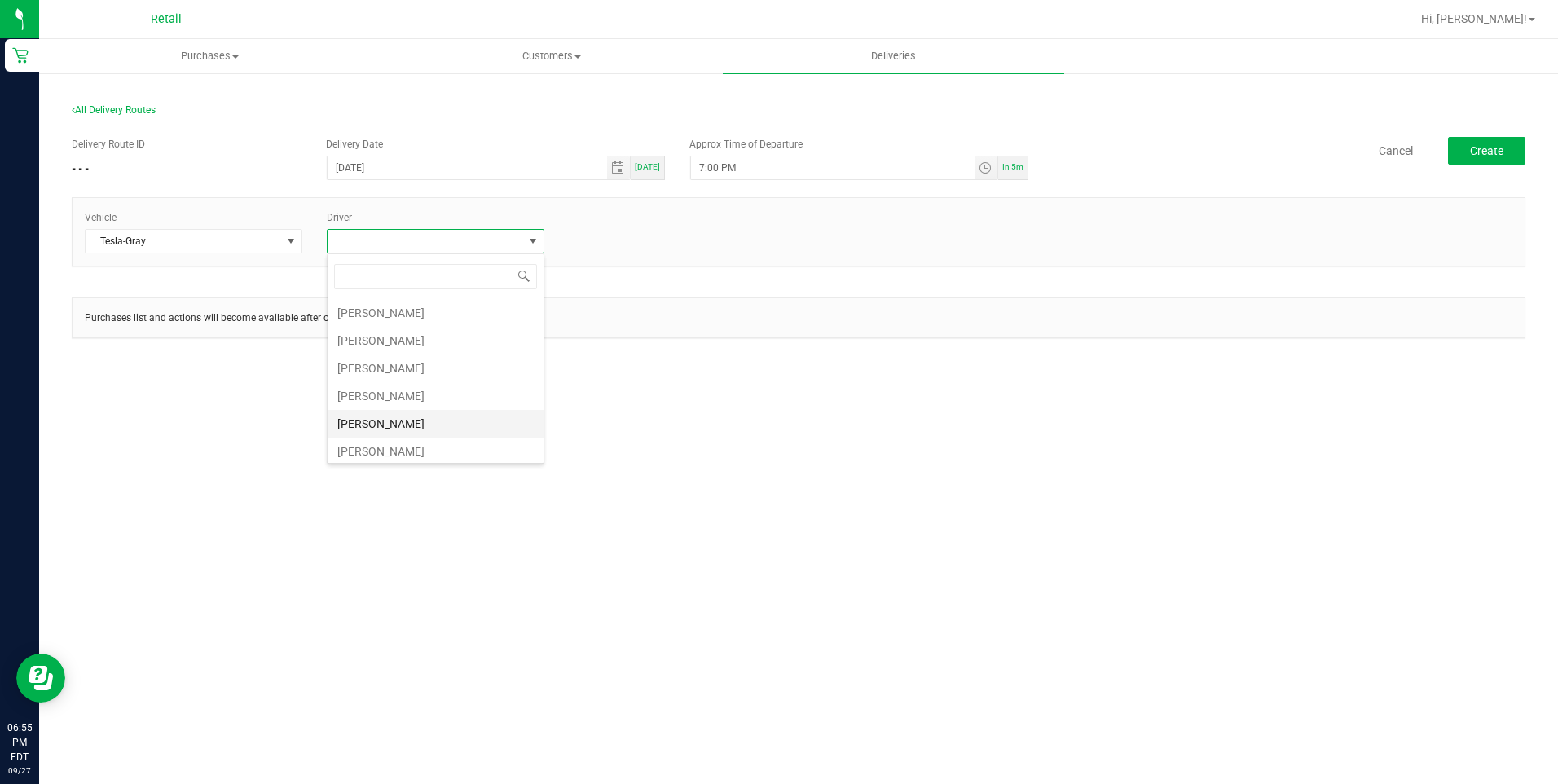
click at [404, 414] on li "Kevin Garcia" at bounding box center [435, 423] width 216 height 27
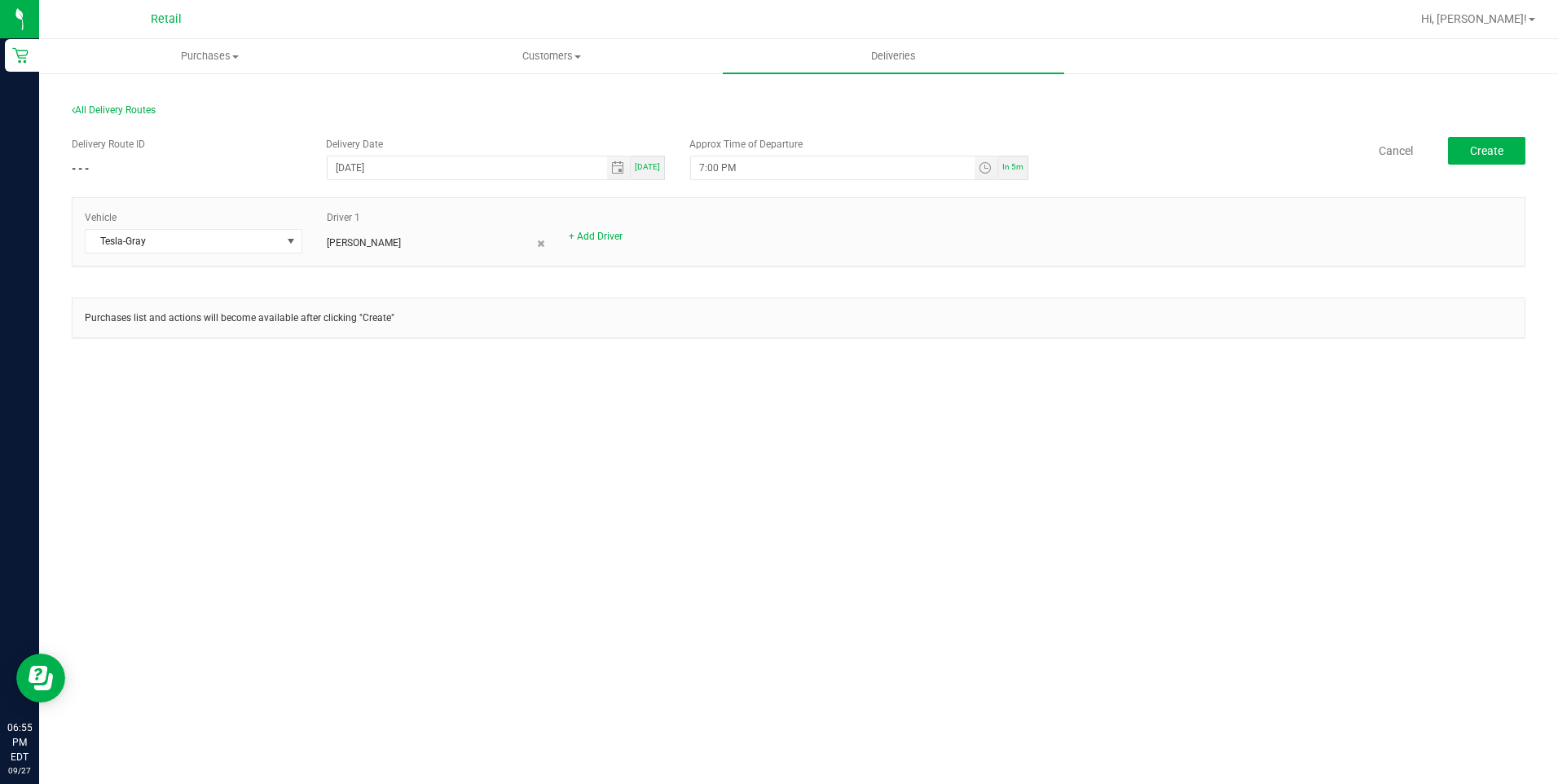
drag, startPoint x: 723, startPoint y: 380, endPoint x: 1199, endPoint y: 260, distance: 490.9
click at [727, 380] on section "All Delivery Routes Delivery Route ID - - - Delivery Date 09/27/2025 Today Appr…" at bounding box center [798, 234] width 1454 height 293
click at [1516, 136] on div "Delivery Route ID - - - Delivery Date 09/27/2025 Today Approx Time of Departure…" at bounding box center [798, 245] width 1454 height 242
click at [1500, 160] on button "Create" at bounding box center [1487, 150] width 77 height 27
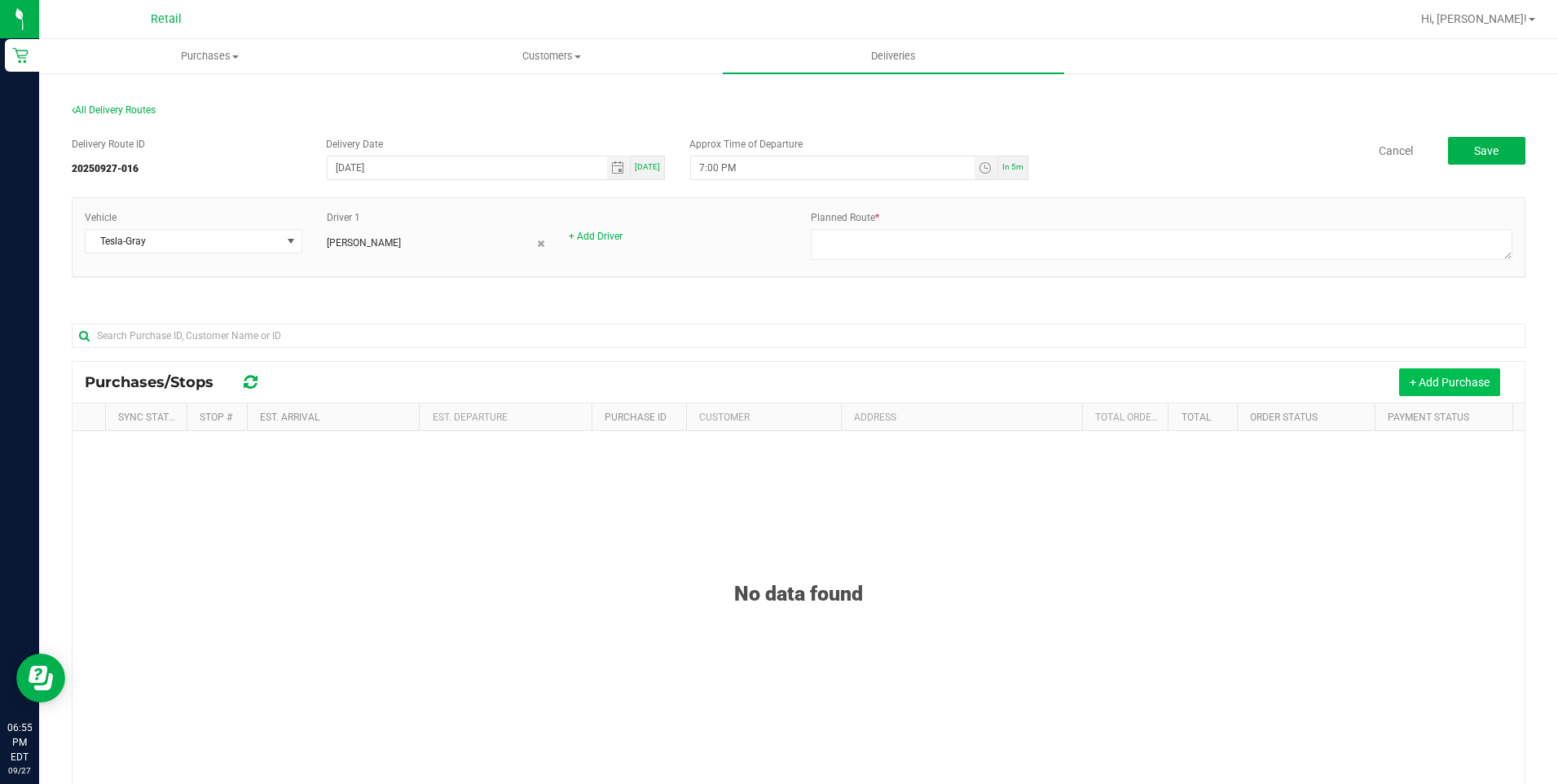
click at [1446, 377] on button "+ Add Purchase" at bounding box center [1450, 381] width 101 height 27
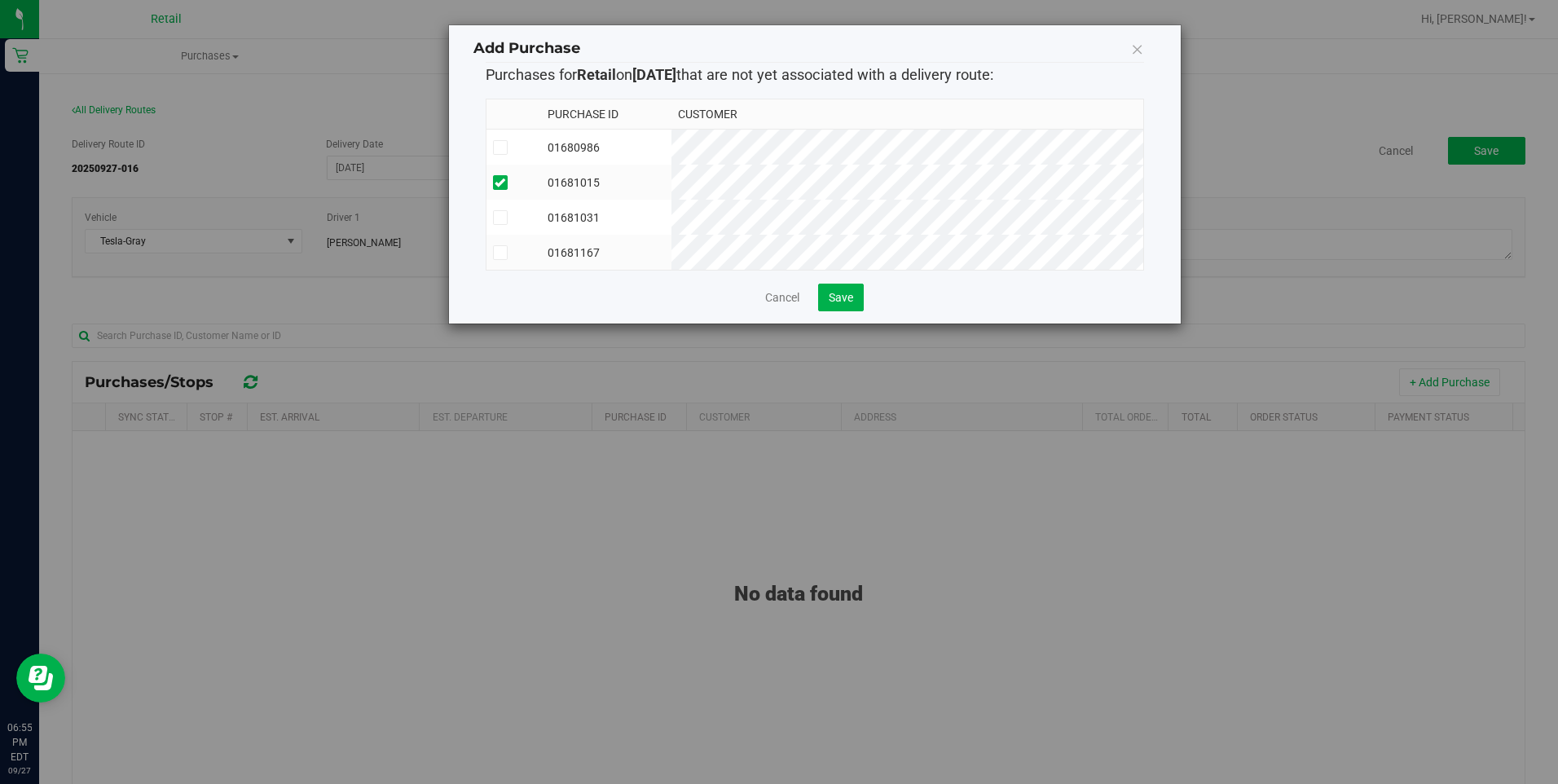
click at [672, 258] on td "01681167" at bounding box center [606, 253] width 131 height 35
click at [851, 304] on span "Save" at bounding box center [841, 297] width 25 height 13
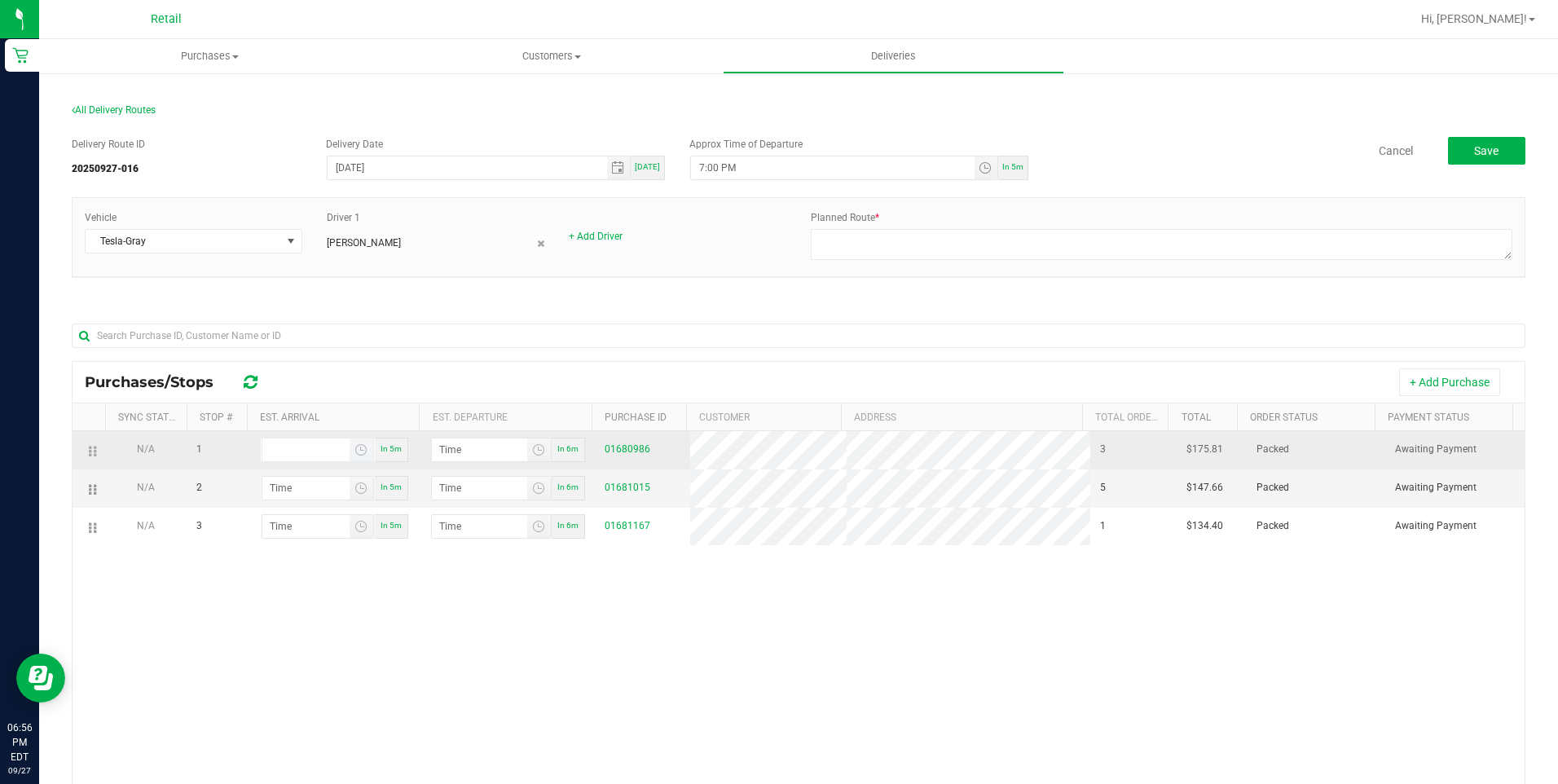
type input "hour:minute AM"
click at [297, 452] on input "hour:minute AM" at bounding box center [305, 450] width 87 height 23
drag, startPoint x: 90, startPoint y: 528, endPoint x: 94, endPoint y: 459, distance: 69.1
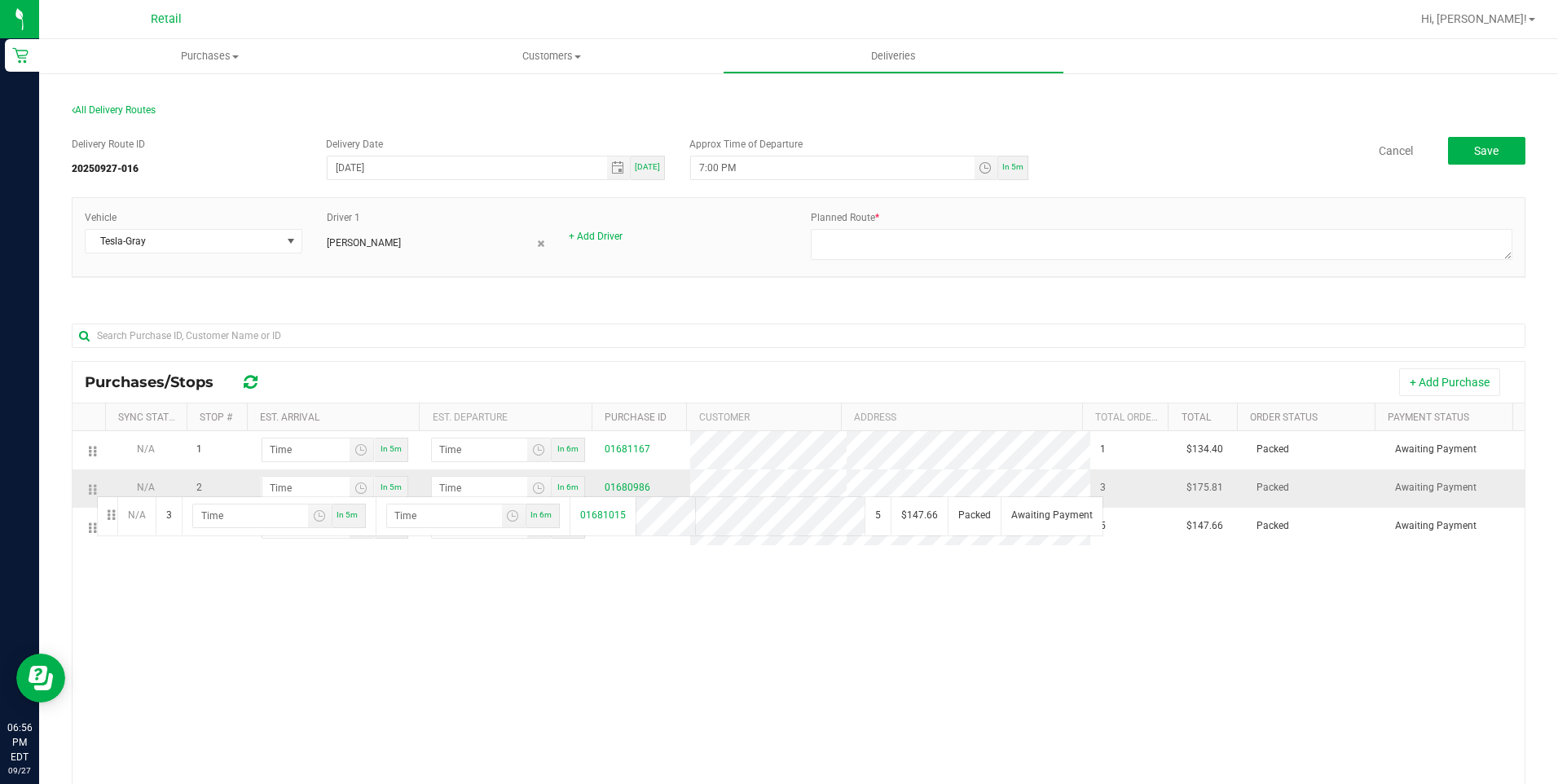
drag, startPoint x: 93, startPoint y: 524, endPoint x: 94, endPoint y: 495, distance: 29.0
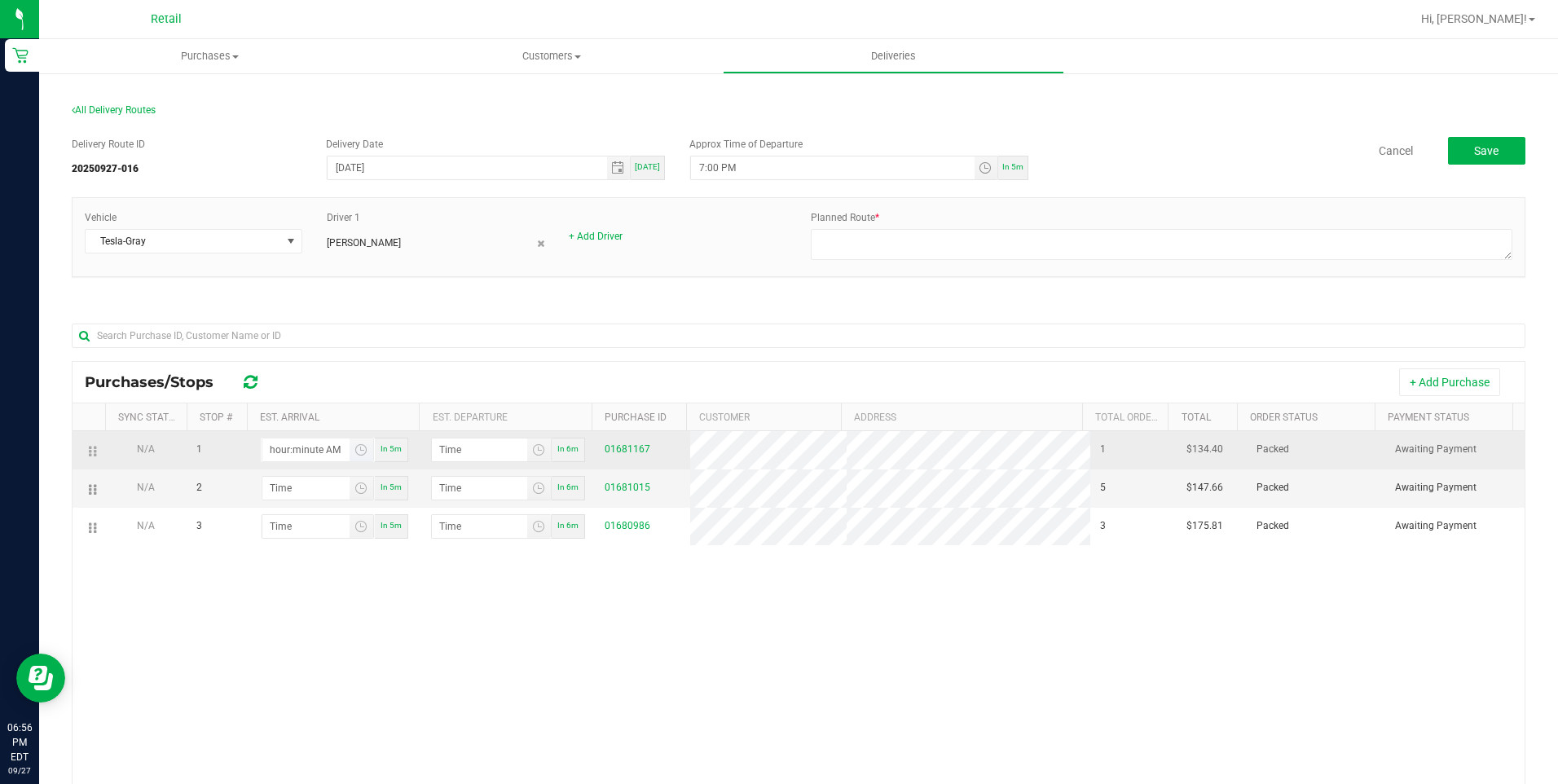
click at [286, 453] on input "hour:minute AM" at bounding box center [305, 450] width 87 height 23
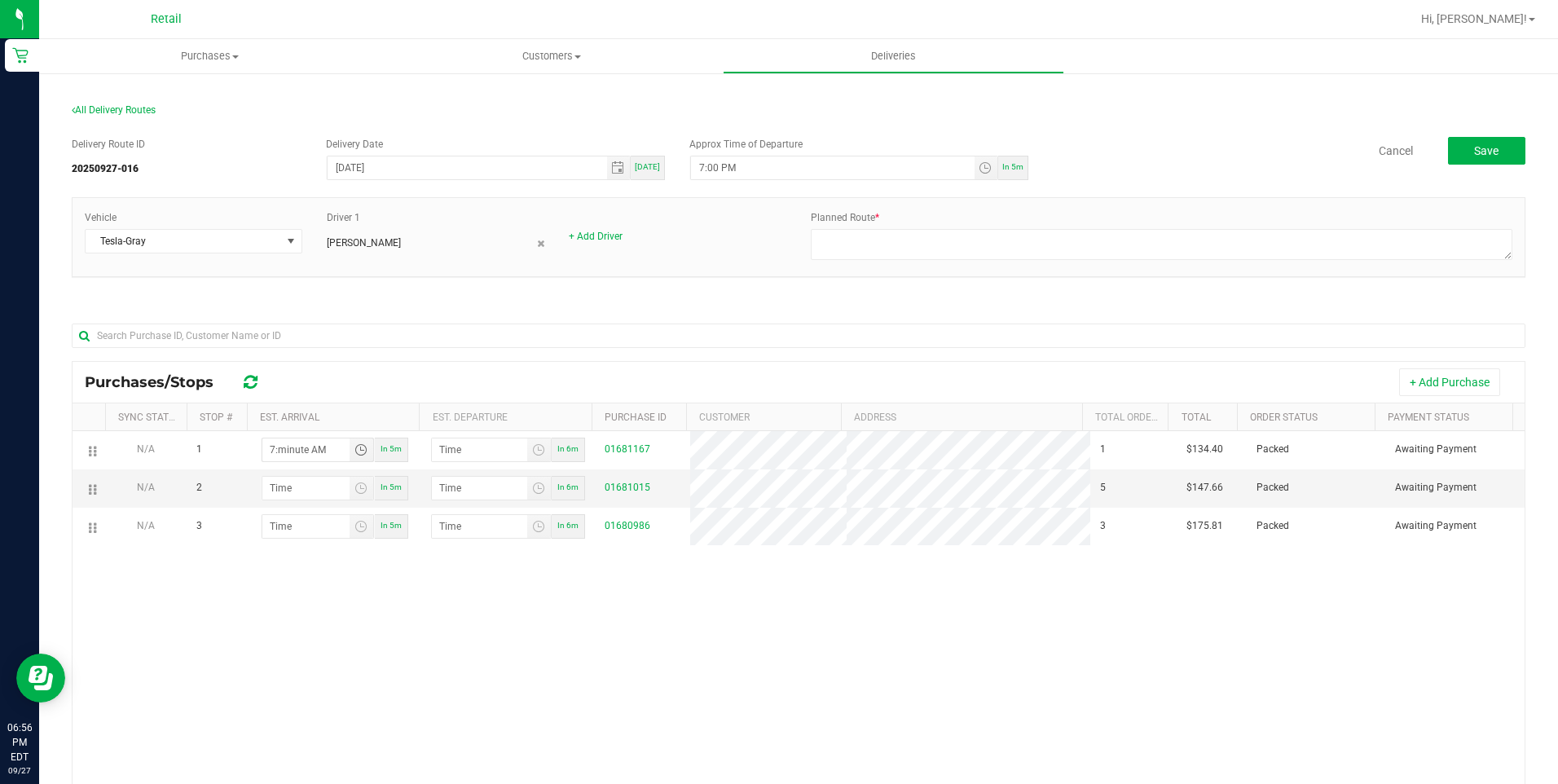
type input "7:01 AM"
type input "7:02 AM"
type input "7:14 AM"
type input "7:15 AM"
type input "7:14 PM"
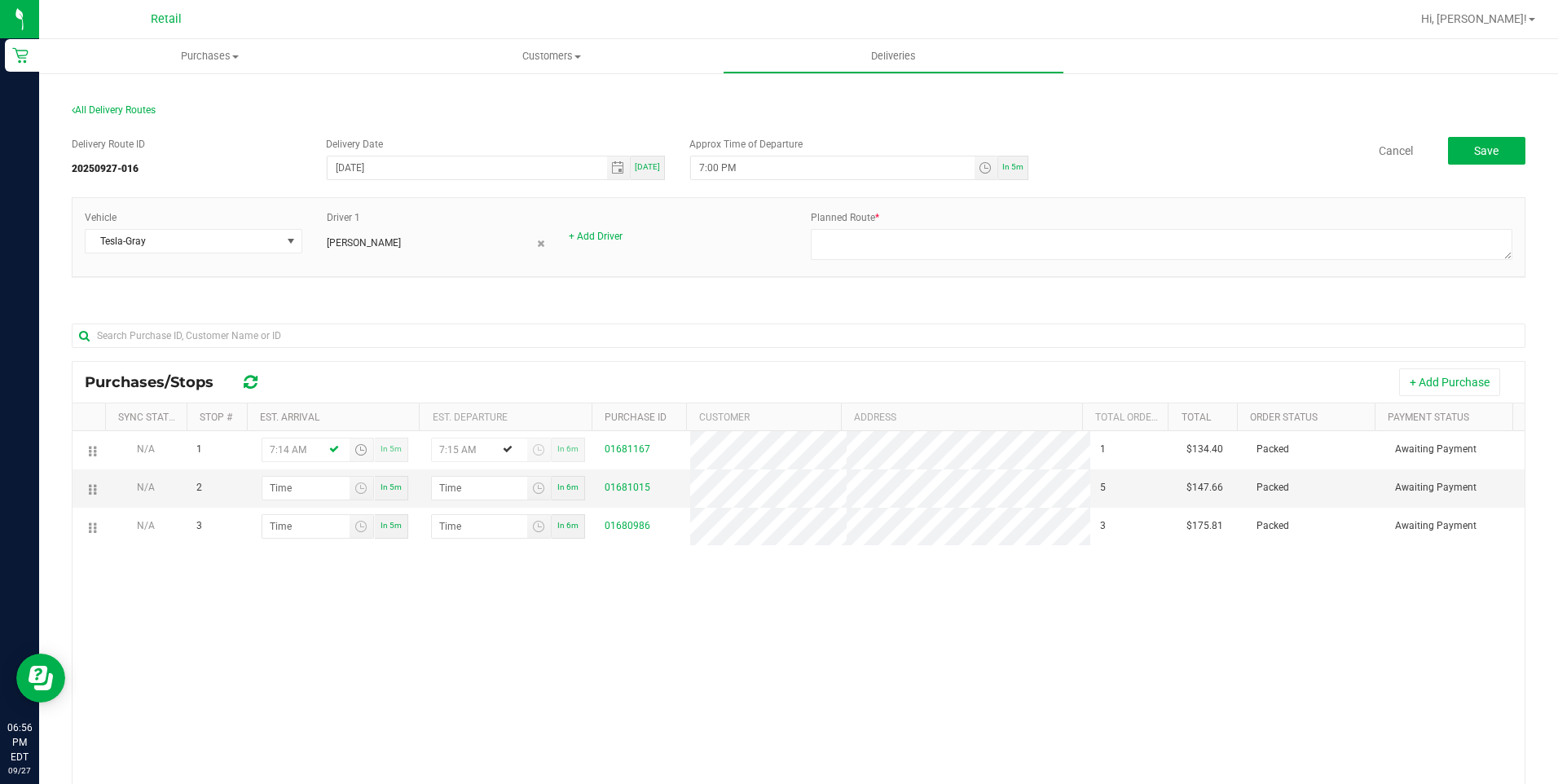
type input "7:15 PM"
type input "7:14 PM"
type input "7:02 AM"
type input "7:03 AM"
type input "7:28 AM"
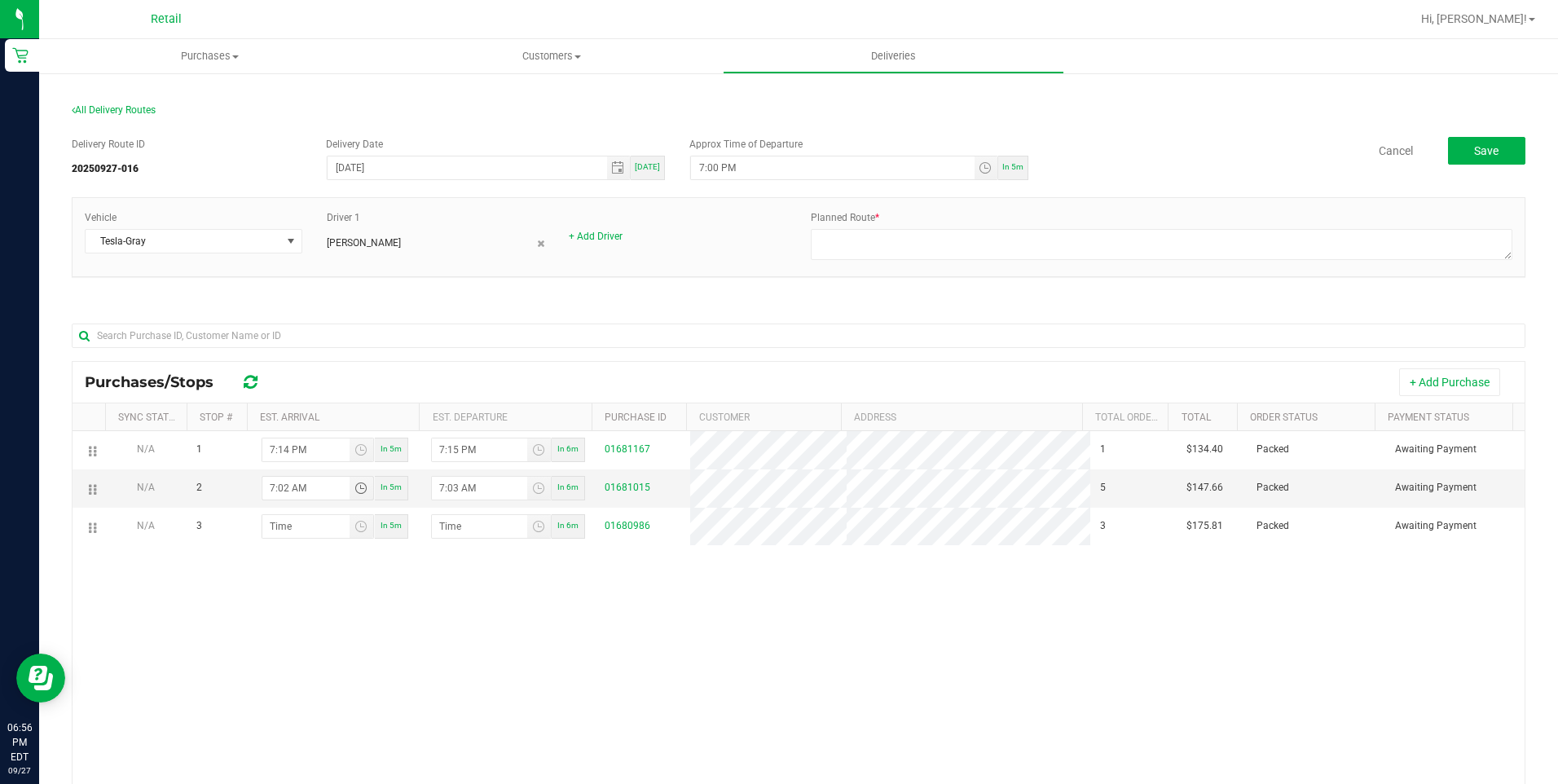
type input "7:29 AM"
type input "7:28 PM"
type input "7:29 PM"
type input "7:28 PM"
type input "7:04 AM"
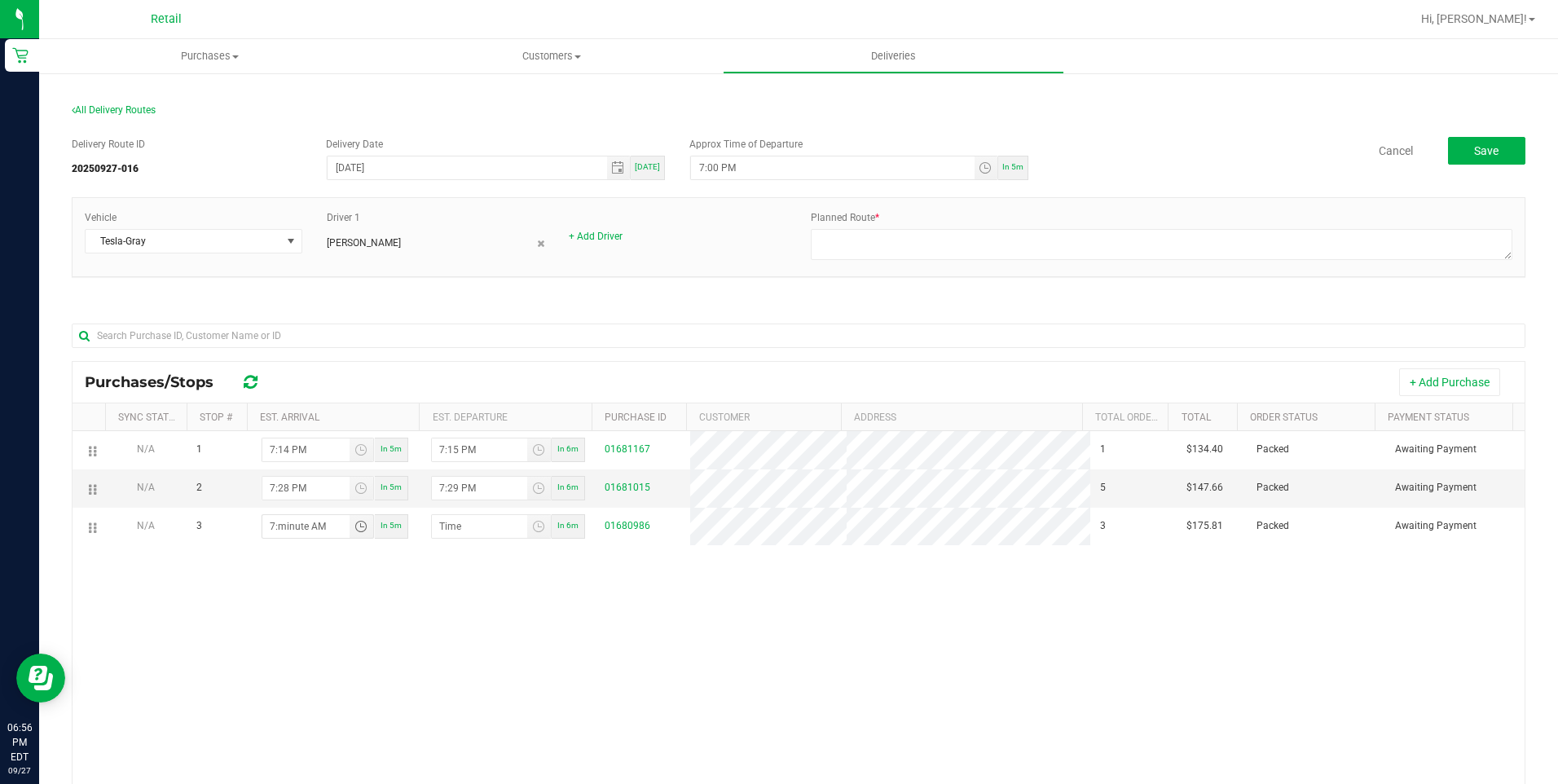
type input "7:05 AM"
type input "7:44 AM"
type input "7:45 AM"
type input "7:44 PM"
type input "7:45 PM"
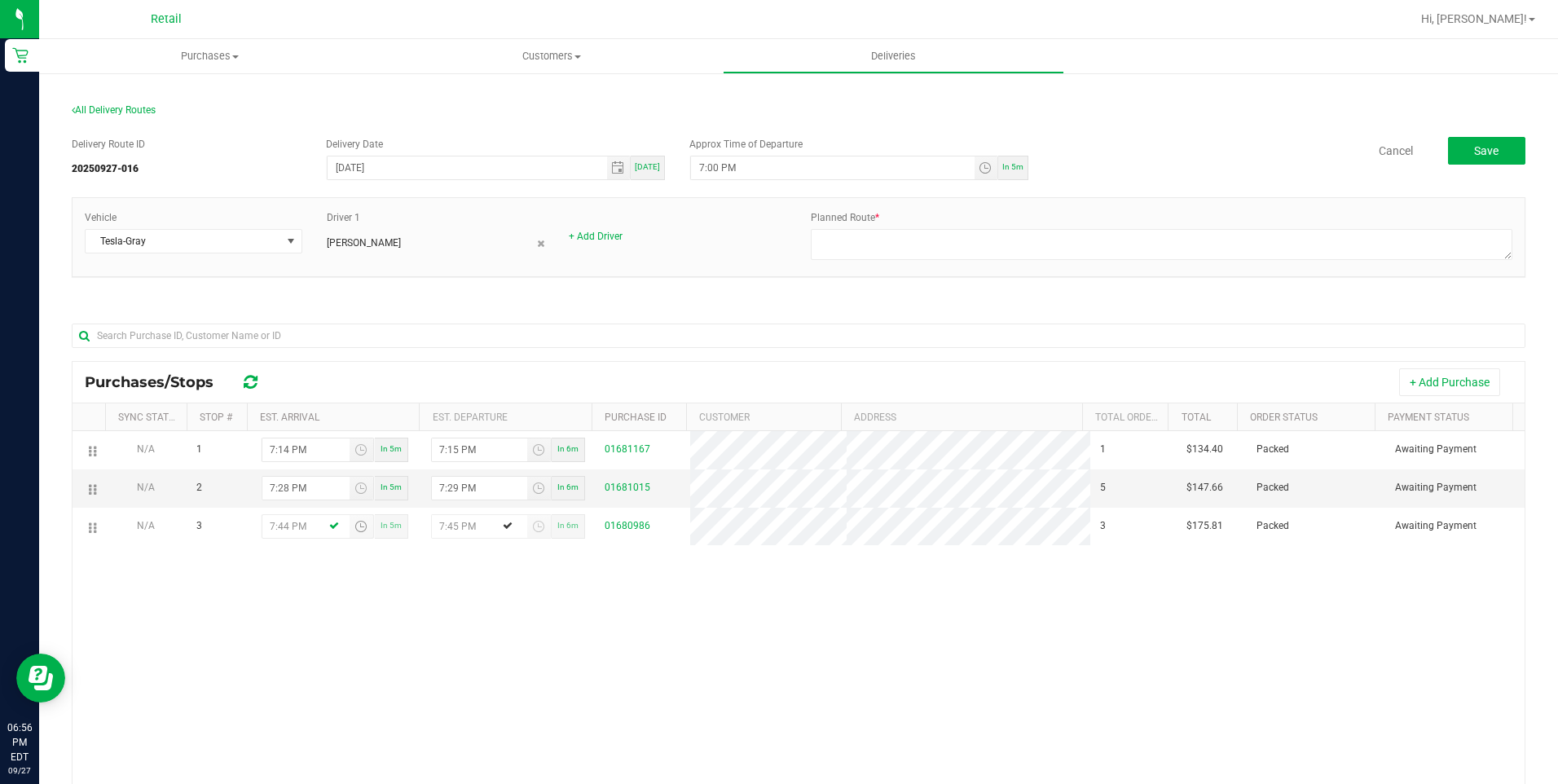
type input "7:44 PM"
click at [832, 691] on div "N/A 1 7:14 PM In 5m 7:15 PM In 6m 01681167 1 $134.40 Packed Awaiting Payment N/…" at bounding box center [798, 678] width 1452 height 494
click at [913, 253] on textarea at bounding box center [1161, 244] width 702 height 31
drag, startPoint x: 1092, startPoint y: 247, endPoint x: 211, endPoint y: 248, distance: 881.0
click at [226, 244] on div "Vehicle Tesla-Gray Driver 1 Kevin Garcia + Add Driver Planned Route *" at bounding box center [798, 237] width 1452 height 54
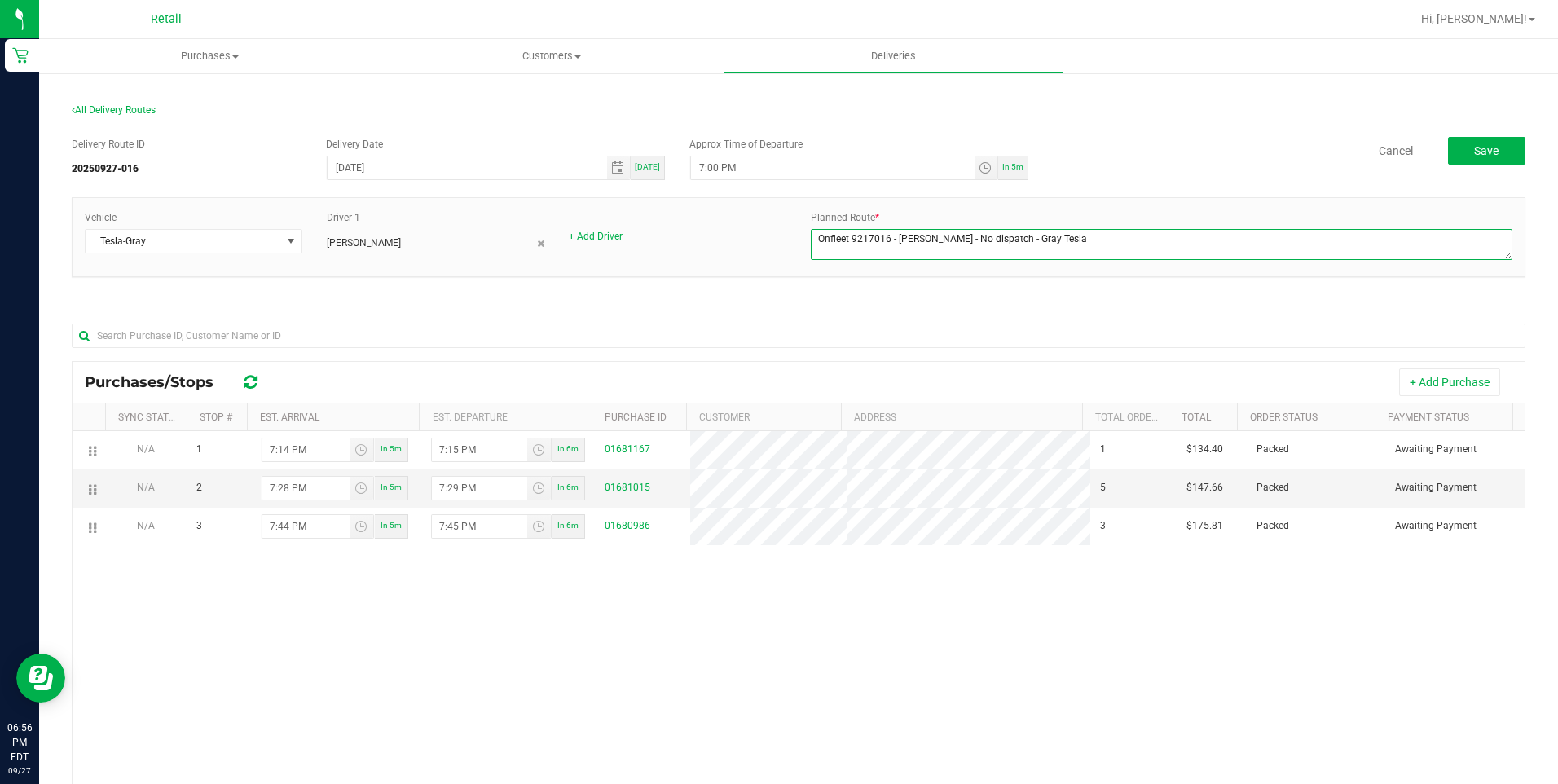
click at [1087, 260] on textarea at bounding box center [1161, 244] width 702 height 31
drag, startPoint x: 1082, startPoint y: 248, endPoint x: 848, endPoint y: 236, distance: 234.3
click at [848, 236] on textarea at bounding box center [1161, 244] width 702 height 31
type textarea "Onfleet 9217016 - Kevin G. - No dispatch - Gray Tesla"
drag, startPoint x: 913, startPoint y: 640, endPoint x: 958, endPoint y: 639, distance: 45.0
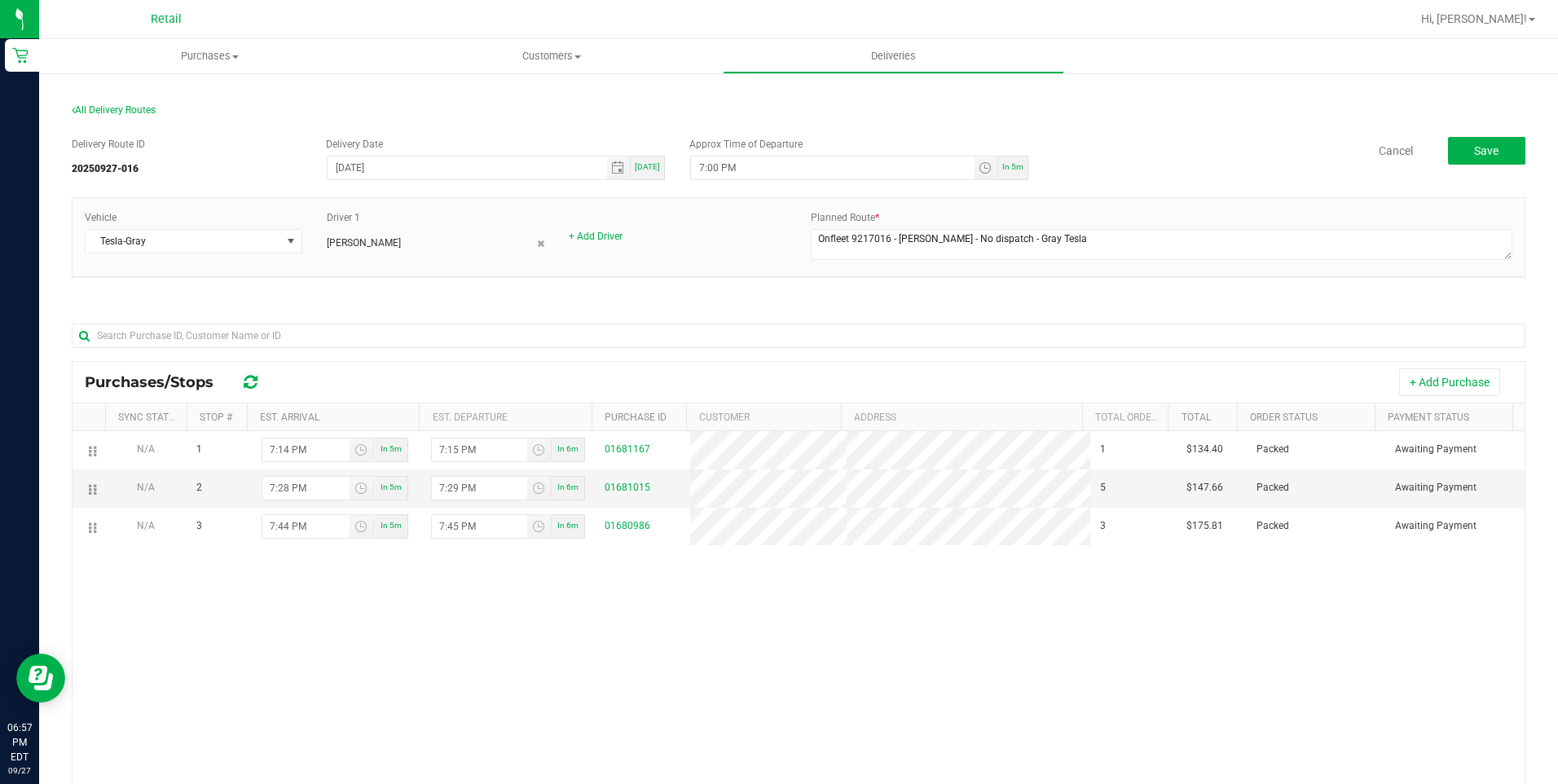
click at [912, 640] on div "N/A 1 7:14 PM In 5m 7:15 PM In 6m 01681167 1 $134.40 Packed Awaiting Payment N/…" at bounding box center [798, 678] width 1452 height 494
click at [1459, 152] on button "Save" at bounding box center [1487, 150] width 77 height 27
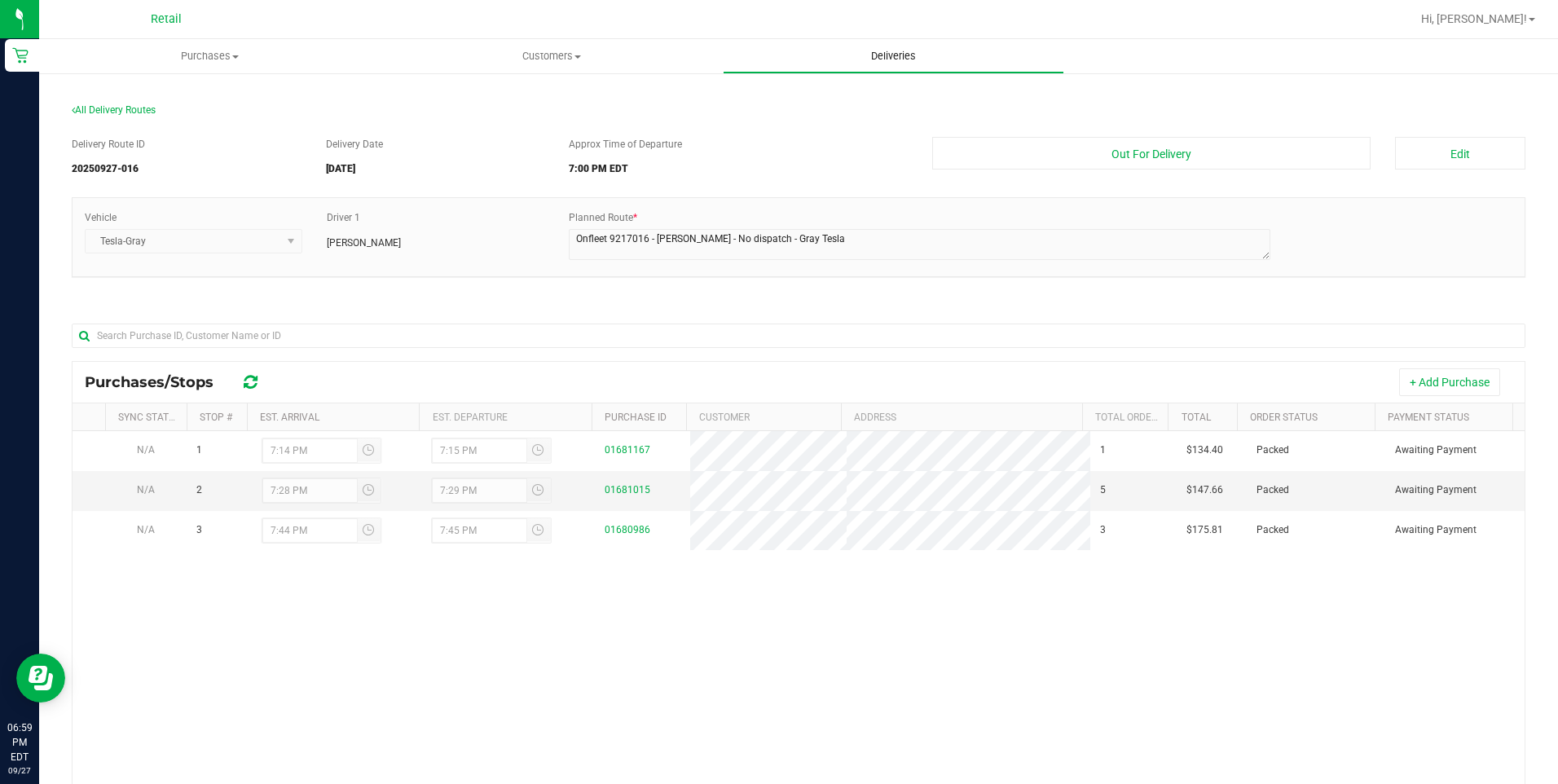
click at [871, 57] on span "Deliveries" at bounding box center [893, 56] width 89 height 15
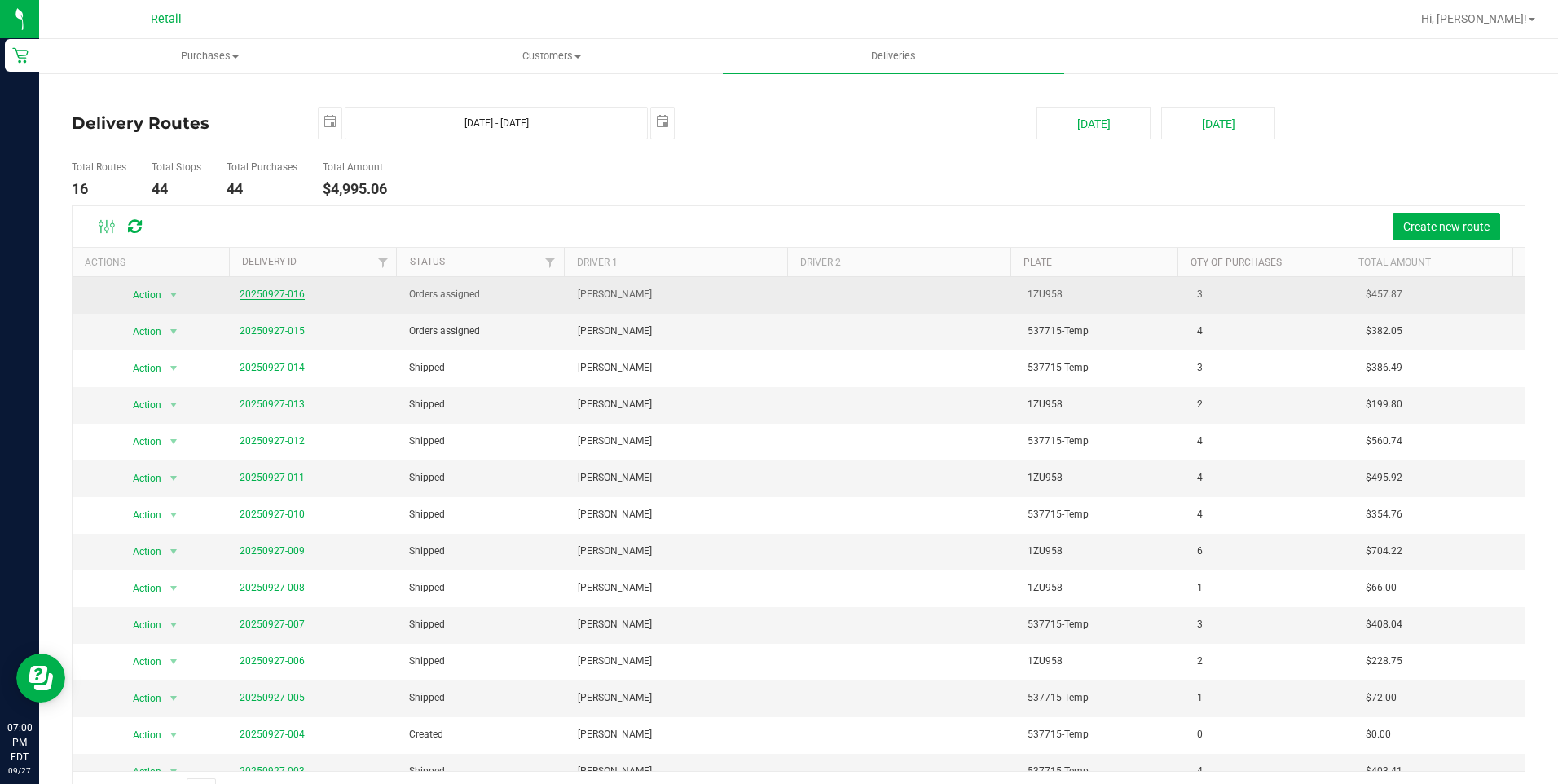
click at [294, 290] on link "20250927-016" at bounding box center [272, 294] width 65 height 11
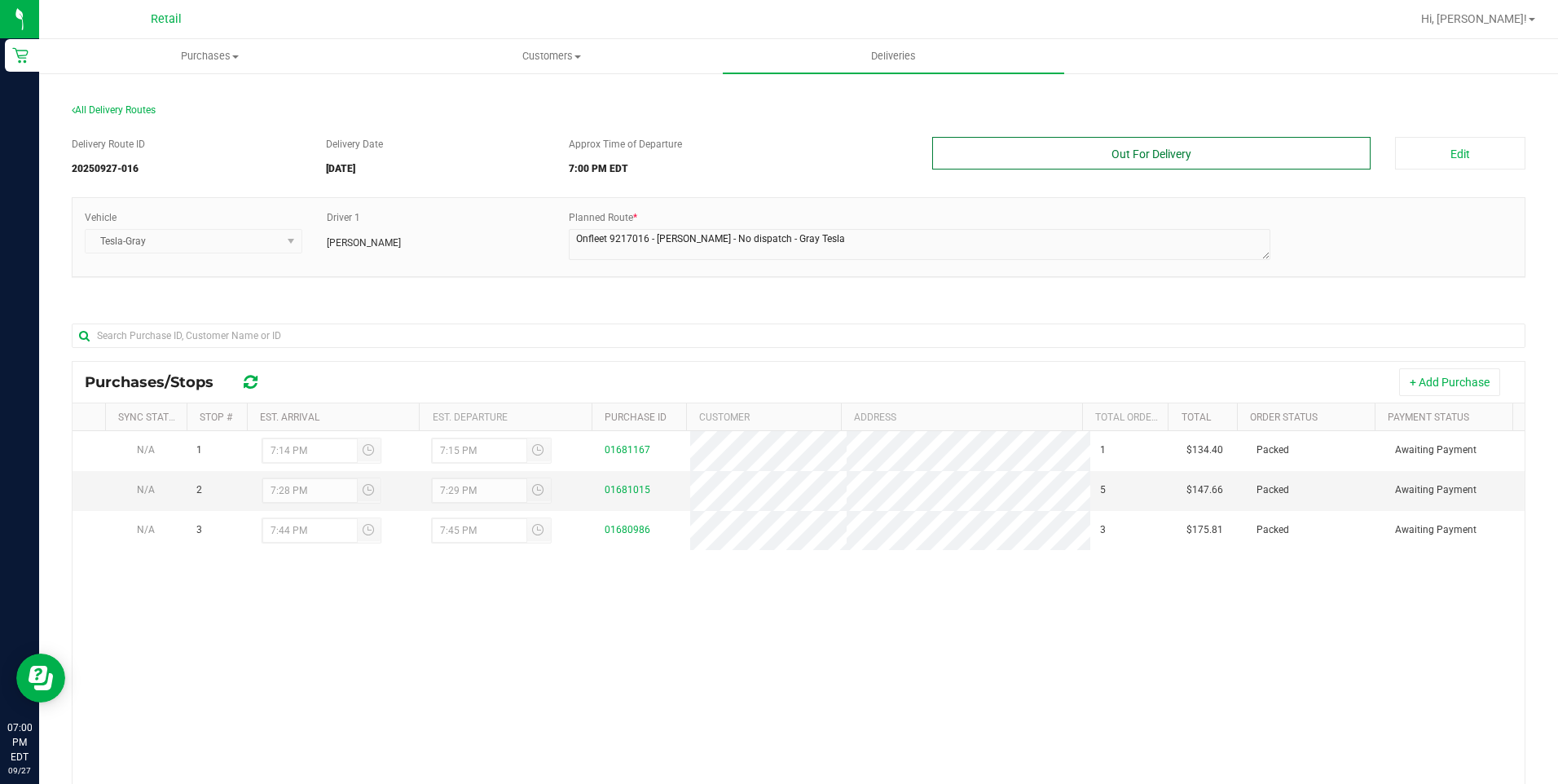
click at [1256, 158] on button "Out For Delivery" at bounding box center [1151, 153] width 439 height 33
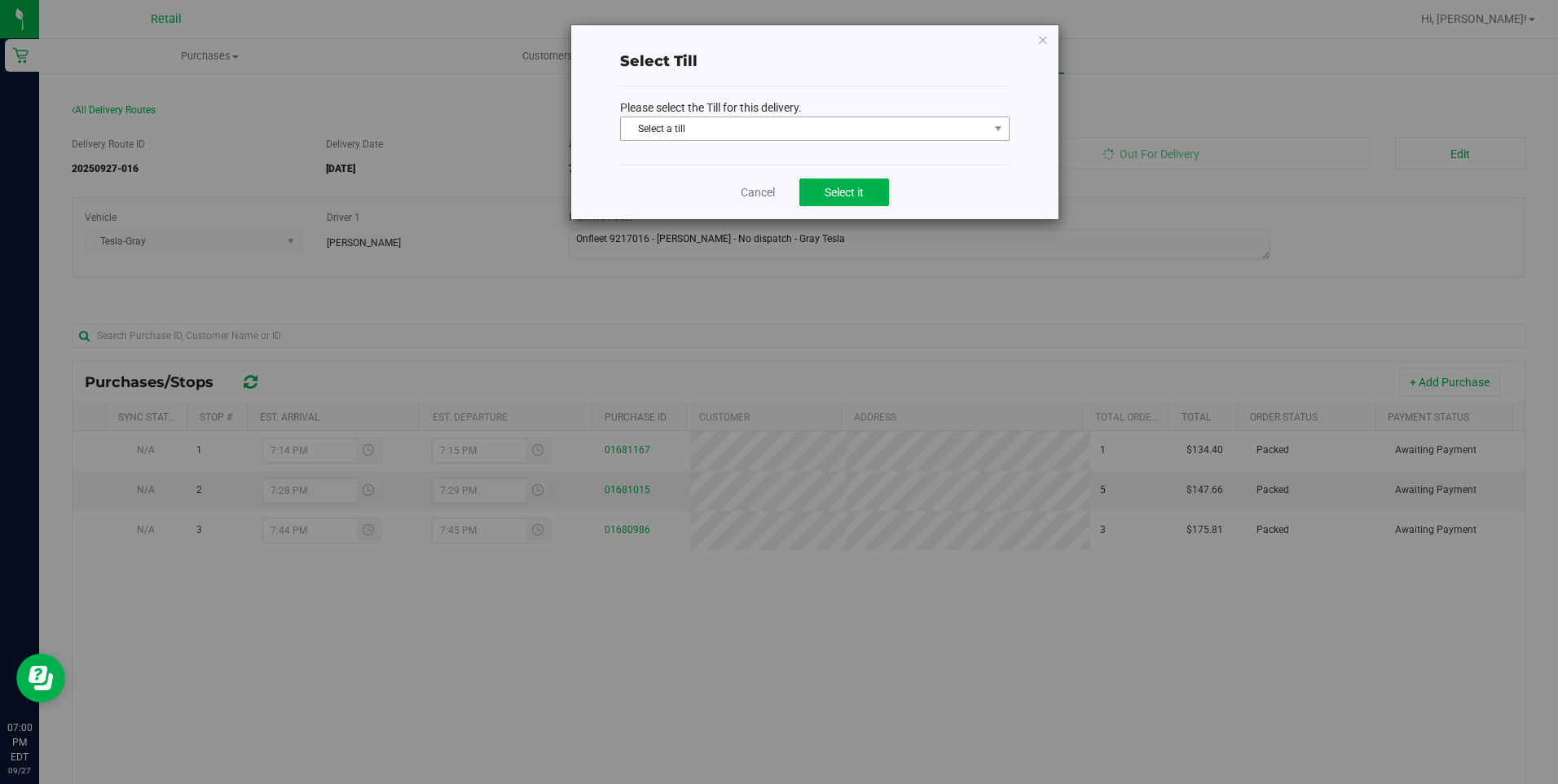
click at [937, 140] on span "Select a till" at bounding box center [814, 128] width 390 height 25
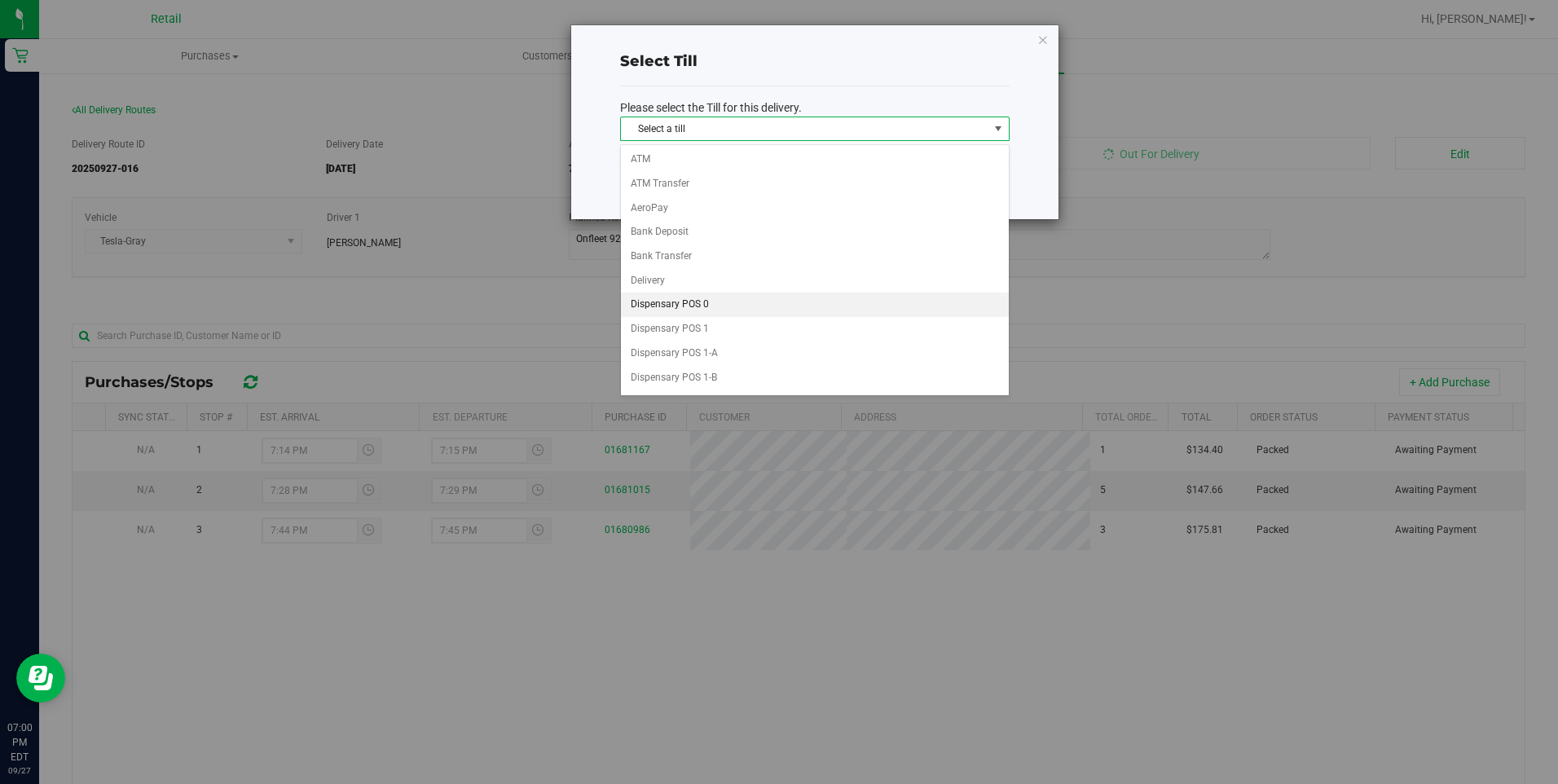
click at [681, 293] on li "Dispensary POS 0" at bounding box center [814, 304] width 388 height 25
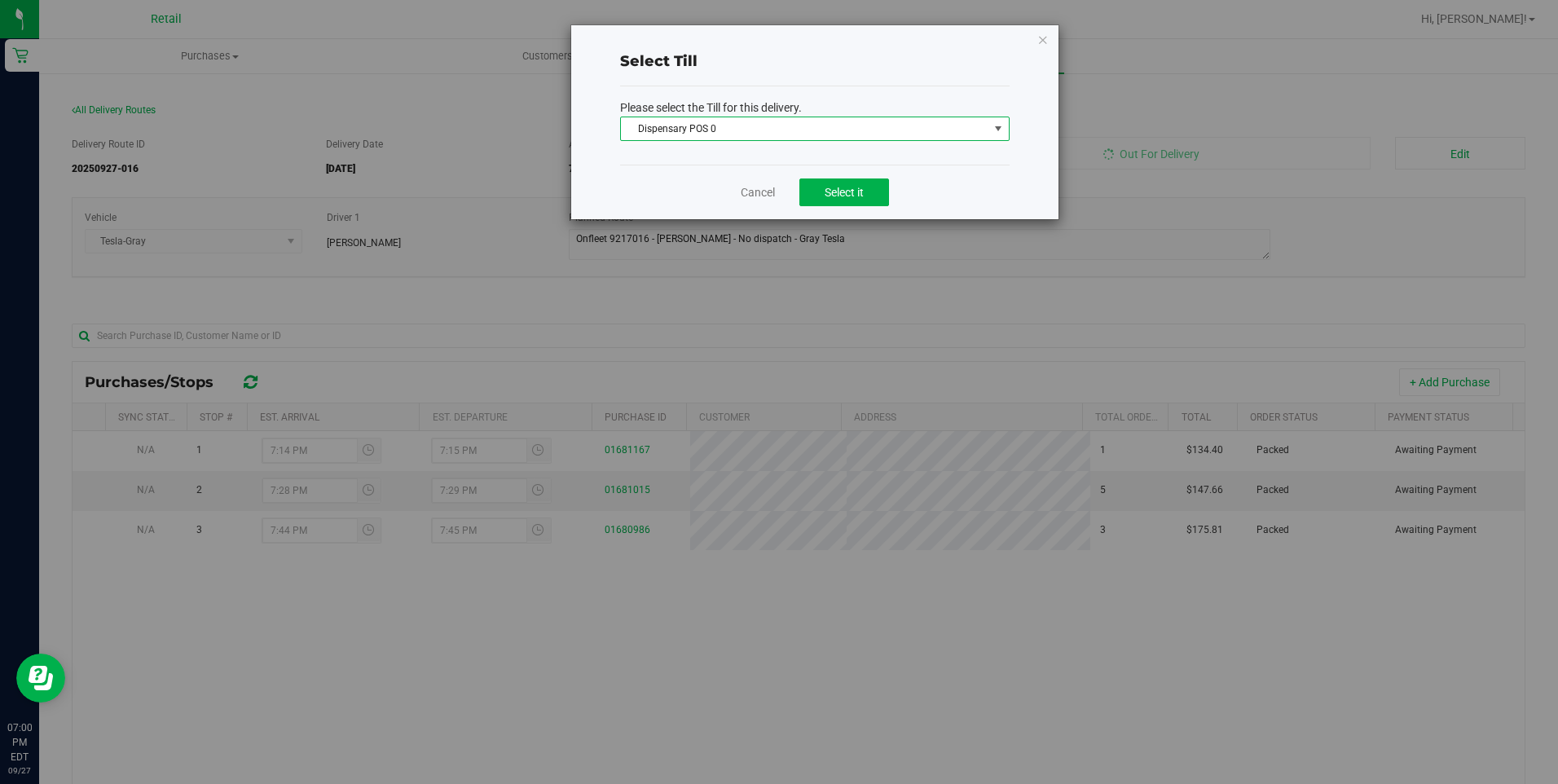
drag, startPoint x: 801, startPoint y: 159, endPoint x: 799, endPoint y: 135, distance: 24.1
click at [801, 157] on div "Please select the Till for this delivery. Dispensary POS 0 Select a till ATM AT…" at bounding box center [814, 125] width 390 height 78
click at [799, 131] on span "Dispensary POS 0" at bounding box center [805, 128] width 368 height 23
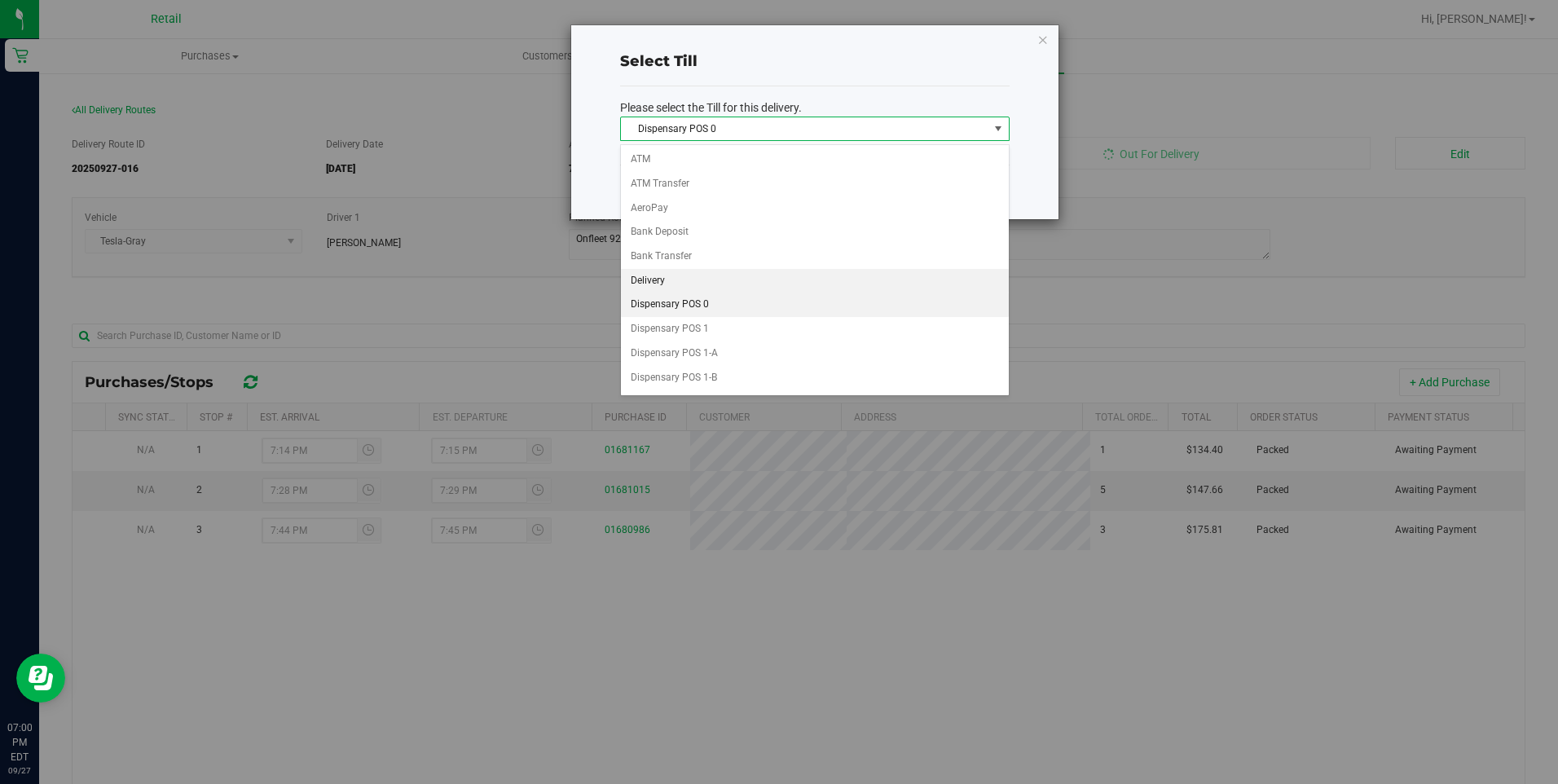
click at [683, 280] on li "Delivery" at bounding box center [814, 281] width 388 height 25
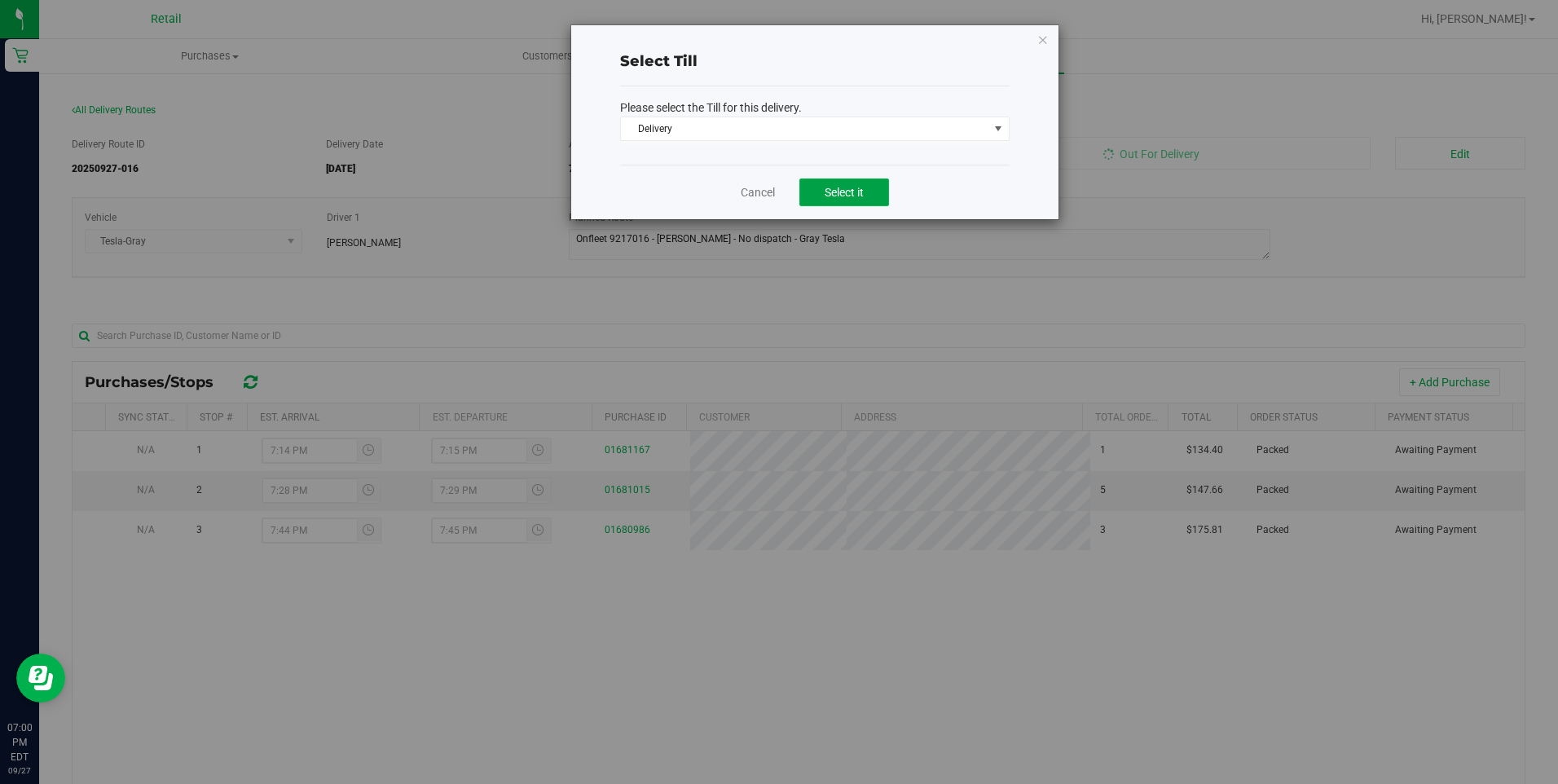
click at [853, 194] on span "Select it" at bounding box center [844, 192] width 39 height 13
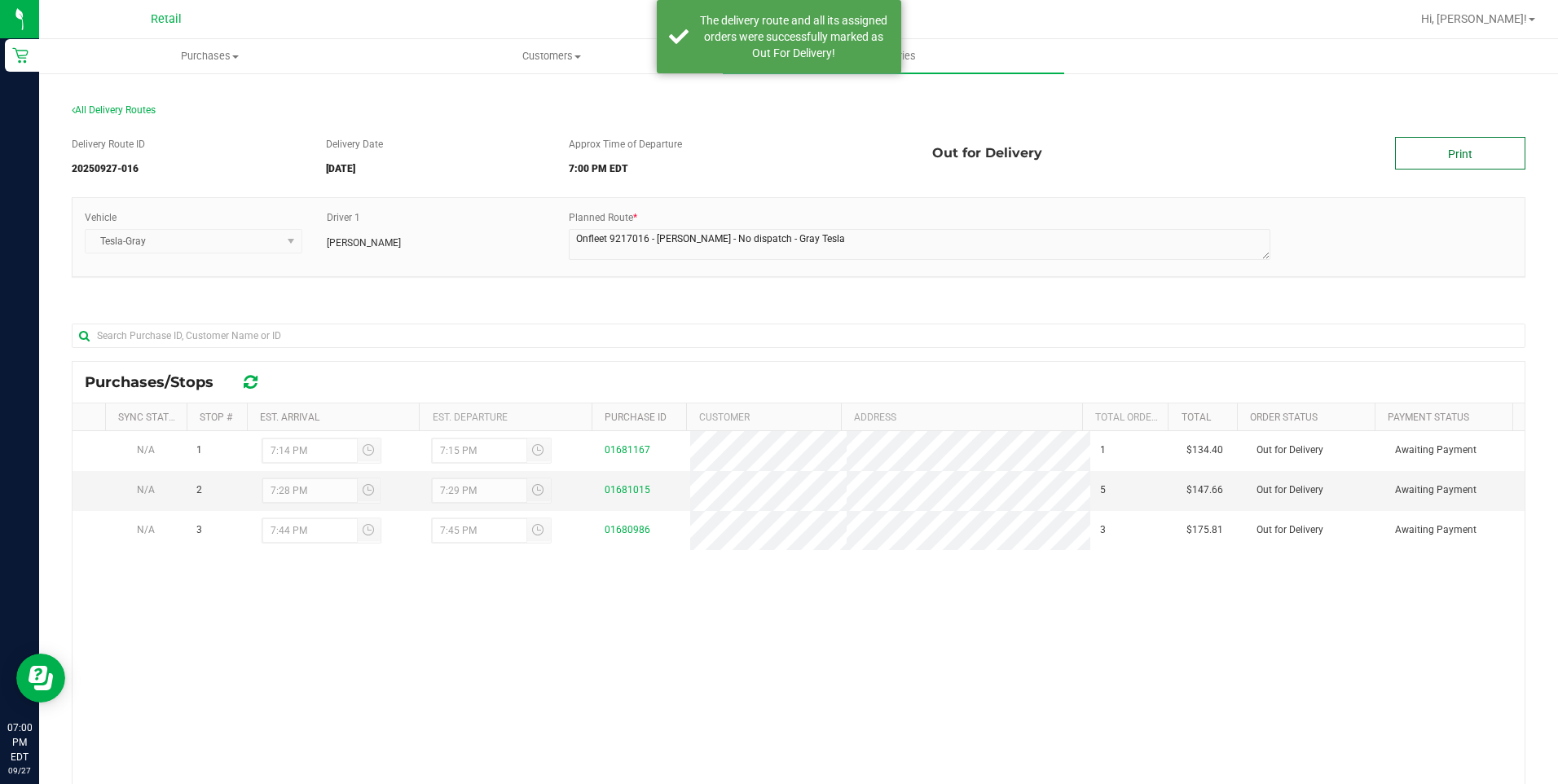
click at [1463, 158] on link "Print" at bounding box center [1460, 153] width 130 height 33
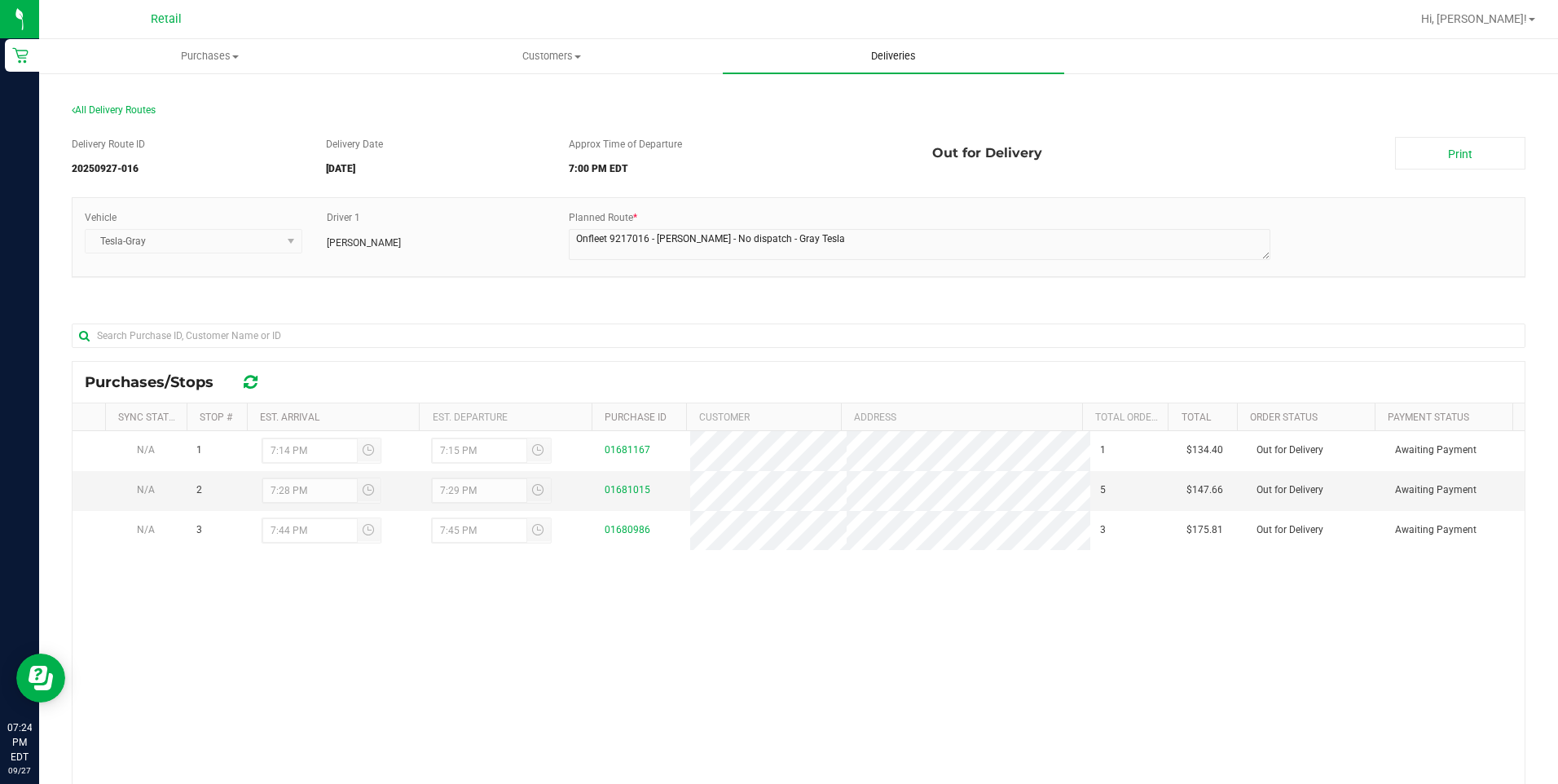
click at [903, 49] on span "Deliveries" at bounding box center [893, 56] width 89 height 15
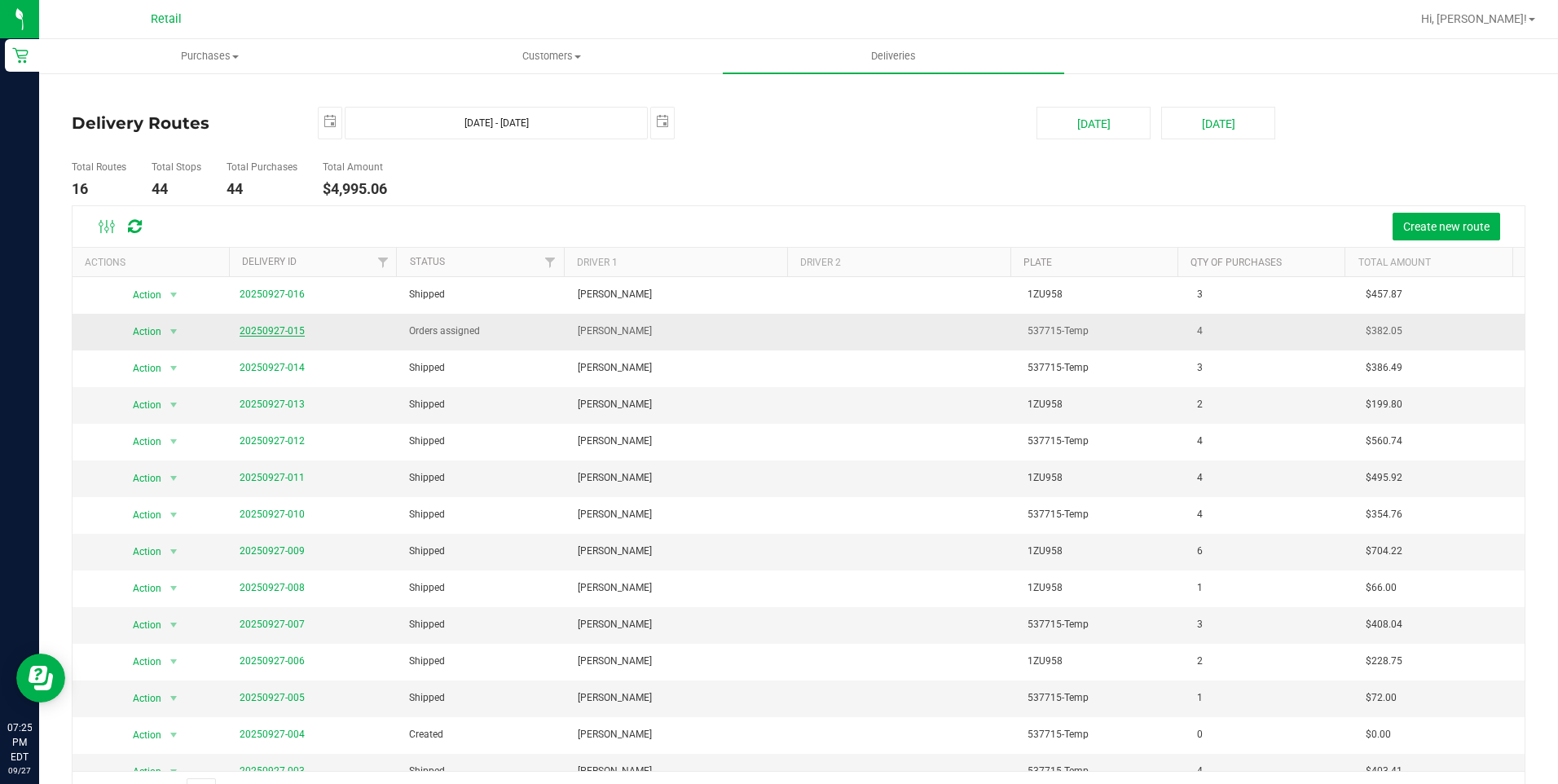
click at [256, 333] on link "20250927-015" at bounding box center [272, 330] width 65 height 11
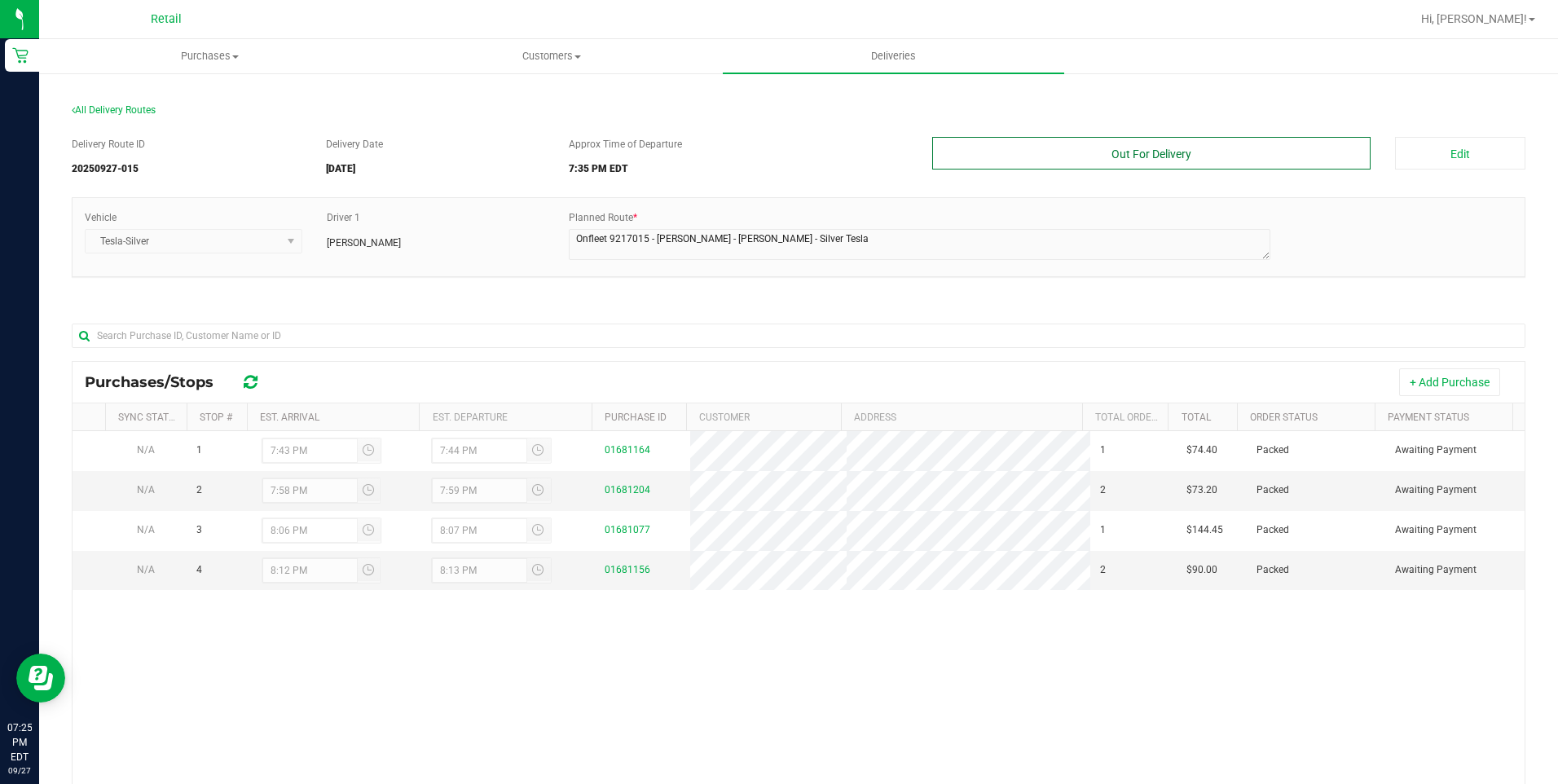
click at [1122, 158] on button "Out For Delivery" at bounding box center [1151, 153] width 439 height 33
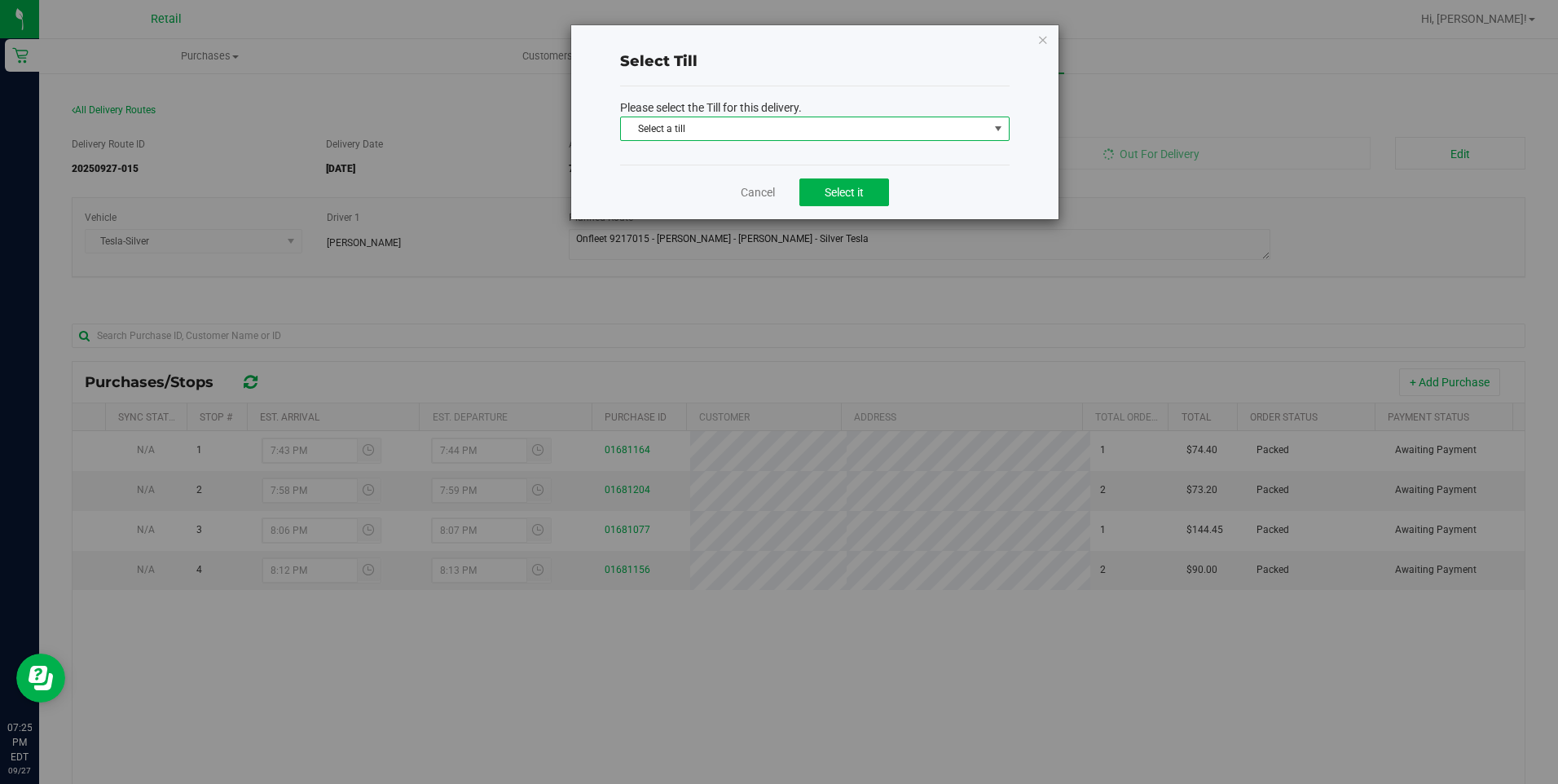
click at [889, 121] on span "Select a till" at bounding box center [805, 128] width 368 height 23
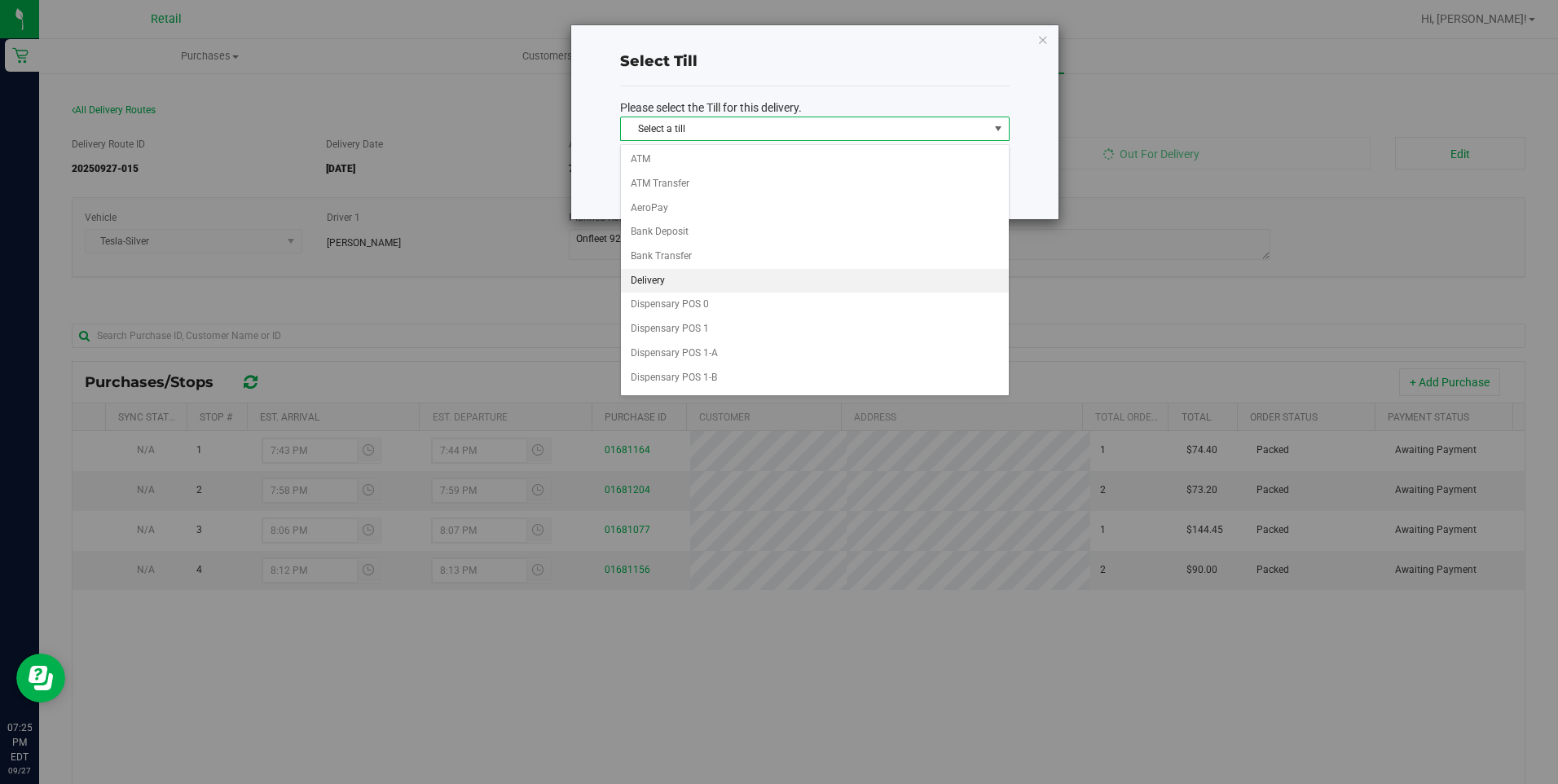
click at [702, 274] on li "Delivery" at bounding box center [814, 281] width 388 height 25
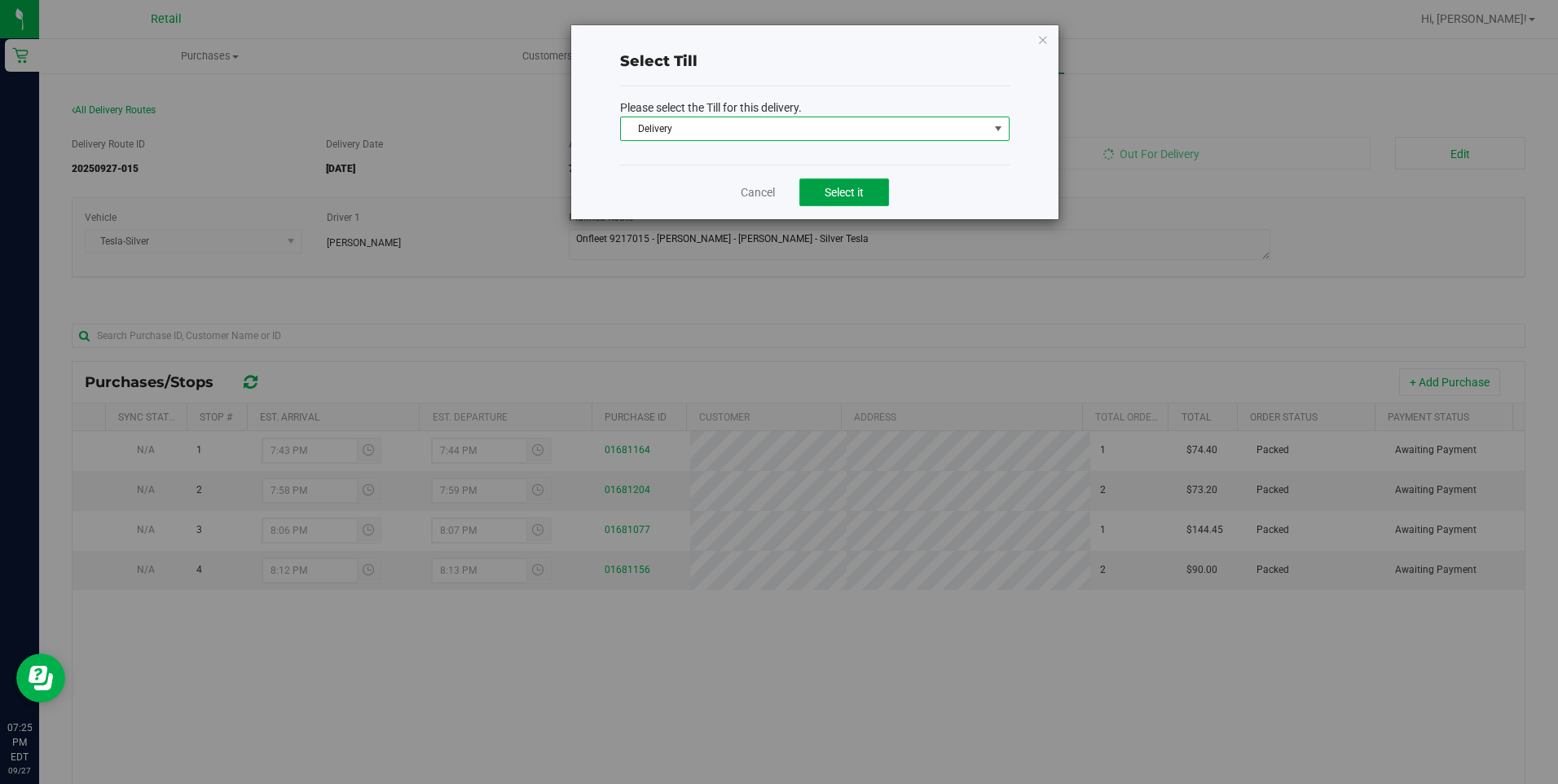
click at [850, 187] on span "Select it" at bounding box center [844, 192] width 39 height 13
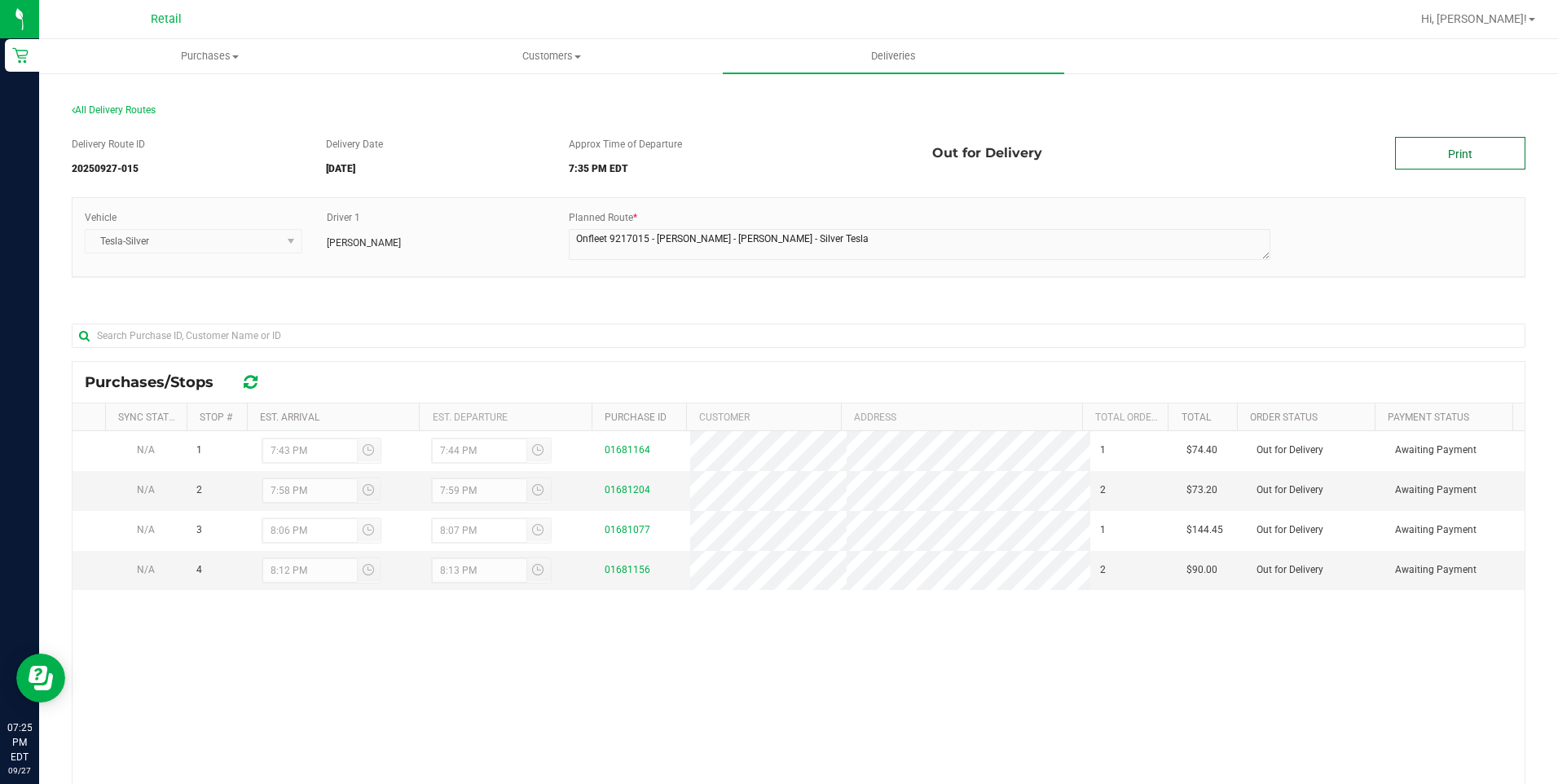
click at [1437, 160] on link "Print" at bounding box center [1460, 153] width 130 height 33
